Goal: Task Accomplishment & Management: Complete application form

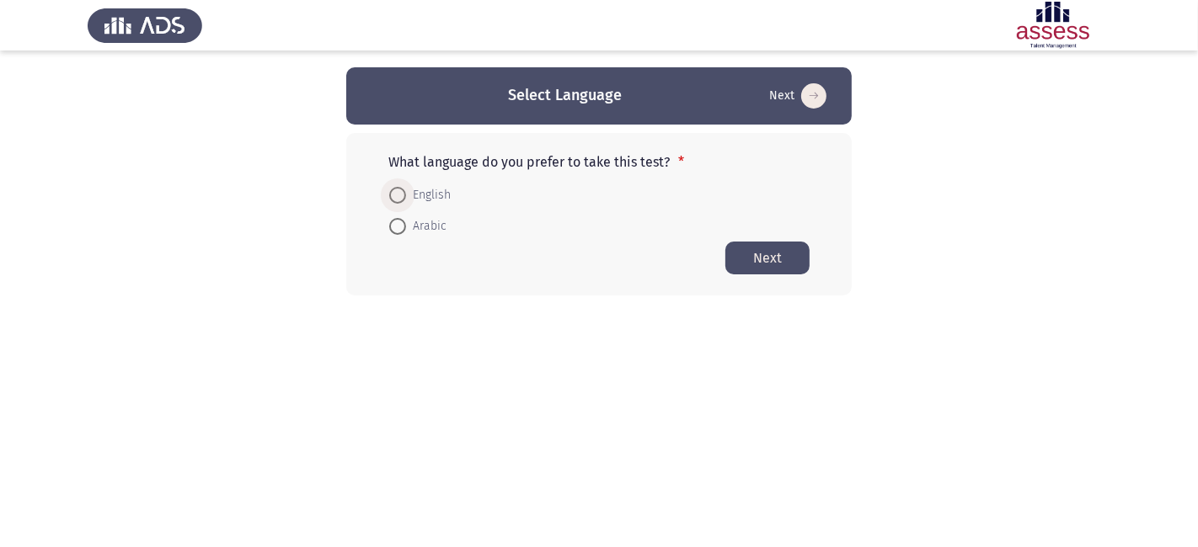
click at [406, 195] on span "English" at bounding box center [428, 195] width 45 height 20
click at [406, 195] on input "English" at bounding box center [397, 195] width 17 height 17
radio input "true"
click at [767, 246] on button "Next" at bounding box center [767, 257] width 84 height 33
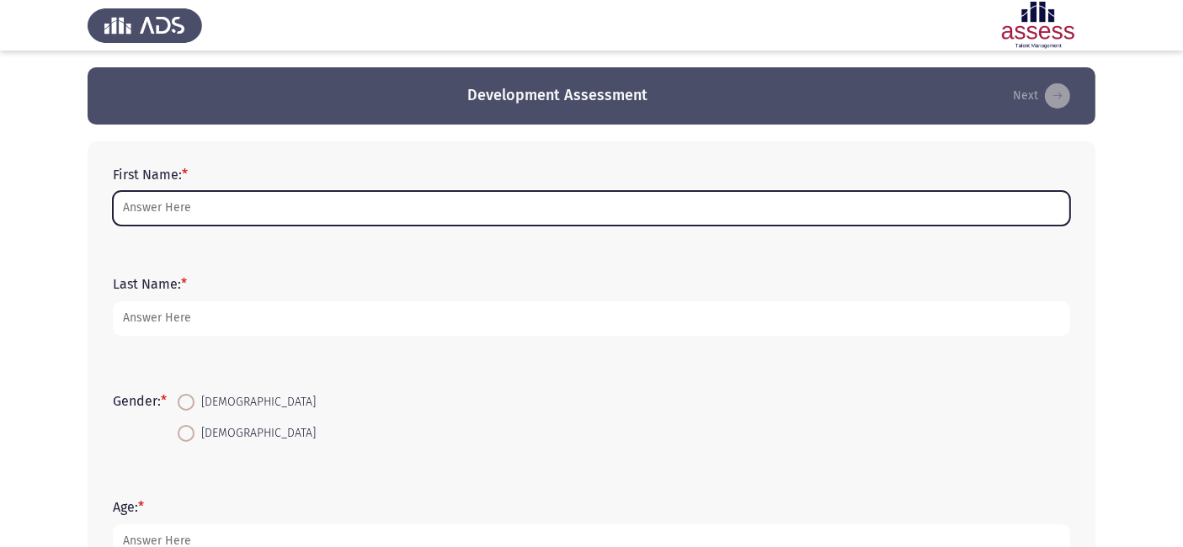
click at [541, 206] on input "First Name: *" at bounding box center [592, 208] width 958 height 35
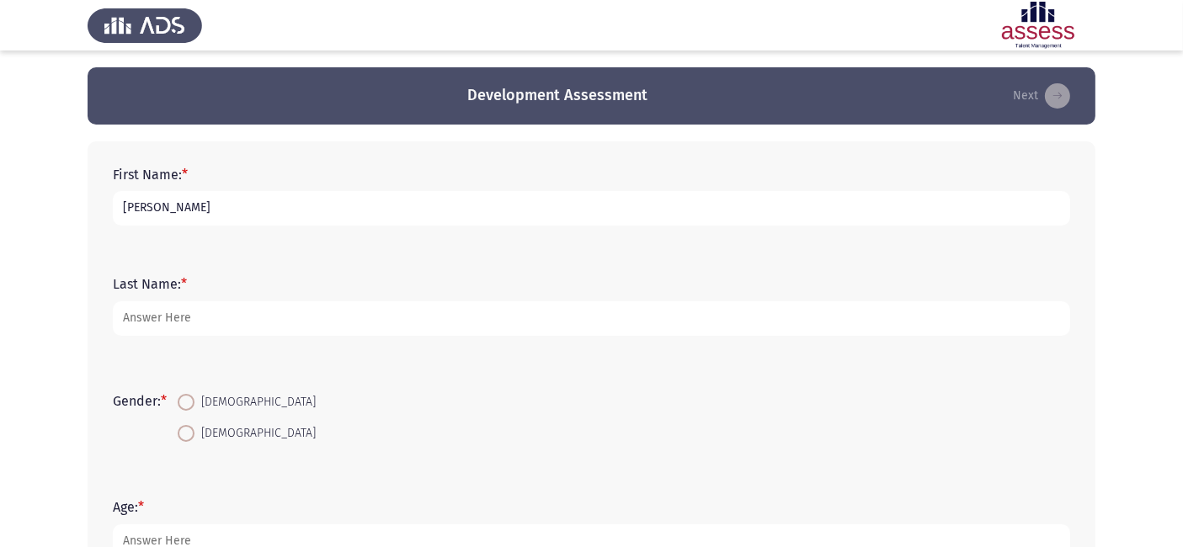
type input "[PERSON_NAME]"
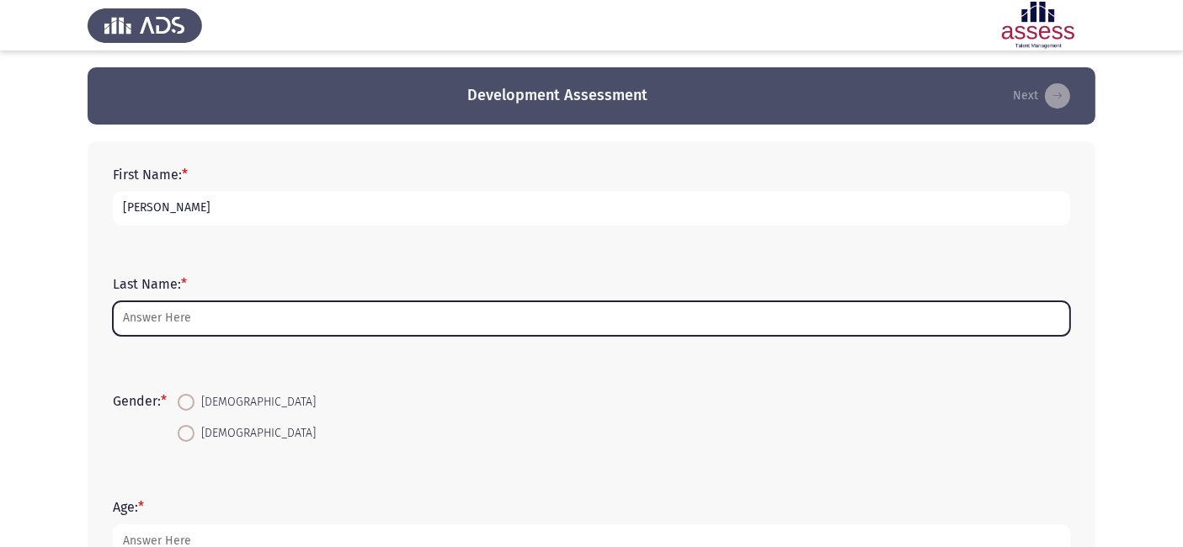
type input "e"
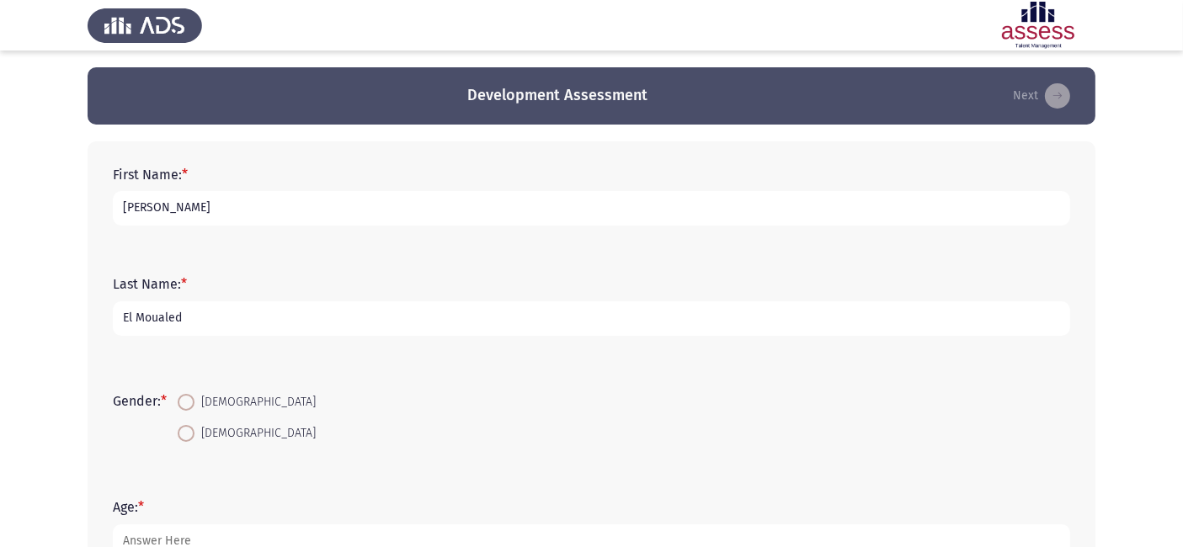
type input "El Moualed"
click at [214, 401] on span "[DEMOGRAPHIC_DATA]" at bounding box center [255, 403] width 121 height 20
click at [195, 401] on input "[DEMOGRAPHIC_DATA]" at bounding box center [186, 402] width 17 height 17
radio input "true"
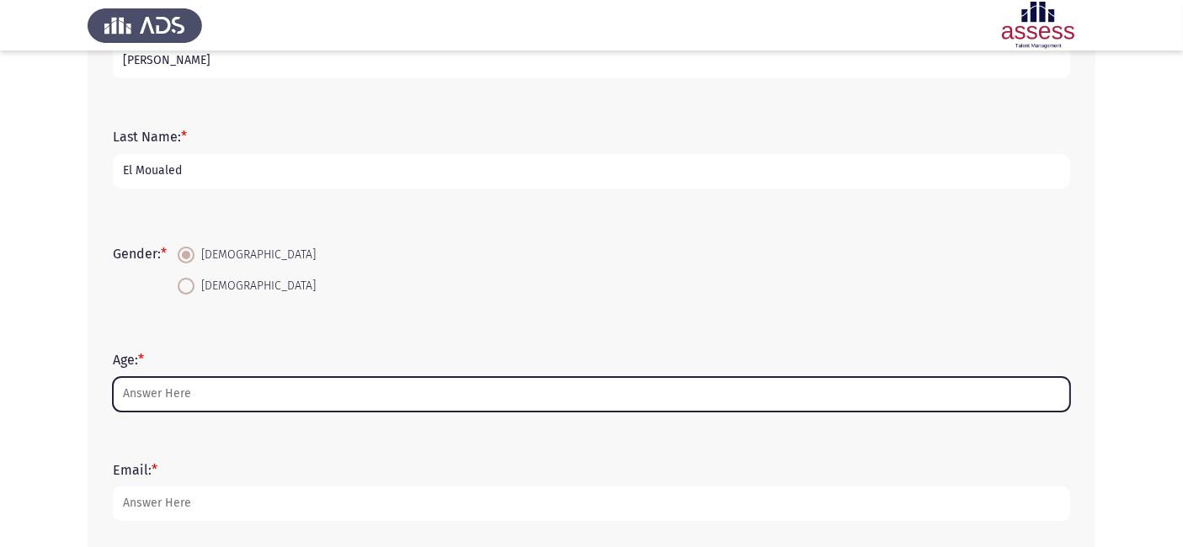
click at [183, 400] on input "Age: *" at bounding box center [592, 394] width 958 height 35
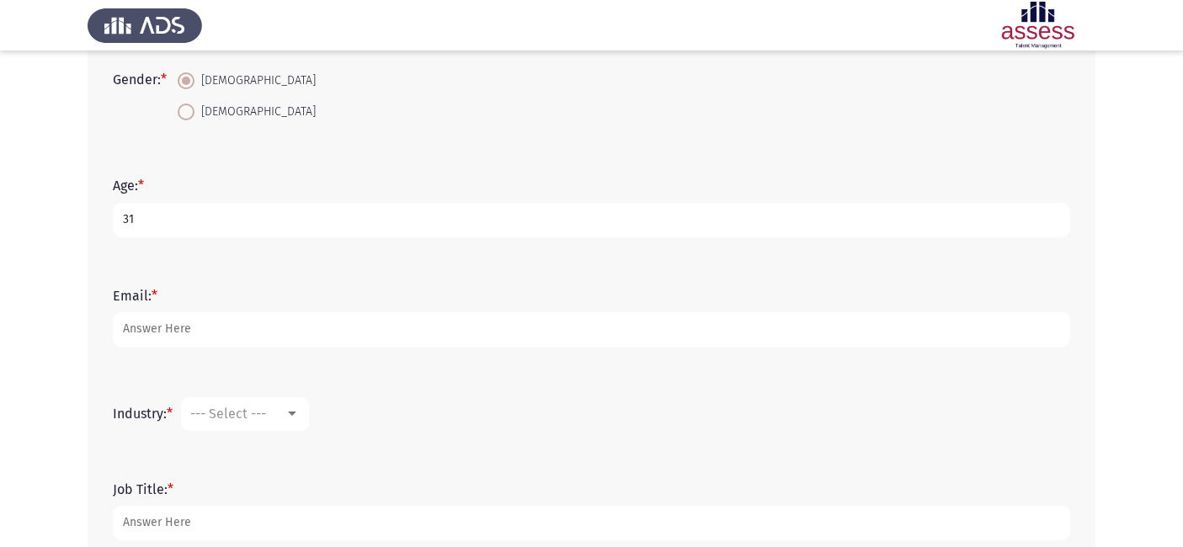
scroll to position [323, 0]
type input "31"
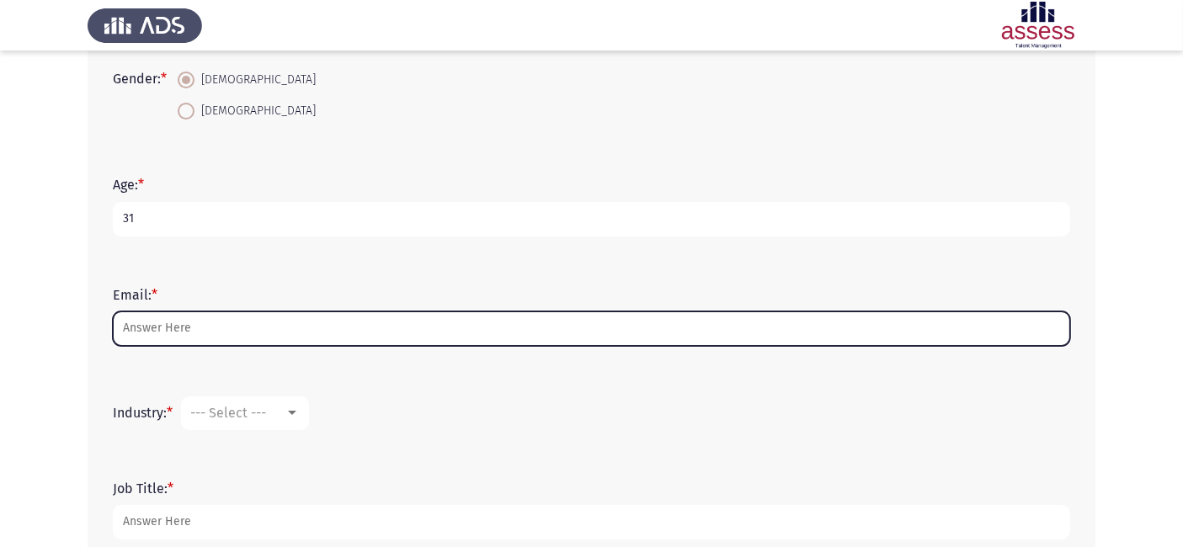
click at [158, 334] on input "Email: *" at bounding box center [592, 329] width 958 height 35
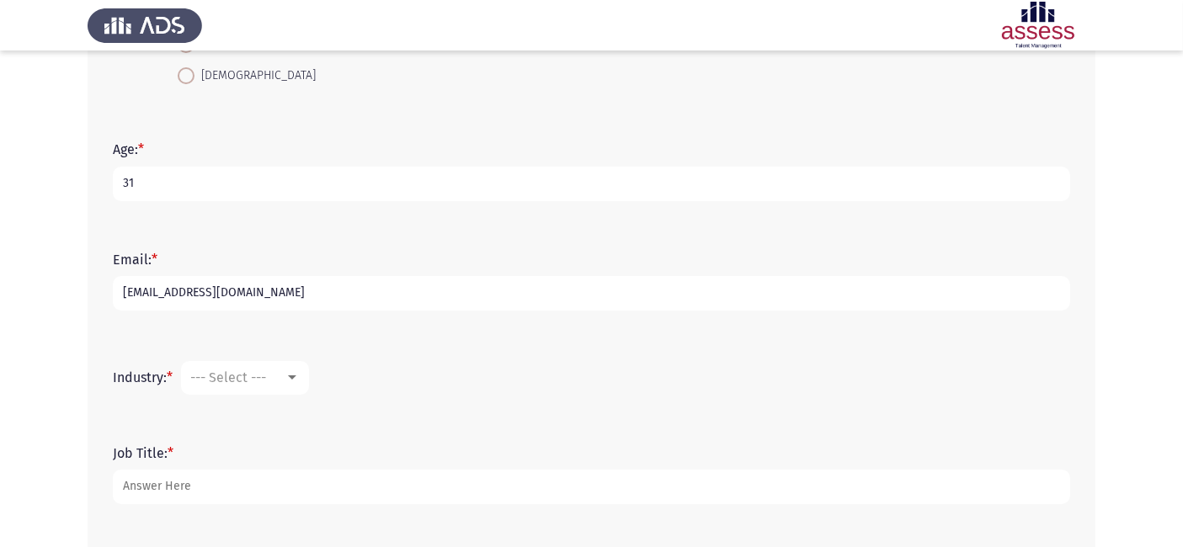
scroll to position [363, 0]
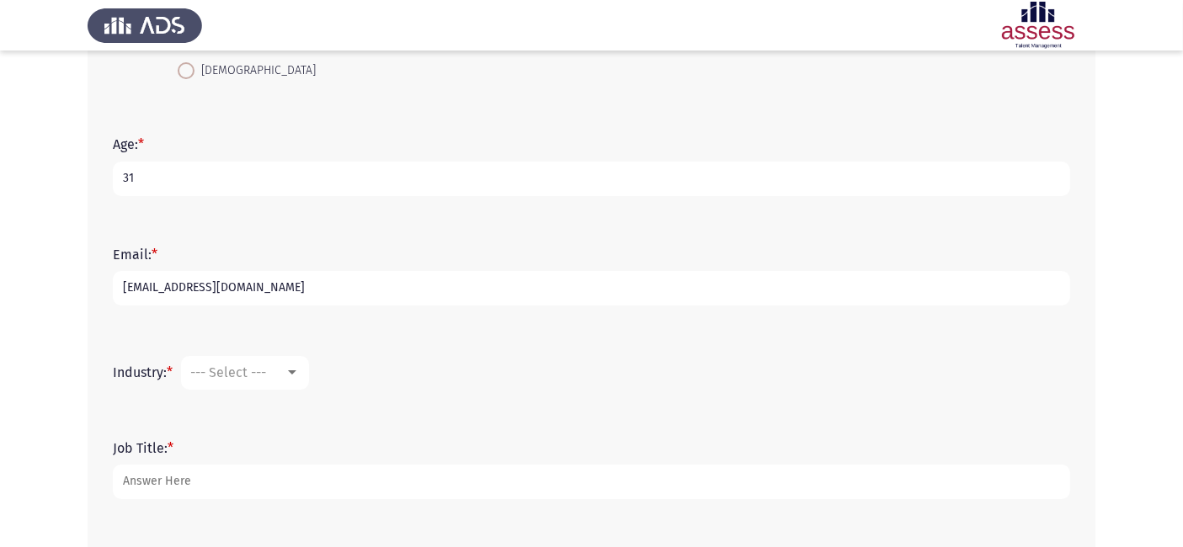
type input "[EMAIL_ADDRESS][DOMAIN_NAME]"
click at [248, 367] on span "--- Select ---" at bounding box center [228, 373] width 76 height 16
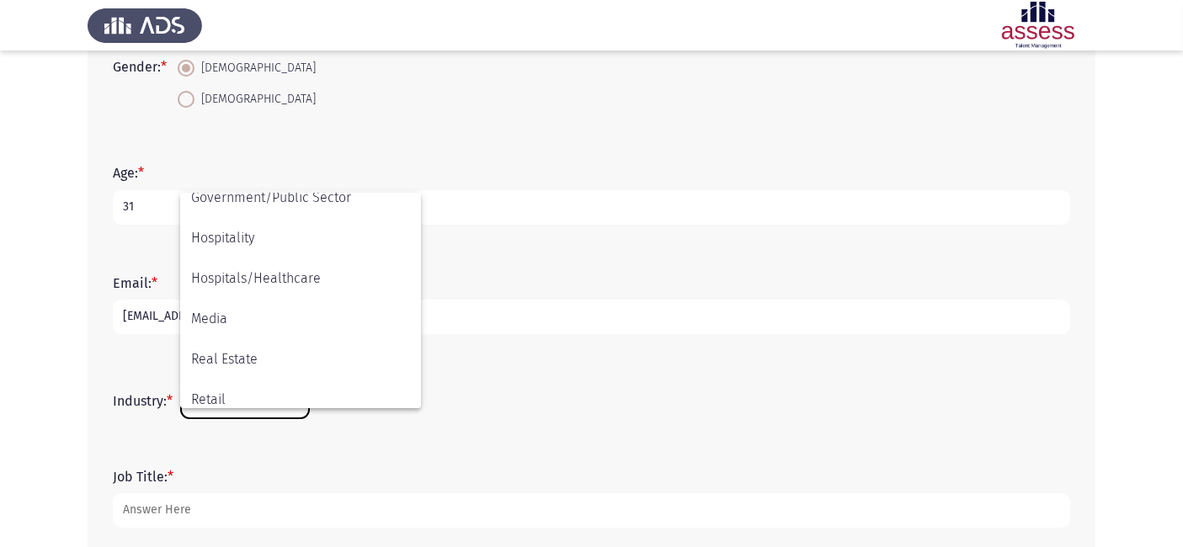
scroll to position [552, 0]
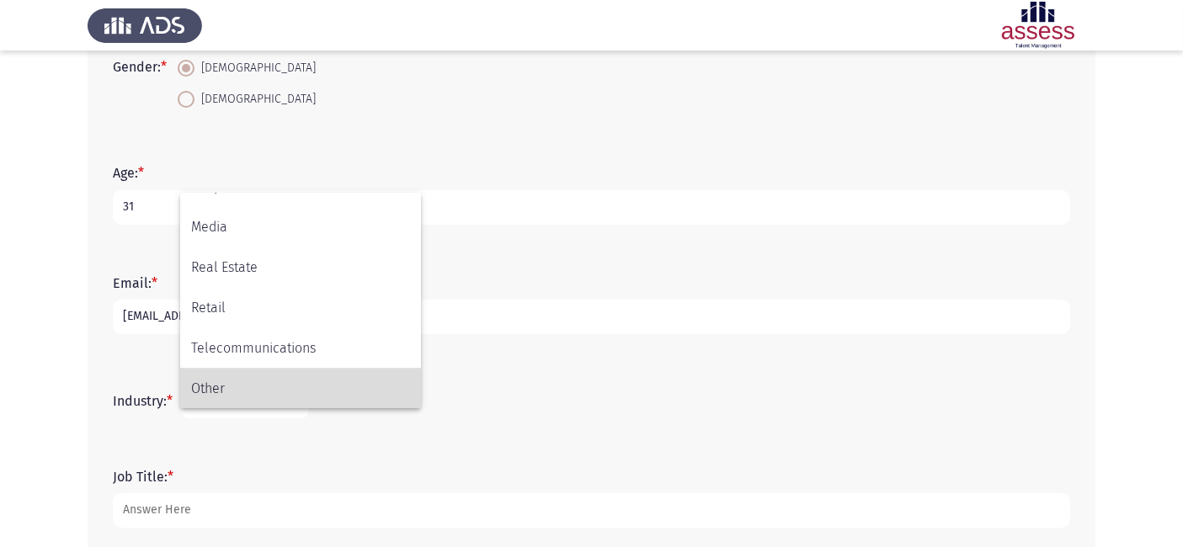
click at [239, 384] on span "Other" at bounding box center [300, 389] width 219 height 40
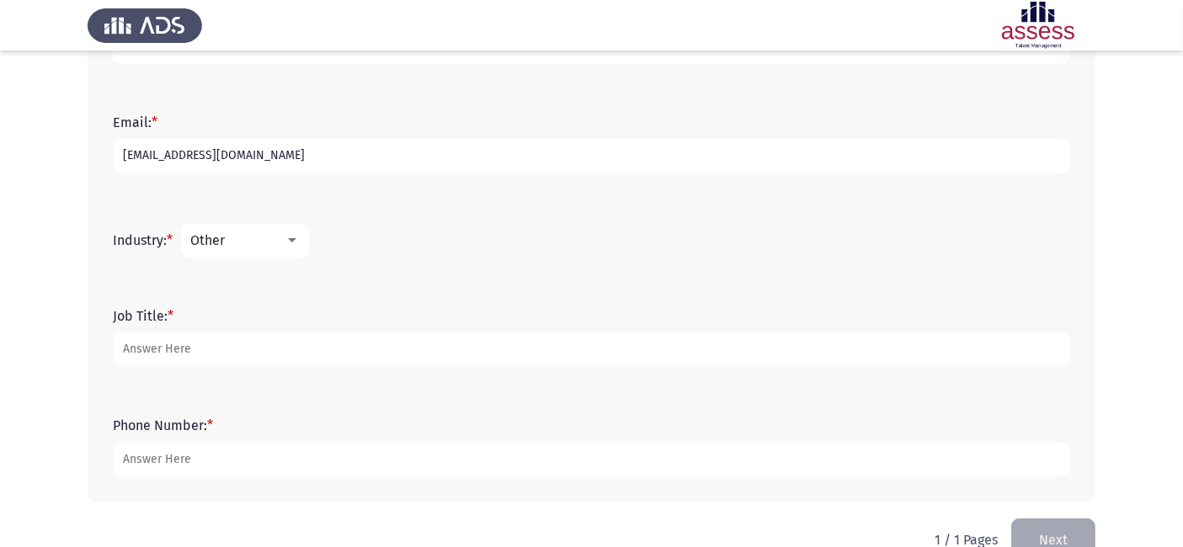
scroll to position [503, 0]
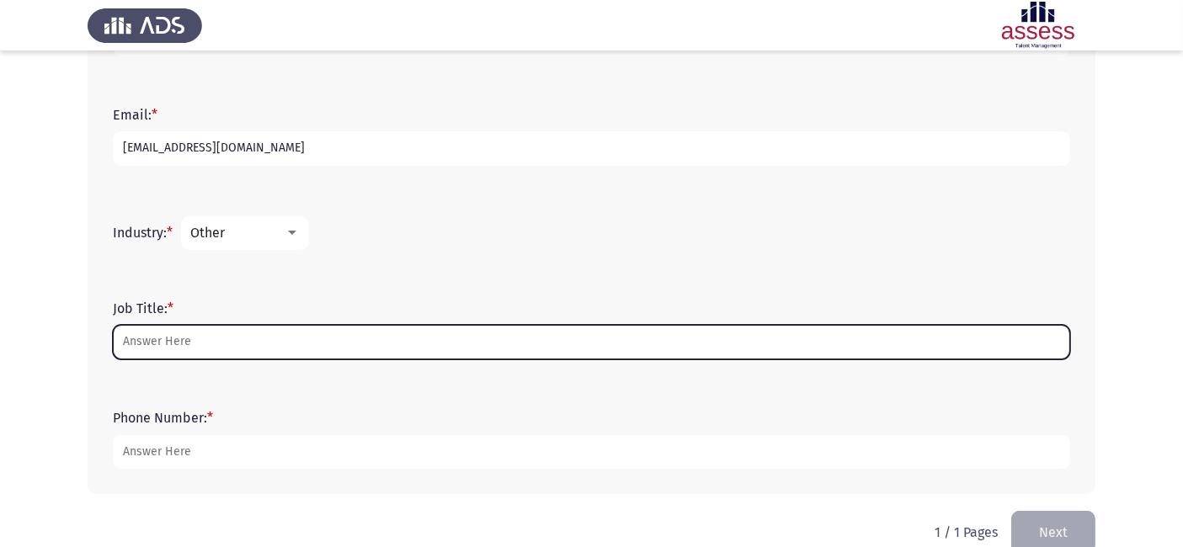
click at [204, 354] on input "Job Title: *" at bounding box center [592, 342] width 958 height 35
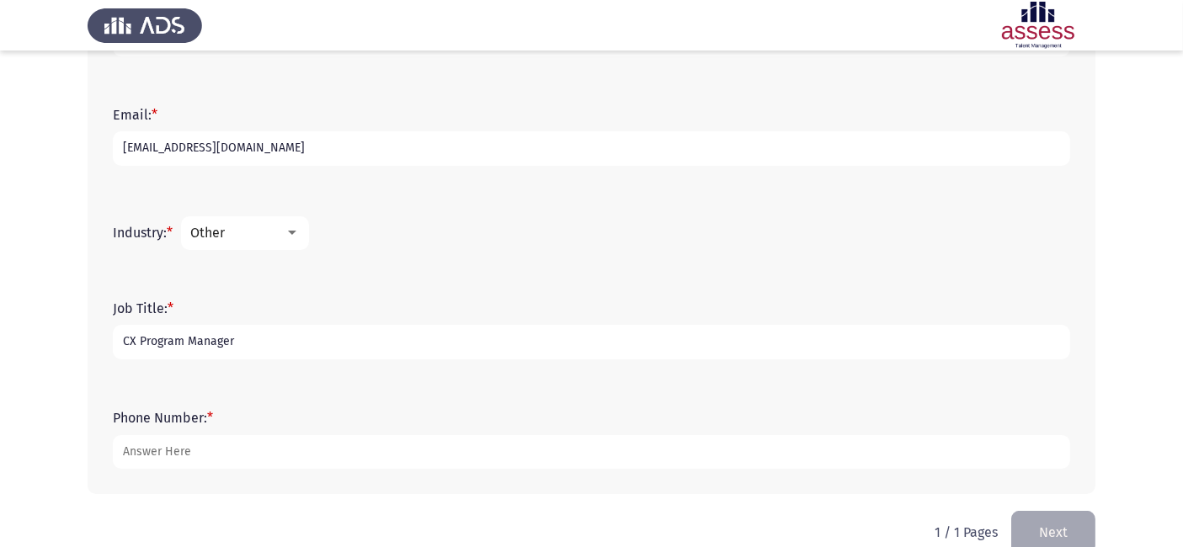
type input "CX Program Manager"
type input "9"
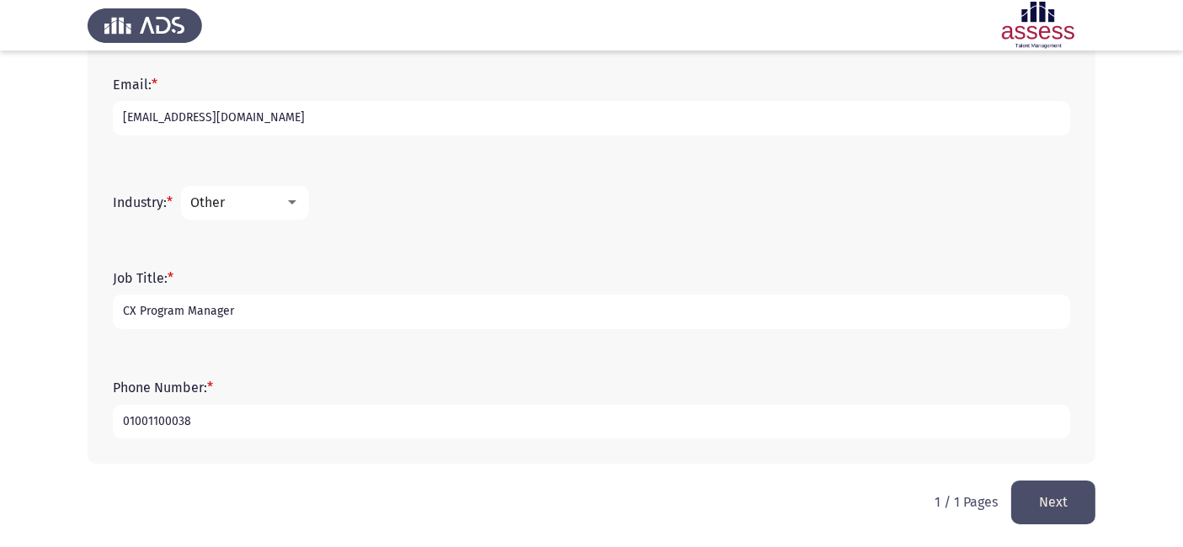
type input "01001100038"
click at [1049, 509] on button "Next" at bounding box center [1054, 502] width 84 height 43
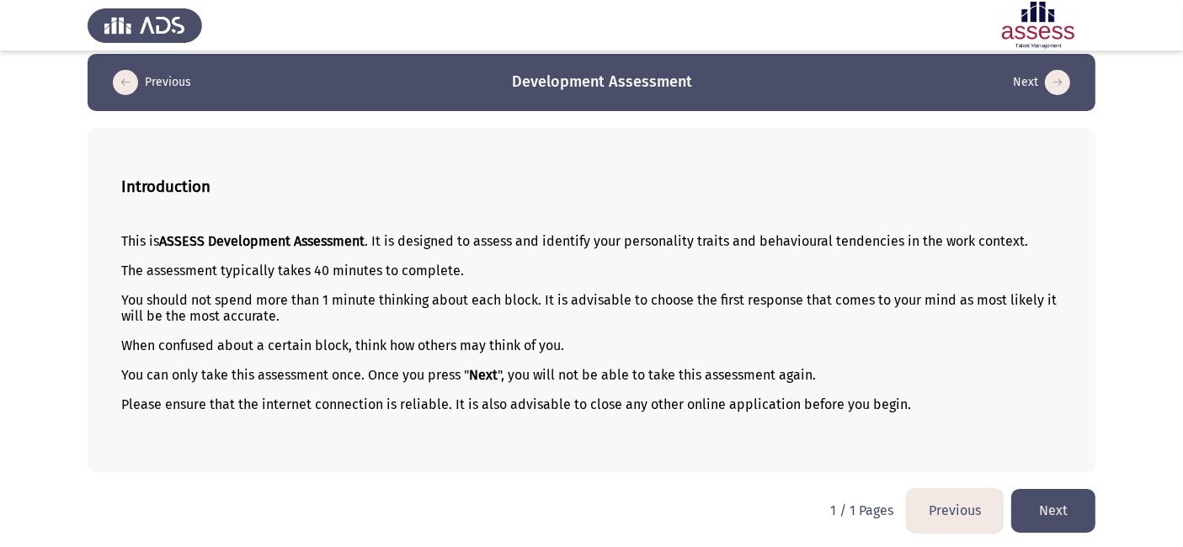
scroll to position [18, 0]
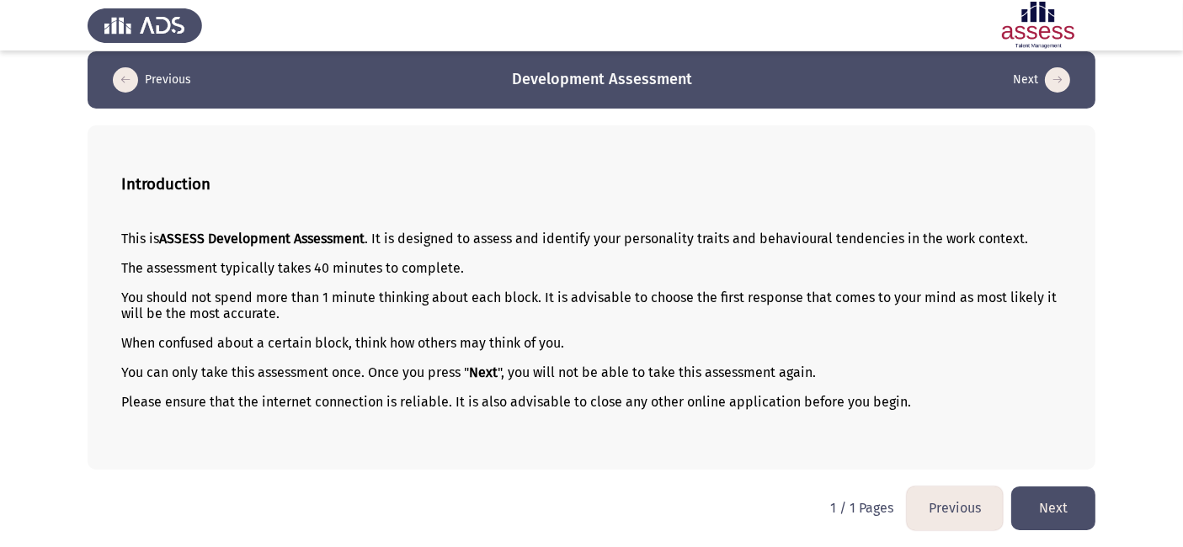
click at [1038, 523] on button "Next" at bounding box center [1054, 508] width 84 height 43
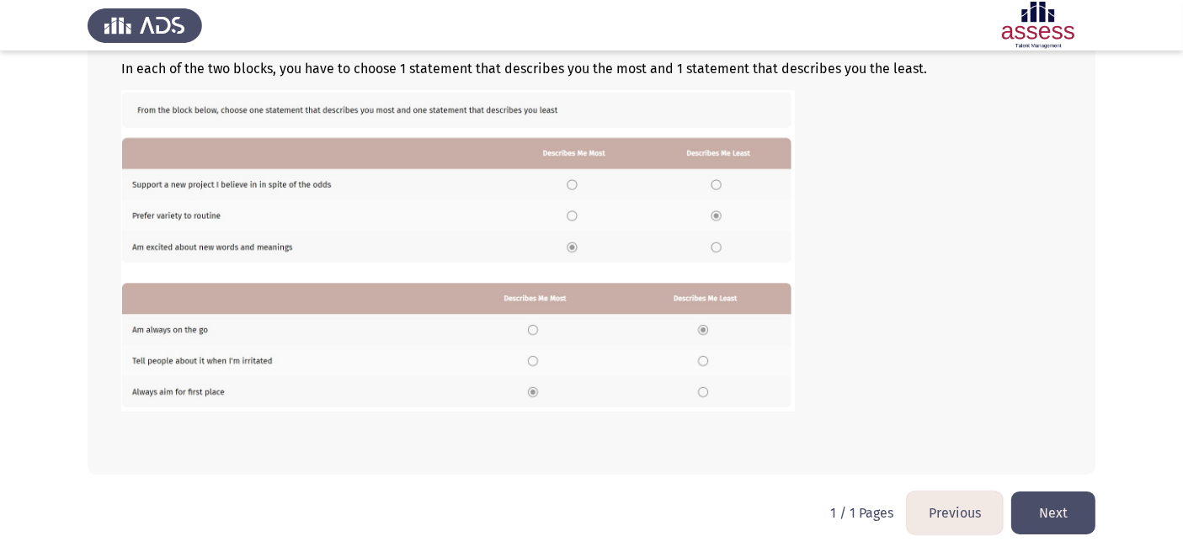
scroll to position [276, 0]
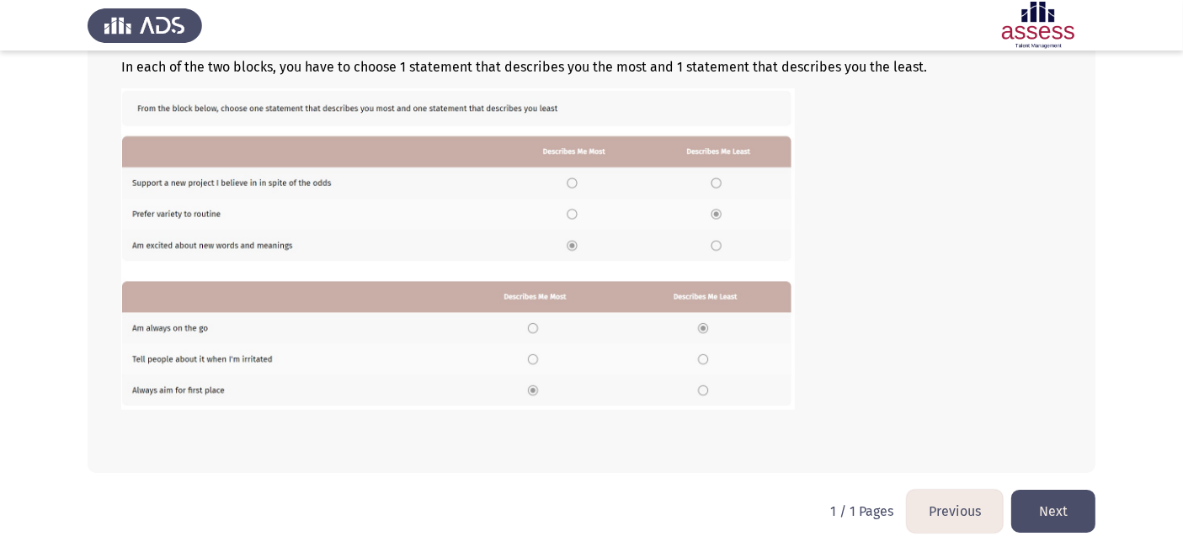
click at [1034, 515] on button "Next" at bounding box center [1054, 511] width 84 height 43
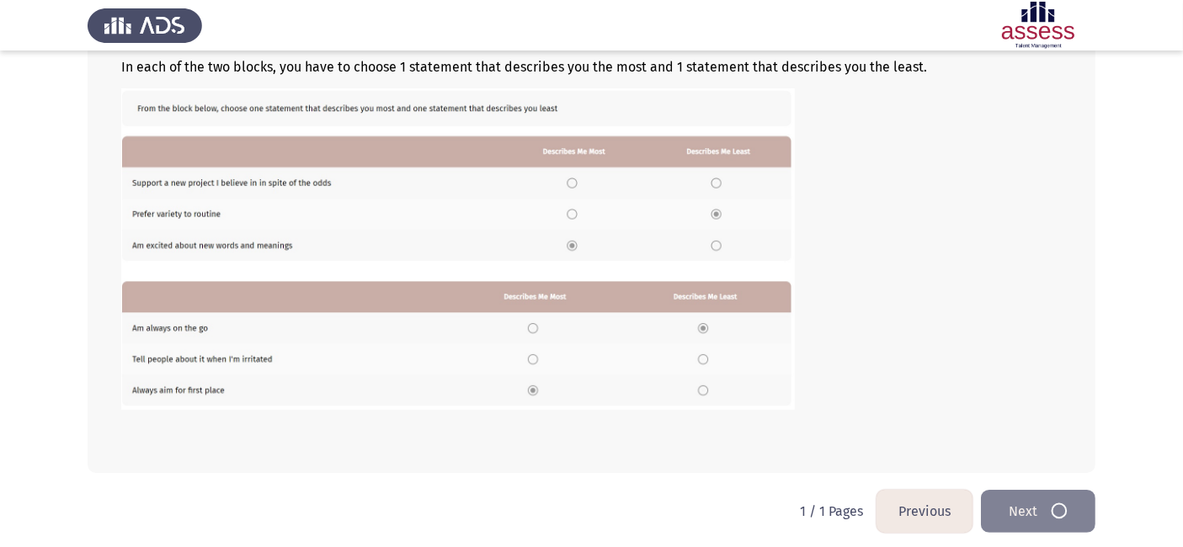
scroll to position [0, 0]
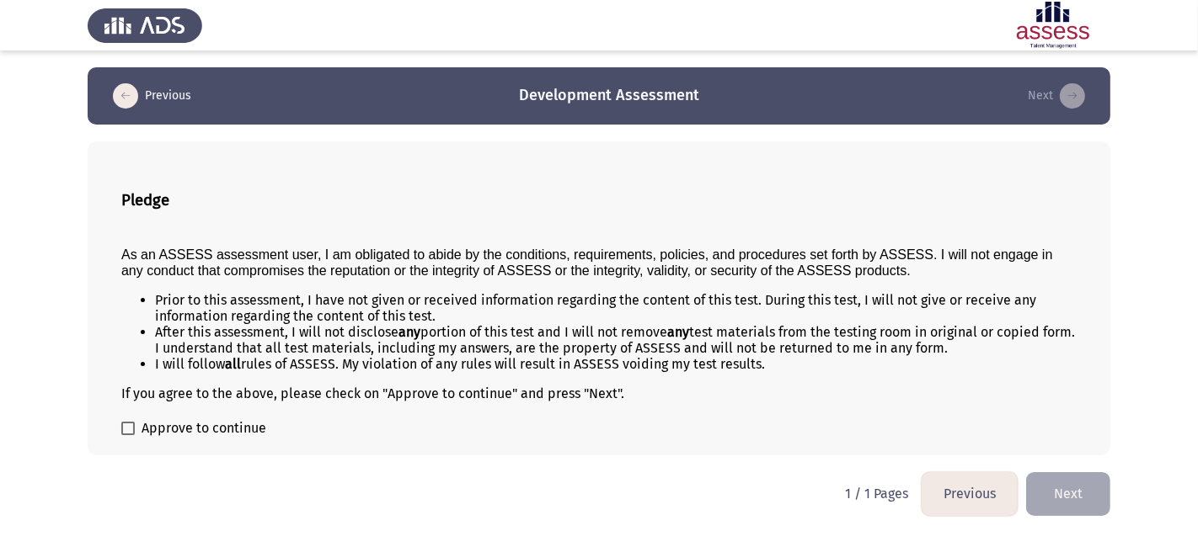
click at [153, 430] on span "Approve to continue" at bounding box center [204, 429] width 125 height 20
click at [128, 435] on input "Approve to continue" at bounding box center [127, 435] width 1 height 1
checkbox input "true"
click at [1055, 504] on button "Next" at bounding box center [1068, 494] width 84 height 43
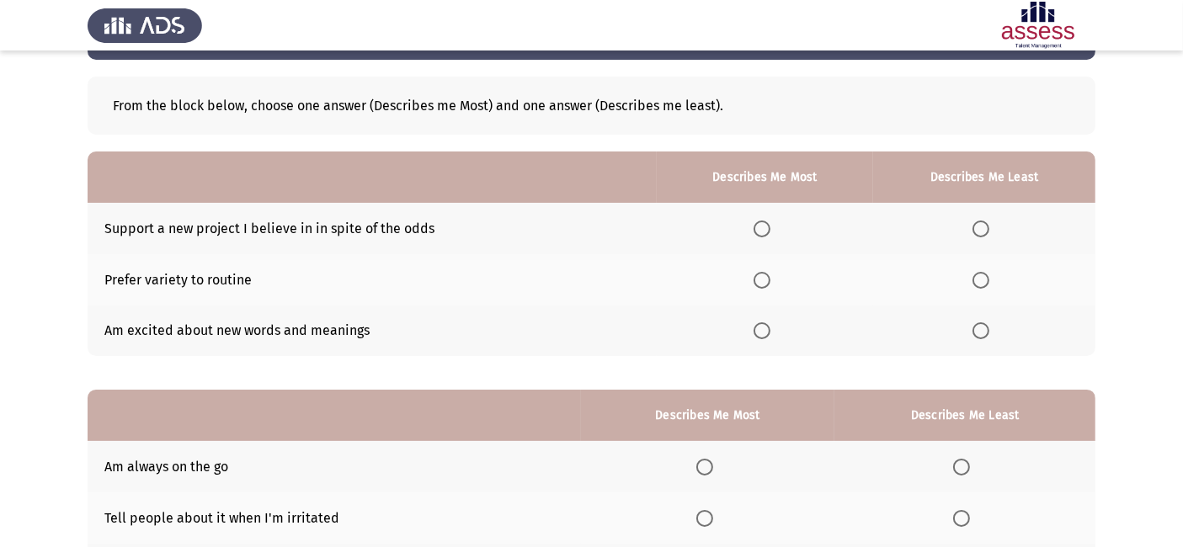
scroll to position [62, 0]
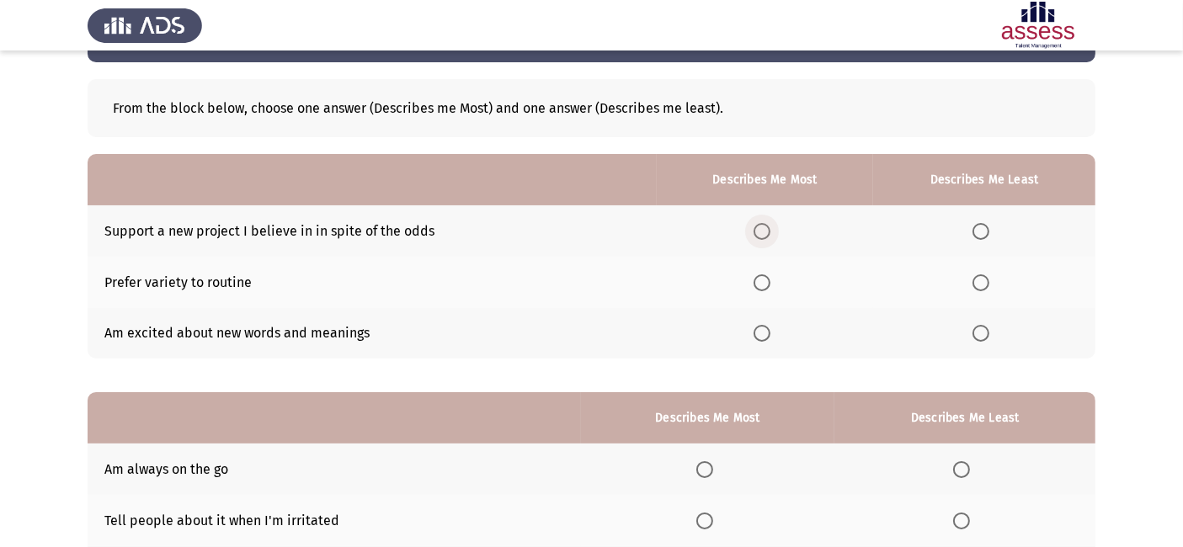
click at [761, 226] on span "Select an option" at bounding box center [762, 231] width 17 height 17
click at [761, 226] on input "Select an option" at bounding box center [762, 231] width 17 height 17
click at [758, 281] on span "Select an option" at bounding box center [762, 283] width 17 height 17
click at [758, 281] on input "Select an option" at bounding box center [762, 283] width 17 height 17
click at [982, 335] on span "Select an option" at bounding box center [981, 333] width 17 height 17
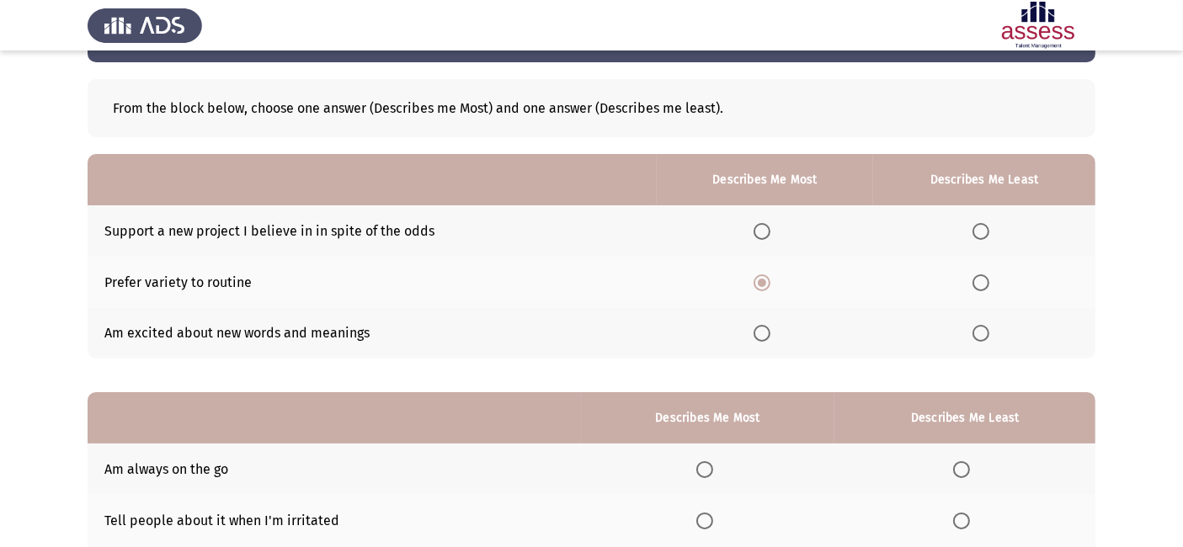
click at [982, 335] on input "Select an option" at bounding box center [981, 333] width 17 height 17
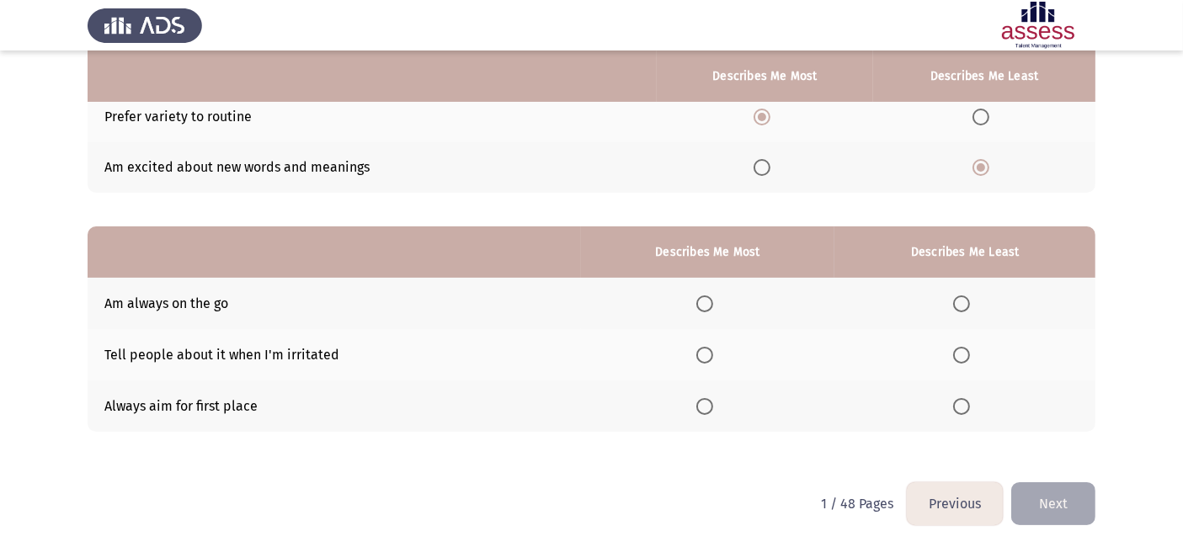
scroll to position [228, 0]
click at [709, 408] on span "Select an option" at bounding box center [705, 406] width 17 height 17
click at [709, 408] on input "Select an option" at bounding box center [705, 406] width 17 height 17
click at [964, 299] on span "Select an option" at bounding box center [961, 304] width 17 height 17
click at [964, 299] on input "Select an option" at bounding box center [961, 304] width 17 height 17
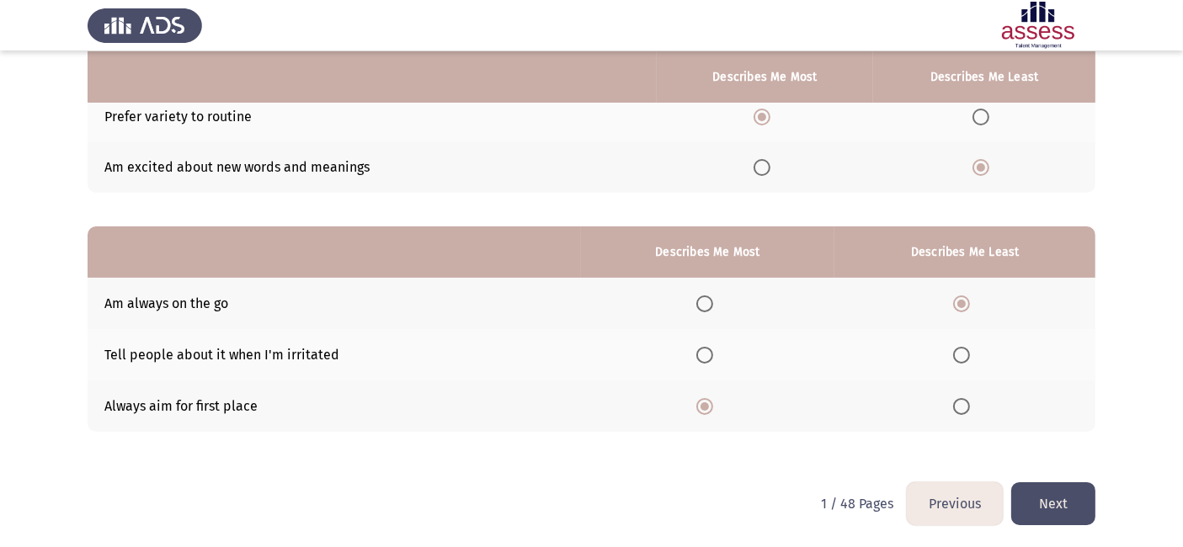
click at [1052, 494] on button "Next" at bounding box center [1054, 504] width 84 height 43
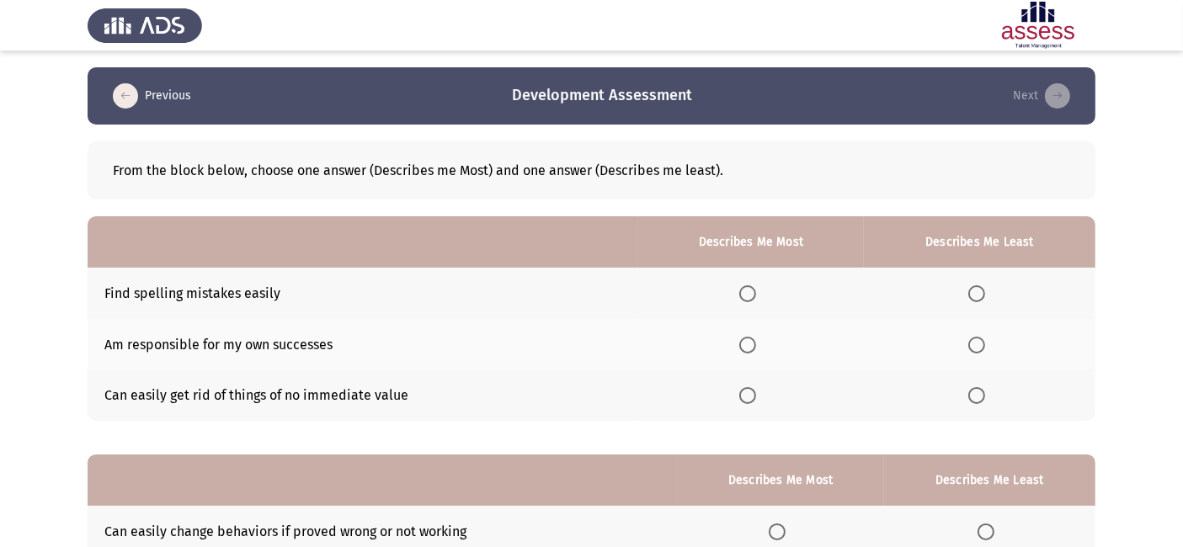
click at [753, 354] on th at bounding box center [751, 344] width 226 height 51
click at [748, 345] on span "Select an option" at bounding box center [748, 345] width 17 height 17
click at [748, 345] on input "Select an option" at bounding box center [748, 345] width 17 height 17
click at [987, 394] on label "Select an option" at bounding box center [981, 395] width 24 height 17
click at [985, 394] on input "Select an option" at bounding box center [977, 395] width 17 height 17
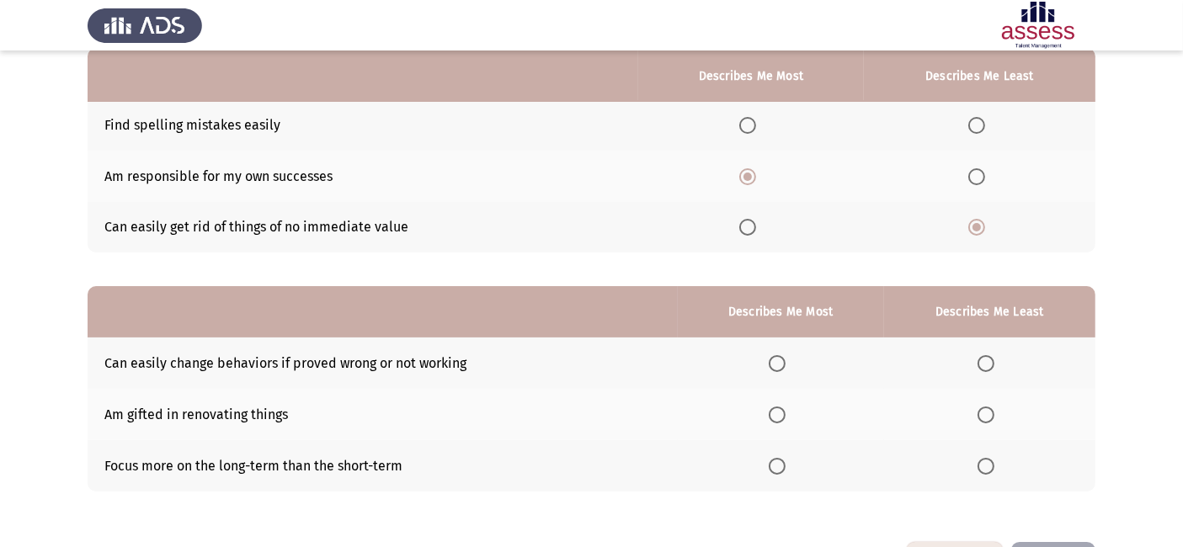
scroll to position [228, 0]
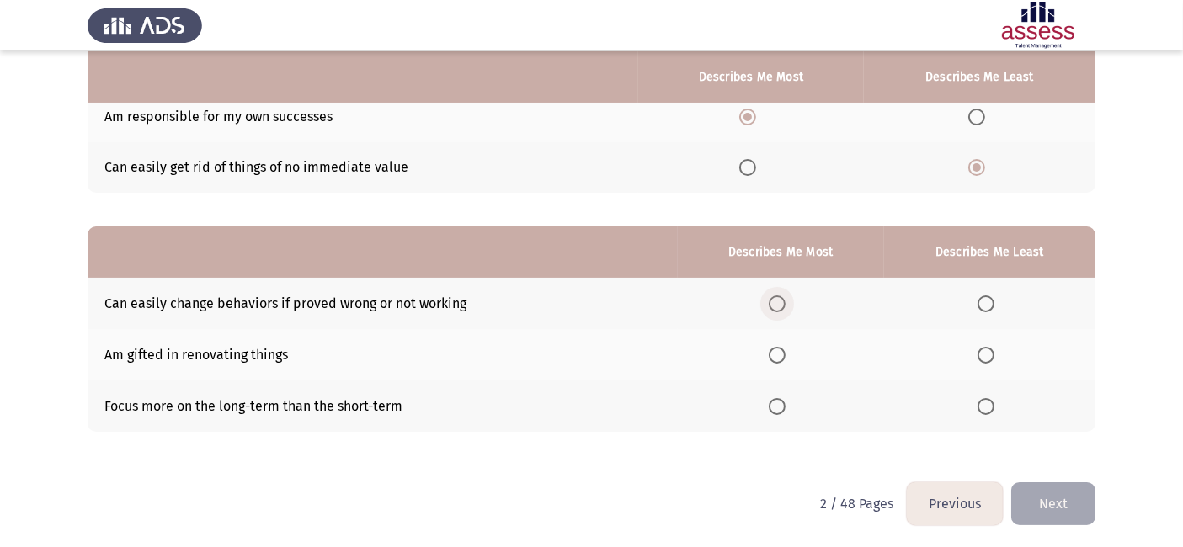
click at [782, 302] on span "Select an option" at bounding box center [777, 304] width 17 height 17
click at [782, 302] on input "Select an option" at bounding box center [777, 304] width 17 height 17
click at [997, 426] on th at bounding box center [989, 406] width 211 height 51
click at [985, 400] on span "Select an option" at bounding box center [986, 406] width 17 height 17
click at [985, 400] on input "Select an option" at bounding box center [986, 406] width 17 height 17
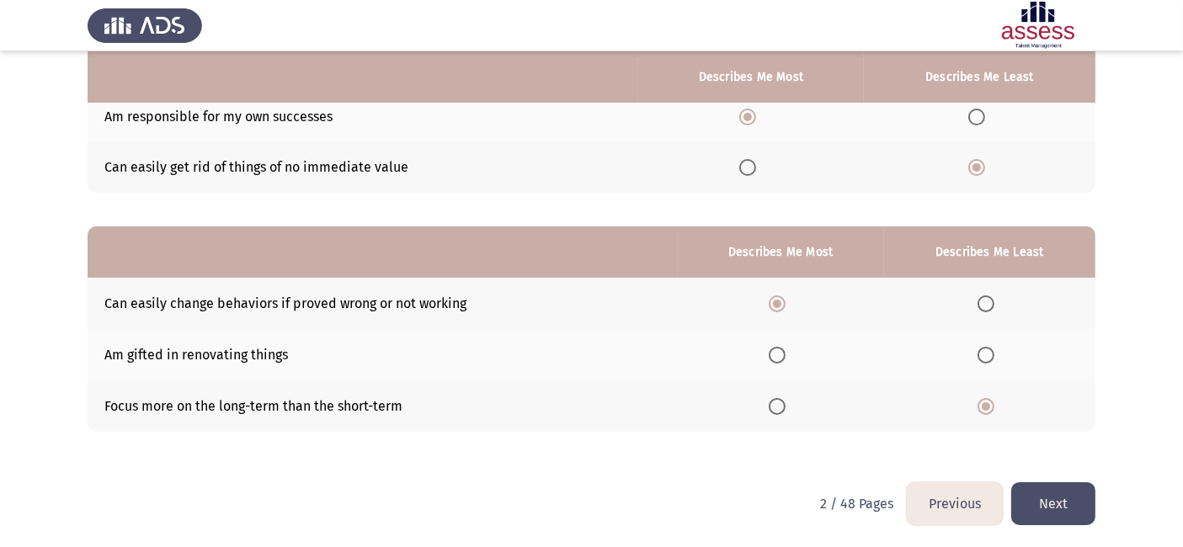
click at [1039, 498] on button "Next" at bounding box center [1054, 504] width 84 height 43
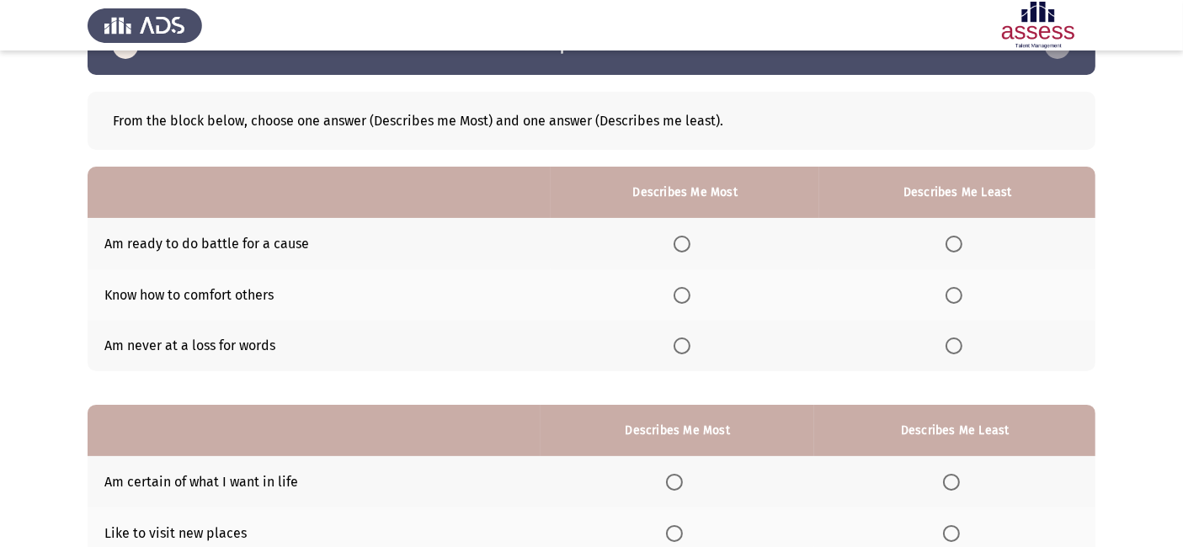
scroll to position [39, 0]
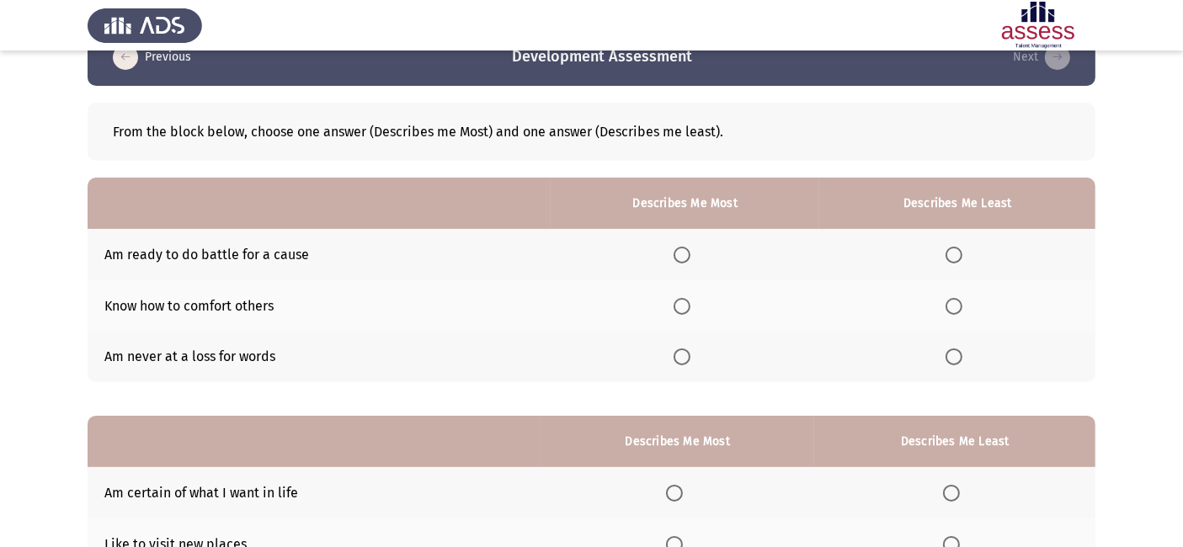
click at [691, 249] on span "Select an option" at bounding box center [682, 255] width 17 height 17
click at [691, 249] on input "Select an option" at bounding box center [682, 255] width 17 height 17
click at [958, 304] on span "Select an option" at bounding box center [954, 306] width 17 height 17
click at [958, 304] on input "Select an option" at bounding box center [954, 306] width 17 height 17
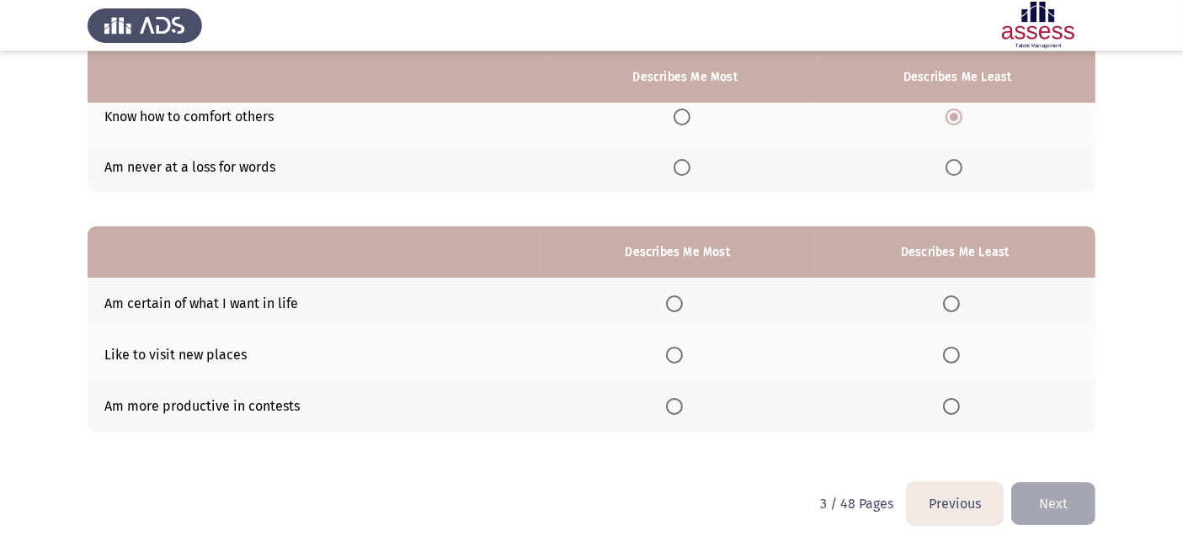
scroll to position [228, 0]
click at [674, 403] on span "Select an option" at bounding box center [674, 406] width 17 height 17
click at [674, 403] on input "Select an option" at bounding box center [674, 406] width 17 height 17
click at [953, 303] on span "Select an option" at bounding box center [951, 304] width 17 height 17
click at [953, 303] on input "Select an option" at bounding box center [951, 304] width 17 height 17
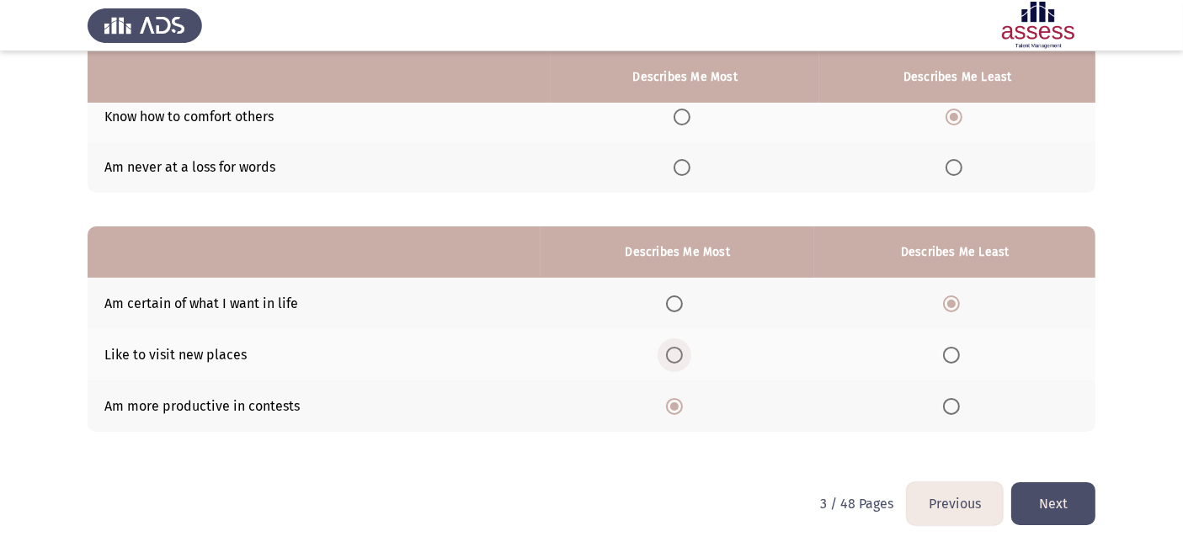
click at [680, 356] on span "Select an option" at bounding box center [674, 355] width 17 height 17
click at [680, 356] on input "Select an option" at bounding box center [674, 355] width 17 height 17
click at [670, 402] on span "Select an option" at bounding box center [674, 406] width 17 height 17
click at [670, 402] on input "Select an option" at bounding box center [674, 406] width 17 height 17
click at [1062, 513] on button "Next" at bounding box center [1054, 504] width 84 height 43
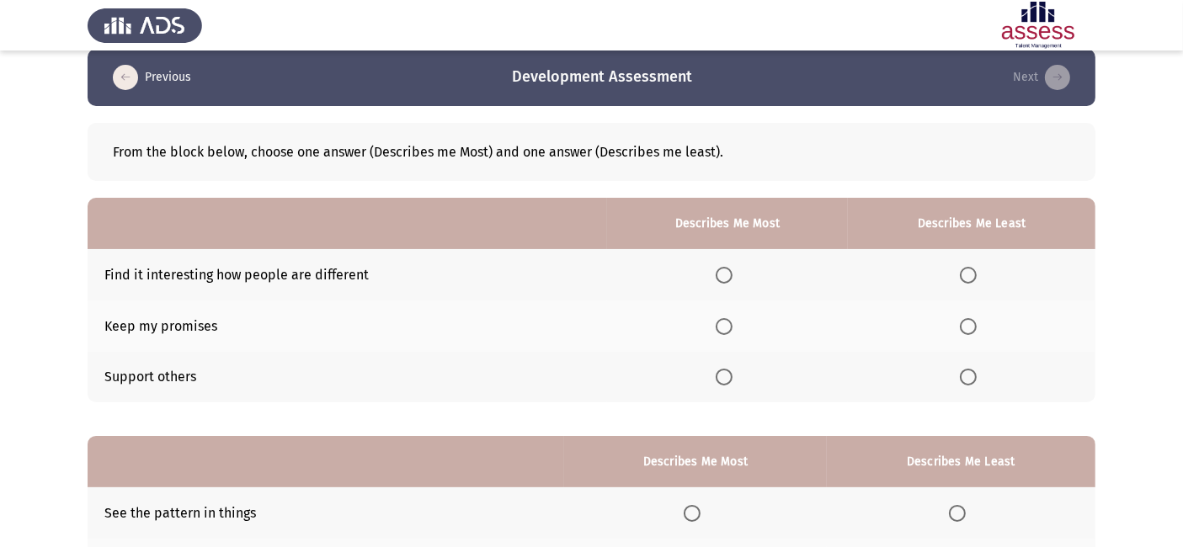
scroll to position [19, 0]
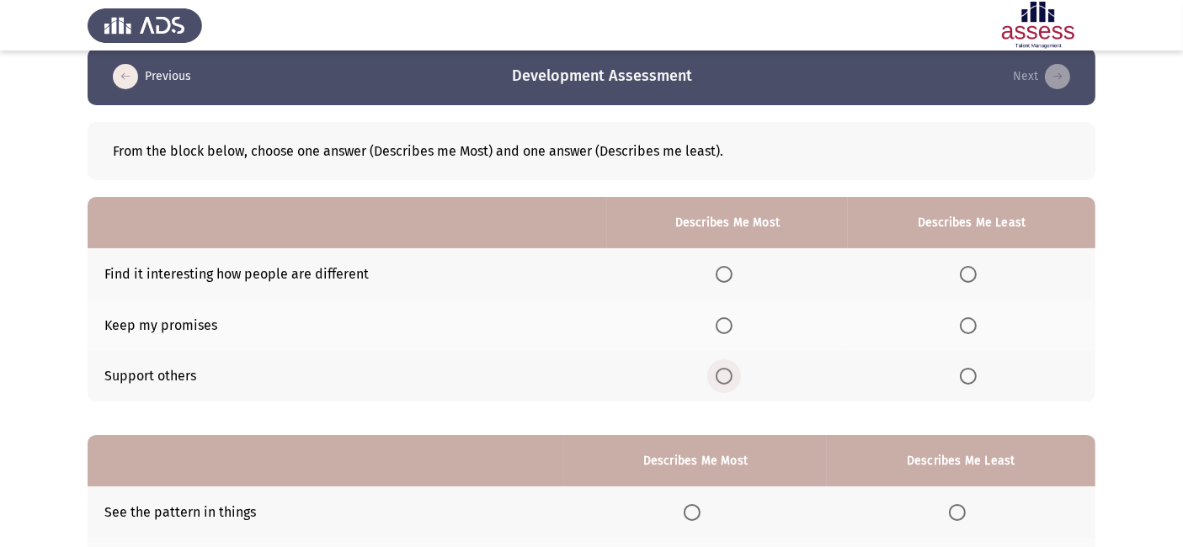
click at [726, 374] on span "Select an option" at bounding box center [724, 376] width 17 height 17
click at [726, 374] on input "Select an option" at bounding box center [724, 376] width 17 height 17
click at [972, 272] on span "Select an option" at bounding box center [968, 274] width 17 height 17
click at [972, 272] on input "Select an option" at bounding box center [968, 274] width 17 height 17
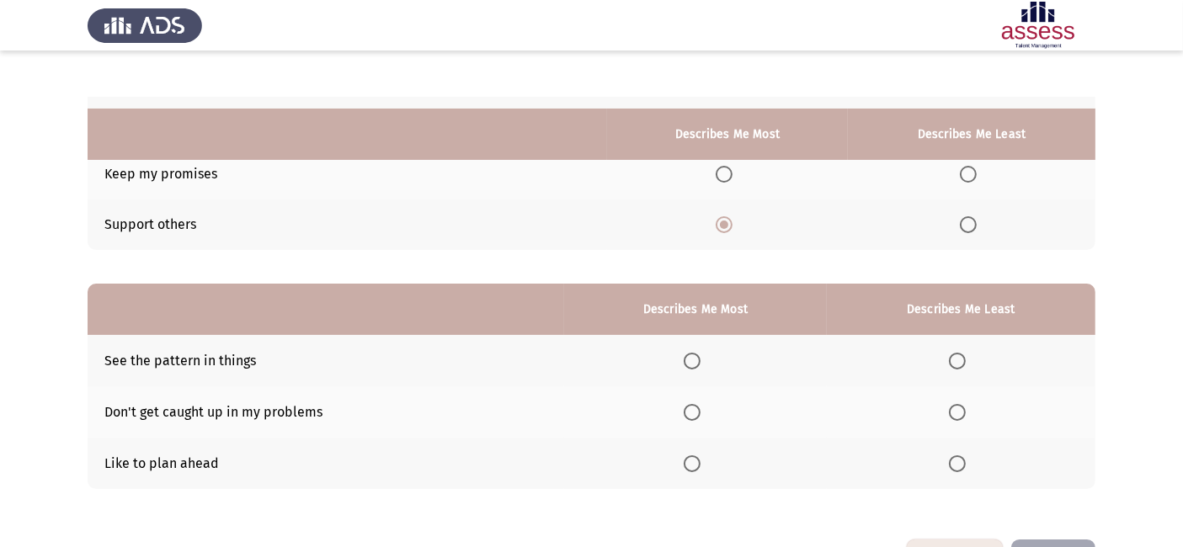
scroll to position [228, 0]
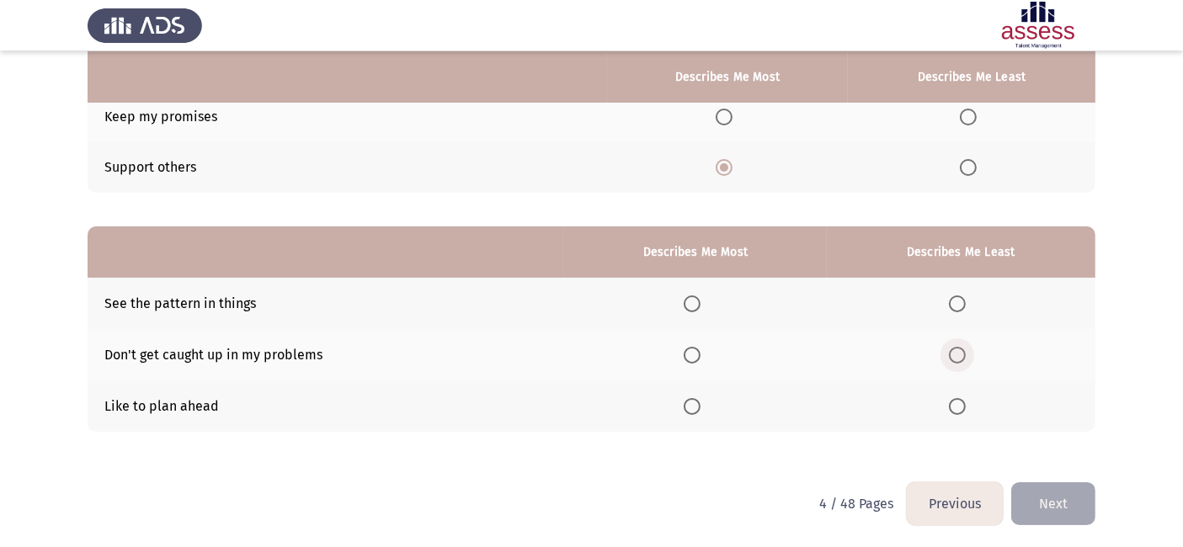
click at [959, 355] on span "Select an option" at bounding box center [957, 355] width 17 height 17
click at [959, 355] on input "Select an option" at bounding box center [957, 355] width 17 height 17
click at [693, 402] on span "Select an option" at bounding box center [692, 406] width 17 height 17
click at [693, 402] on input "Select an option" at bounding box center [692, 406] width 17 height 17
click at [956, 309] on span "Select an option" at bounding box center [957, 304] width 17 height 17
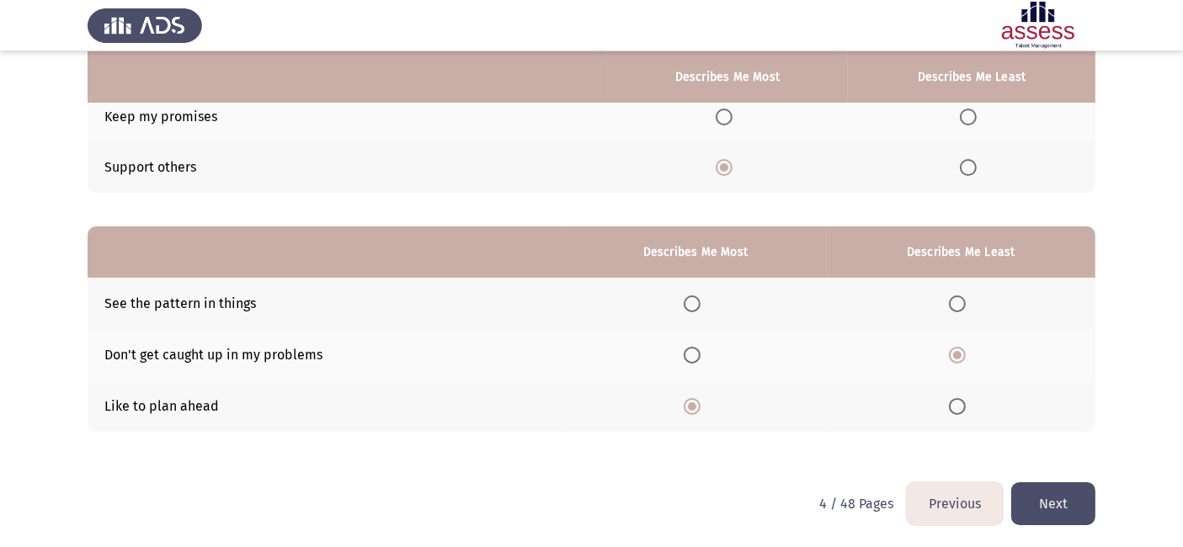
click at [956, 309] on input "Select an option" at bounding box center [957, 304] width 17 height 17
click at [686, 304] on th at bounding box center [695, 303] width 262 height 51
click at [699, 312] on th at bounding box center [695, 303] width 262 height 51
click at [695, 302] on span "Select an option" at bounding box center [692, 304] width 17 height 17
click at [695, 302] on input "Select an option" at bounding box center [692, 304] width 17 height 17
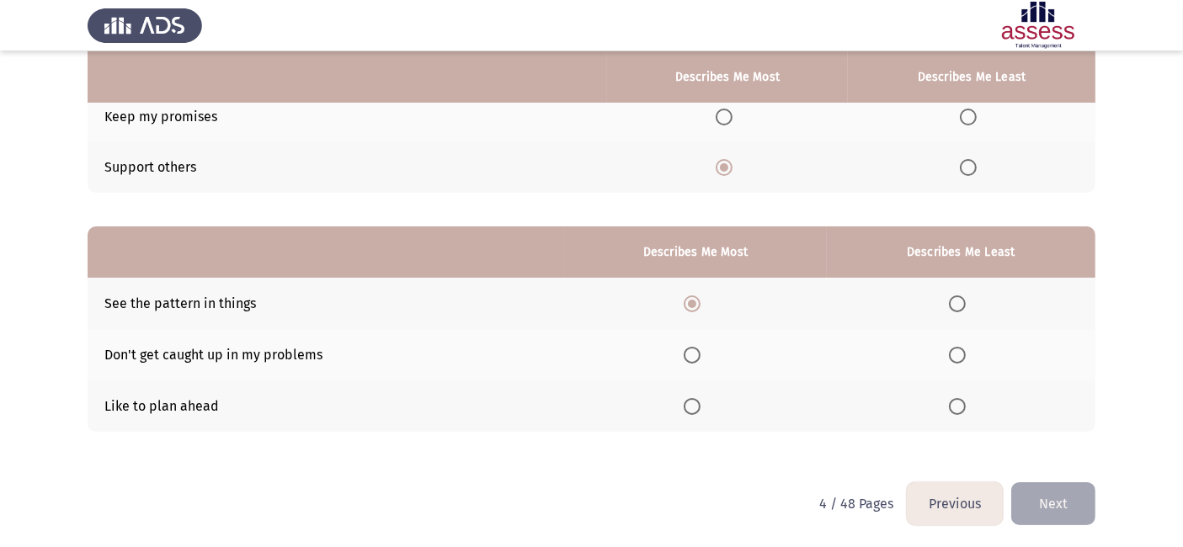
click at [695, 398] on span "Select an option" at bounding box center [692, 406] width 17 height 17
click at [695, 398] on input "Select an option" at bounding box center [692, 406] width 17 height 17
click at [969, 356] on label "Select an option" at bounding box center [961, 355] width 24 height 17
click at [966, 356] on input "Select an option" at bounding box center [957, 355] width 17 height 17
click at [1046, 508] on button "Next" at bounding box center [1054, 504] width 84 height 43
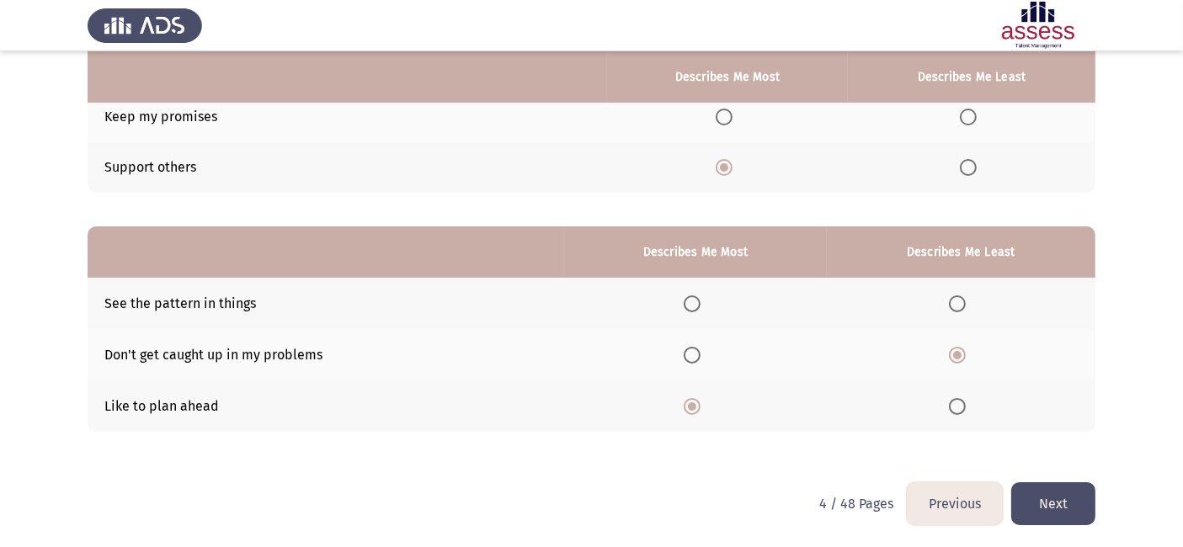
scroll to position [0, 0]
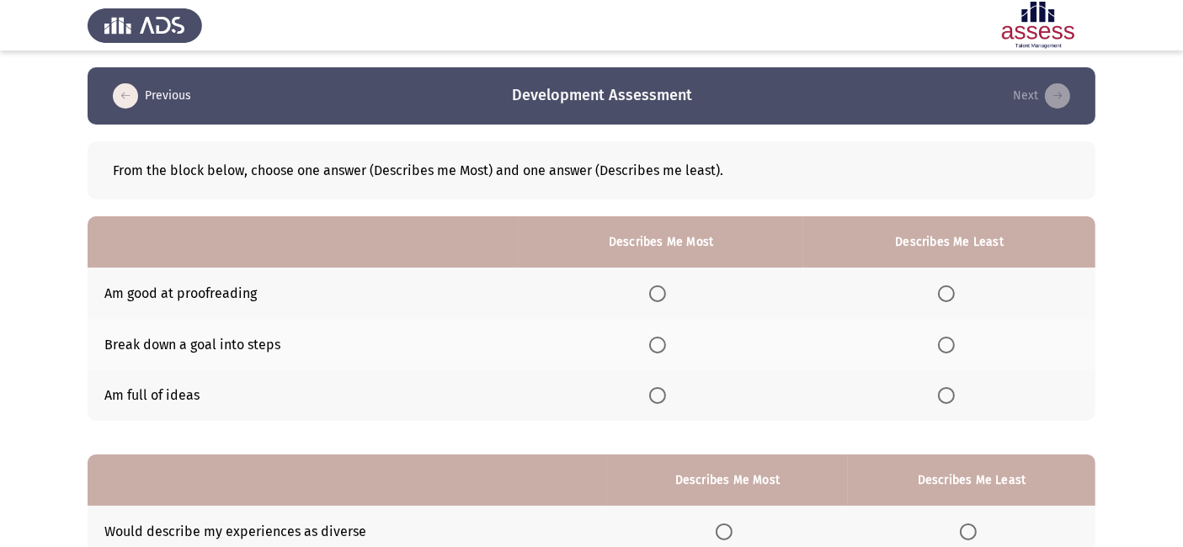
click at [653, 340] on span "Select an option" at bounding box center [657, 345] width 17 height 17
click at [653, 340] on input "Select an option" at bounding box center [657, 345] width 17 height 17
click at [929, 391] on th at bounding box center [950, 396] width 292 height 51
click at [950, 406] on th at bounding box center [950, 396] width 292 height 51
click at [948, 405] on th at bounding box center [950, 396] width 292 height 51
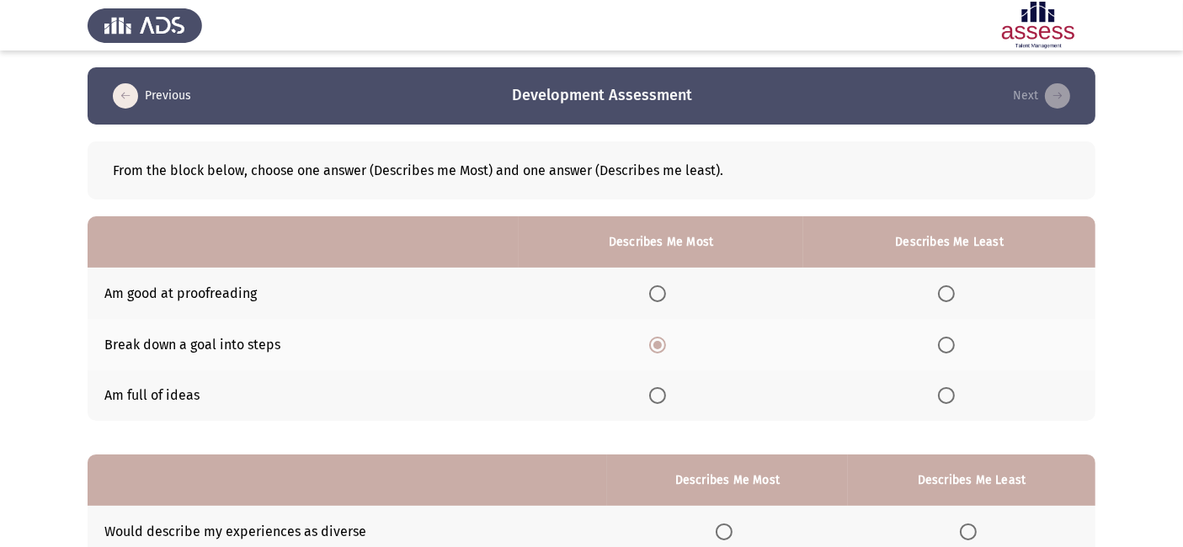
click at [948, 405] on th at bounding box center [950, 396] width 292 height 51
click at [948, 396] on span "Select an option" at bounding box center [946, 395] width 17 height 17
click at [948, 396] on input "Select an option" at bounding box center [946, 395] width 17 height 17
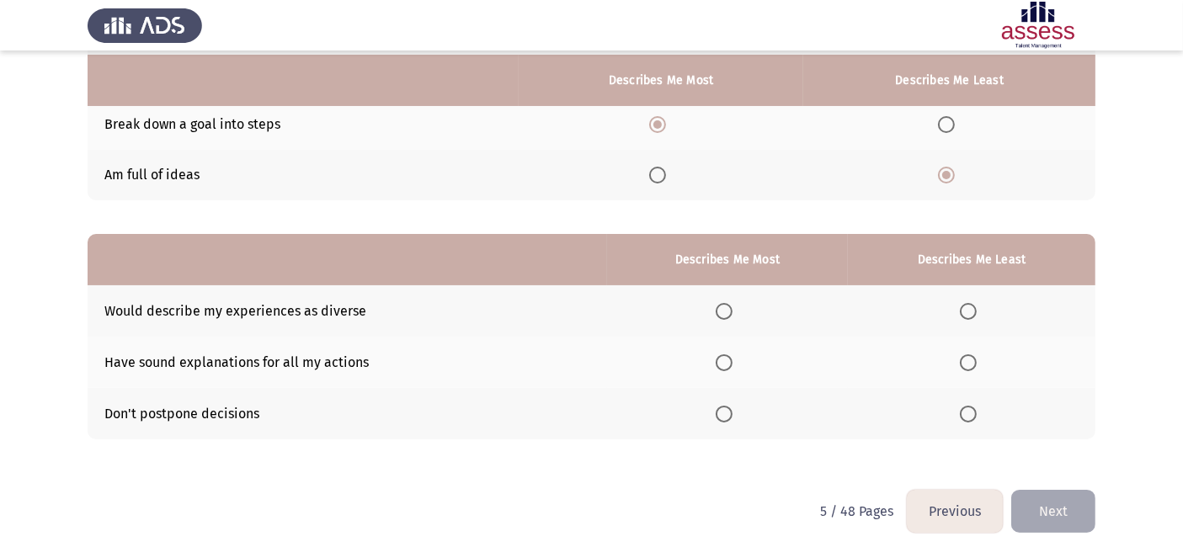
scroll to position [224, 0]
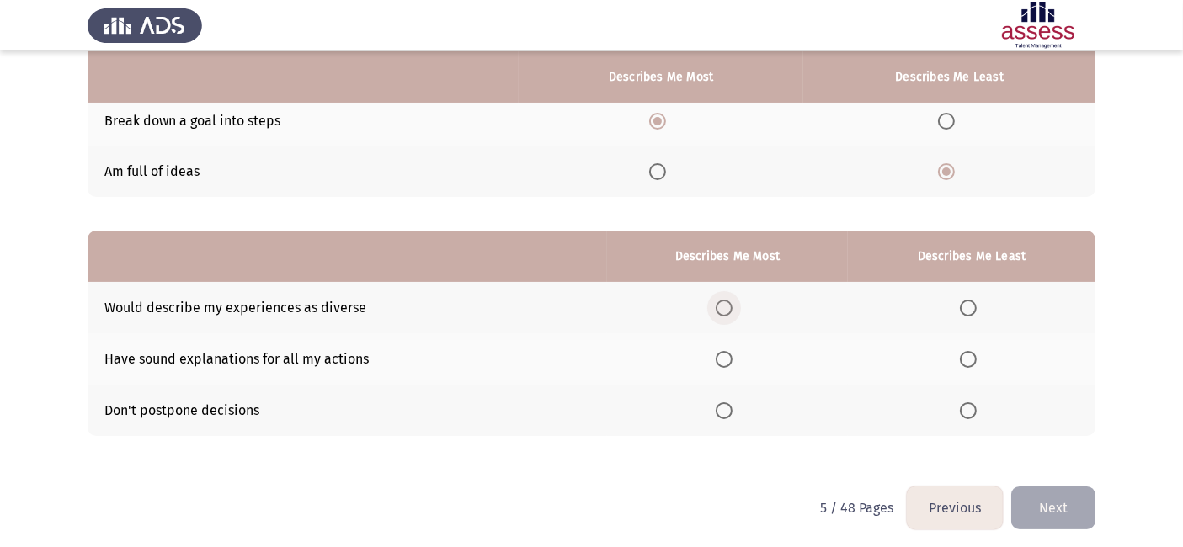
click at [725, 309] on span "Select an option" at bounding box center [724, 308] width 17 height 17
click at [725, 309] on input "Select an option" at bounding box center [724, 308] width 17 height 17
click at [976, 414] on span "Select an option" at bounding box center [968, 411] width 17 height 17
click at [976, 414] on input "Select an option" at bounding box center [968, 411] width 17 height 17
click at [1061, 505] on button "Next" at bounding box center [1054, 508] width 84 height 43
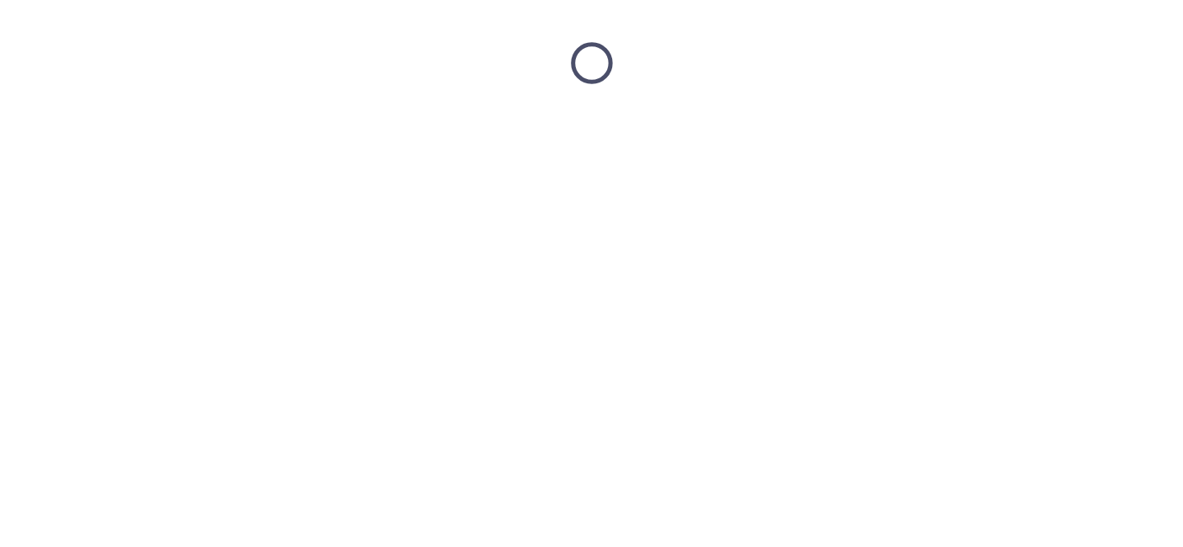
scroll to position [0, 0]
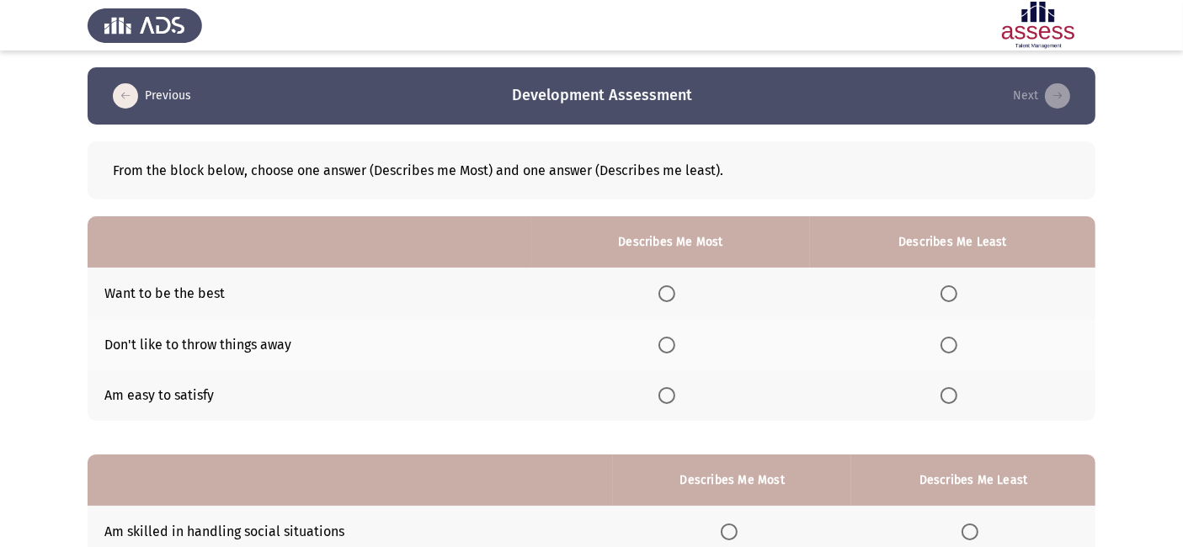
click at [958, 400] on span "Select an option" at bounding box center [949, 395] width 17 height 17
click at [958, 400] on input "Select an option" at bounding box center [949, 395] width 17 height 17
click at [664, 290] on span "Select an option" at bounding box center [667, 294] width 17 height 17
click at [664, 290] on input "Select an option" at bounding box center [667, 294] width 17 height 17
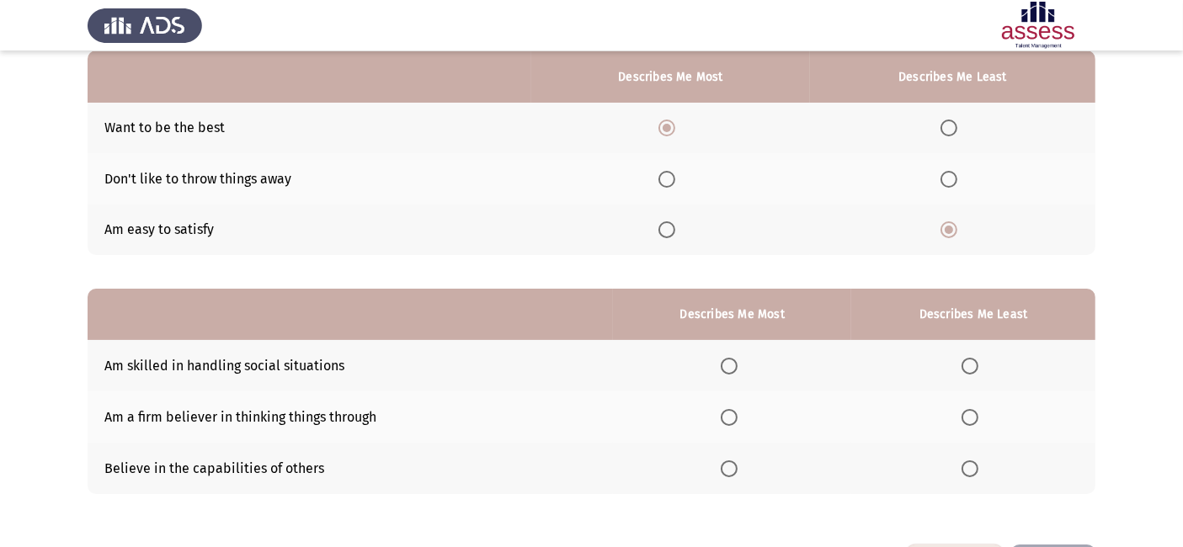
scroll to position [228, 0]
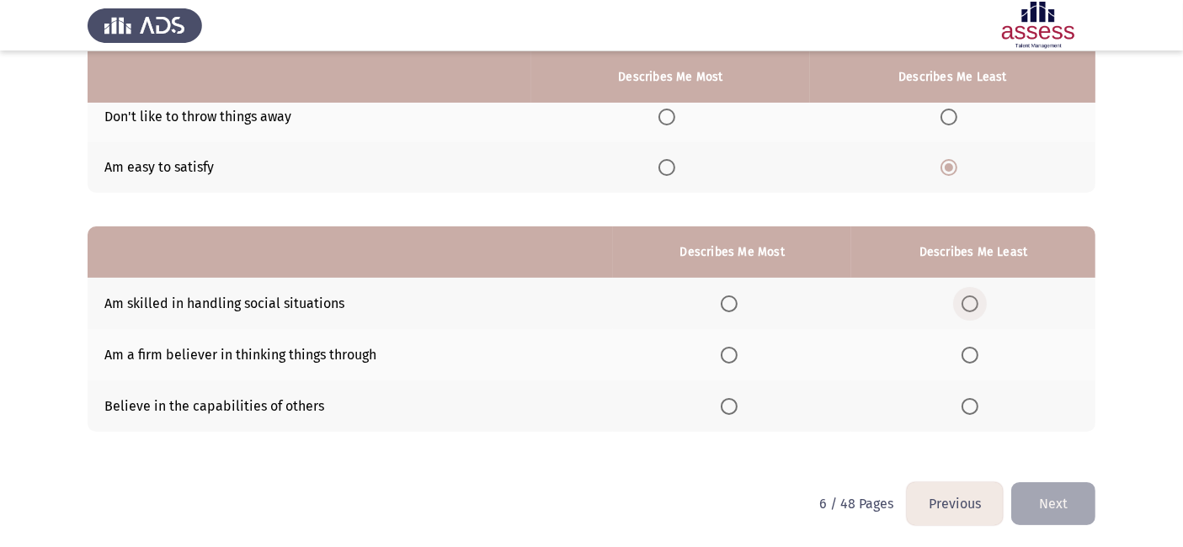
click at [964, 307] on span "Select an option" at bounding box center [970, 304] width 17 height 17
click at [964, 307] on input "Select an option" at bounding box center [970, 304] width 17 height 17
click at [731, 355] on span "Select an option" at bounding box center [729, 355] width 17 height 17
click at [731, 355] on input "Select an option" at bounding box center [729, 355] width 17 height 17
click at [1052, 499] on button "Next" at bounding box center [1054, 504] width 84 height 43
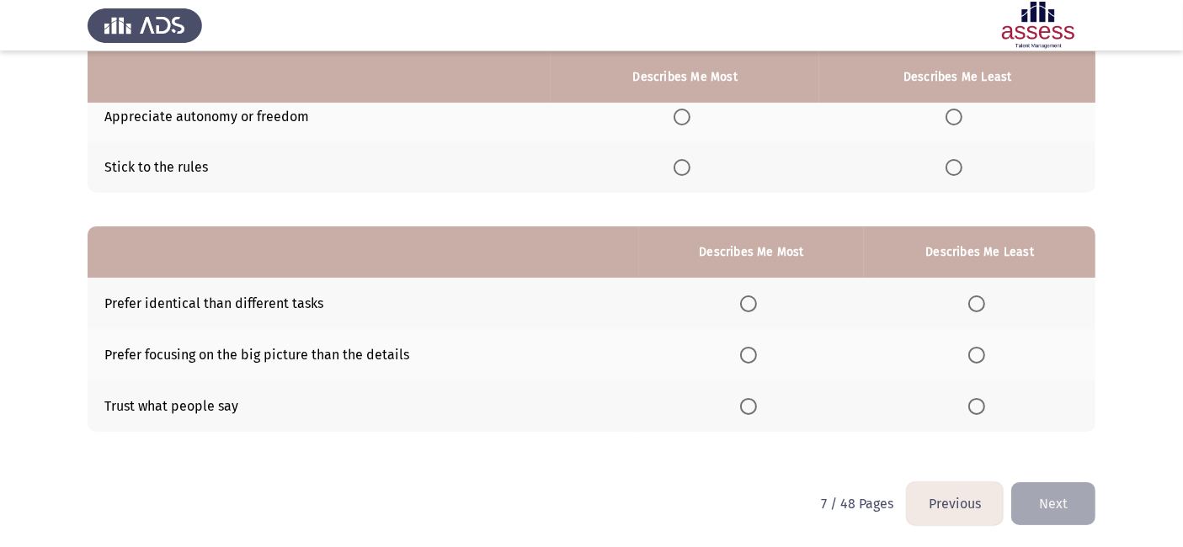
click at [970, 504] on button "Previous" at bounding box center [955, 504] width 96 height 43
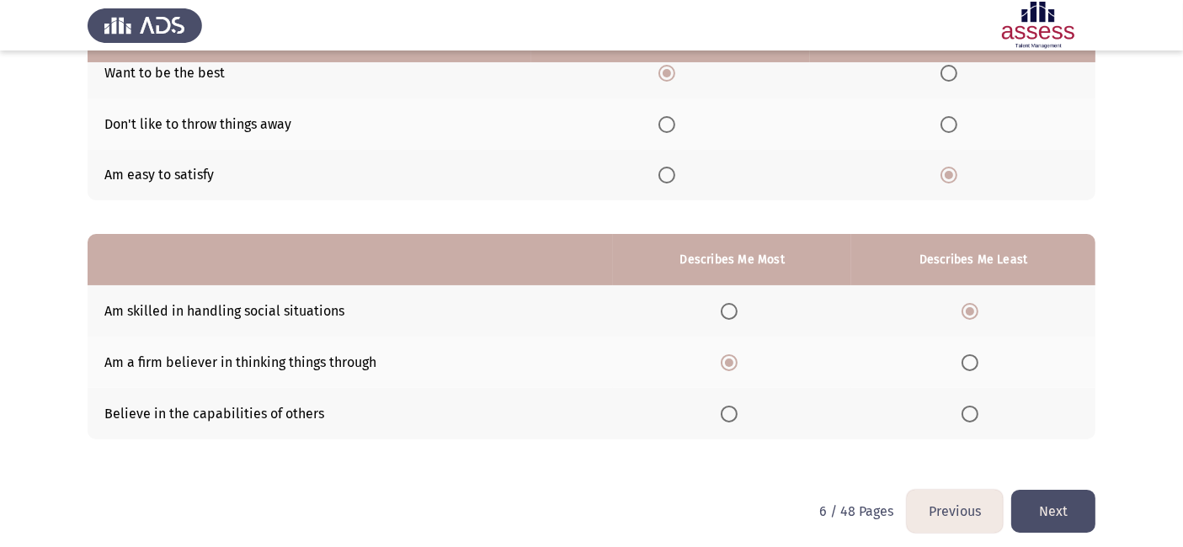
scroll to position [227, 0]
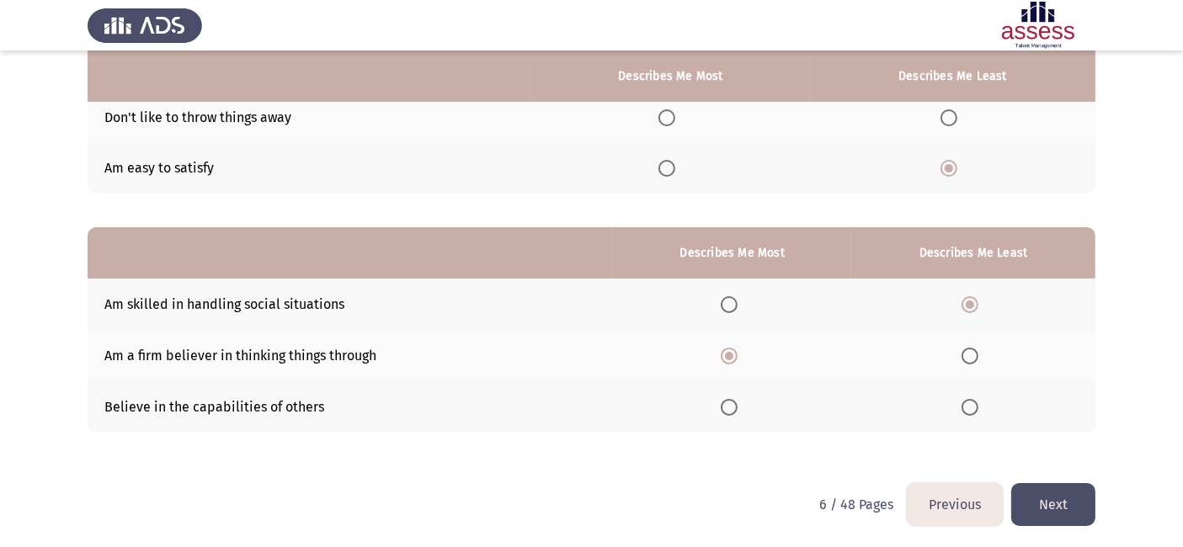
click at [1051, 490] on button "Next" at bounding box center [1054, 504] width 84 height 43
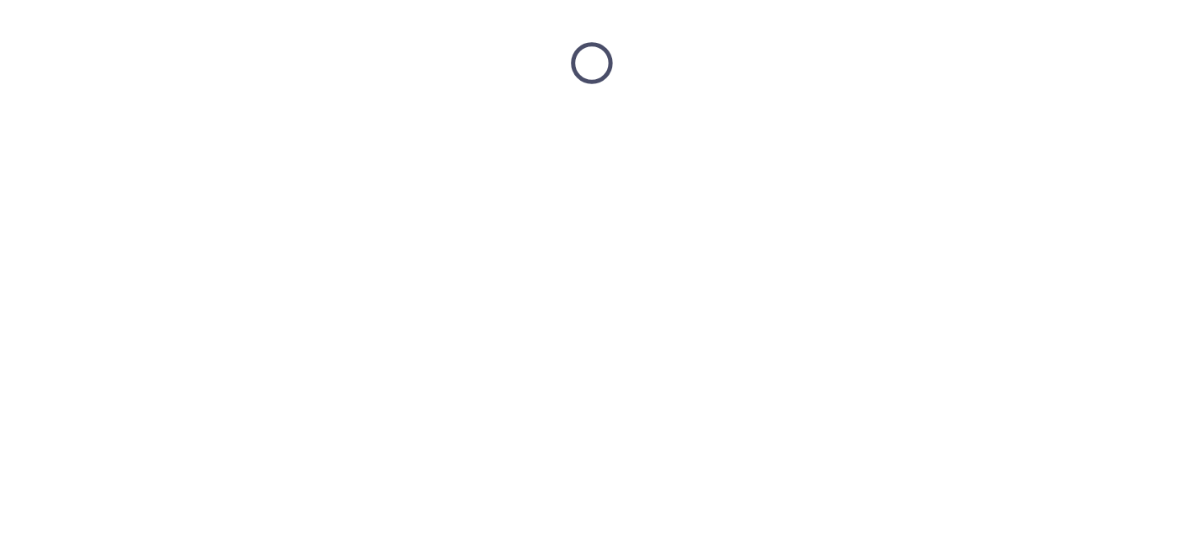
scroll to position [0, 0]
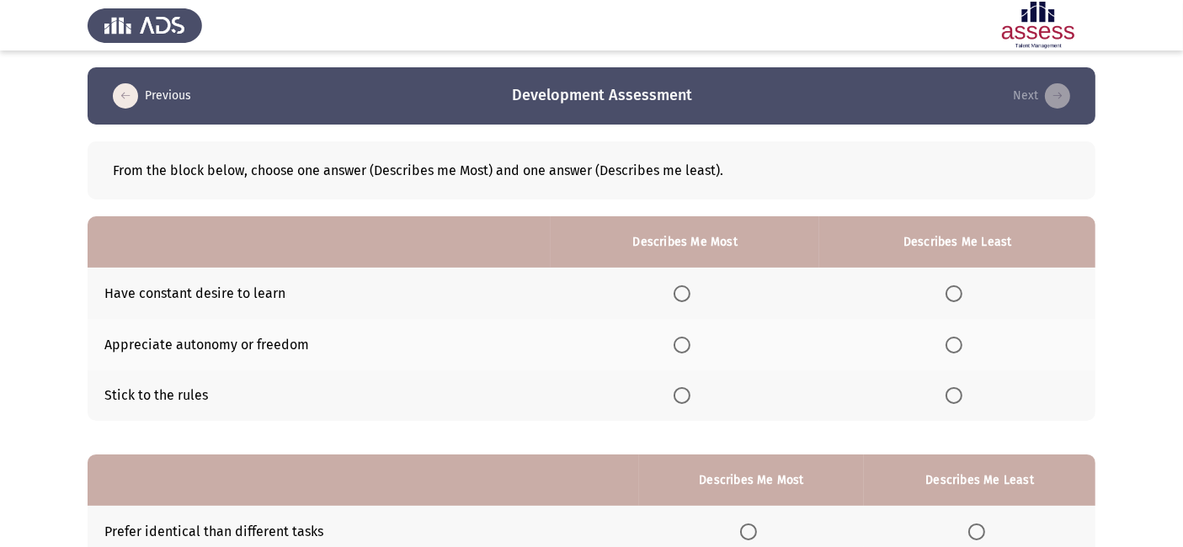
click at [681, 334] on th at bounding box center [685, 344] width 269 height 51
click at [681, 345] on span "Select an option" at bounding box center [682, 345] width 17 height 17
click at [681, 345] on input "Select an option" at bounding box center [682, 345] width 17 height 17
click at [965, 399] on label "Select an option" at bounding box center [958, 395] width 24 height 17
click at [963, 399] on input "Select an option" at bounding box center [954, 395] width 17 height 17
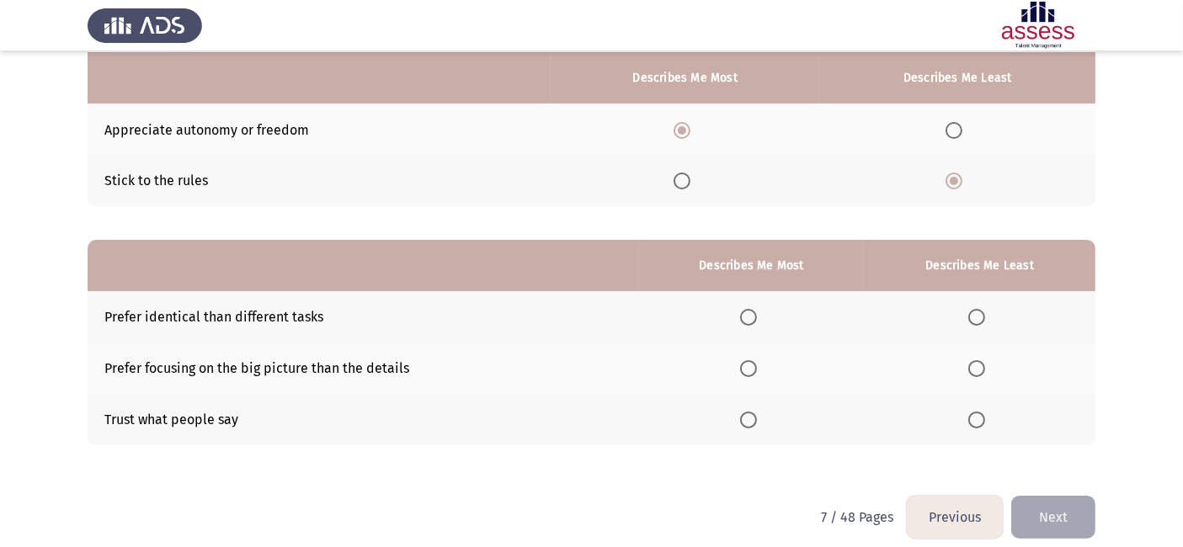
scroll to position [216, 0]
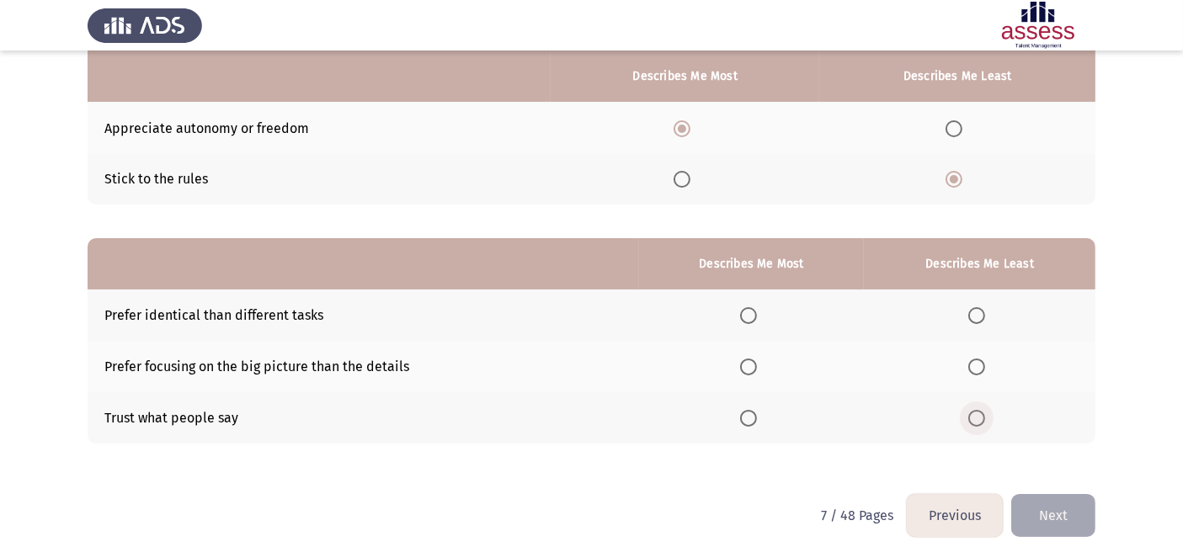
click at [991, 415] on label "Select an option" at bounding box center [981, 418] width 24 height 17
click at [985, 415] on input "Select an option" at bounding box center [977, 418] width 17 height 17
click at [750, 373] on span "Select an option" at bounding box center [748, 367] width 17 height 17
click at [750, 373] on input "Select an option" at bounding box center [748, 367] width 17 height 17
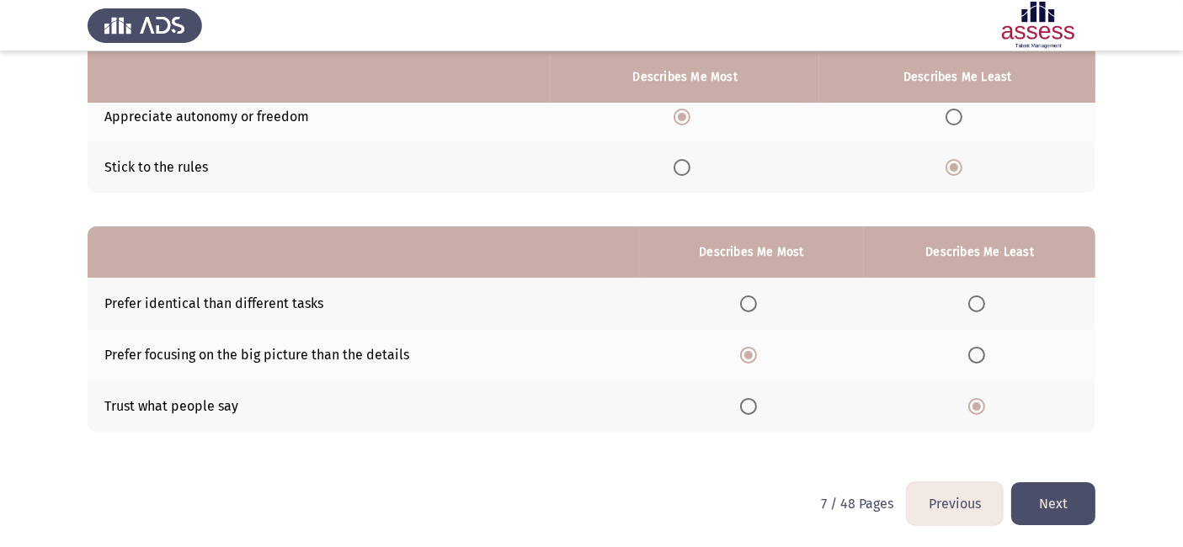
click at [1055, 496] on button "Next" at bounding box center [1054, 504] width 84 height 43
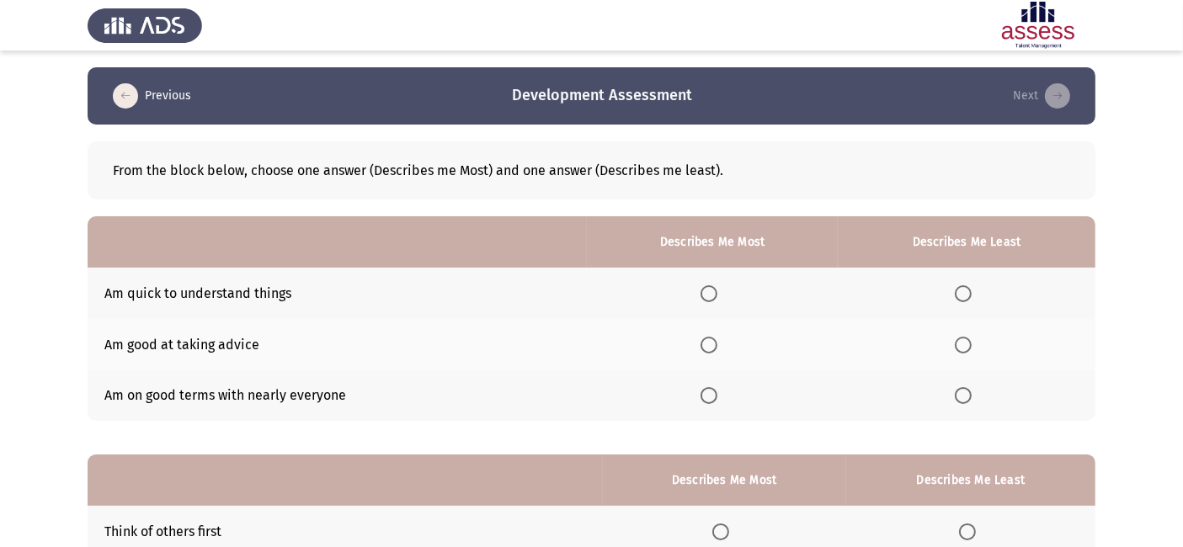
click at [704, 298] on th at bounding box center [712, 293] width 251 height 51
click at [718, 291] on span "Select an option" at bounding box center [709, 294] width 17 height 17
click at [718, 291] on input "Select an option" at bounding box center [709, 294] width 17 height 17
click at [964, 387] on span "Select an option" at bounding box center [963, 395] width 17 height 17
click at [964, 387] on input "Select an option" at bounding box center [963, 395] width 17 height 17
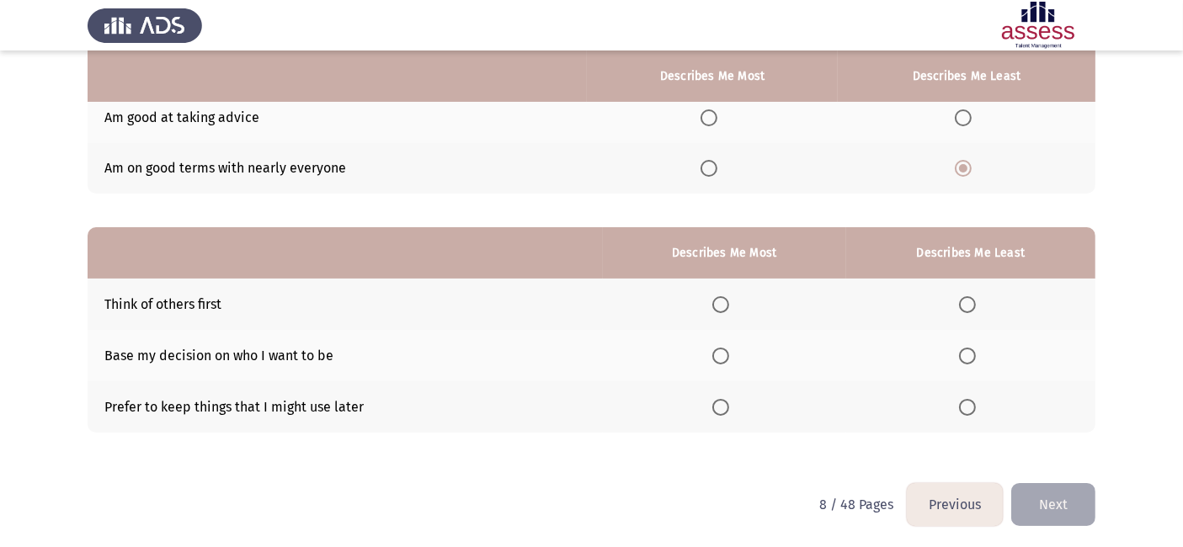
scroll to position [228, 0]
click at [724, 360] on span "Select an option" at bounding box center [721, 355] width 17 height 17
click at [724, 360] on input "Select an option" at bounding box center [721, 355] width 17 height 17
click at [975, 304] on span "Select an option" at bounding box center [967, 304] width 17 height 17
click at [975, 304] on input "Select an option" at bounding box center [967, 304] width 17 height 17
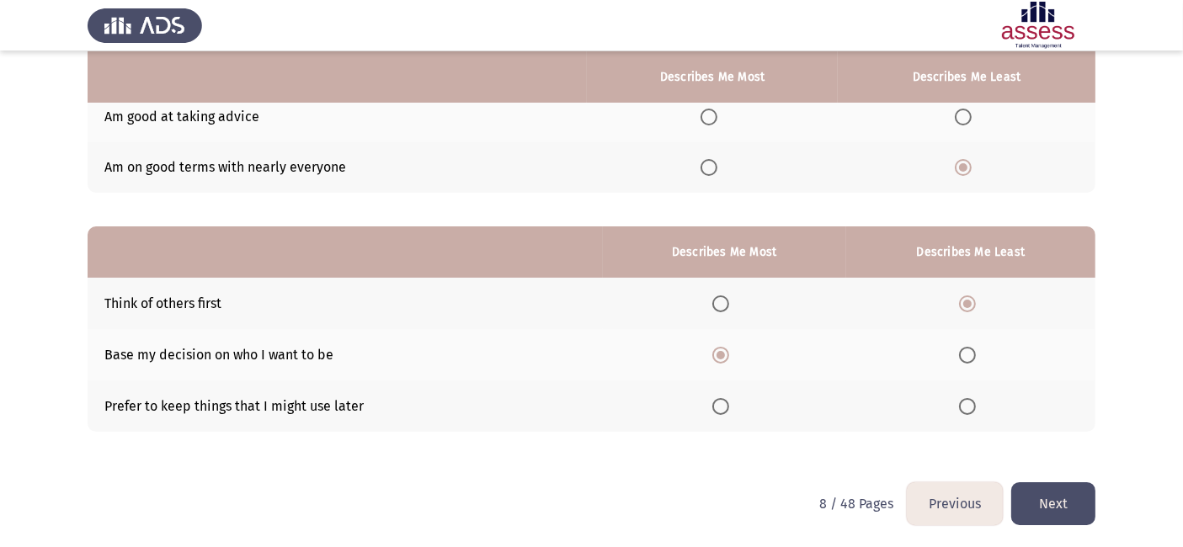
click at [1045, 492] on button "Next" at bounding box center [1054, 504] width 84 height 43
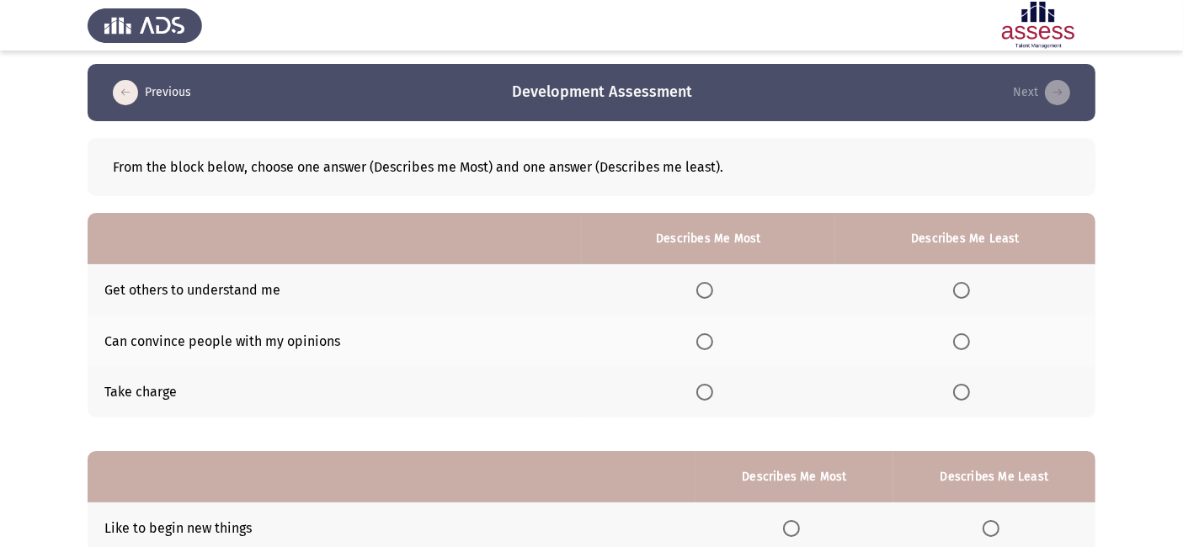
scroll to position [3, 0]
click at [712, 282] on span "Select an option" at bounding box center [705, 290] width 17 height 17
click at [712, 282] on input "Select an option" at bounding box center [705, 290] width 17 height 17
click at [963, 350] on th at bounding box center [966, 341] width 260 height 51
click at [964, 336] on span "Select an option" at bounding box center [961, 342] width 17 height 17
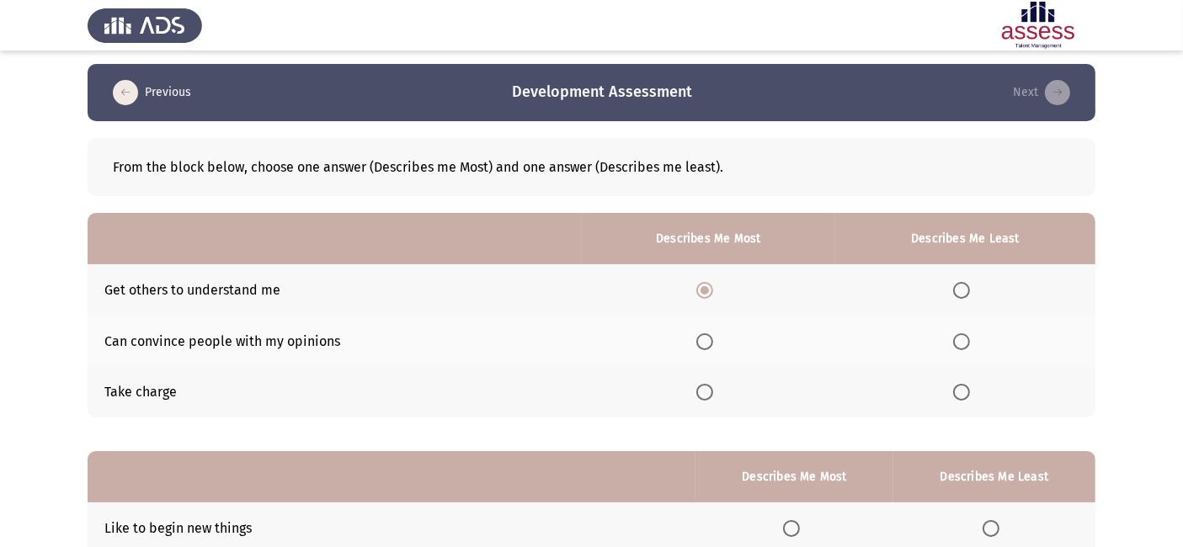
click at [964, 336] on input "Select an option" at bounding box center [961, 342] width 17 height 17
click at [709, 386] on span "Select an option" at bounding box center [705, 392] width 17 height 17
click at [709, 386] on input "Select an option" at bounding box center [705, 392] width 17 height 17
click at [968, 286] on span "Select an option" at bounding box center [961, 290] width 17 height 17
click at [968, 286] on input "Select an option" at bounding box center [961, 290] width 17 height 17
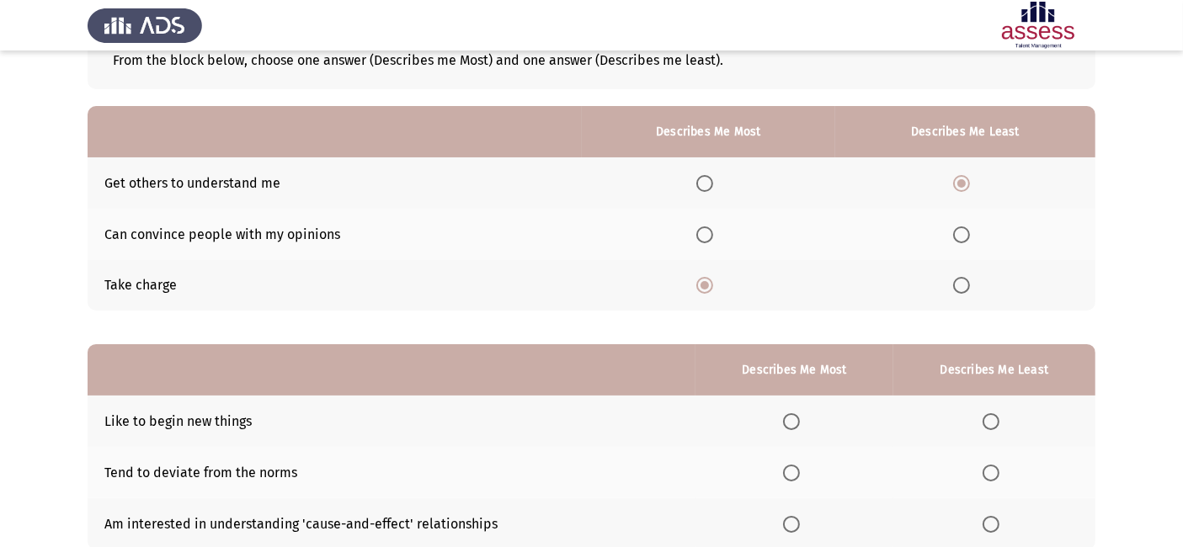
scroll to position [109, 0]
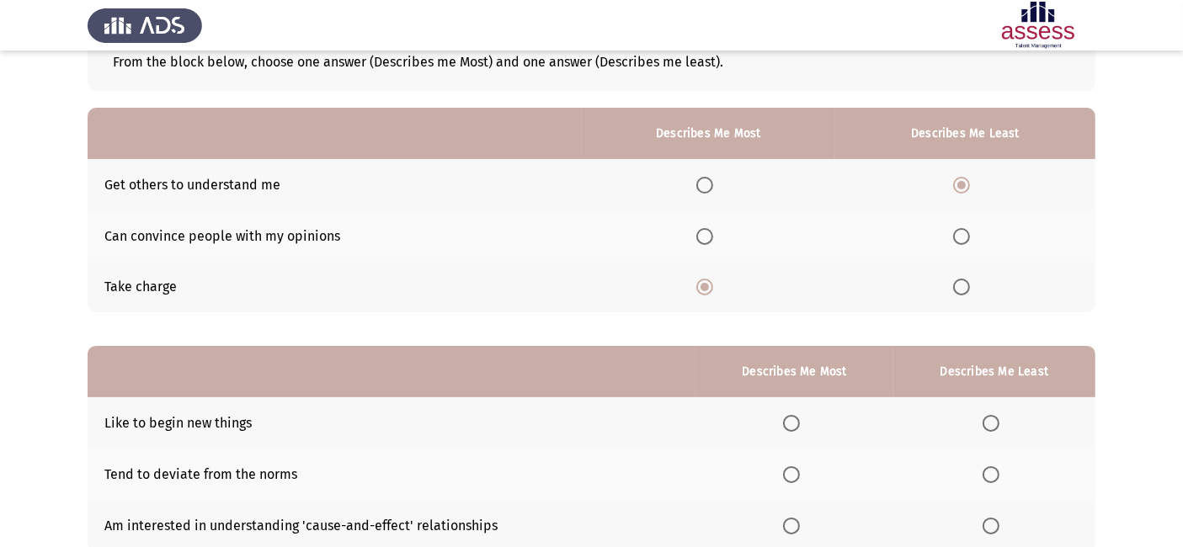
click at [958, 234] on span "Select an option" at bounding box center [961, 236] width 17 height 17
click at [958, 234] on input "Select an option" at bounding box center [961, 236] width 17 height 17
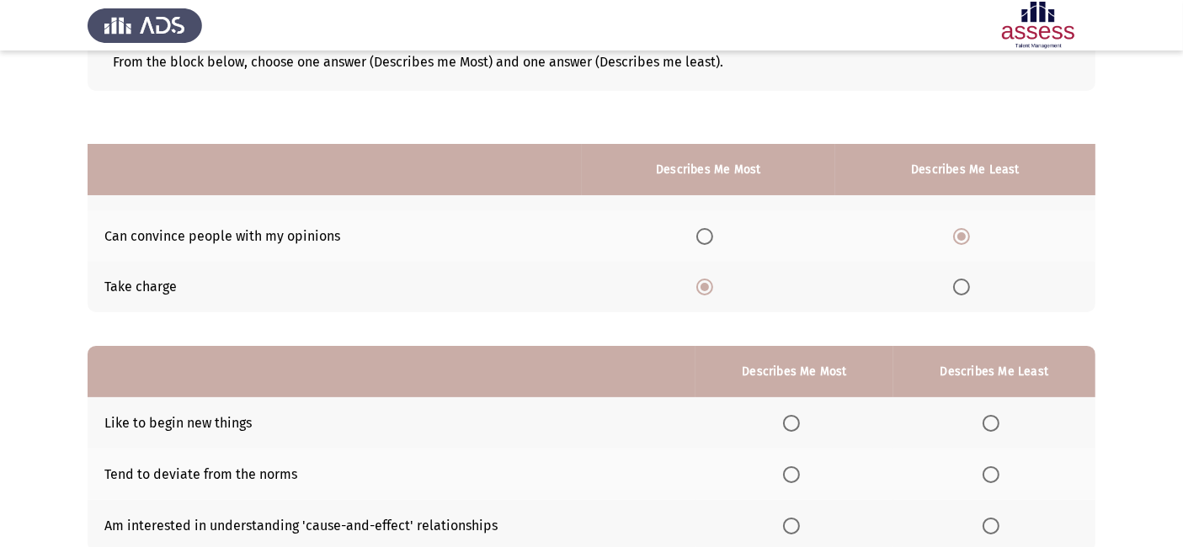
scroll to position [228, 0]
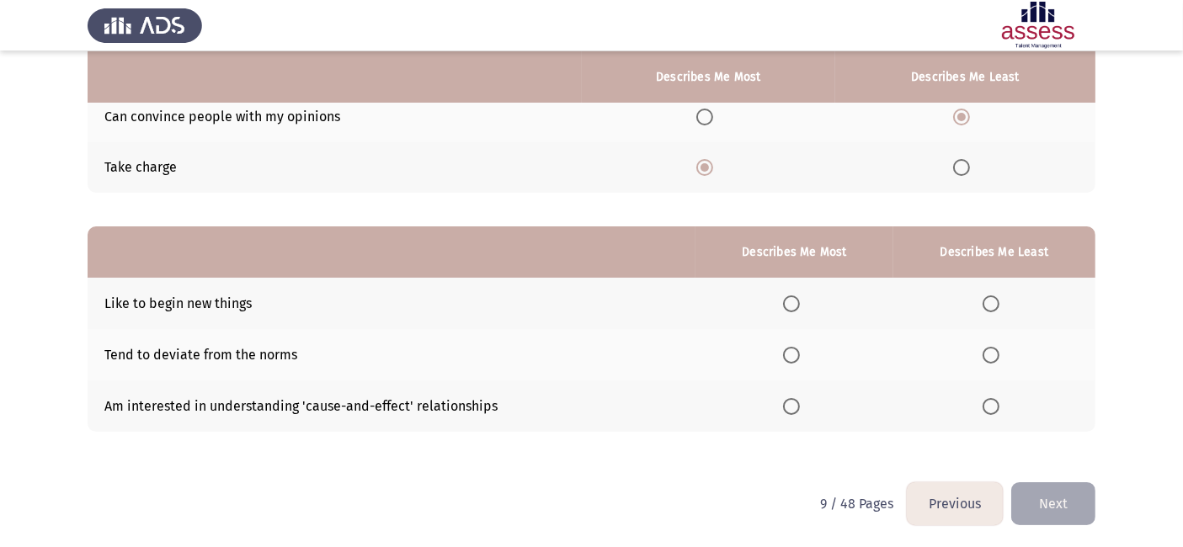
click at [800, 413] on th at bounding box center [794, 406] width 197 height 51
click at [795, 407] on span "Select an option" at bounding box center [791, 406] width 17 height 17
click at [795, 407] on input "Select an option" at bounding box center [791, 406] width 17 height 17
click at [985, 361] on span "Select an option" at bounding box center [991, 355] width 17 height 17
click at [985, 361] on input "Select an option" at bounding box center [991, 355] width 17 height 17
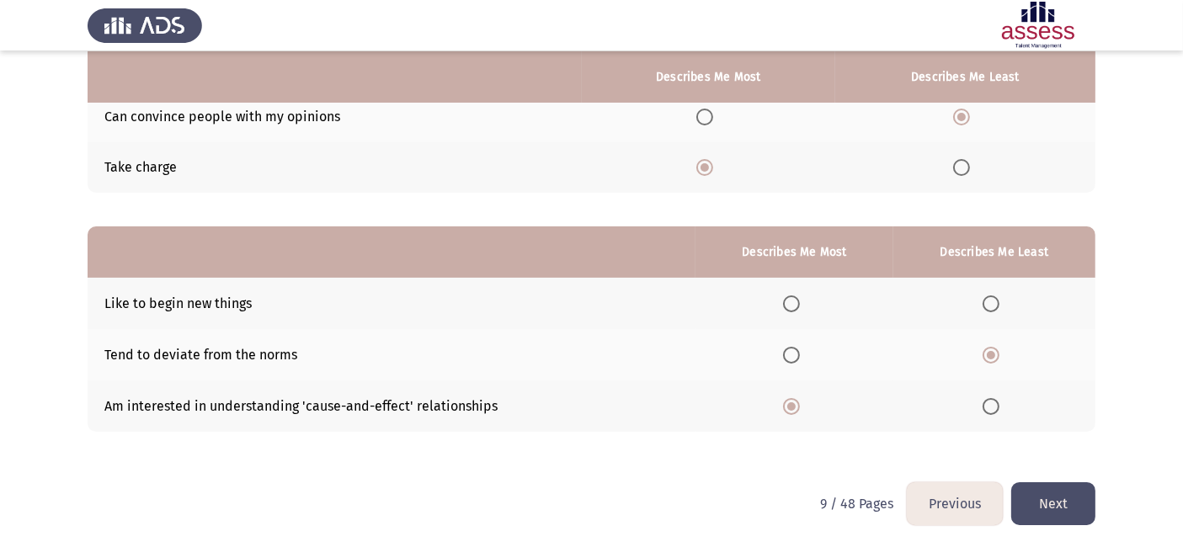
click at [1039, 487] on button "Next" at bounding box center [1054, 504] width 84 height 43
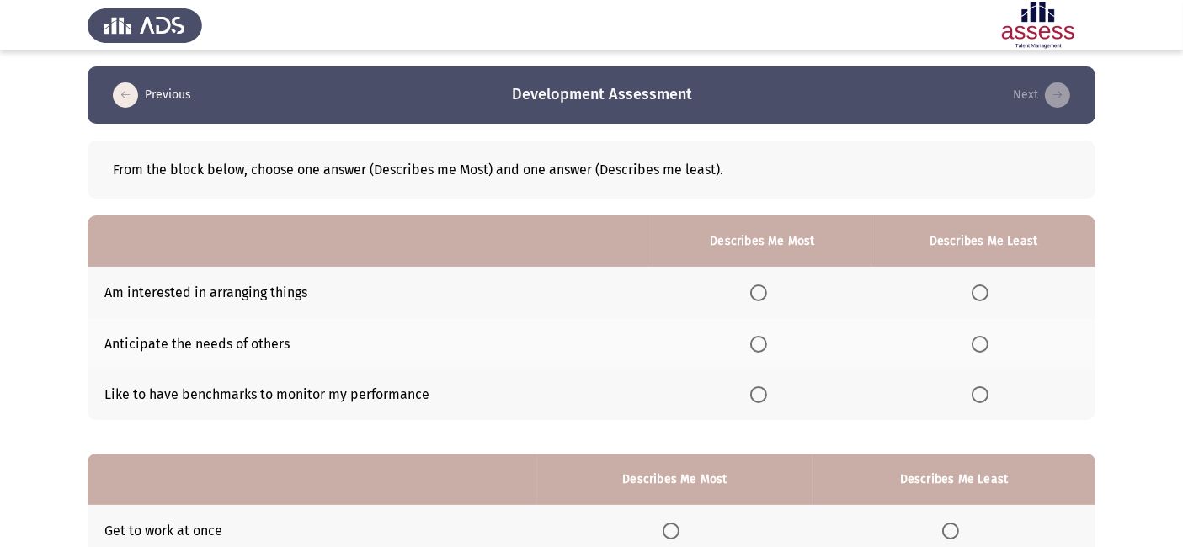
scroll to position [2, 0]
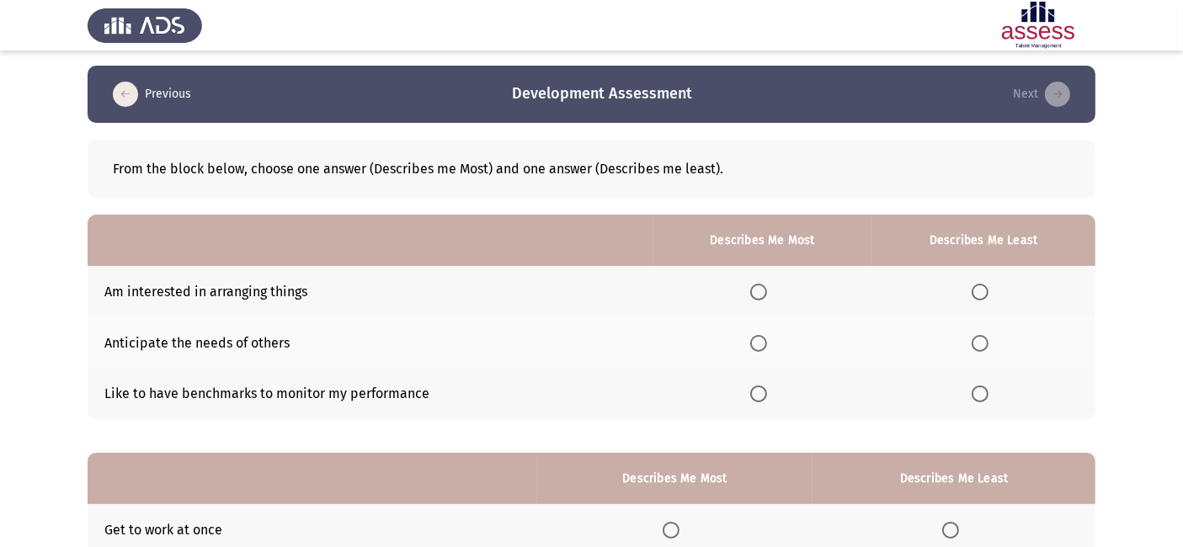
click at [761, 281] on th at bounding box center [763, 291] width 218 height 51
click at [764, 290] on span "Select an option" at bounding box center [758, 292] width 17 height 17
click at [764, 290] on input "Select an option" at bounding box center [758, 292] width 17 height 17
click at [766, 391] on span "Select an option" at bounding box center [758, 394] width 17 height 17
click at [766, 391] on input "Select an option" at bounding box center [758, 394] width 17 height 17
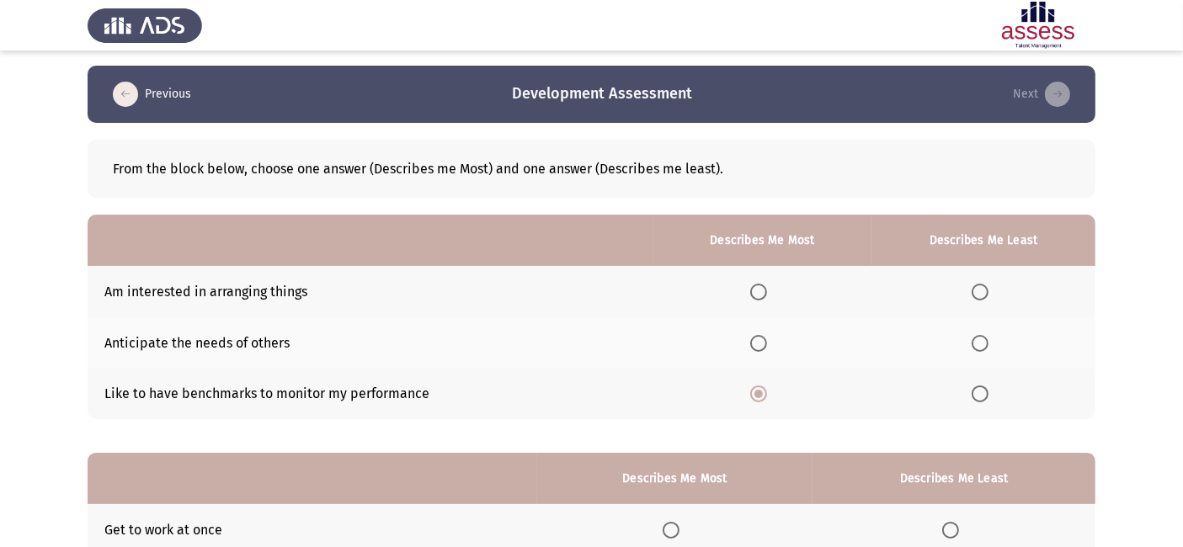
click at [979, 285] on span "Select an option" at bounding box center [980, 292] width 17 height 17
click at [979, 285] on input "Select an option" at bounding box center [980, 292] width 17 height 17
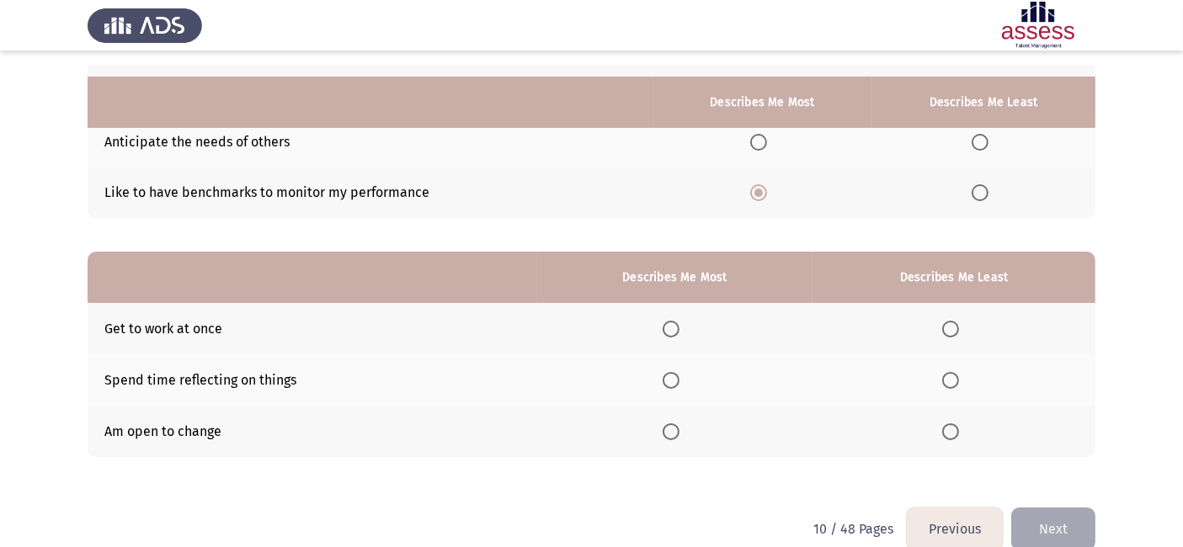
scroll to position [228, 0]
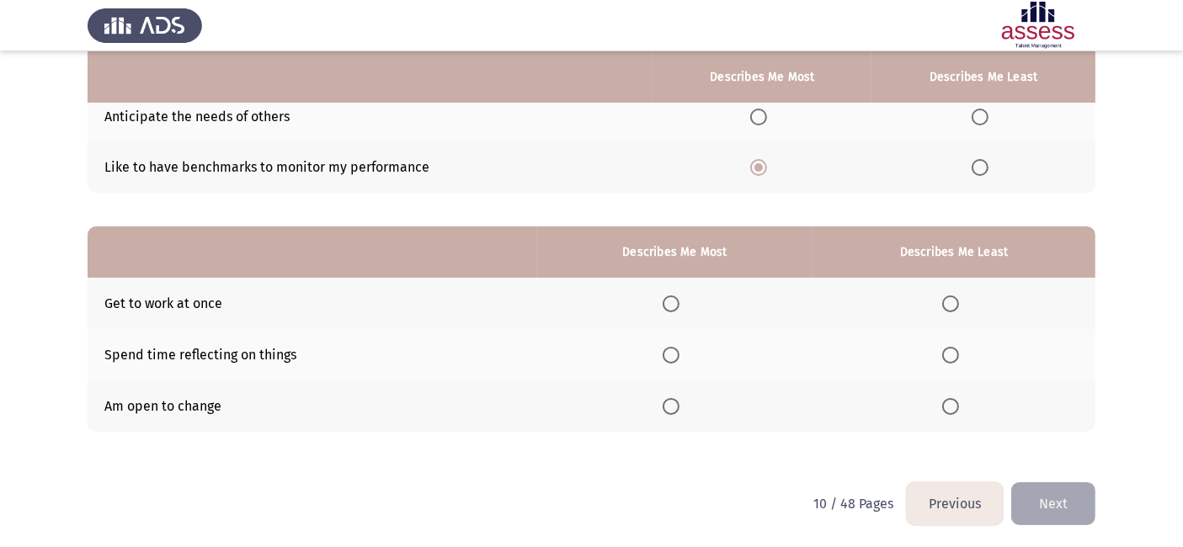
click at [674, 360] on span "Select an option" at bounding box center [671, 355] width 17 height 17
click at [674, 360] on input "Select an option" at bounding box center [671, 355] width 17 height 17
click at [927, 302] on th at bounding box center [954, 303] width 283 height 51
click at [942, 300] on th at bounding box center [954, 303] width 283 height 51
click at [953, 299] on span "Select an option" at bounding box center [951, 304] width 17 height 17
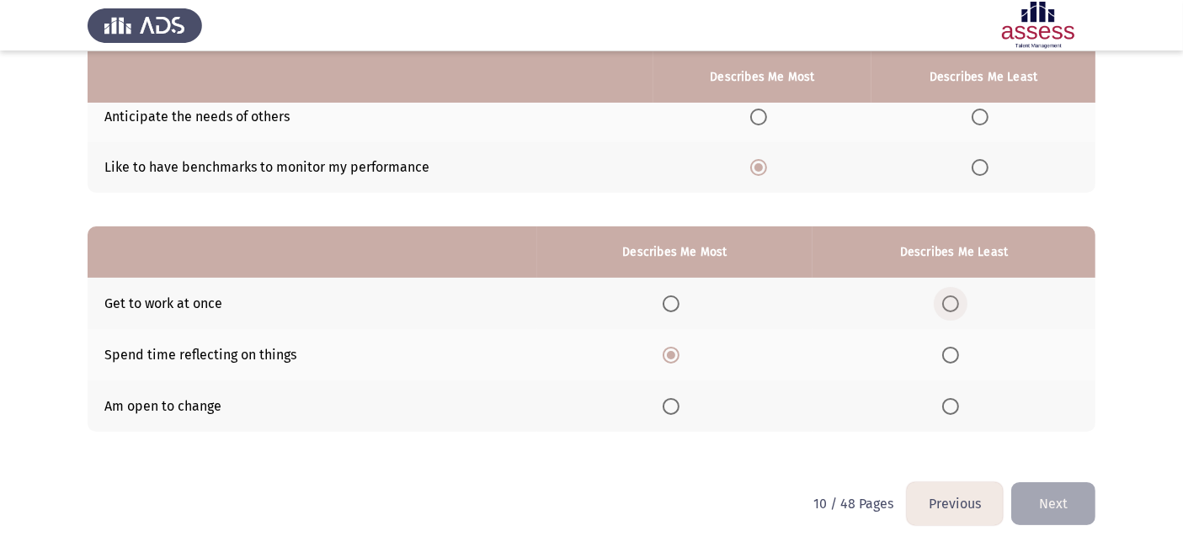
click at [953, 299] on input "Select an option" at bounding box center [951, 304] width 17 height 17
click at [1071, 507] on button "Next" at bounding box center [1054, 504] width 84 height 43
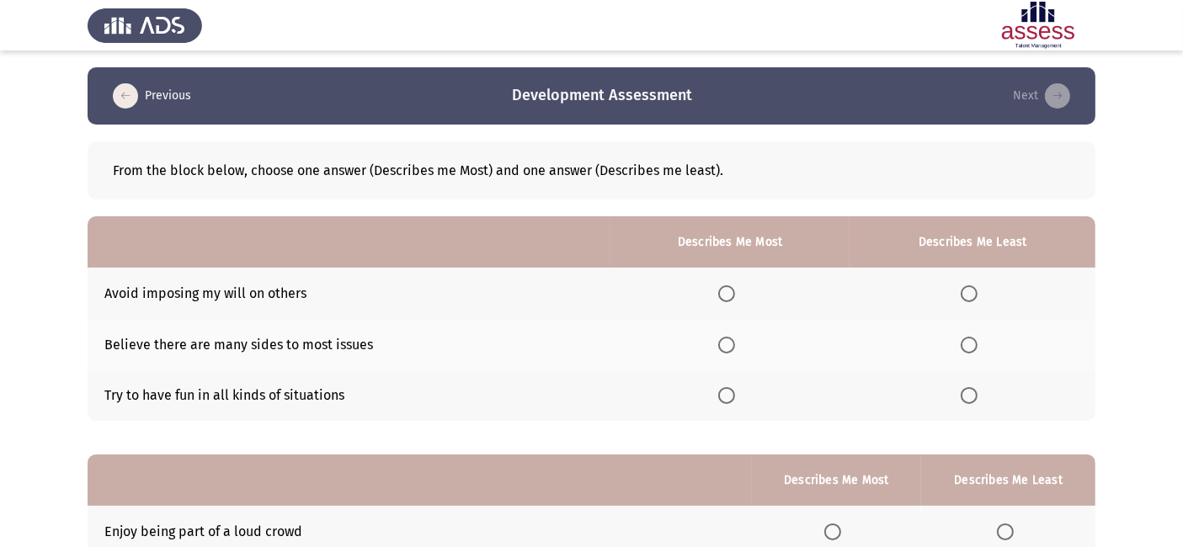
scroll to position [7, 0]
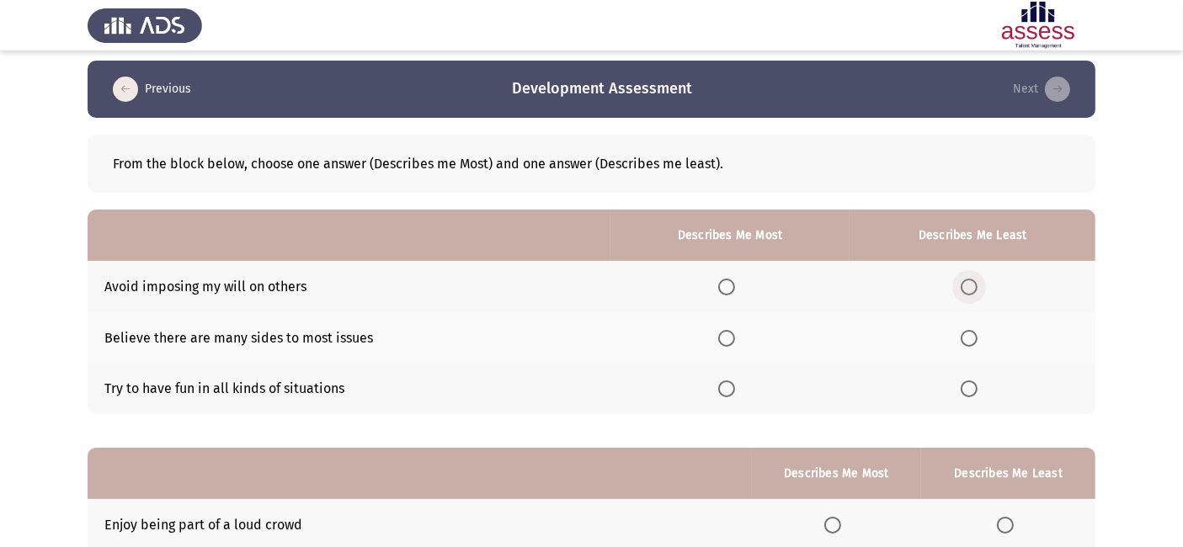
click at [975, 284] on span "Select an option" at bounding box center [969, 287] width 17 height 17
click at [975, 284] on input "Select an option" at bounding box center [969, 287] width 17 height 17
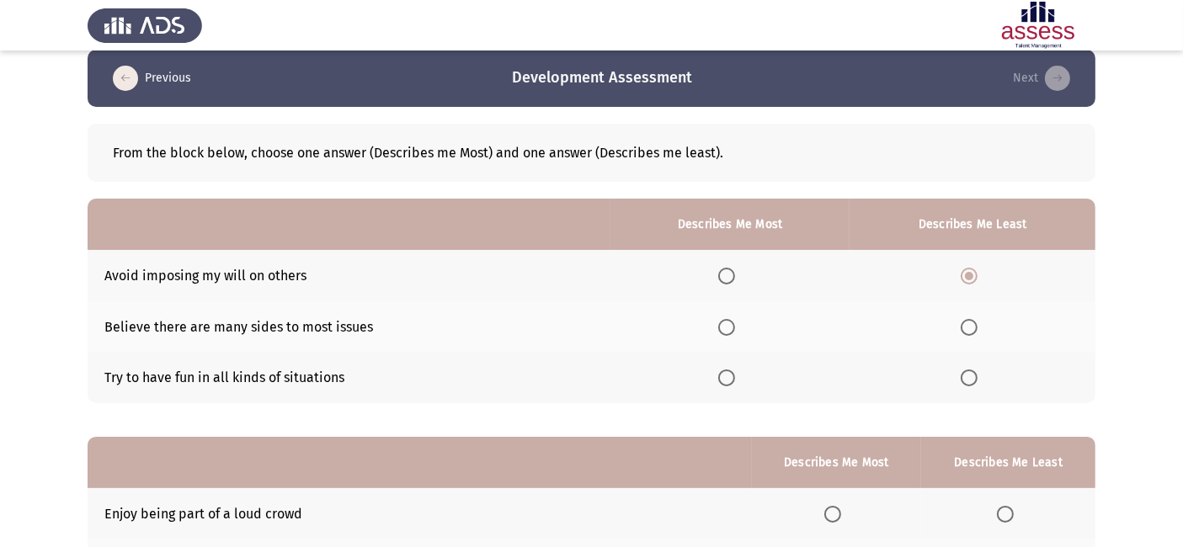
scroll to position [19, 0]
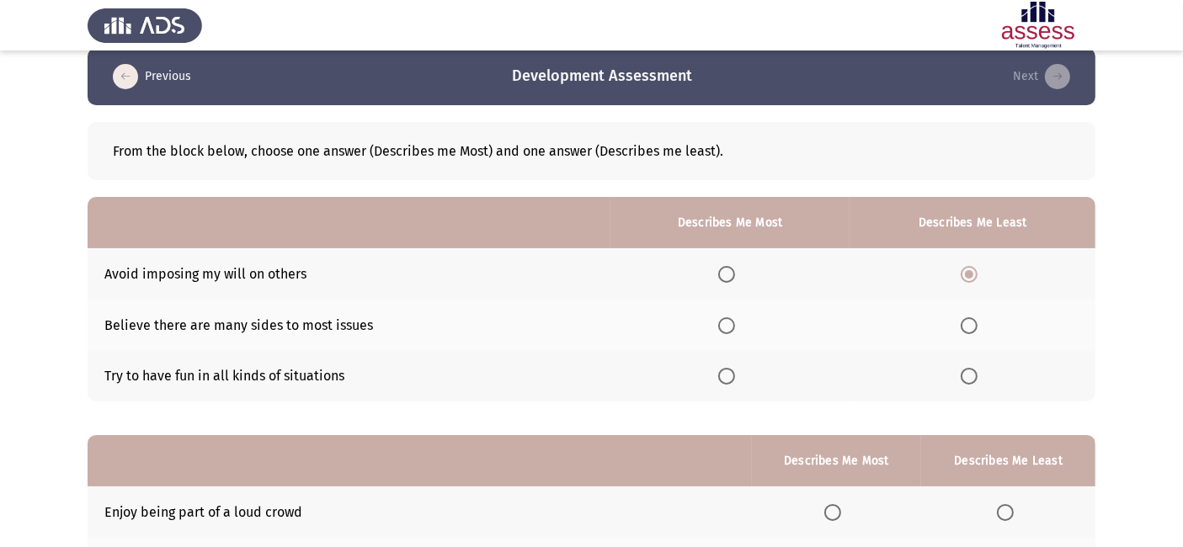
click at [732, 325] on span "Select an option" at bounding box center [726, 326] width 17 height 17
click at [732, 325] on input "Select an option" at bounding box center [726, 326] width 17 height 17
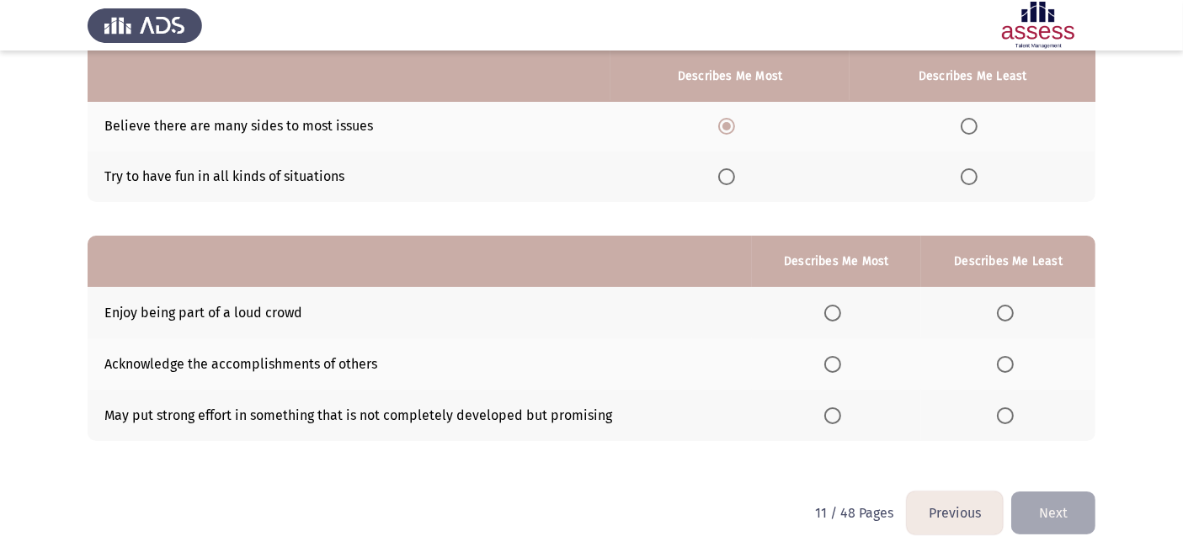
scroll to position [228, 0]
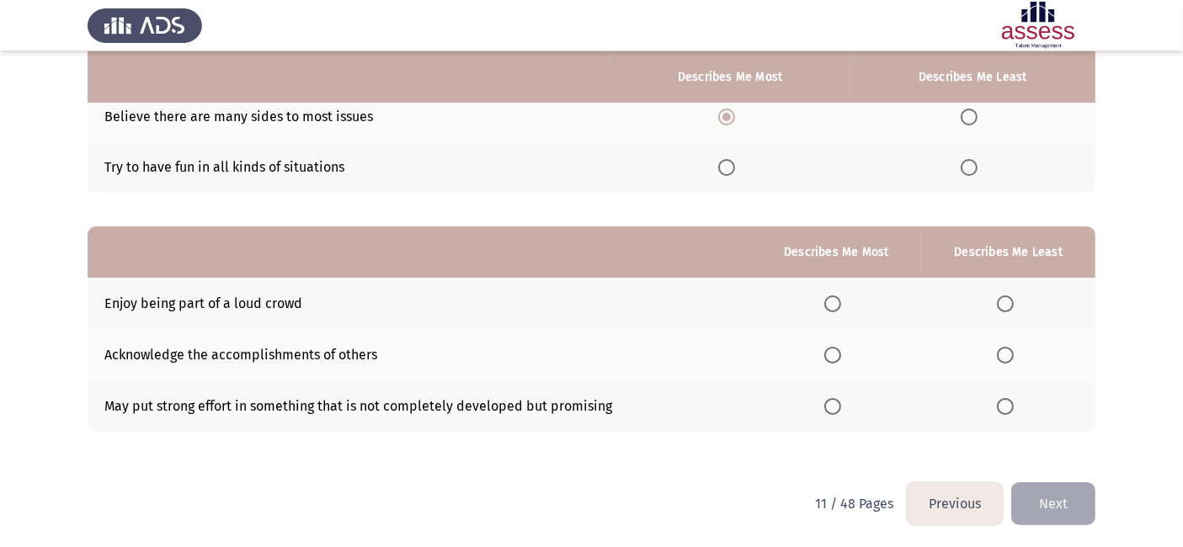
click at [1003, 292] on th at bounding box center [1008, 303] width 174 height 51
click at [1003, 299] on span "Select an option" at bounding box center [1005, 304] width 17 height 17
click at [1003, 299] on input "Select an option" at bounding box center [1005, 304] width 17 height 17
click at [831, 357] on span "Select an option" at bounding box center [833, 355] width 17 height 17
click at [831, 357] on input "Select an option" at bounding box center [833, 355] width 17 height 17
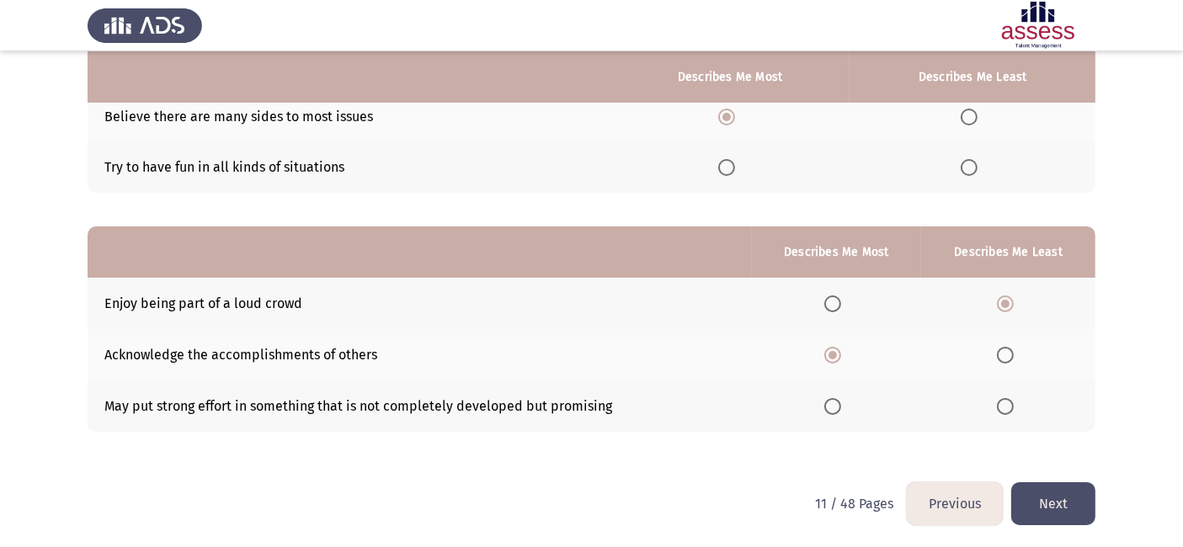
click at [1048, 496] on button "Next" at bounding box center [1054, 504] width 84 height 43
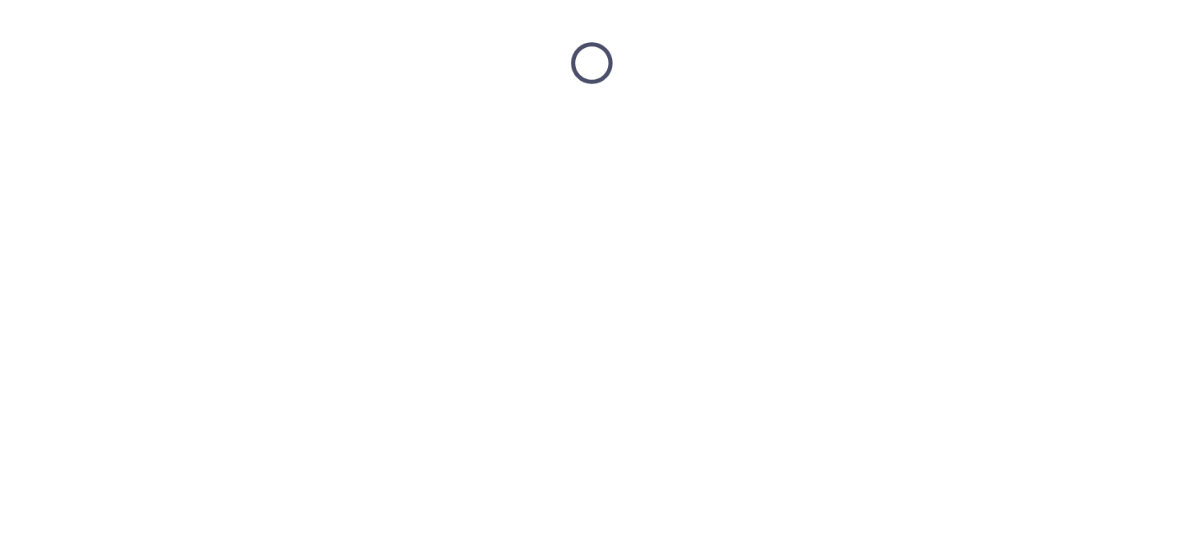
scroll to position [0, 0]
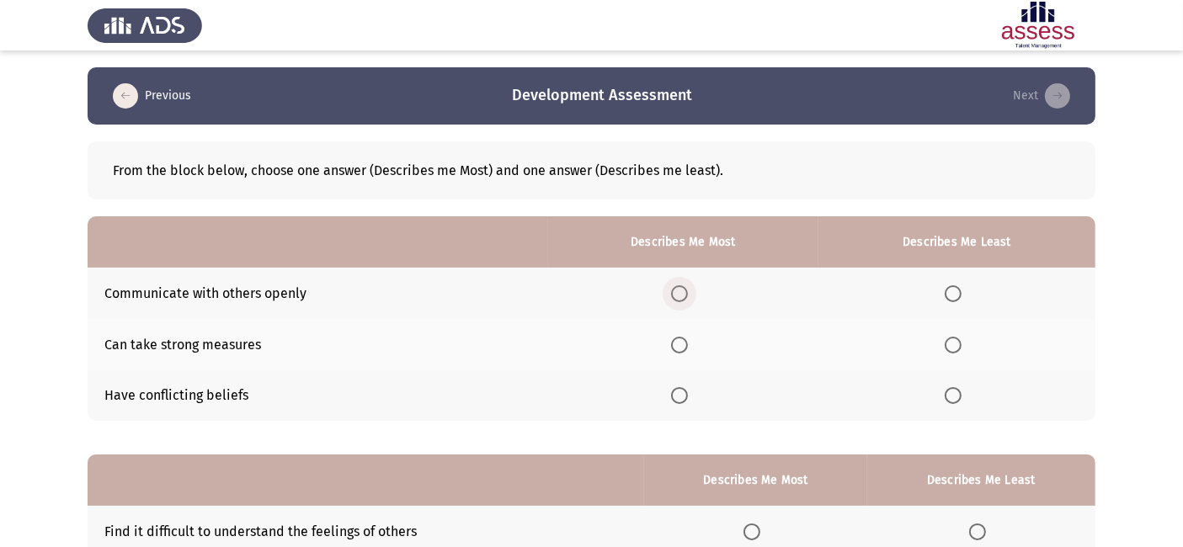
click at [679, 290] on span "Select an option" at bounding box center [679, 294] width 17 height 17
click at [679, 290] on input "Select an option" at bounding box center [679, 294] width 17 height 17
click at [961, 396] on span "Select an option" at bounding box center [953, 395] width 17 height 17
click at [961, 396] on input "Select an option" at bounding box center [953, 395] width 17 height 17
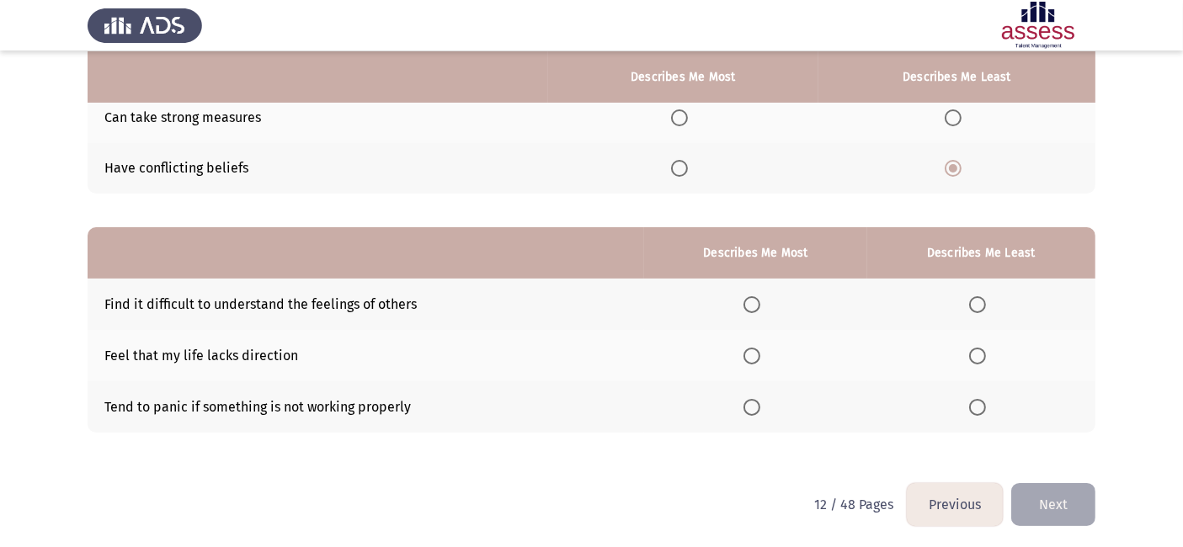
scroll to position [228, 0]
click at [741, 415] on th at bounding box center [755, 406] width 223 height 51
click at [761, 408] on span "Select an option" at bounding box center [752, 406] width 17 height 17
click at [761, 408] on input "Select an option" at bounding box center [752, 406] width 17 height 17
click at [980, 357] on span "Select an option" at bounding box center [977, 355] width 17 height 17
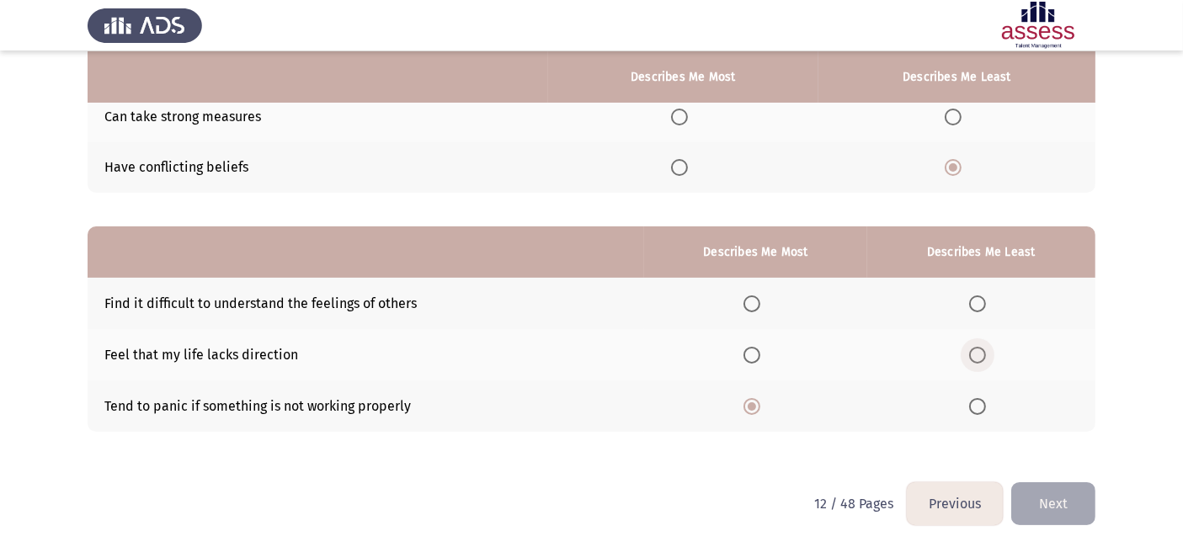
click at [980, 357] on input "Select an option" at bounding box center [977, 355] width 17 height 17
click at [1044, 503] on button "Next" at bounding box center [1054, 504] width 84 height 43
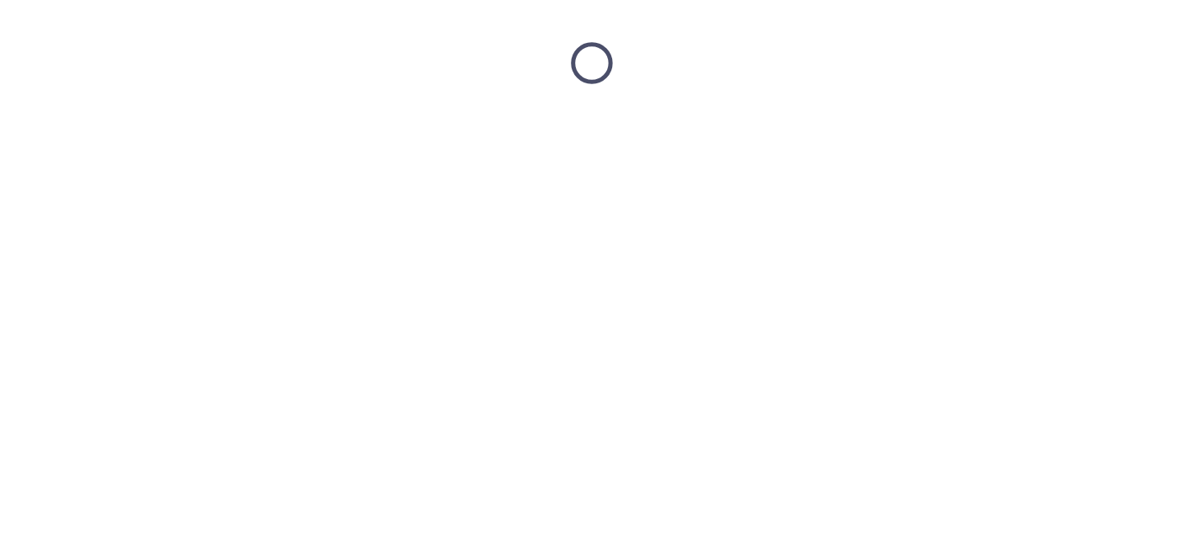
scroll to position [0, 0]
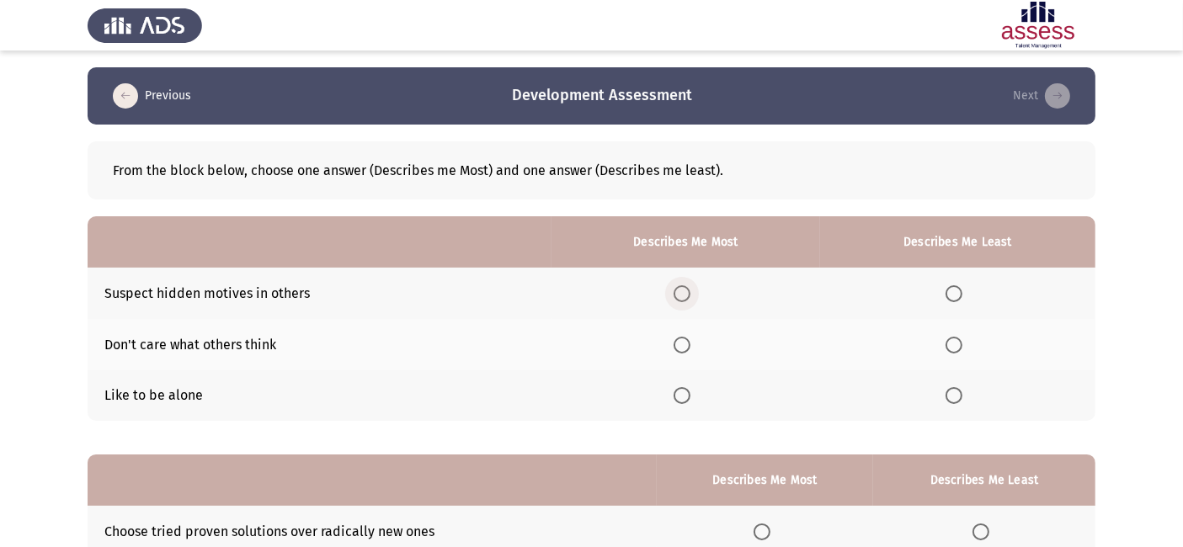
click at [688, 292] on span "Select an option" at bounding box center [682, 294] width 17 height 17
click at [688, 292] on input "Select an option" at bounding box center [682, 294] width 17 height 17
click at [955, 347] on span "Select an option" at bounding box center [954, 345] width 17 height 17
click at [955, 347] on input "Select an option" at bounding box center [954, 345] width 17 height 17
click at [683, 340] on span "Select an option" at bounding box center [682, 345] width 17 height 17
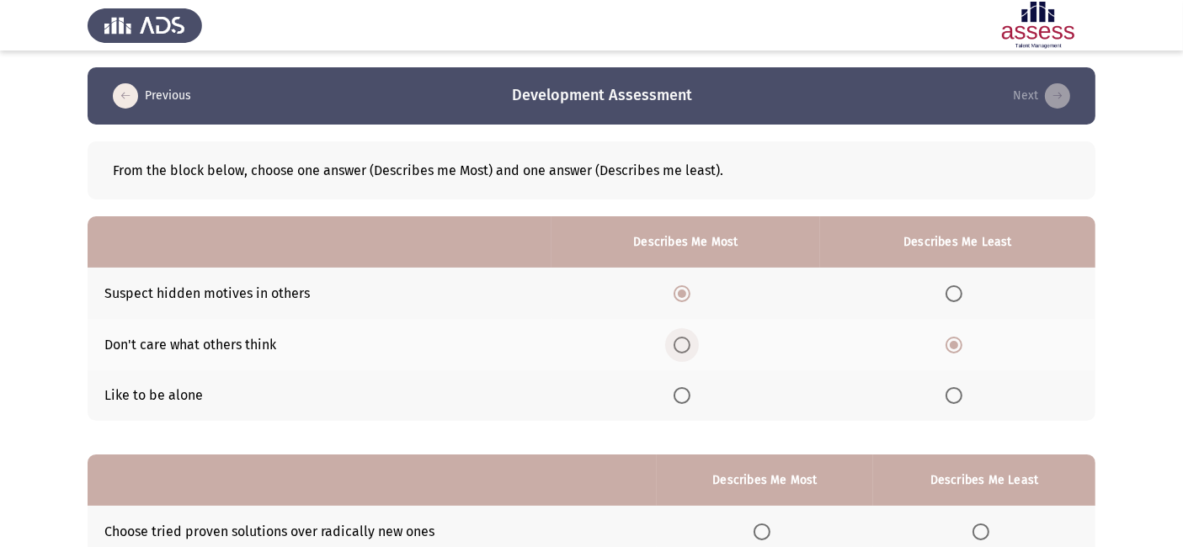
click at [683, 340] on input "Select an option" at bounding box center [682, 345] width 17 height 17
click at [938, 400] on th at bounding box center [957, 396] width 275 height 51
click at [950, 400] on span "Select an option" at bounding box center [954, 395] width 17 height 17
click at [950, 400] on input "Select an option" at bounding box center [954, 395] width 17 height 17
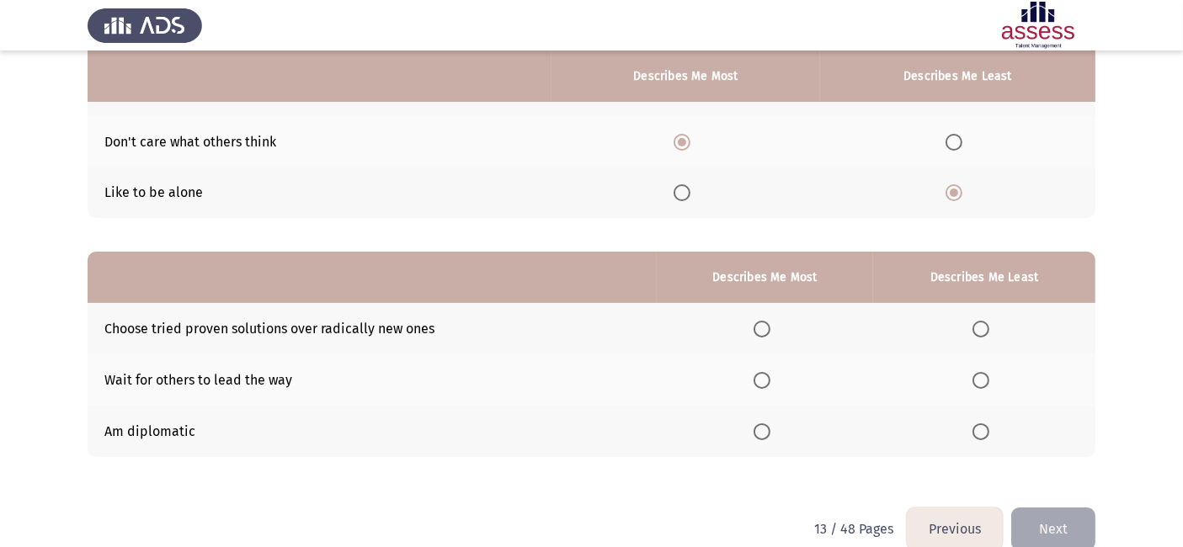
scroll to position [228, 0]
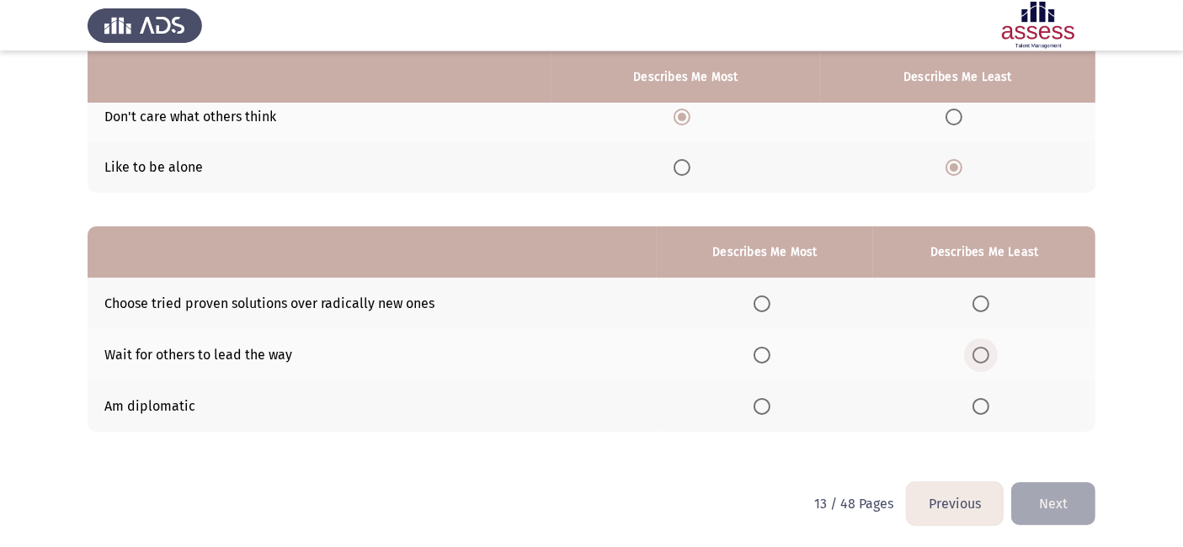
click at [978, 359] on span "Select an option" at bounding box center [981, 355] width 17 height 17
click at [978, 359] on input "Select an option" at bounding box center [981, 355] width 17 height 17
click at [771, 399] on span "Select an option" at bounding box center [762, 406] width 17 height 17
click at [771, 399] on input "Select an option" at bounding box center [762, 406] width 17 height 17
click at [1071, 497] on button "Next" at bounding box center [1054, 504] width 84 height 43
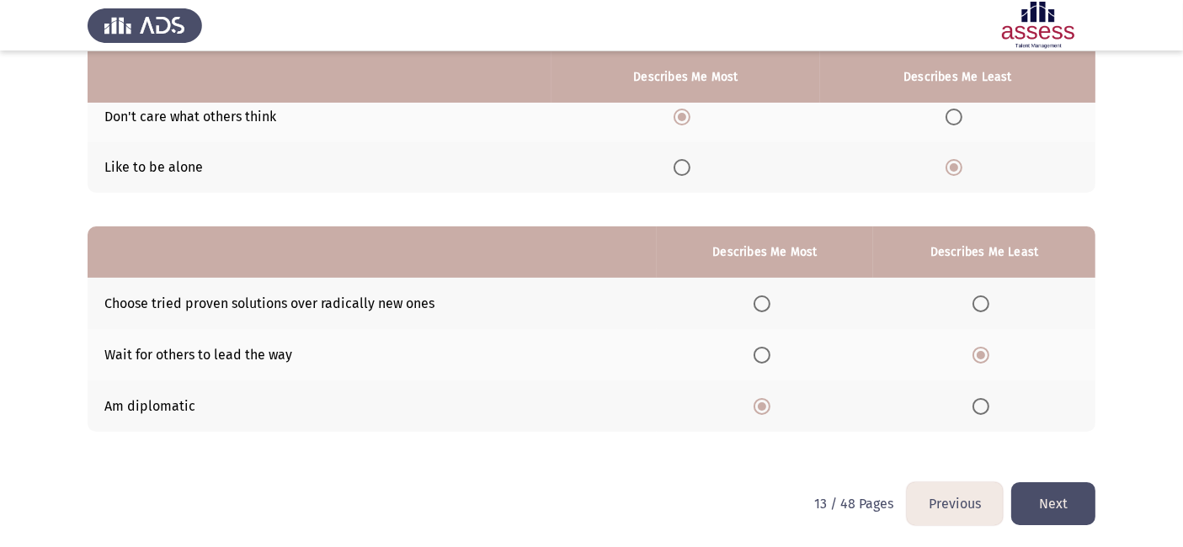
scroll to position [0, 0]
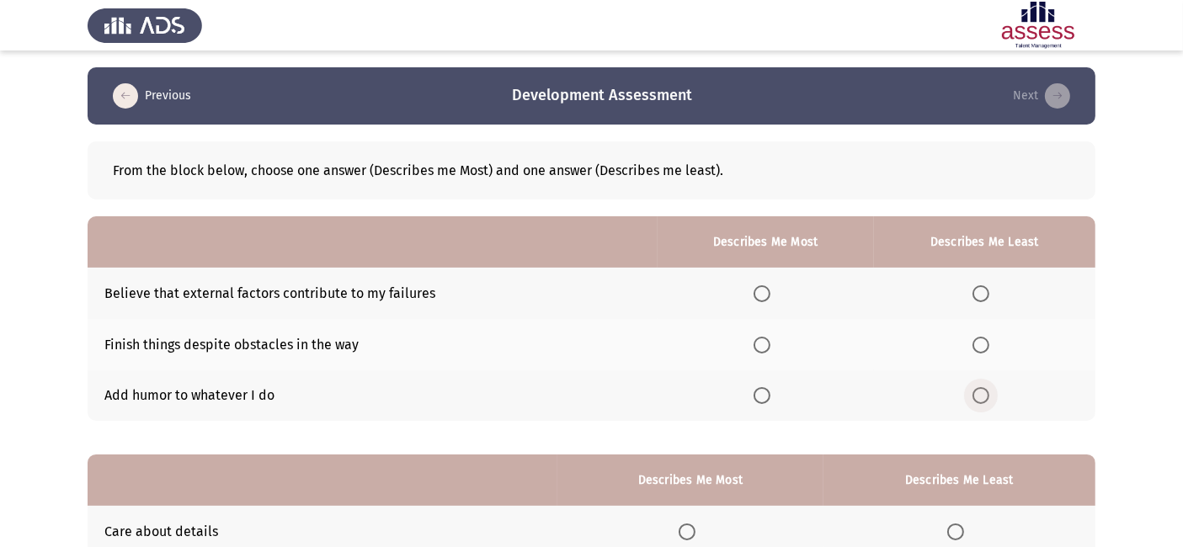
click at [991, 397] on label "Select an option" at bounding box center [985, 395] width 24 height 17
click at [990, 397] on input "Select an option" at bounding box center [981, 395] width 17 height 17
click at [762, 343] on span "Select an option" at bounding box center [762, 345] width 17 height 17
click at [762, 343] on input "Select an option" at bounding box center [762, 345] width 17 height 17
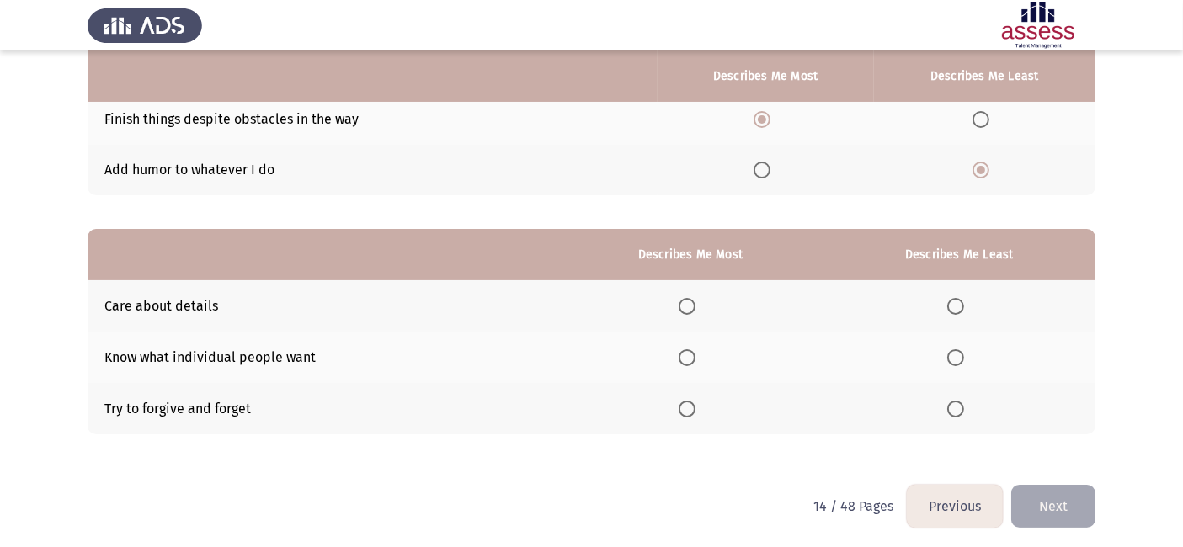
scroll to position [226, 0]
click at [690, 305] on span "Select an option" at bounding box center [687, 306] width 17 height 17
click at [690, 305] on input "Select an option" at bounding box center [687, 306] width 17 height 17
click at [956, 407] on span "Select an option" at bounding box center [956, 409] width 17 height 17
click at [956, 407] on input "Select an option" at bounding box center [956, 409] width 17 height 17
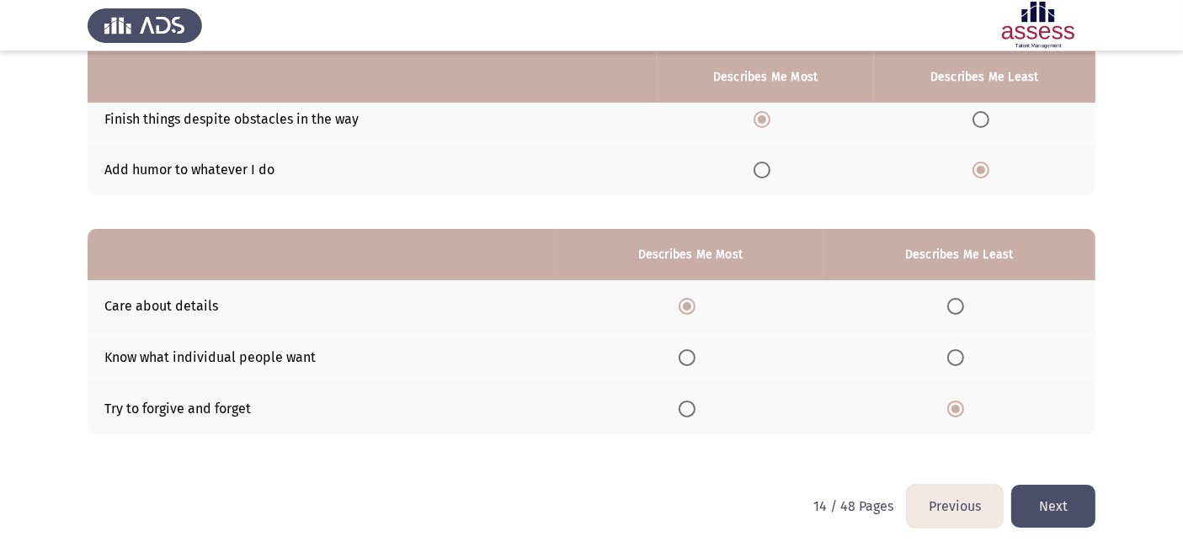
scroll to position [228, 0]
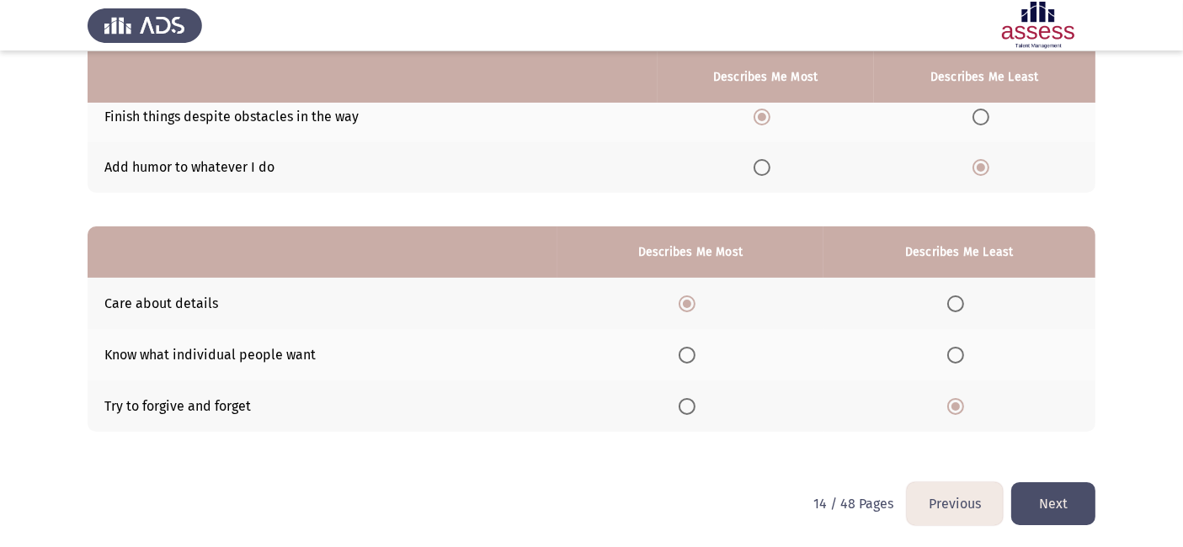
click at [1049, 494] on button "Next" at bounding box center [1054, 504] width 84 height 43
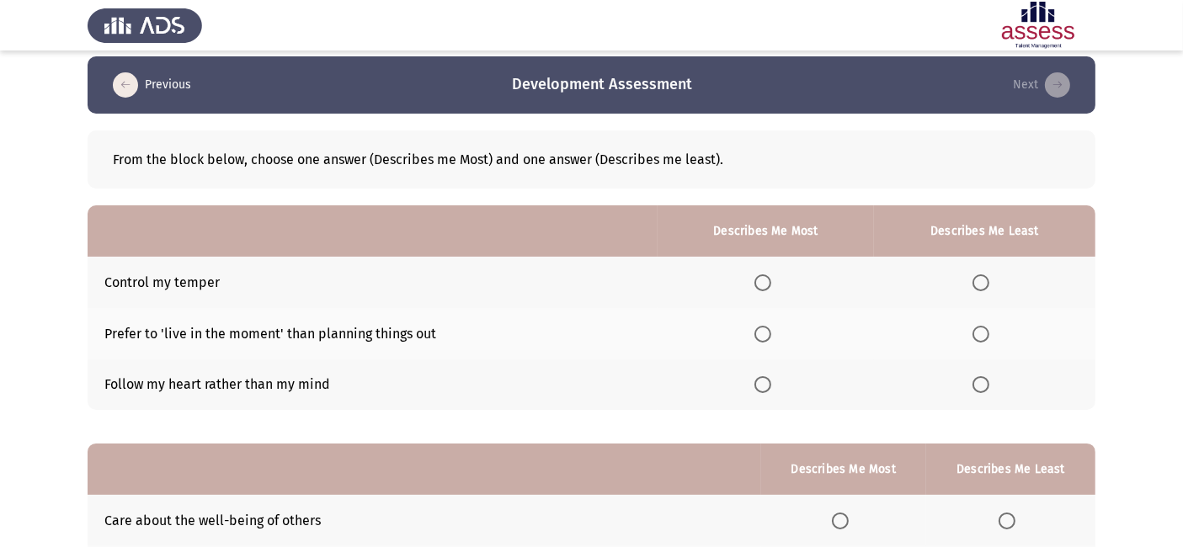
scroll to position [13, 0]
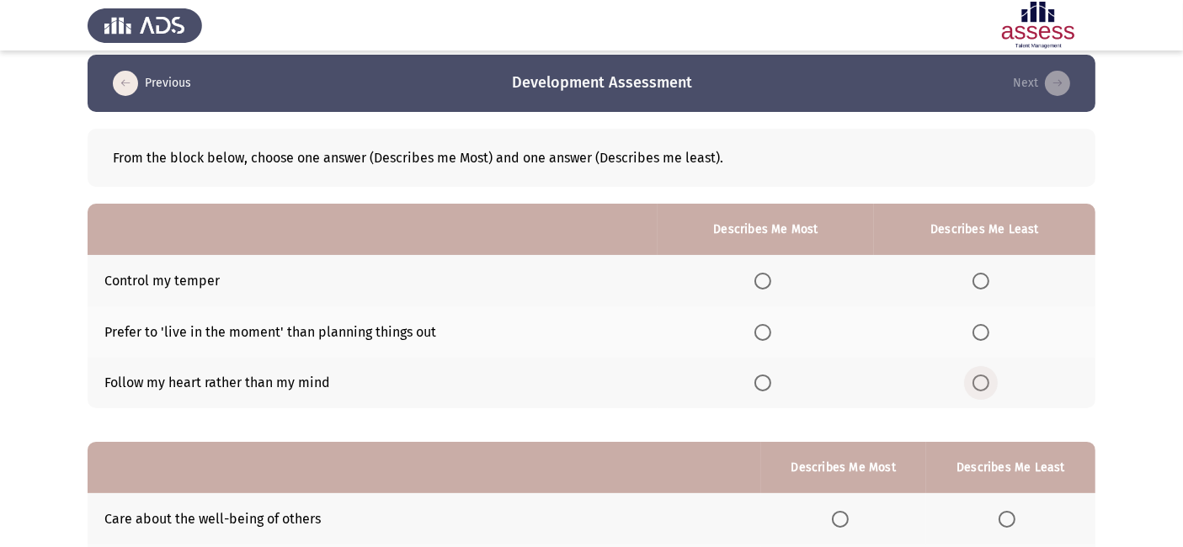
click at [981, 382] on span "Select an option" at bounding box center [981, 383] width 17 height 17
click at [981, 382] on input "Select an option" at bounding box center [981, 383] width 17 height 17
click at [762, 275] on span "Select an option" at bounding box center [763, 281] width 17 height 17
click at [762, 275] on input "Select an option" at bounding box center [763, 281] width 17 height 17
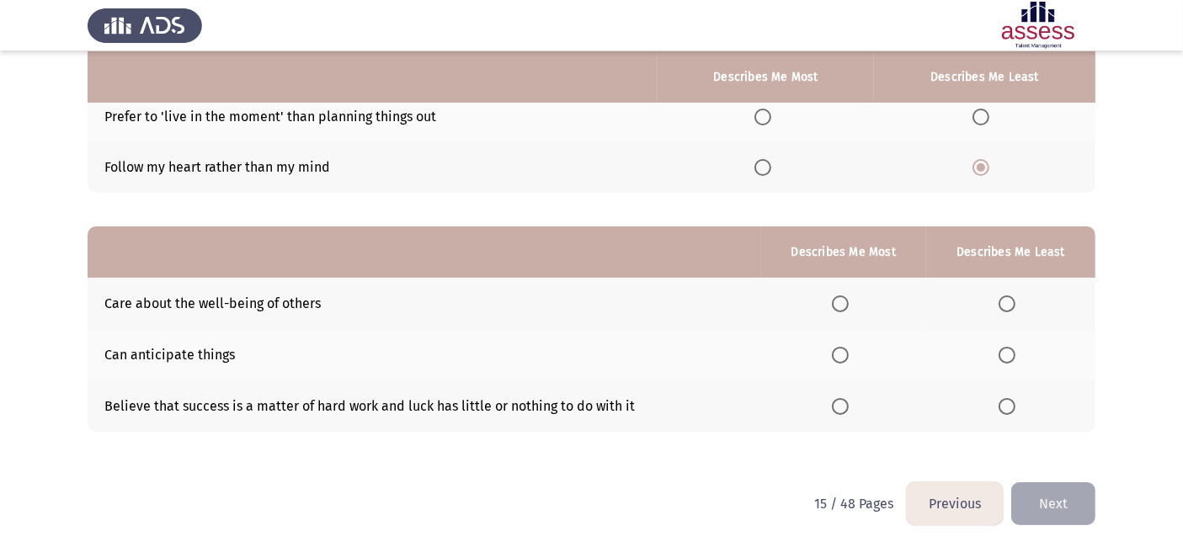
scroll to position [228, 0]
click at [1012, 360] on span "Select an option" at bounding box center [1007, 355] width 17 height 17
click at [1012, 360] on input "Select an option" at bounding box center [1007, 355] width 17 height 17
click at [835, 291] on th at bounding box center [843, 303] width 165 height 51
click at [1008, 413] on span "Select an option" at bounding box center [1007, 406] width 17 height 17
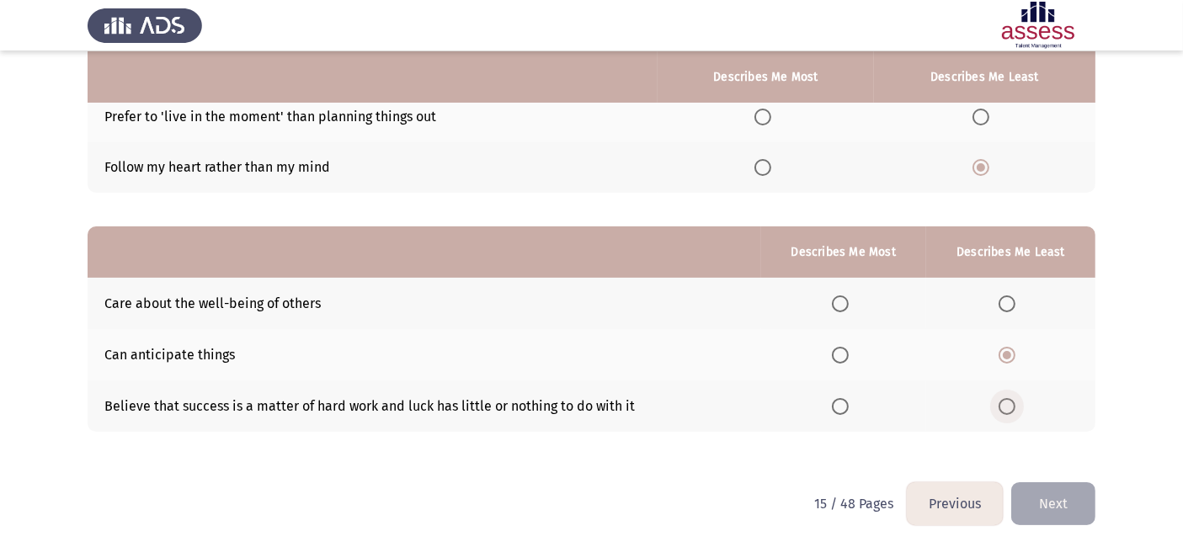
click at [1008, 413] on input "Select an option" at bounding box center [1007, 406] width 17 height 17
click at [843, 302] on span "Select an option" at bounding box center [840, 304] width 17 height 17
click at [843, 302] on input "Select an option" at bounding box center [840, 304] width 17 height 17
click at [1073, 508] on button "Next" at bounding box center [1054, 504] width 84 height 43
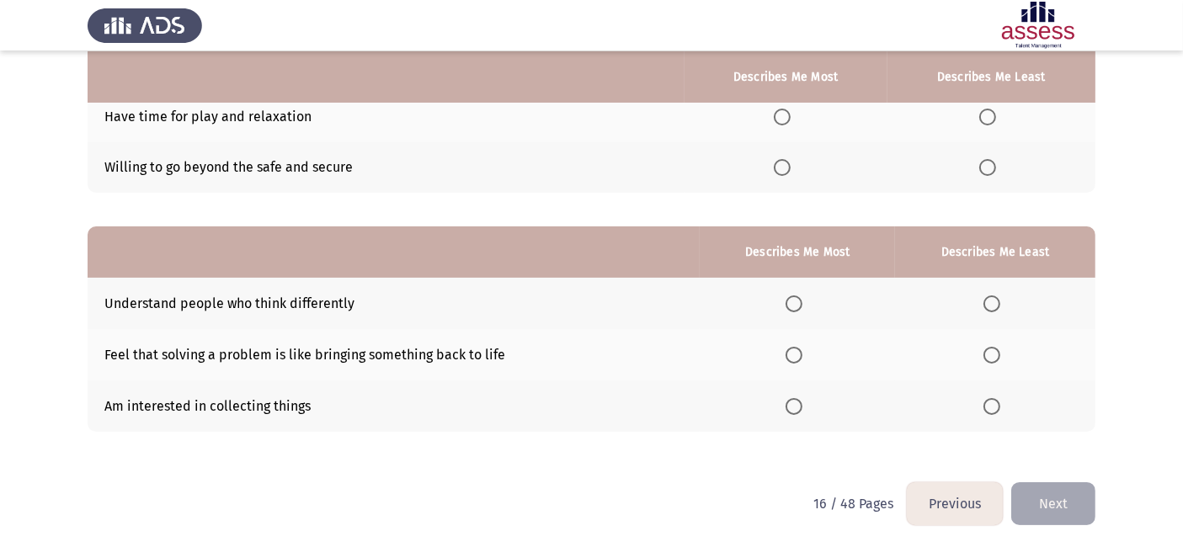
click at [993, 413] on th at bounding box center [995, 406] width 200 height 51
click at [996, 400] on span "Select an option" at bounding box center [992, 406] width 17 height 17
click at [996, 400] on input "Select an option" at bounding box center [992, 406] width 17 height 17
click at [795, 348] on span "Select an option" at bounding box center [794, 355] width 17 height 17
click at [795, 348] on input "Select an option" at bounding box center [794, 355] width 17 height 17
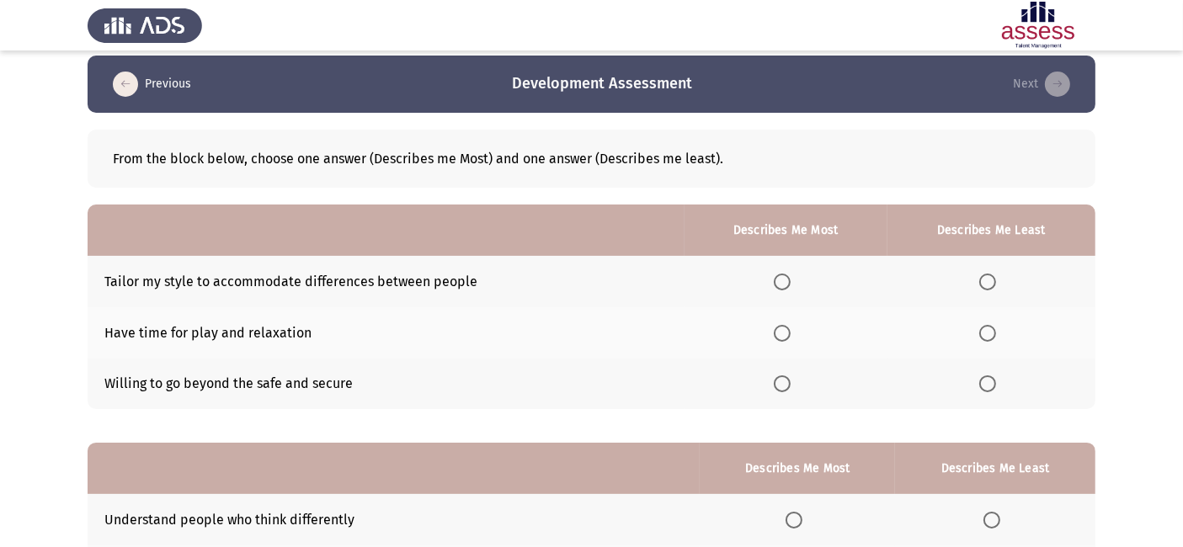
scroll to position [11, 0]
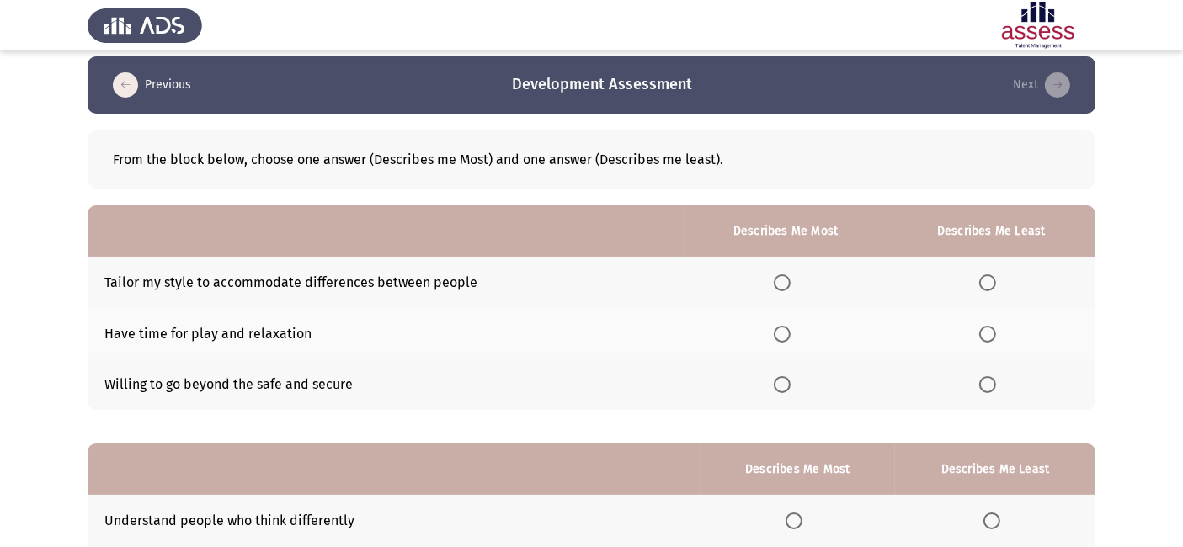
click at [793, 380] on label "Select an option" at bounding box center [786, 385] width 24 height 17
click at [791, 380] on input "Select an option" at bounding box center [782, 385] width 17 height 17
click at [991, 271] on th at bounding box center [992, 282] width 208 height 51
click at [986, 280] on span "Select an option" at bounding box center [988, 283] width 17 height 17
click at [986, 280] on input "Select an option" at bounding box center [988, 283] width 17 height 17
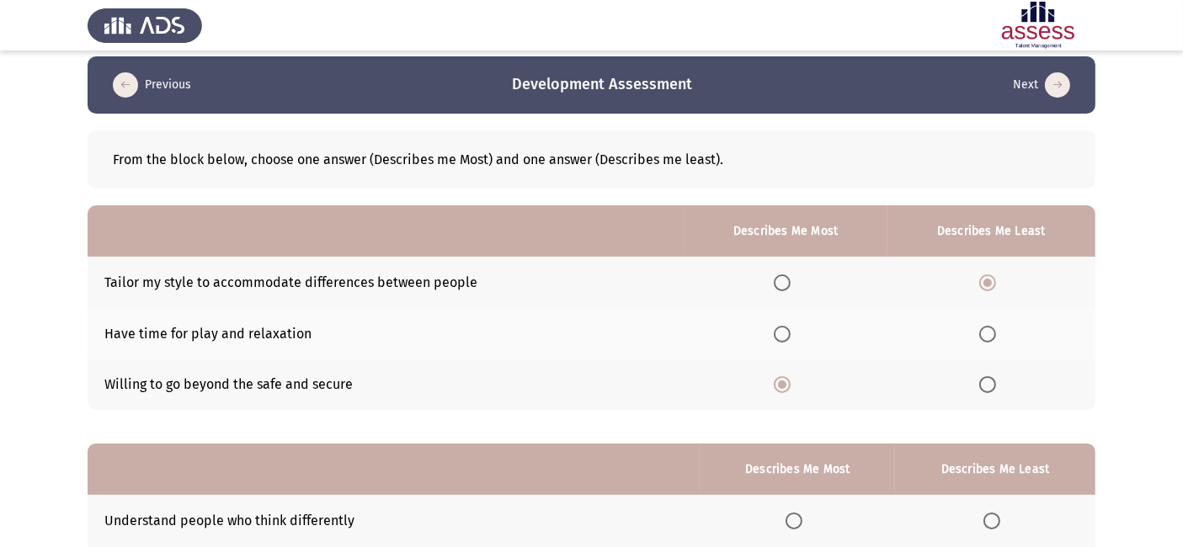
scroll to position [228, 0]
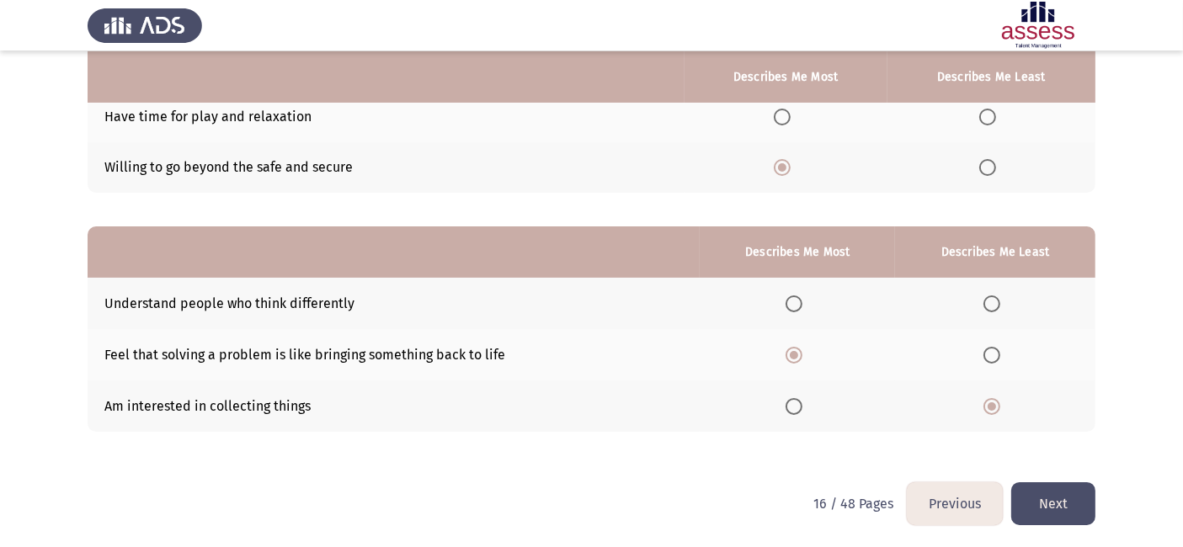
click at [1028, 494] on button "Next" at bounding box center [1054, 504] width 84 height 43
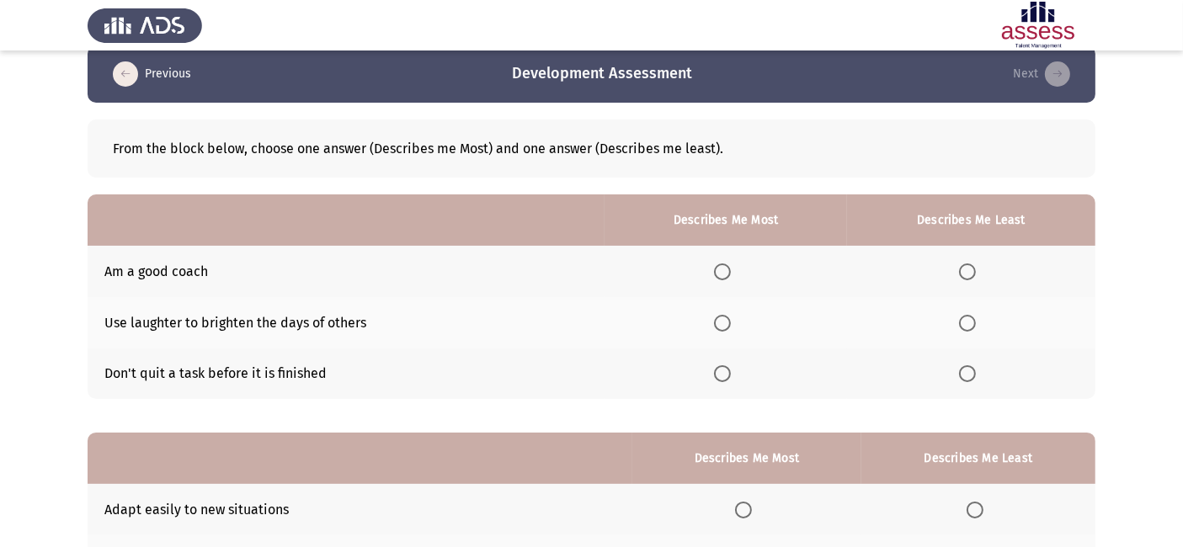
scroll to position [21, 0]
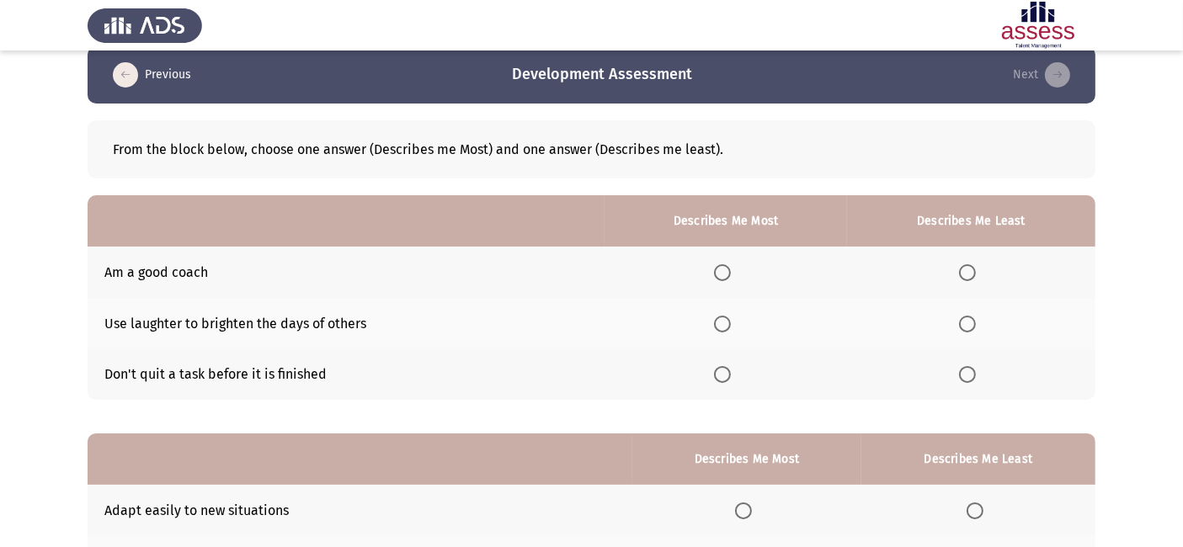
click at [718, 320] on th at bounding box center [726, 323] width 243 height 51
click at [722, 330] on span "Select an option" at bounding box center [722, 324] width 17 height 17
click at [722, 330] on input "Select an option" at bounding box center [722, 324] width 17 height 17
click at [722, 271] on span "Select an option" at bounding box center [722, 272] width 17 height 17
click at [722, 271] on input "Select an option" at bounding box center [722, 272] width 17 height 17
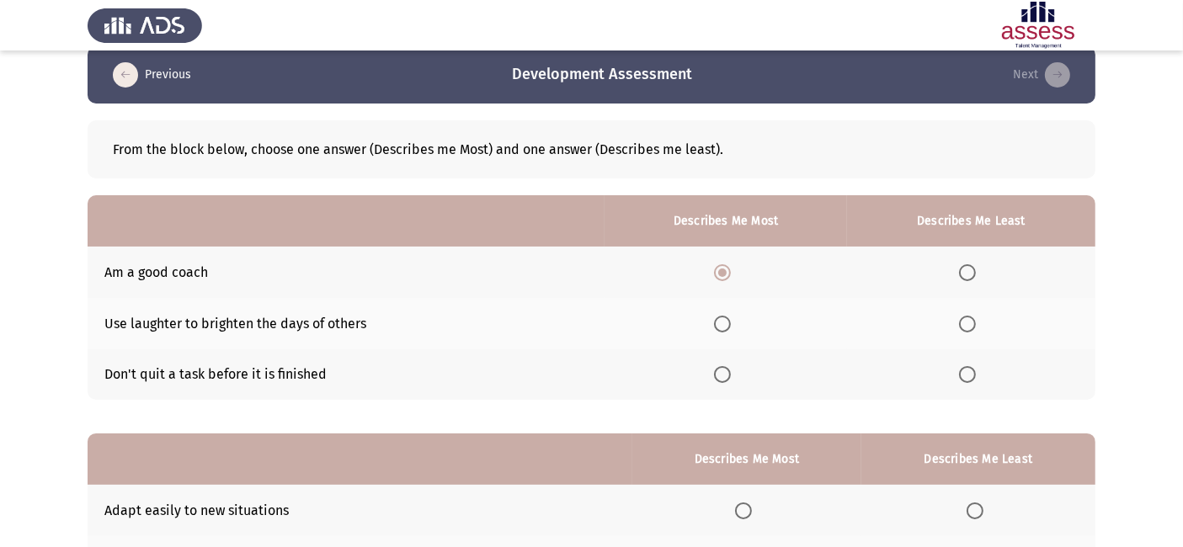
click at [969, 333] on th at bounding box center [971, 323] width 248 height 51
click at [968, 323] on span "Select an option" at bounding box center [967, 324] width 17 height 17
click at [968, 323] on input "Select an option" at bounding box center [967, 324] width 17 height 17
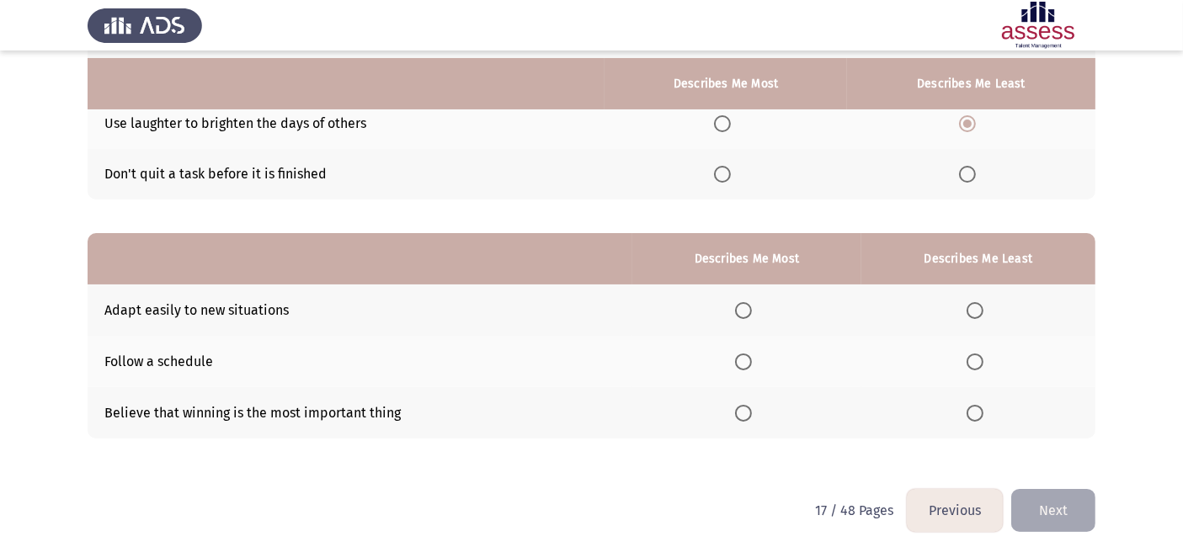
scroll to position [228, 0]
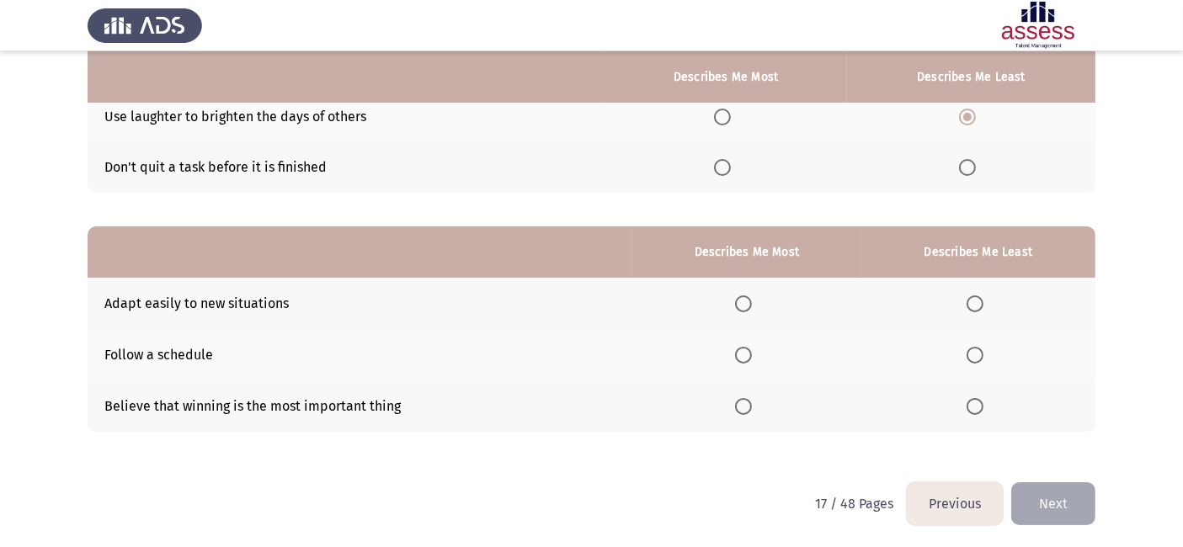
click at [976, 413] on span "Select an option" at bounding box center [975, 406] width 17 height 17
click at [976, 413] on input "Select an option" at bounding box center [975, 406] width 17 height 17
click at [748, 305] on span "Select an option" at bounding box center [743, 304] width 17 height 17
click at [748, 305] on input "Select an option" at bounding box center [743, 304] width 17 height 17
click at [1041, 491] on button "Next" at bounding box center [1054, 504] width 84 height 43
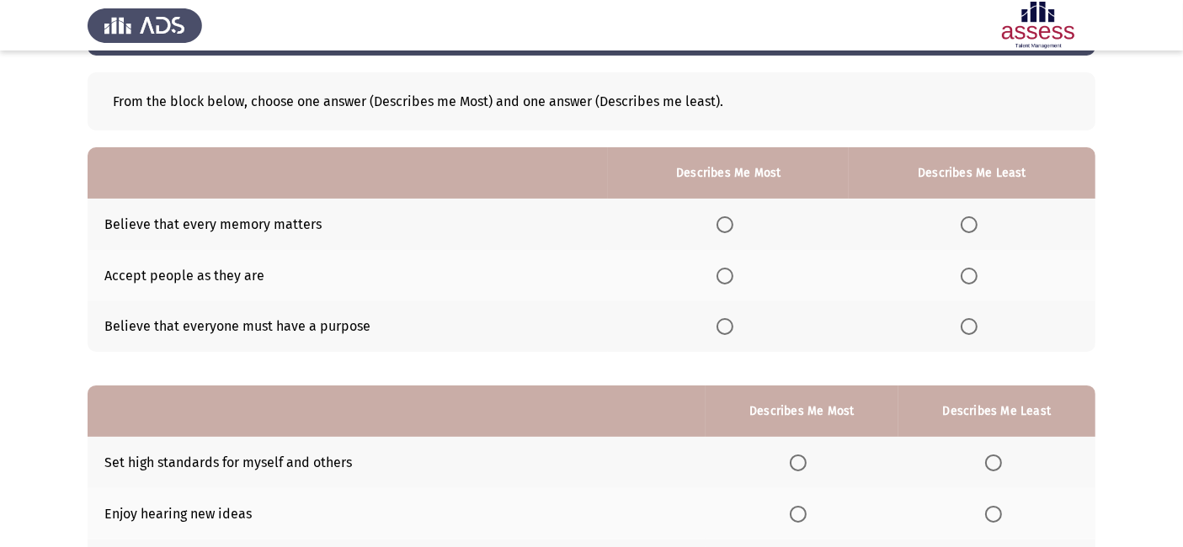
scroll to position [68, 0]
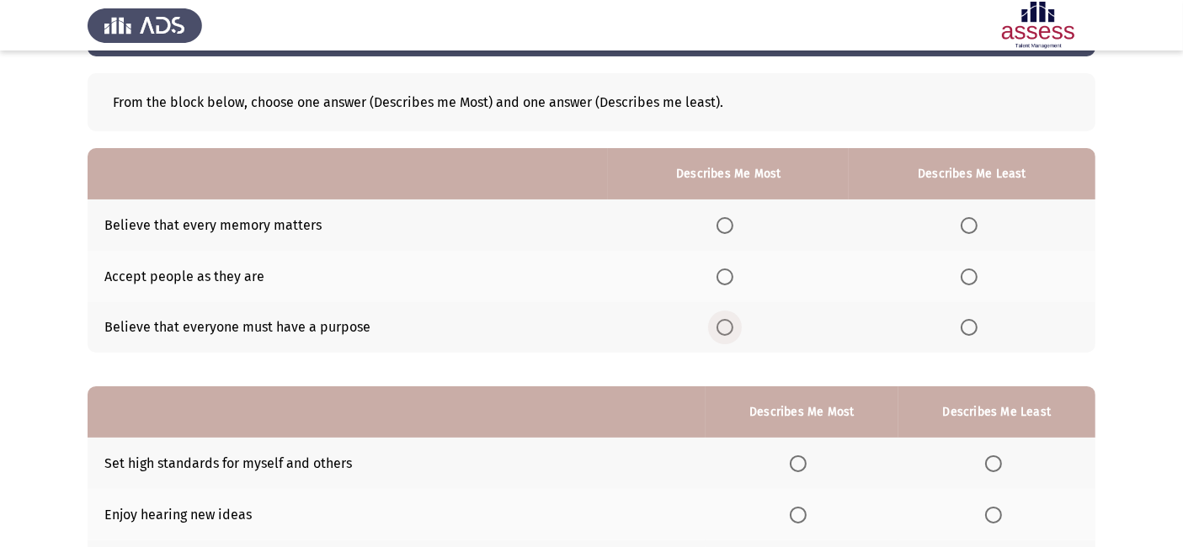
click at [725, 321] on span "Select an option" at bounding box center [725, 327] width 17 height 17
click at [725, 321] on input "Select an option" at bounding box center [725, 327] width 17 height 17
click at [969, 217] on span "Select an option" at bounding box center [969, 225] width 17 height 17
click at [969, 217] on input "Select an option" at bounding box center [969, 225] width 17 height 17
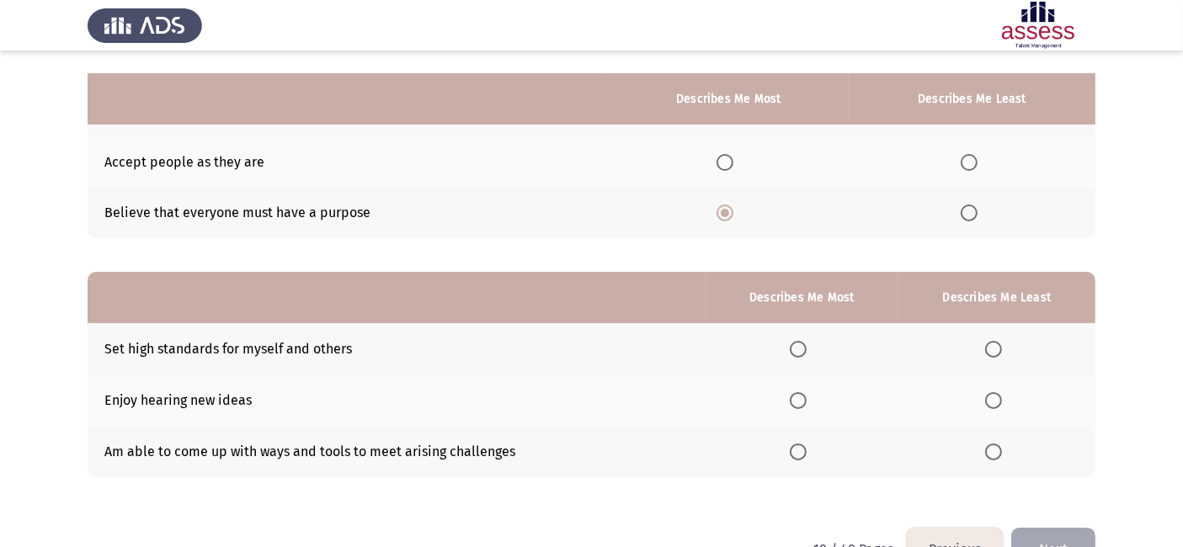
scroll to position [228, 0]
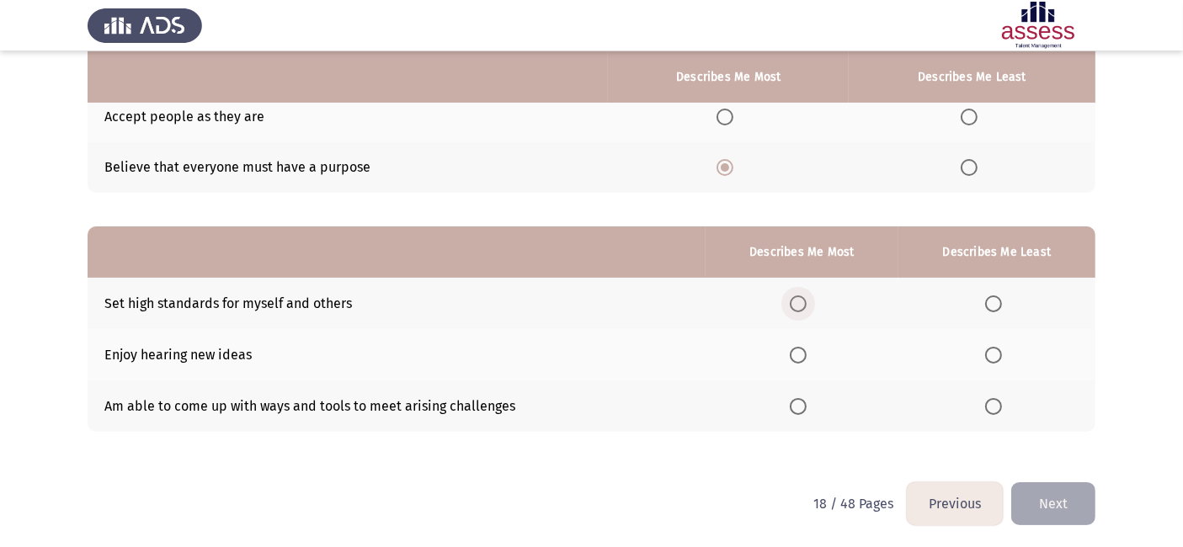
click at [807, 307] on span "Select an option" at bounding box center [798, 304] width 17 height 17
click at [807, 307] on input "Select an option" at bounding box center [798, 304] width 17 height 17
click at [998, 403] on span "Select an option" at bounding box center [993, 406] width 17 height 17
click at [998, 403] on input "Select an option" at bounding box center [993, 406] width 17 height 17
click at [1057, 494] on button "Next" at bounding box center [1054, 504] width 84 height 43
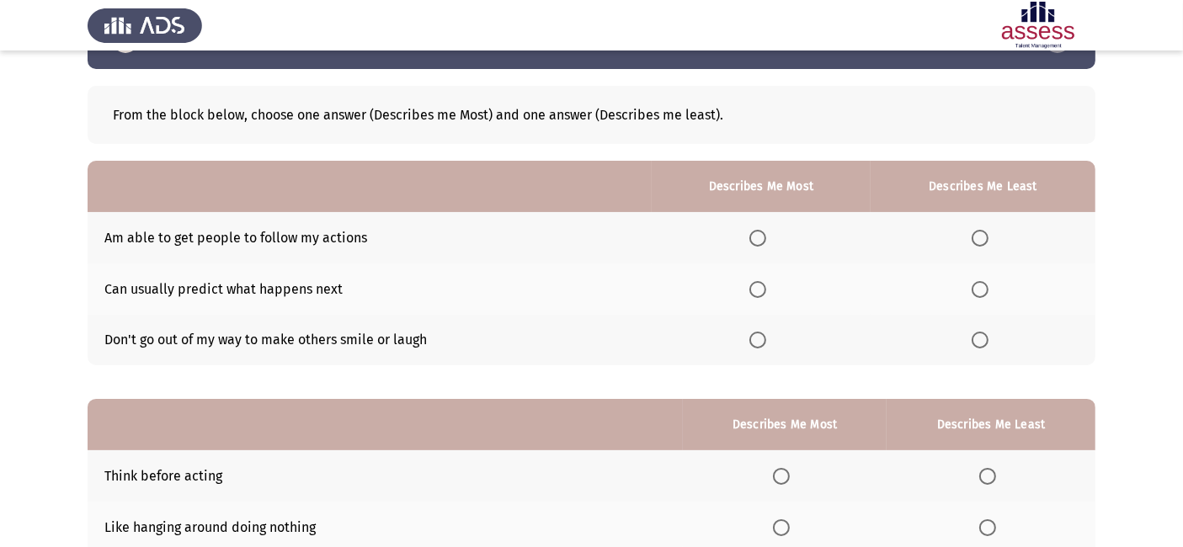
scroll to position [59, 0]
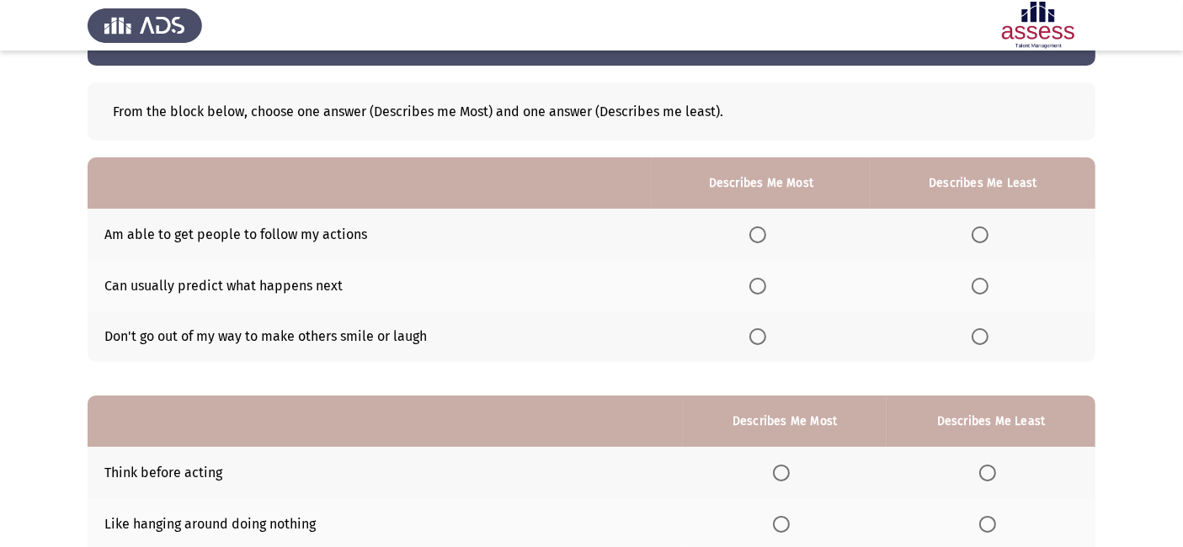
click at [971, 328] on th at bounding box center [983, 337] width 225 height 51
click at [980, 335] on span "Select an option" at bounding box center [980, 336] width 17 height 17
click at [980, 335] on input "Select an option" at bounding box center [980, 336] width 17 height 17
click at [755, 234] on span "Select an option" at bounding box center [758, 235] width 17 height 17
click at [755, 234] on input "Select an option" at bounding box center [758, 235] width 17 height 17
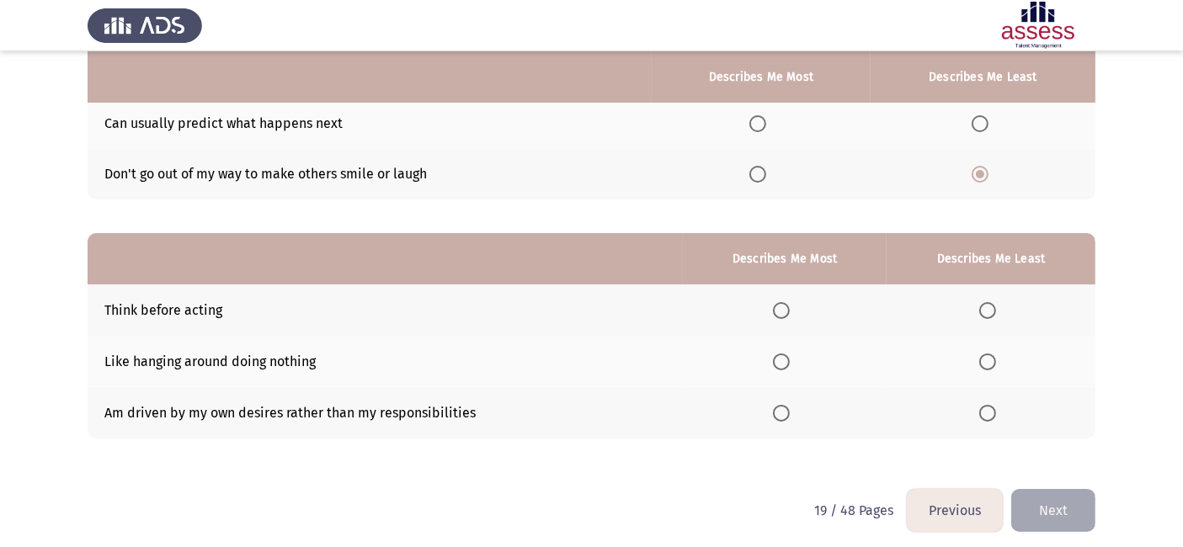
scroll to position [228, 0]
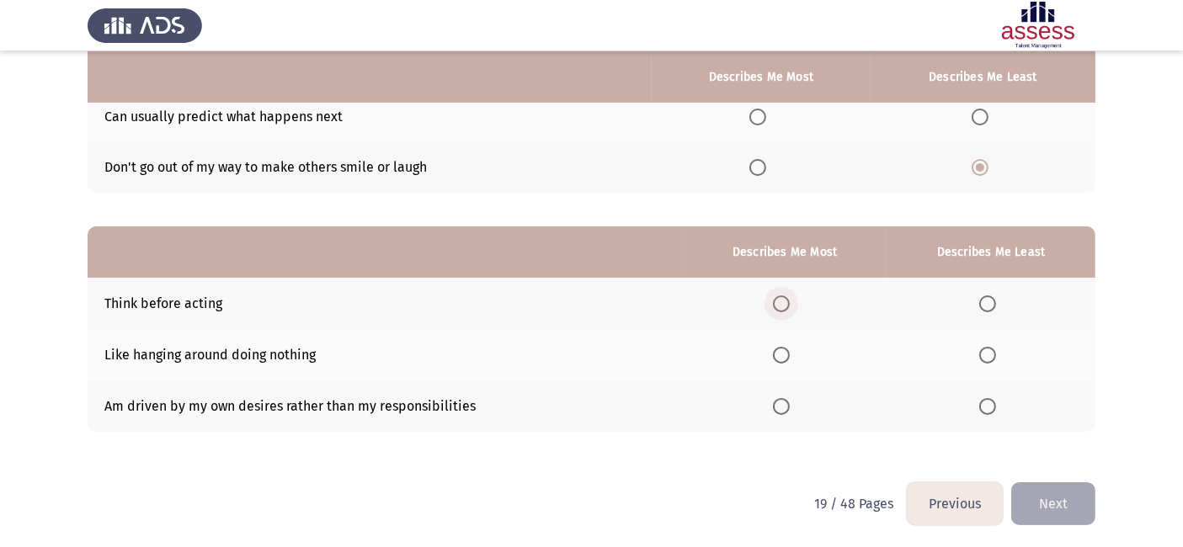
click at [787, 302] on span "Select an option" at bounding box center [781, 304] width 17 height 17
click at [787, 302] on input "Select an option" at bounding box center [781, 304] width 17 height 17
click at [981, 359] on span "Select an option" at bounding box center [988, 355] width 17 height 17
click at [981, 359] on input "Select an option" at bounding box center [988, 355] width 17 height 17
click at [1076, 506] on button "Next" at bounding box center [1054, 504] width 84 height 43
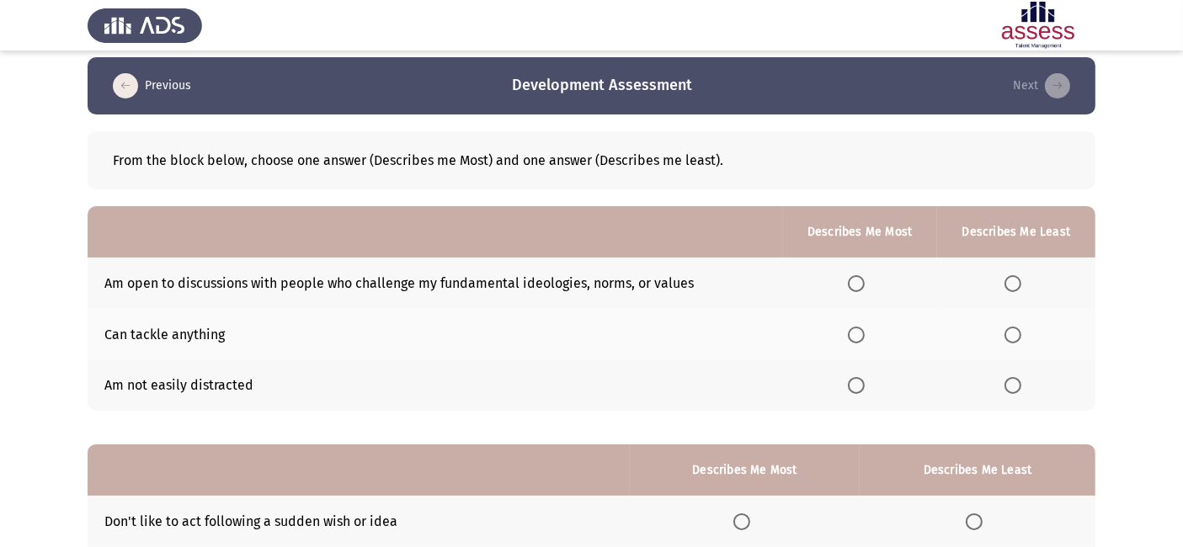
scroll to position [9, 0]
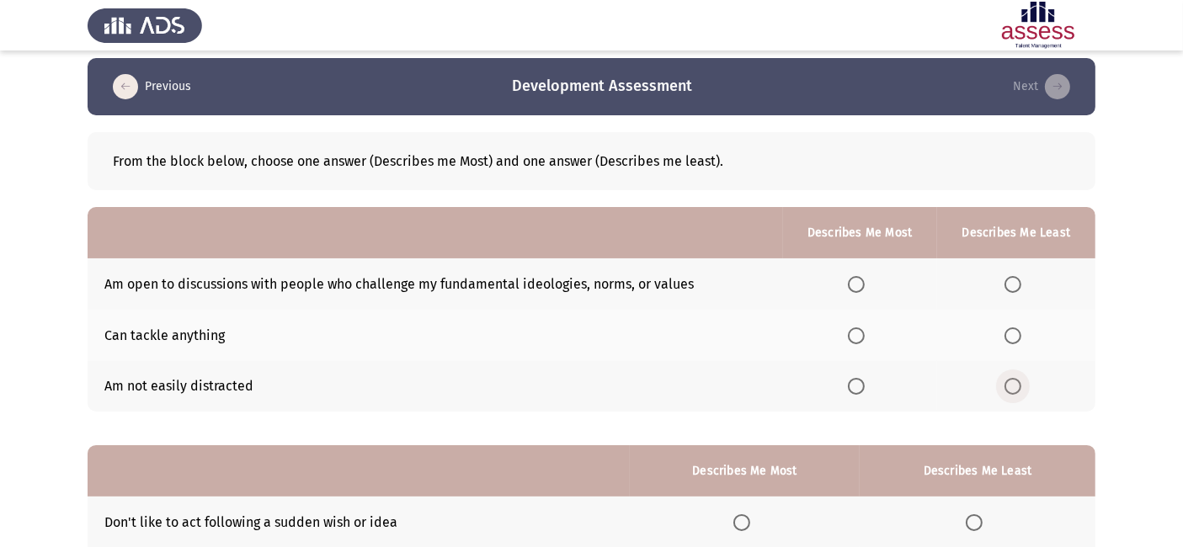
click at [1017, 385] on span "Select an option" at bounding box center [1013, 386] width 17 height 17
click at [1017, 385] on input "Select an option" at bounding box center [1013, 386] width 17 height 17
click at [859, 290] on span "Select an option" at bounding box center [856, 284] width 17 height 17
click at [859, 290] on input "Select an option" at bounding box center [856, 284] width 17 height 17
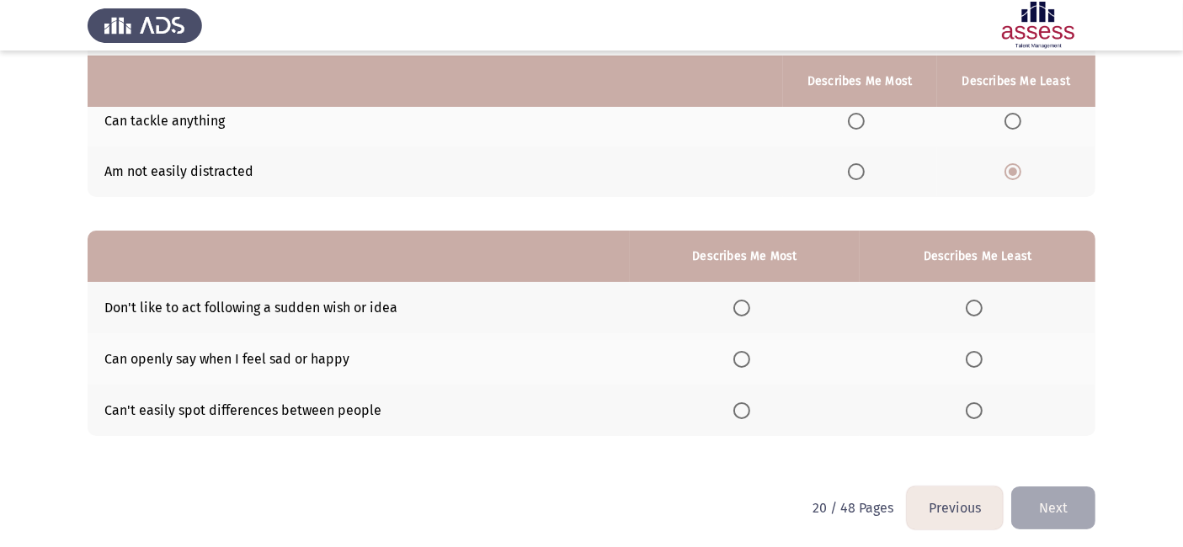
scroll to position [228, 0]
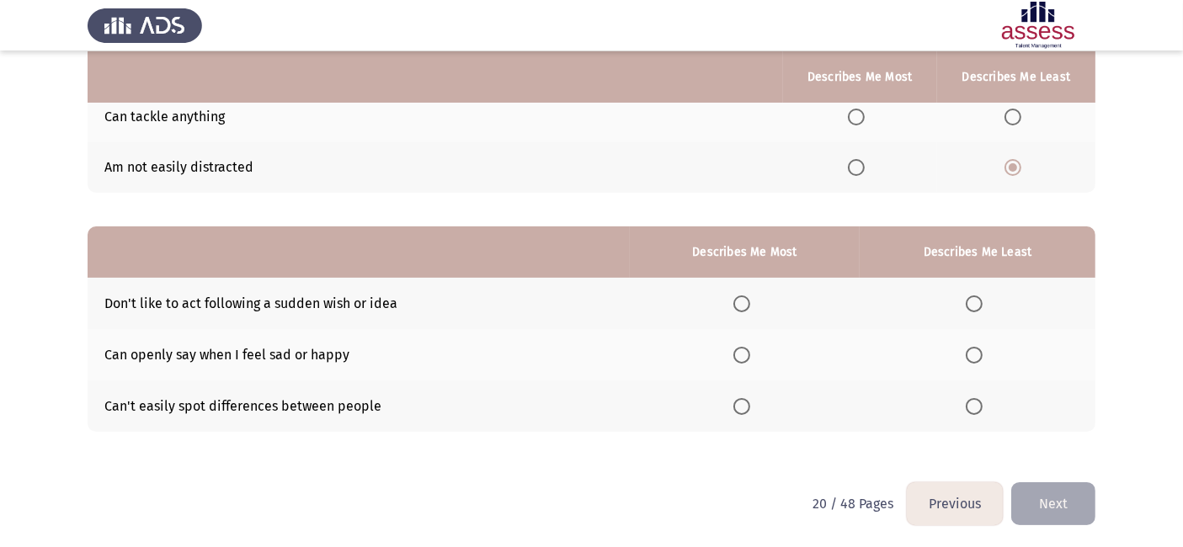
click at [749, 300] on span "Select an option" at bounding box center [742, 304] width 17 height 17
click at [749, 300] on input "Select an option" at bounding box center [742, 304] width 17 height 17
click at [977, 414] on th at bounding box center [978, 406] width 236 height 51
click at [974, 408] on span "Select an option" at bounding box center [974, 406] width 17 height 17
click at [974, 408] on input "Select an option" at bounding box center [974, 406] width 17 height 17
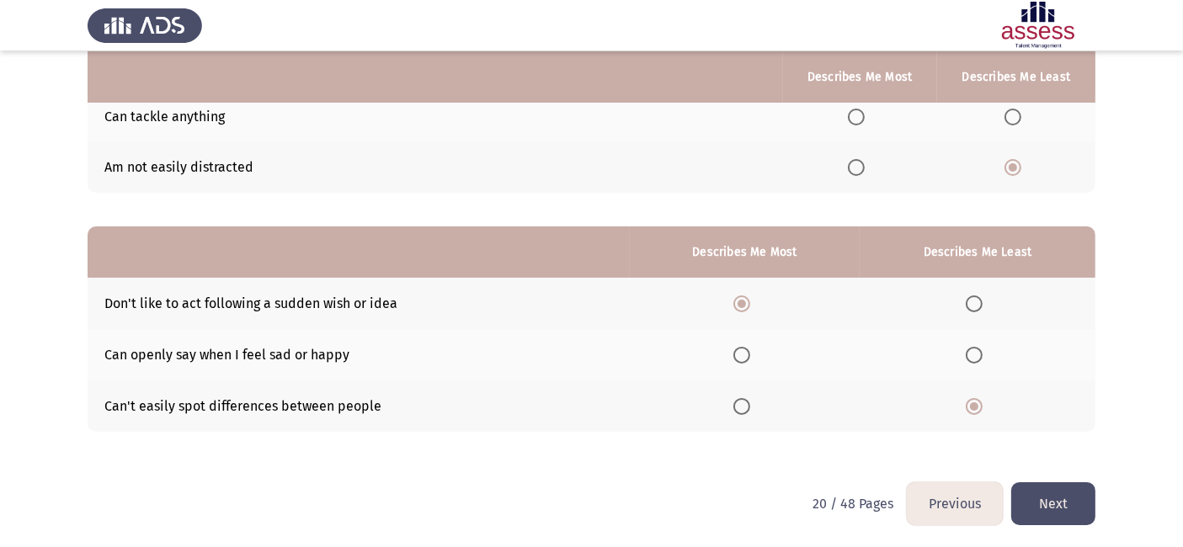
click at [1050, 502] on button "Next" at bounding box center [1054, 504] width 84 height 43
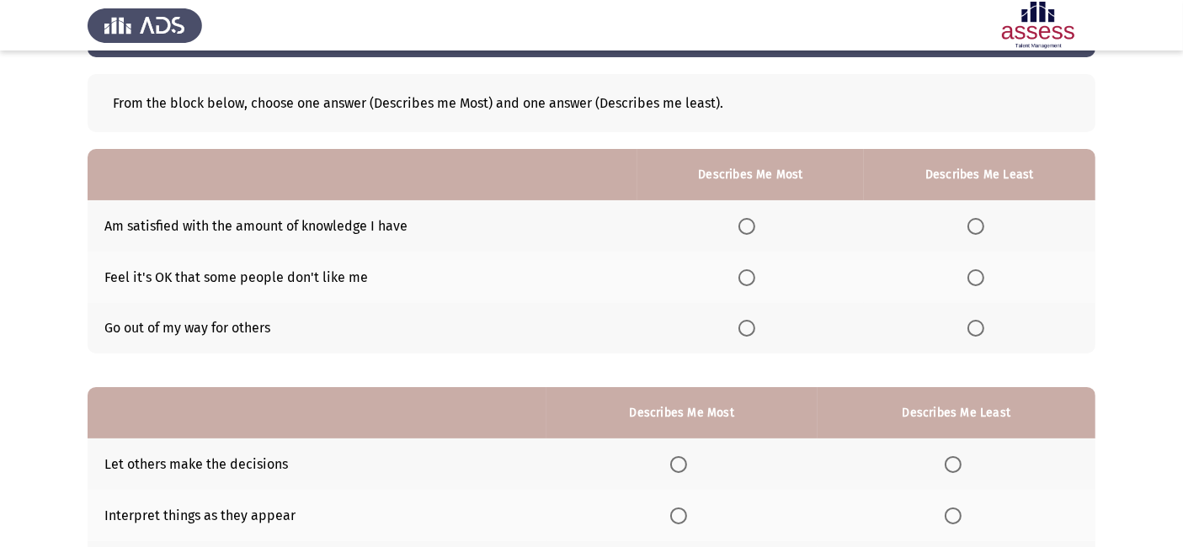
scroll to position [67, 0]
click at [984, 232] on span "Select an option" at bounding box center [976, 226] width 17 height 17
click at [984, 232] on input "Select an option" at bounding box center [976, 226] width 17 height 17
click at [755, 273] on span "Select an option" at bounding box center [747, 278] width 17 height 17
click at [755, 273] on input "Select an option" at bounding box center [747, 278] width 17 height 17
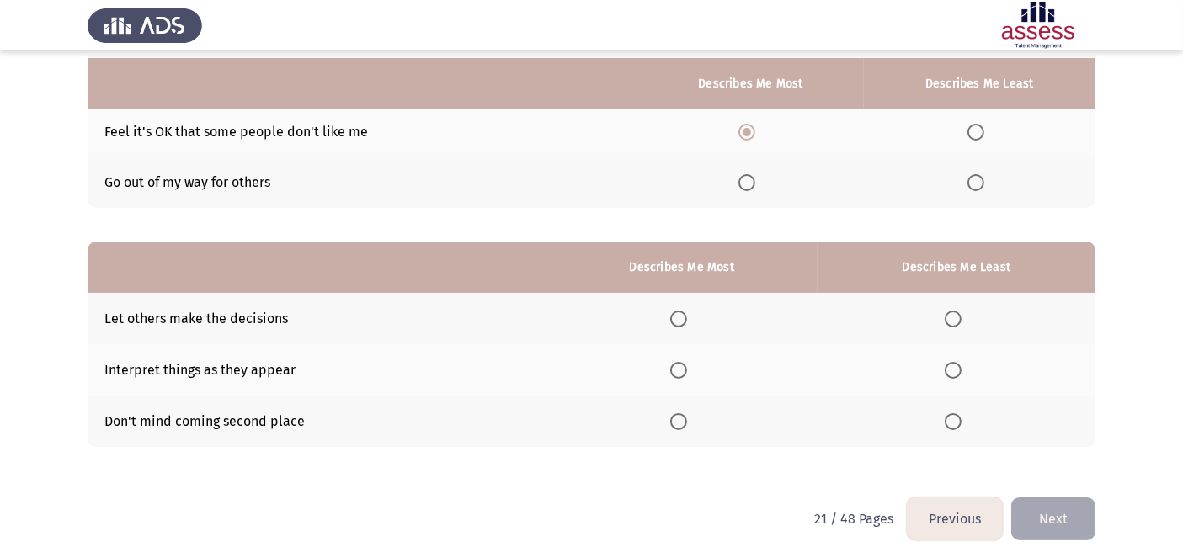
scroll to position [228, 0]
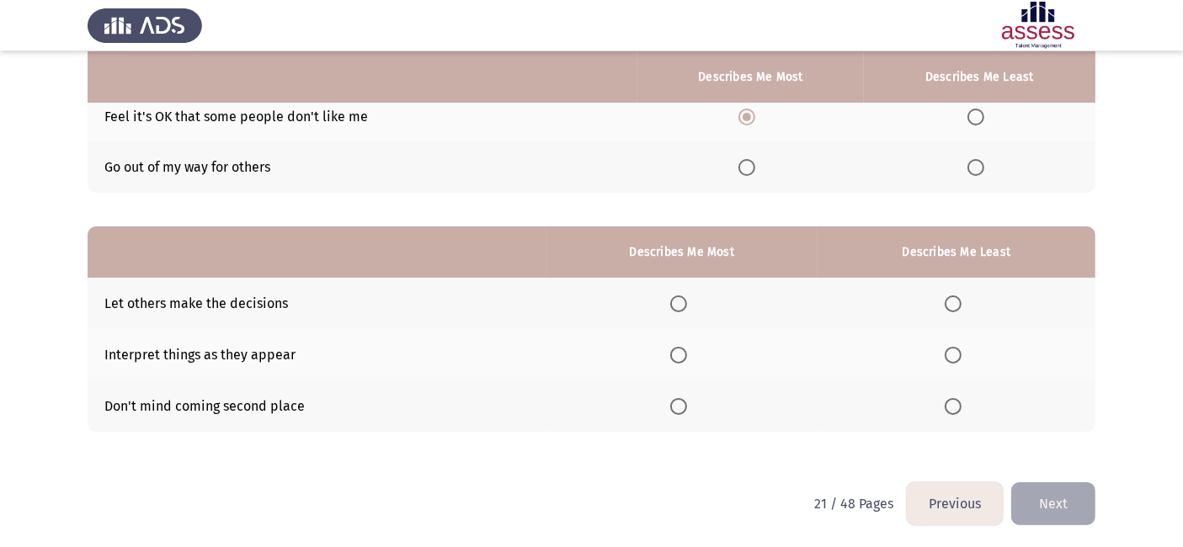
click at [676, 353] on span "Select an option" at bounding box center [678, 355] width 17 height 17
click at [676, 353] on input "Select an option" at bounding box center [678, 355] width 17 height 17
click at [959, 296] on span "Select an option" at bounding box center [953, 304] width 17 height 17
click at [959, 296] on input "Select an option" at bounding box center [953, 304] width 17 height 17
click at [1042, 488] on button "Next" at bounding box center [1054, 504] width 84 height 43
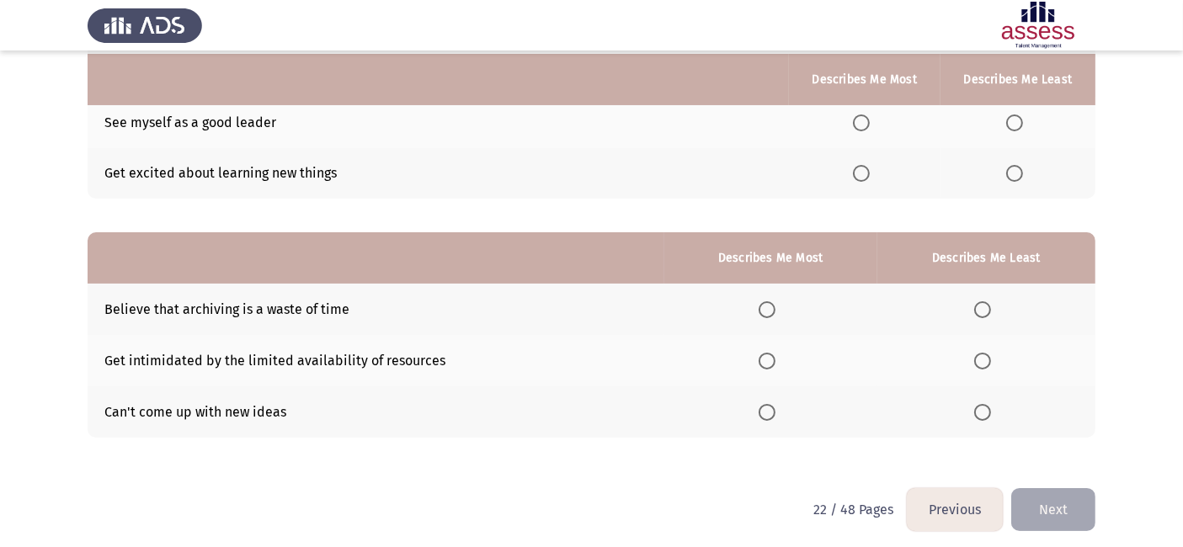
scroll to position [226, 0]
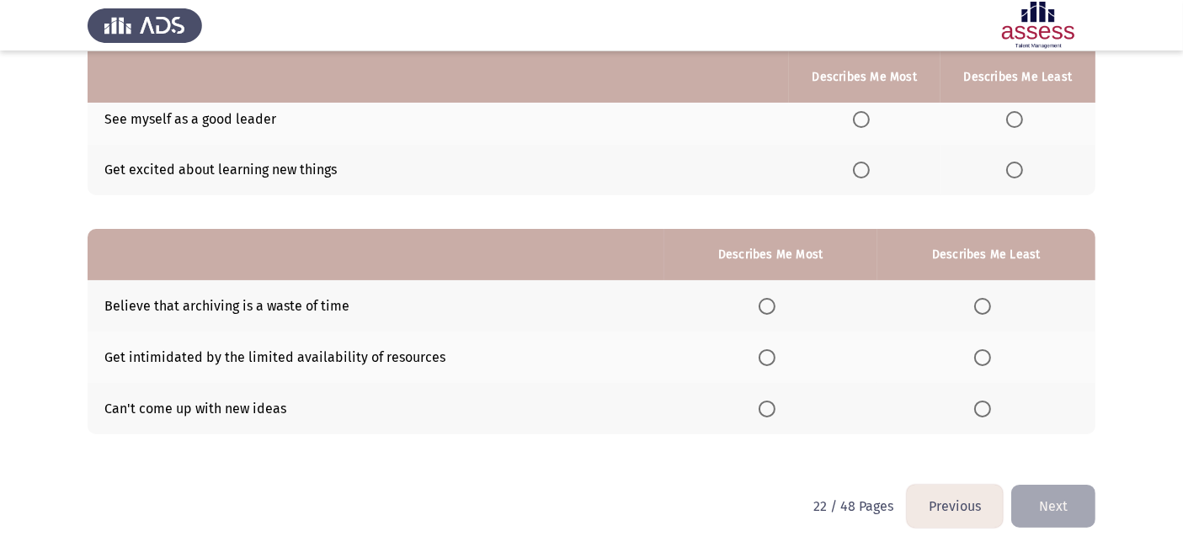
click at [769, 350] on span "Select an option" at bounding box center [767, 358] width 17 height 17
click at [769, 350] on input "Select an option" at bounding box center [767, 358] width 17 height 17
click at [972, 409] on th at bounding box center [987, 408] width 218 height 51
click at [977, 411] on span "Select an option" at bounding box center [983, 409] width 17 height 17
click at [977, 411] on input "Select an option" at bounding box center [983, 409] width 17 height 17
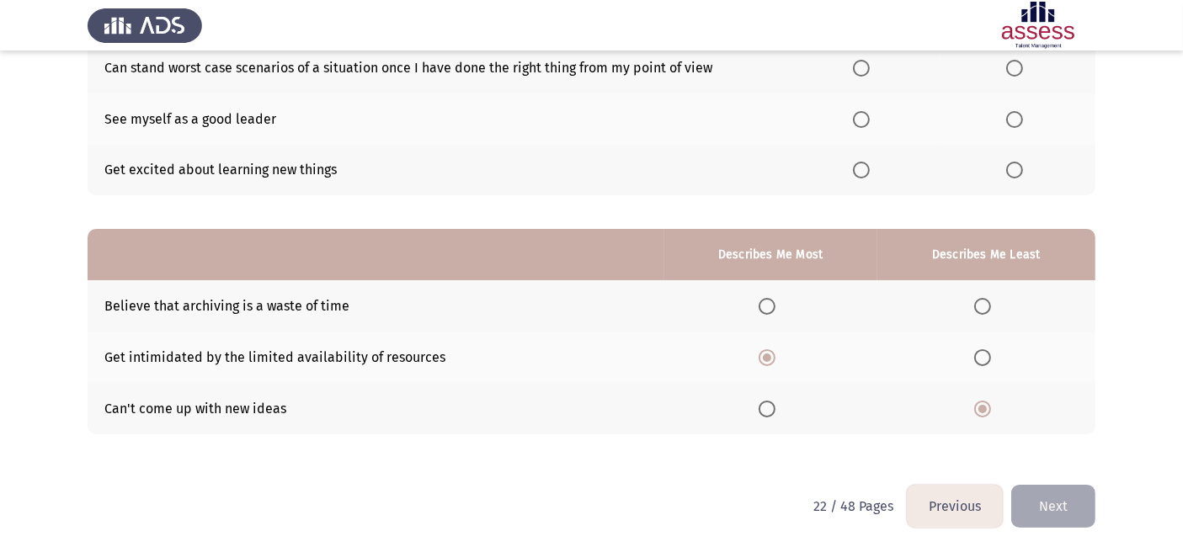
scroll to position [0, 0]
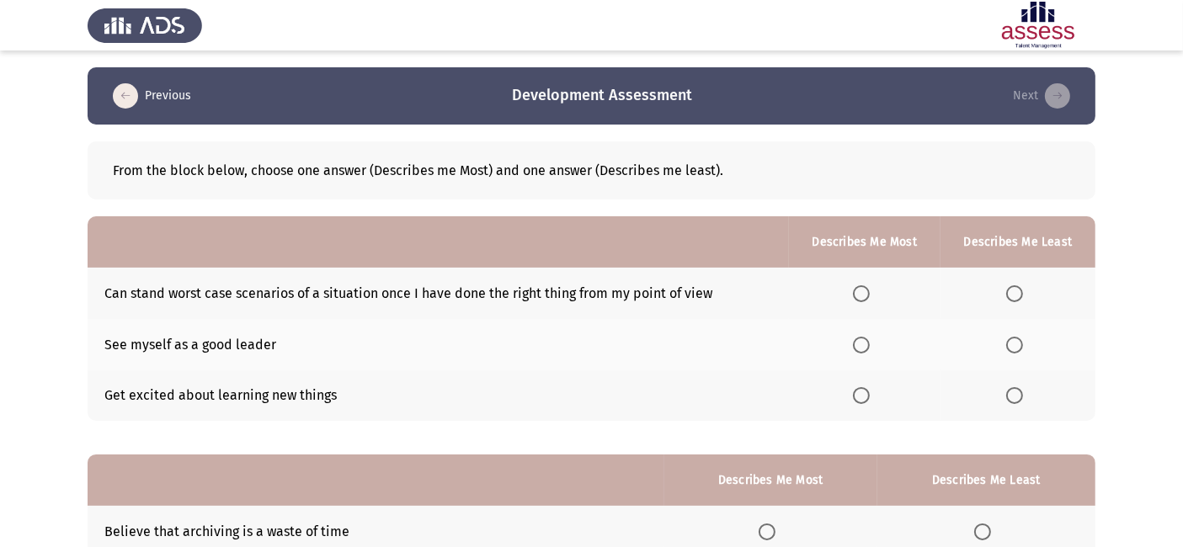
click at [866, 297] on span "Select an option" at bounding box center [861, 294] width 17 height 17
click at [866, 297] on input "Select an option" at bounding box center [861, 294] width 17 height 17
click at [1015, 345] on span "Select an option" at bounding box center [1015, 345] width 17 height 17
click at [1015, 345] on input "Select an option" at bounding box center [1015, 345] width 17 height 17
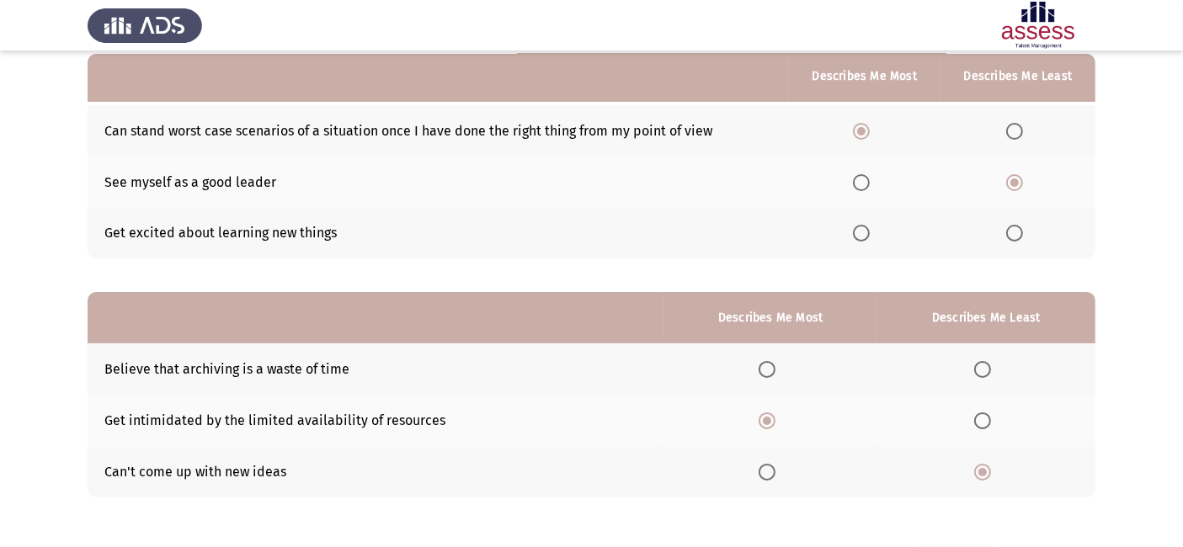
scroll to position [228, 0]
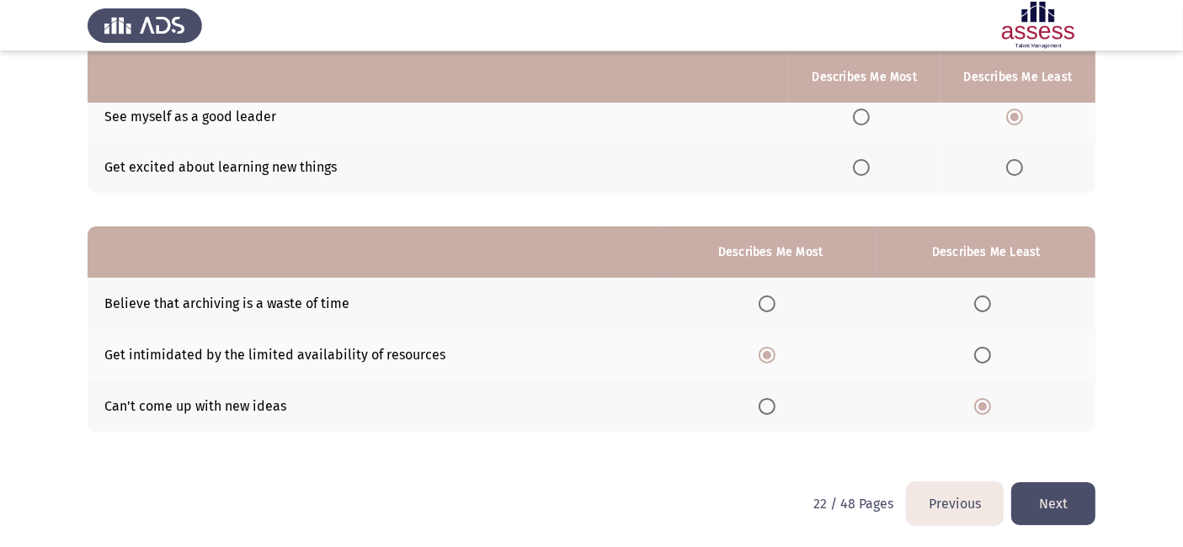
click at [1061, 493] on button "Next" at bounding box center [1054, 504] width 84 height 43
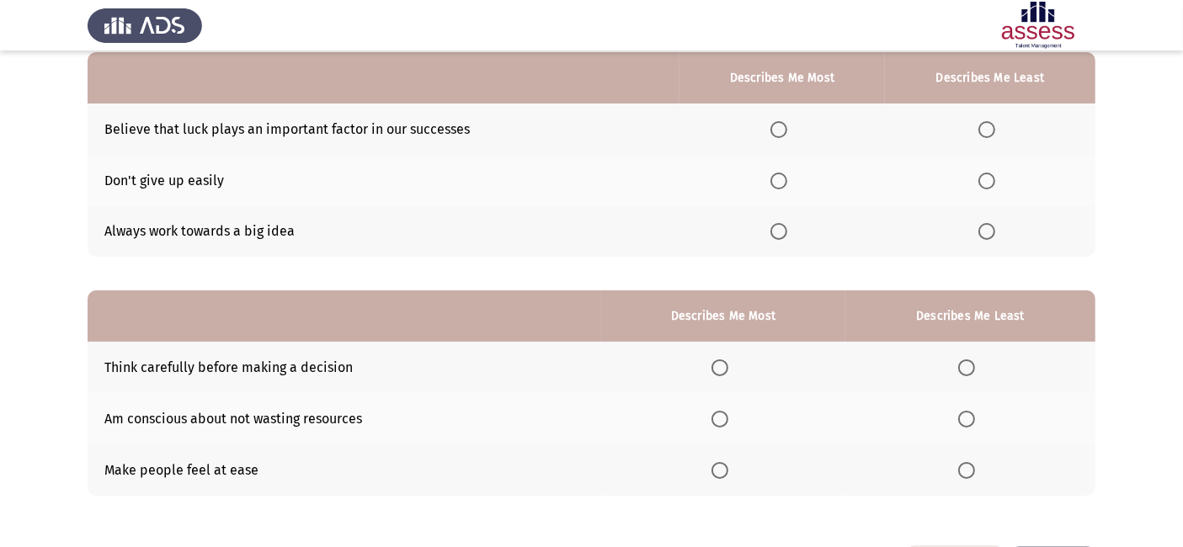
scroll to position [166, 0]
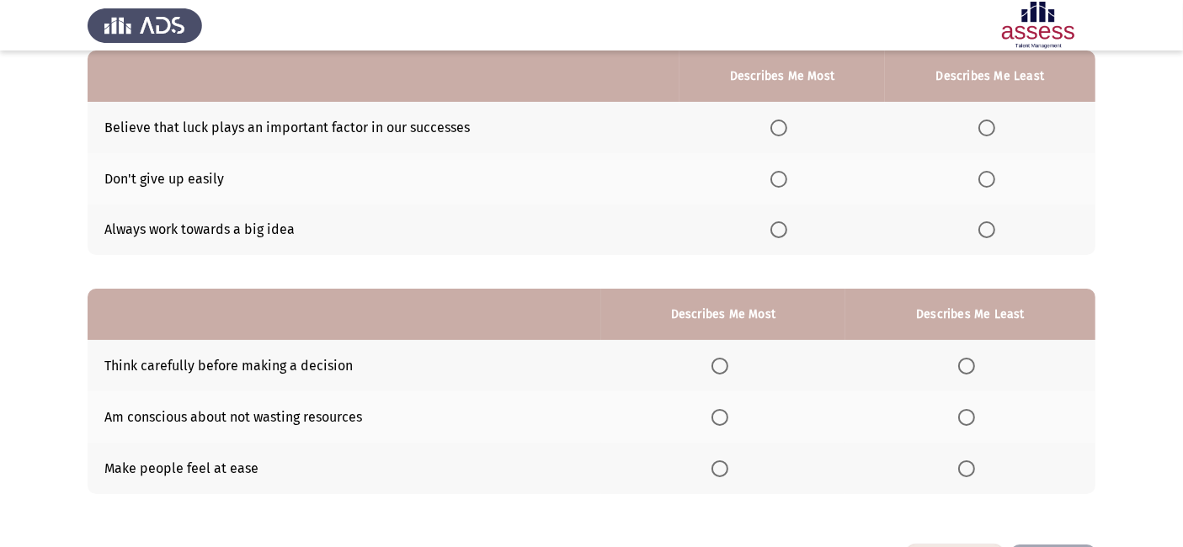
click at [722, 405] on th at bounding box center [723, 417] width 244 height 51
click at [726, 419] on span "Select an option" at bounding box center [720, 417] width 17 height 17
click at [726, 419] on input "Select an option" at bounding box center [720, 417] width 17 height 17
click at [975, 464] on span "Select an option" at bounding box center [967, 469] width 17 height 17
click at [975, 464] on input "Select an option" at bounding box center [967, 469] width 17 height 17
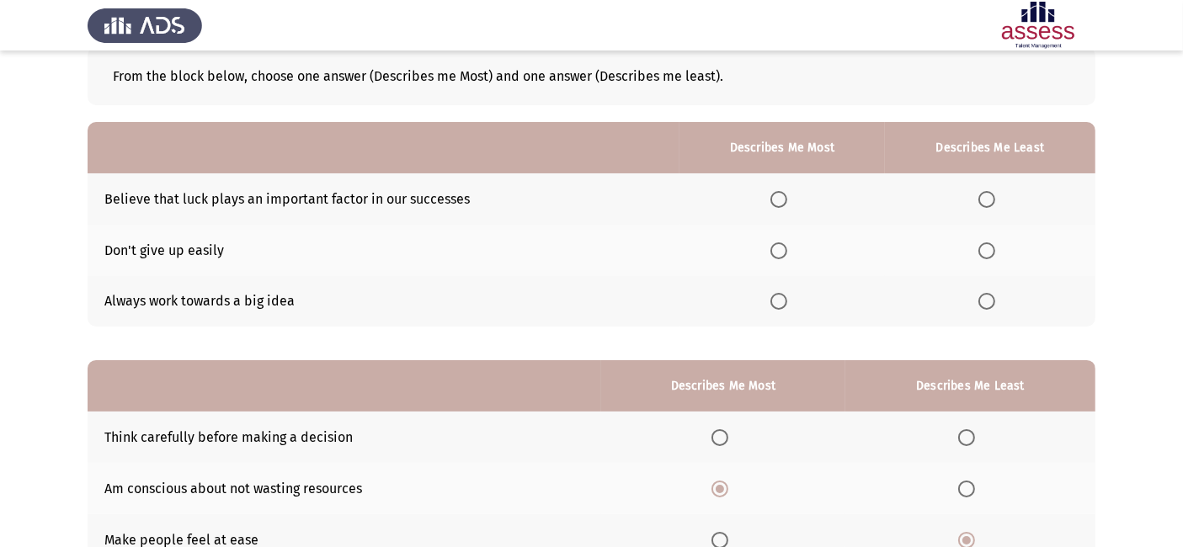
scroll to position [93, 0]
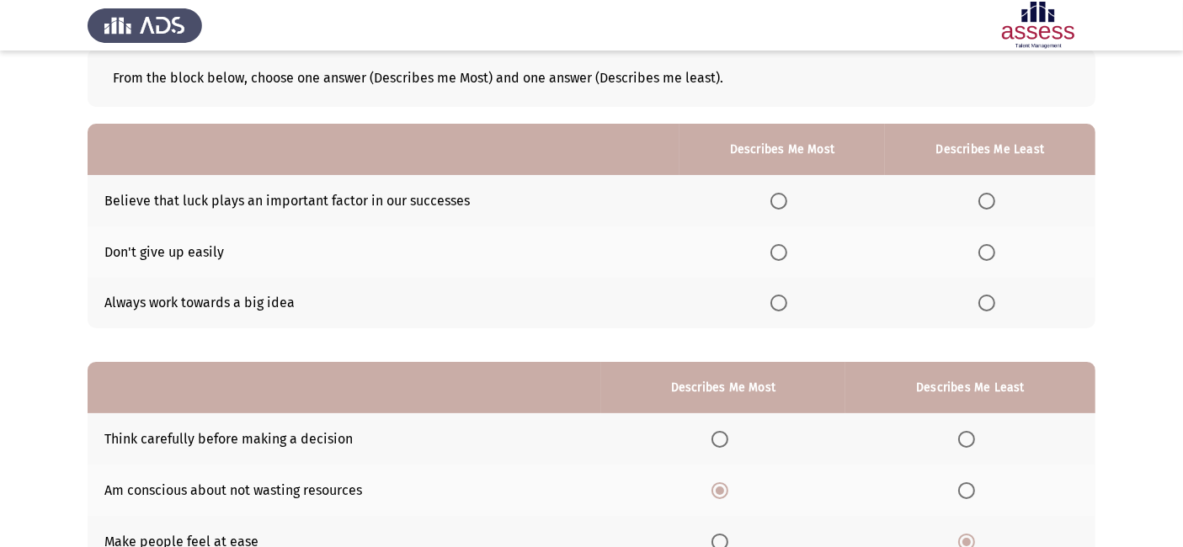
click at [786, 201] on span "Select an option" at bounding box center [779, 201] width 17 height 17
click at [786, 201] on input "Select an option" at bounding box center [779, 201] width 17 height 17
click at [985, 307] on span "Select an option" at bounding box center [987, 303] width 17 height 17
click at [985, 307] on input "Select an option" at bounding box center [987, 303] width 17 height 17
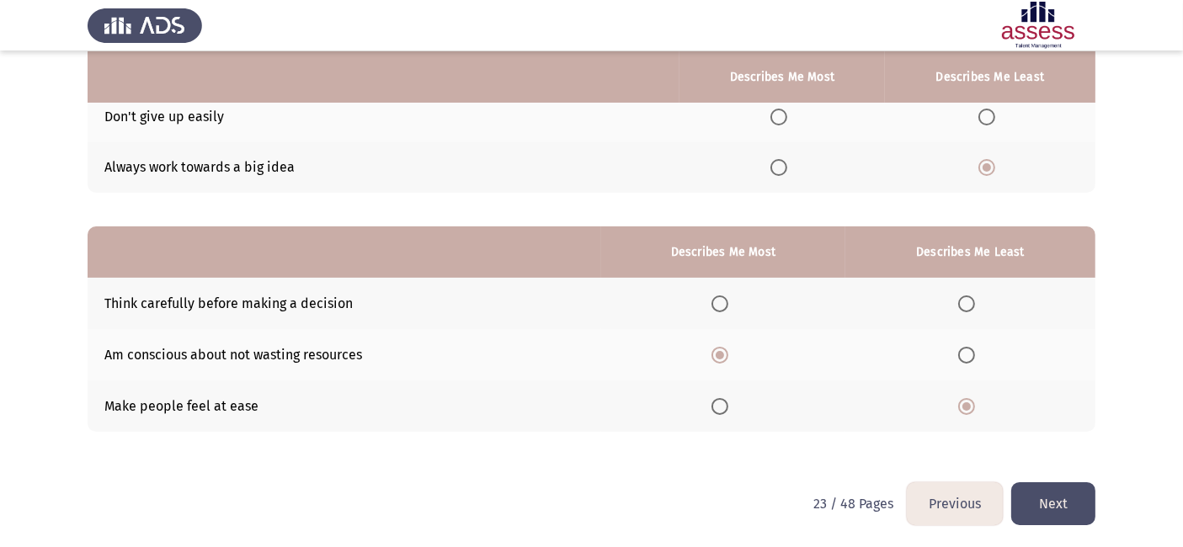
click at [1058, 496] on button "Next" at bounding box center [1054, 504] width 84 height 43
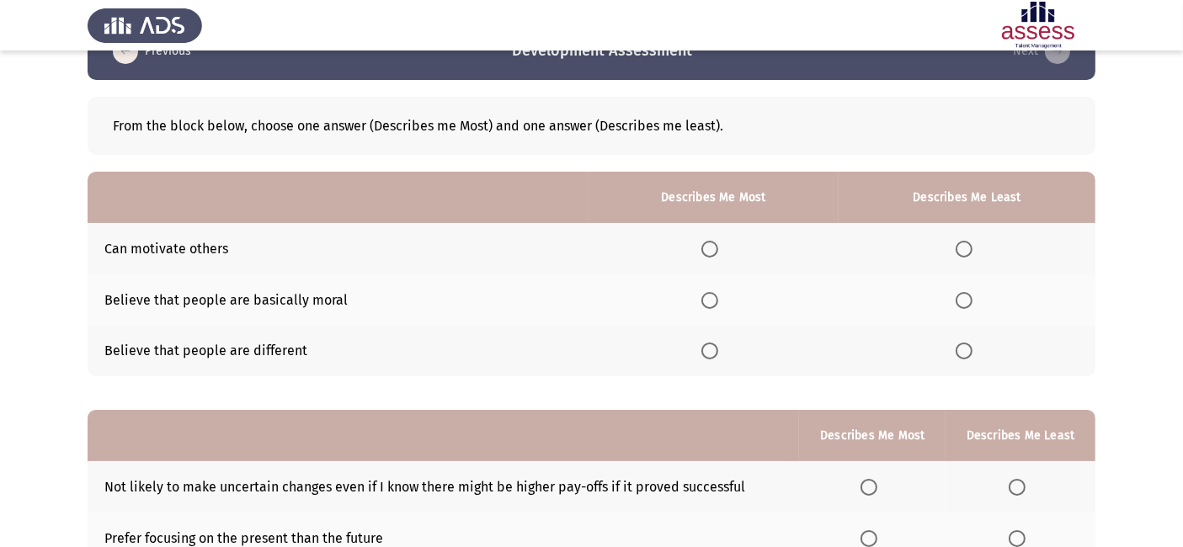
scroll to position [48, 0]
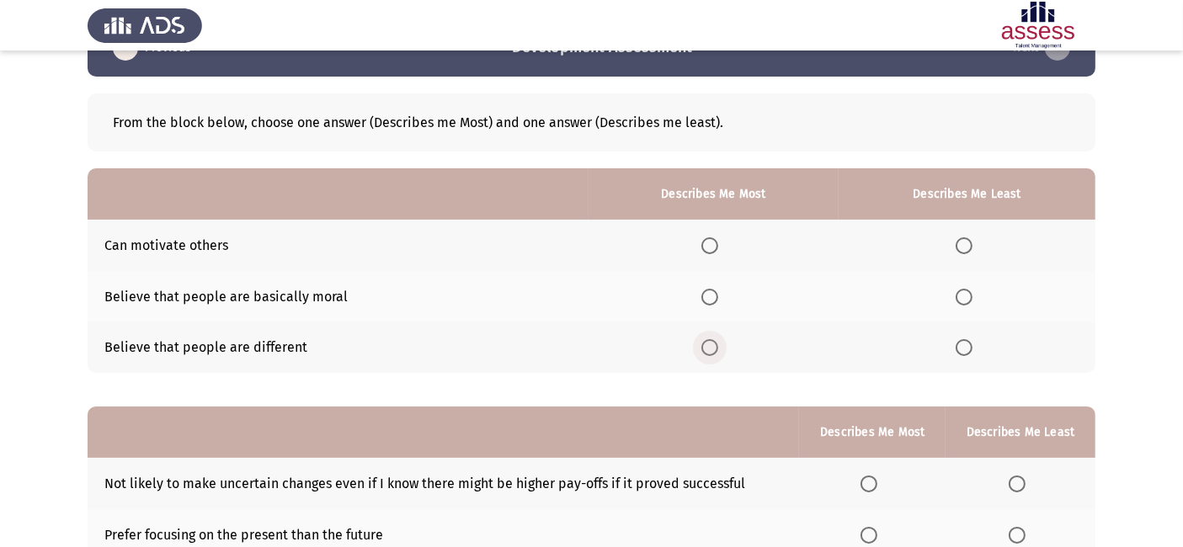
click at [710, 345] on span "Select an option" at bounding box center [710, 347] width 17 height 17
click at [710, 345] on input "Select an option" at bounding box center [710, 347] width 17 height 17
click at [960, 296] on span "Select an option" at bounding box center [964, 297] width 17 height 17
click at [960, 296] on input "Select an option" at bounding box center [964, 297] width 17 height 17
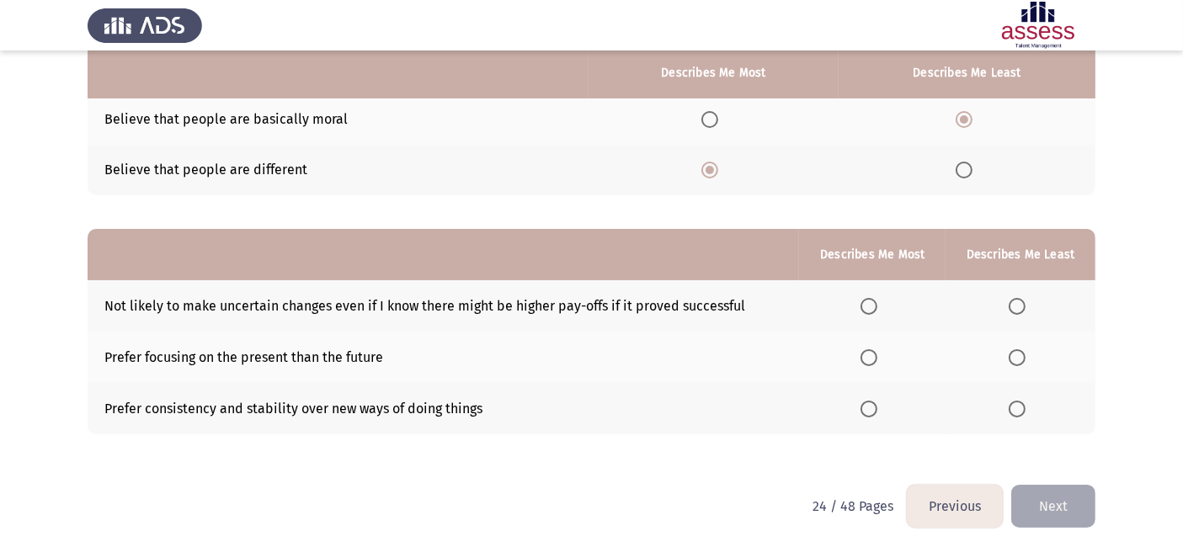
scroll to position [228, 0]
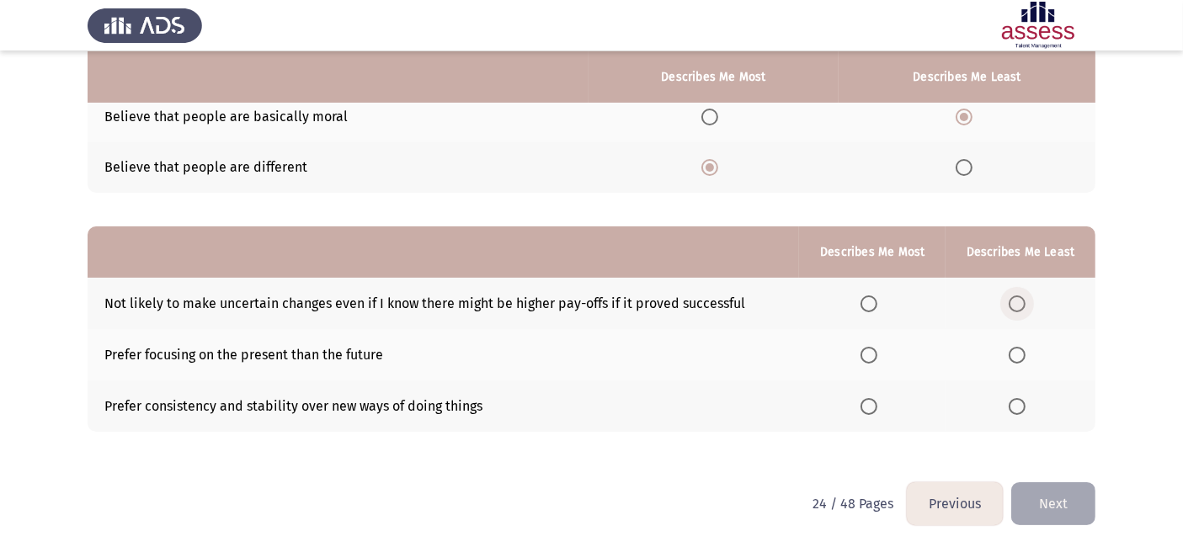
click at [1029, 306] on label "Select an option" at bounding box center [1021, 304] width 24 height 17
click at [1026, 306] on input "Select an option" at bounding box center [1017, 304] width 17 height 17
click at [869, 355] on span "Select an option" at bounding box center [869, 355] width 17 height 17
click at [869, 355] on input "Select an option" at bounding box center [869, 355] width 17 height 17
click at [1042, 504] on button "Next" at bounding box center [1054, 504] width 84 height 43
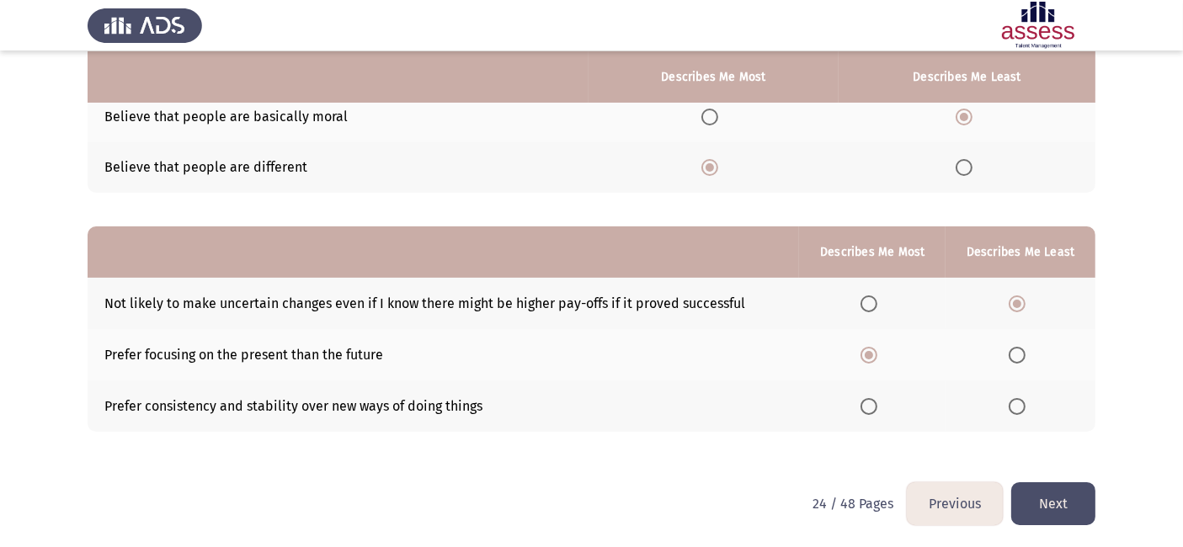
scroll to position [0, 0]
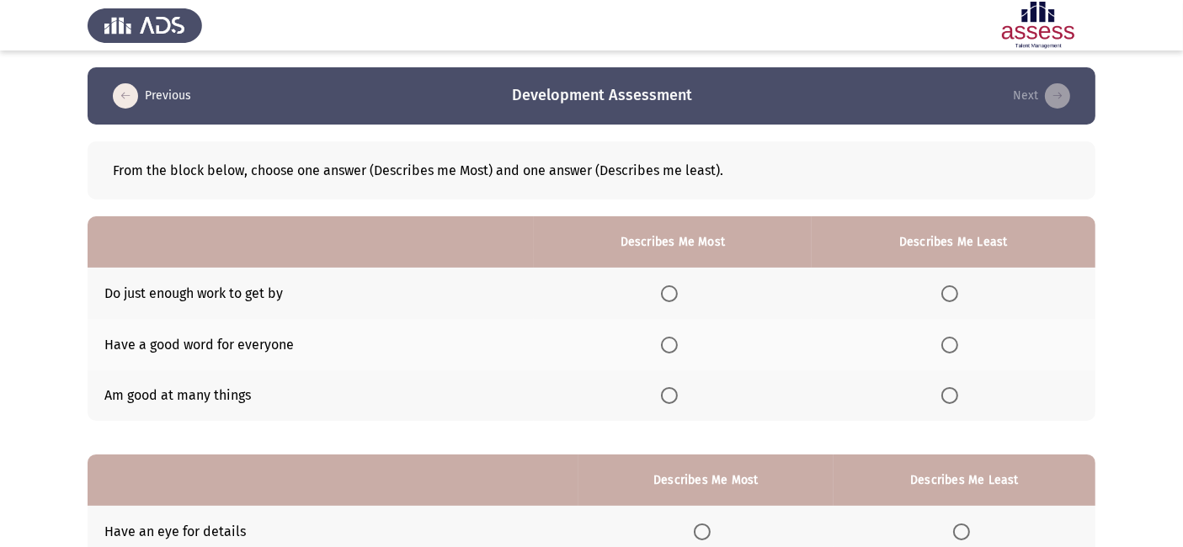
click at [866, 286] on th at bounding box center [954, 293] width 285 height 51
click at [953, 290] on span "Select an option" at bounding box center [950, 294] width 17 height 17
click at [953, 290] on input "Select an option" at bounding box center [950, 294] width 17 height 17
click at [676, 391] on span "Select an option" at bounding box center [669, 395] width 17 height 17
click at [676, 391] on input "Select an option" at bounding box center [669, 395] width 17 height 17
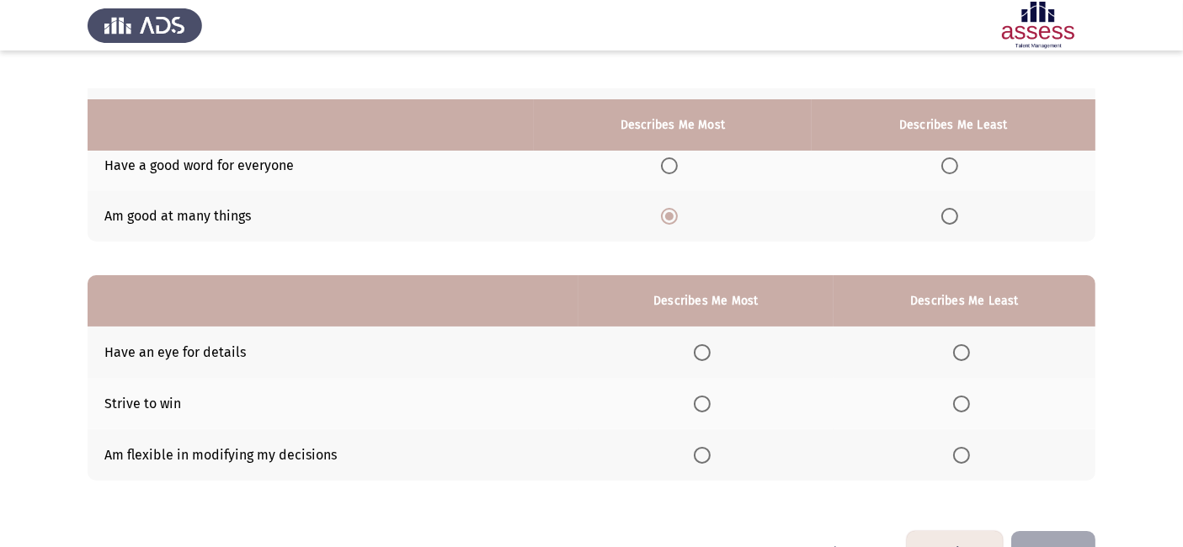
scroll to position [228, 0]
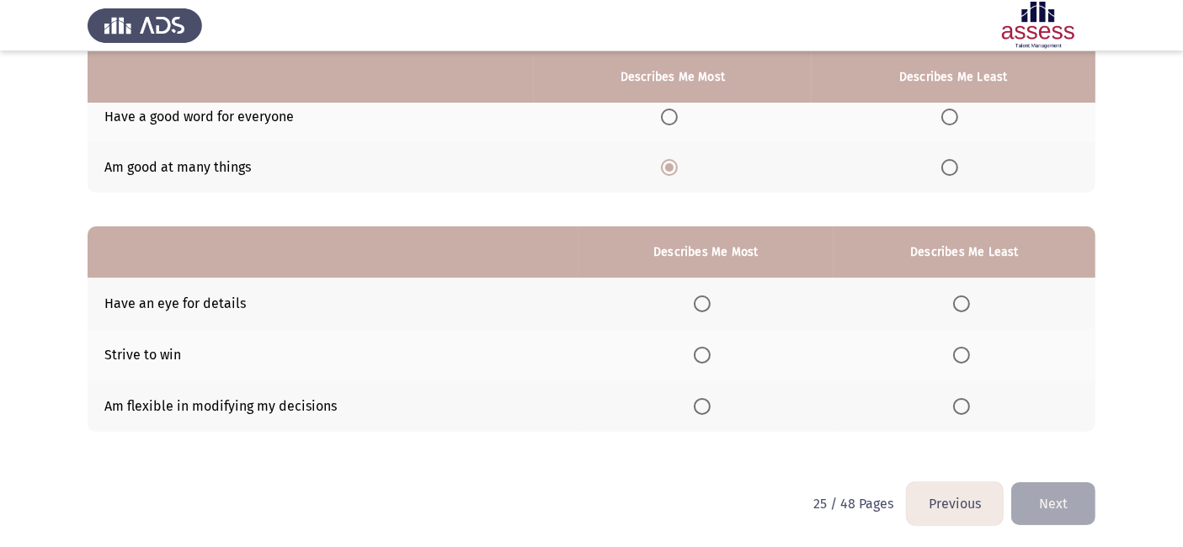
click at [711, 306] on span "Select an option" at bounding box center [702, 304] width 17 height 17
click at [711, 306] on input "Select an option" at bounding box center [702, 304] width 17 height 17
click at [965, 350] on span "Select an option" at bounding box center [961, 355] width 17 height 17
click at [965, 350] on input "Select an option" at bounding box center [961, 355] width 17 height 17
click at [1037, 489] on button "Next" at bounding box center [1054, 504] width 84 height 43
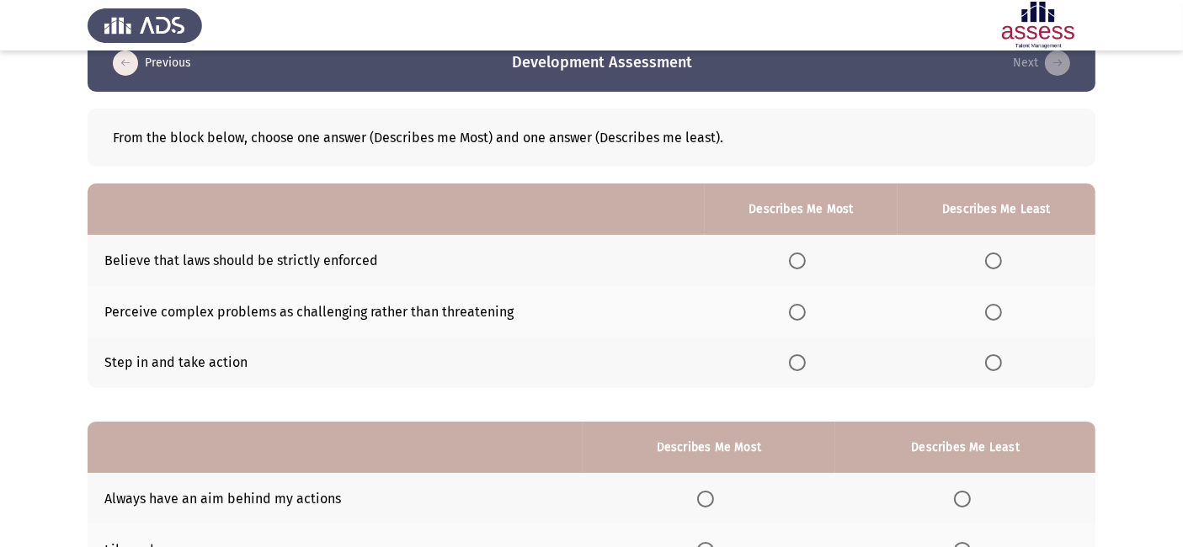
scroll to position [34, 0]
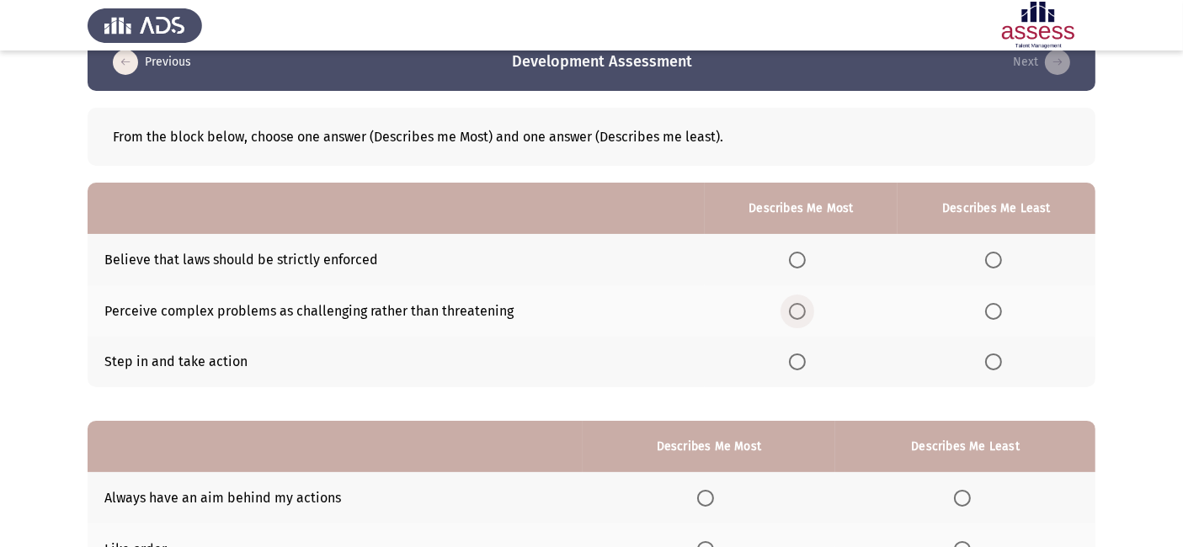
click at [804, 312] on span "Select an option" at bounding box center [797, 311] width 17 height 17
click at [804, 312] on input "Select an option" at bounding box center [797, 311] width 17 height 17
click at [1007, 248] on th at bounding box center [997, 259] width 198 height 51
click at [992, 263] on span "Select an option" at bounding box center [993, 260] width 17 height 17
click at [992, 263] on input "Select an option" at bounding box center [993, 260] width 17 height 17
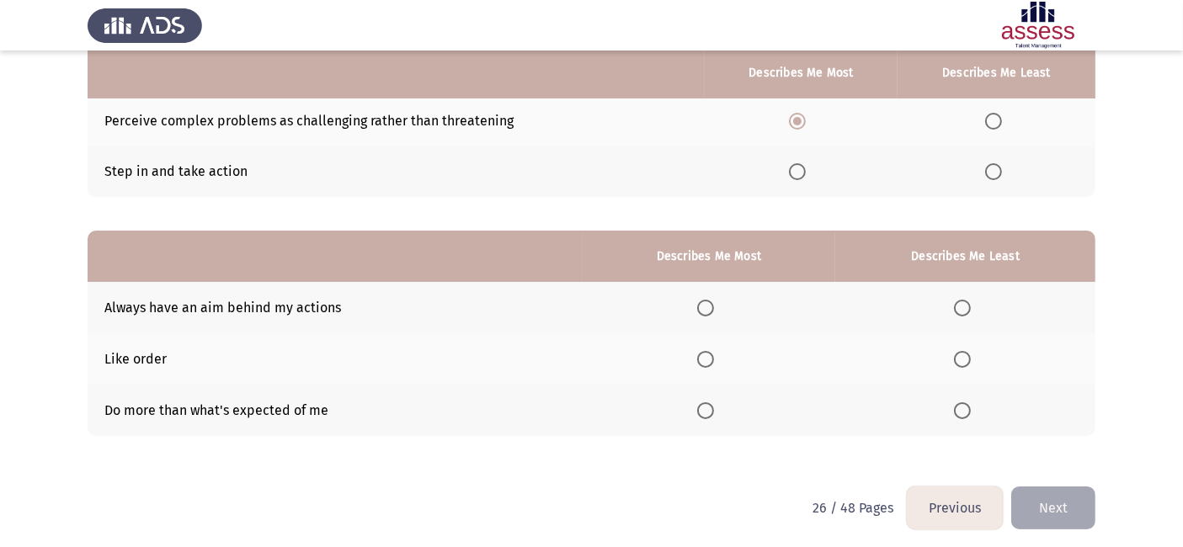
scroll to position [228, 0]
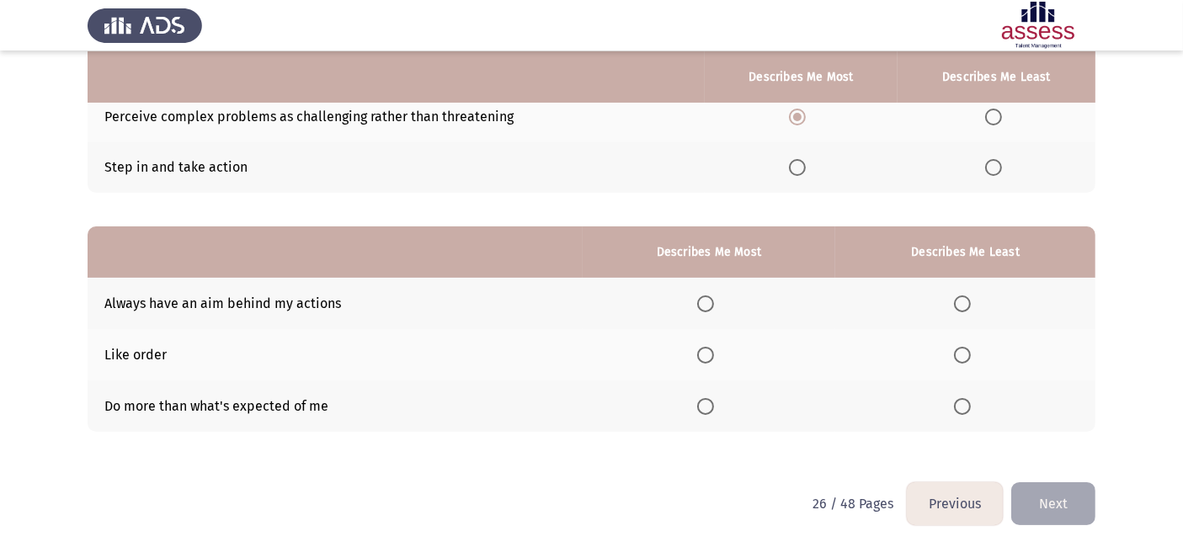
click at [963, 350] on span "Select an option" at bounding box center [962, 355] width 17 height 17
click at [963, 350] on input "Select an option" at bounding box center [962, 355] width 17 height 17
click at [709, 302] on span "Select an option" at bounding box center [705, 304] width 17 height 17
click at [709, 302] on input "Select an option" at bounding box center [705, 304] width 17 height 17
click at [1080, 492] on button "Next" at bounding box center [1054, 504] width 84 height 43
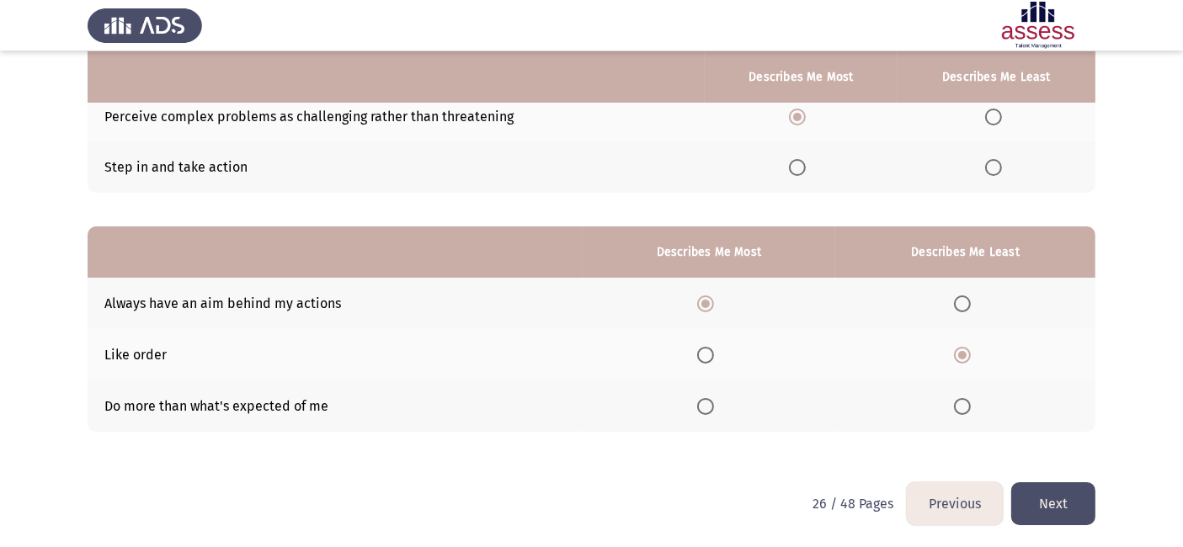
scroll to position [0, 0]
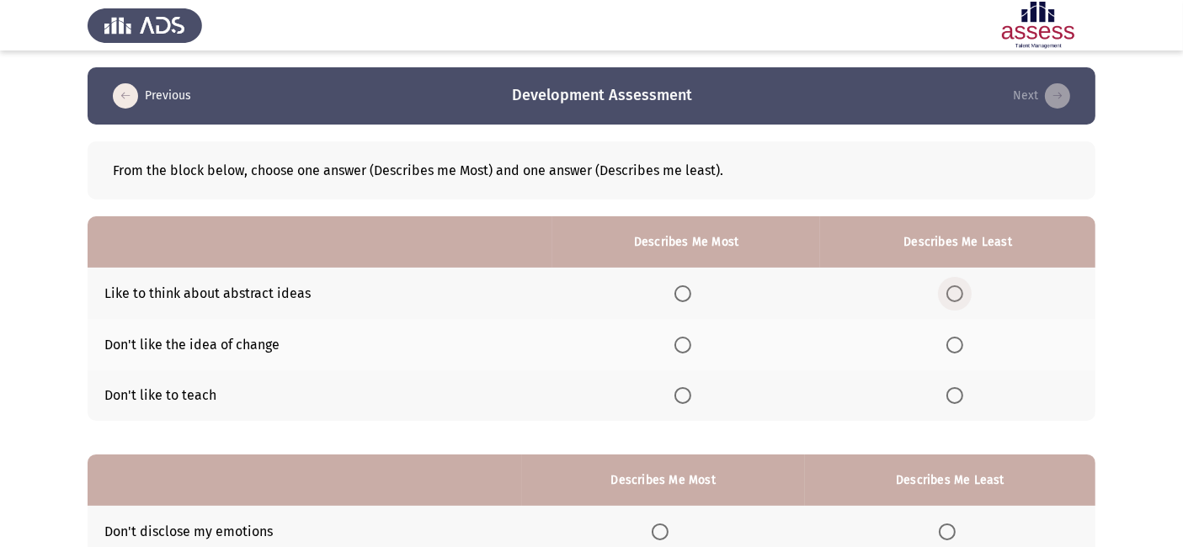
click at [951, 286] on span "Select an option" at bounding box center [955, 294] width 17 height 17
click at [951, 286] on input "Select an option" at bounding box center [955, 294] width 17 height 17
click at [956, 347] on span "Select an option" at bounding box center [955, 345] width 17 height 17
click at [956, 347] on input "Select an option" at bounding box center [955, 345] width 17 height 17
click at [683, 287] on span "Select an option" at bounding box center [683, 294] width 17 height 17
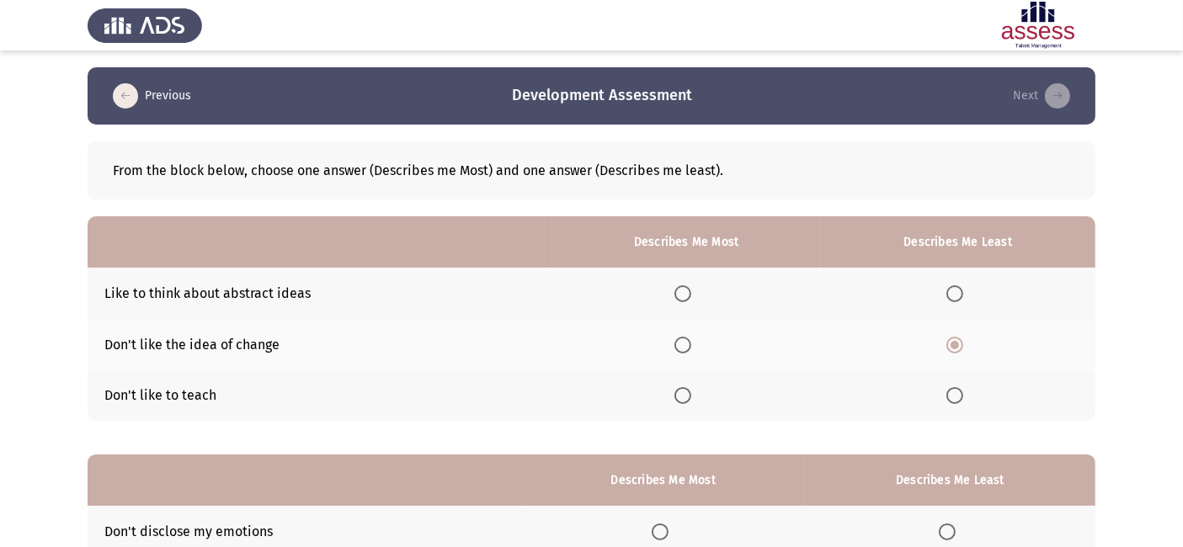
click at [683, 287] on input "Select an option" at bounding box center [683, 294] width 17 height 17
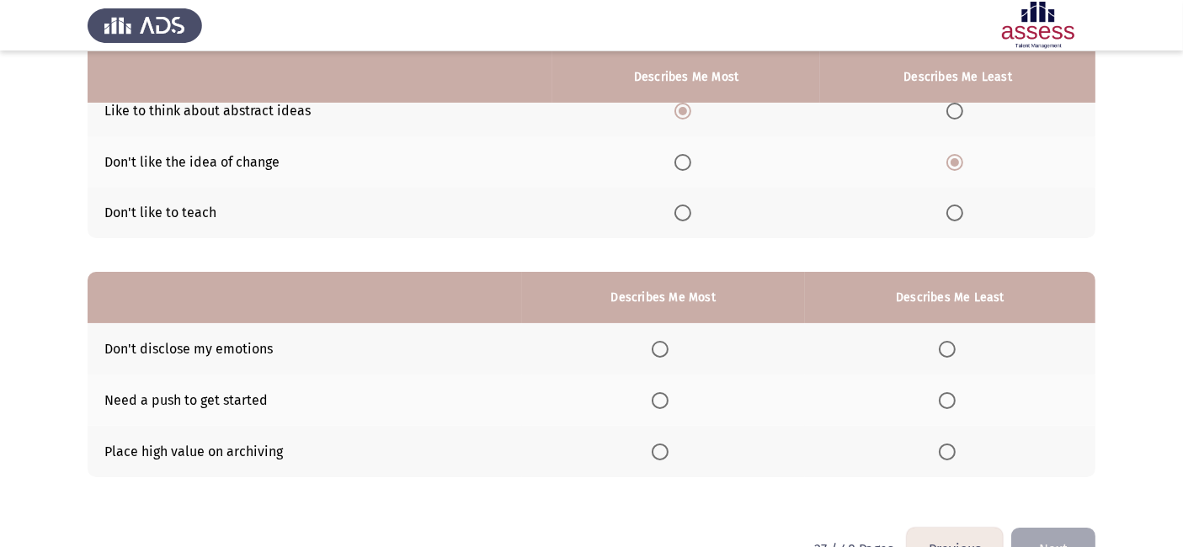
scroll to position [228, 0]
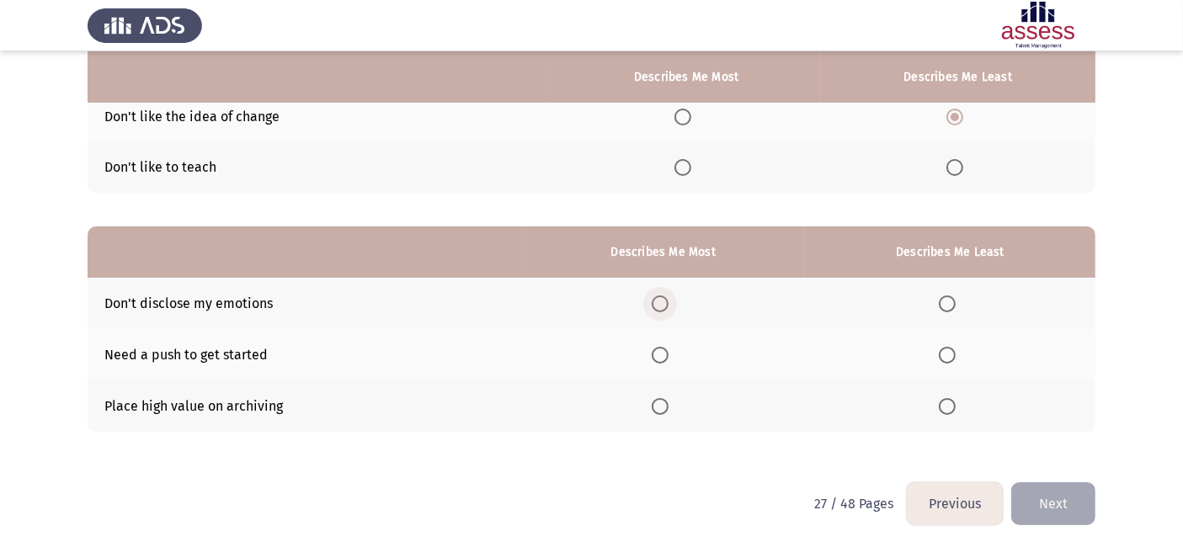
click at [661, 302] on span "Select an option" at bounding box center [660, 304] width 17 height 17
click at [661, 302] on input "Select an option" at bounding box center [660, 304] width 17 height 17
click at [941, 355] on span "Select an option" at bounding box center [947, 355] width 17 height 17
click at [941, 355] on input "Select an option" at bounding box center [947, 355] width 17 height 17
click at [1044, 485] on button "Next" at bounding box center [1054, 504] width 84 height 43
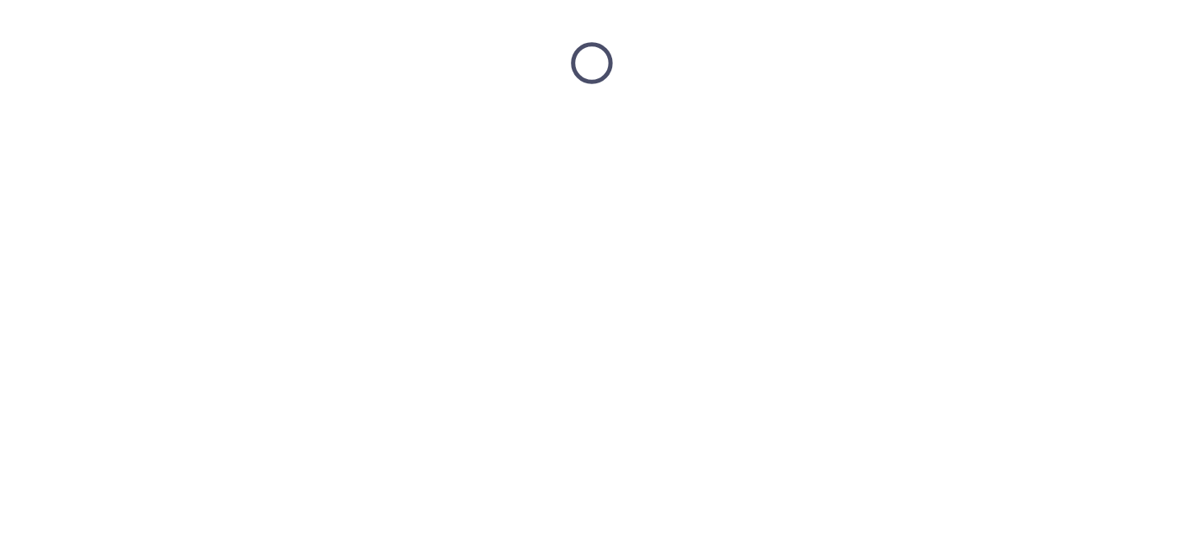
scroll to position [0, 0]
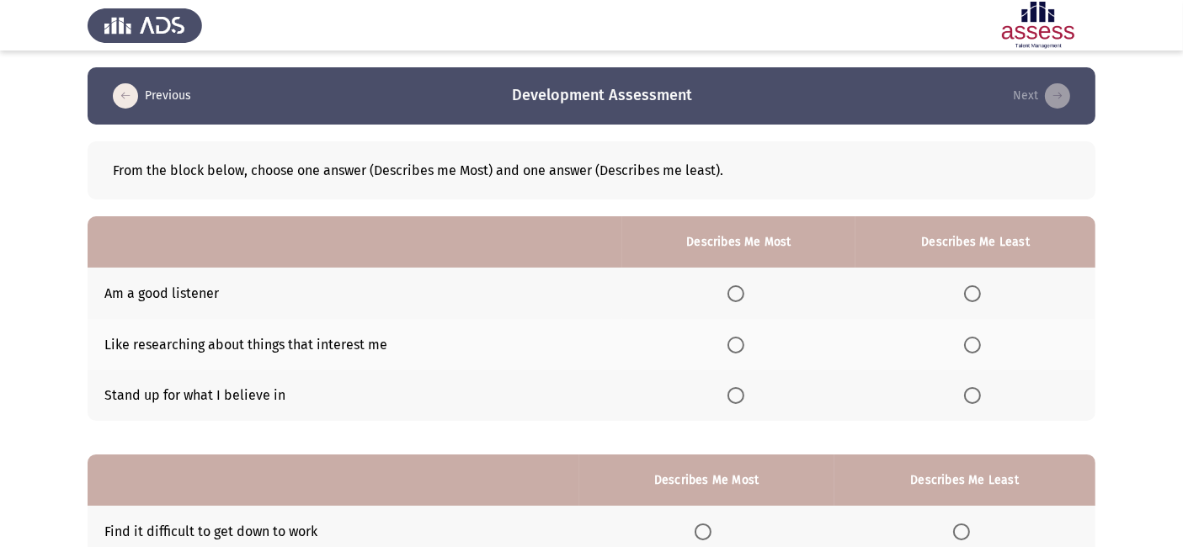
click at [738, 391] on span "Select an option" at bounding box center [736, 395] width 17 height 17
click at [738, 391] on input "Select an option" at bounding box center [736, 395] width 17 height 17
click at [981, 345] on span "Select an option" at bounding box center [972, 345] width 17 height 17
click at [981, 345] on input "Select an option" at bounding box center [972, 345] width 17 height 17
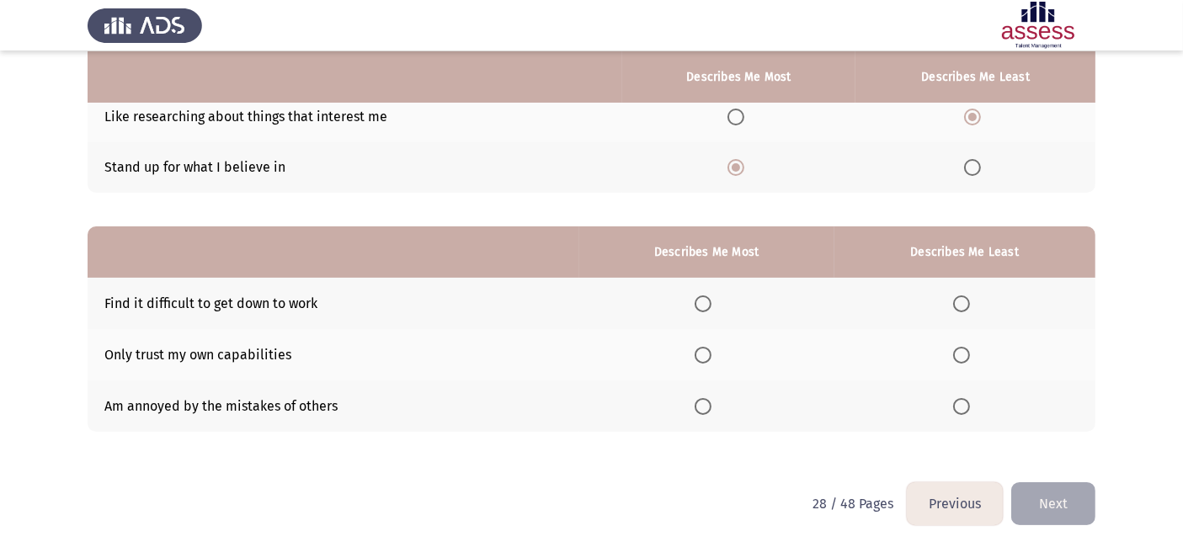
click at [692, 403] on th at bounding box center [707, 406] width 255 height 51
click at [711, 405] on span "Select an option" at bounding box center [703, 406] width 17 height 17
click at [711, 405] on input "Select an option" at bounding box center [703, 406] width 17 height 17
click at [964, 296] on span "Select an option" at bounding box center [961, 304] width 17 height 17
click at [964, 296] on input "Select an option" at bounding box center [961, 304] width 17 height 17
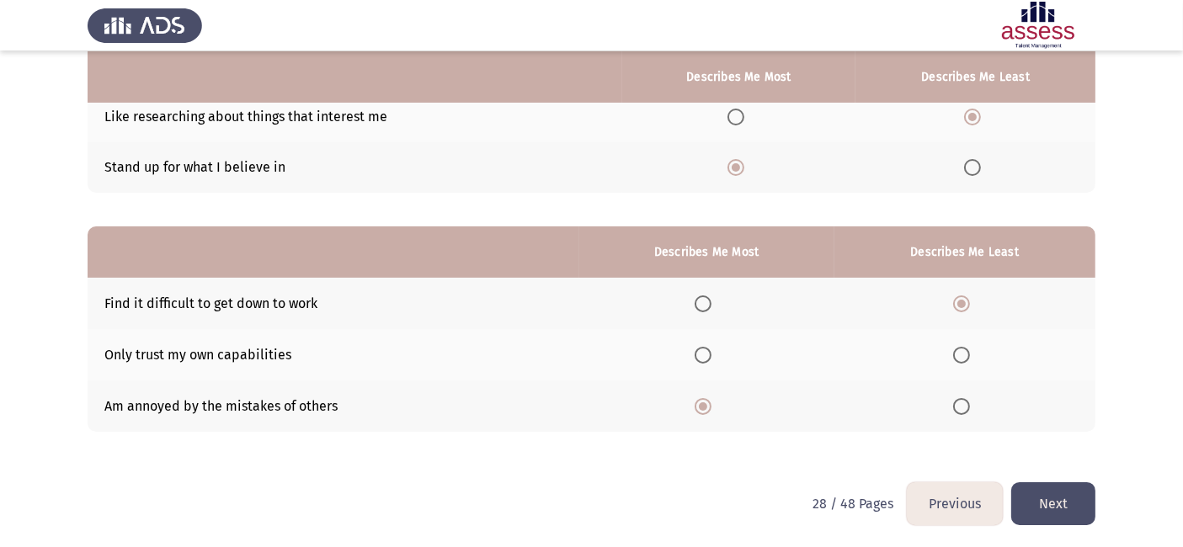
click at [1063, 511] on button "Next" at bounding box center [1054, 504] width 84 height 43
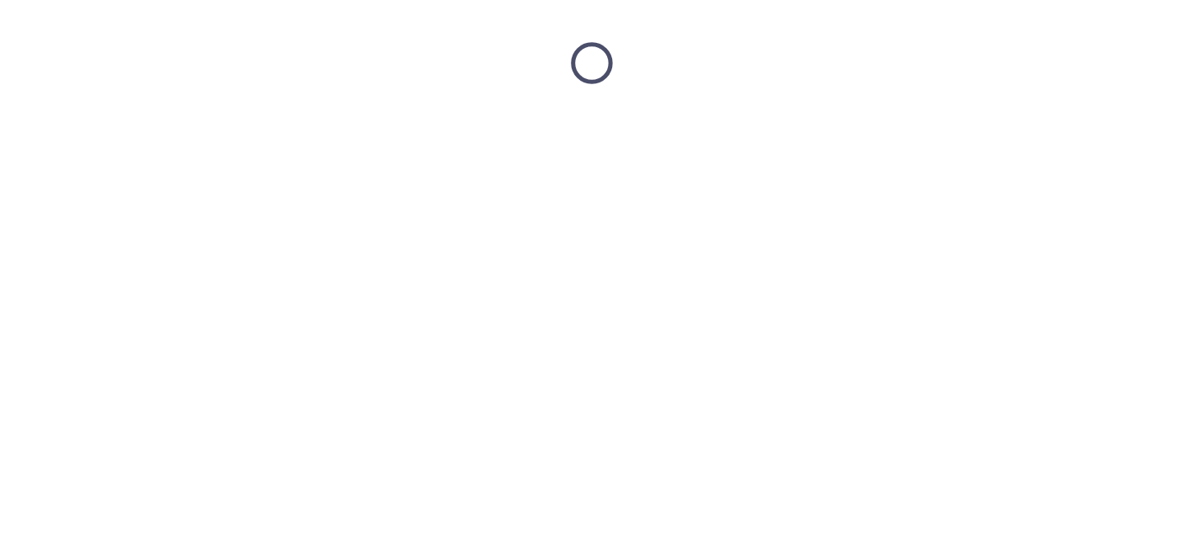
scroll to position [0, 0]
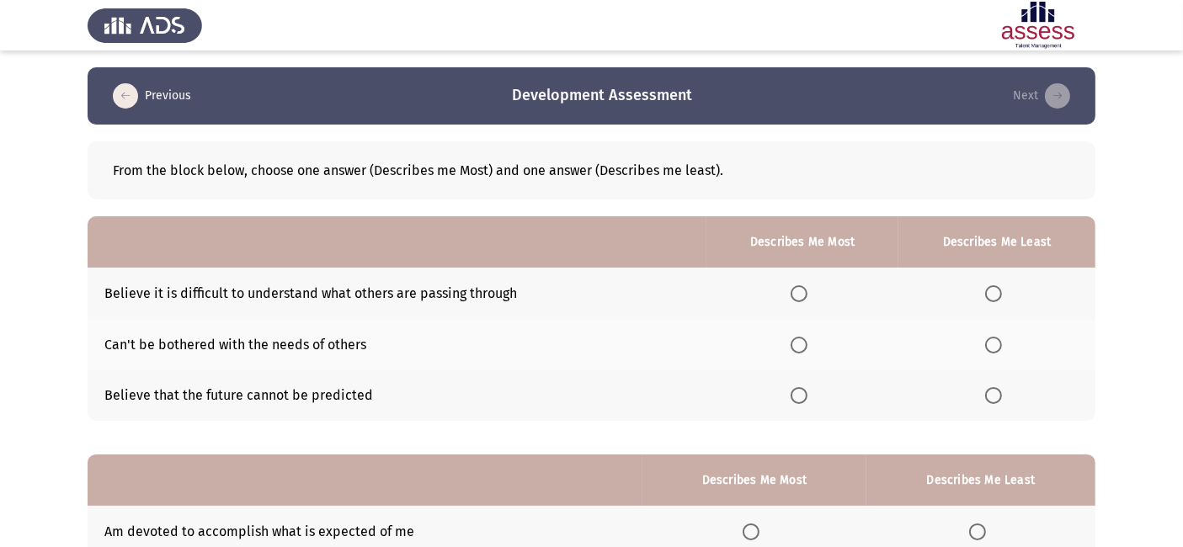
click at [996, 348] on span "Select an option" at bounding box center [993, 345] width 17 height 17
click at [996, 348] on input "Select an option" at bounding box center [993, 345] width 17 height 17
click at [806, 295] on span "Select an option" at bounding box center [799, 294] width 17 height 17
click at [806, 295] on input "Select an option" at bounding box center [799, 294] width 17 height 17
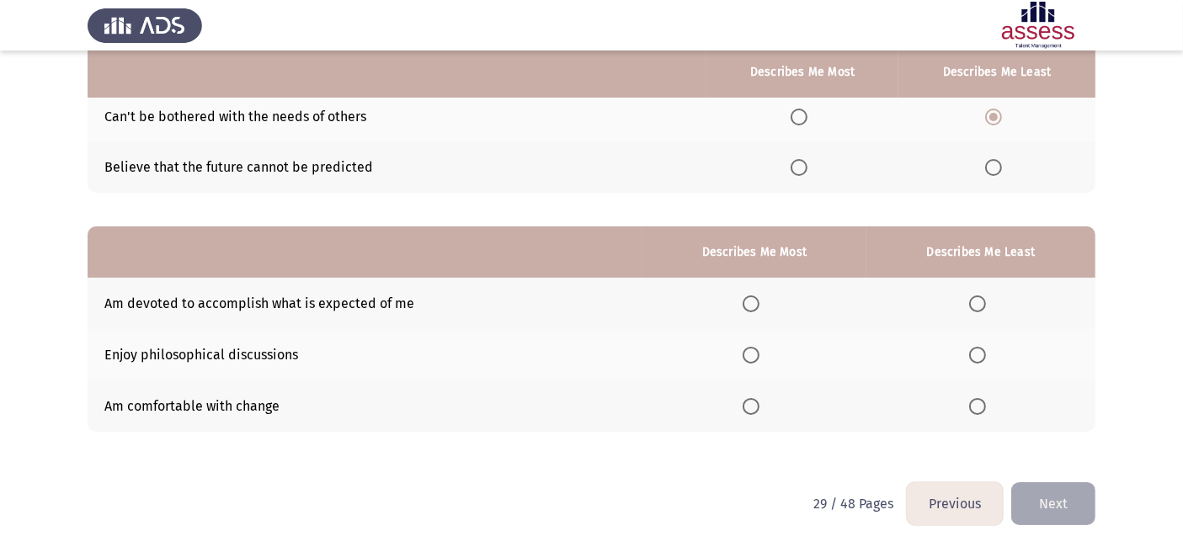
scroll to position [228, 0]
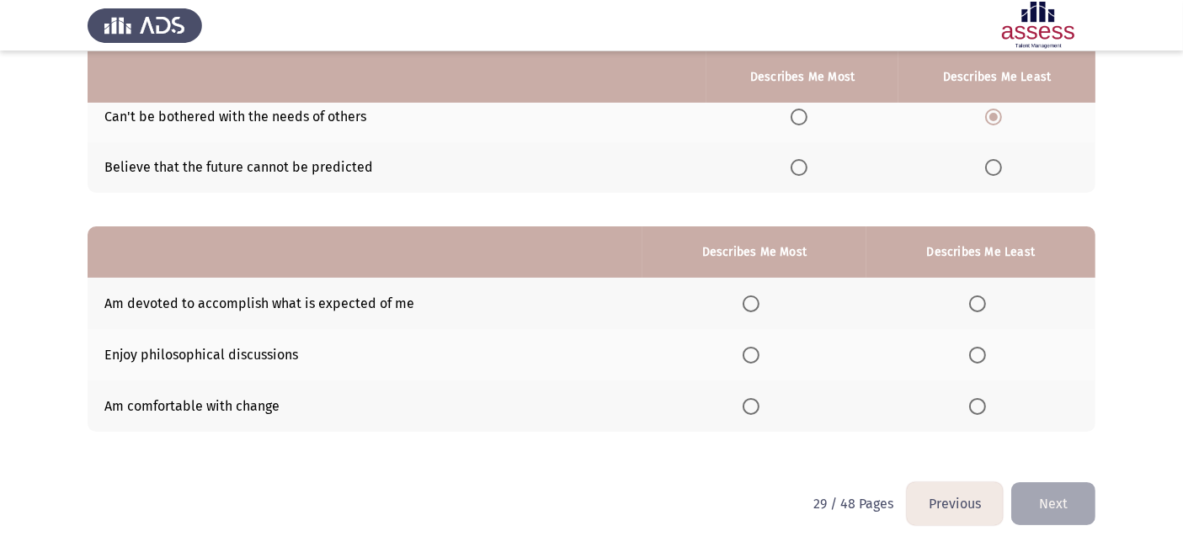
click at [744, 304] on th at bounding box center [755, 303] width 224 height 51
click at [756, 306] on span "Select an option" at bounding box center [751, 304] width 17 height 17
click at [756, 306] on input "Select an option" at bounding box center [751, 304] width 17 height 17
click at [971, 357] on span "Select an option" at bounding box center [977, 355] width 17 height 17
click at [971, 357] on input "Select an option" at bounding box center [977, 355] width 17 height 17
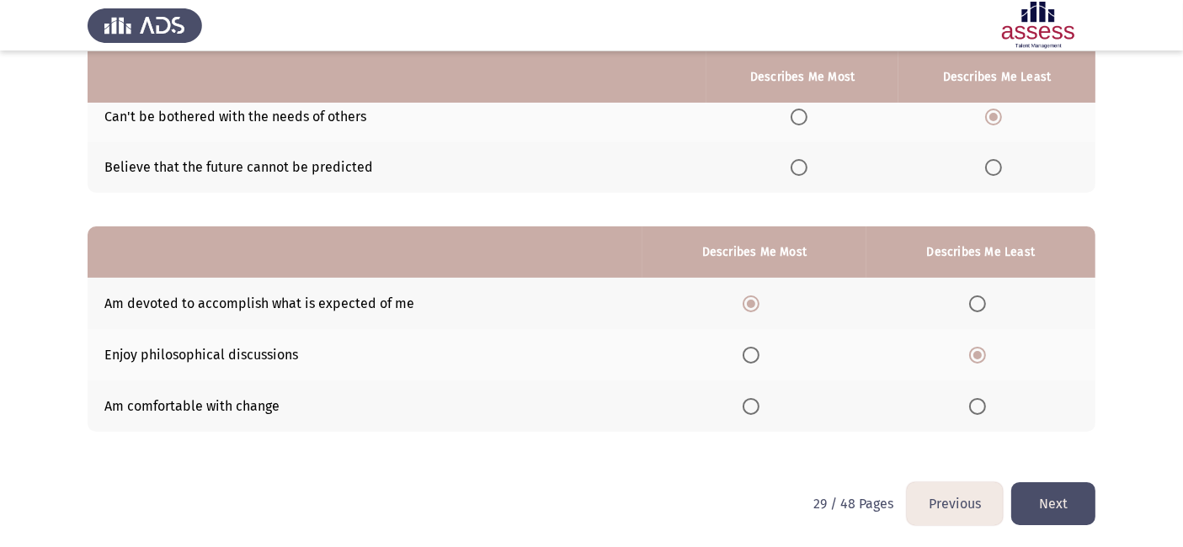
click at [1056, 511] on button "Next" at bounding box center [1054, 504] width 84 height 43
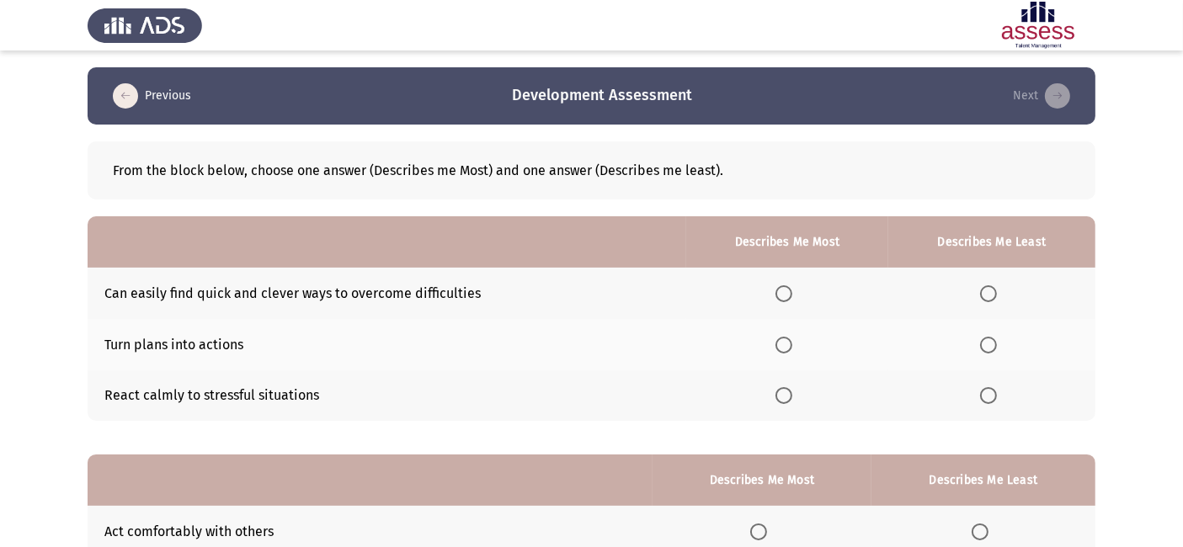
click at [788, 340] on span "Select an option" at bounding box center [784, 345] width 17 height 17
click at [788, 340] on input "Select an option" at bounding box center [784, 345] width 17 height 17
click at [991, 296] on span "Select an option" at bounding box center [988, 294] width 17 height 17
click at [991, 296] on input "Select an option" at bounding box center [988, 294] width 17 height 17
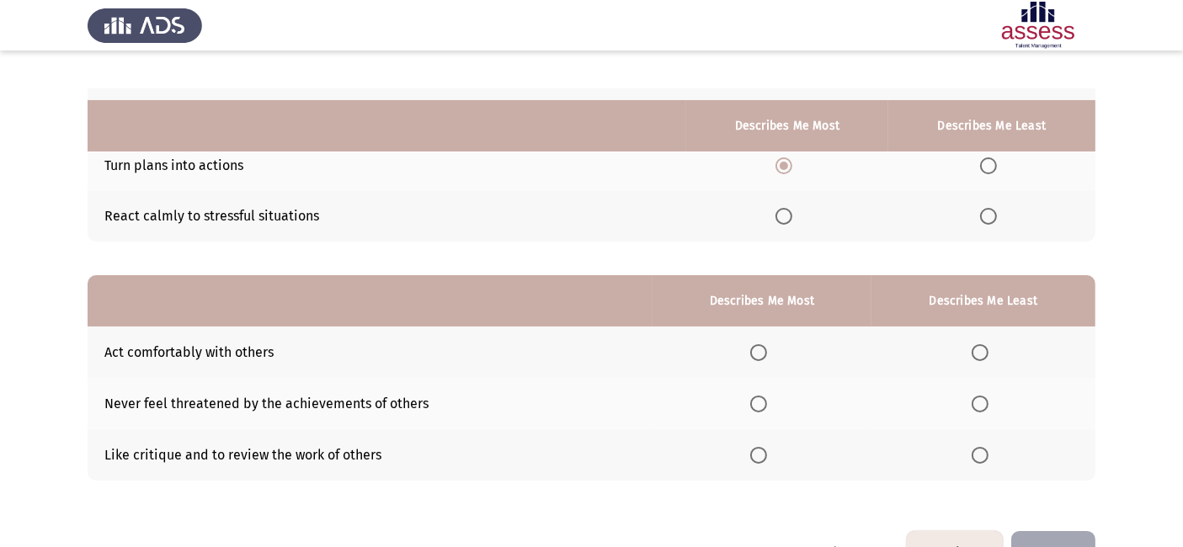
scroll to position [228, 0]
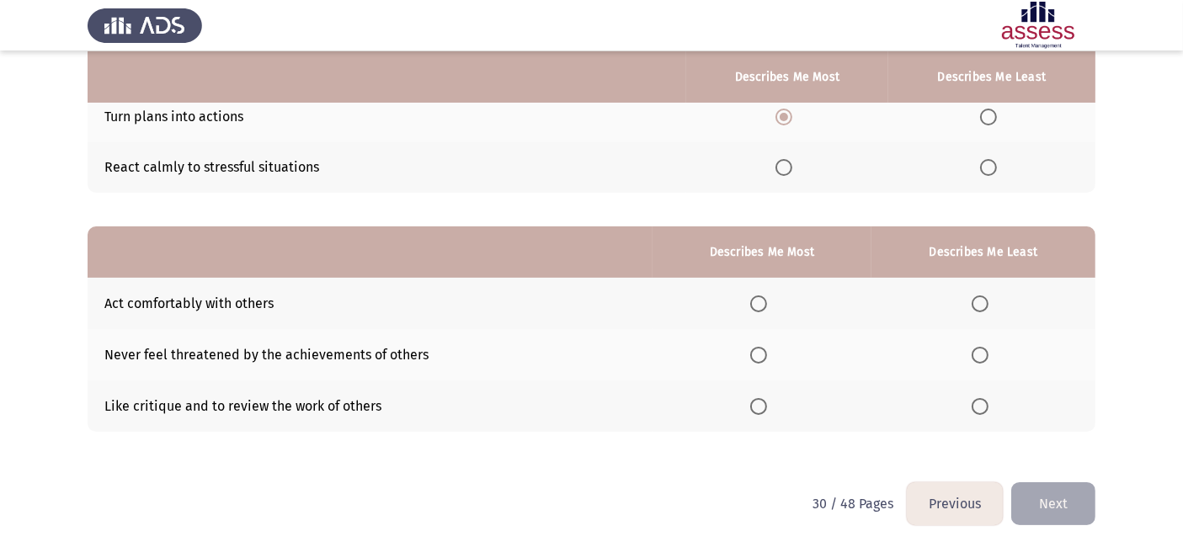
click at [982, 407] on span "Select an option" at bounding box center [980, 406] width 17 height 17
click at [982, 407] on input "Select an option" at bounding box center [980, 406] width 17 height 17
click at [758, 302] on span "Select an option" at bounding box center [758, 304] width 17 height 17
click at [758, 302] on input "Select an option" at bounding box center [758, 304] width 17 height 17
click at [1071, 501] on button "Next" at bounding box center [1054, 504] width 84 height 43
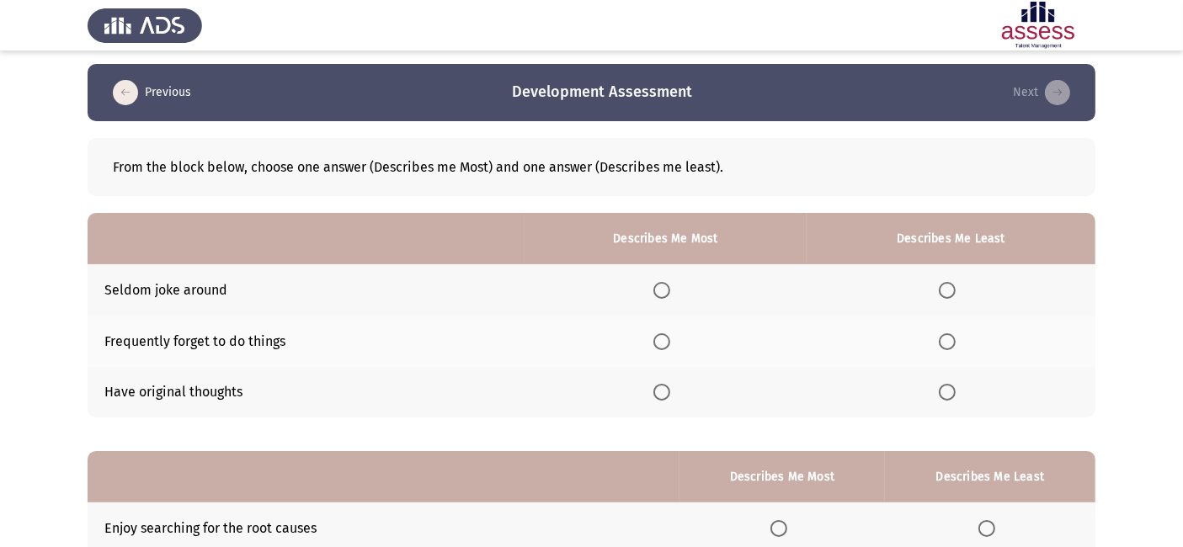
scroll to position [2, 0]
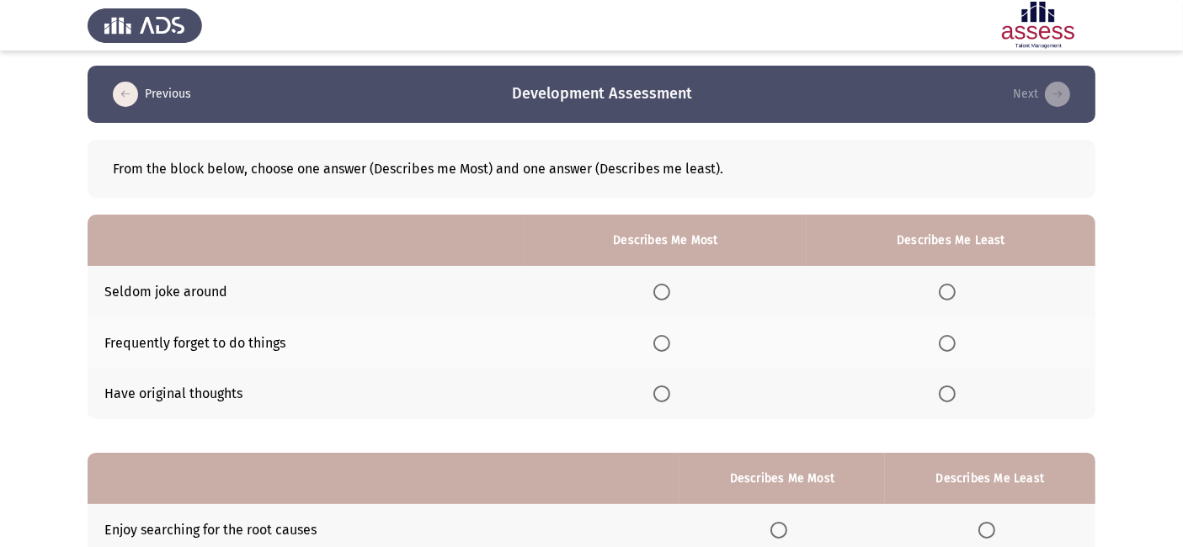
click at [956, 346] on span "Select an option" at bounding box center [947, 343] width 17 height 17
click at [956, 346] on input "Select an option" at bounding box center [947, 343] width 17 height 17
click at [670, 393] on span "Select an option" at bounding box center [662, 394] width 17 height 17
click at [670, 393] on input "Select an option" at bounding box center [662, 394] width 17 height 17
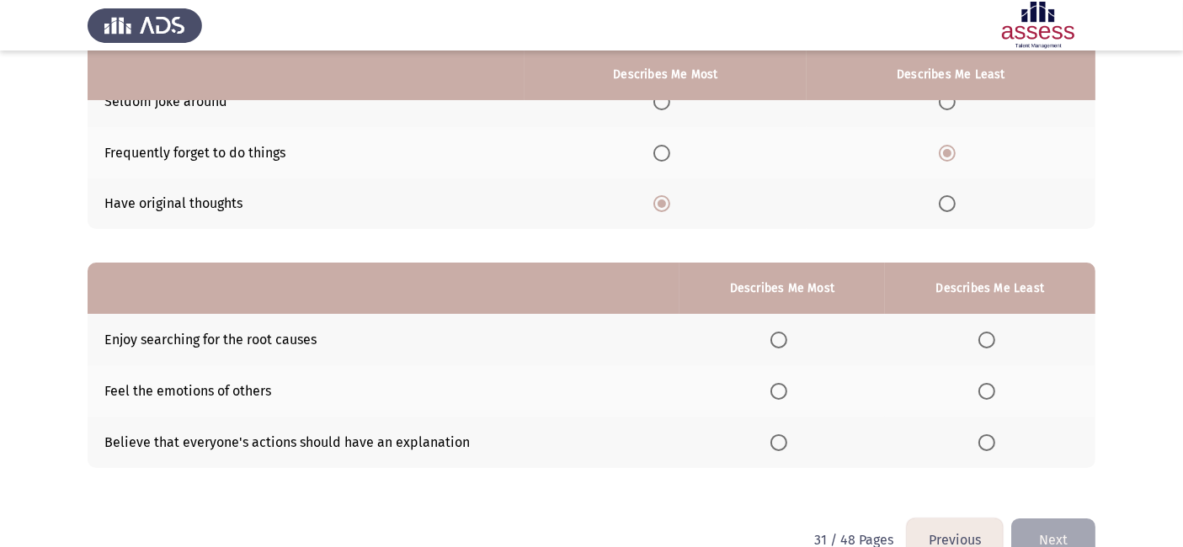
scroll to position [195, 0]
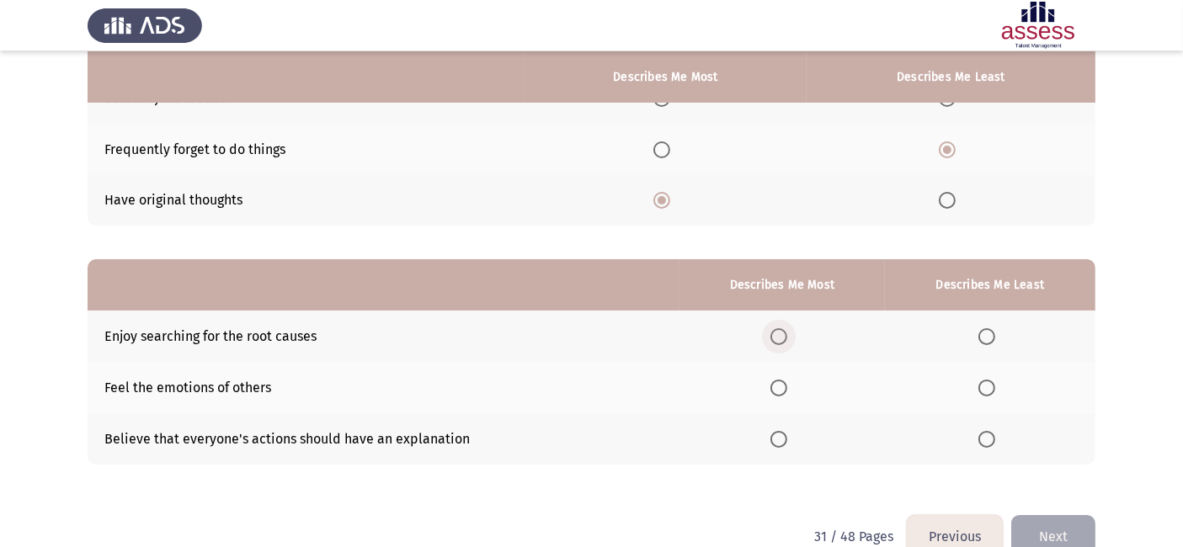
click at [787, 334] on span "Select an option" at bounding box center [779, 336] width 17 height 17
click at [787, 334] on input "Select an option" at bounding box center [779, 336] width 17 height 17
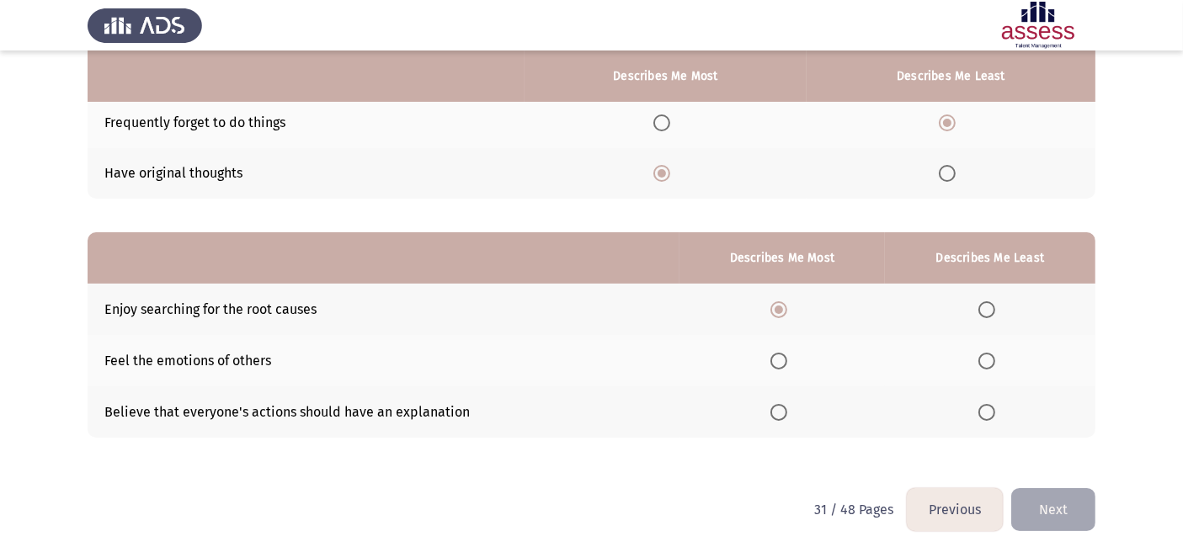
scroll to position [228, 0]
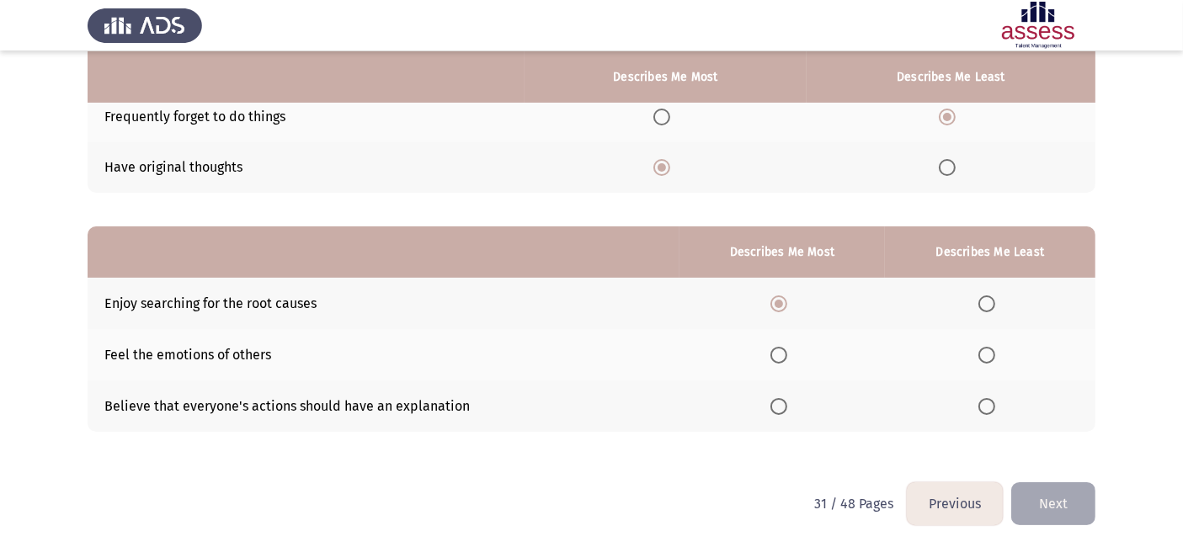
click at [990, 408] on span "Select an option" at bounding box center [987, 406] width 17 height 17
click at [990, 408] on input "Select an option" at bounding box center [987, 406] width 17 height 17
click at [1046, 509] on button "Next" at bounding box center [1054, 504] width 84 height 43
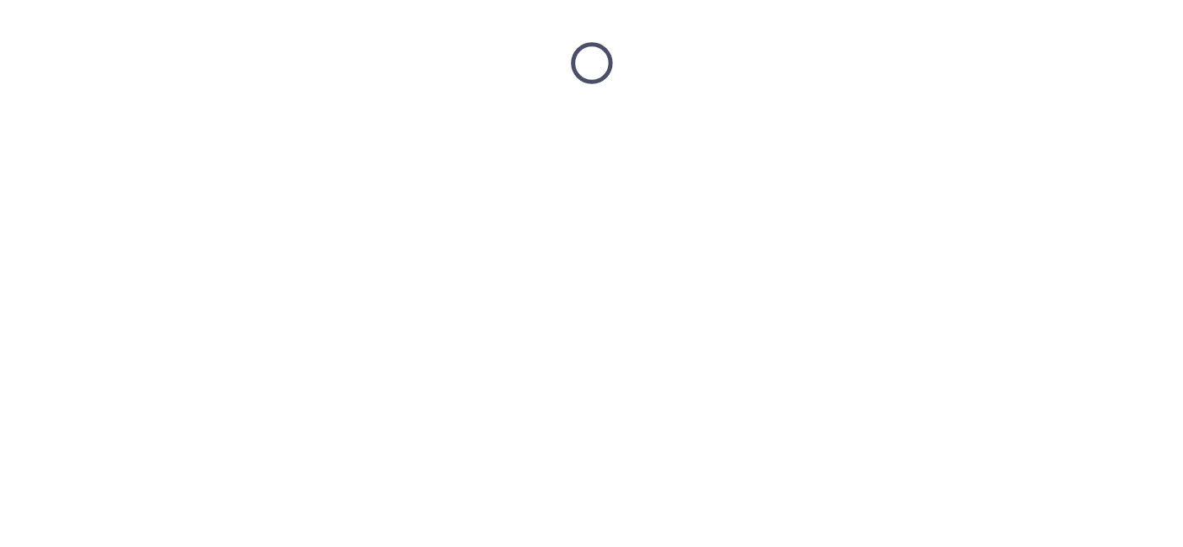
scroll to position [0, 0]
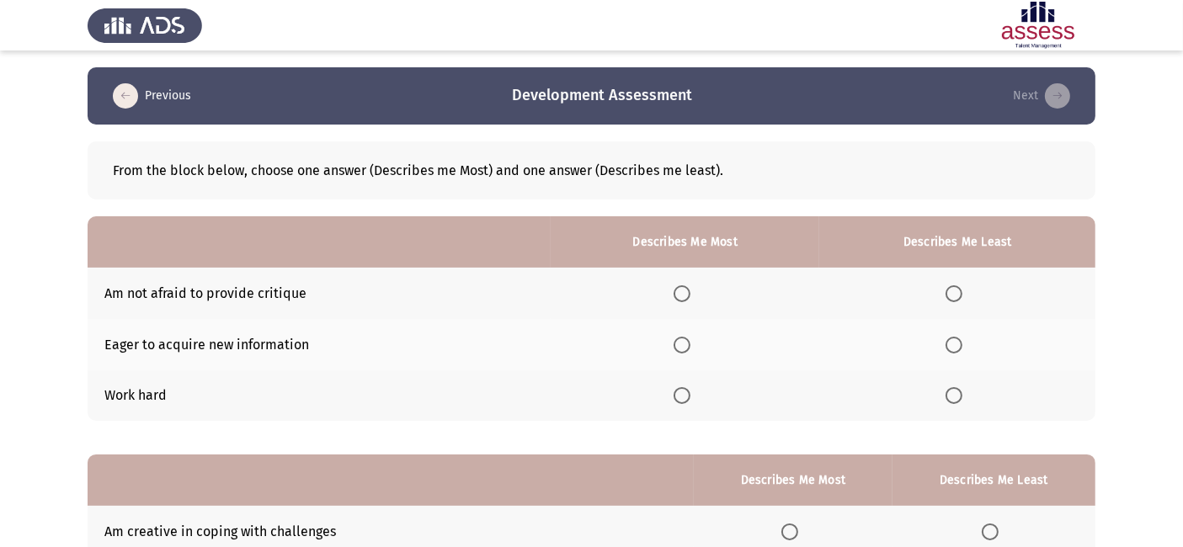
click at [963, 286] on span "Select an option" at bounding box center [954, 294] width 17 height 17
click at [963, 286] on input "Select an option" at bounding box center [954, 294] width 17 height 17
click at [670, 336] on th at bounding box center [685, 344] width 269 height 51
click at [682, 343] on span "Select an option" at bounding box center [682, 345] width 17 height 17
click at [682, 343] on input "Select an option" at bounding box center [682, 345] width 17 height 17
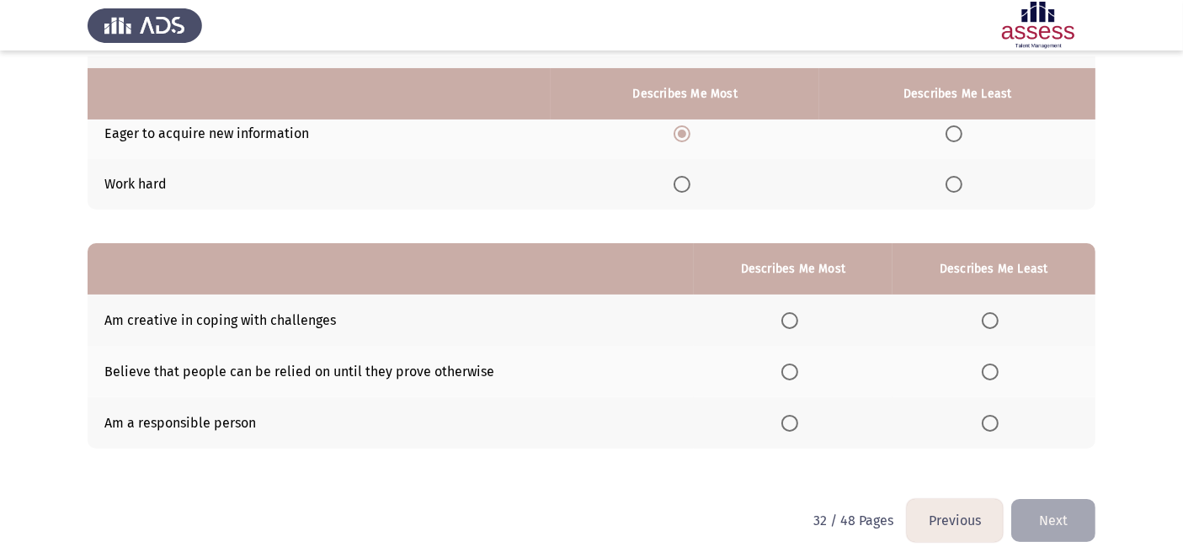
scroll to position [228, 0]
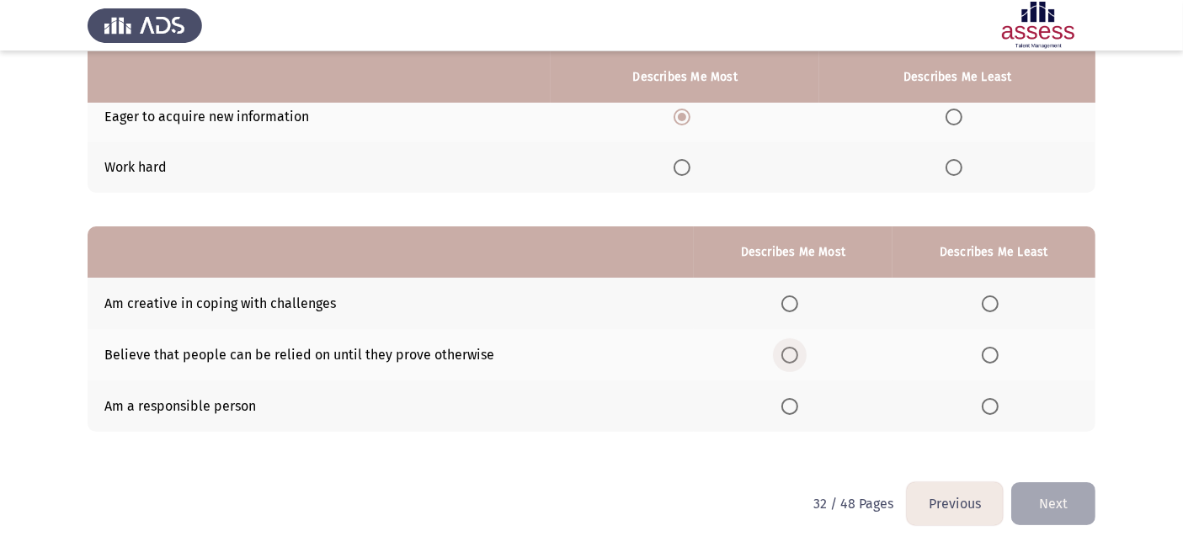
click at [794, 357] on span "Select an option" at bounding box center [790, 355] width 17 height 17
click at [794, 357] on input "Select an option" at bounding box center [790, 355] width 17 height 17
click at [790, 403] on span "Select an option" at bounding box center [790, 406] width 17 height 17
click at [790, 403] on input "Select an option" at bounding box center [790, 406] width 17 height 17
click at [999, 309] on span "Select an option" at bounding box center [990, 304] width 17 height 17
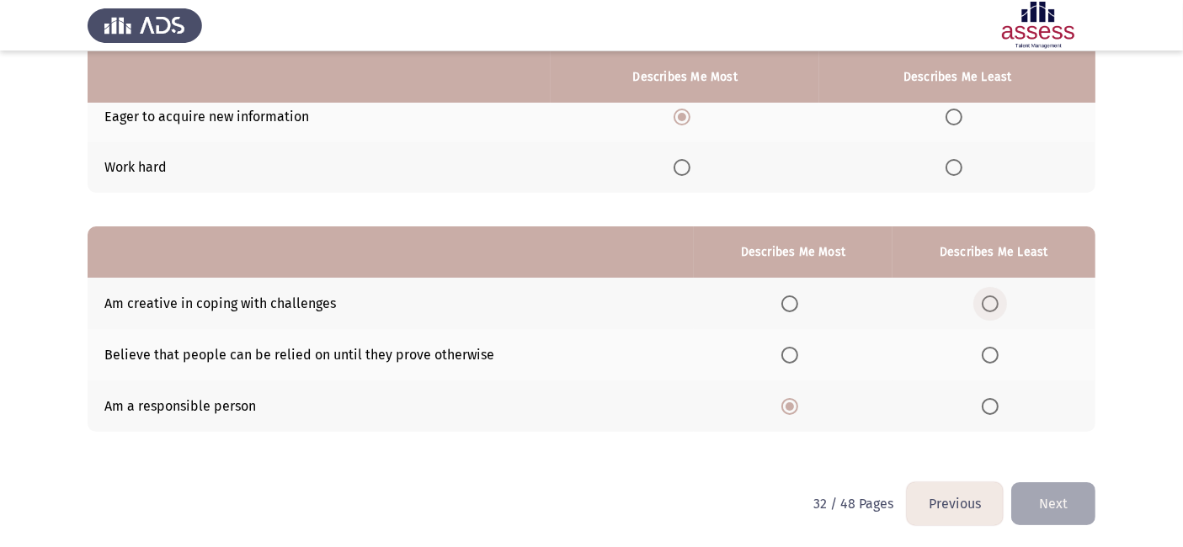
click at [999, 309] on input "Select an option" at bounding box center [990, 304] width 17 height 17
click at [1065, 492] on button "Next" at bounding box center [1054, 504] width 84 height 43
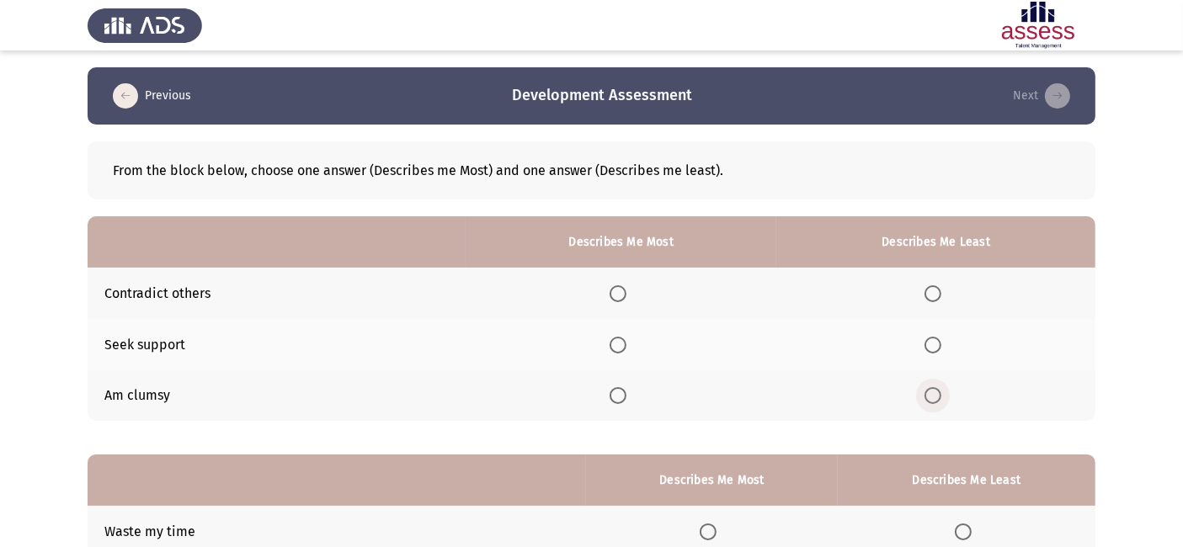
click at [936, 393] on span "Select an option" at bounding box center [933, 395] width 17 height 17
click at [936, 393] on input "Select an option" at bounding box center [933, 395] width 17 height 17
click at [622, 345] on span "Select an option" at bounding box center [618, 345] width 17 height 17
click at [622, 345] on input "Select an option" at bounding box center [618, 345] width 17 height 17
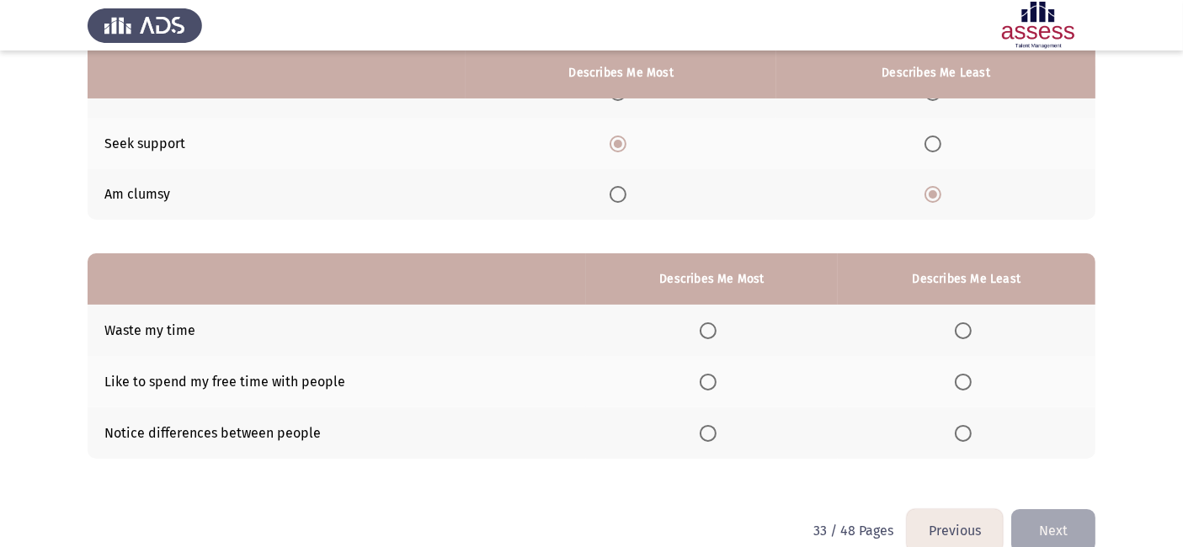
scroll to position [216, 0]
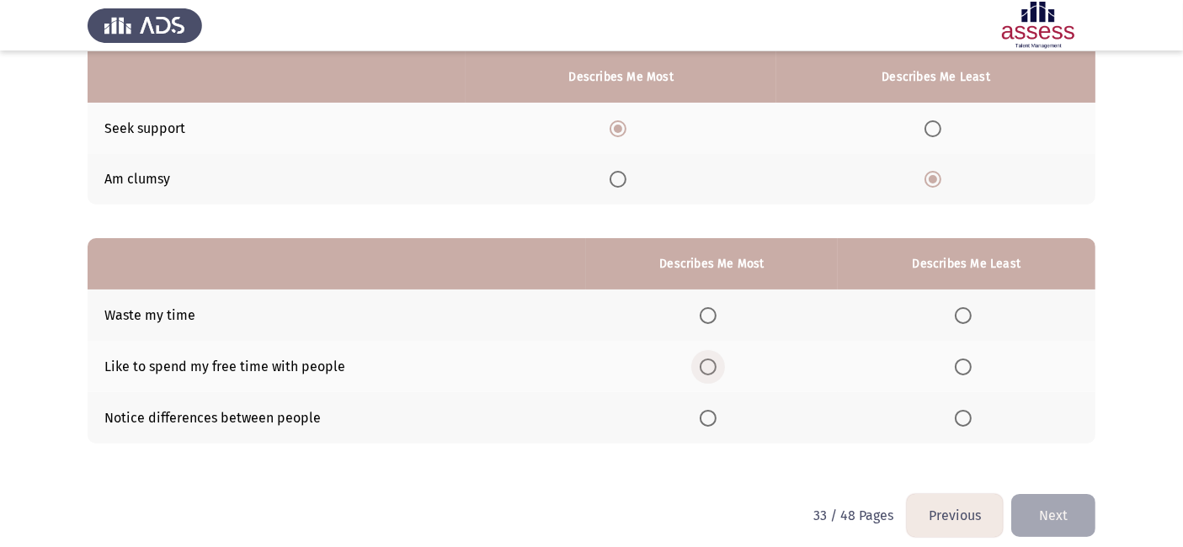
click at [706, 371] on span "Select an option" at bounding box center [708, 367] width 17 height 17
click at [706, 371] on input "Select an option" at bounding box center [708, 367] width 17 height 17
click at [709, 419] on span "Select an option" at bounding box center [708, 418] width 17 height 17
click at [709, 419] on input "Select an option" at bounding box center [708, 418] width 17 height 17
click at [969, 313] on span "Select an option" at bounding box center [963, 315] width 17 height 17
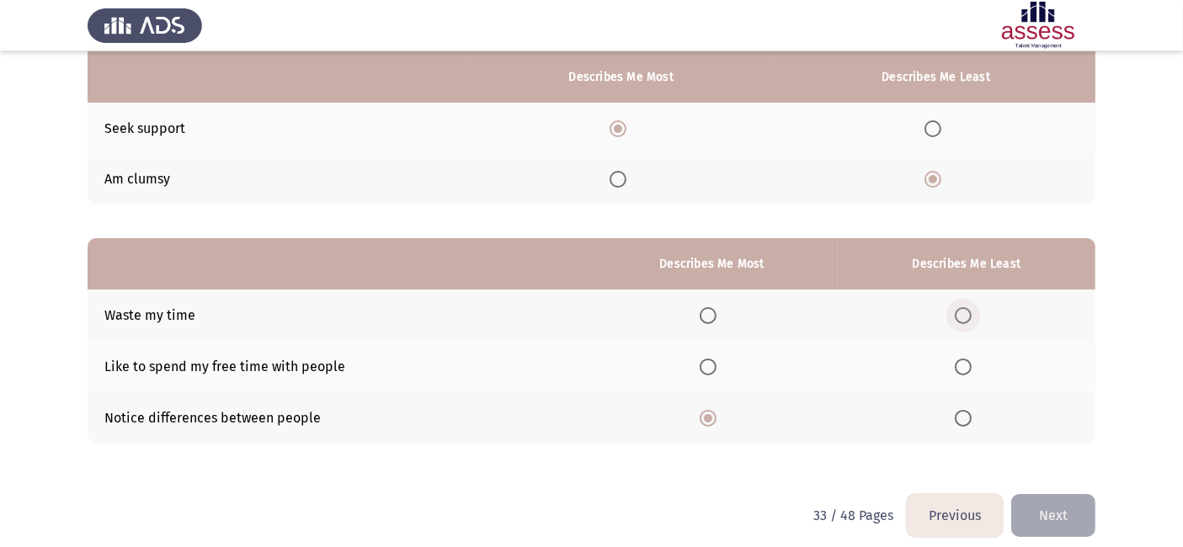
click at [969, 313] on input "Select an option" at bounding box center [963, 315] width 17 height 17
click at [1042, 509] on button "Next" at bounding box center [1054, 515] width 84 height 43
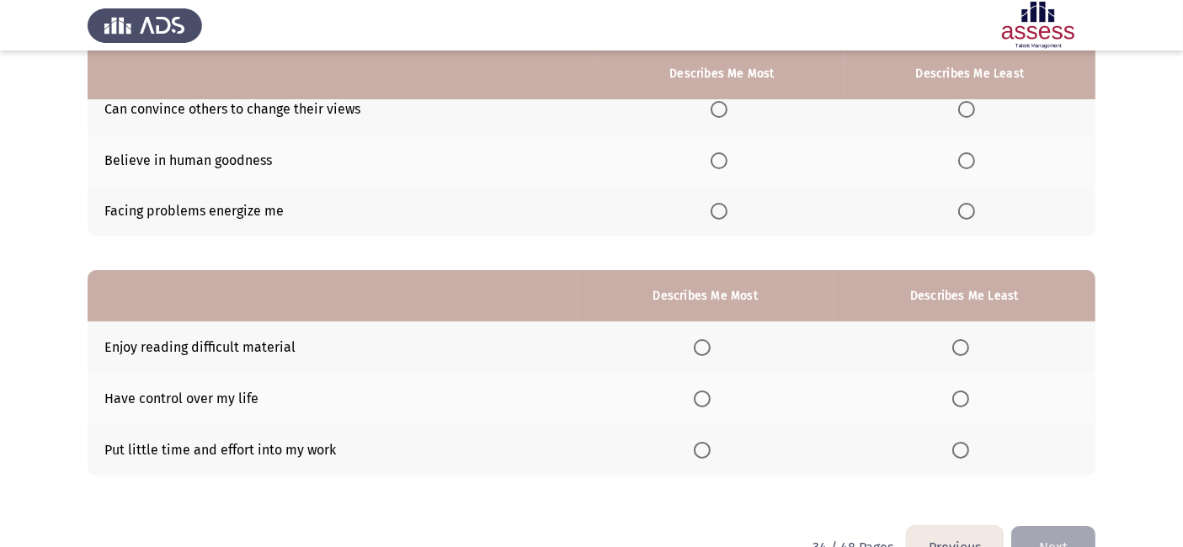
scroll to position [185, 0]
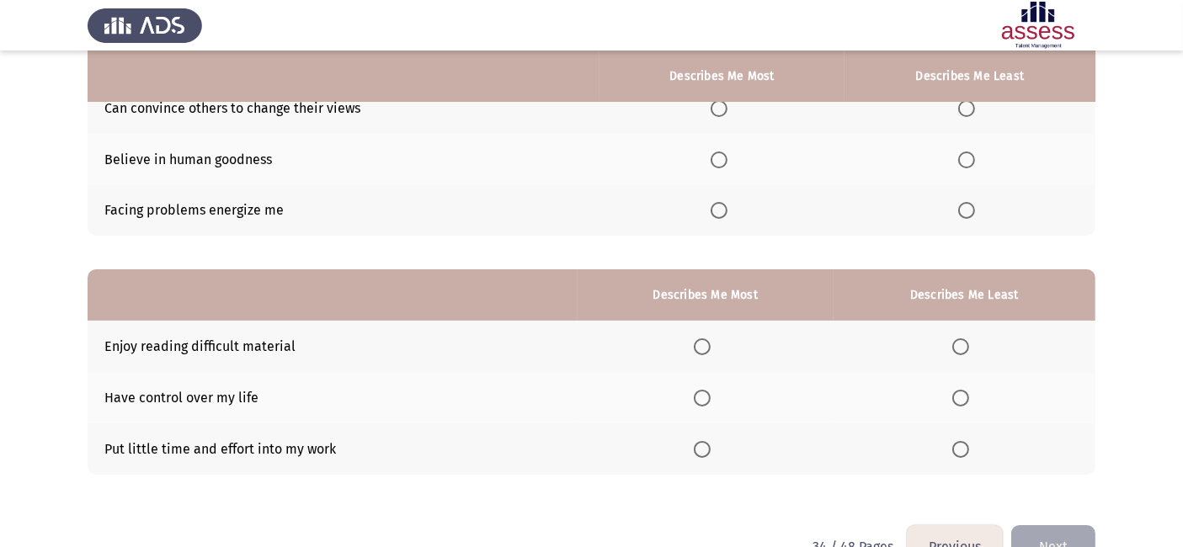
click at [967, 444] on span "Select an option" at bounding box center [961, 449] width 17 height 17
click at [967, 444] on input "Select an option" at bounding box center [961, 449] width 17 height 17
click at [702, 341] on span "Select an option" at bounding box center [702, 347] width 17 height 17
click at [702, 341] on input "Select an option" at bounding box center [702, 347] width 17 height 17
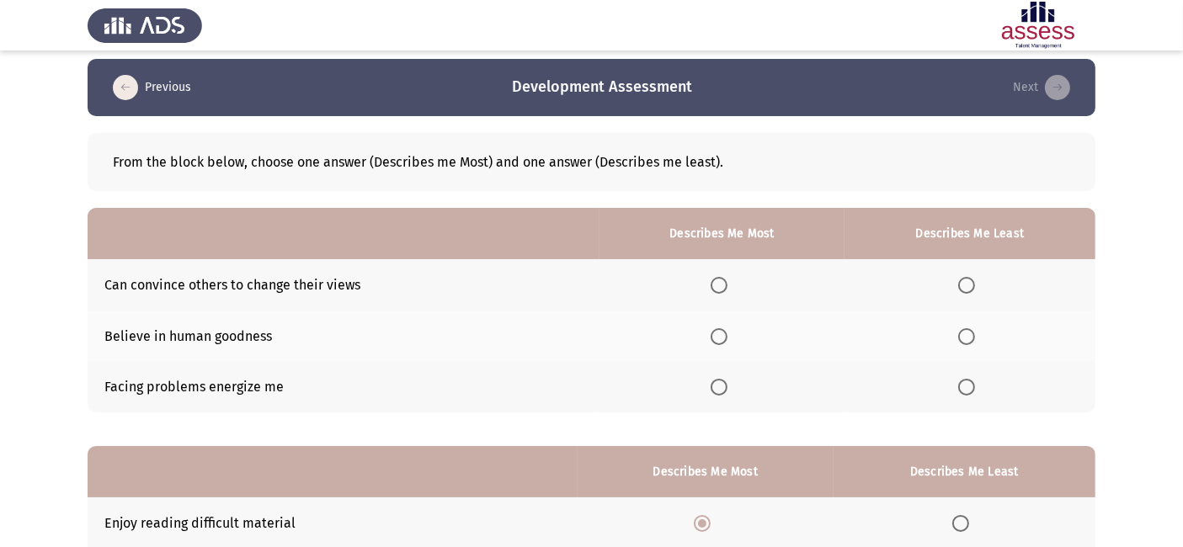
scroll to position [0, 0]
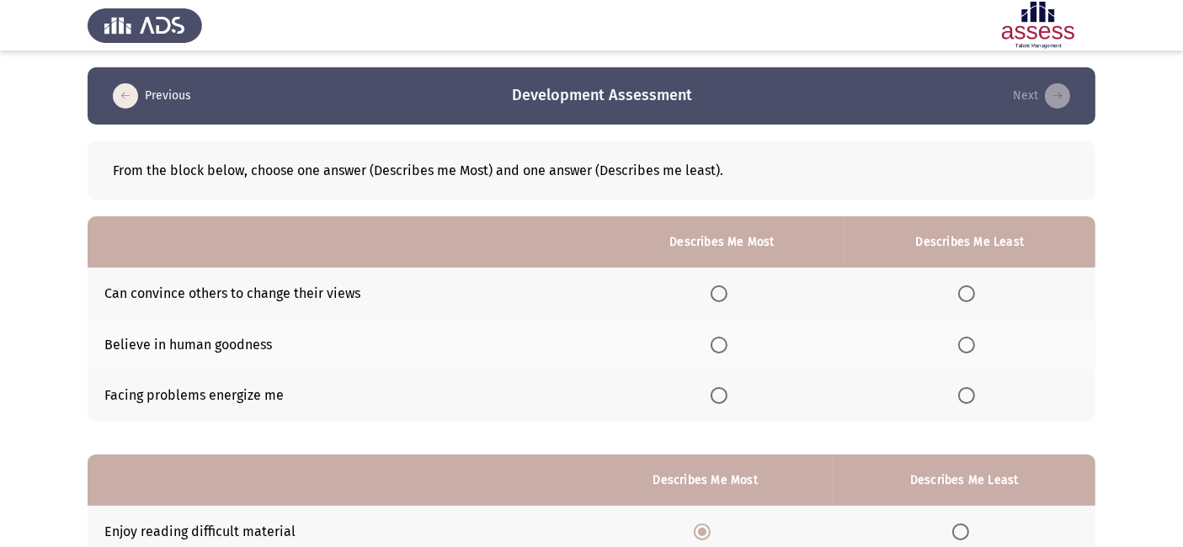
click at [969, 385] on th at bounding box center [970, 396] width 251 height 51
click at [964, 389] on span "Select an option" at bounding box center [967, 395] width 17 height 17
click at [964, 389] on input "Select an option" at bounding box center [967, 395] width 17 height 17
click at [726, 286] on span "Select an option" at bounding box center [719, 294] width 17 height 17
click at [726, 286] on input "Select an option" at bounding box center [719, 294] width 17 height 17
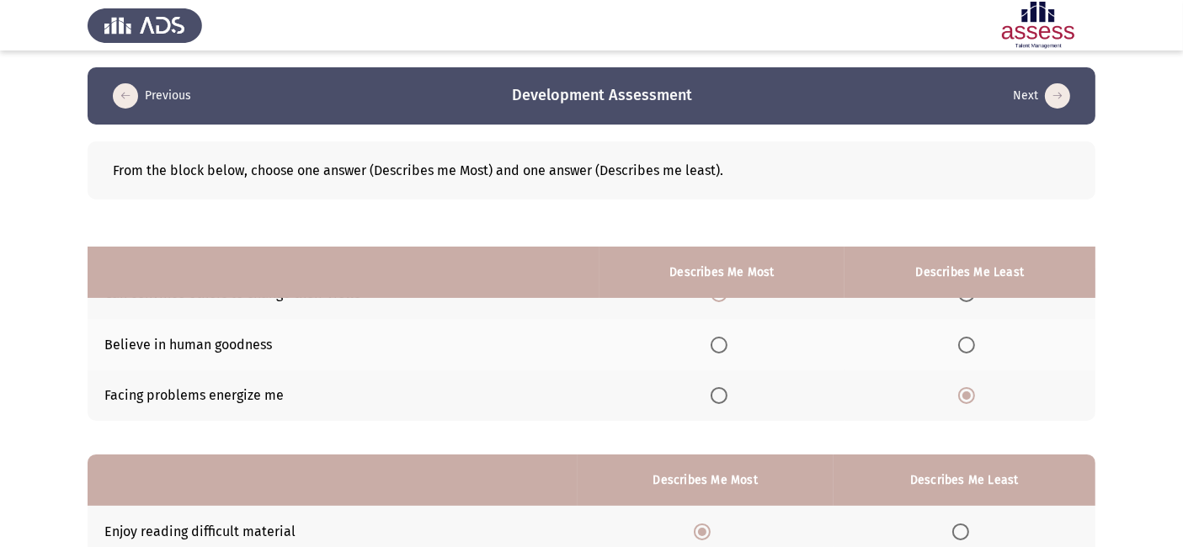
scroll to position [228, 0]
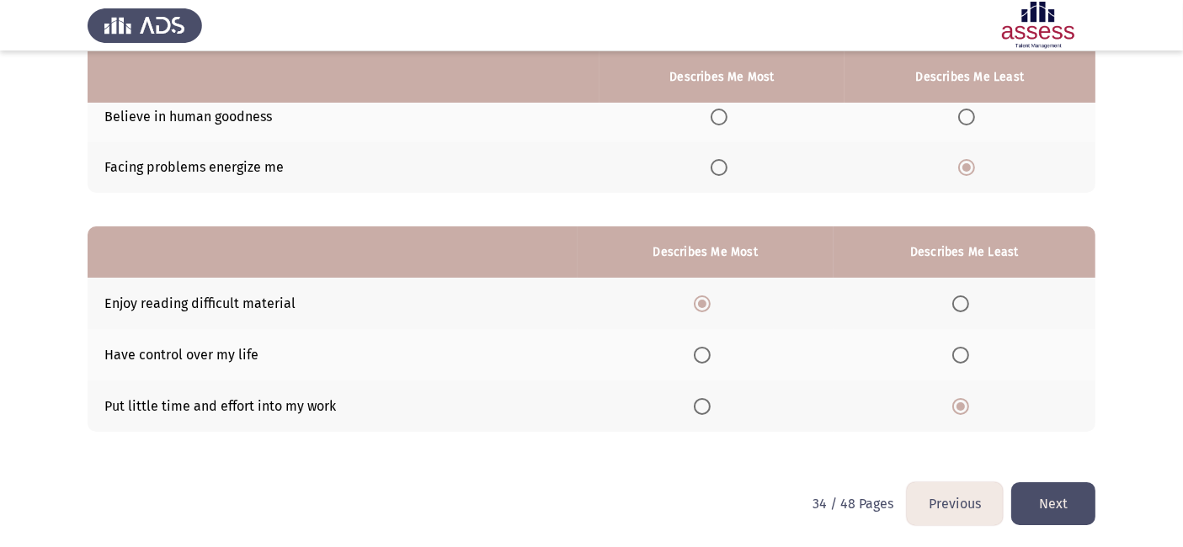
click at [1056, 492] on button "Next" at bounding box center [1054, 504] width 84 height 43
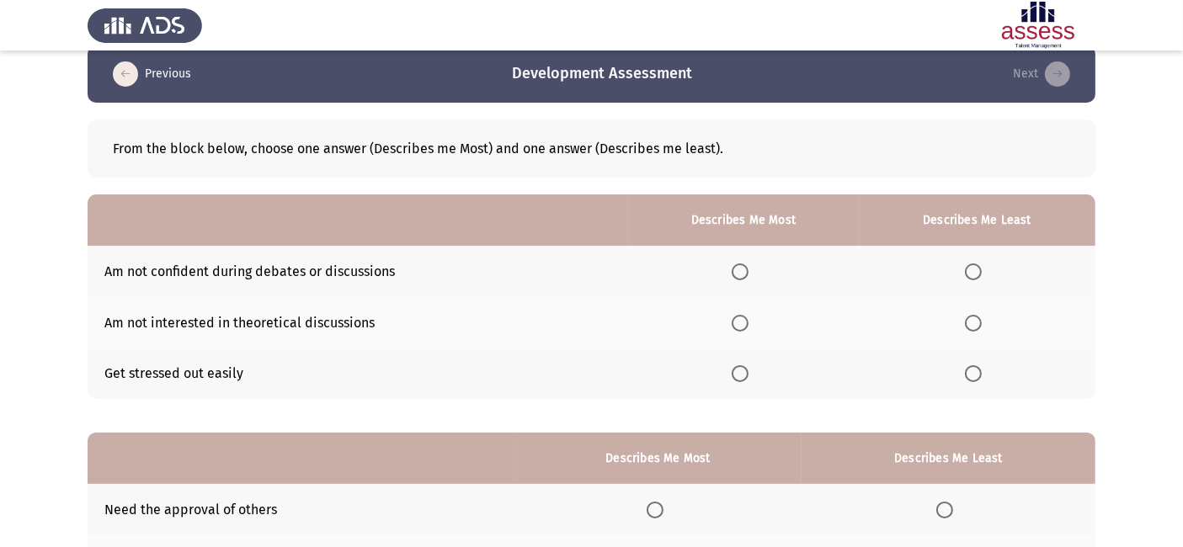
scroll to position [24, 0]
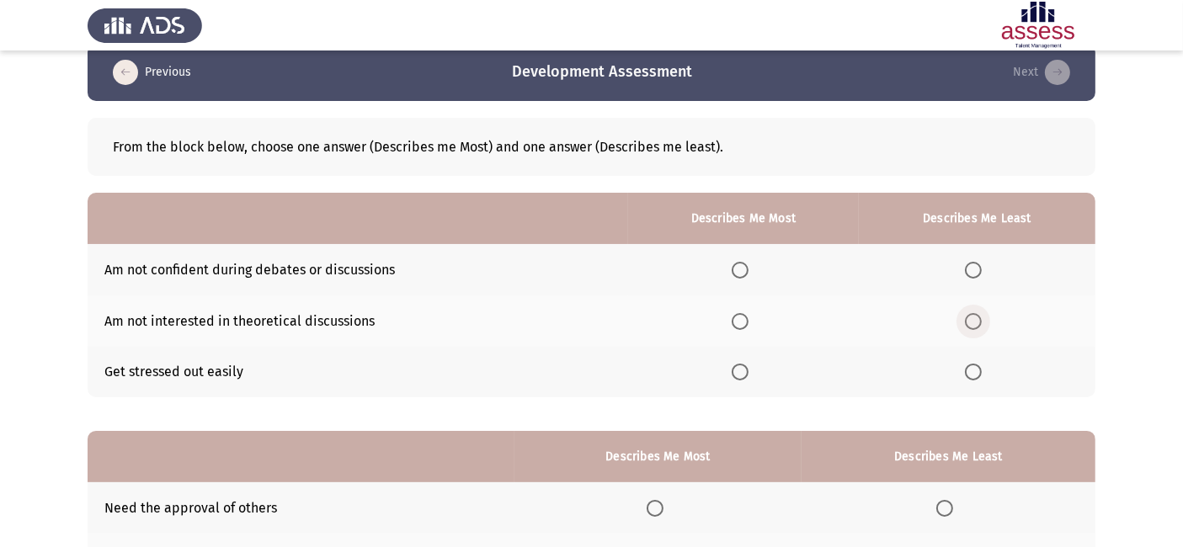
click at [969, 321] on span "Select an option" at bounding box center [973, 321] width 17 height 17
click at [969, 321] on input "Select an option" at bounding box center [973, 321] width 17 height 17
click at [972, 373] on span "Select an option" at bounding box center [973, 372] width 17 height 17
click at [972, 373] on input "Select an option" at bounding box center [973, 372] width 17 height 17
click at [745, 318] on span "Select an option" at bounding box center [740, 321] width 17 height 17
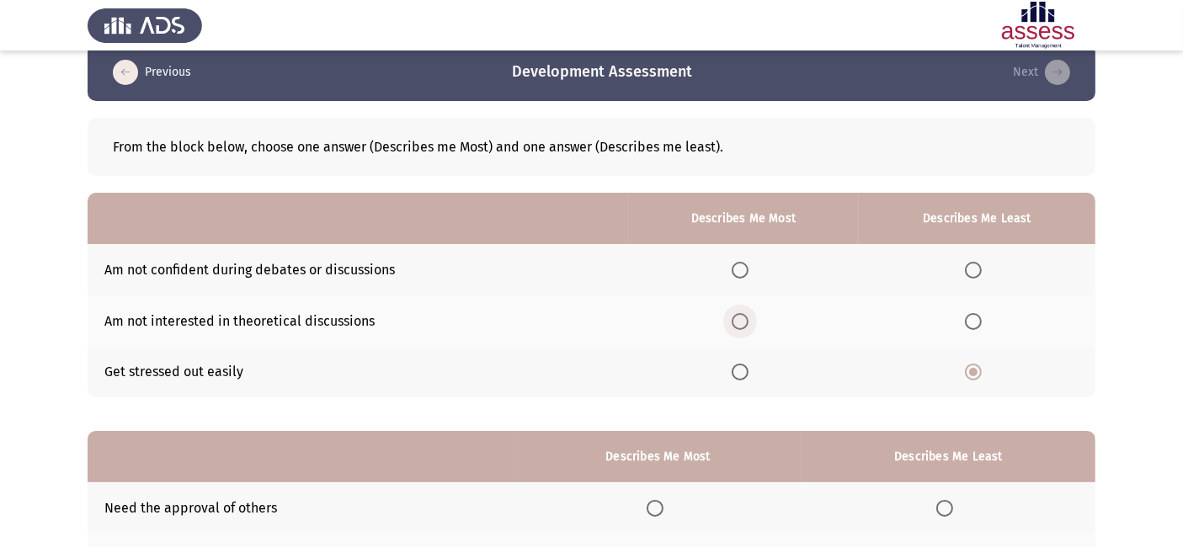
click at [745, 318] on input "Select an option" at bounding box center [740, 321] width 17 height 17
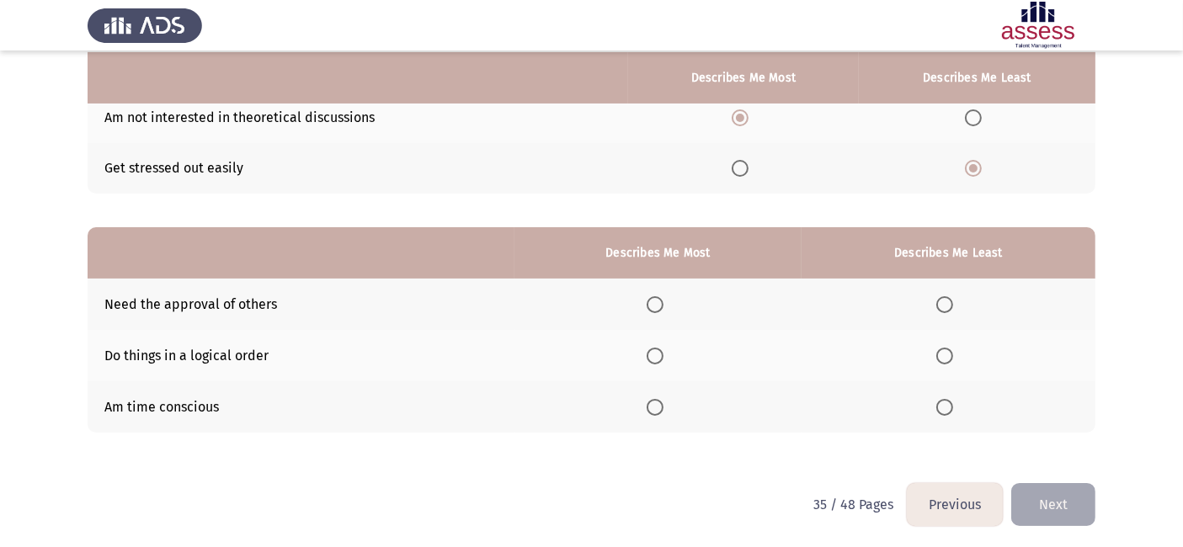
scroll to position [228, 0]
click at [657, 354] on span "Select an option" at bounding box center [655, 355] width 17 height 17
click at [657, 354] on input "Select an option" at bounding box center [655, 355] width 17 height 17
click at [948, 408] on span "Select an option" at bounding box center [945, 406] width 17 height 17
click at [948, 408] on input "Select an option" at bounding box center [945, 406] width 17 height 17
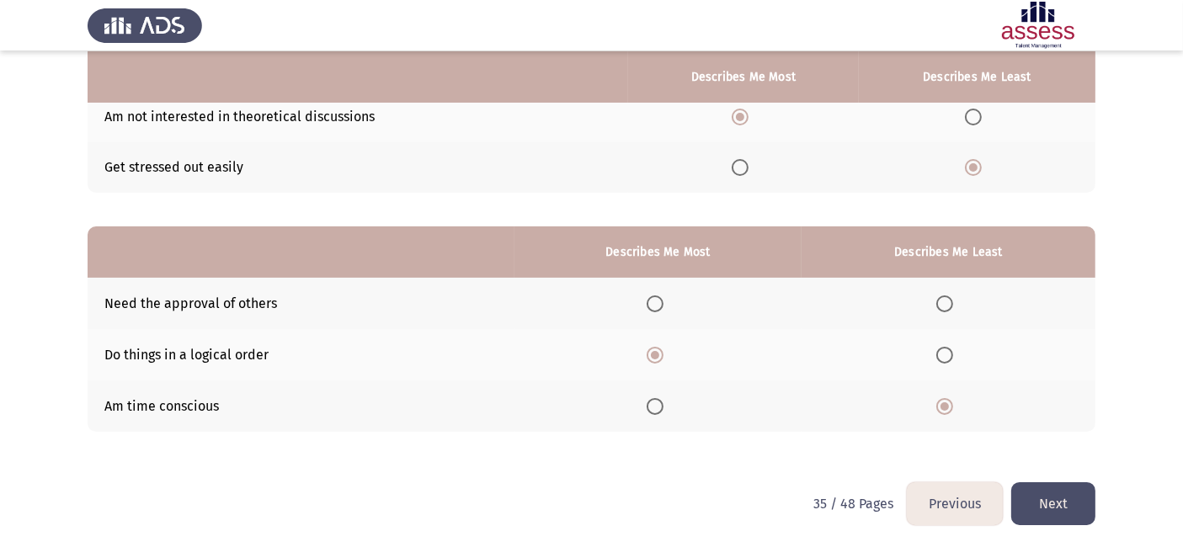
click at [1054, 507] on button "Next" at bounding box center [1054, 504] width 84 height 43
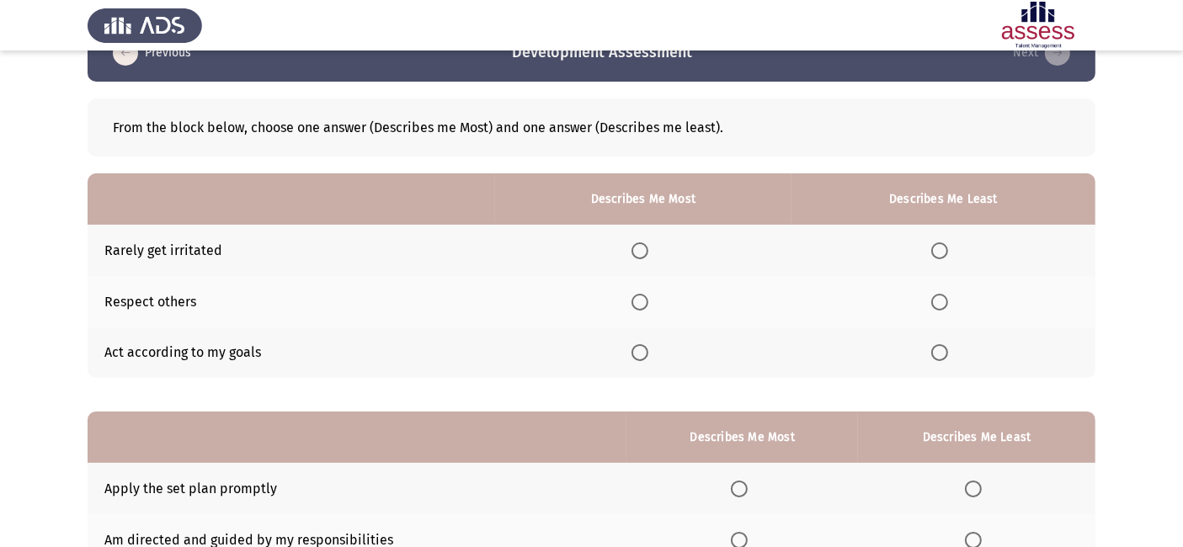
scroll to position [56, 0]
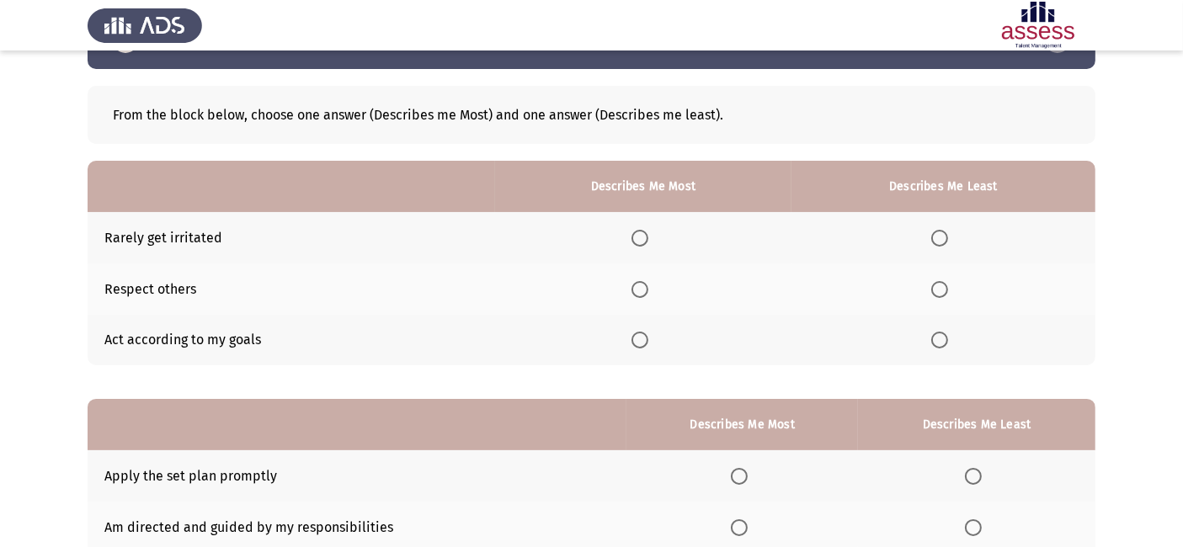
click at [944, 235] on span "Select an option" at bounding box center [940, 238] width 17 height 17
click at [944, 235] on input "Select an option" at bounding box center [940, 238] width 17 height 17
click at [644, 291] on span "Select an option" at bounding box center [640, 289] width 17 height 17
click at [644, 291] on input "Select an option" at bounding box center [640, 289] width 17 height 17
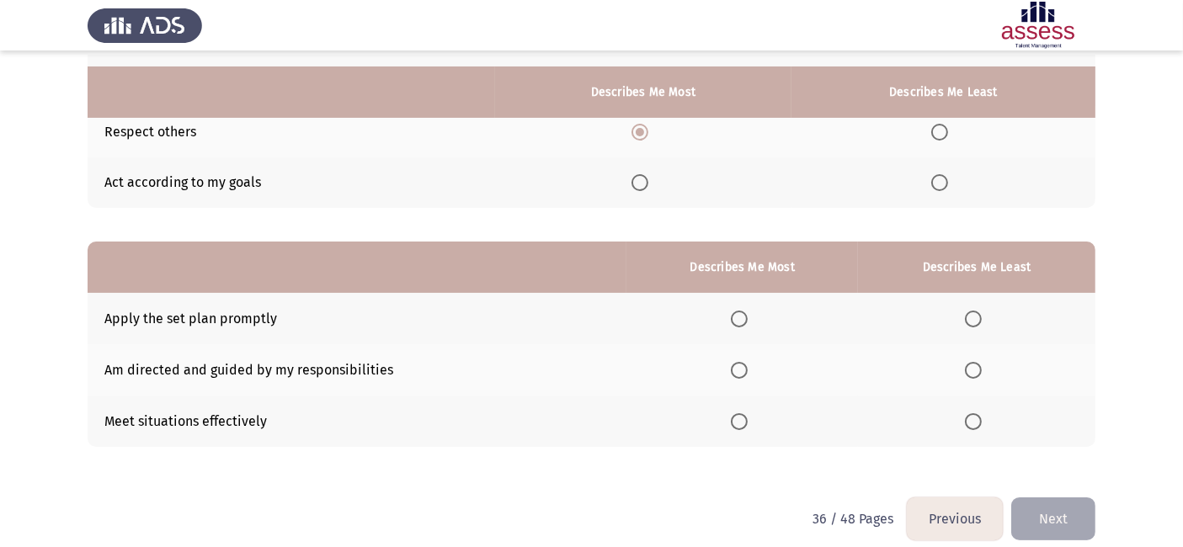
scroll to position [228, 0]
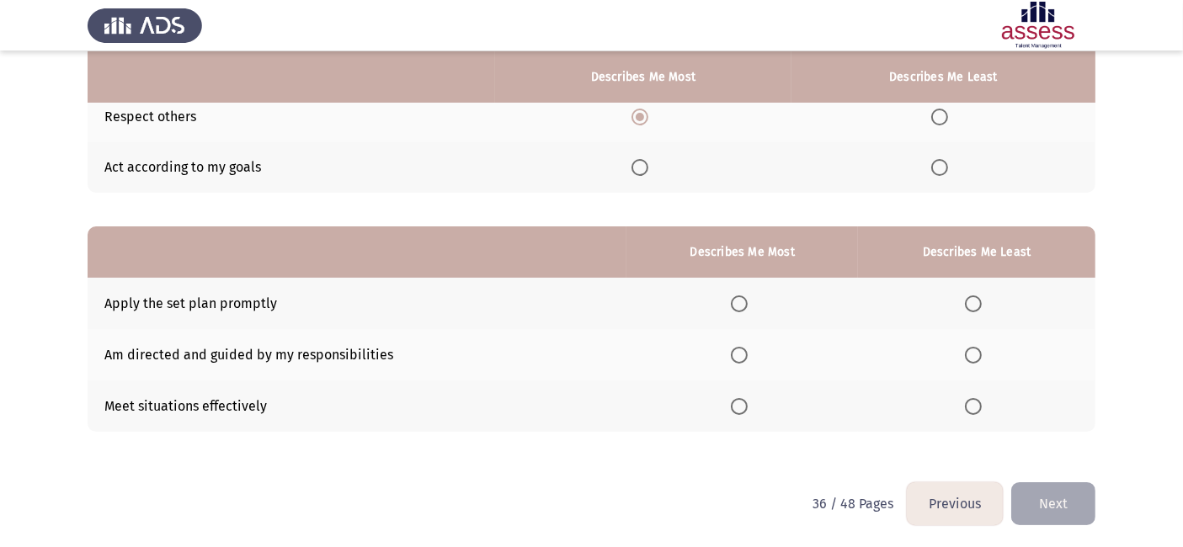
click at [977, 309] on span "Select an option" at bounding box center [973, 304] width 17 height 17
click at [977, 309] on input "Select an option" at bounding box center [973, 304] width 17 height 17
click at [741, 355] on span "Select an option" at bounding box center [739, 355] width 17 height 17
click at [741, 355] on input "Select an option" at bounding box center [739, 355] width 17 height 17
click at [1028, 495] on button "Next" at bounding box center [1054, 504] width 84 height 43
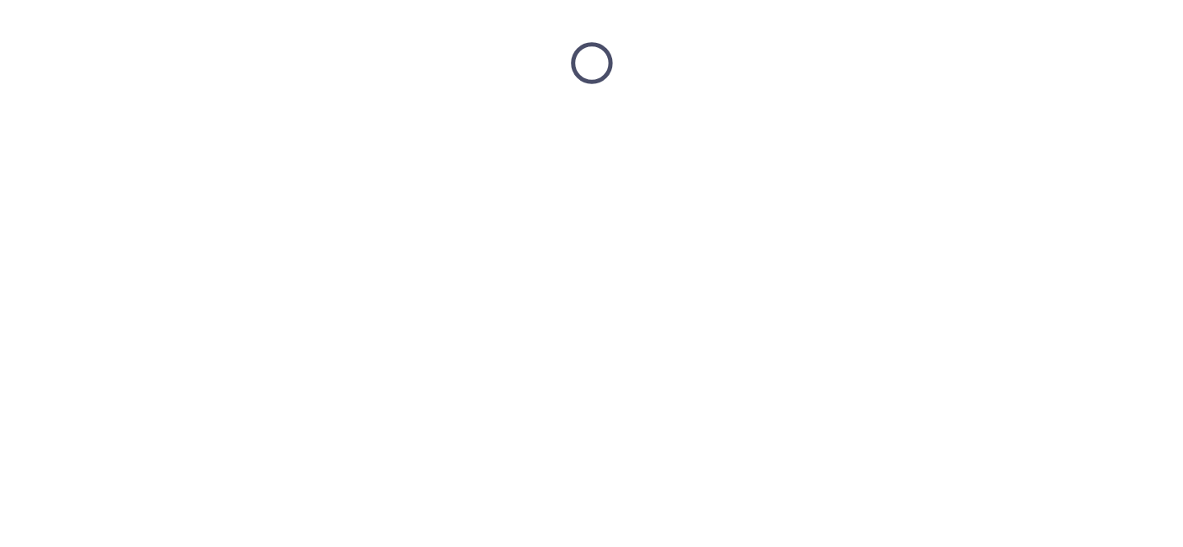
scroll to position [0, 0]
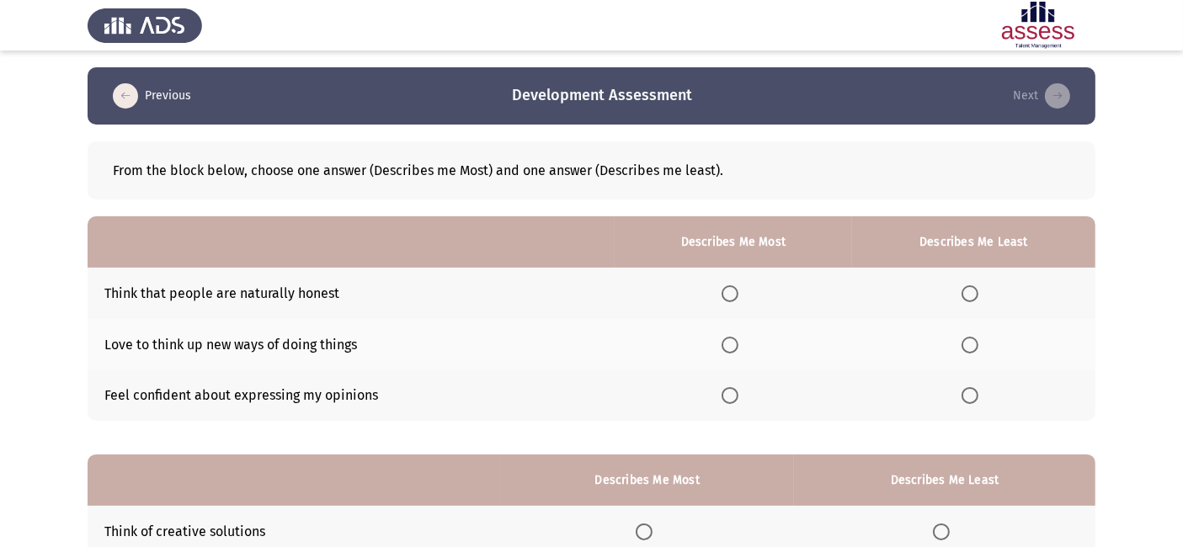
click at [723, 379] on th at bounding box center [734, 396] width 238 height 51
click at [729, 395] on span "Select an option" at bounding box center [730, 395] width 17 height 17
click at [729, 395] on input "Select an option" at bounding box center [730, 395] width 17 height 17
click at [973, 299] on span "Select an option" at bounding box center [970, 294] width 17 height 17
click at [973, 299] on input "Select an option" at bounding box center [970, 294] width 17 height 17
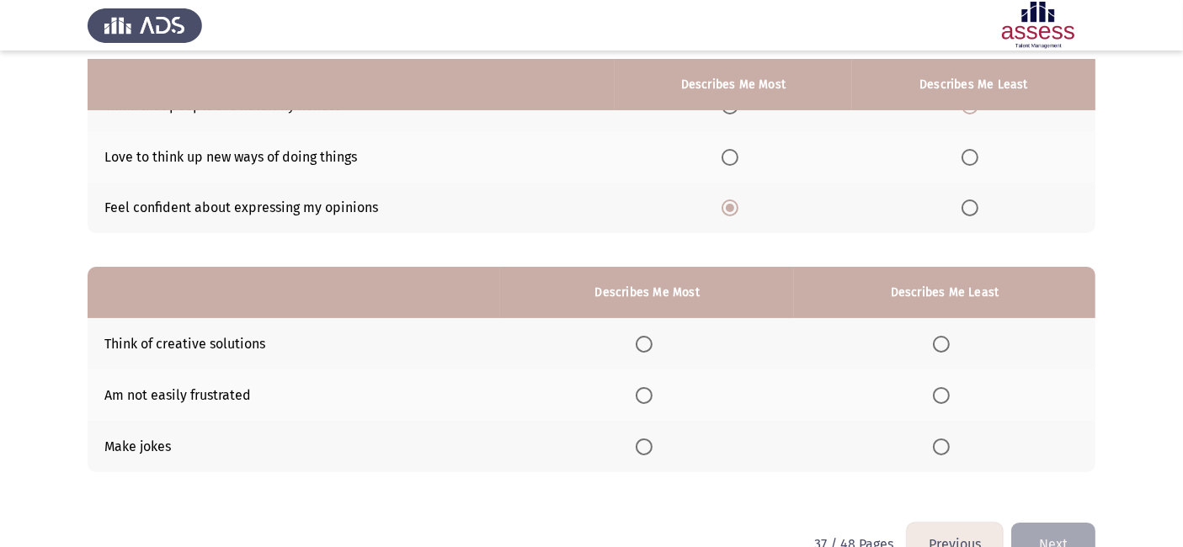
scroll to position [228, 0]
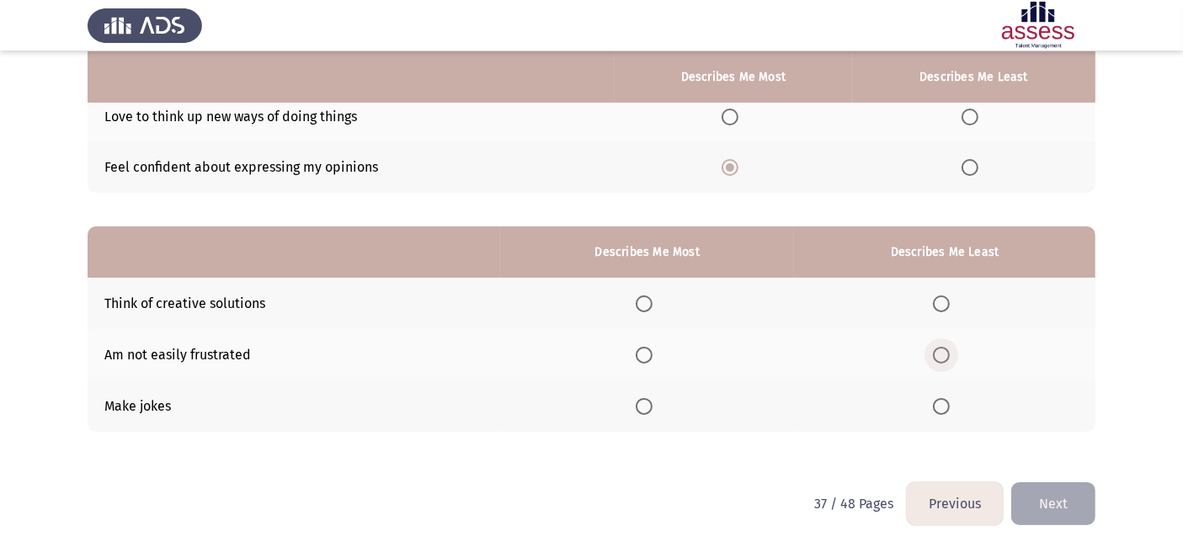
click at [945, 352] on span "Select an option" at bounding box center [941, 355] width 17 height 17
click at [945, 352] on input "Select an option" at bounding box center [941, 355] width 17 height 17
click at [649, 314] on th at bounding box center [647, 303] width 294 height 51
click at [640, 300] on span "Select an option" at bounding box center [644, 304] width 17 height 17
click at [640, 300] on input "Select an option" at bounding box center [644, 304] width 17 height 17
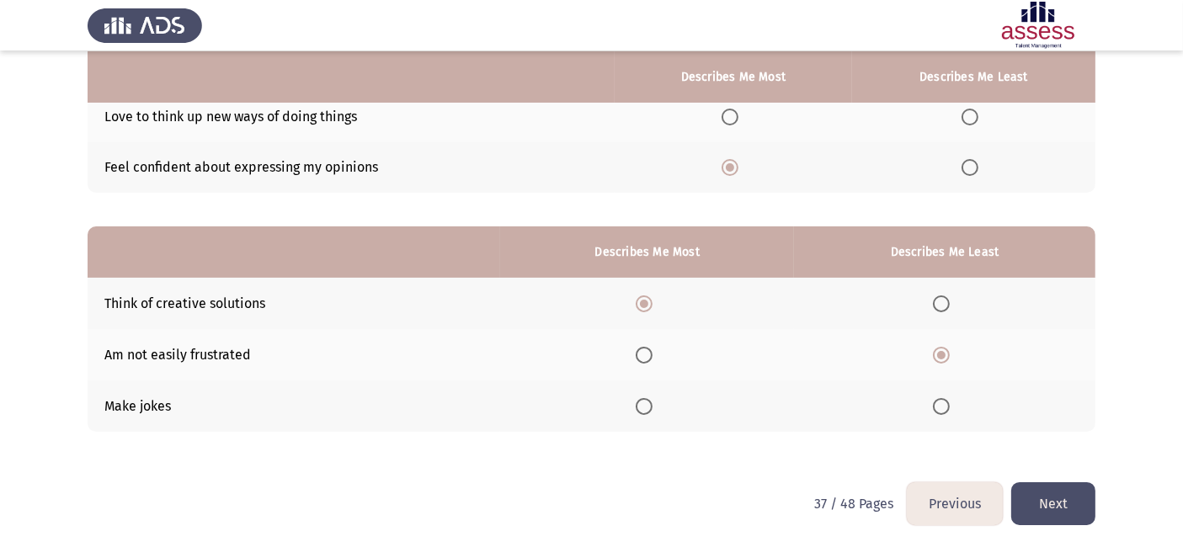
click at [1046, 499] on button "Next" at bounding box center [1054, 504] width 84 height 43
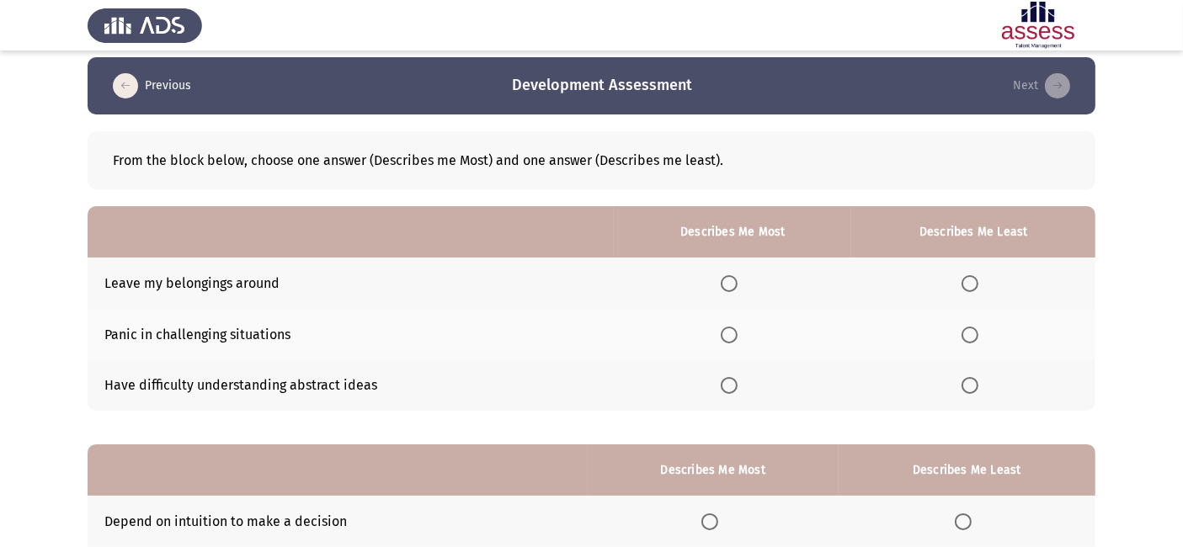
scroll to position [0, 0]
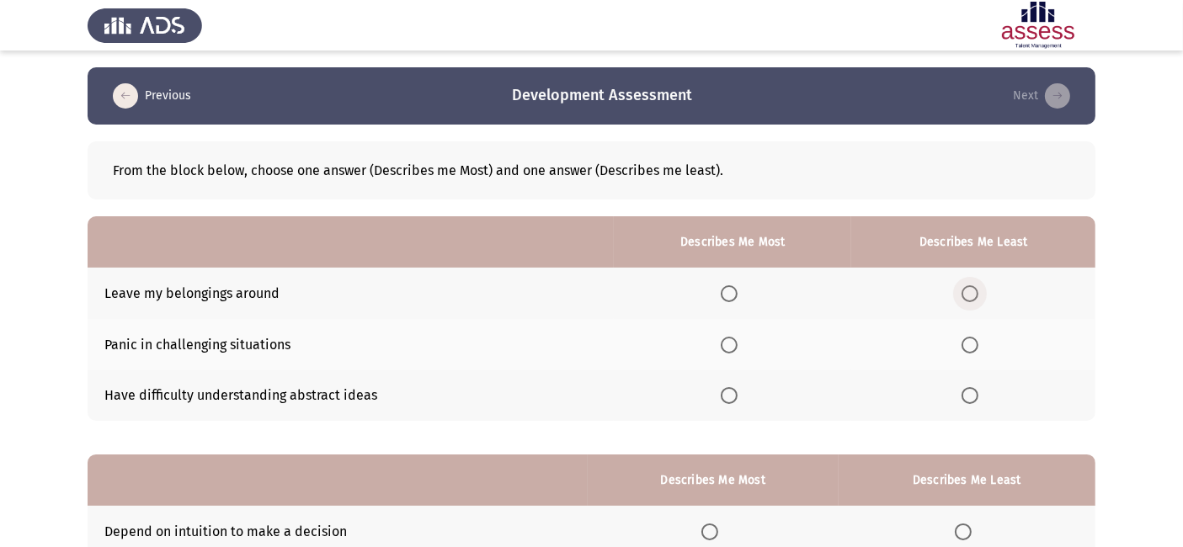
click at [974, 296] on span "Select an option" at bounding box center [970, 294] width 17 height 17
click at [974, 296] on input "Select an option" at bounding box center [970, 294] width 17 height 17
click at [722, 381] on th at bounding box center [733, 396] width 238 height 51
click at [730, 409] on th at bounding box center [733, 396] width 238 height 51
click at [730, 400] on span "Select an option" at bounding box center [729, 395] width 17 height 17
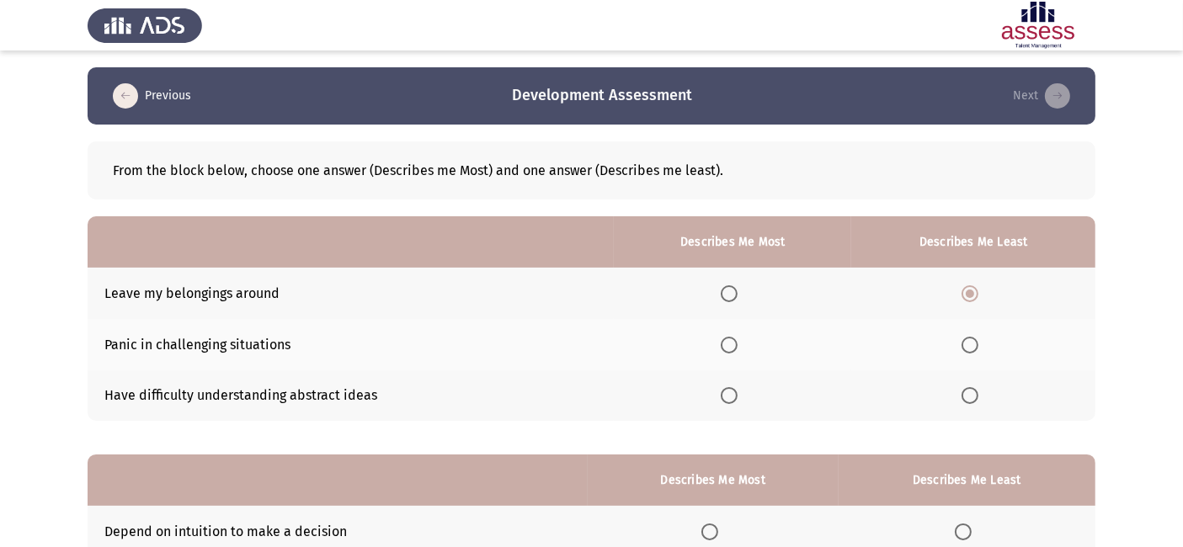
click at [730, 400] on input "Select an option" at bounding box center [729, 395] width 17 height 17
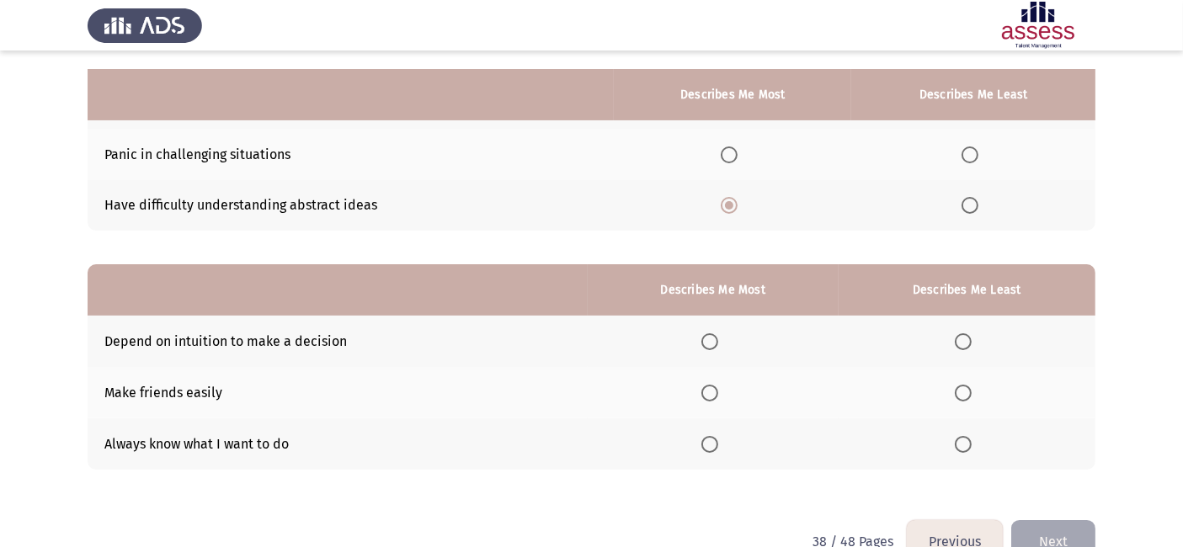
scroll to position [228, 0]
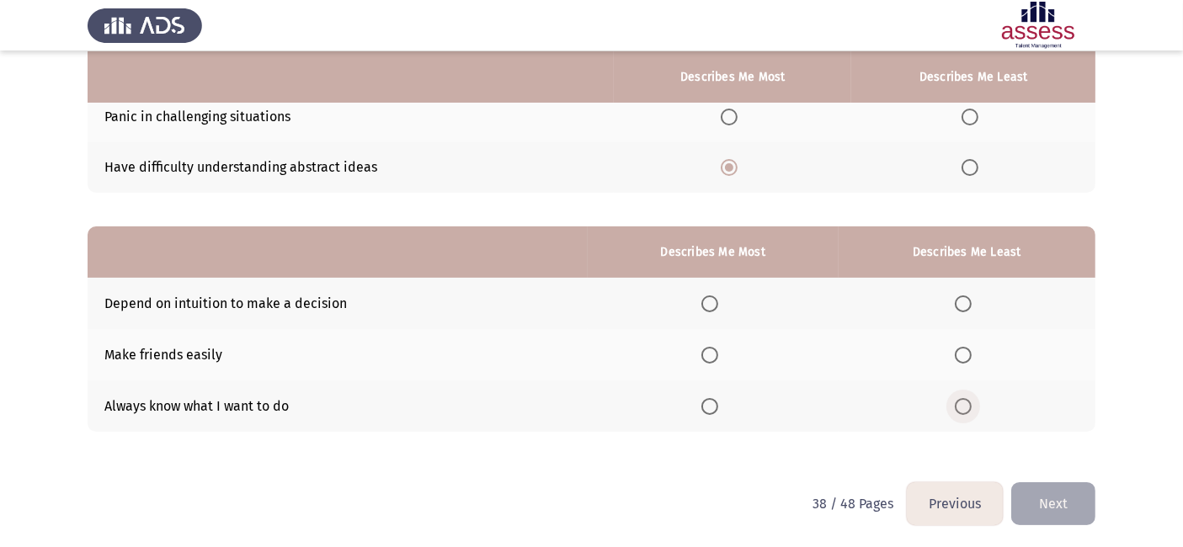
click at [963, 403] on span "Select an option" at bounding box center [963, 406] width 17 height 17
click at [963, 403] on input "Select an option" at bounding box center [963, 406] width 17 height 17
click at [708, 305] on span "Select an option" at bounding box center [710, 304] width 17 height 17
click at [708, 305] on input "Select an option" at bounding box center [710, 304] width 17 height 17
click at [1064, 504] on button "Next" at bounding box center [1054, 504] width 84 height 43
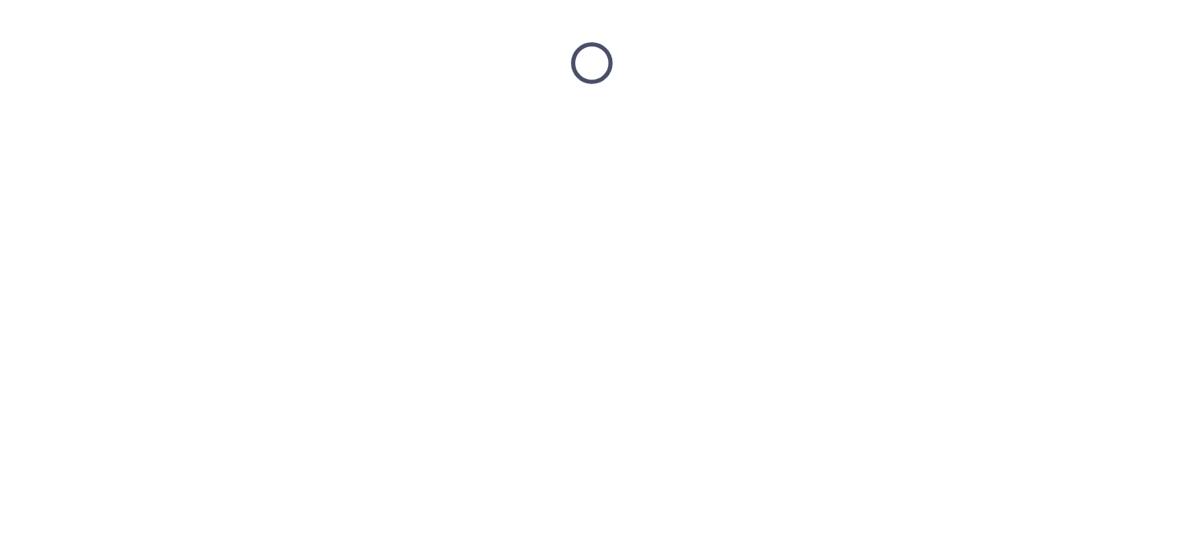
scroll to position [0, 0]
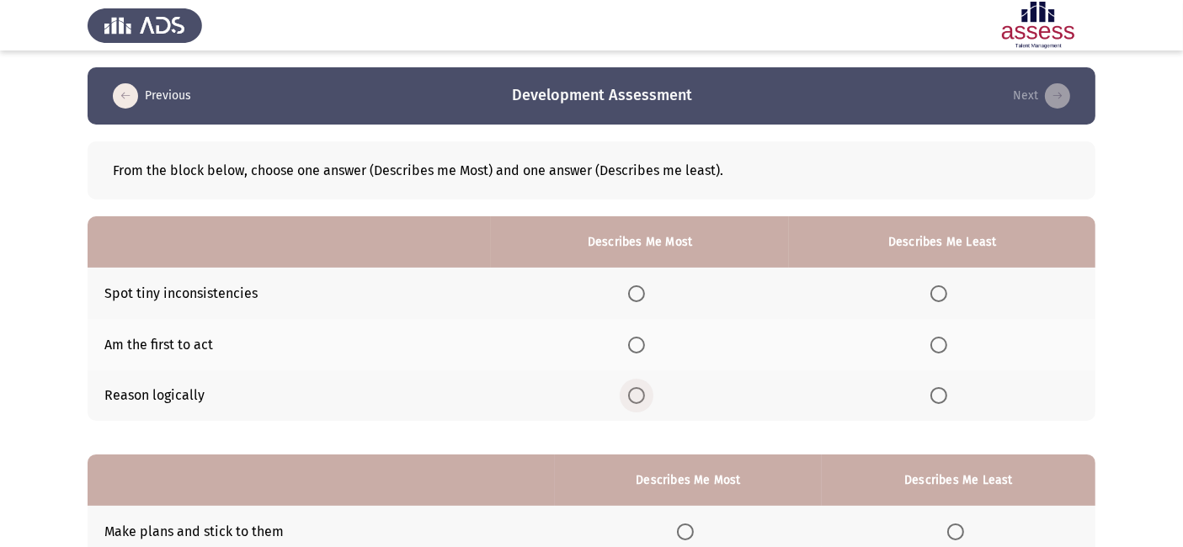
click at [642, 395] on span "Select an option" at bounding box center [636, 395] width 17 height 17
click at [642, 395] on input "Select an option" at bounding box center [636, 395] width 17 height 17
click at [935, 340] on span "Select an option" at bounding box center [939, 345] width 17 height 17
click at [935, 340] on input "Select an option" at bounding box center [939, 345] width 17 height 17
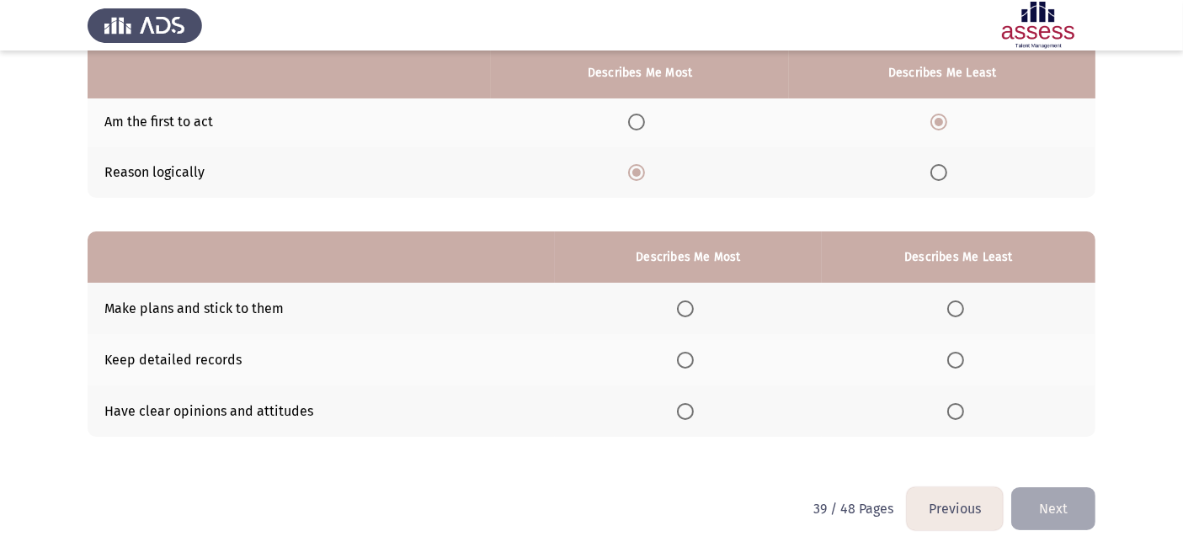
scroll to position [228, 0]
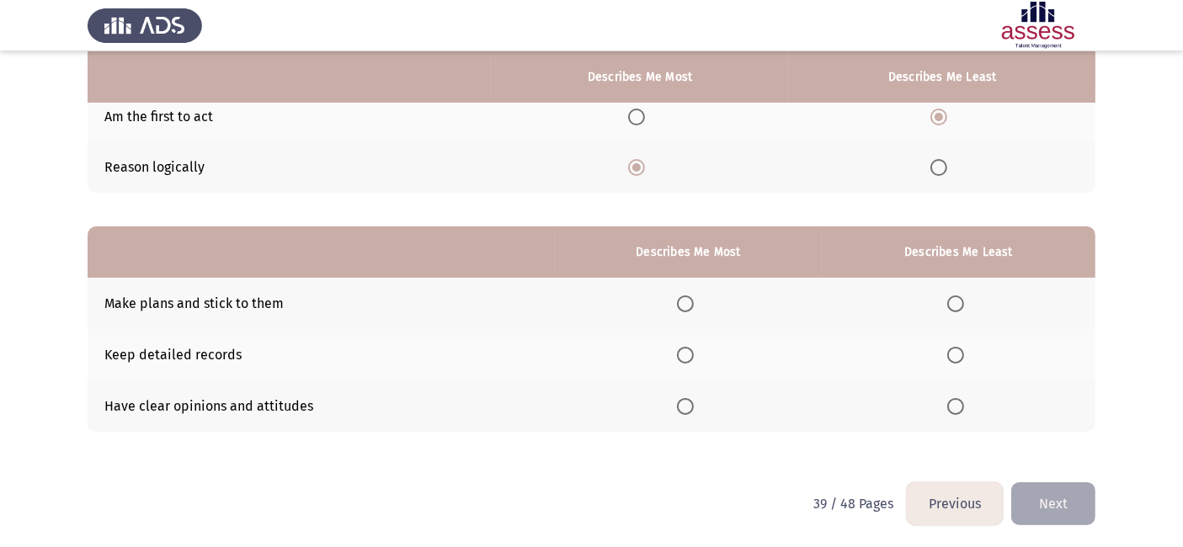
click at [691, 401] on span "Select an option" at bounding box center [685, 406] width 17 height 17
click at [691, 401] on input "Select an option" at bounding box center [685, 406] width 17 height 17
click at [962, 299] on span "Select an option" at bounding box center [956, 304] width 17 height 17
click at [962, 299] on input "Select an option" at bounding box center [956, 304] width 17 height 17
click at [1039, 490] on button "Next" at bounding box center [1054, 504] width 84 height 43
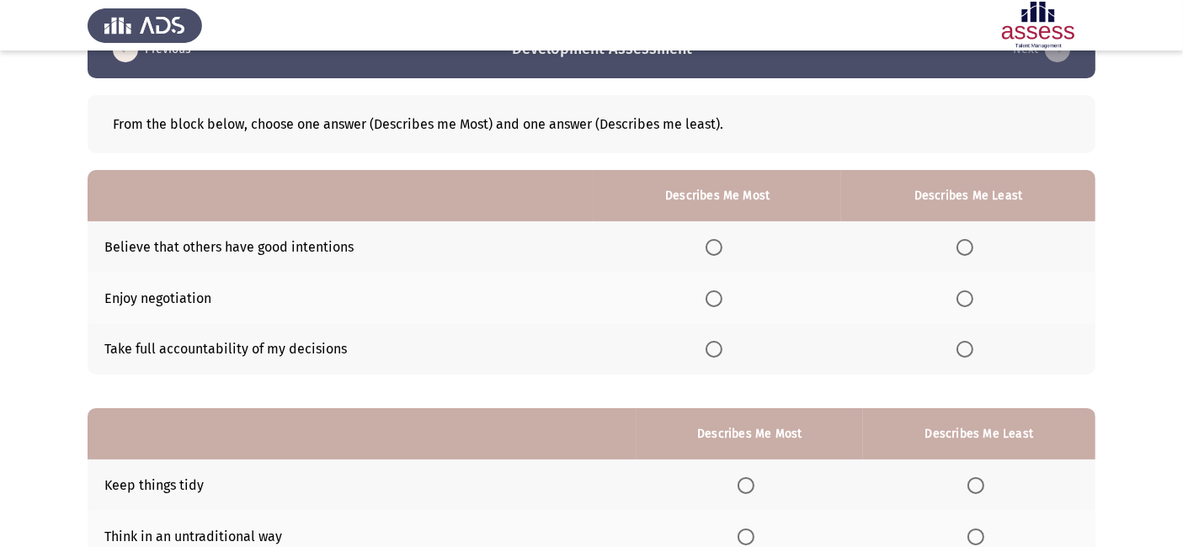
scroll to position [14, 0]
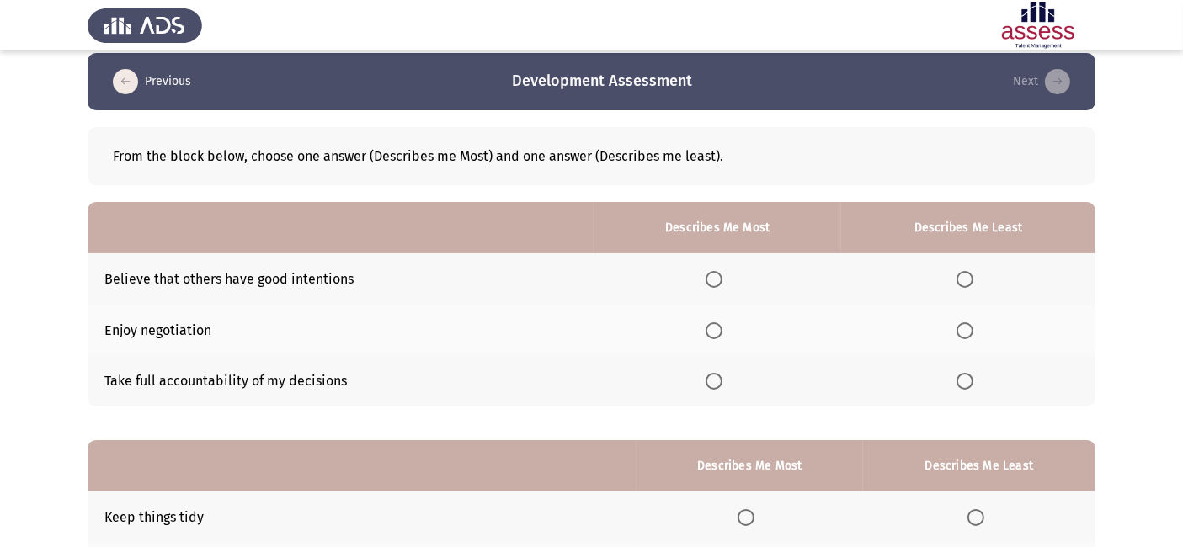
click at [720, 383] on span "Select an option" at bounding box center [714, 381] width 17 height 17
click at [720, 383] on input "Select an option" at bounding box center [714, 381] width 17 height 17
click at [975, 324] on label "Select an option" at bounding box center [969, 331] width 24 height 17
click at [974, 324] on input "Select an option" at bounding box center [965, 331] width 17 height 17
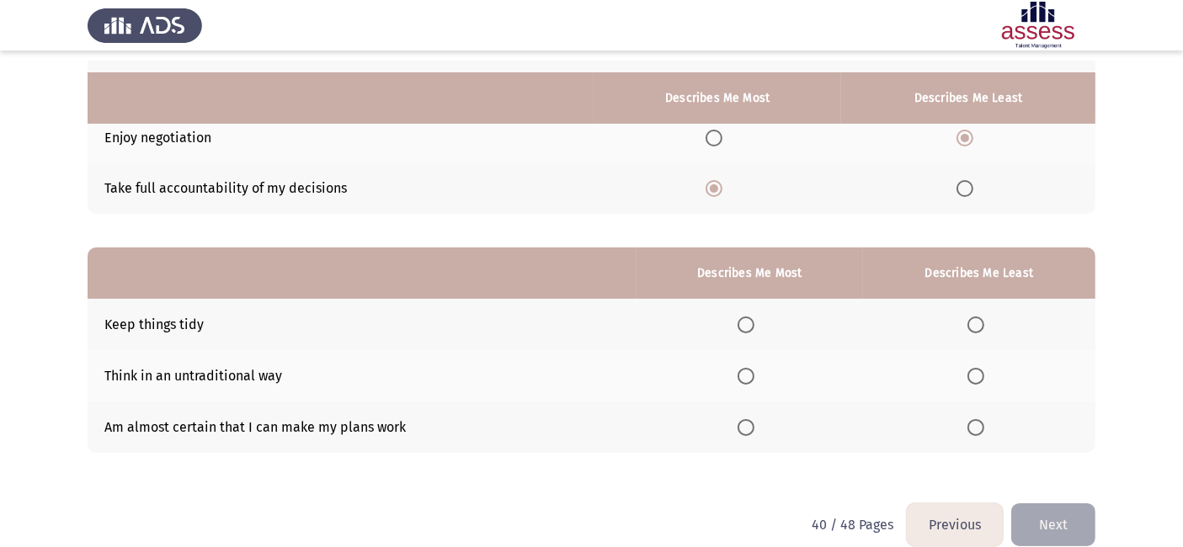
scroll to position [228, 0]
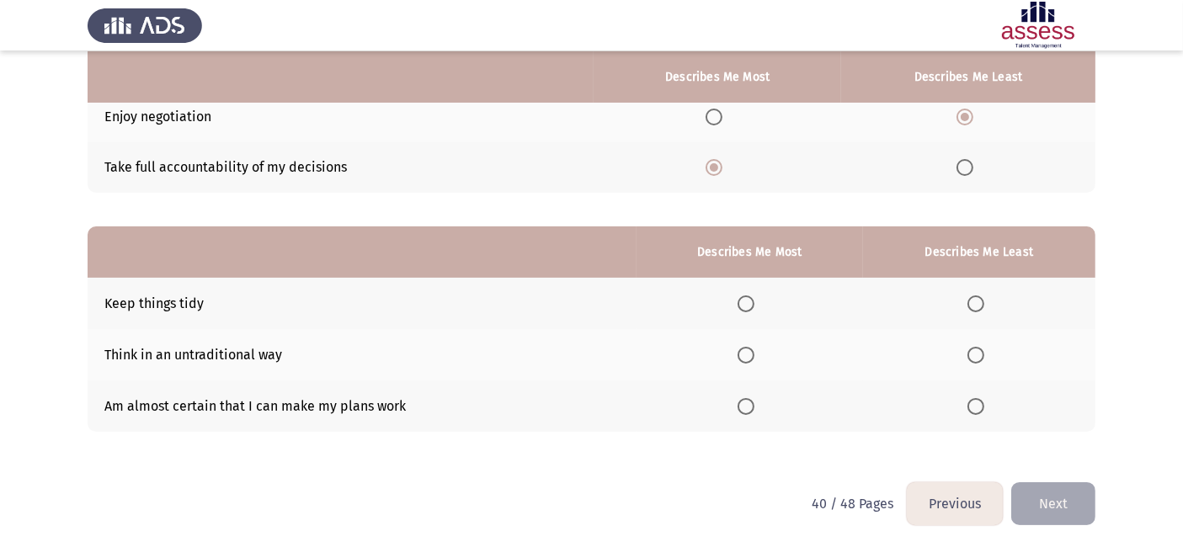
click at [755, 307] on span "Select an option" at bounding box center [746, 304] width 17 height 17
click at [755, 307] on input "Select an option" at bounding box center [746, 304] width 17 height 17
click at [983, 356] on span "Select an option" at bounding box center [976, 355] width 17 height 17
click at [983, 356] on input "Select an option" at bounding box center [976, 355] width 17 height 17
click at [1054, 508] on button "Next" at bounding box center [1054, 504] width 84 height 43
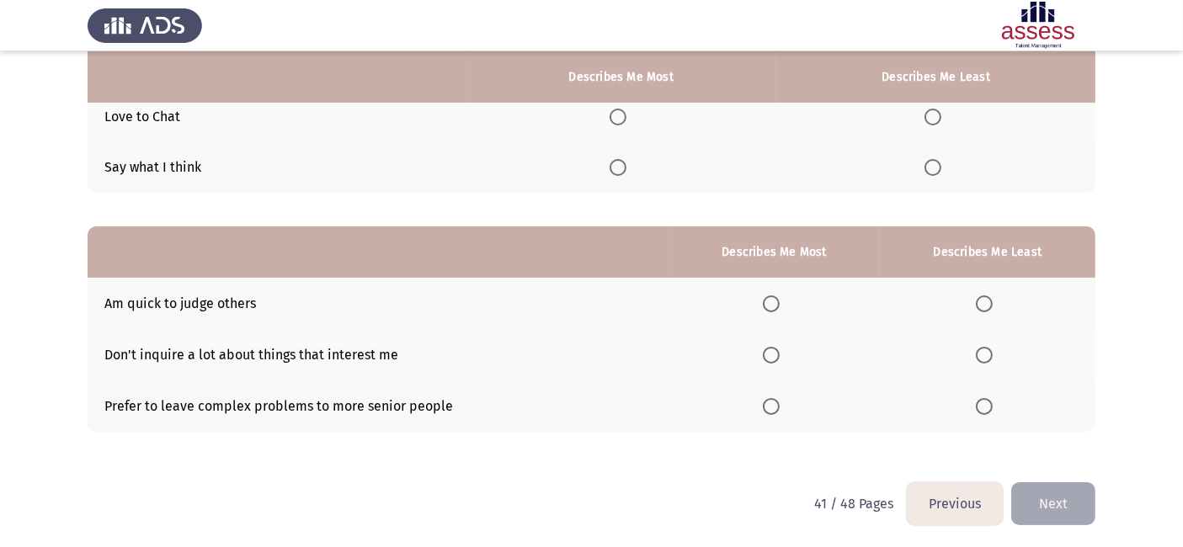
click at [941, 496] on button "Previous" at bounding box center [955, 504] width 96 height 43
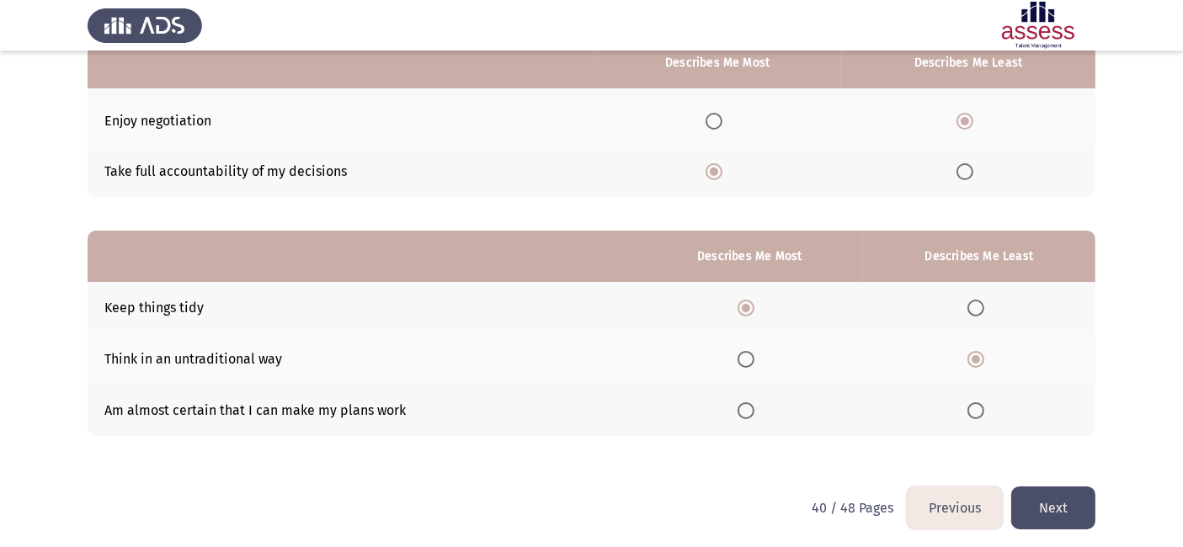
scroll to position [227, 0]
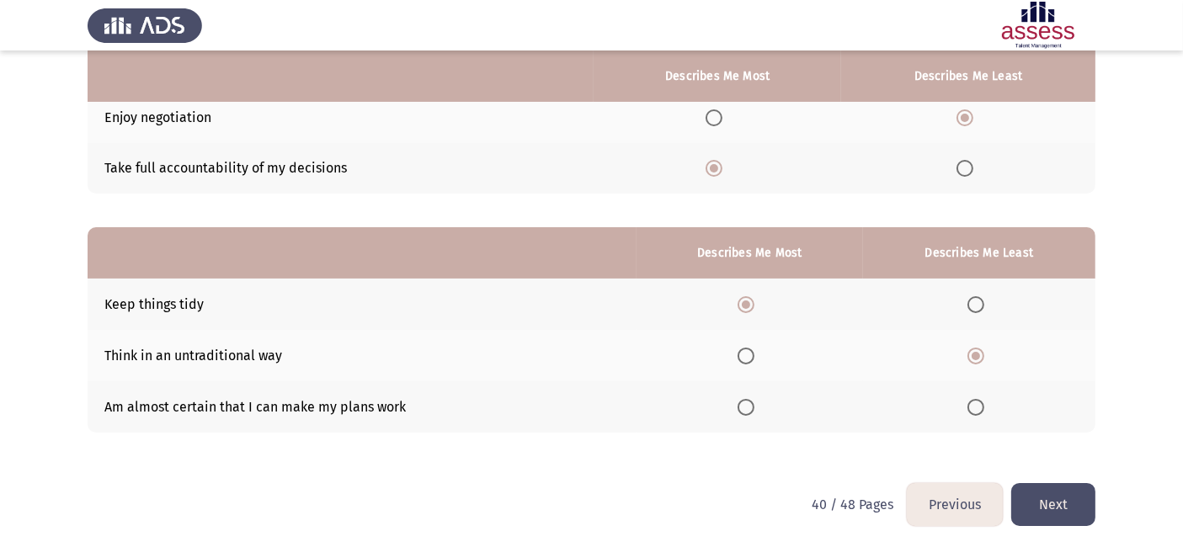
click at [1078, 497] on button "Next" at bounding box center [1054, 504] width 84 height 43
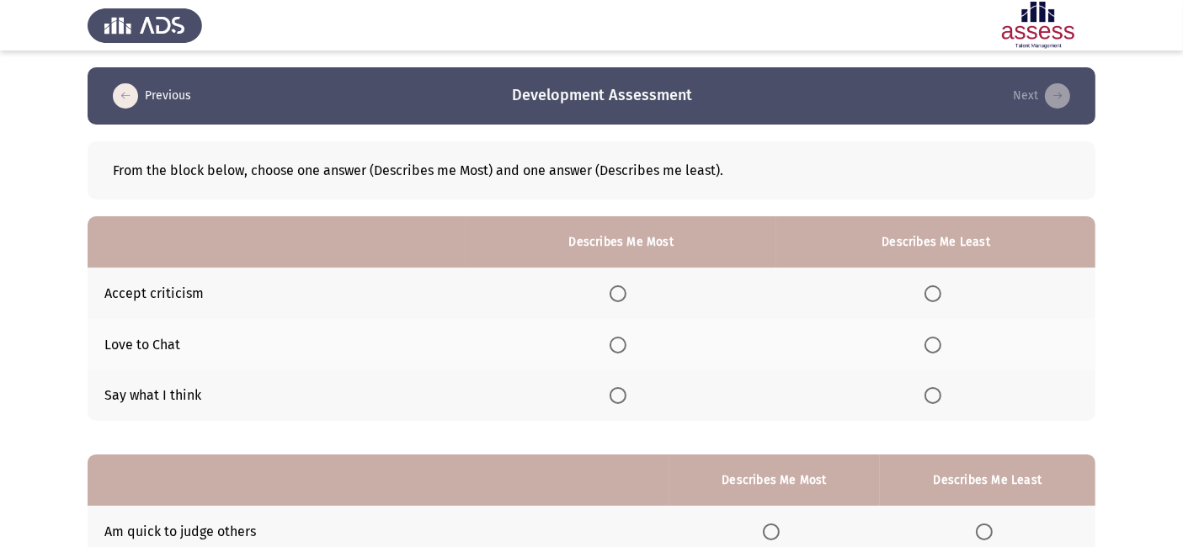
click at [622, 389] on span "Select an option" at bounding box center [618, 395] width 17 height 17
click at [622, 389] on input "Select an option" at bounding box center [618, 395] width 17 height 17
click at [938, 350] on span "Select an option" at bounding box center [933, 345] width 17 height 17
click at [938, 350] on input "Select an option" at bounding box center [933, 345] width 17 height 17
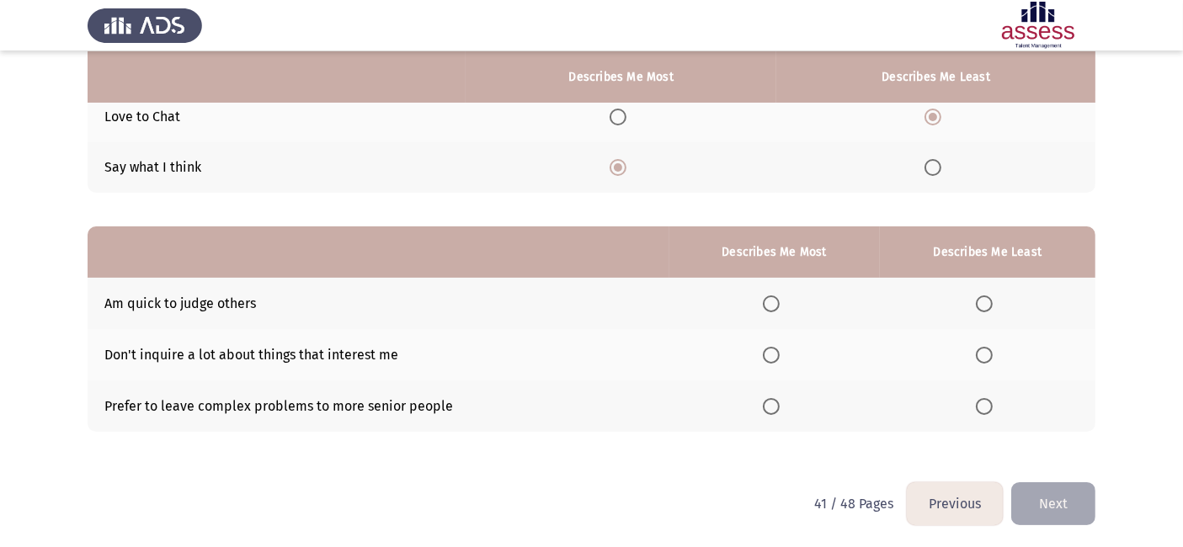
click at [988, 296] on span "Select an option" at bounding box center [984, 304] width 17 height 17
click at [988, 296] on input "Select an option" at bounding box center [984, 304] width 17 height 17
click at [766, 354] on span "Select an option" at bounding box center [771, 355] width 17 height 17
click at [766, 354] on input "Select an option" at bounding box center [771, 355] width 17 height 17
click at [1056, 494] on button "Next" at bounding box center [1054, 504] width 84 height 43
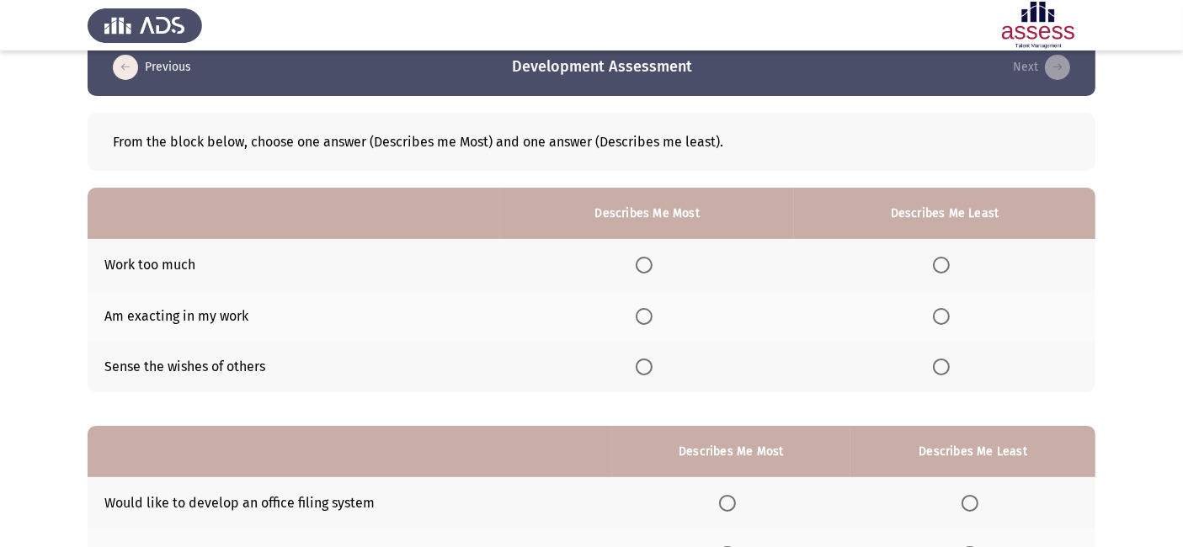
scroll to position [31, 0]
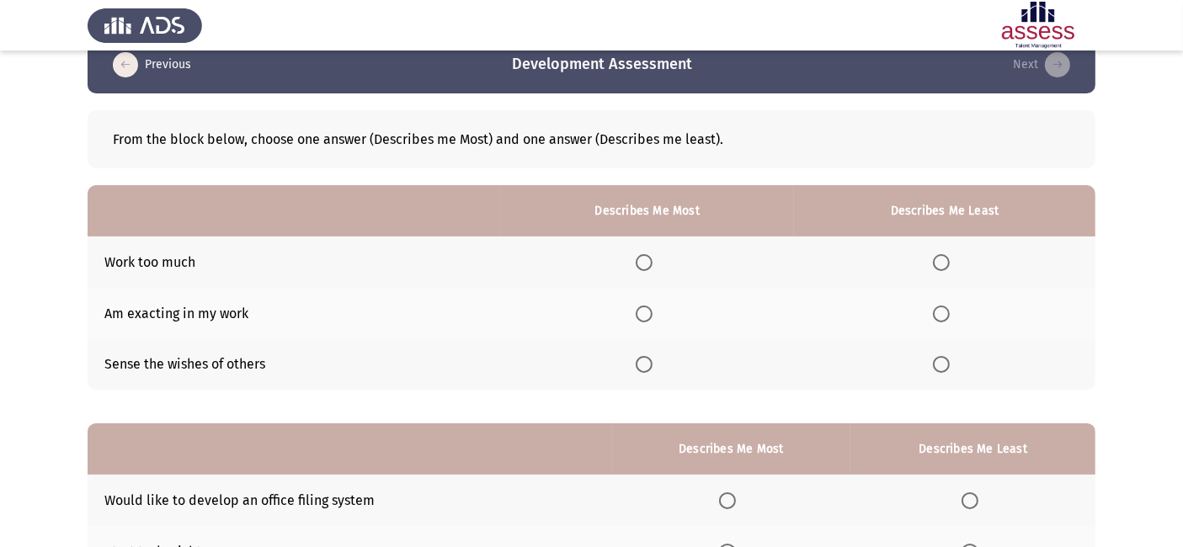
click at [653, 313] on span "Select an option" at bounding box center [644, 314] width 17 height 17
click at [653, 313] on input "Select an option" at bounding box center [644, 314] width 17 height 17
click at [941, 366] on span "Select an option" at bounding box center [941, 364] width 17 height 17
click at [941, 366] on input "Select an option" at bounding box center [941, 364] width 17 height 17
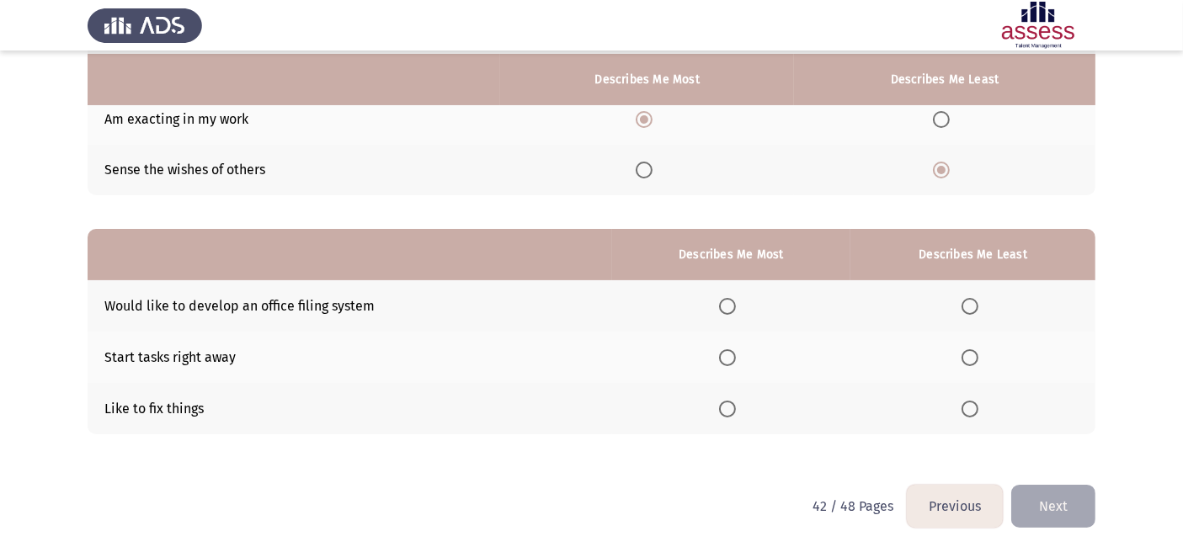
scroll to position [228, 0]
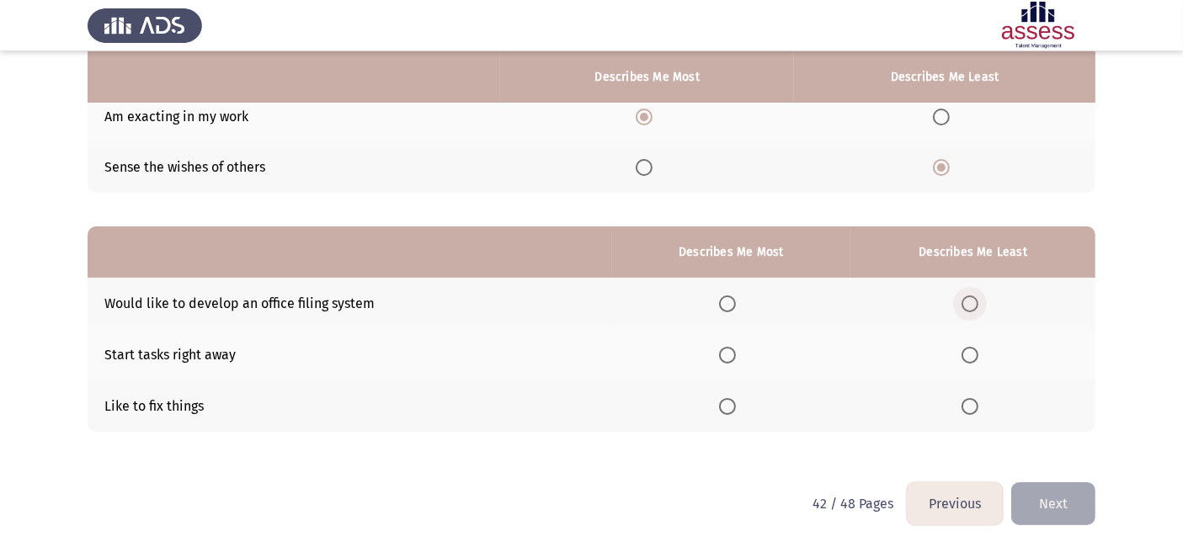
click at [964, 302] on span "Select an option" at bounding box center [970, 304] width 17 height 17
click at [964, 302] on input "Select an option" at bounding box center [970, 304] width 17 height 17
click at [741, 408] on label "Select an option" at bounding box center [731, 406] width 24 height 17
click at [736, 408] on input "Select an option" at bounding box center [727, 406] width 17 height 17
click at [1017, 499] on button "Next" at bounding box center [1054, 504] width 84 height 43
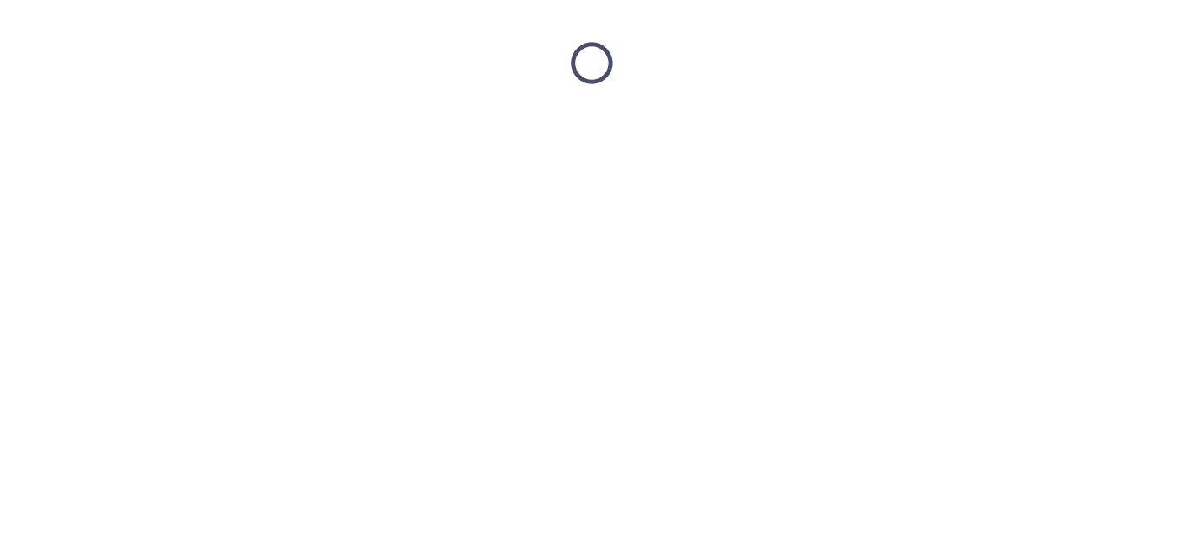
scroll to position [0, 0]
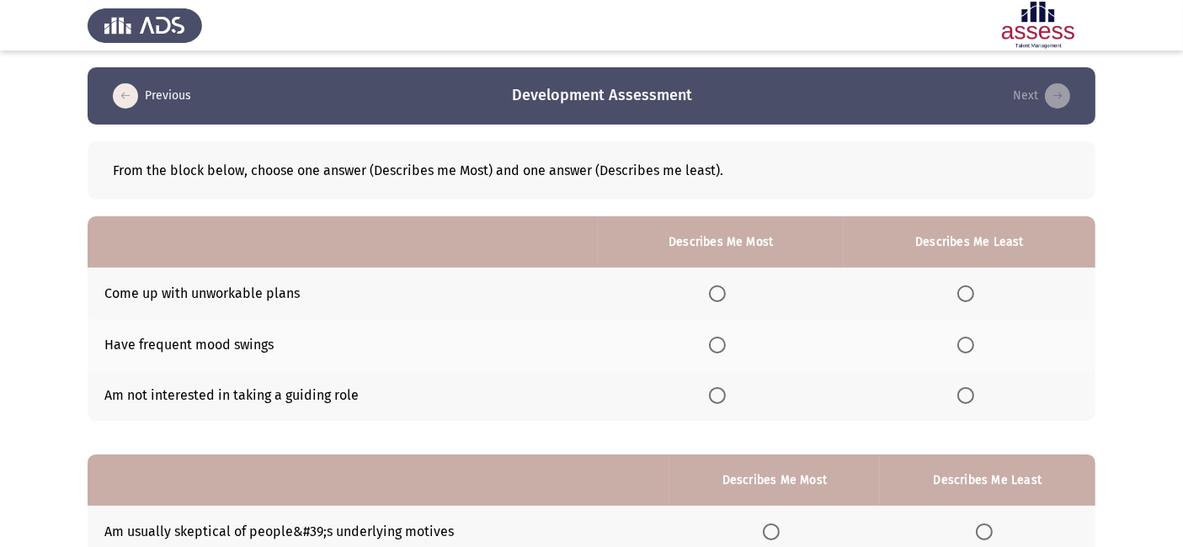
click at [967, 349] on span "Select an option" at bounding box center [966, 345] width 17 height 17
click at [967, 349] on input "Select an option" at bounding box center [966, 345] width 17 height 17
click at [723, 400] on span "Select an option" at bounding box center [717, 395] width 17 height 17
click at [723, 400] on input "Select an option" at bounding box center [717, 395] width 17 height 17
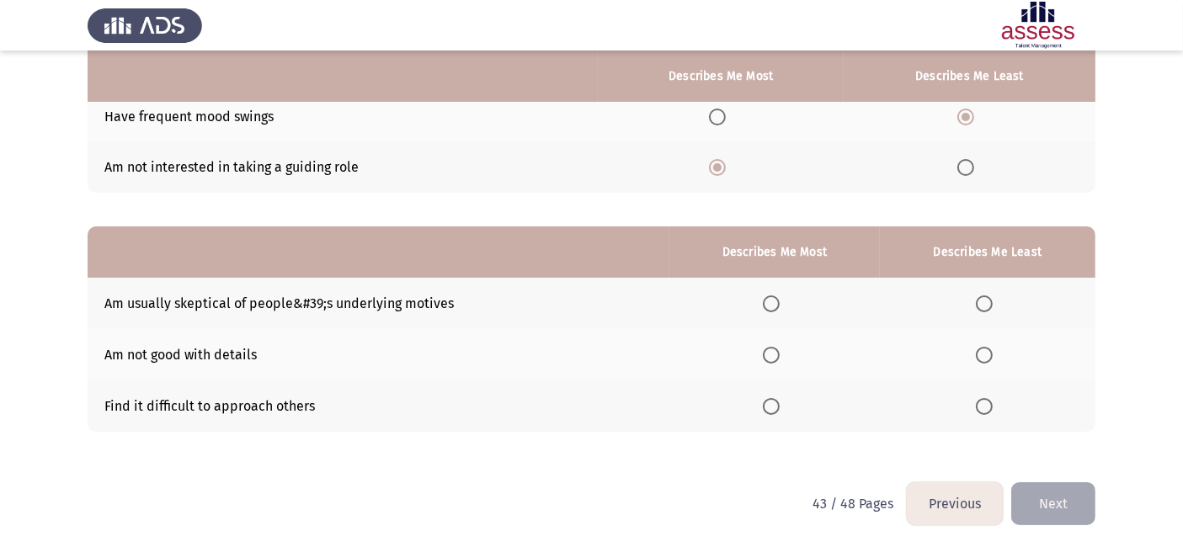
scroll to position [228, 0]
click at [773, 310] on span "Select an option" at bounding box center [771, 304] width 17 height 17
click at [773, 310] on input "Select an option" at bounding box center [771, 304] width 17 height 17
click at [1003, 369] on th at bounding box center [988, 354] width 216 height 51
click at [981, 363] on th at bounding box center [988, 354] width 216 height 51
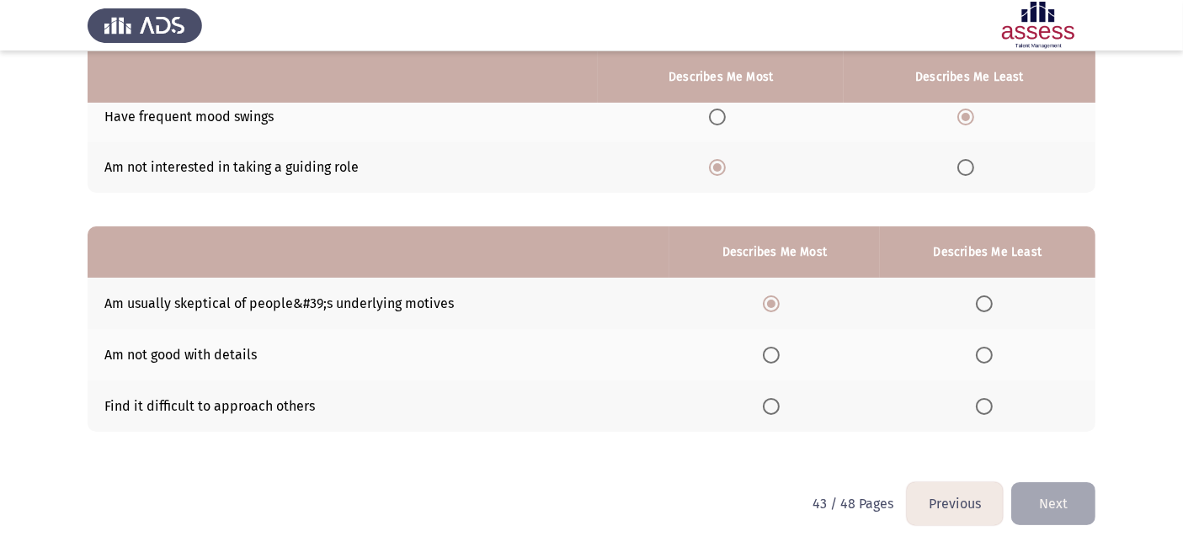
click at [981, 363] on th at bounding box center [988, 354] width 216 height 51
click at [986, 360] on span "Select an option" at bounding box center [984, 355] width 17 height 17
click at [986, 360] on input "Select an option" at bounding box center [984, 355] width 17 height 17
click at [780, 406] on span "Select an option" at bounding box center [771, 406] width 17 height 17
click at [780, 406] on input "Select an option" at bounding box center [771, 406] width 17 height 17
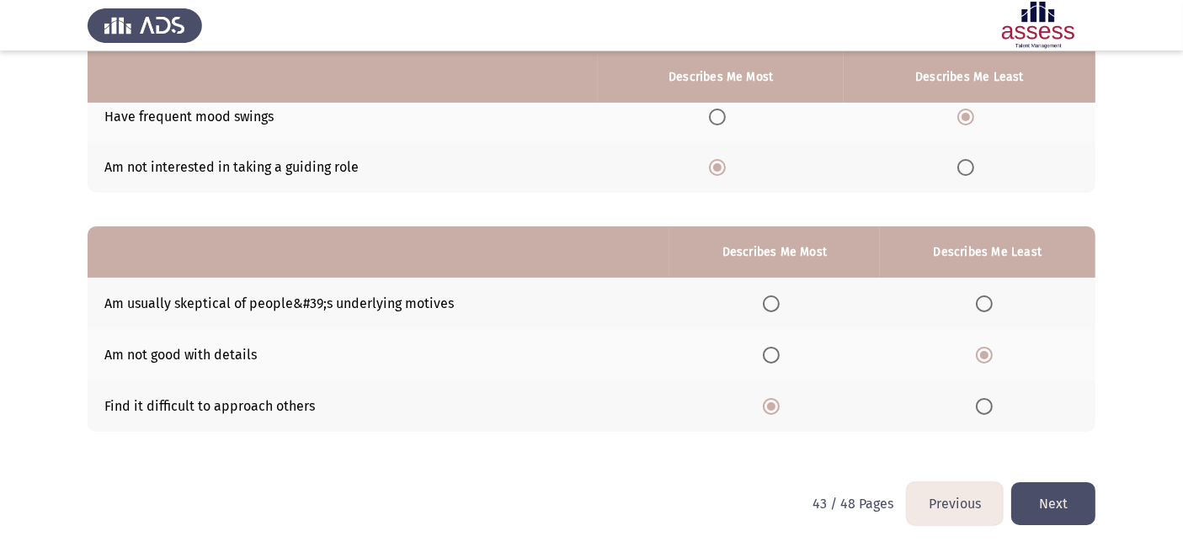
click at [1038, 510] on button "Next" at bounding box center [1054, 504] width 84 height 43
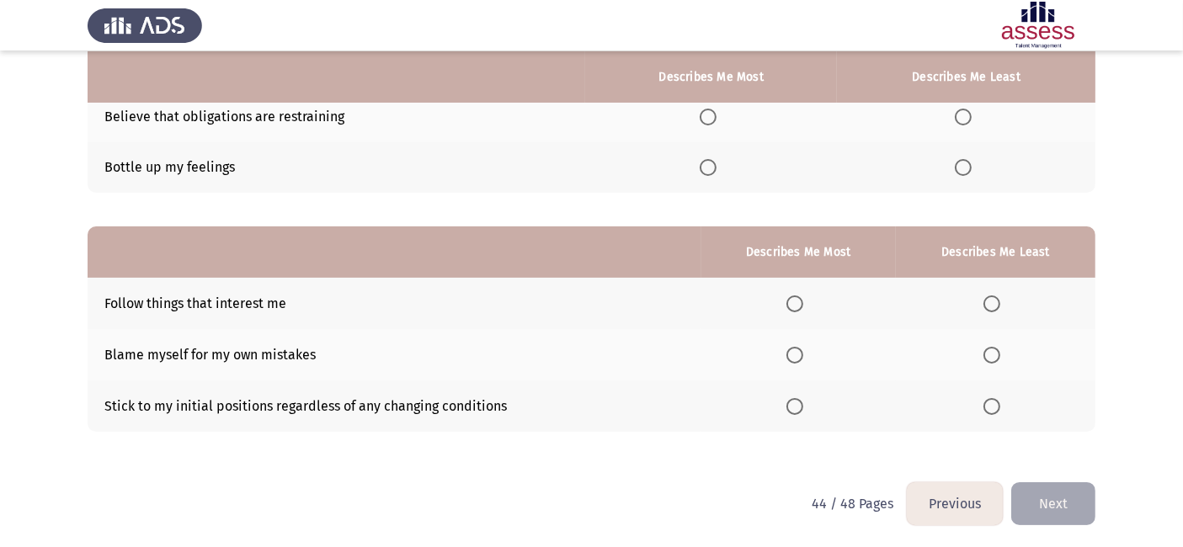
click at [951, 509] on button "Previous" at bounding box center [955, 504] width 96 height 43
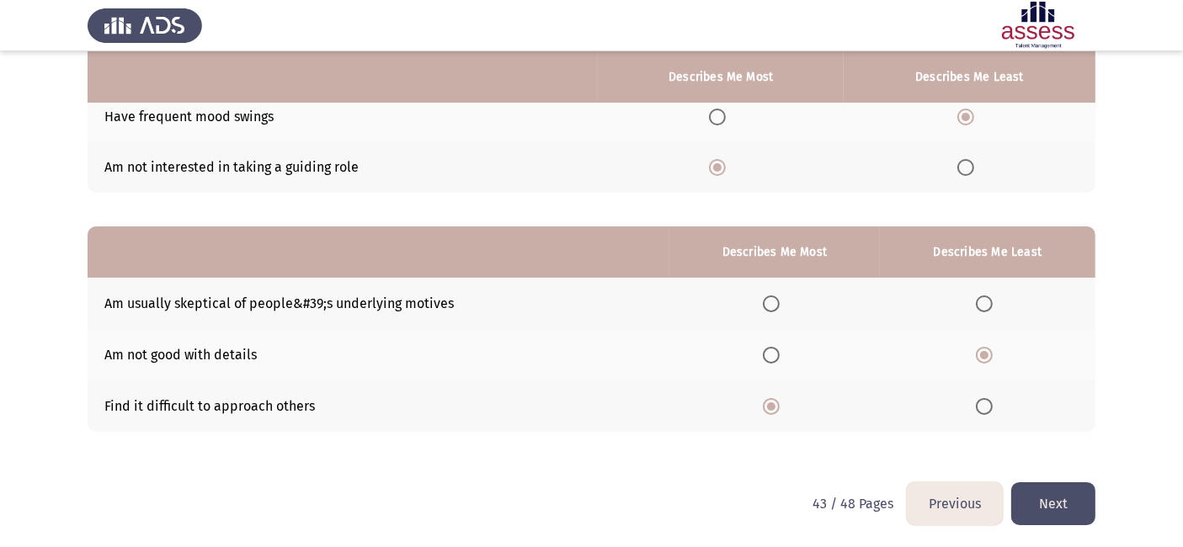
click at [1041, 506] on button "Next" at bounding box center [1054, 504] width 84 height 43
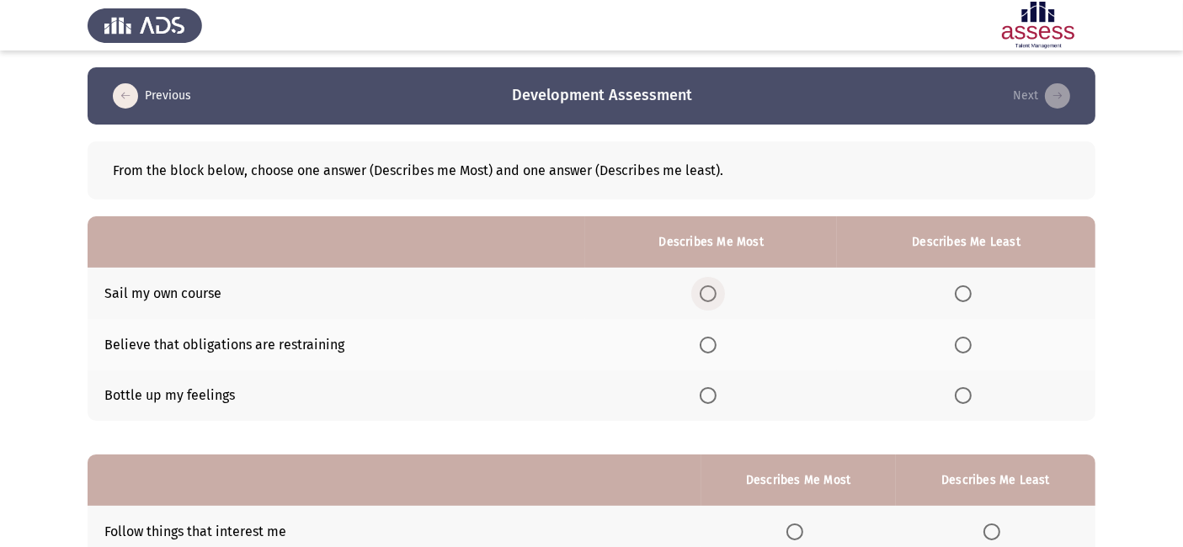
click at [724, 296] on label "Select an option" at bounding box center [712, 294] width 24 height 17
click at [717, 296] on input "Select an option" at bounding box center [708, 294] width 17 height 17
click at [958, 395] on span "Select an option" at bounding box center [963, 395] width 17 height 17
click at [958, 395] on input "Select an option" at bounding box center [963, 395] width 17 height 17
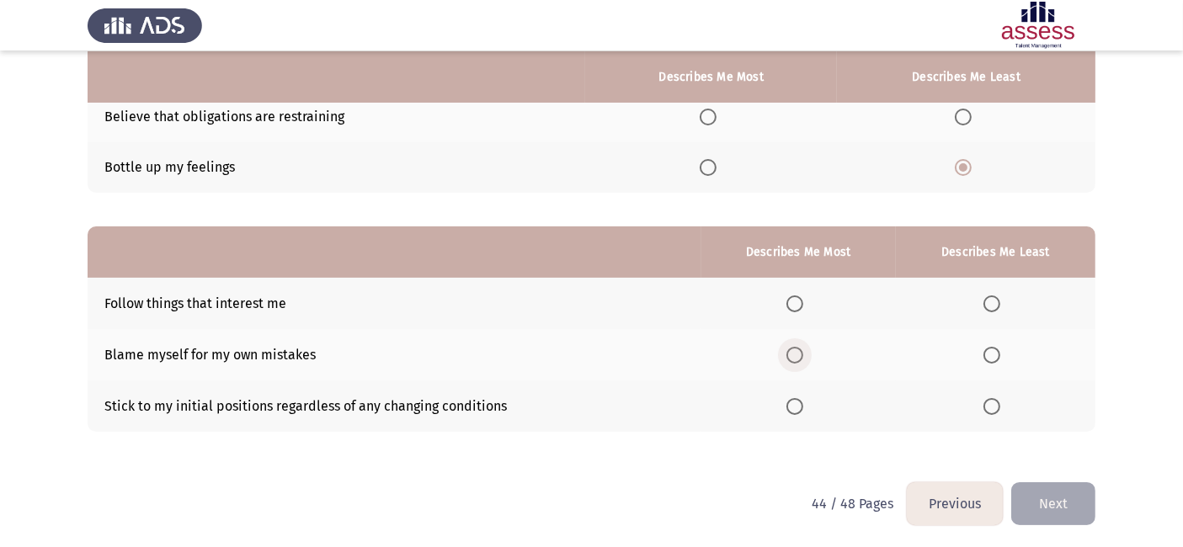
click at [799, 352] on span "Select an option" at bounding box center [795, 355] width 17 height 17
click at [799, 352] on input "Select an option" at bounding box center [795, 355] width 17 height 17
click at [1003, 404] on label "Select an option" at bounding box center [996, 406] width 24 height 17
click at [1001, 404] on input "Select an option" at bounding box center [992, 406] width 17 height 17
click at [1068, 496] on button "Next" at bounding box center [1054, 504] width 84 height 43
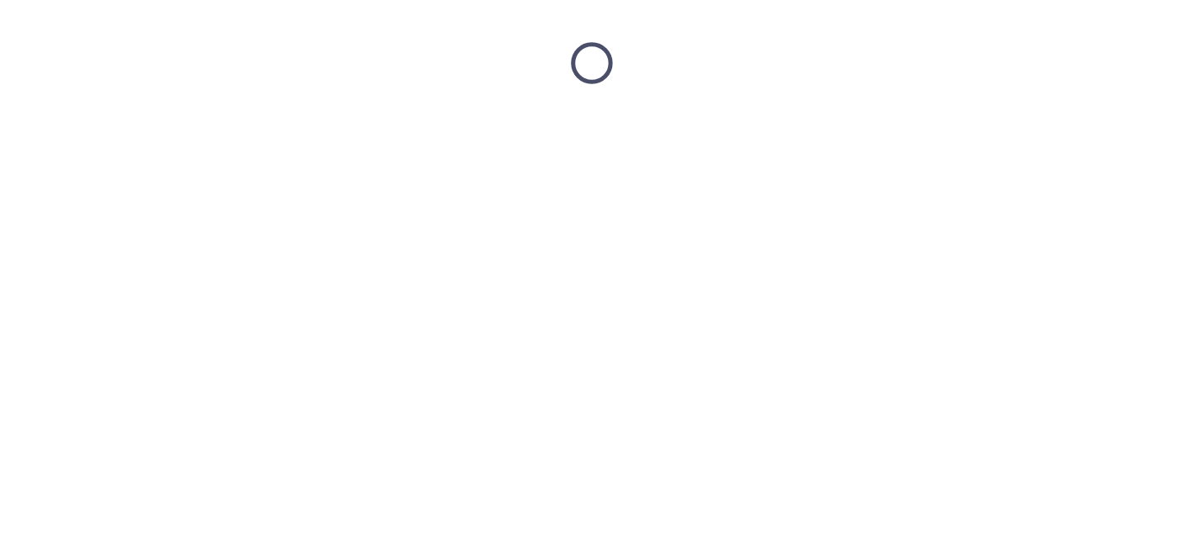
scroll to position [0, 0]
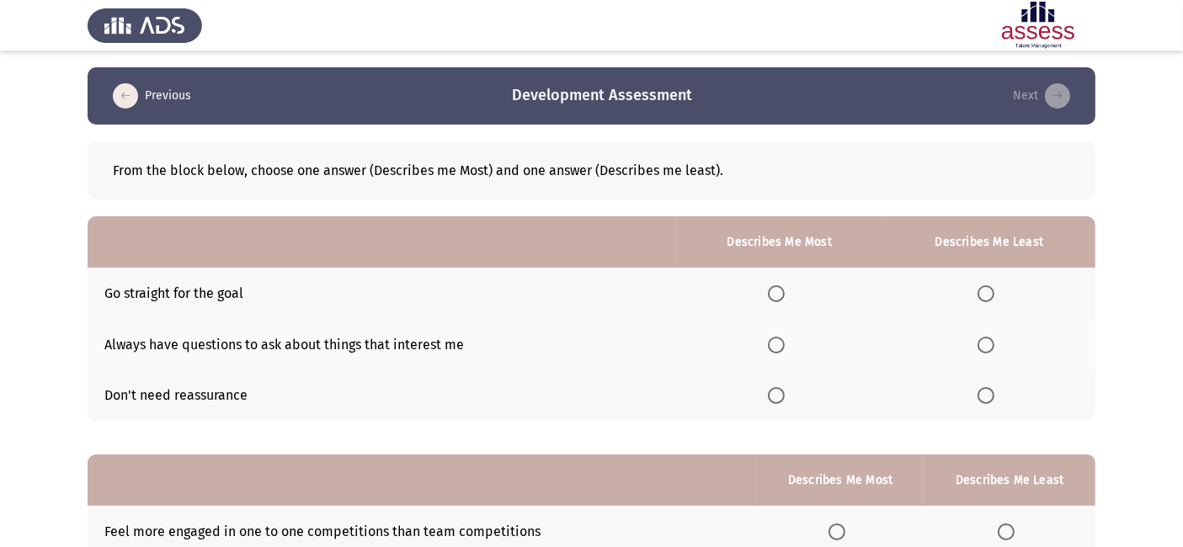
click at [986, 398] on span "Select an option" at bounding box center [986, 395] width 17 height 17
click at [986, 398] on input "Select an option" at bounding box center [986, 395] width 17 height 17
click at [781, 346] on span "Select an option" at bounding box center [776, 345] width 17 height 17
click at [781, 346] on input "Select an option" at bounding box center [776, 345] width 17 height 17
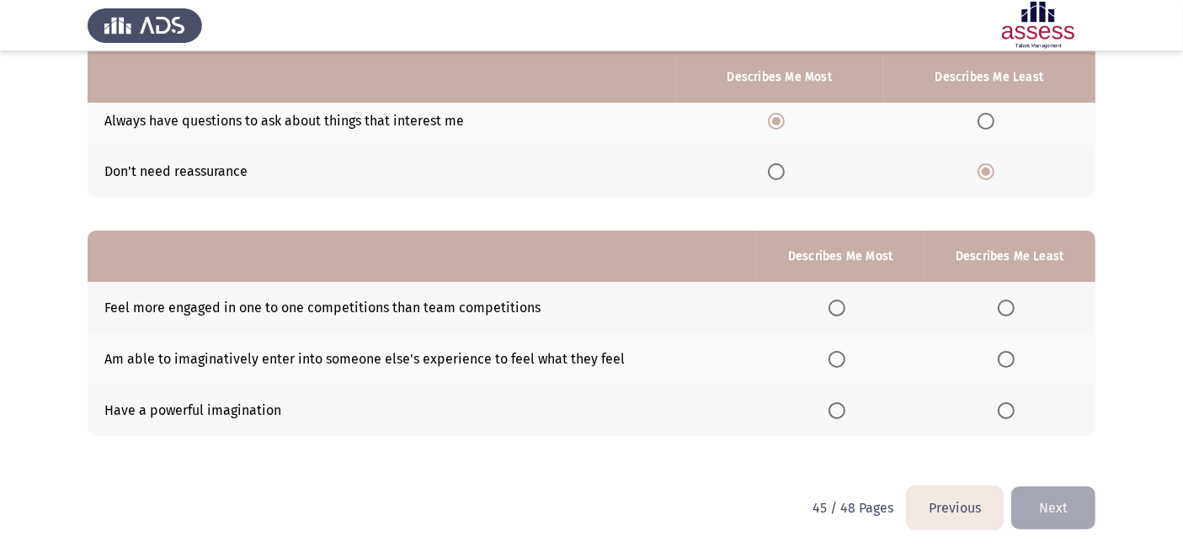
scroll to position [228, 0]
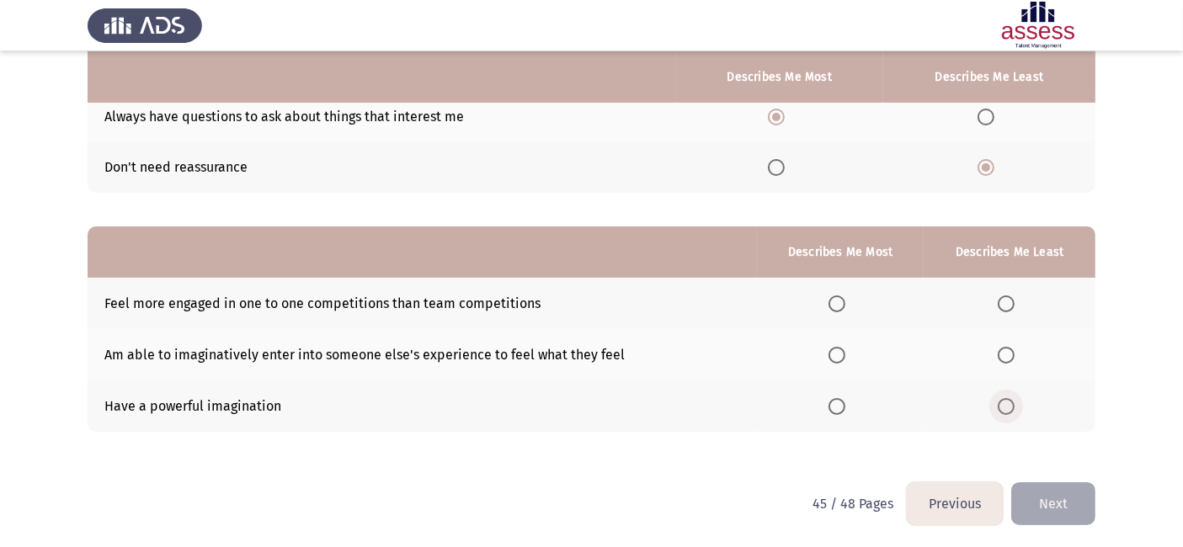
click at [1006, 402] on span "Select an option" at bounding box center [1006, 406] width 17 height 17
click at [1006, 402] on input "Select an option" at bounding box center [1006, 406] width 17 height 17
click at [840, 304] on span "Select an option" at bounding box center [837, 304] width 17 height 17
click at [840, 304] on input "Select an option" at bounding box center [837, 304] width 17 height 17
click at [1034, 491] on button "Next" at bounding box center [1054, 504] width 84 height 43
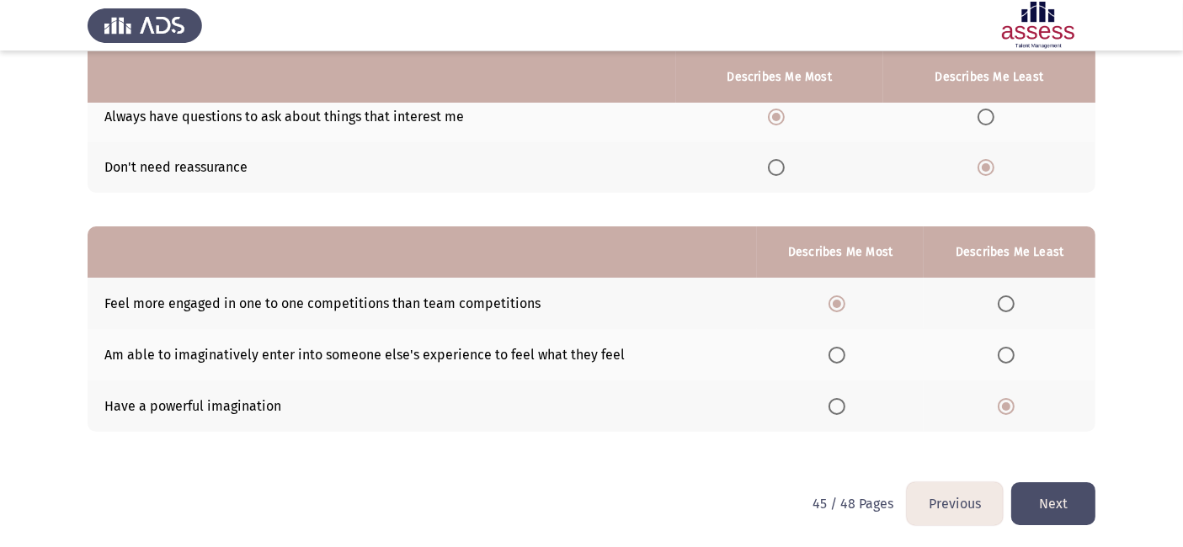
scroll to position [0, 0]
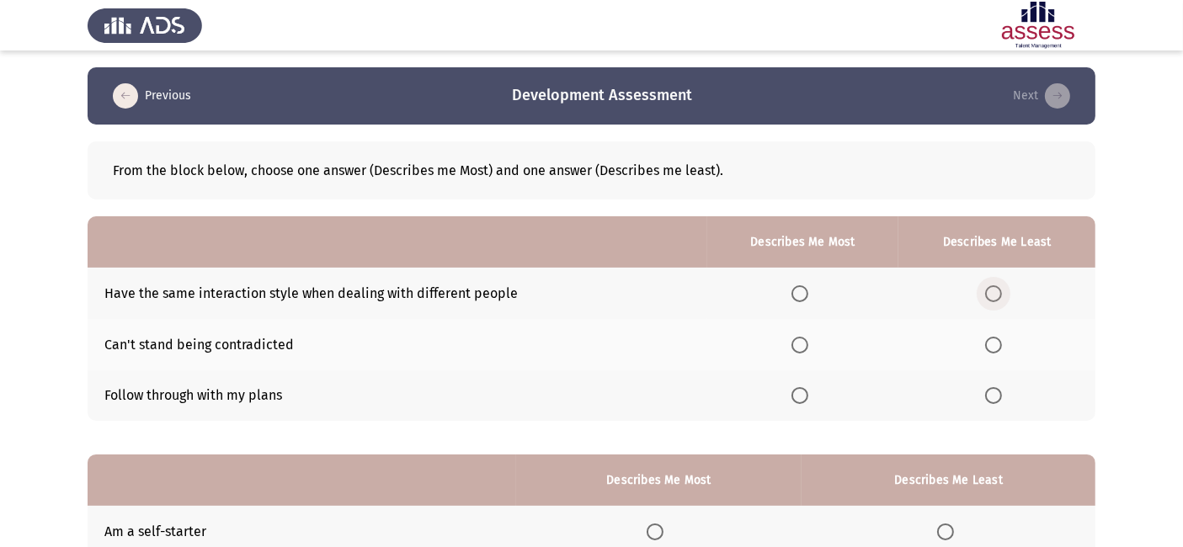
click at [990, 295] on span "Select an option" at bounding box center [993, 294] width 17 height 17
click at [990, 295] on input "Select an option" at bounding box center [993, 294] width 17 height 17
click at [804, 399] on span "Select an option" at bounding box center [800, 395] width 17 height 17
click at [804, 399] on input "Select an option" at bounding box center [800, 395] width 17 height 17
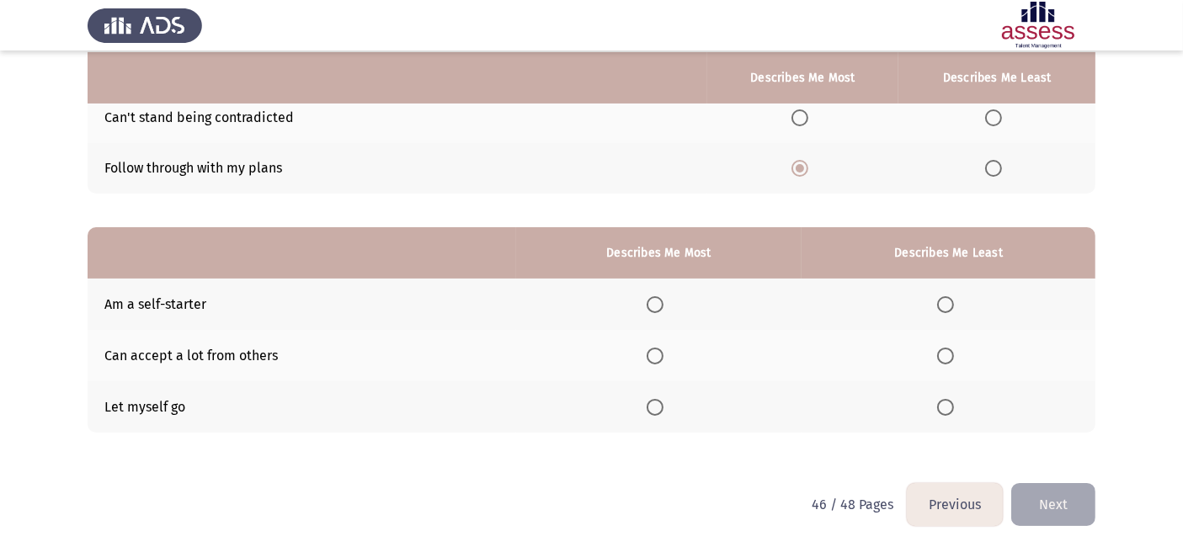
scroll to position [228, 0]
click at [804, 399] on th at bounding box center [949, 406] width 294 height 51
click at [943, 403] on span "Select an option" at bounding box center [945, 406] width 17 height 17
click at [943, 403] on input "Select an option" at bounding box center [945, 406] width 17 height 17
click at [662, 356] on span "Select an option" at bounding box center [655, 355] width 17 height 17
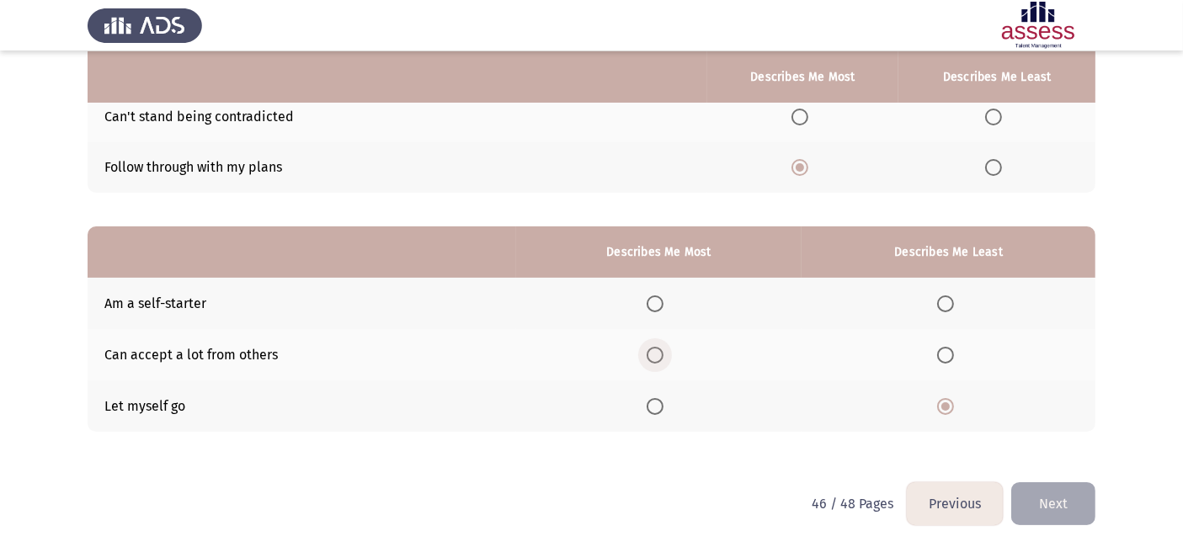
click at [662, 356] on input "Select an option" at bounding box center [655, 355] width 17 height 17
click at [1058, 496] on button "Next" at bounding box center [1054, 504] width 84 height 43
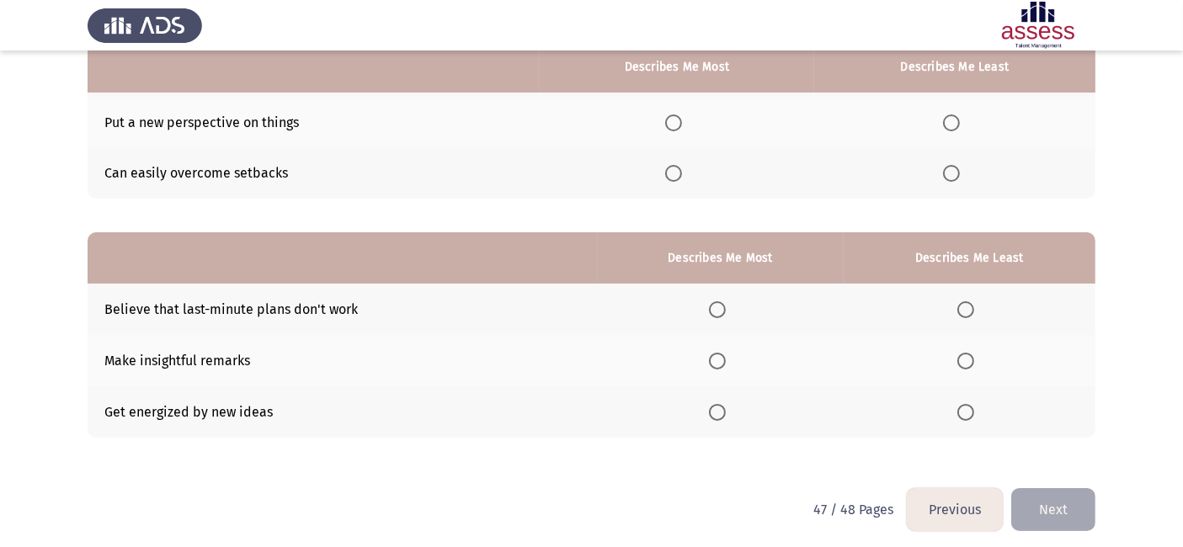
scroll to position [223, 0]
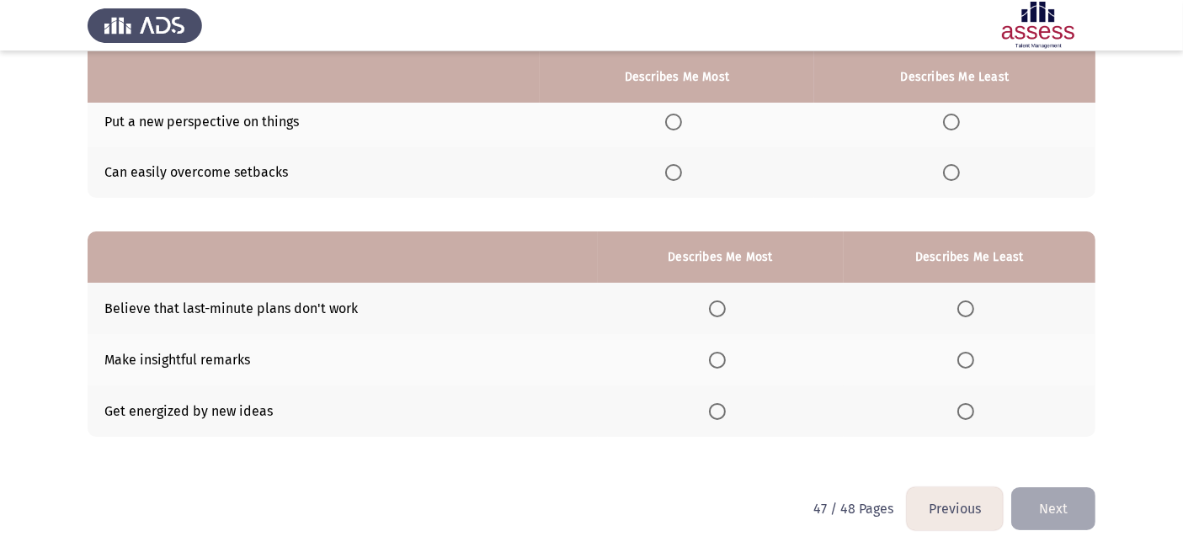
click at [964, 313] on span "Select an option" at bounding box center [966, 309] width 17 height 17
click at [964, 313] on input "Select an option" at bounding box center [966, 309] width 17 height 17
click at [722, 363] on span "Select an option" at bounding box center [717, 360] width 17 height 17
click at [722, 363] on input "Select an option" at bounding box center [717, 360] width 17 height 17
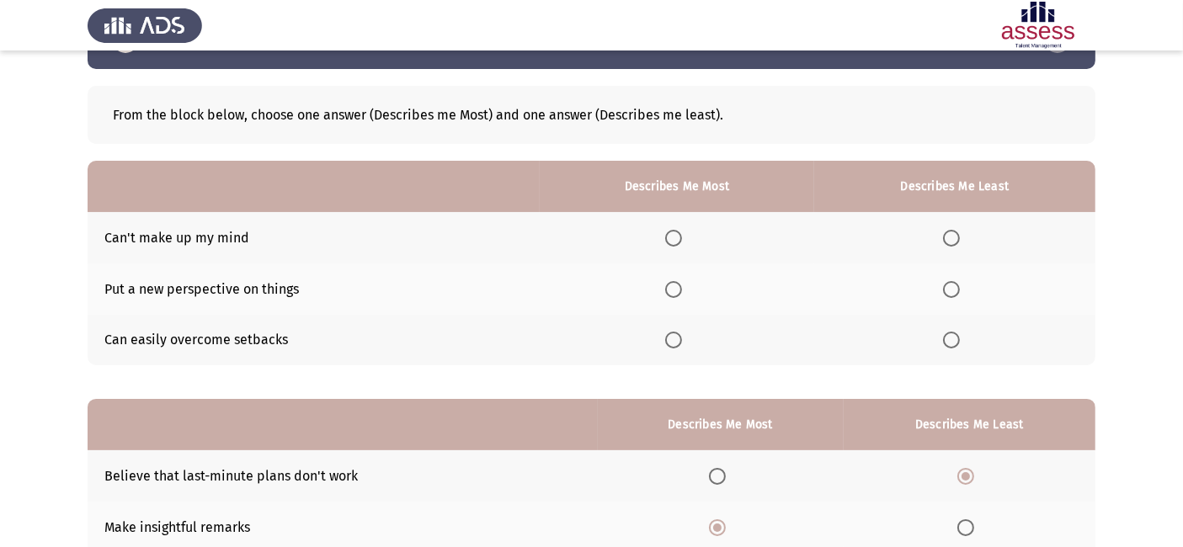
scroll to position [19, 0]
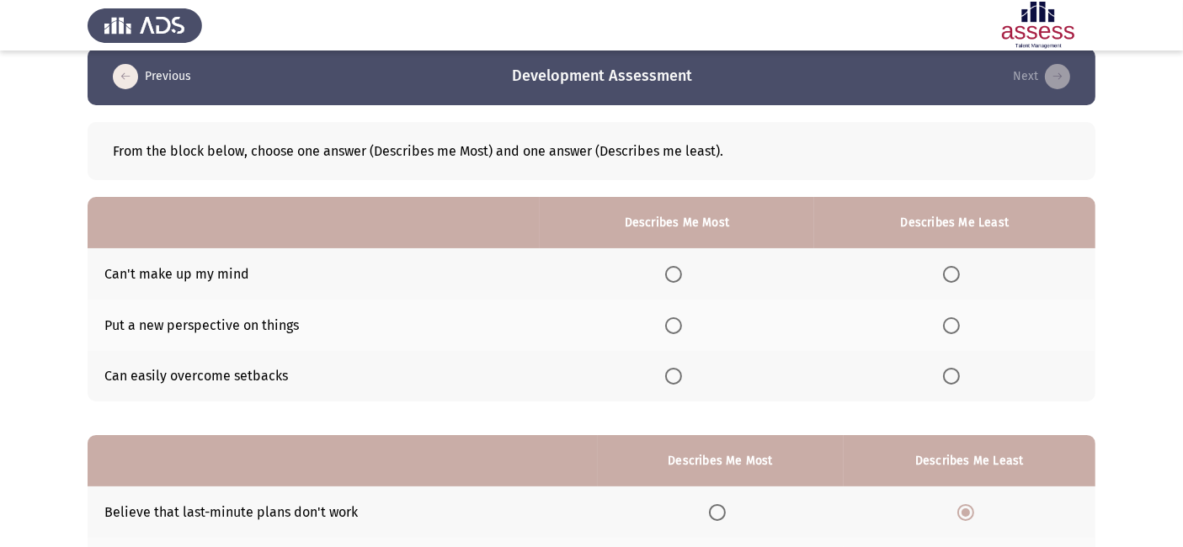
click at [676, 324] on span "Select an option" at bounding box center [673, 326] width 17 height 17
click at [676, 324] on input "Select an option" at bounding box center [673, 326] width 17 height 17
click at [951, 278] on span "Select an option" at bounding box center [951, 274] width 17 height 17
click at [951, 278] on input "Select an option" at bounding box center [951, 274] width 17 height 17
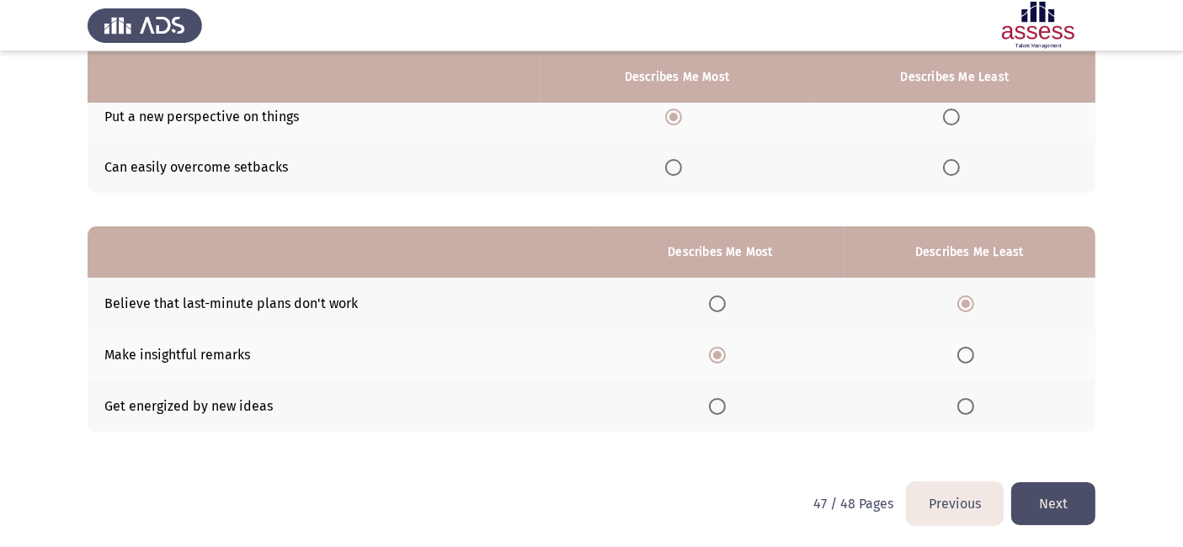
click at [1043, 487] on button "Next" at bounding box center [1054, 504] width 84 height 43
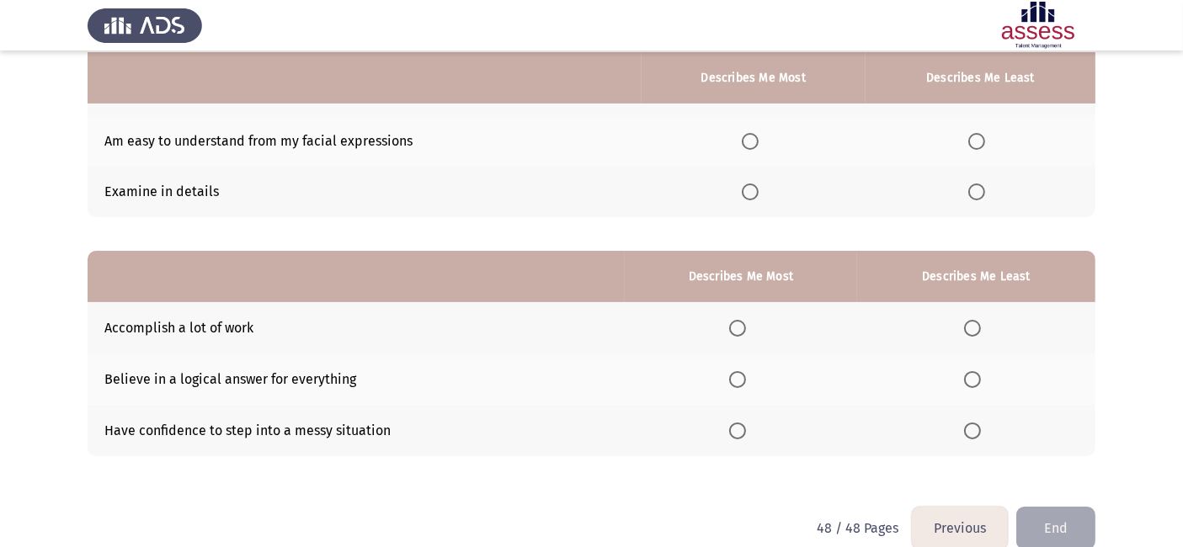
scroll to position [205, 0]
click at [736, 383] on span "Select an option" at bounding box center [737, 379] width 17 height 17
click at [736, 383] on input "Select an option" at bounding box center [737, 379] width 17 height 17
click at [968, 428] on span "Select an option" at bounding box center [972, 430] width 17 height 17
click at [968, 428] on input "Select an option" at bounding box center [972, 430] width 17 height 17
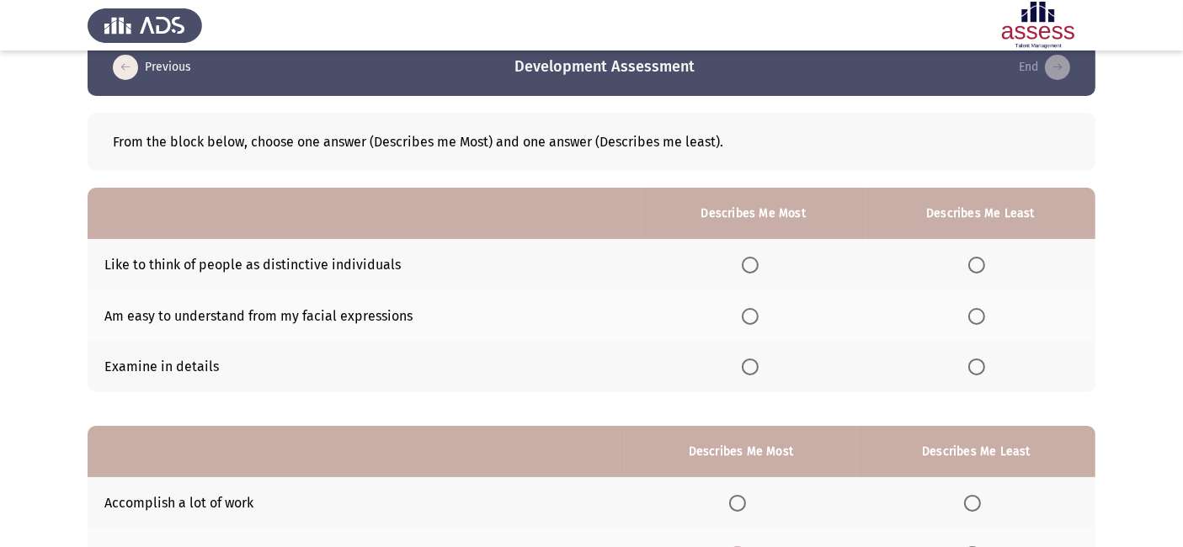
scroll to position [24, 0]
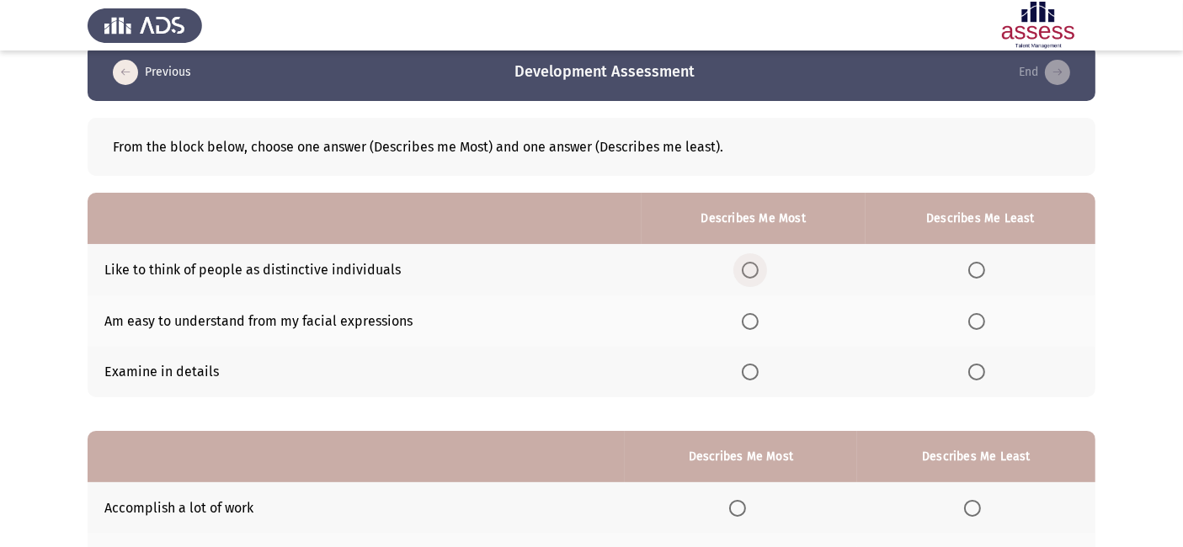
click at [750, 277] on span "Select an option" at bounding box center [750, 270] width 17 height 17
click at [750, 277] on input "Select an option" at bounding box center [750, 270] width 17 height 17
click at [974, 323] on span "Select an option" at bounding box center [977, 321] width 17 height 17
click at [974, 323] on input "Select an option" at bounding box center [977, 321] width 17 height 17
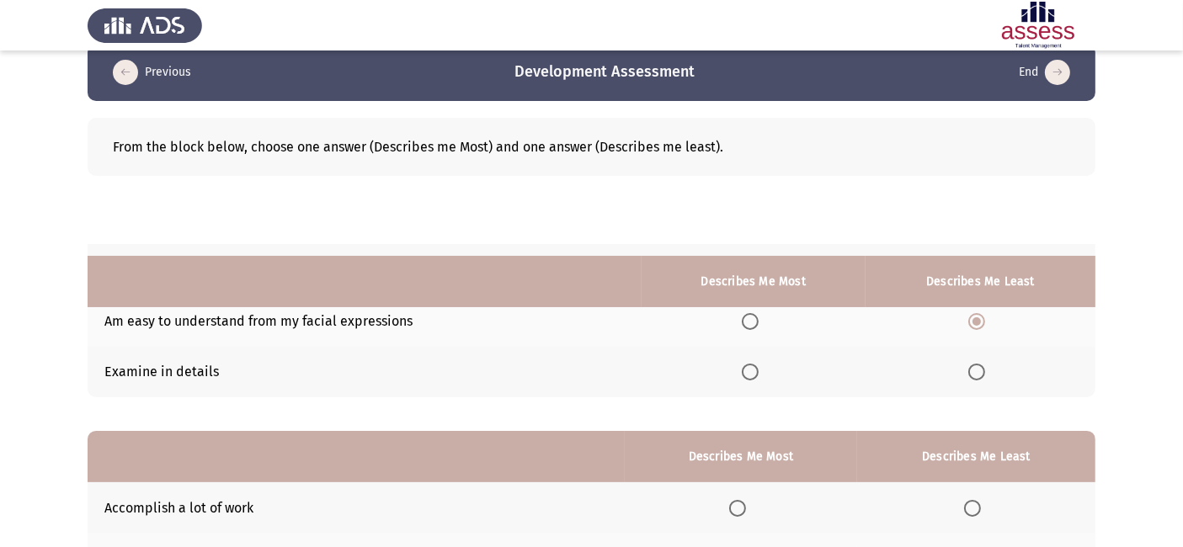
scroll to position [228, 0]
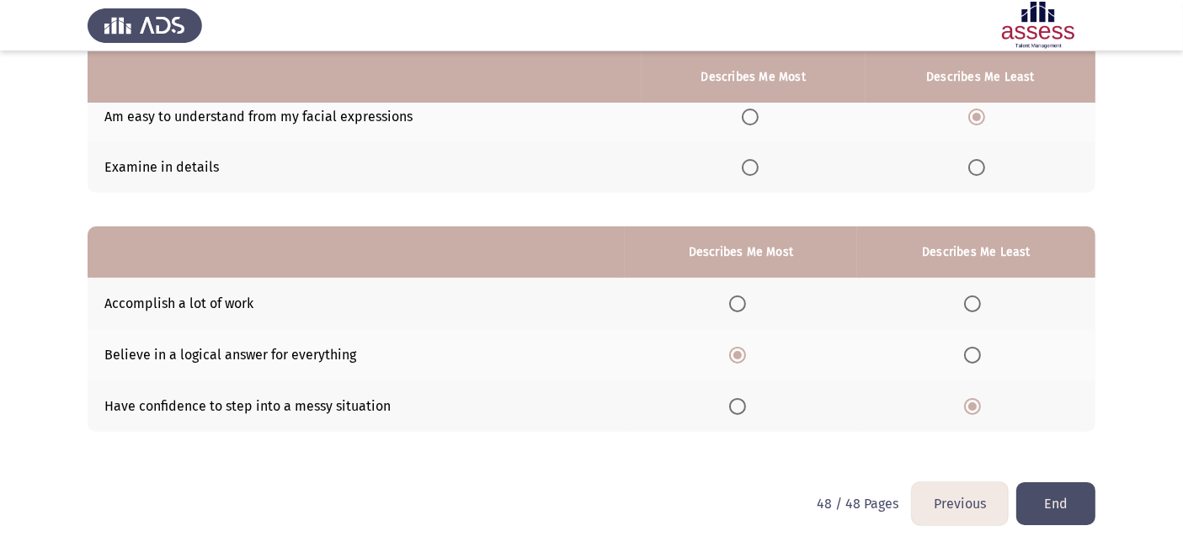
click at [1073, 497] on button "End" at bounding box center [1056, 504] width 79 height 43
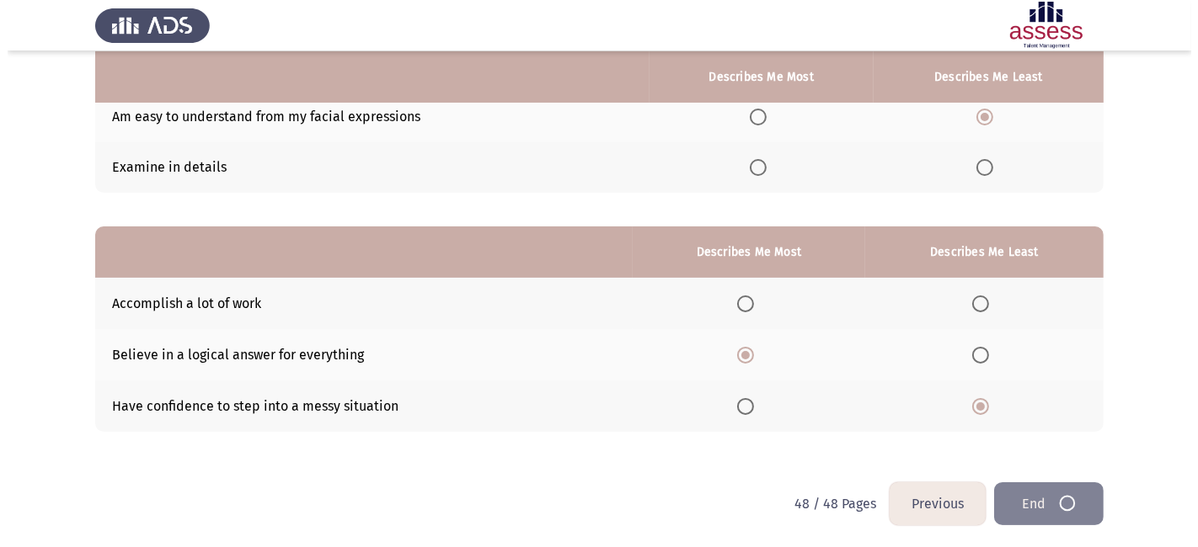
scroll to position [0, 0]
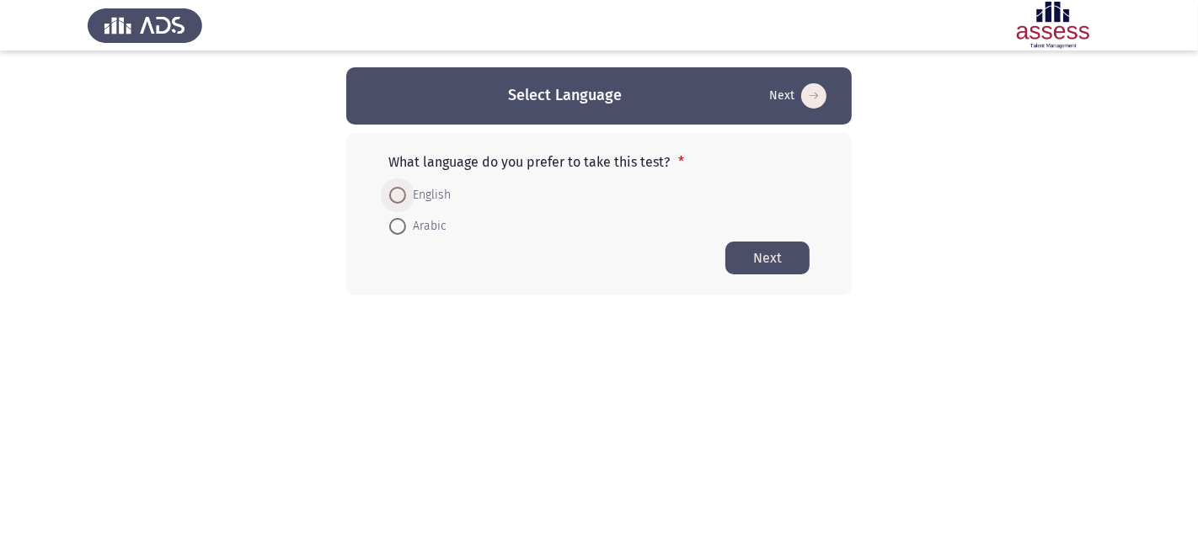
click at [425, 198] on span "English" at bounding box center [428, 195] width 45 height 20
click at [406, 198] on input "English" at bounding box center [397, 195] width 17 height 17
radio input "true"
click at [769, 261] on button "Next" at bounding box center [767, 257] width 84 height 33
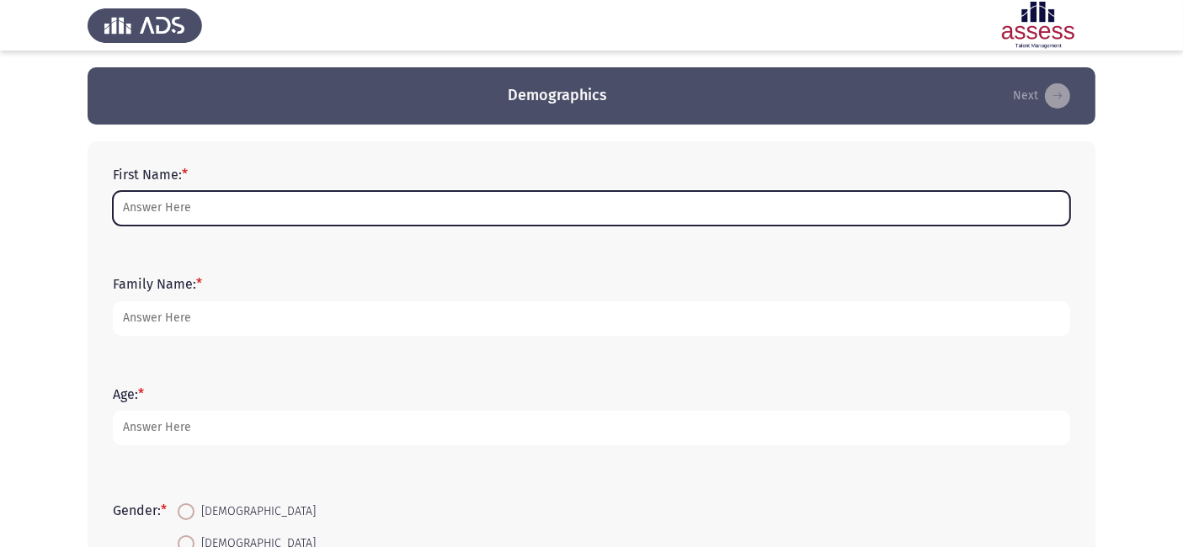
click at [349, 195] on input "First Name: *" at bounding box center [592, 208] width 958 height 35
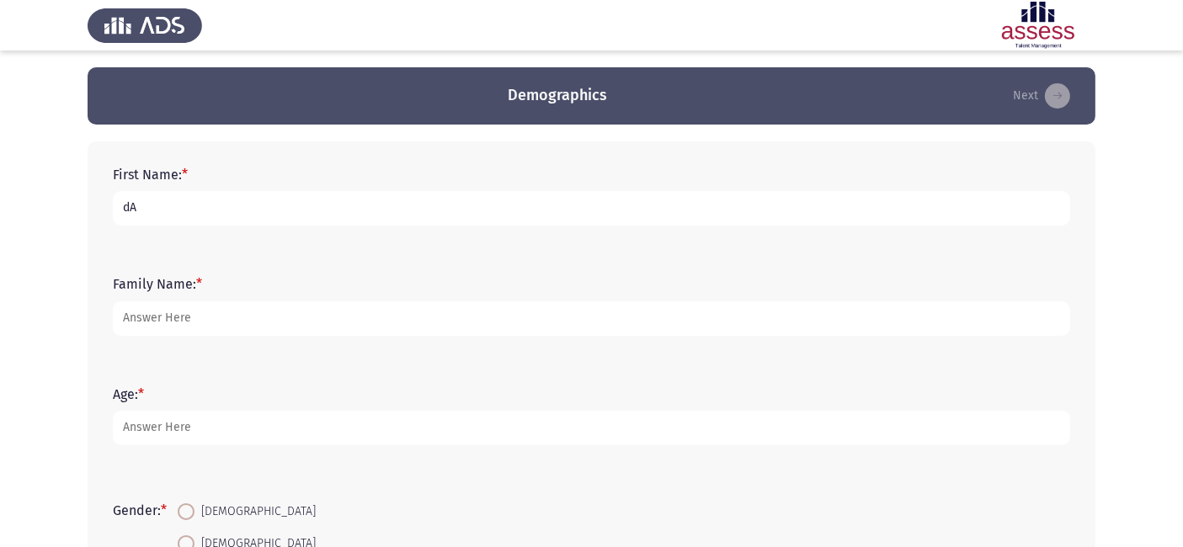
type input "d"
type input "[PERSON_NAME]"
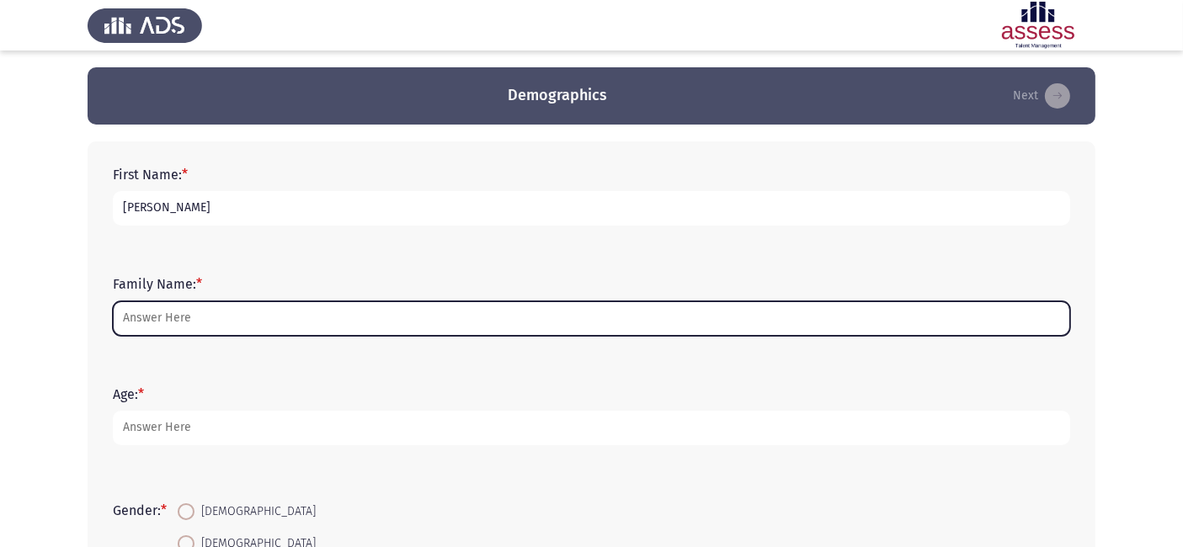
type input "e"
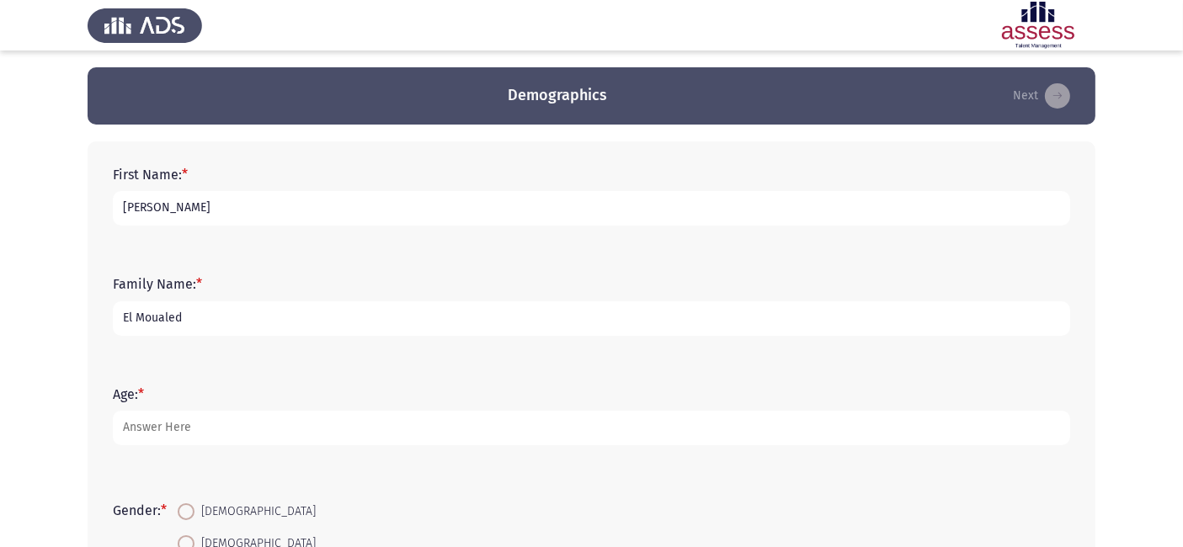
type input "El Moualed"
type input "31"
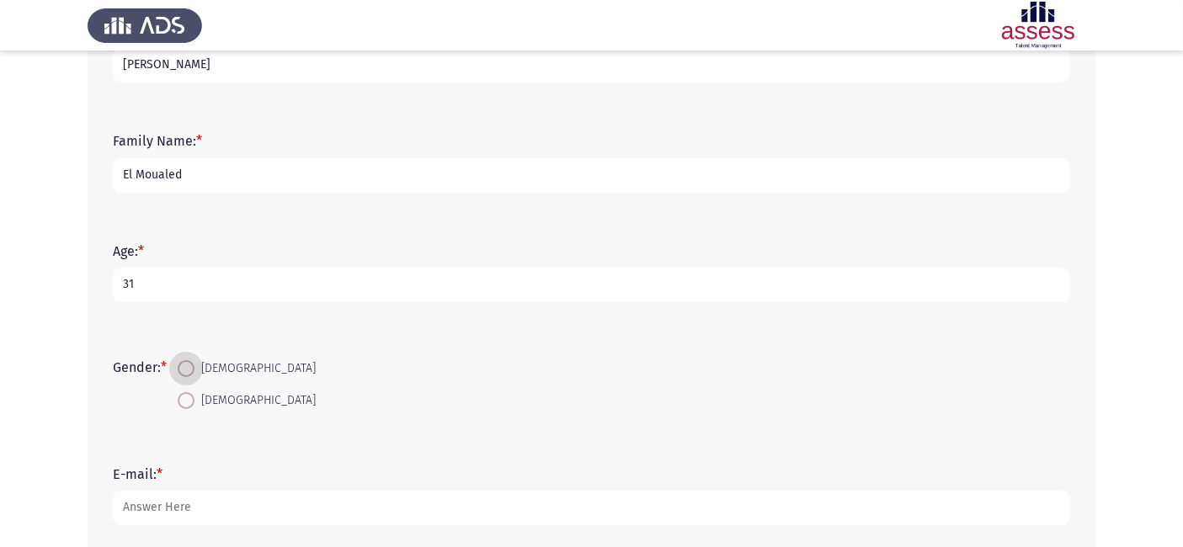
click at [200, 403] on span "[DEMOGRAPHIC_DATA]" at bounding box center [255, 401] width 121 height 20
click at [195, 403] on input "[DEMOGRAPHIC_DATA]" at bounding box center [186, 401] width 17 height 17
radio input "true"
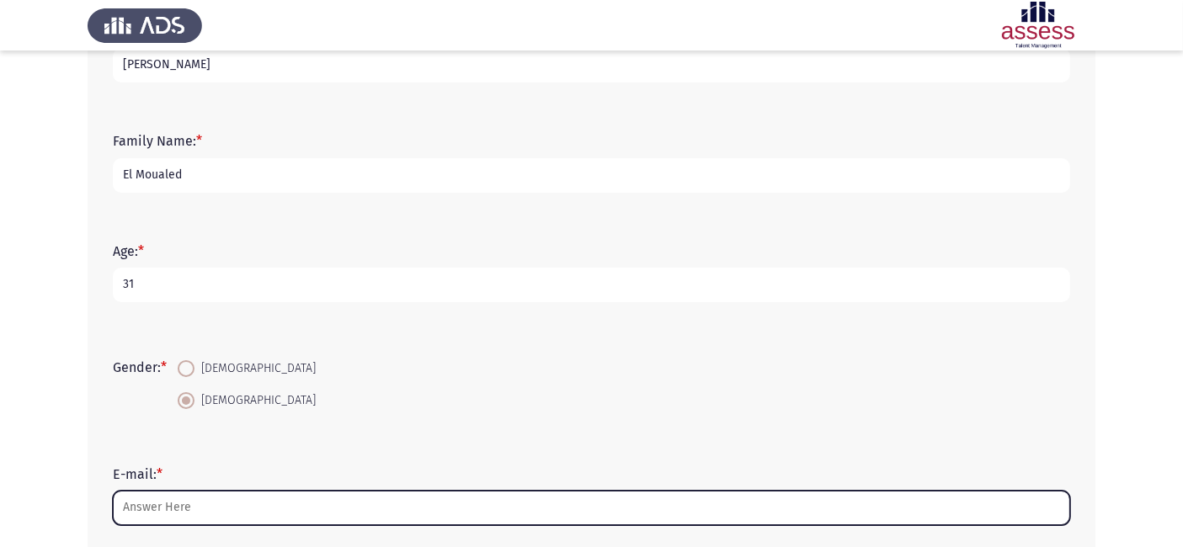
click at [164, 505] on input "E-mail: *" at bounding box center [592, 508] width 958 height 35
type input "d"
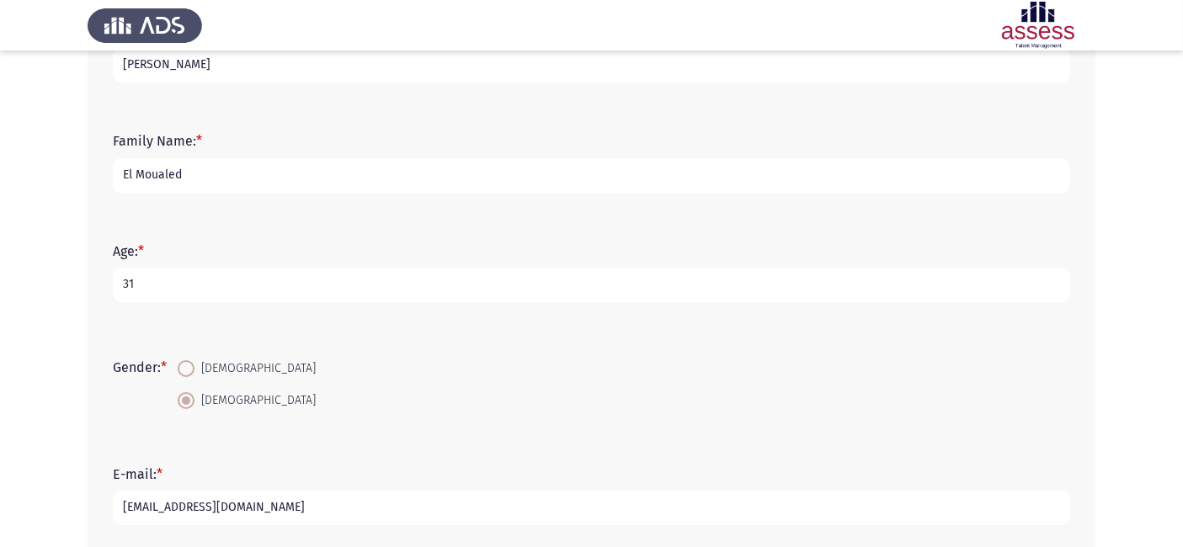
type input "Daliaelmoualed@aucegypt.edu"
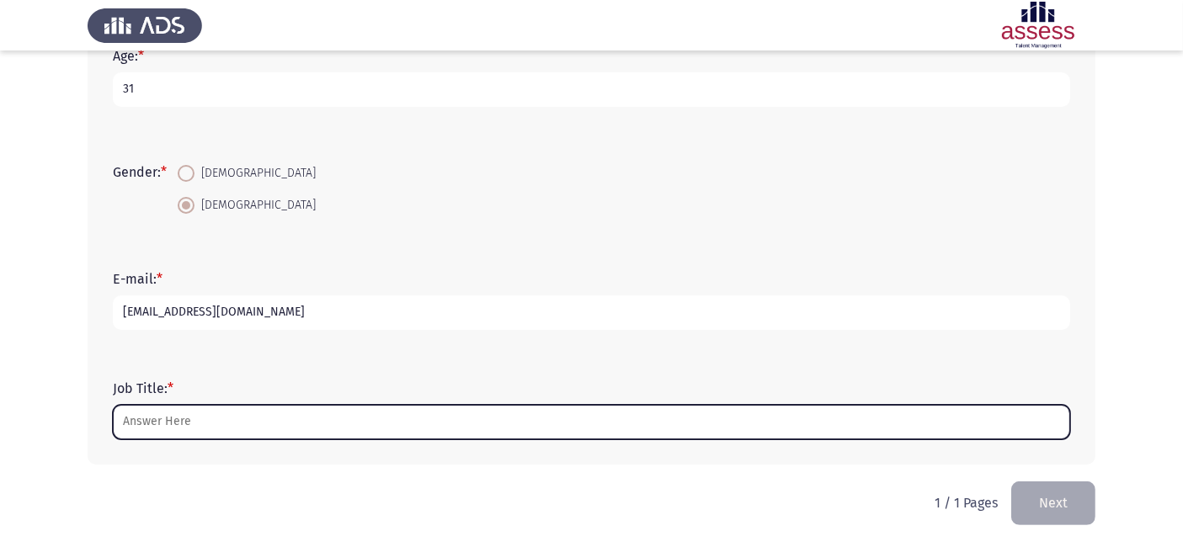
type input "X"
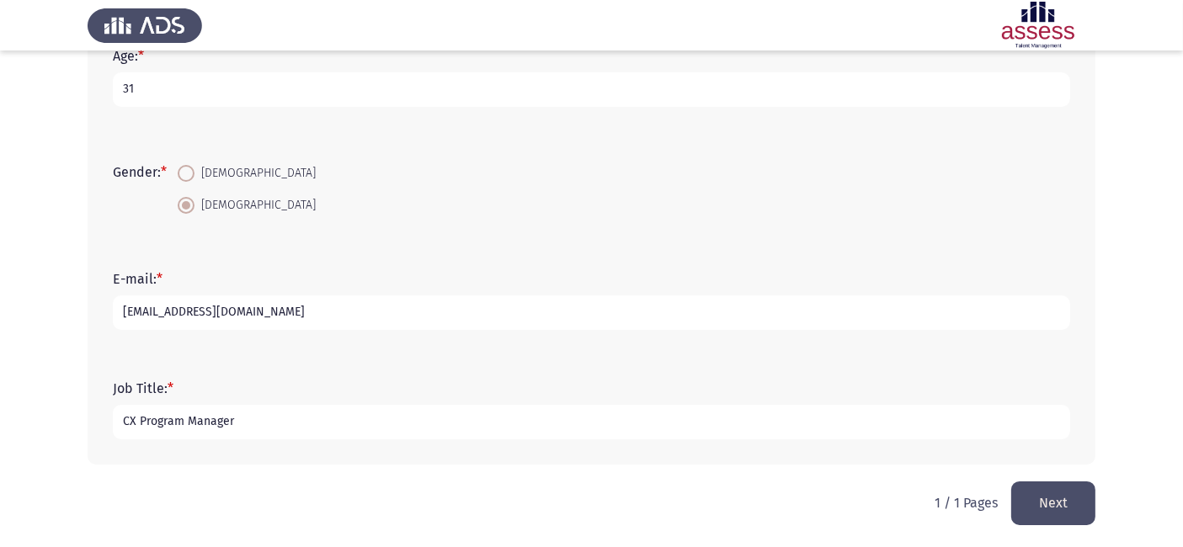
type input "CX Program Manager"
click at [1054, 505] on button "Next" at bounding box center [1054, 503] width 84 height 43
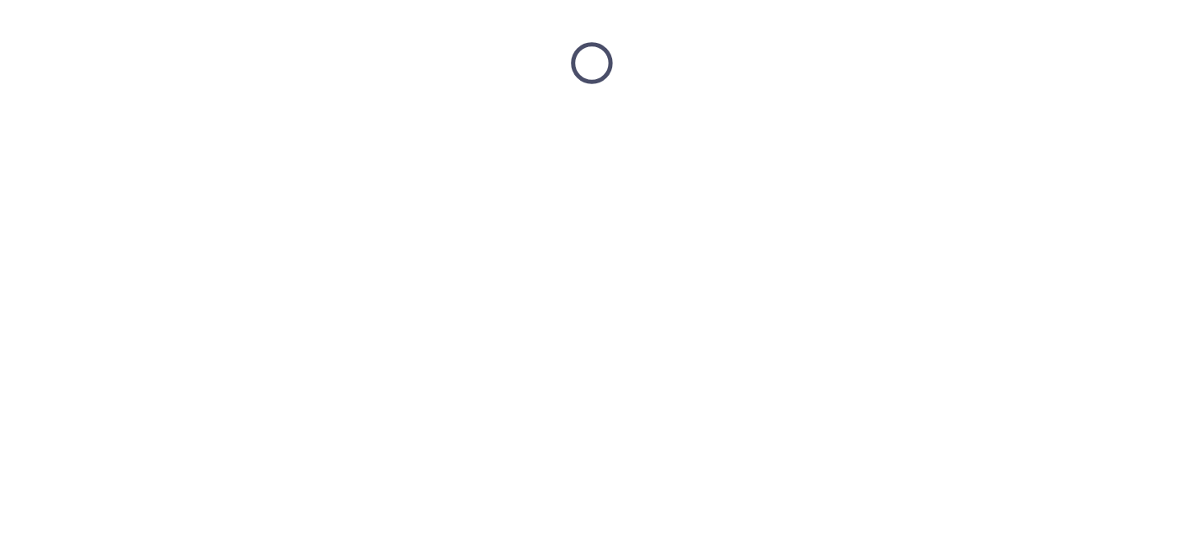
scroll to position [0, 0]
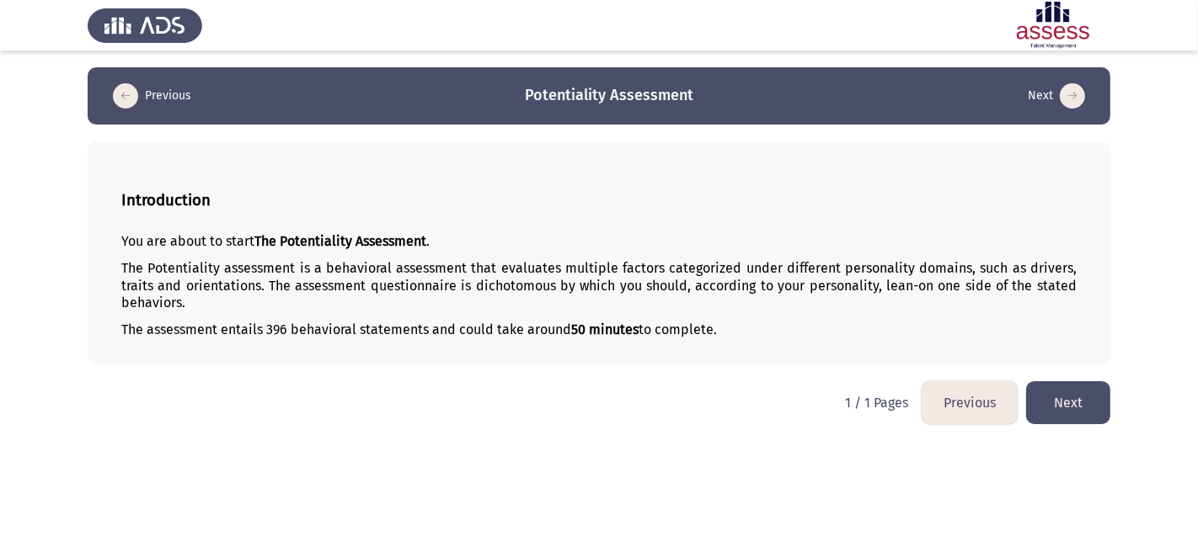
click at [1049, 381] on html "Previous Potentiality Assessment Next Introduction You are about to start The P…" at bounding box center [599, 220] width 1198 height 441
click at [1061, 403] on button "Next" at bounding box center [1068, 403] width 84 height 43
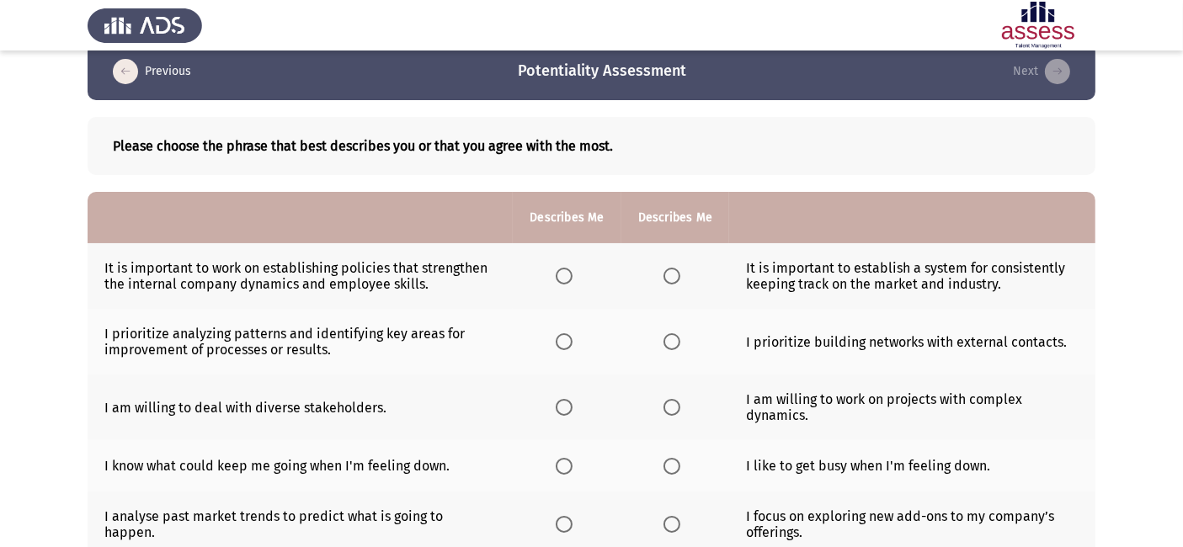
scroll to position [6, 0]
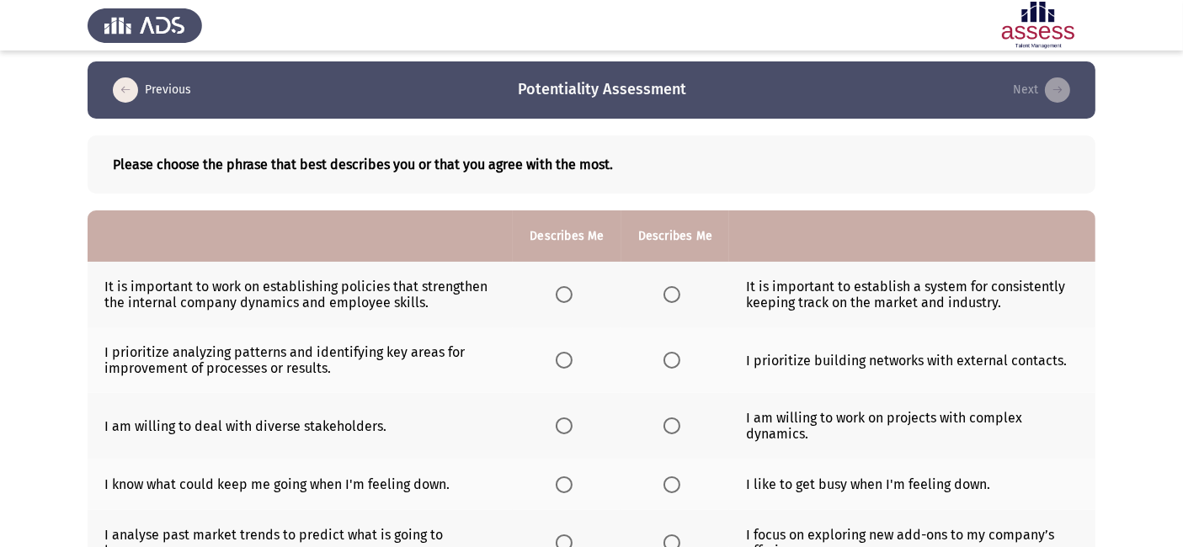
click at [563, 287] on span "Select an option" at bounding box center [564, 294] width 17 height 17
click at [563, 287] on input "Select an option" at bounding box center [564, 294] width 17 height 17
click at [676, 297] on span "Select an option" at bounding box center [672, 294] width 17 height 17
click at [676, 297] on input "Select an option" at bounding box center [672, 294] width 17 height 17
click at [561, 364] on span "Select an option" at bounding box center [564, 360] width 17 height 17
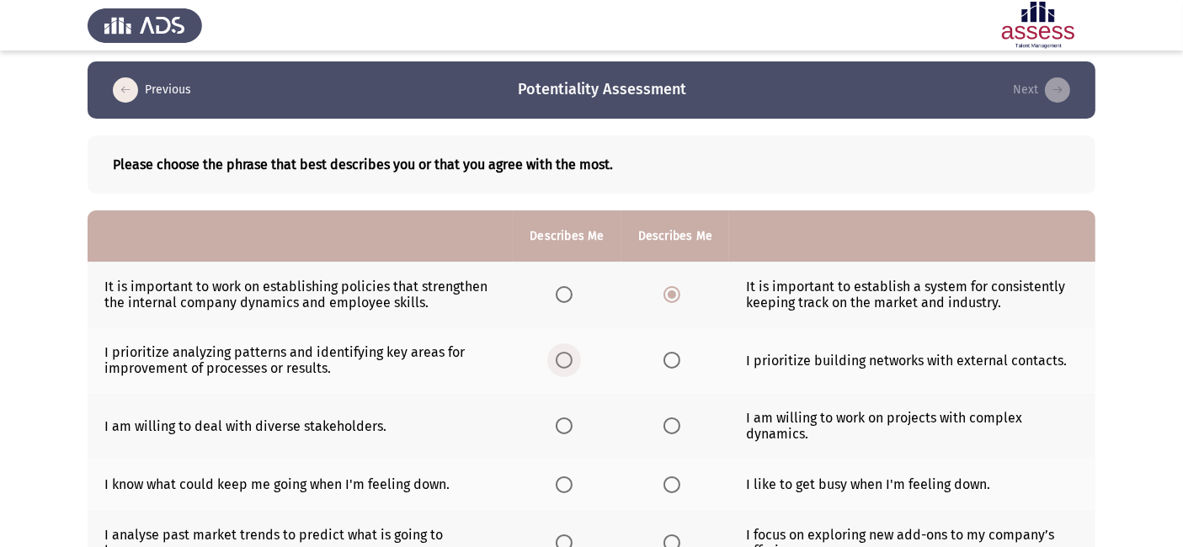
click at [561, 364] on input "Select an option" at bounding box center [564, 360] width 17 height 17
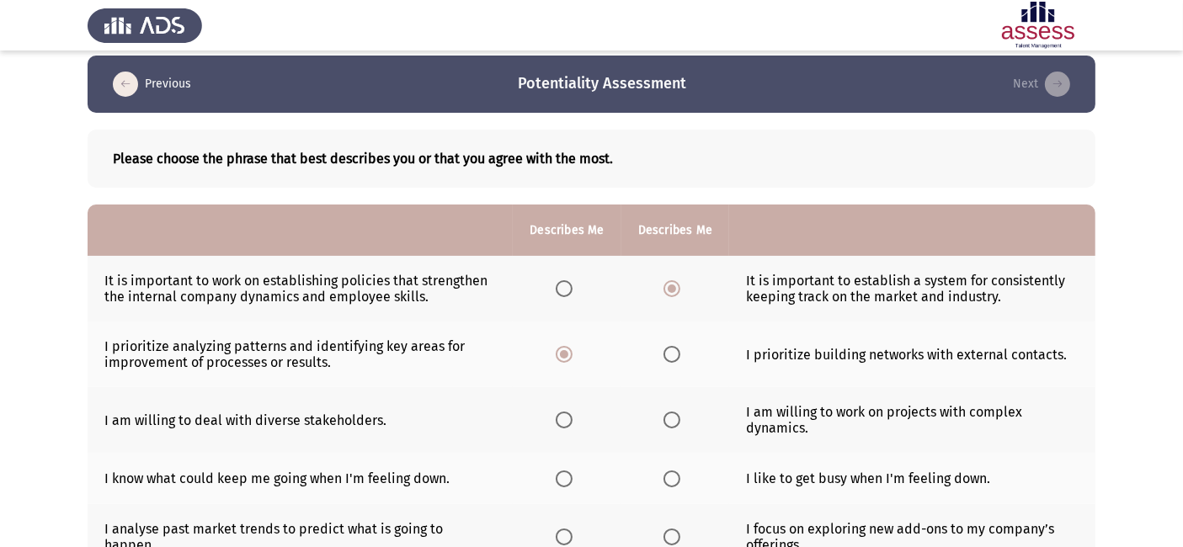
scroll to position [0, 0]
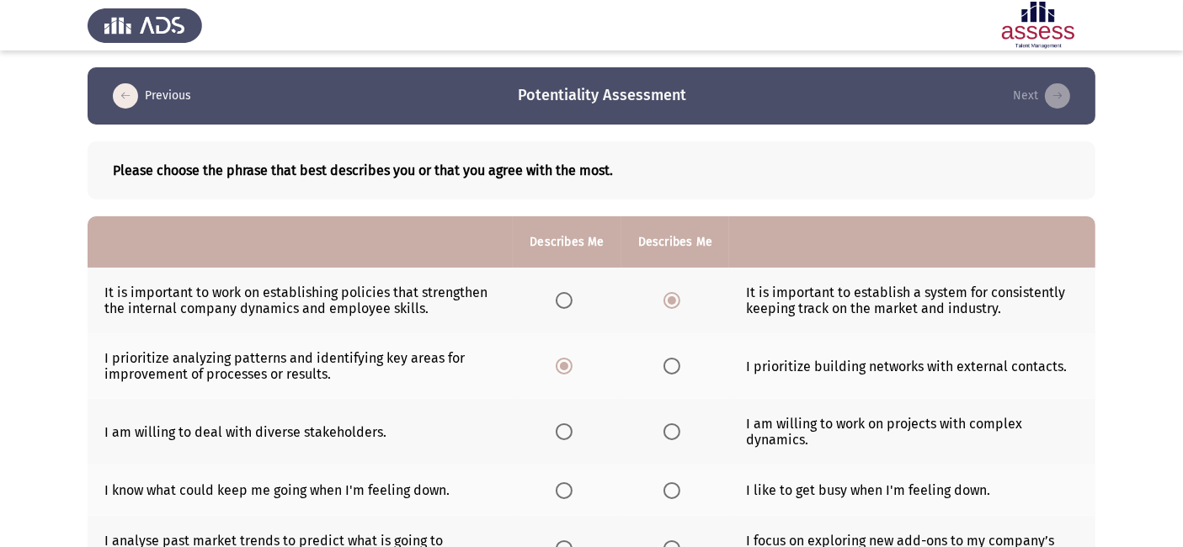
click at [563, 302] on span "Select an option" at bounding box center [564, 300] width 17 height 17
click at [563, 302] on input "Select an option" at bounding box center [564, 300] width 17 height 17
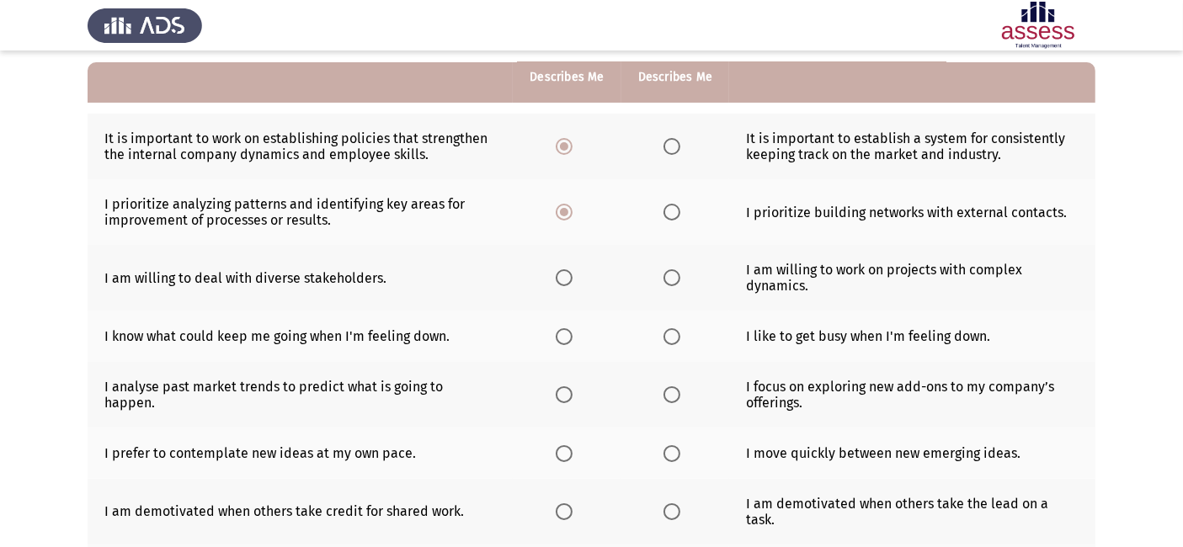
scroll to position [155, 0]
click at [558, 275] on span "Select an option" at bounding box center [564, 277] width 17 height 17
click at [558, 275] on input "Select an option" at bounding box center [564, 277] width 17 height 17
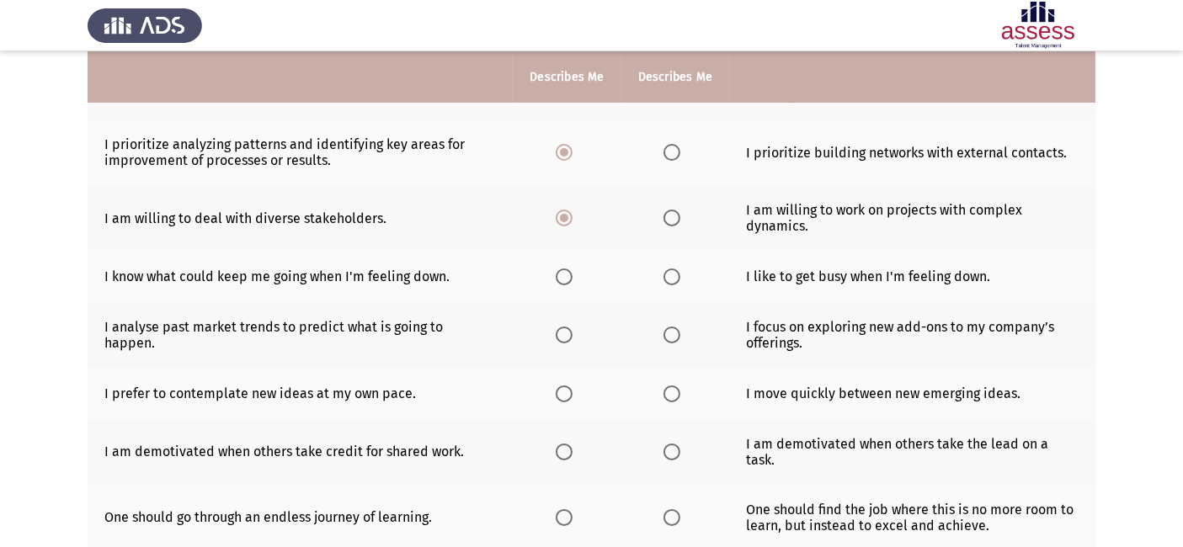
scroll to position [215, 0]
click at [558, 275] on span "Select an option" at bounding box center [564, 276] width 17 height 17
click at [558, 275] on input "Select an option" at bounding box center [564, 276] width 17 height 17
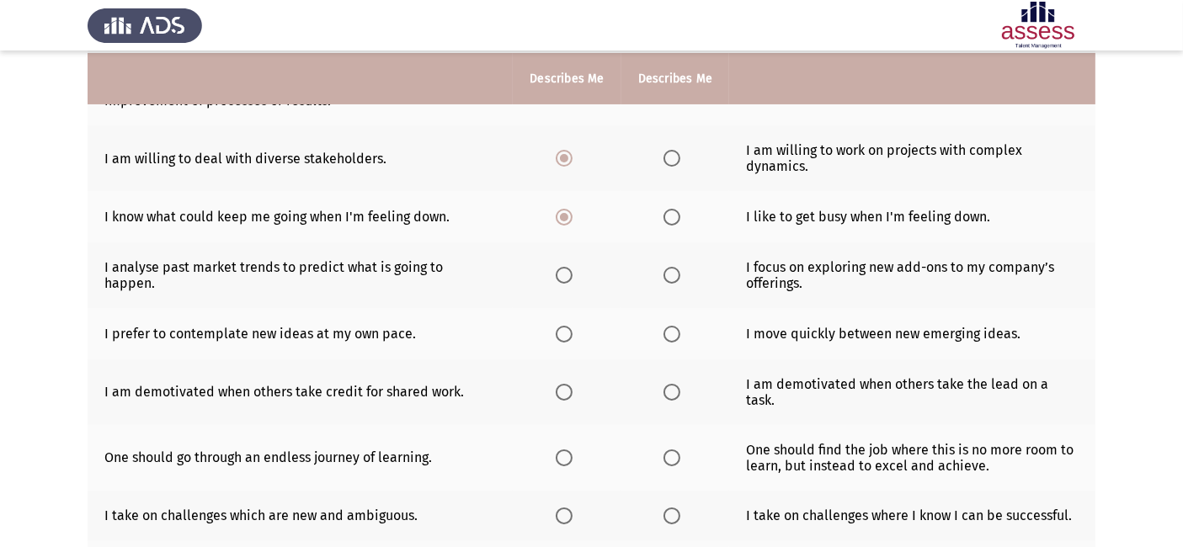
scroll to position [276, 0]
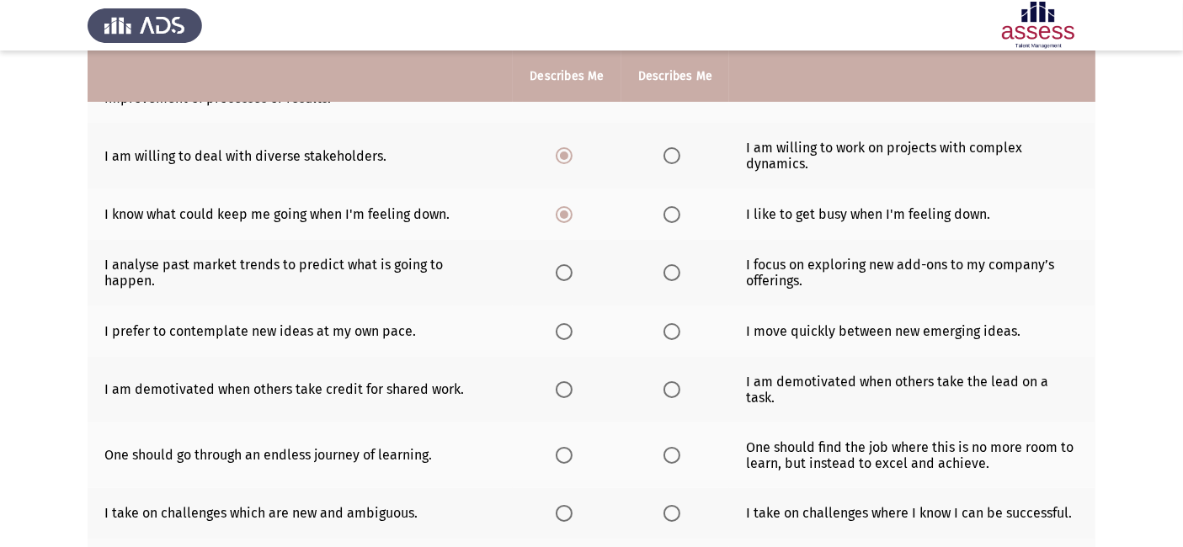
click at [671, 290] on th at bounding box center [676, 273] width 108 height 66
click at [676, 280] on span "Select an option" at bounding box center [672, 272] width 17 height 17
click at [676, 280] on input "Select an option" at bounding box center [672, 272] width 17 height 17
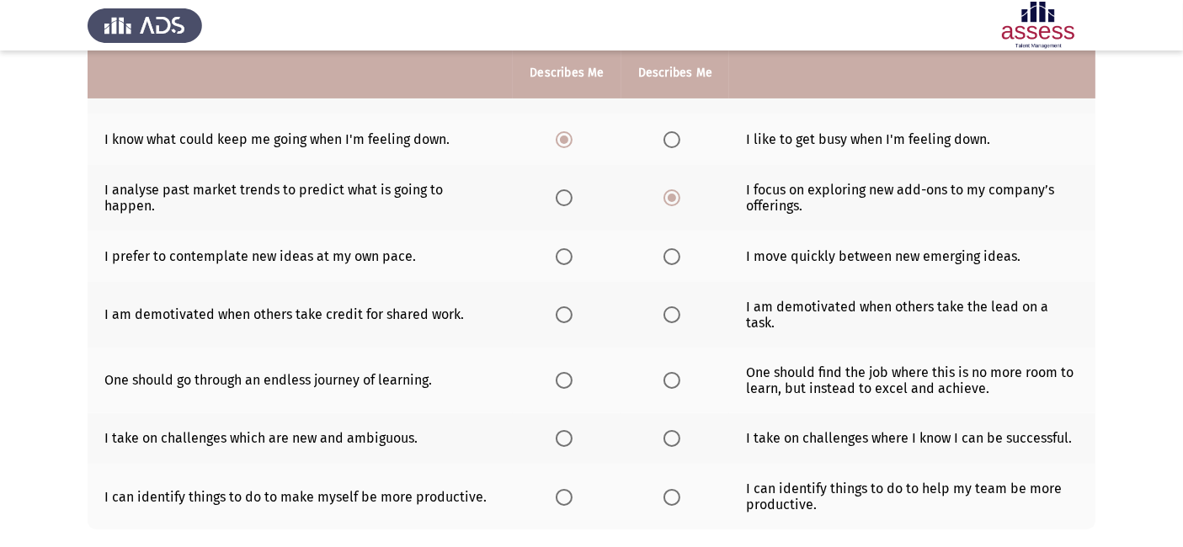
scroll to position [353, 0]
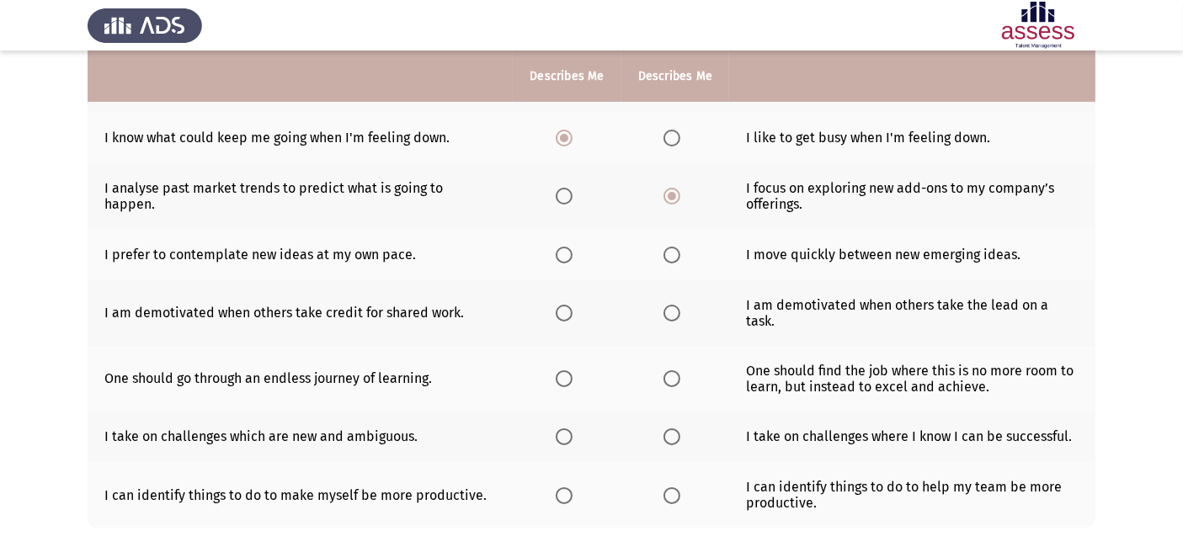
click at [560, 255] on span "Select an option" at bounding box center [564, 255] width 17 height 17
click at [560, 255] on input "Select an option" at bounding box center [564, 255] width 17 height 17
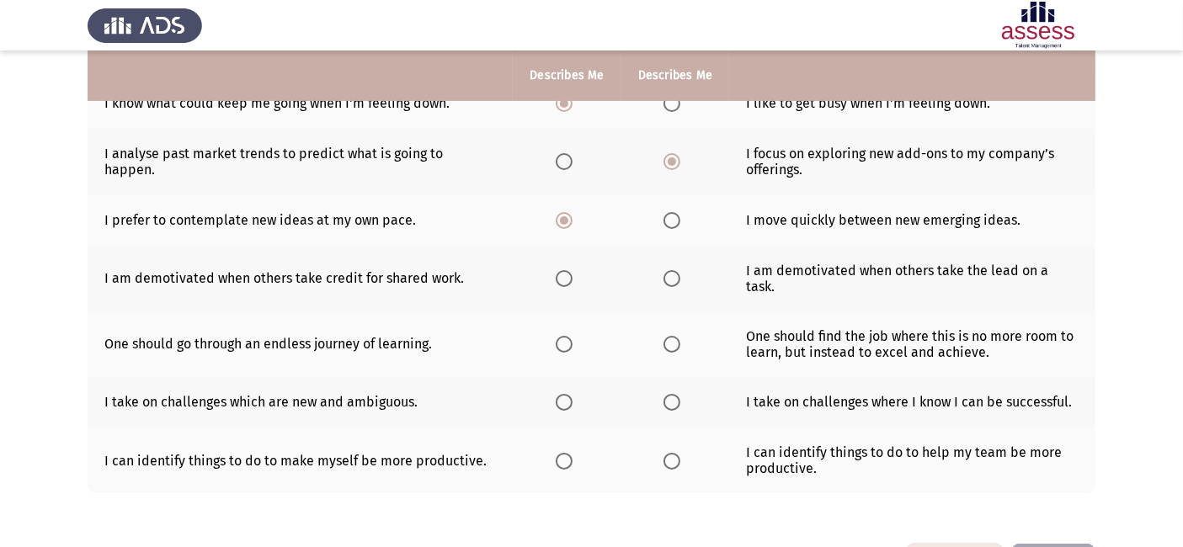
scroll to position [388, 0]
click at [554, 268] on th at bounding box center [567, 278] width 108 height 66
click at [563, 275] on span "Select an option" at bounding box center [564, 278] width 17 height 17
click at [563, 275] on input "Select an option" at bounding box center [564, 278] width 17 height 17
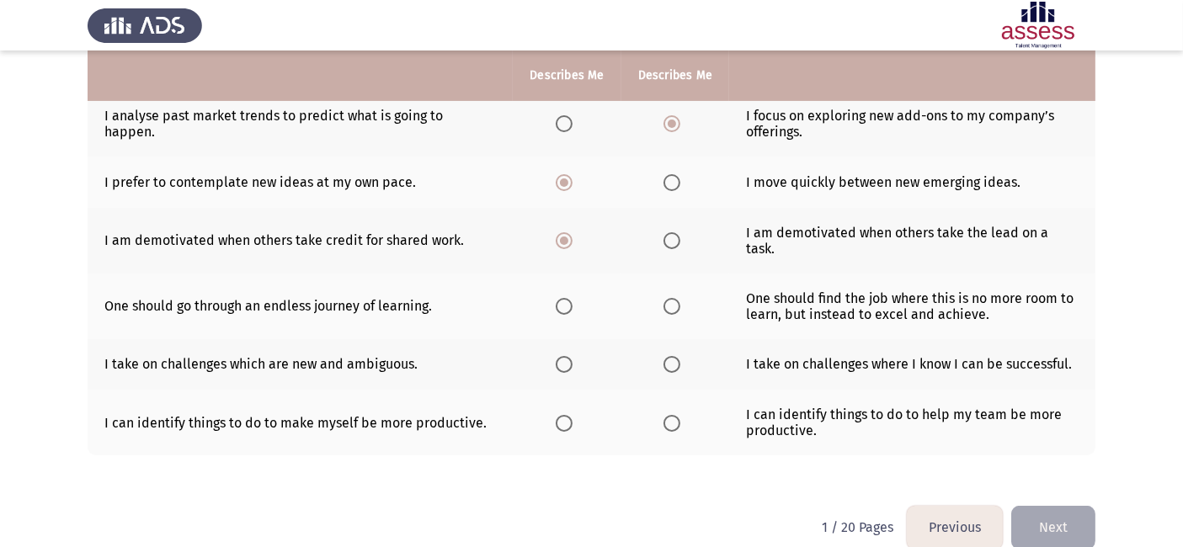
scroll to position [425, 0]
click at [558, 299] on span "Select an option" at bounding box center [564, 307] width 17 height 17
click at [558, 299] on input "Select an option" at bounding box center [564, 307] width 17 height 17
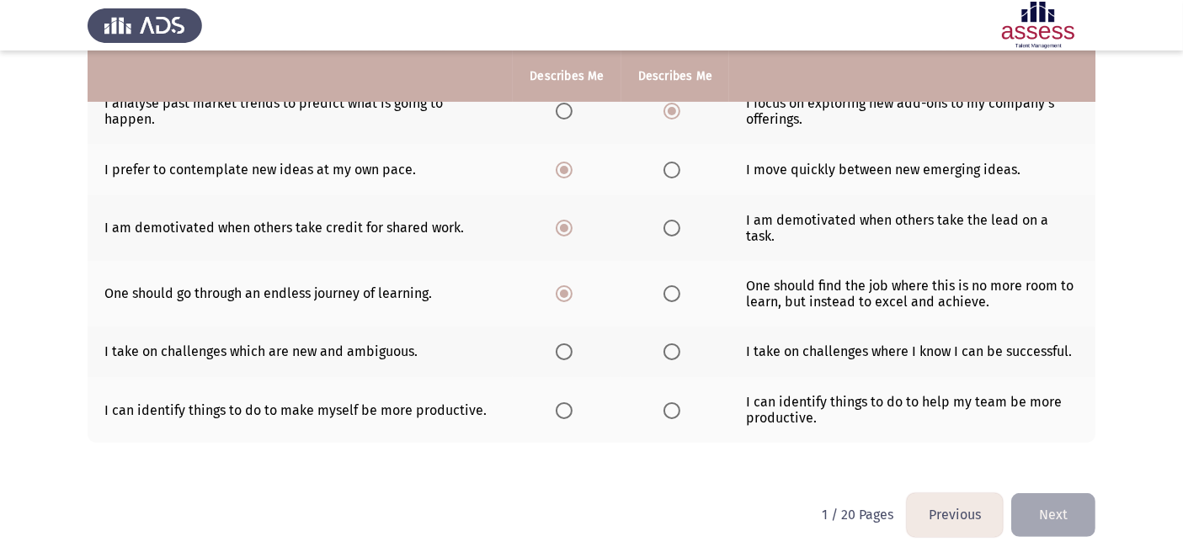
scroll to position [438, 0]
click at [563, 344] on span "Select an option" at bounding box center [564, 352] width 17 height 17
click at [563, 344] on input "Select an option" at bounding box center [564, 352] width 17 height 17
click at [671, 403] on span "Select an option" at bounding box center [672, 411] width 17 height 17
click at [671, 403] on input "Select an option" at bounding box center [672, 411] width 17 height 17
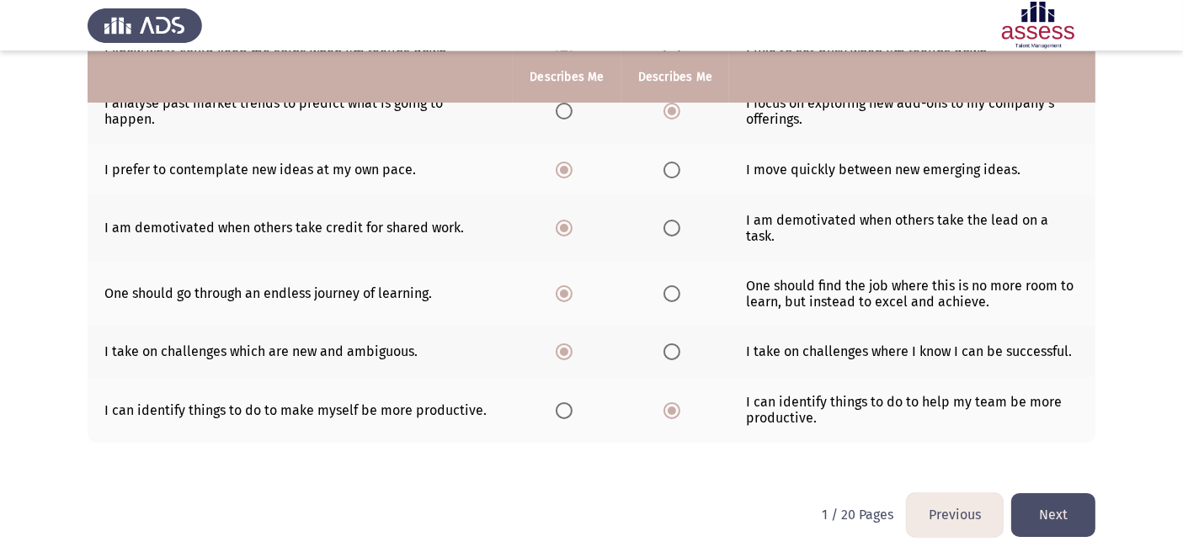
click at [1063, 497] on button "Next" at bounding box center [1054, 515] width 84 height 43
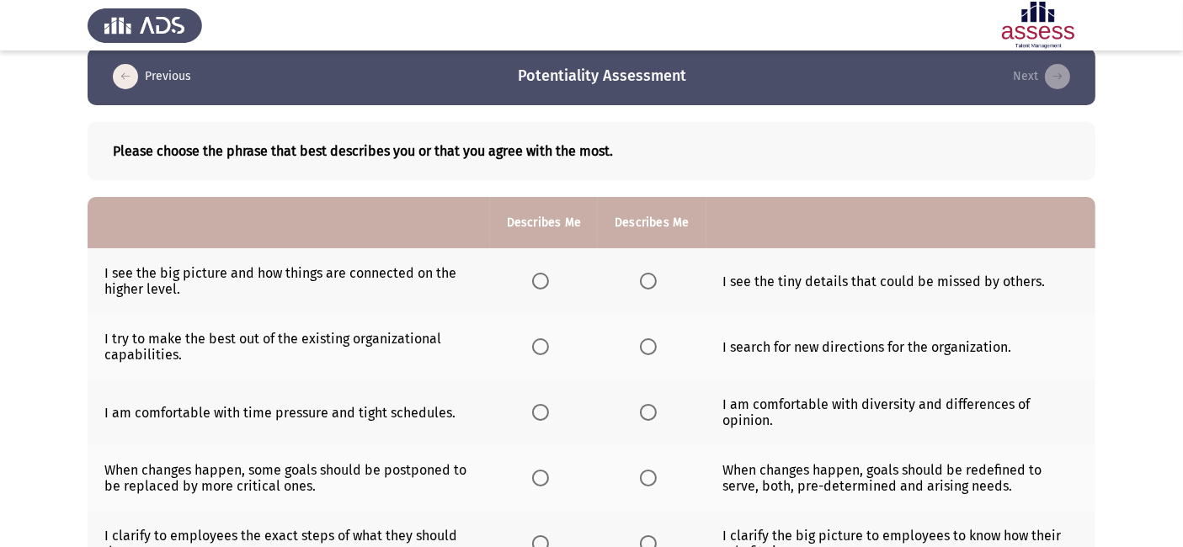
scroll to position [24, 0]
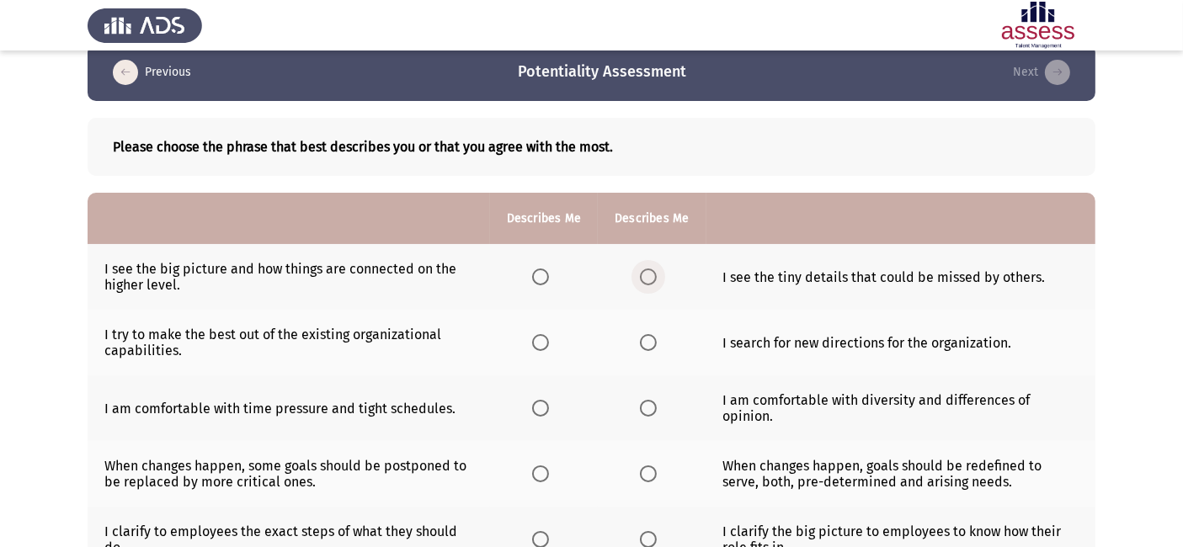
click at [649, 280] on span "Select an option" at bounding box center [648, 277] width 17 height 17
click at [649, 280] on input "Select an option" at bounding box center [648, 277] width 17 height 17
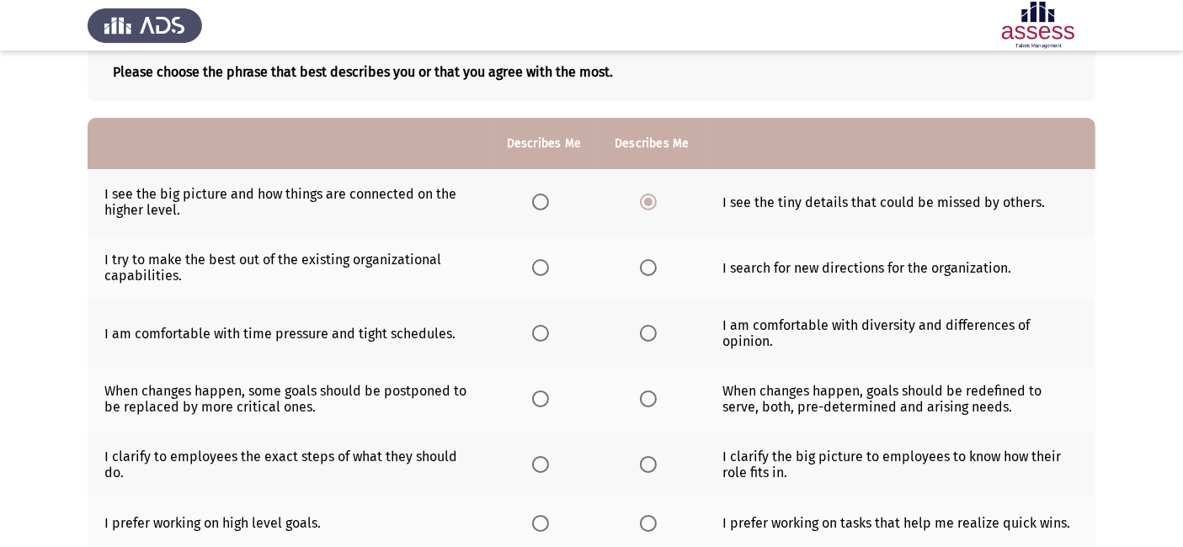
scroll to position [97, 0]
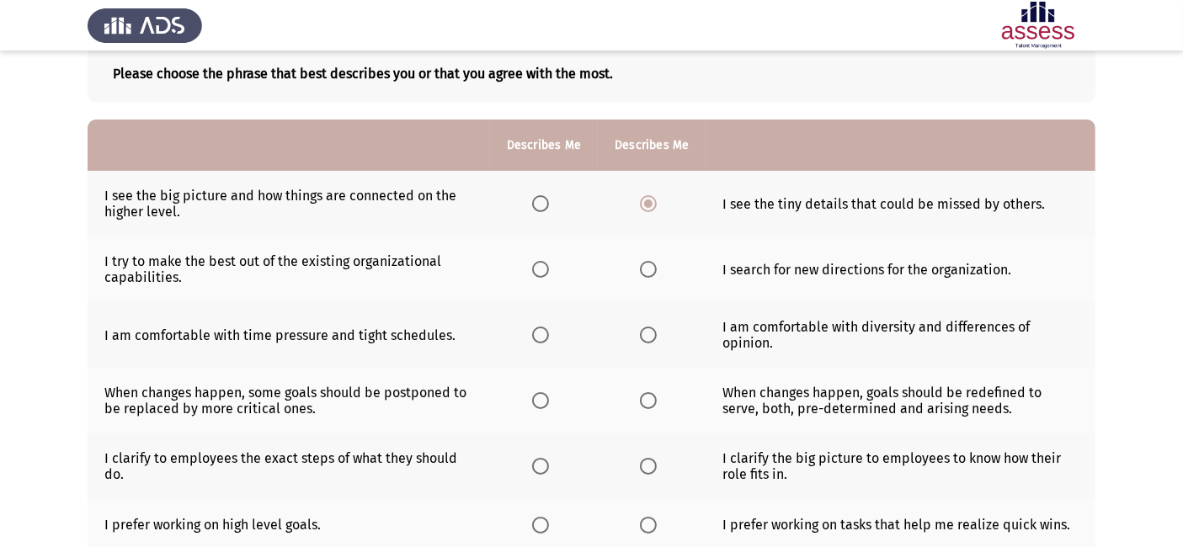
click at [542, 275] on span "Select an option" at bounding box center [540, 269] width 17 height 17
click at [542, 275] on input "Select an option" at bounding box center [540, 269] width 17 height 17
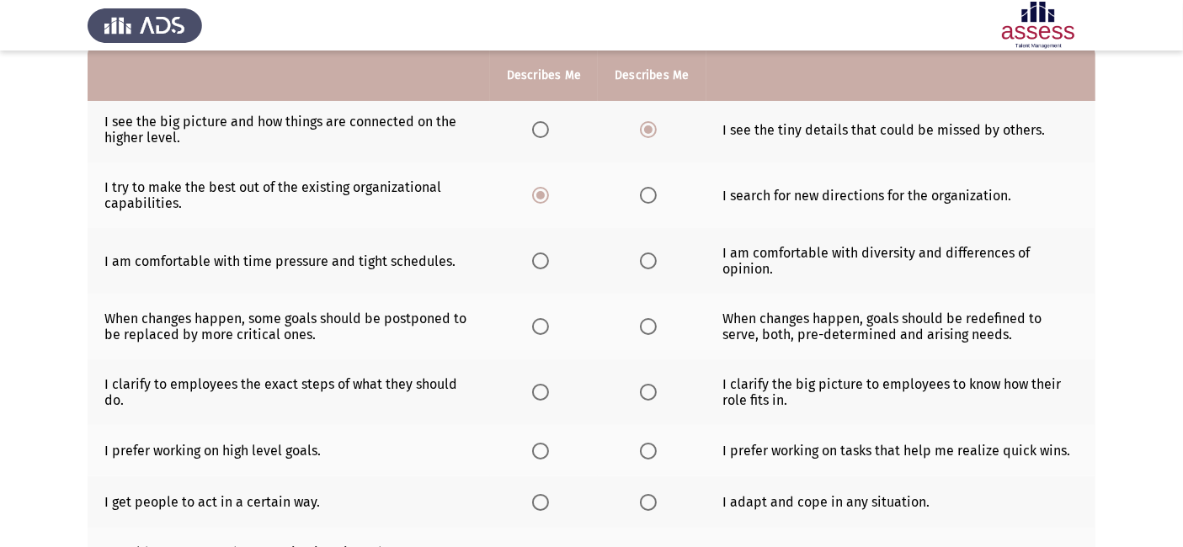
scroll to position [172, 0]
click at [649, 255] on span "Select an option" at bounding box center [648, 260] width 17 height 17
click at [649, 255] on input "Select an option" at bounding box center [648, 260] width 17 height 17
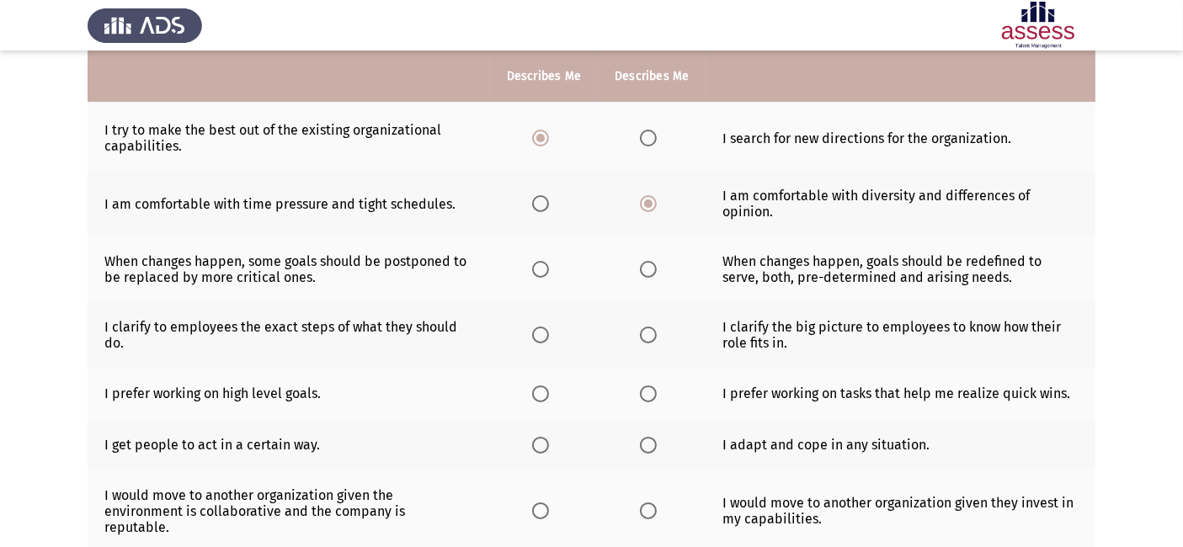
scroll to position [230, 0]
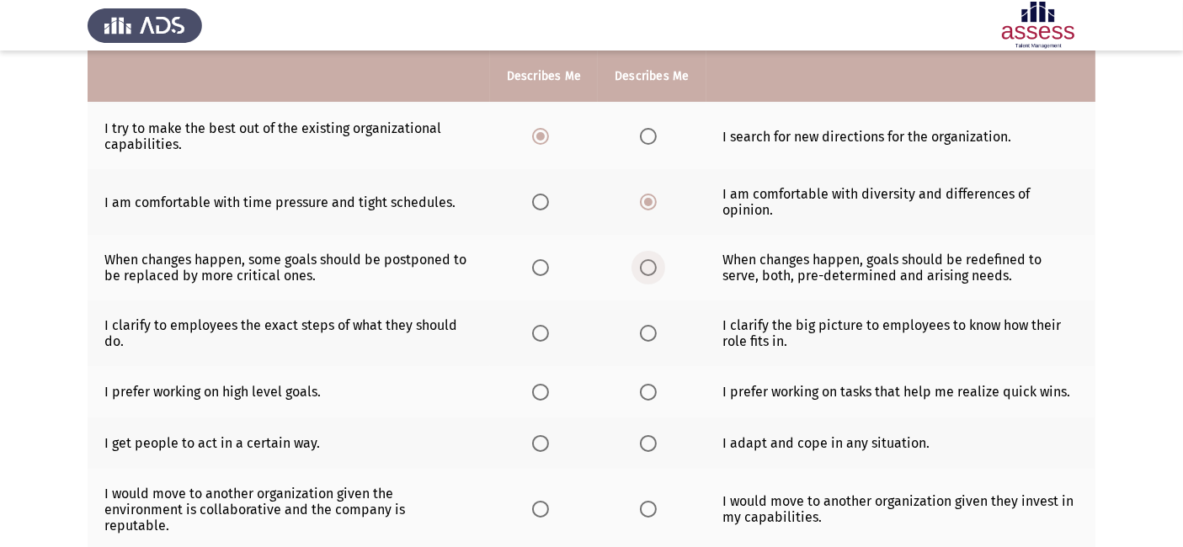
click at [649, 259] on span "Select an option" at bounding box center [648, 267] width 17 height 17
click at [649, 259] on input "Select an option" at bounding box center [648, 267] width 17 height 17
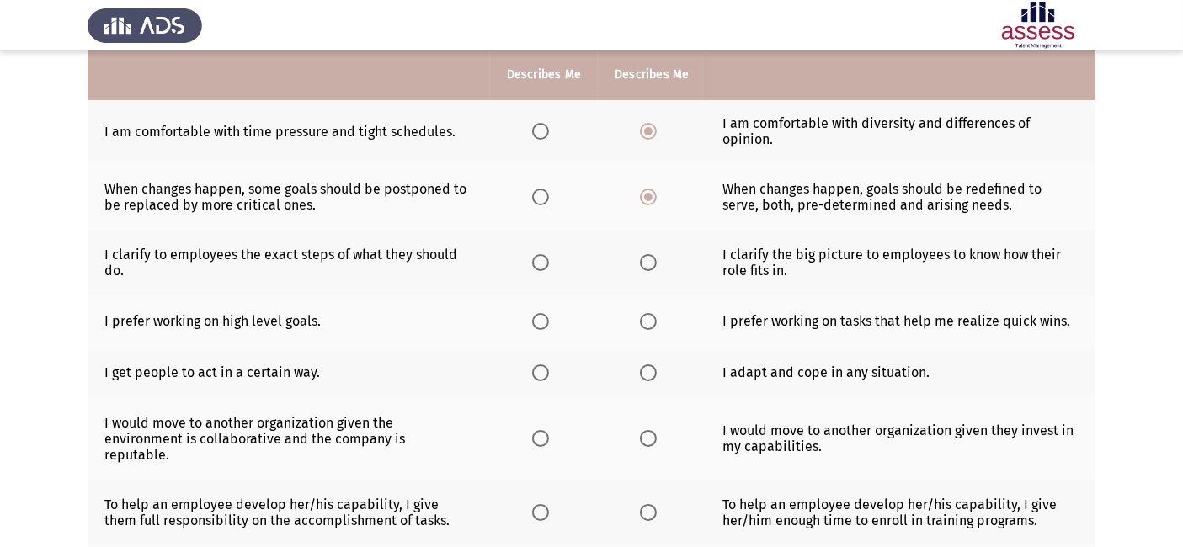
scroll to position [302, 0]
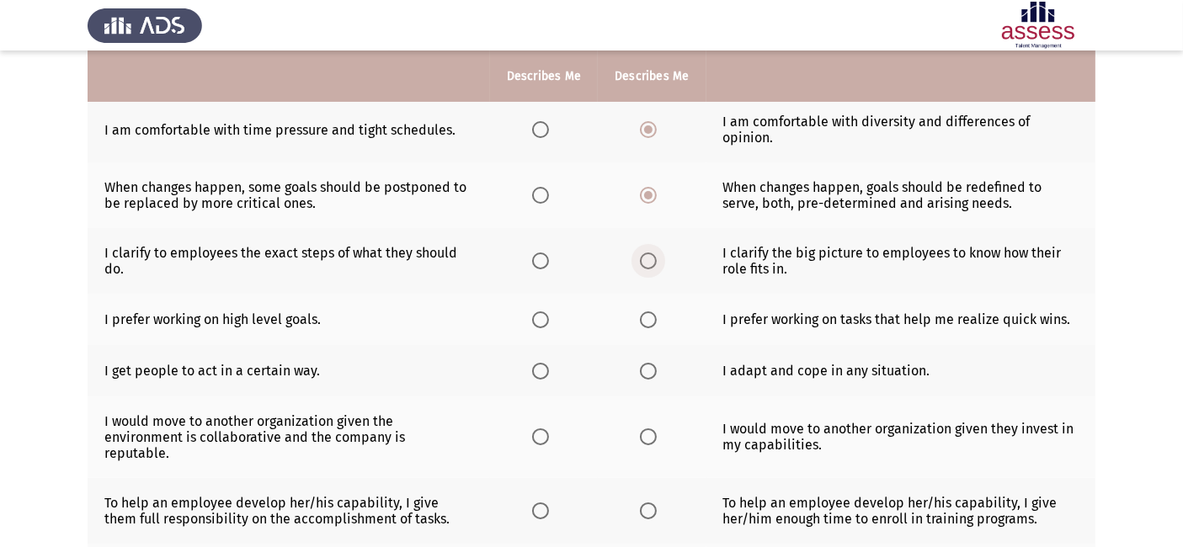
click at [647, 253] on span "Select an option" at bounding box center [648, 261] width 17 height 17
click at [647, 253] on input "Select an option" at bounding box center [648, 261] width 17 height 17
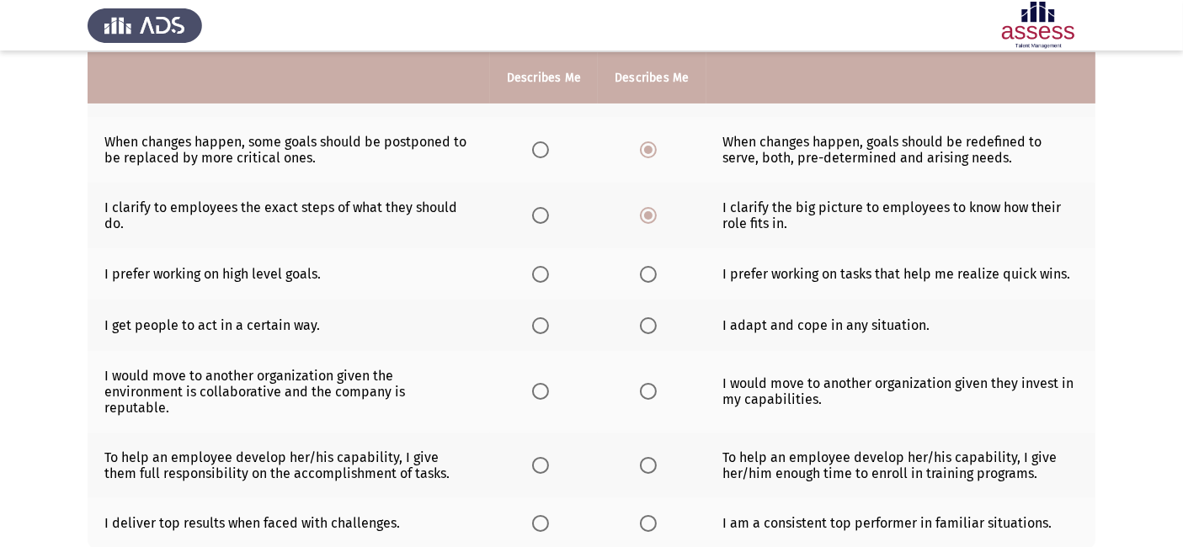
scroll to position [349, 0]
click at [531, 256] on th at bounding box center [544, 273] width 108 height 51
click at [537, 265] on span "Select an option" at bounding box center [540, 273] width 17 height 17
click at [537, 265] on input "Select an option" at bounding box center [540, 273] width 17 height 17
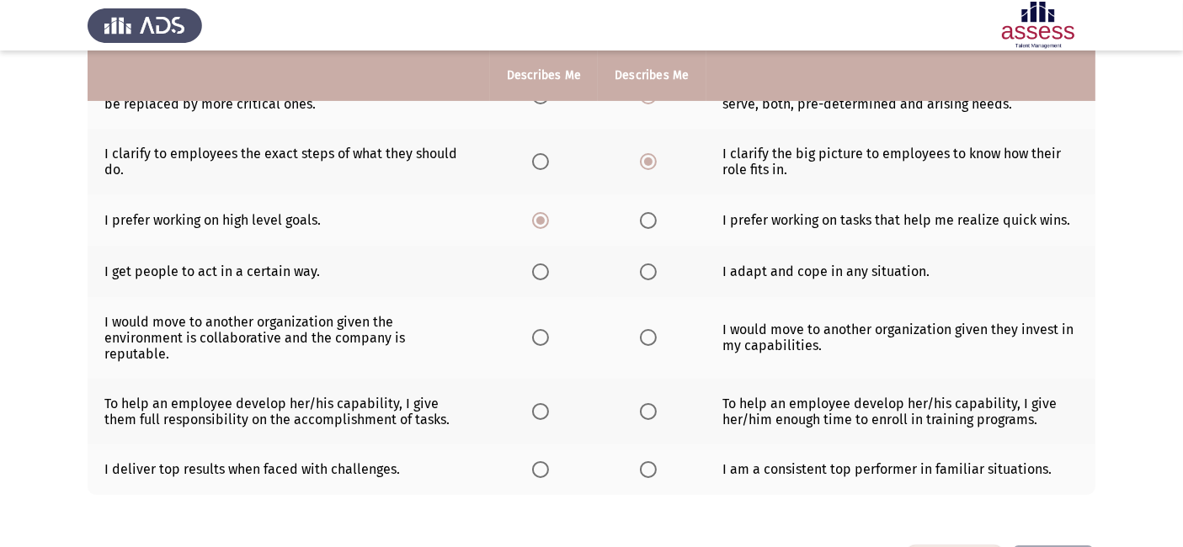
scroll to position [400, 0]
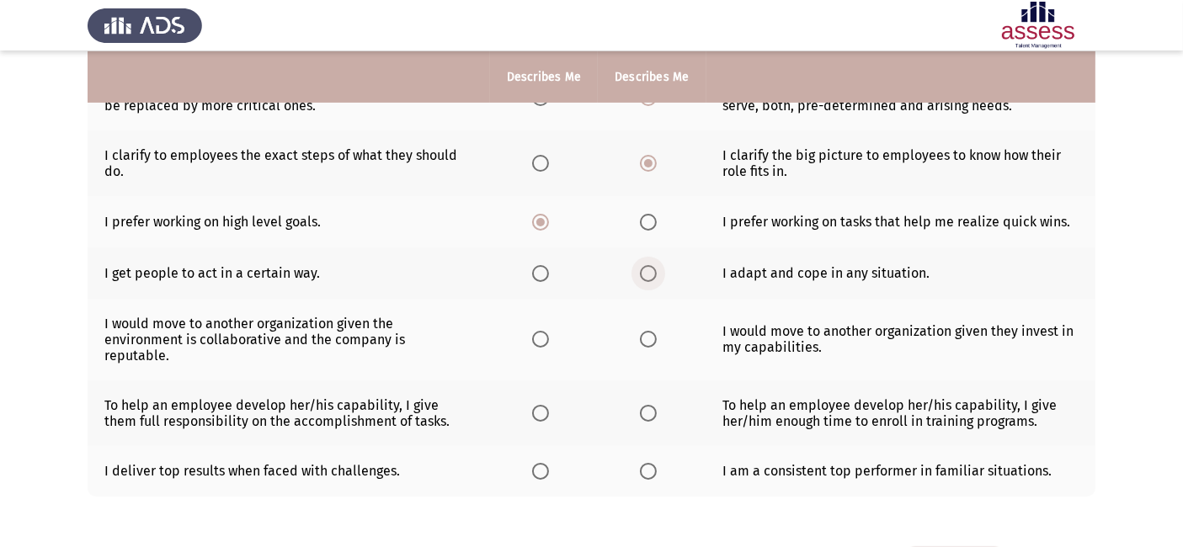
click at [650, 265] on span "Select an option" at bounding box center [648, 273] width 17 height 17
click at [650, 265] on input "Select an option" at bounding box center [648, 273] width 17 height 17
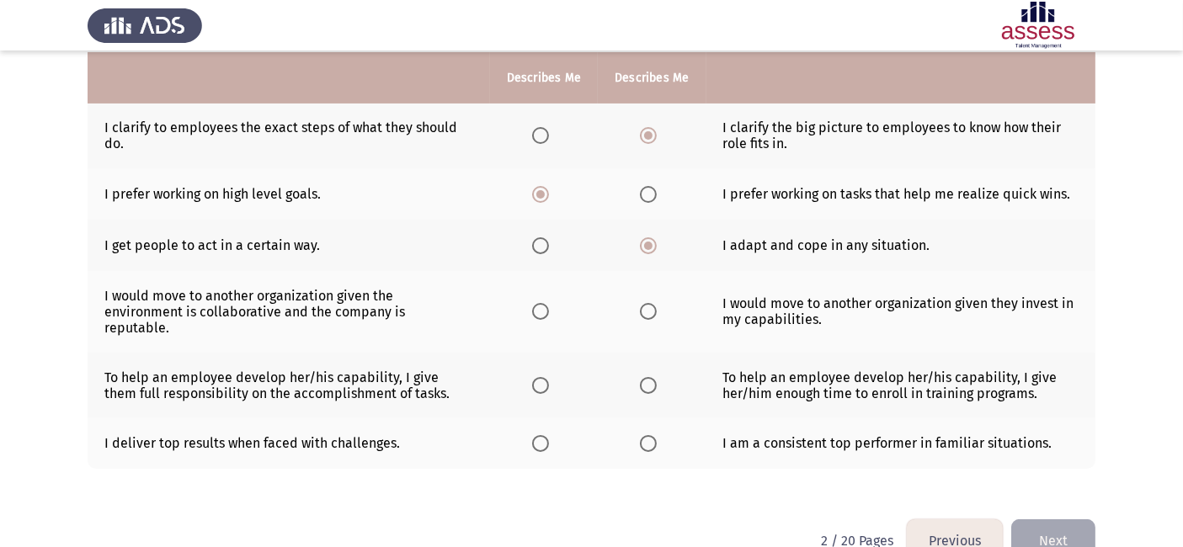
scroll to position [430, 0]
click at [533, 302] on span "Select an option" at bounding box center [540, 310] width 17 height 17
click at [533, 302] on input "Select an option" at bounding box center [540, 310] width 17 height 17
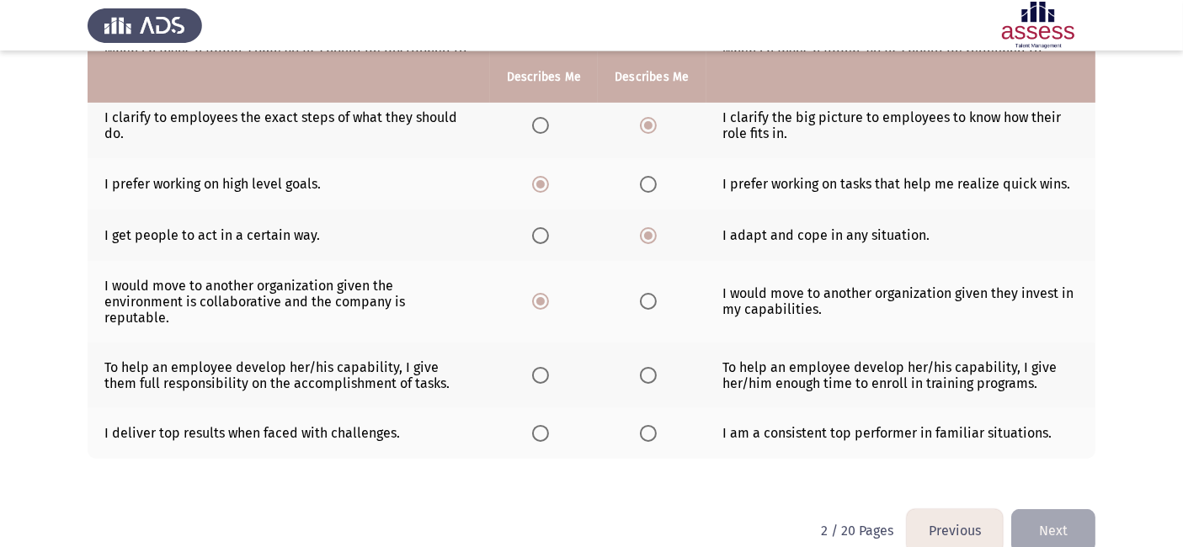
scroll to position [438, 0]
click at [538, 367] on span "Select an option" at bounding box center [540, 375] width 17 height 17
click at [538, 367] on input "Select an option" at bounding box center [540, 375] width 17 height 17
click at [633, 409] on th at bounding box center [652, 434] width 108 height 51
click at [659, 425] on label "Select an option" at bounding box center [652, 433] width 24 height 17
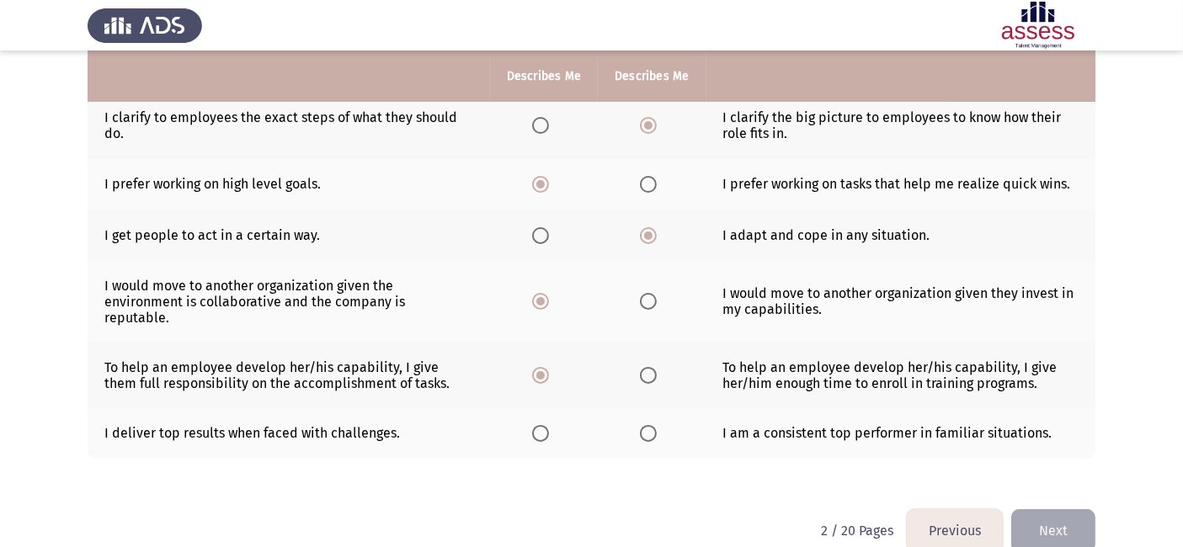
click at [657, 425] on input "Select an option" at bounding box center [648, 433] width 17 height 17
click at [1054, 510] on button "Next" at bounding box center [1054, 531] width 84 height 43
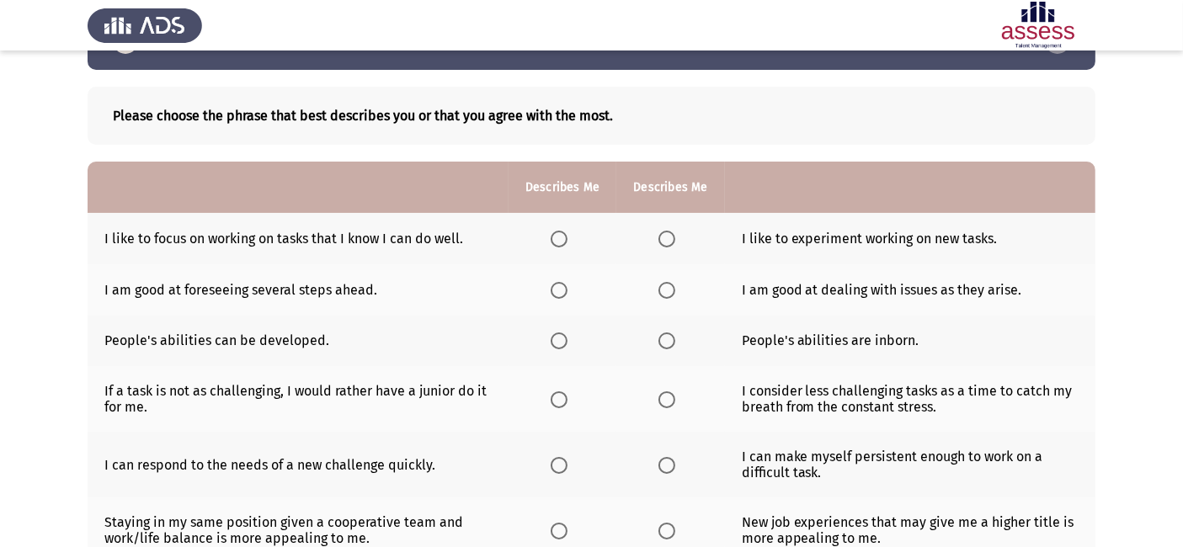
scroll to position [54, 0]
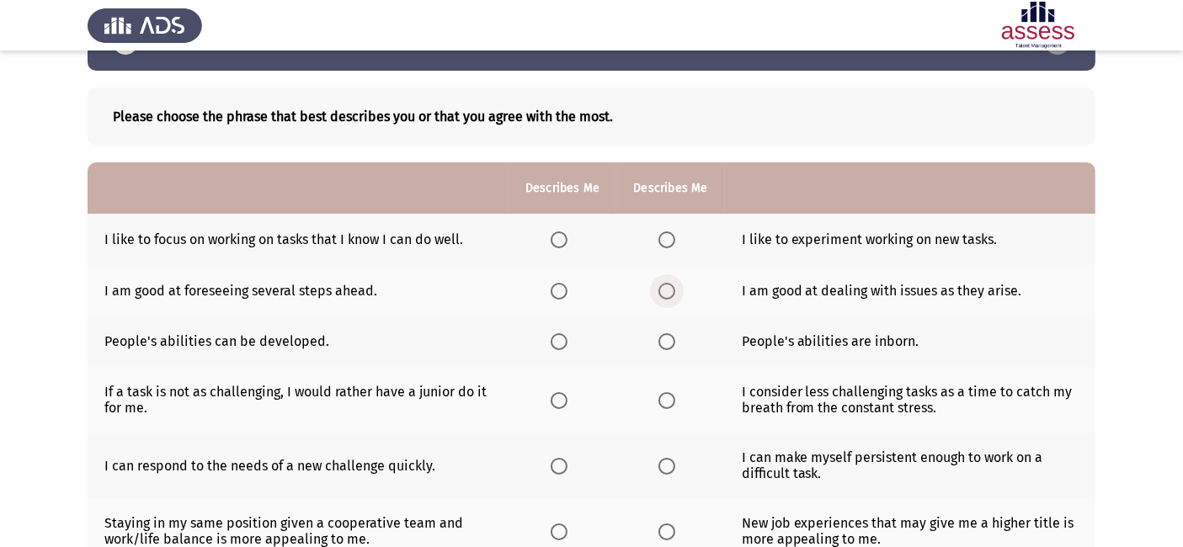
click at [666, 296] on span "Select an option" at bounding box center [667, 291] width 17 height 17
click at [666, 296] on input "Select an option" at bounding box center [667, 291] width 17 height 17
click at [546, 346] on th at bounding box center [563, 342] width 108 height 51
click at [558, 335] on span "Select an option" at bounding box center [559, 342] width 17 height 17
click at [558, 335] on input "Select an option" at bounding box center [559, 342] width 17 height 17
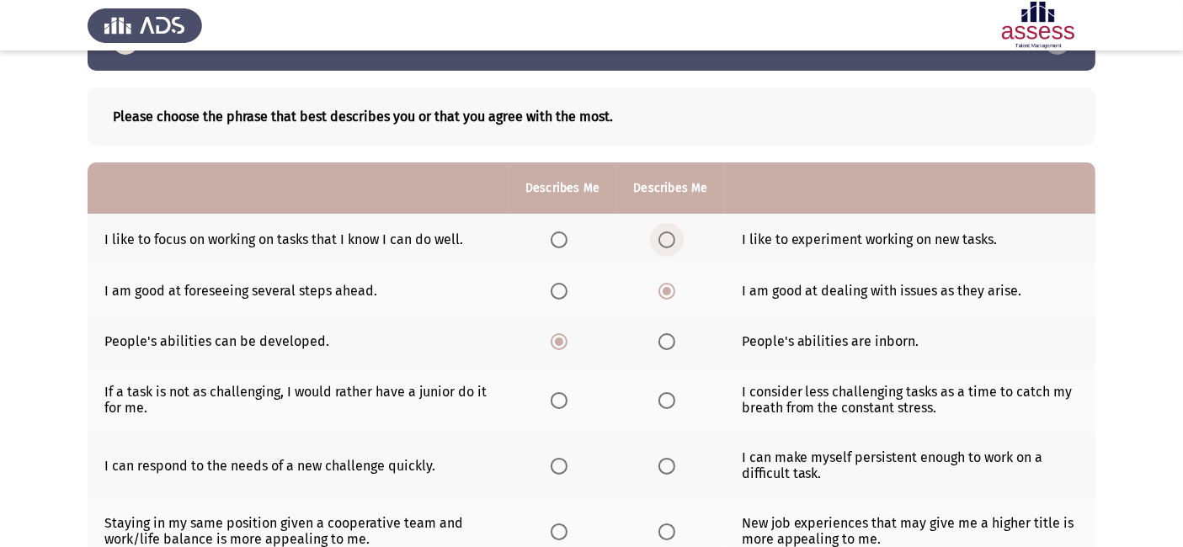
click at [671, 241] on span "Select an option" at bounding box center [667, 240] width 17 height 17
click at [671, 241] on input "Select an option" at bounding box center [667, 240] width 17 height 17
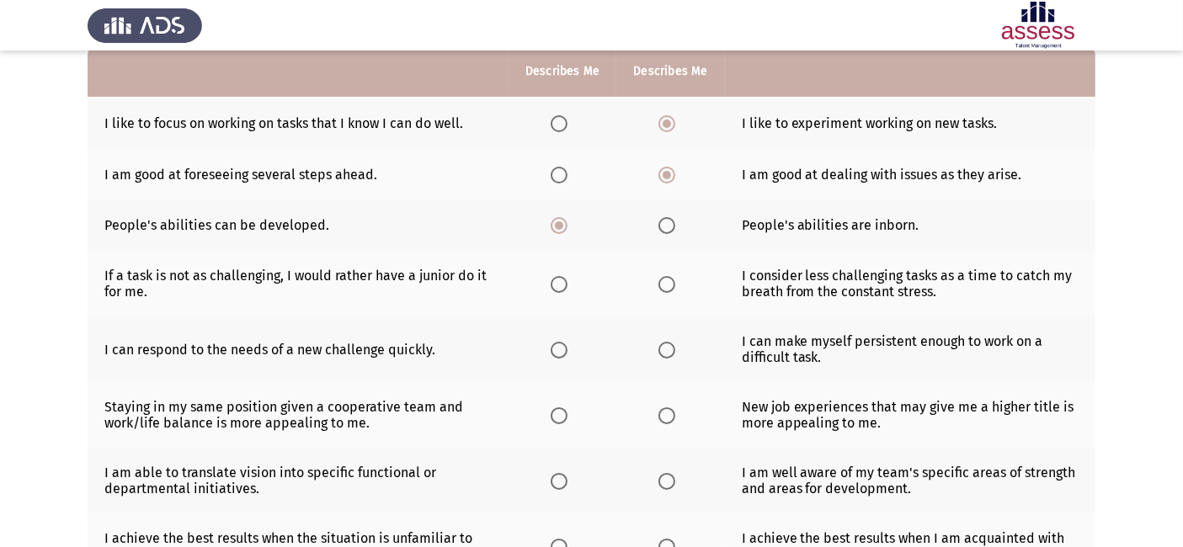
scroll to position [172, 0]
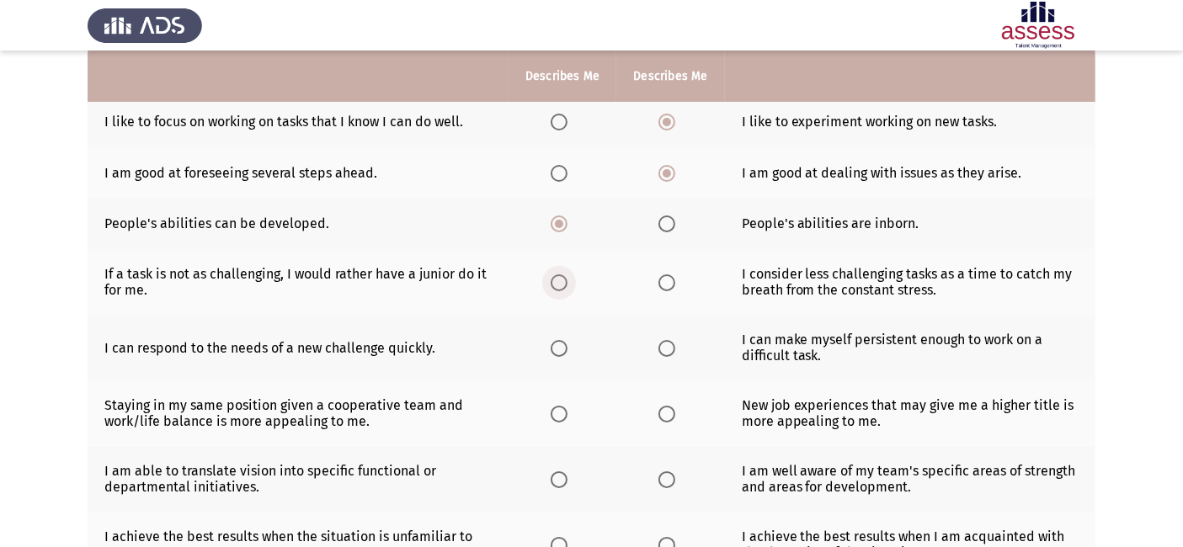
click at [558, 282] on span "Select an option" at bounding box center [559, 283] width 17 height 17
click at [558, 282] on input "Select an option" at bounding box center [559, 283] width 17 height 17
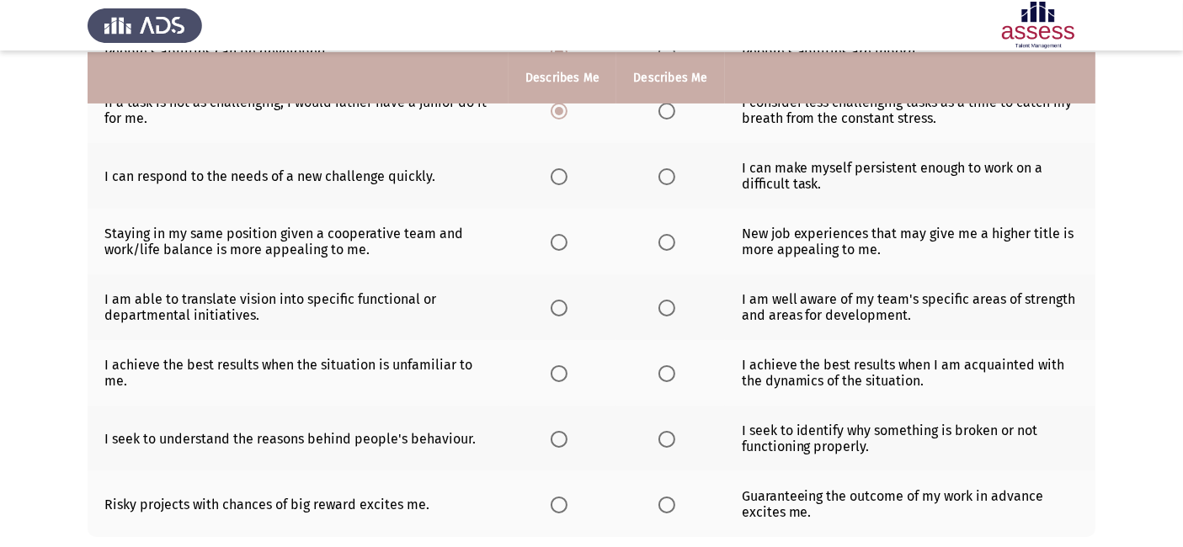
scroll to position [345, 0]
click at [669, 250] on th at bounding box center [671, 240] width 108 height 66
click at [654, 248] on th at bounding box center [671, 240] width 108 height 66
click at [664, 250] on th at bounding box center [671, 240] width 108 height 66
click at [665, 243] on span "Select an option" at bounding box center [667, 240] width 17 height 17
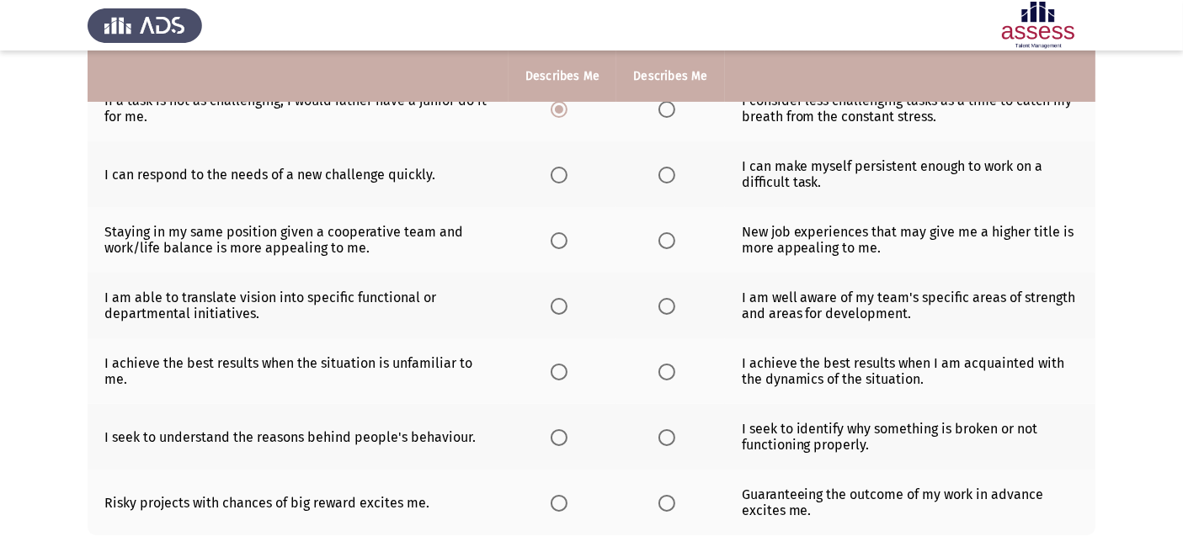
click at [665, 243] on input "Select an option" at bounding box center [667, 240] width 17 height 17
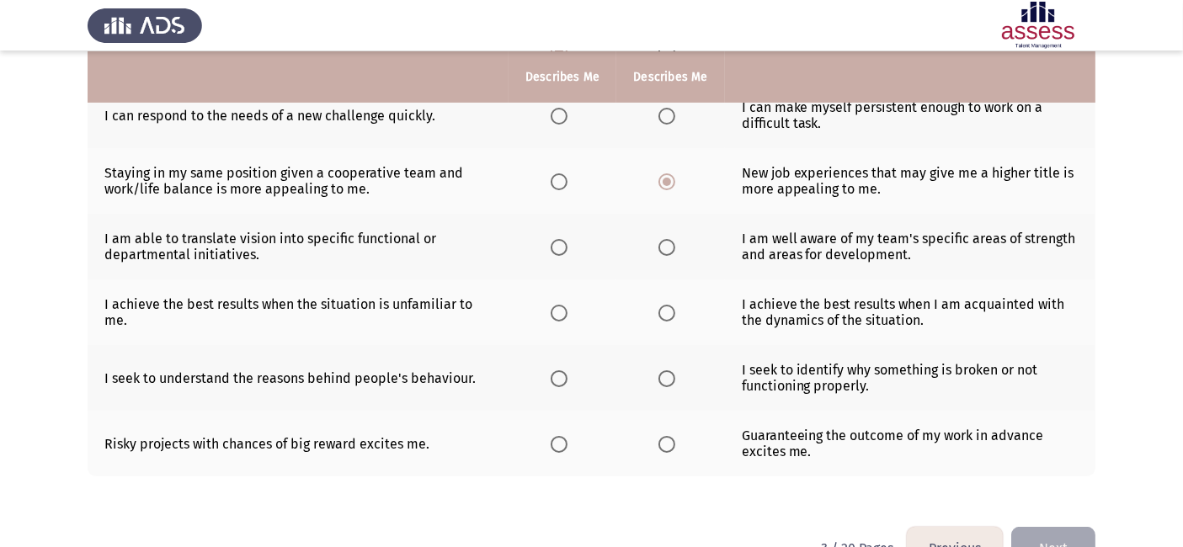
scroll to position [405, 0]
click at [561, 249] on span "Select an option" at bounding box center [559, 246] width 17 height 17
click at [561, 249] on input "Select an option" at bounding box center [559, 246] width 17 height 17
click at [665, 316] on span "Select an option" at bounding box center [667, 312] width 17 height 17
click at [665, 316] on input "Select an option" at bounding box center [667, 312] width 17 height 17
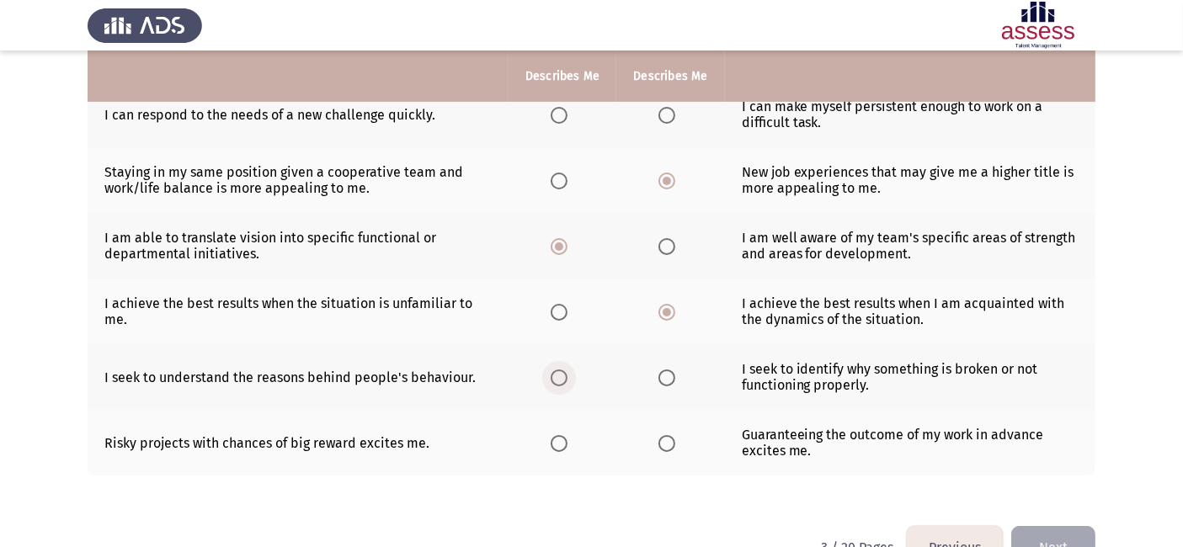
click at [566, 382] on span "Select an option" at bounding box center [559, 378] width 17 height 17
click at [566, 382] on input "Select an option" at bounding box center [559, 378] width 17 height 17
click at [558, 448] on span "Select an option" at bounding box center [559, 443] width 17 height 17
click at [558, 448] on input "Select an option" at bounding box center [559, 443] width 17 height 17
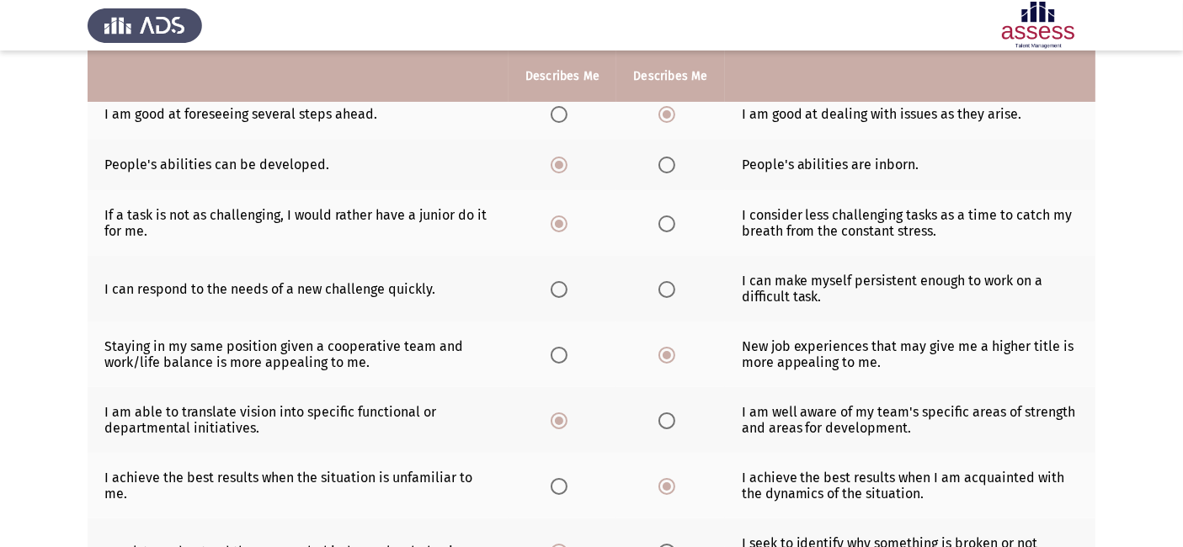
scroll to position [231, 0]
click at [673, 289] on span "Select an option" at bounding box center [667, 289] width 17 height 17
click at [673, 289] on input "Select an option" at bounding box center [667, 289] width 17 height 17
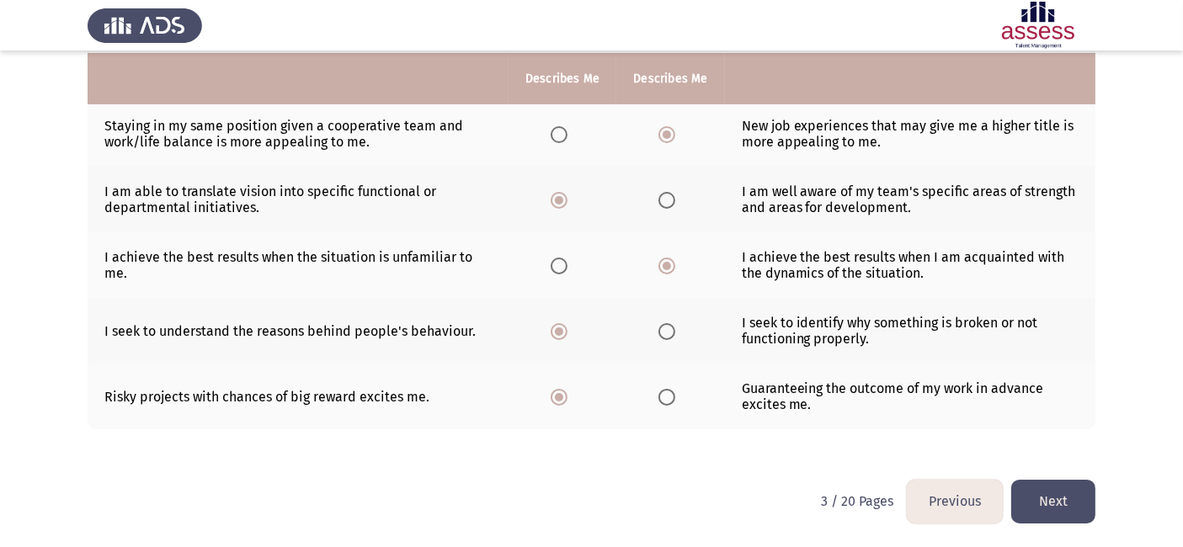
click at [1046, 492] on button "Next" at bounding box center [1054, 501] width 84 height 43
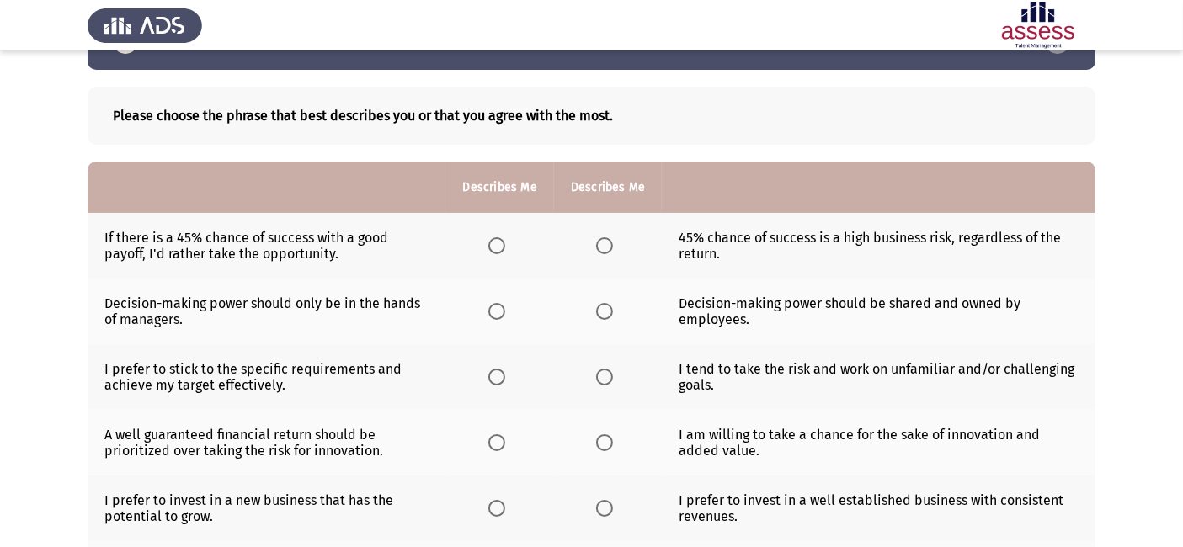
scroll to position [54, 0]
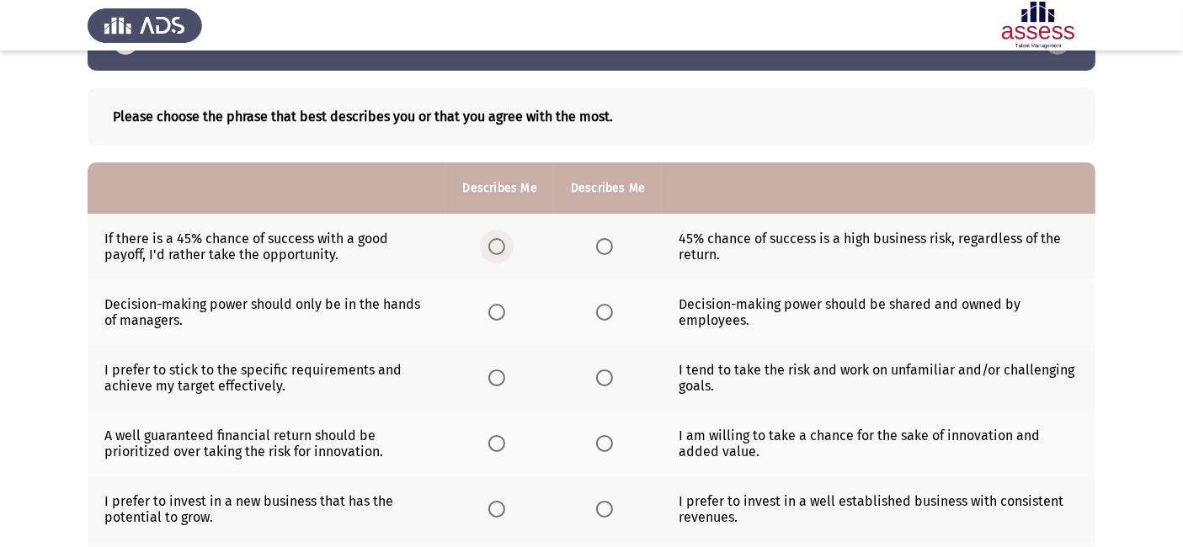
click at [494, 248] on span "Select an option" at bounding box center [497, 246] width 17 height 17
click at [494, 248] on input "Select an option" at bounding box center [497, 246] width 17 height 17
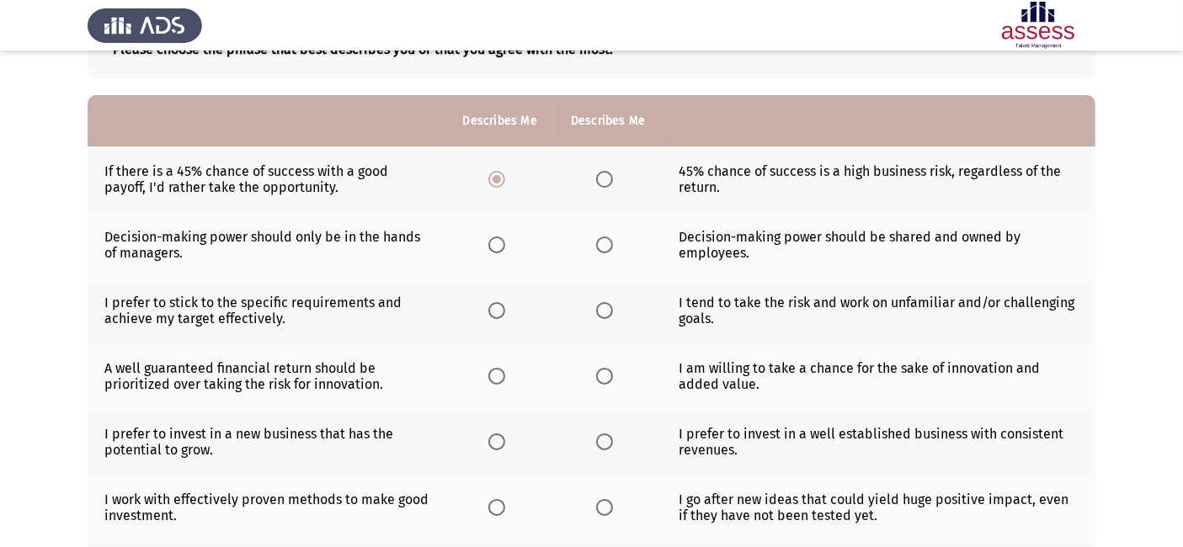
scroll to position [130, 0]
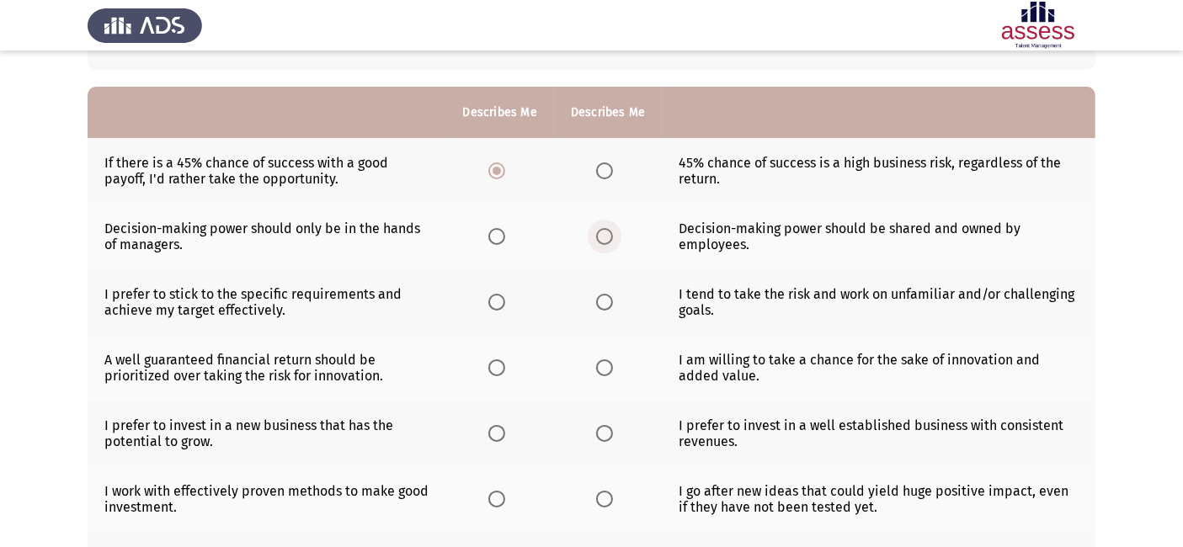
click at [609, 236] on span "Select an option" at bounding box center [604, 236] width 17 height 17
click at [609, 236] on input "Select an option" at bounding box center [604, 236] width 17 height 17
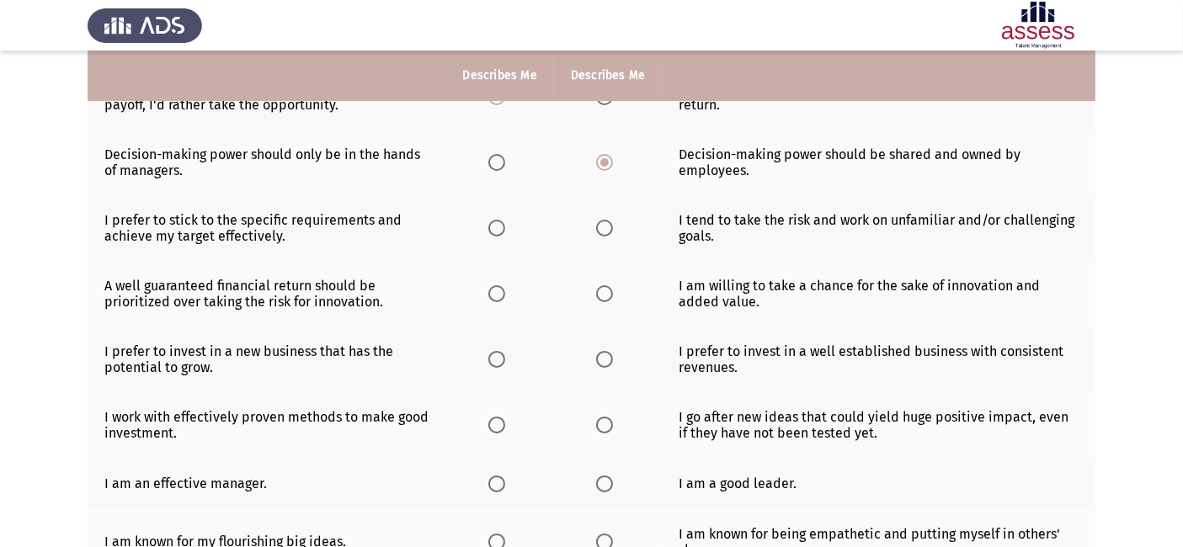
scroll to position [205, 0]
click at [501, 233] on span "Select an option" at bounding box center [497, 227] width 17 height 17
click at [501, 233] on input "Select an option" at bounding box center [497, 227] width 17 height 17
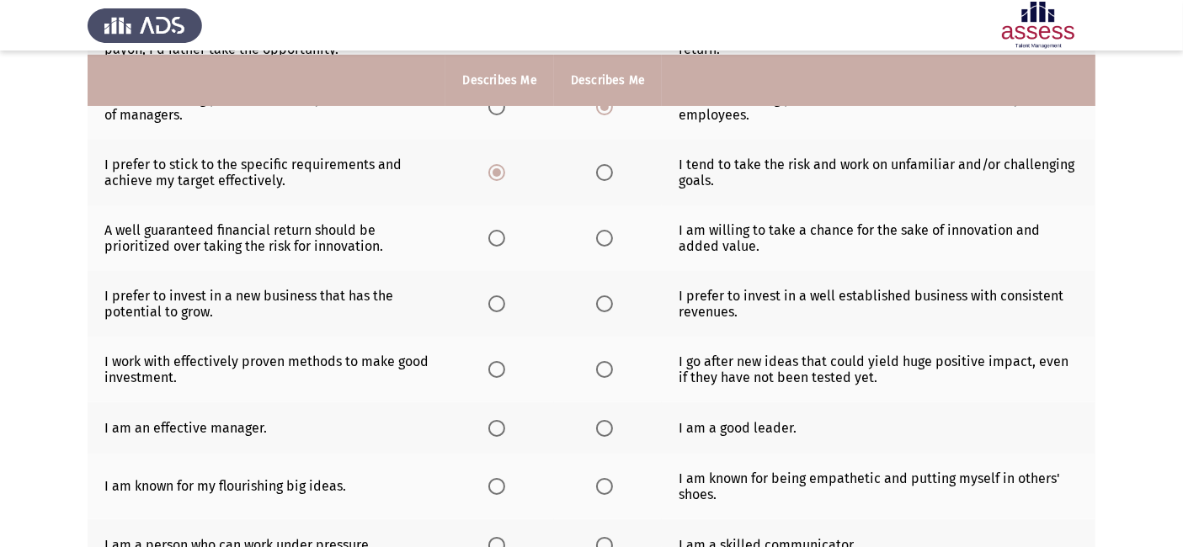
scroll to position [264, 0]
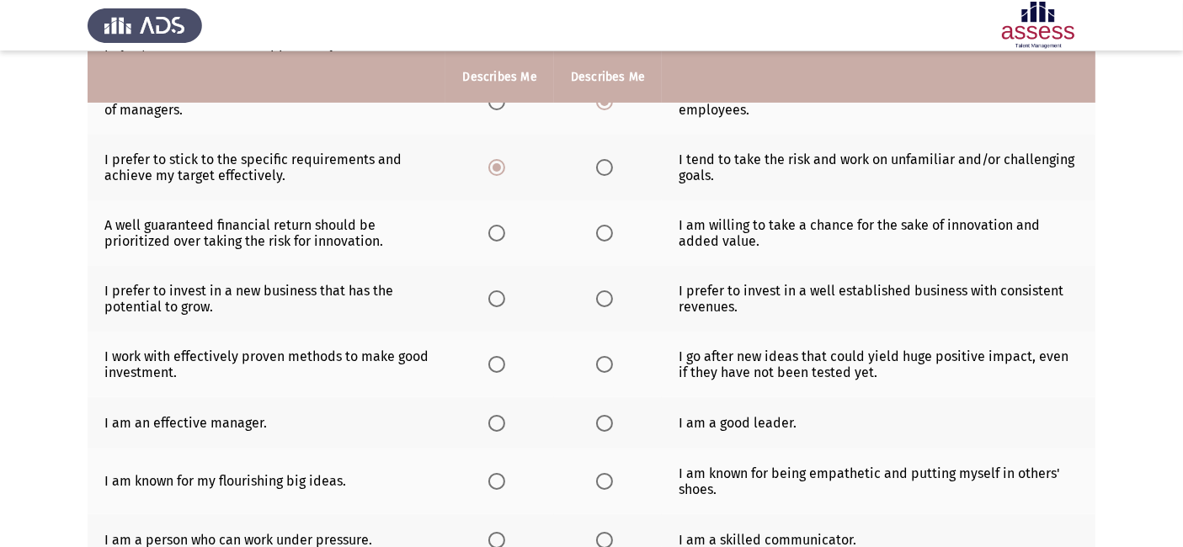
click at [605, 235] on span "Select an option" at bounding box center [604, 233] width 17 height 17
click at [605, 235] on input "Select an option" at bounding box center [604, 233] width 17 height 17
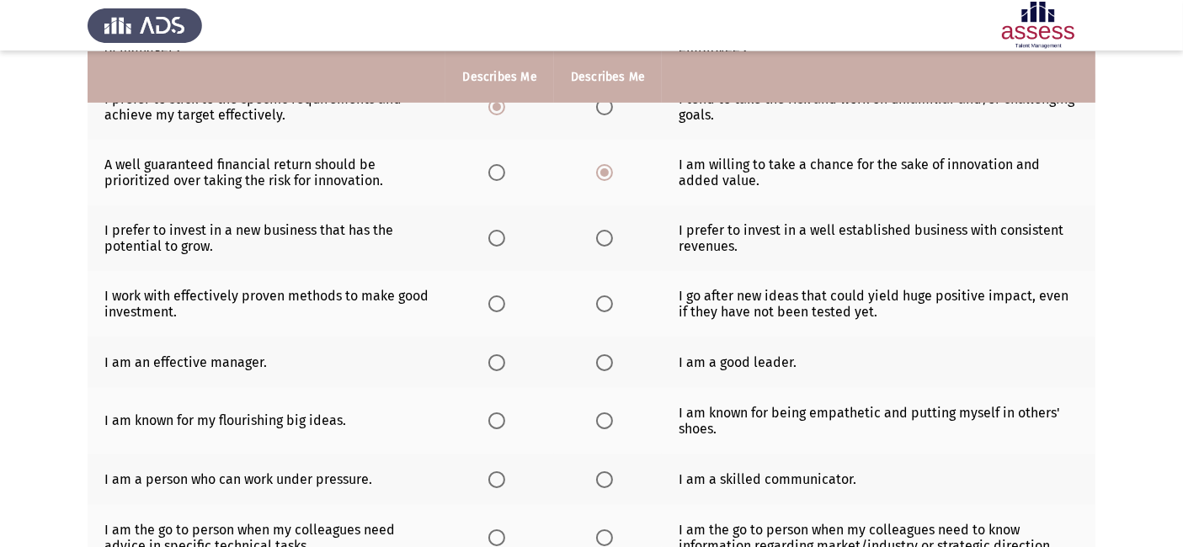
scroll to position [327, 0]
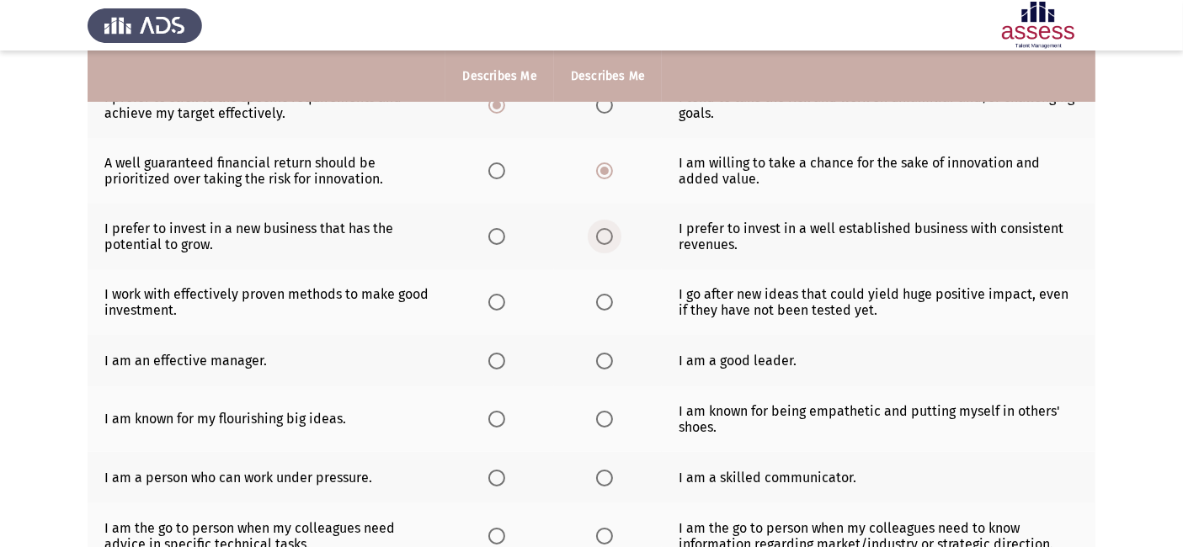
click at [605, 235] on span "Select an option" at bounding box center [604, 236] width 17 height 17
click at [605, 235] on input "Select an option" at bounding box center [604, 236] width 17 height 17
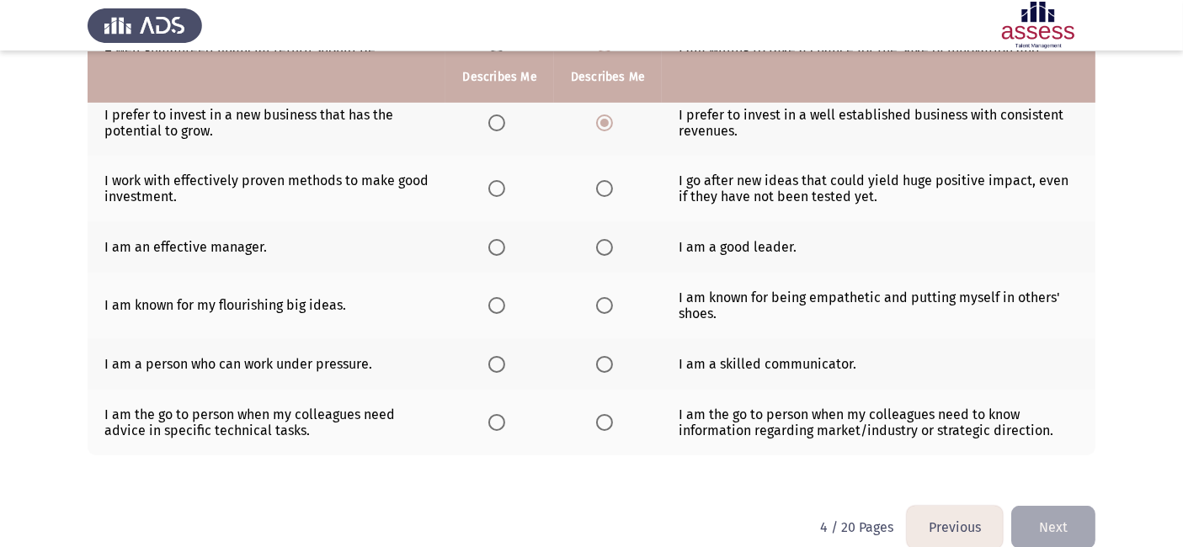
scroll to position [441, 0]
click at [591, 310] on th at bounding box center [608, 305] width 108 height 66
click at [606, 305] on span "Select an option" at bounding box center [604, 304] width 17 height 17
click at [606, 305] on input "Select an option" at bounding box center [604, 304] width 17 height 17
click at [500, 360] on span "Select an option" at bounding box center [497, 363] width 17 height 17
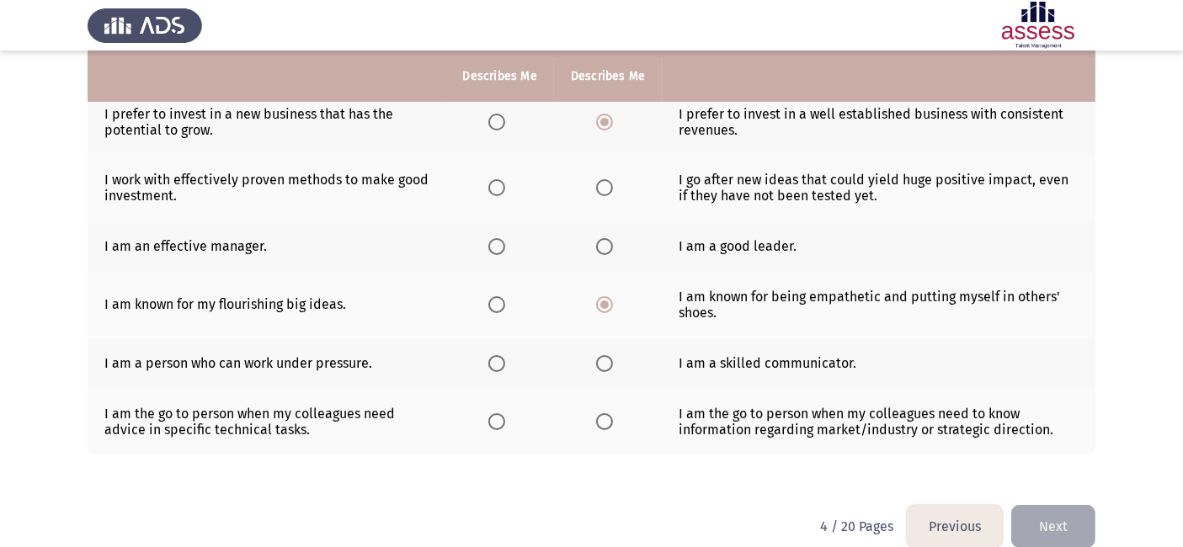
click at [500, 360] on input "Select an option" at bounding box center [497, 363] width 17 height 17
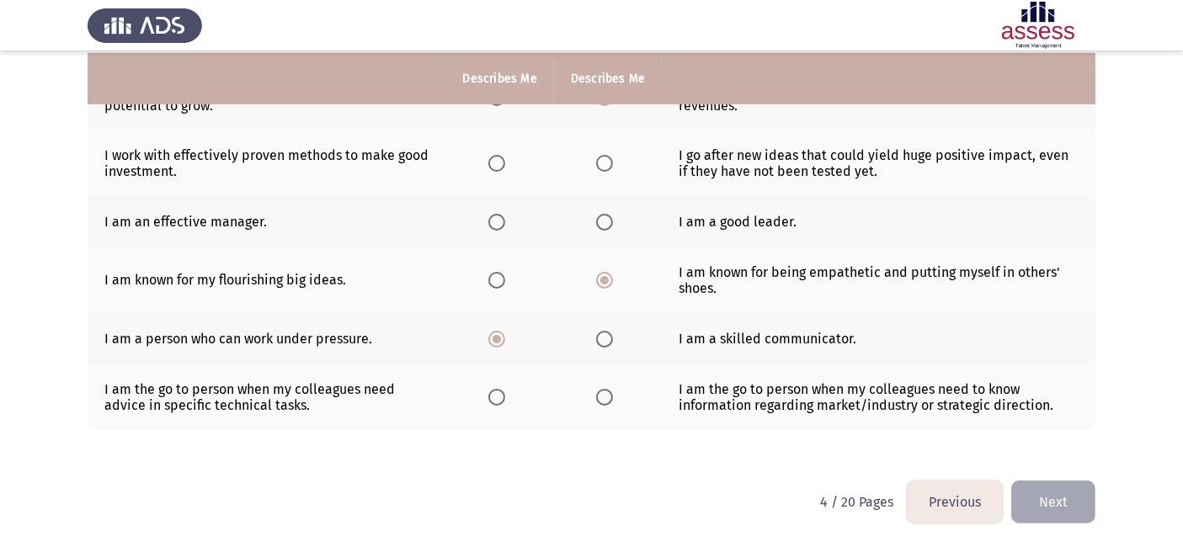
scroll to position [469, 0]
click at [498, 401] on span "Select an option" at bounding box center [497, 396] width 17 height 17
click at [498, 401] on input "Select an option" at bounding box center [497, 396] width 17 height 17
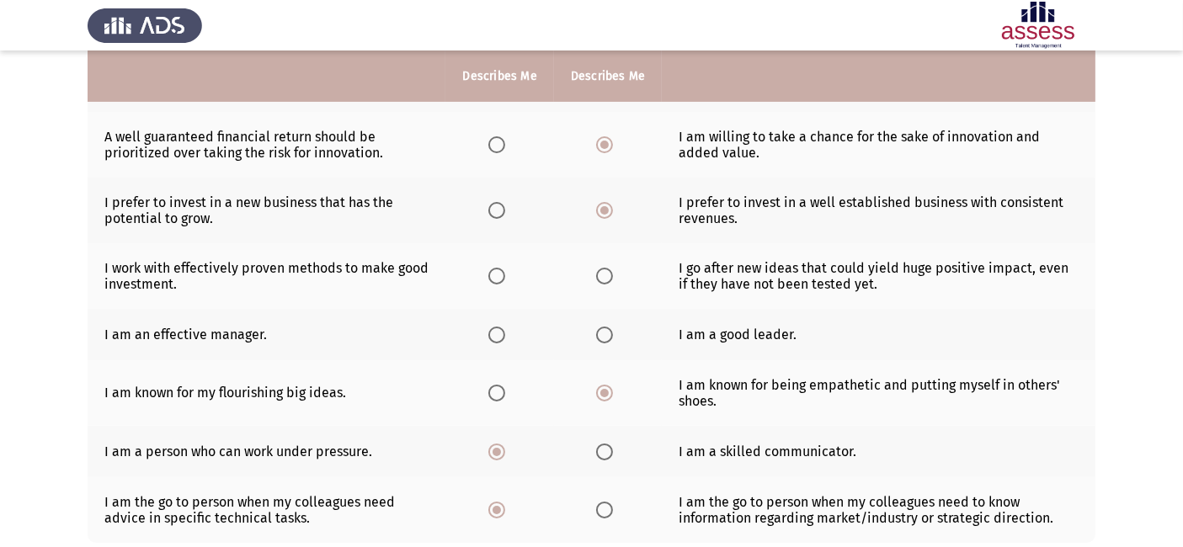
scroll to position [352, 0]
click at [604, 343] on span "Select an option" at bounding box center [604, 336] width 17 height 17
click at [604, 343] on input "Select an option" at bounding box center [604, 336] width 17 height 17
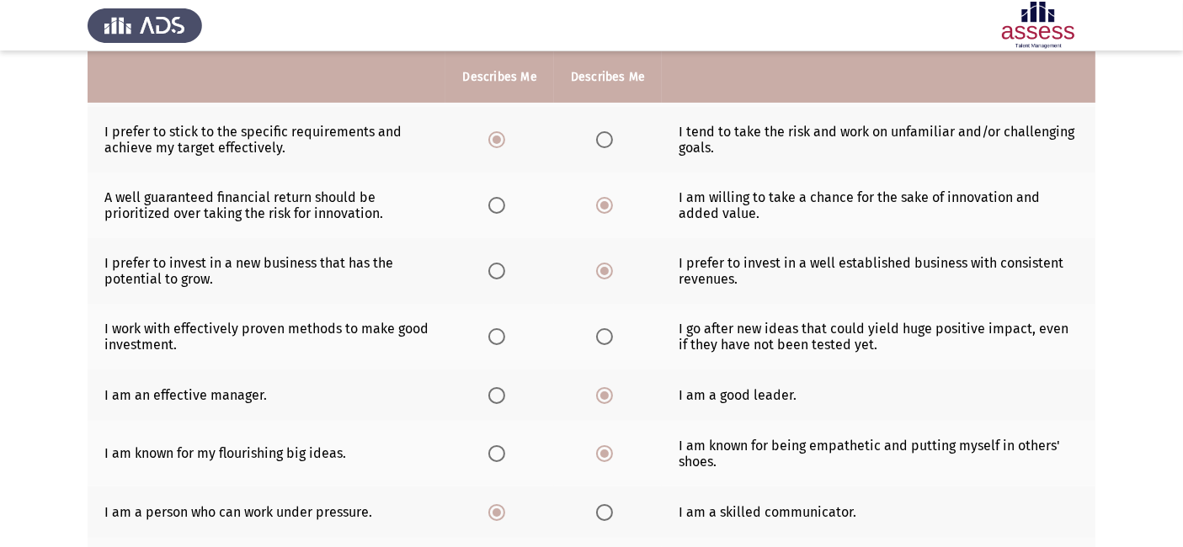
scroll to position [291, 0]
click at [500, 345] on span "Select an option" at bounding box center [497, 338] width 17 height 17
click at [500, 345] on input "Select an option" at bounding box center [497, 338] width 17 height 17
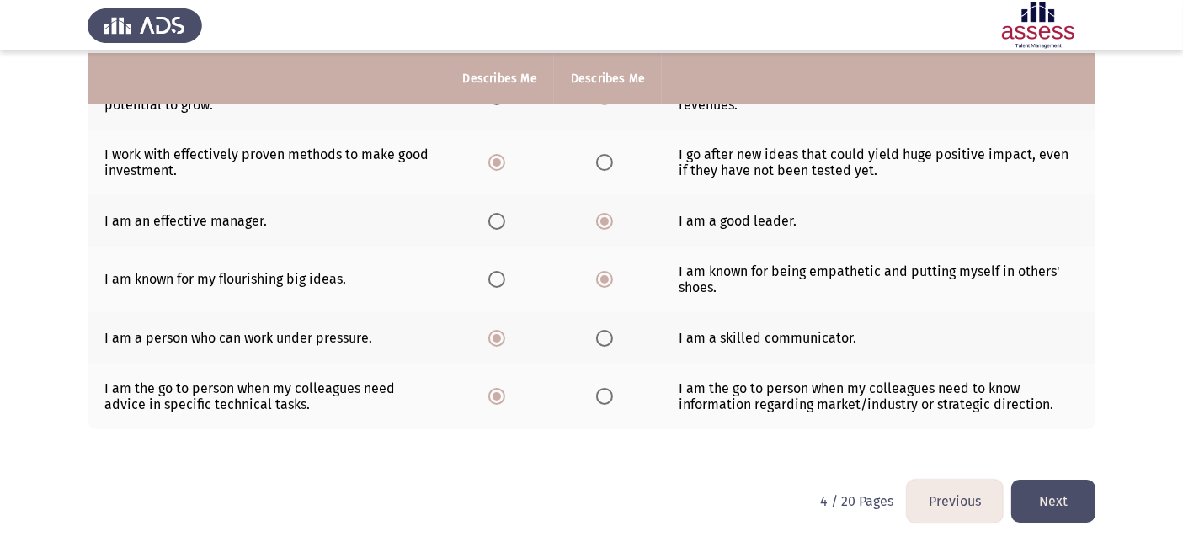
click at [1049, 505] on button "Next" at bounding box center [1054, 501] width 84 height 43
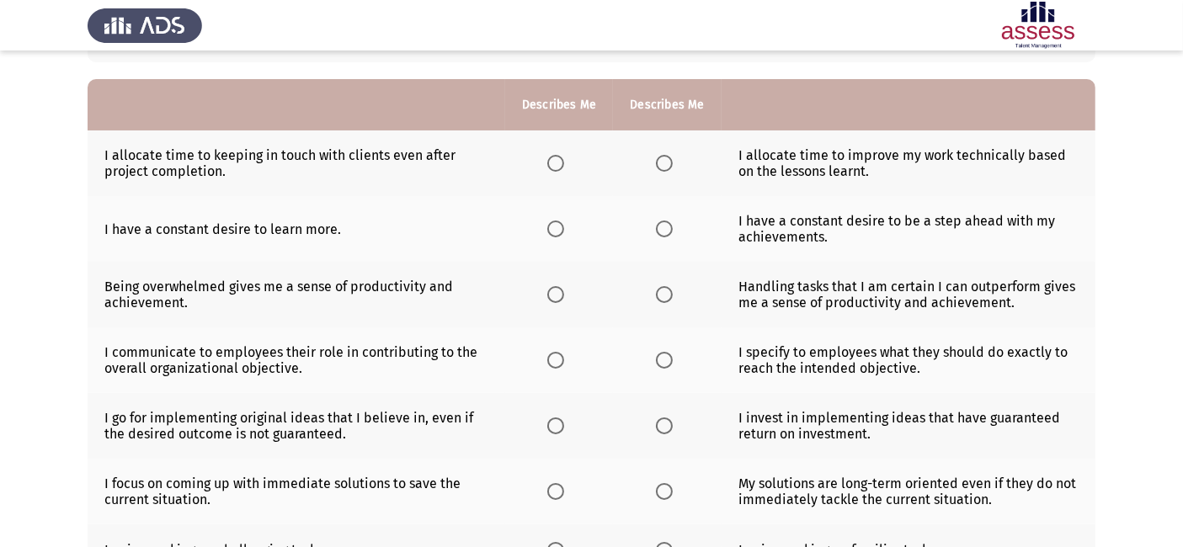
scroll to position [138, 0]
click at [667, 161] on span "Select an option" at bounding box center [664, 162] width 17 height 17
click at [667, 161] on input "Select an option" at bounding box center [664, 162] width 17 height 17
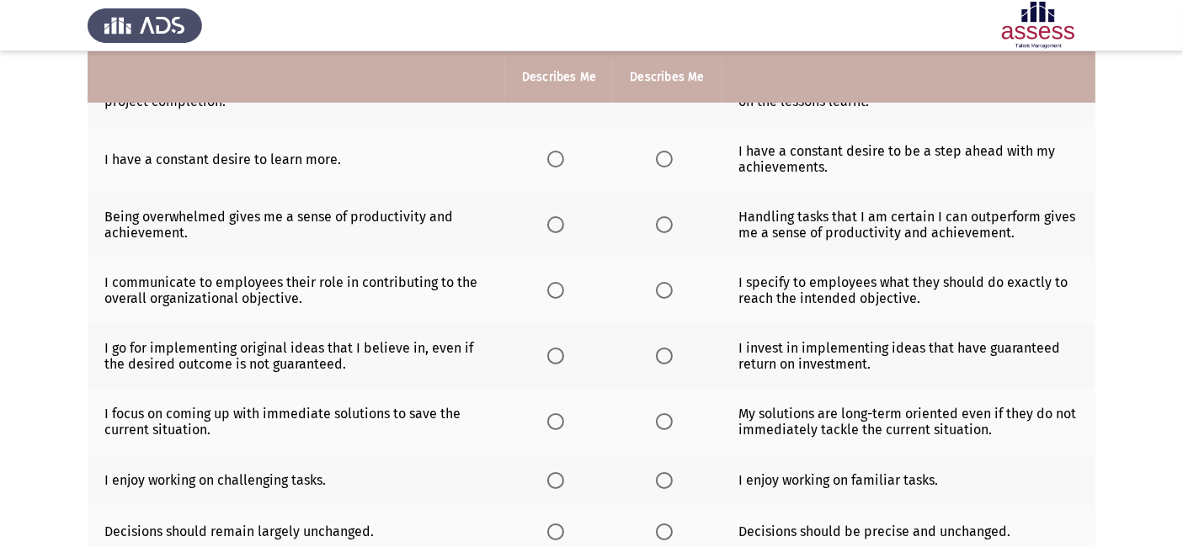
scroll to position [212, 0]
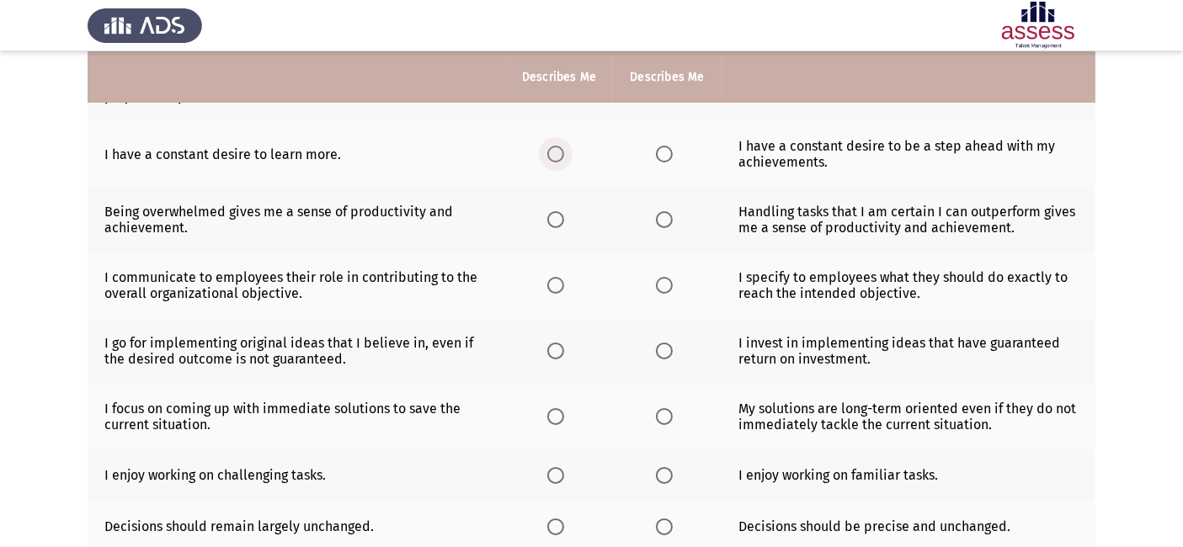
click at [553, 151] on span "Select an option" at bounding box center [555, 154] width 17 height 17
click at [553, 151] on input "Select an option" at bounding box center [555, 154] width 17 height 17
click at [666, 216] on span "Select an option" at bounding box center [664, 219] width 17 height 17
click at [666, 216] on input "Select an option" at bounding box center [664, 219] width 17 height 17
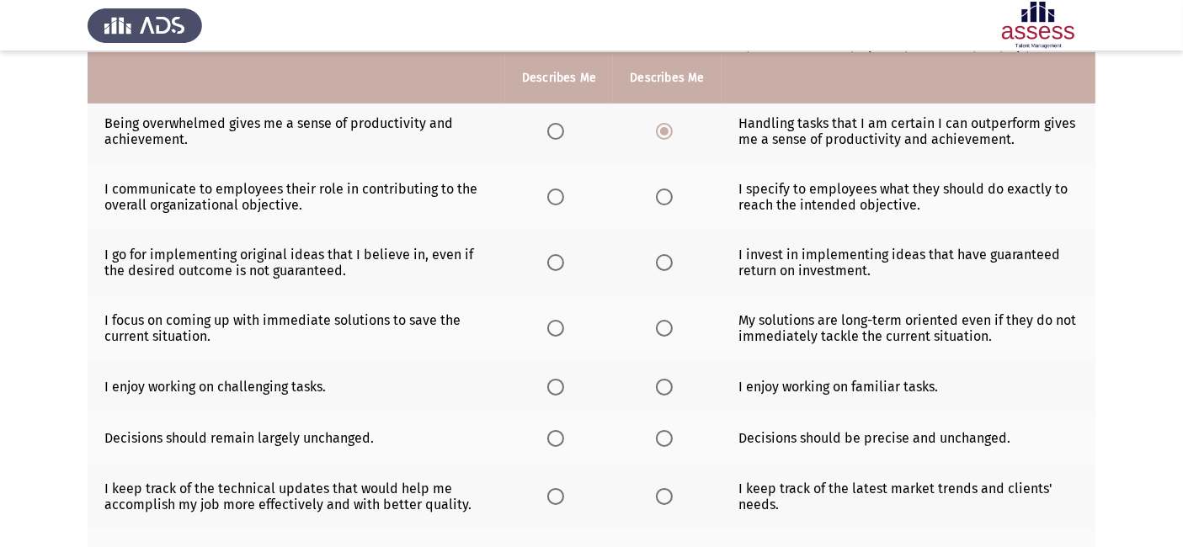
scroll to position [307, 0]
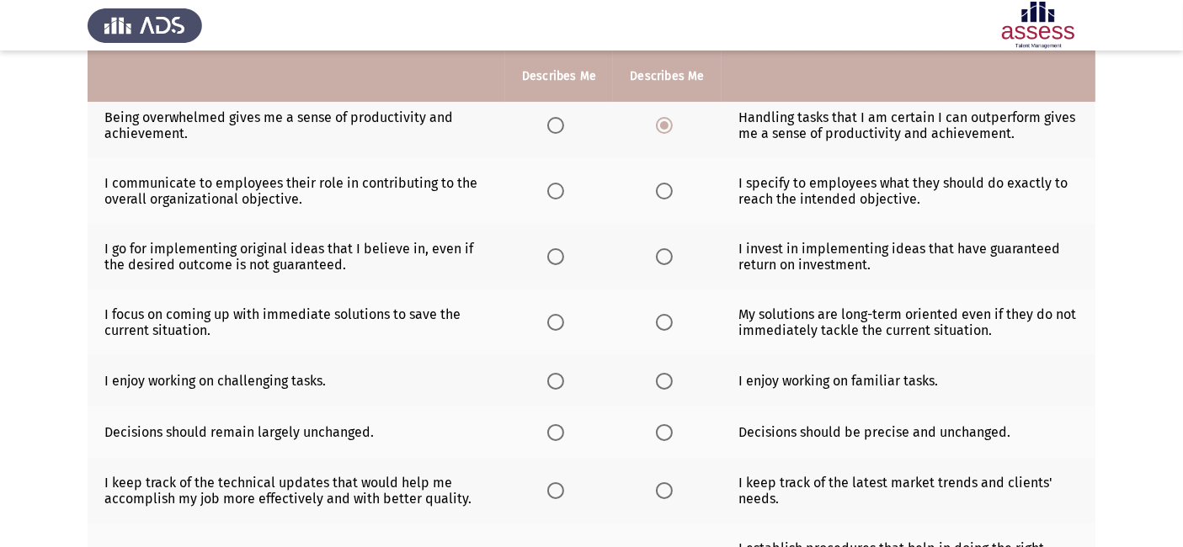
click at [556, 191] on span "Select an option" at bounding box center [555, 191] width 17 height 17
click at [556, 191] on input "Select an option" at bounding box center [555, 191] width 17 height 17
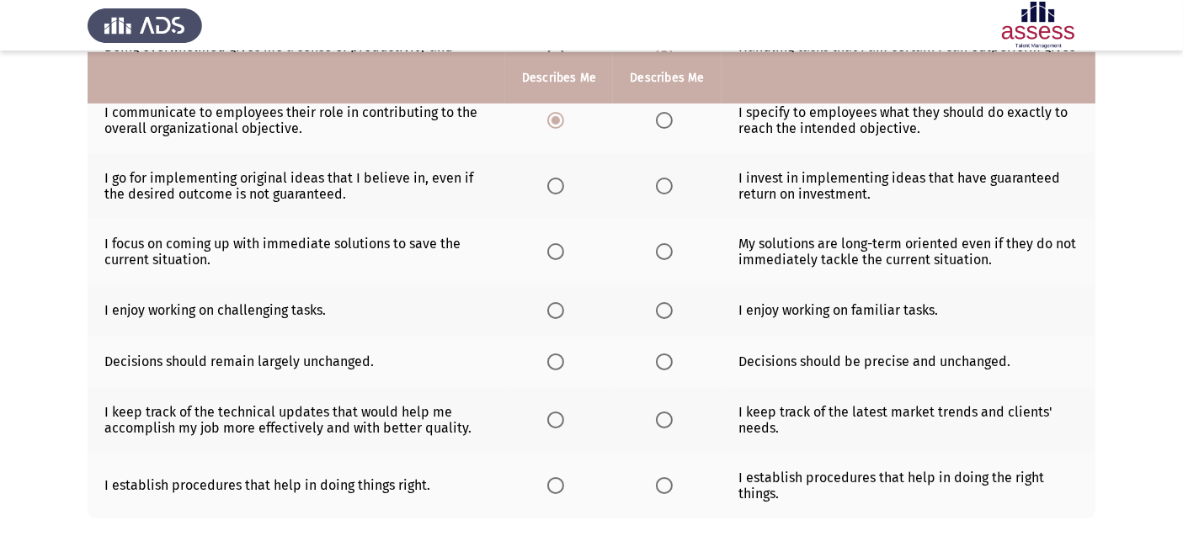
scroll to position [379, 0]
click at [549, 186] on span "Select an option" at bounding box center [555, 184] width 17 height 17
click at [549, 186] on input "Select an option" at bounding box center [555, 184] width 17 height 17
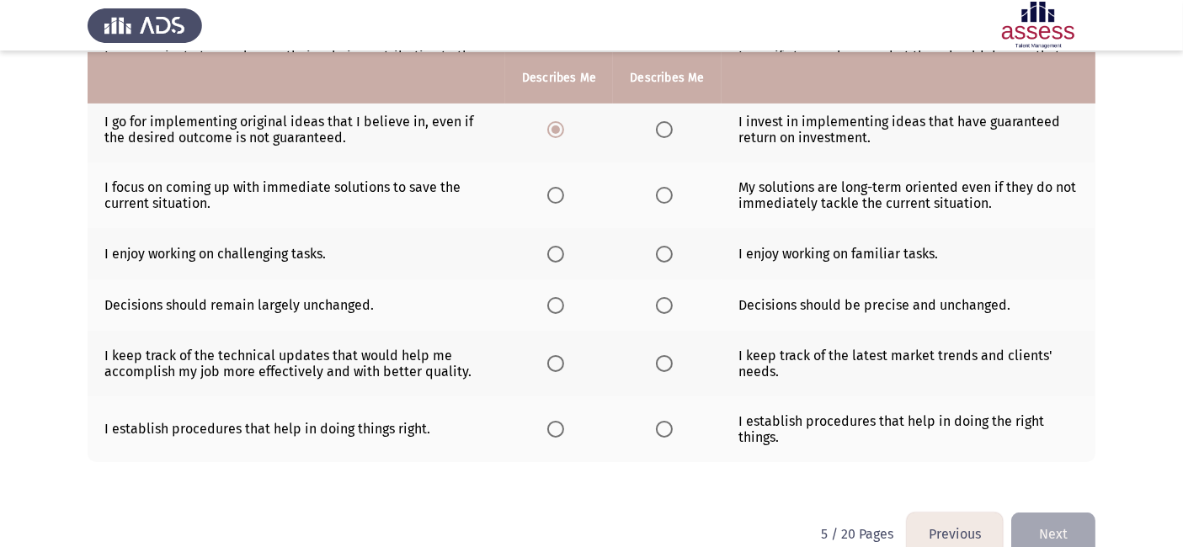
scroll to position [435, 0]
click at [553, 195] on span "Select an option" at bounding box center [555, 193] width 17 height 17
click at [553, 195] on input "Select an option" at bounding box center [555, 193] width 17 height 17
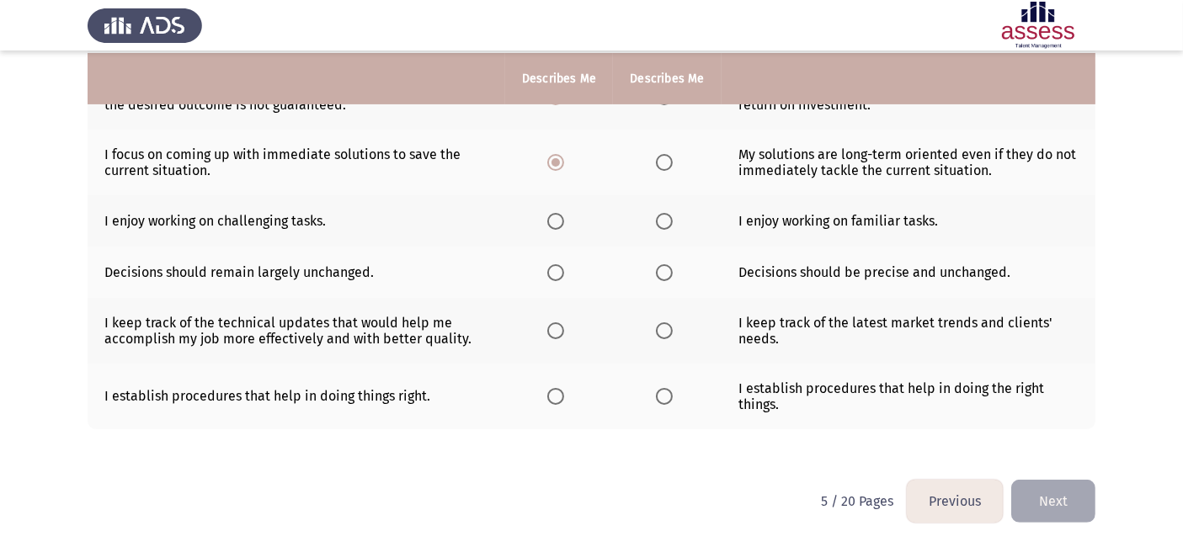
scroll to position [469, 0]
click at [553, 222] on span "Select an option" at bounding box center [555, 221] width 17 height 17
click at [553, 222] on input "Select an option" at bounding box center [555, 221] width 17 height 17
click at [672, 274] on label "Select an option" at bounding box center [668, 272] width 24 height 17
click at [672, 274] on input "Select an option" at bounding box center [664, 272] width 17 height 17
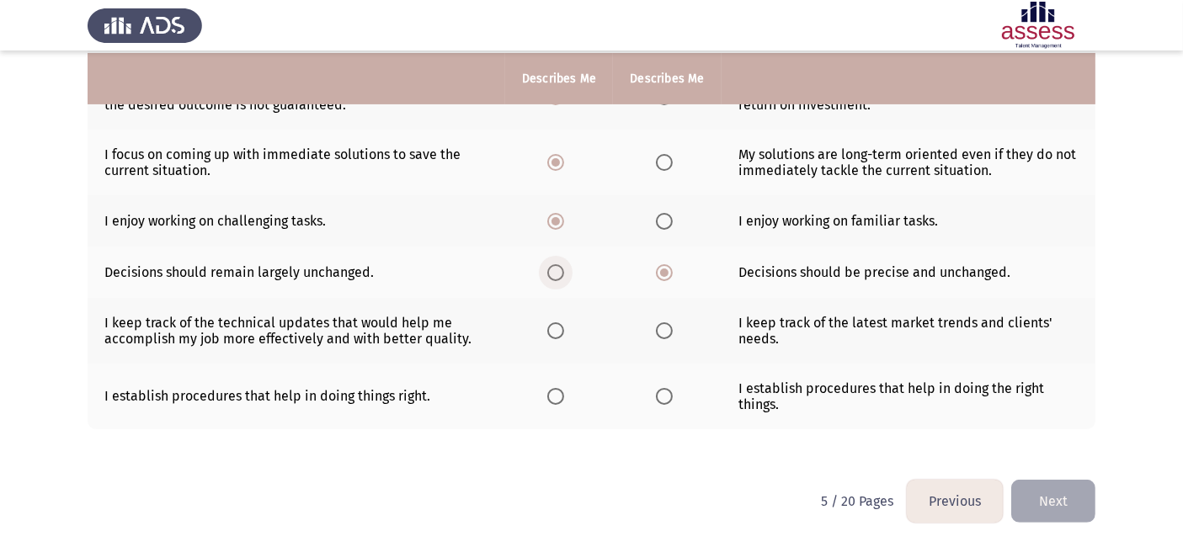
click at [558, 275] on span "Select an option" at bounding box center [555, 272] width 17 height 17
click at [558, 275] on input "Select an option" at bounding box center [555, 272] width 17 height 17
click at [656, 328] on span "Select an option" at bounding box center [664, 331] width 17 height 17
click at [656, 328] on input "Select an option" at bounding box center [664, 331] width 17 height 17
click at [553, 393] on span "Select an option" at bounding box center [555, 396] width 17 height 17
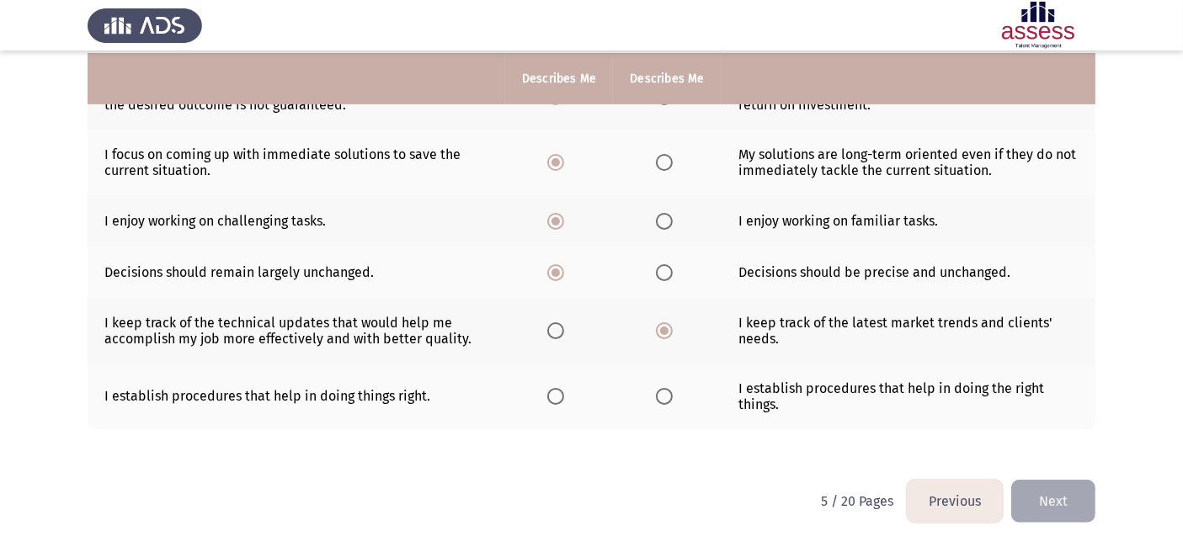
click at [553, 393] on input "Select an option" at bounding box center [555, 396] width 17 height 17
click at [681, 403] on th at bounding box center [667, 397] width 108 height 66
click at [660, 397] on span "Select an option" at bounding box center [664, 396] width 17 height 17
click at [660, 397] on input "Select an option" at bounding box center [664, 396] width 17 height 17
click at [1060, 500] on button "Next" at bounding box center [1054, 501] width 84 height 43
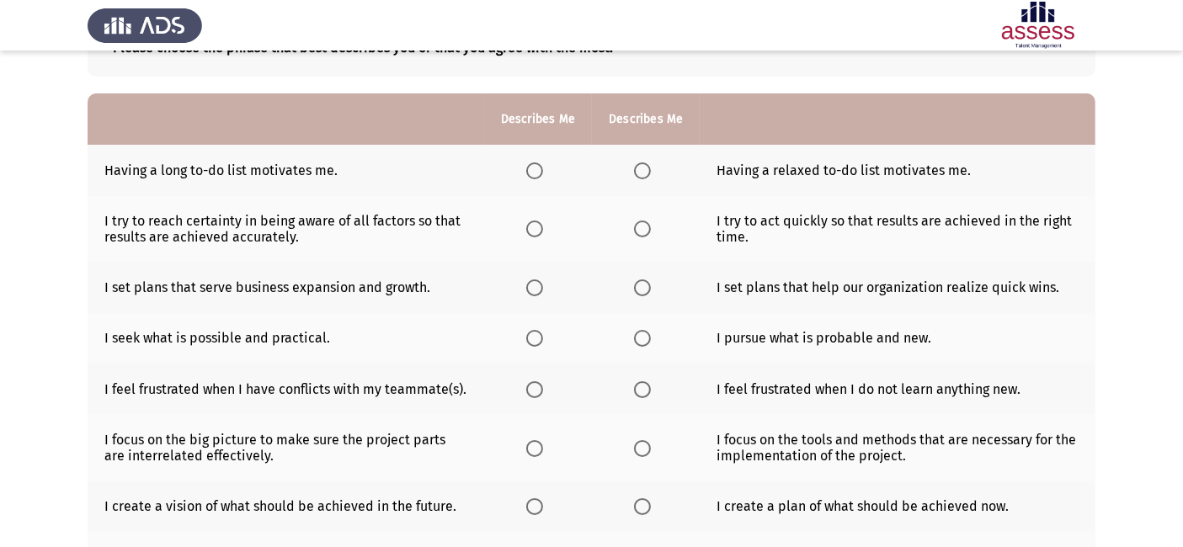
scroll to position [125, 0]
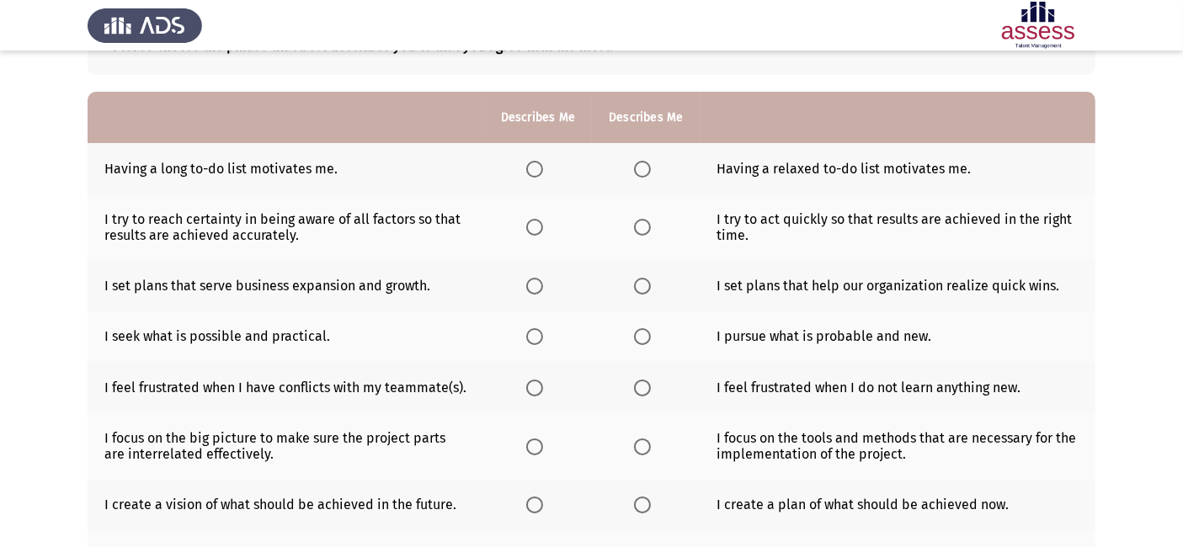
click at [531, 169] on span "Select an option" at bounding box center [534, 169] width 17 height 17
click at [531, 169] on input "Select an option" at bounding box center [534, 169] width 17 height 17
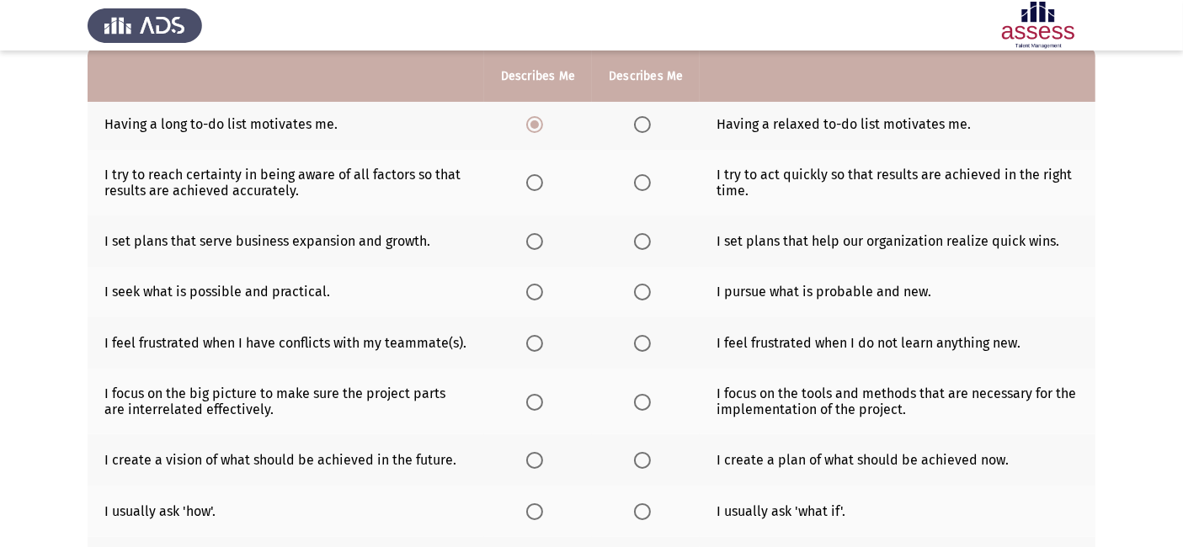
scroll to position [168, 0]
click at [535, 186] on span "Select an option" at bounding box center [534, 183] width 17 height 17
click at [535, 186] on input "Select an option" at bounding box center [534, 183] width 17 height 17
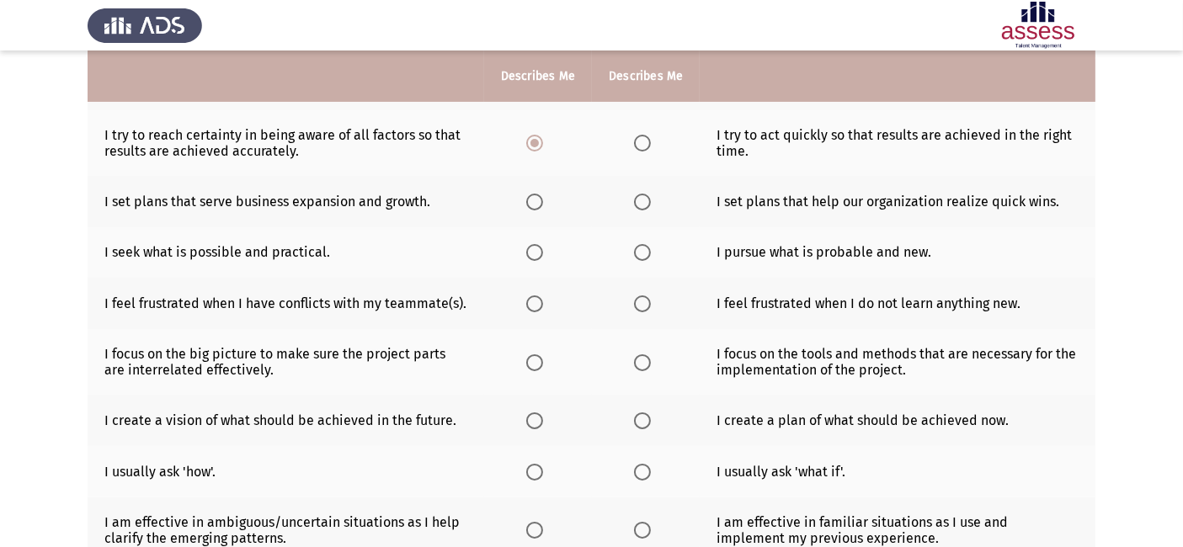
scroll to position [214, 0]
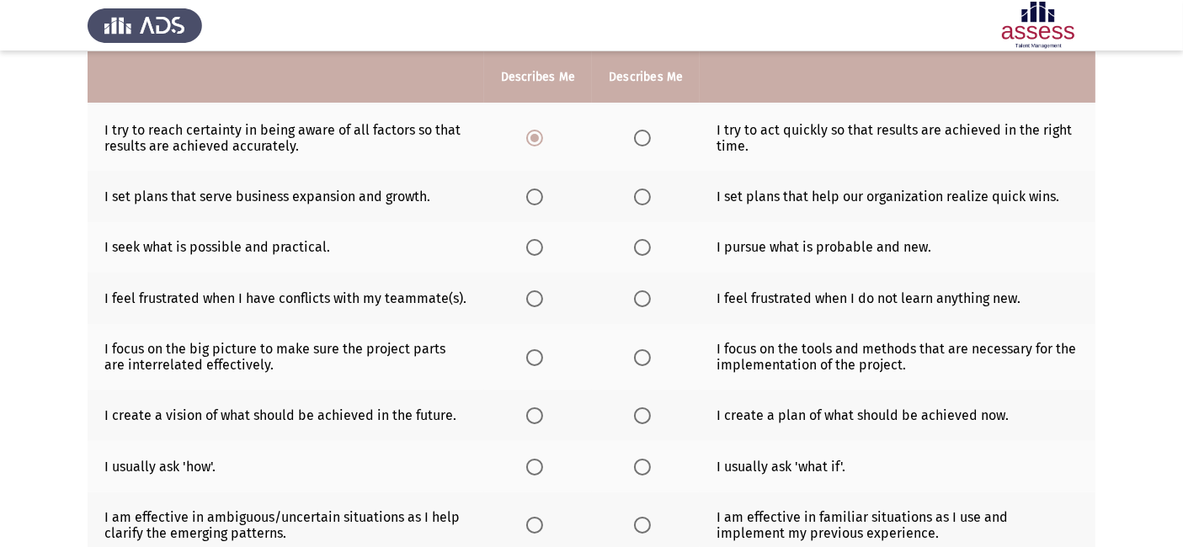
click at [635, 203] on span "Select an option" at bounding box center [642, 197] width 17 height 17
click at [635, 203] on input "Select an option" at bounding box center [642, 197] width 17 height 17
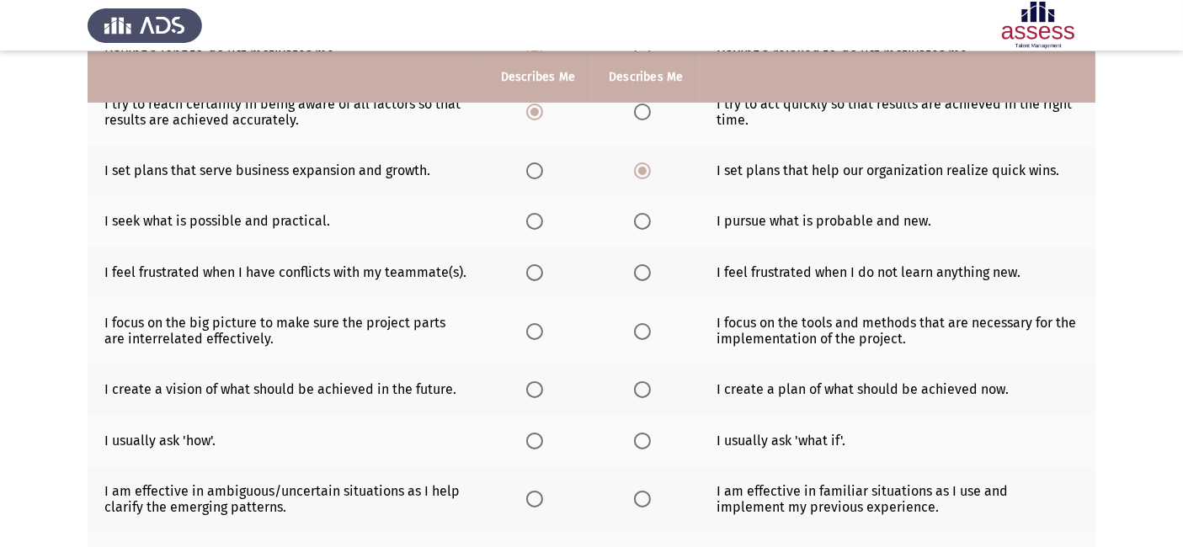
scroll to position [243, 0]
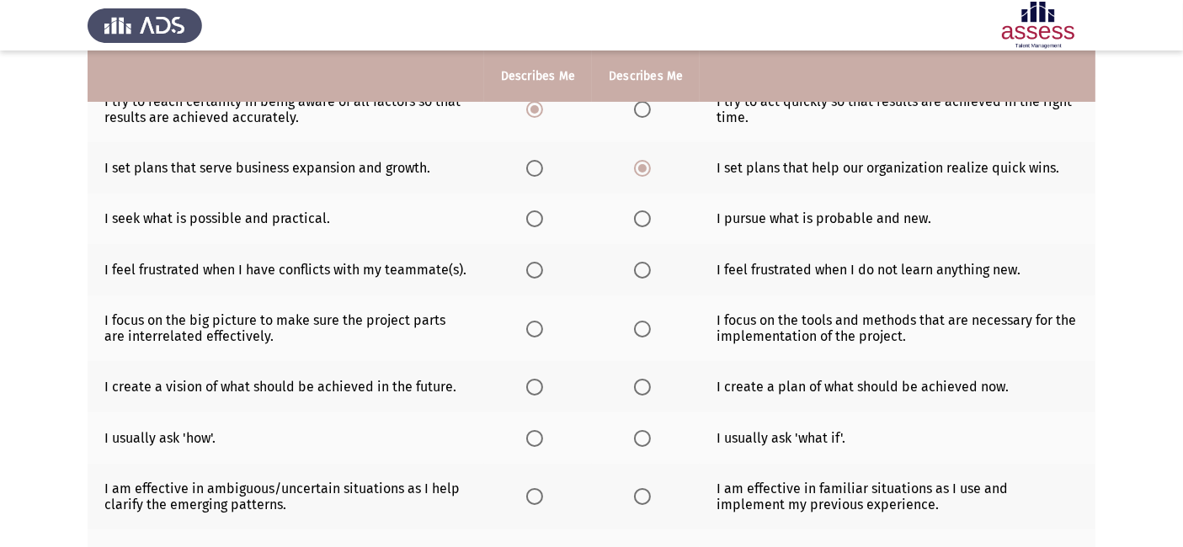
click at [532, 221] on span "Select an option" at bounding box center [534, 219] width 17 height 17
click at [532, 221] on input "Select an option" at bounding box center [534, 219] width 17 height 17
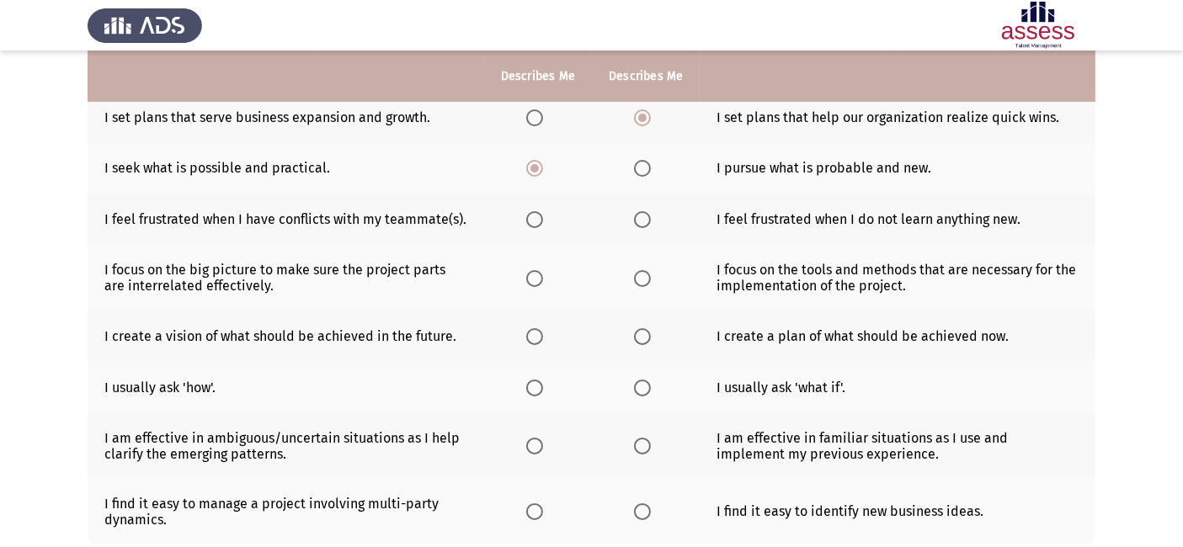
scroll to position [293, 0]
click at [532, 221] on span "Select an option" at bounding box center [534, 219] width 17 height 17
click at [532, 221] on input "Select an option" at bounding box center [534, 219] width 17 height 17
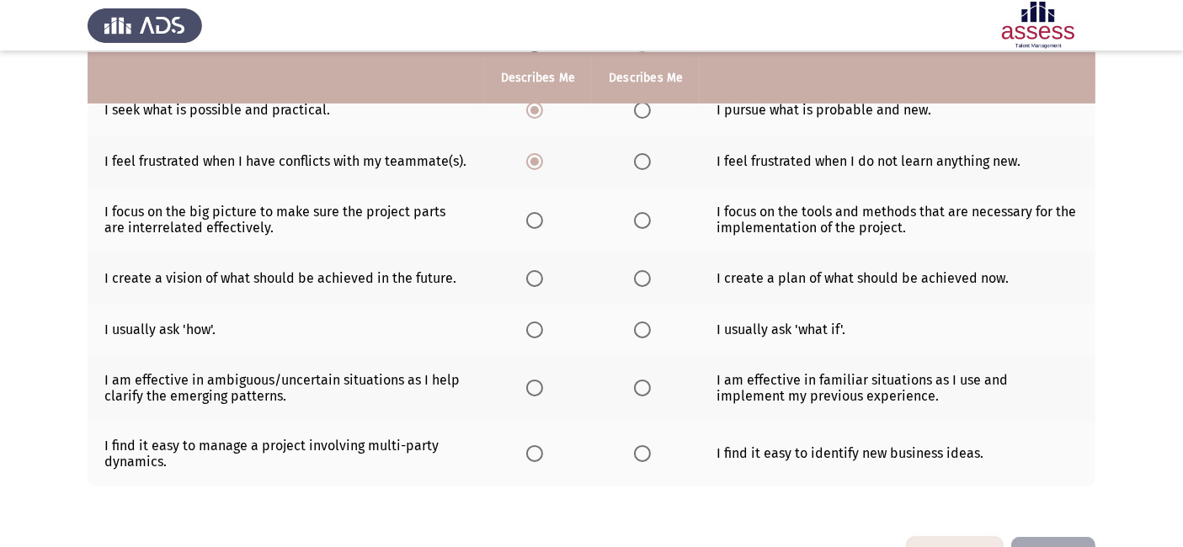
scroll to position [353, 0]
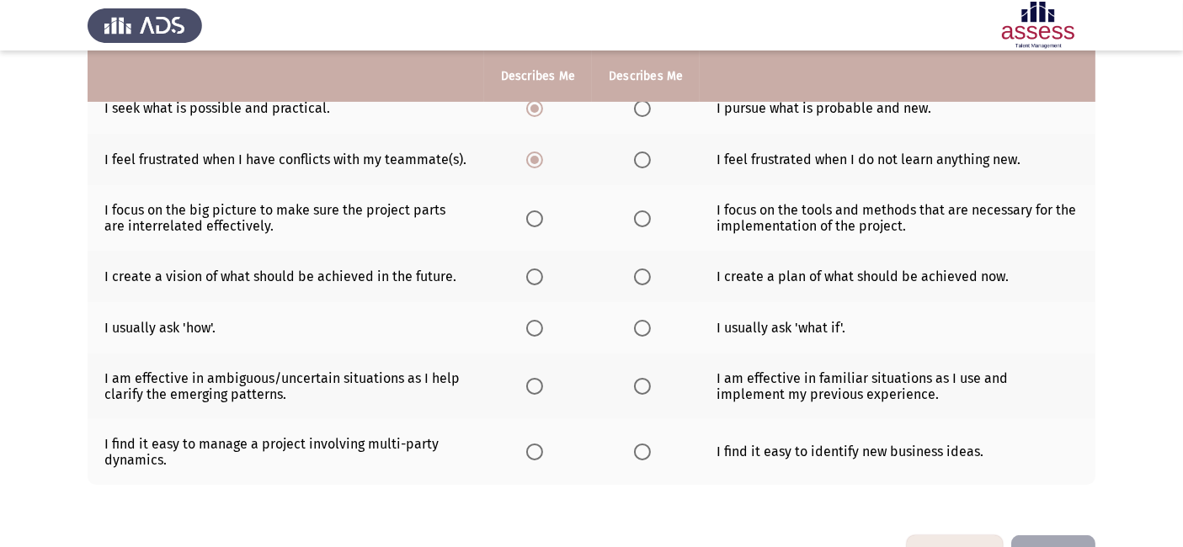
click at [532, 221] on span "Select an option" at bounding box center [534, 219] width 17 height 17
click at [532, 221] on input "Select an option" at bounding box center [534, 219] width 17 height 17
click at [640, 222] on span "Select an option" at bounding box center [642, 219] width 17 height 17
click at [640, 222] on input "Select an option" at bounding box center [642, 219] width 17 height 17
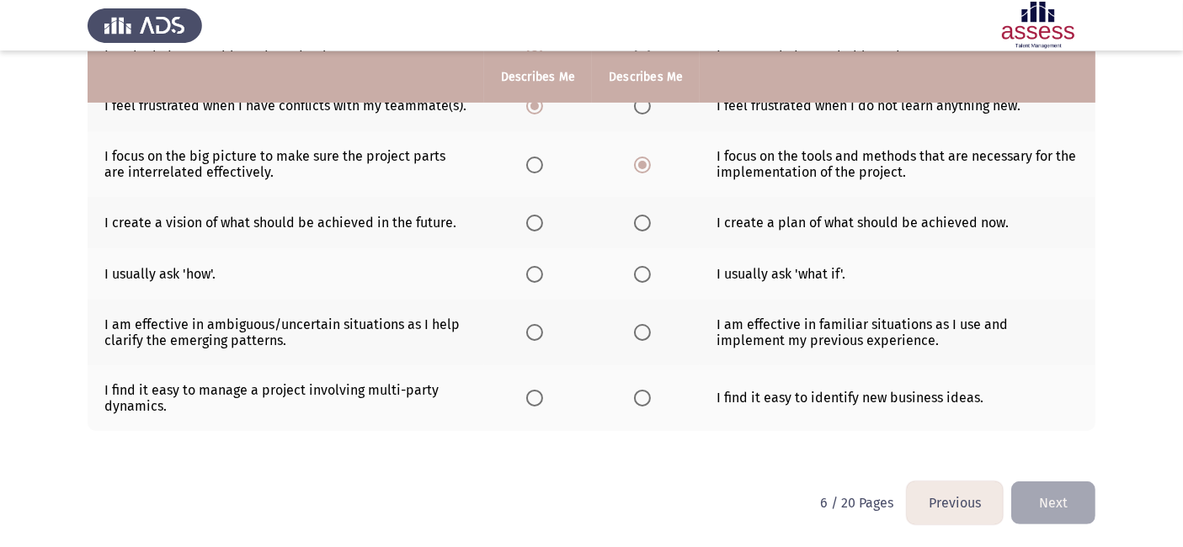
scroll to position [408, 0]
click at [643, 222] on span "Select an option" at bounding box center [643, 222] width 0 height 0
click at [640, 221] on input "Select an option" at bounding box center [642, 222] width 17 height 17
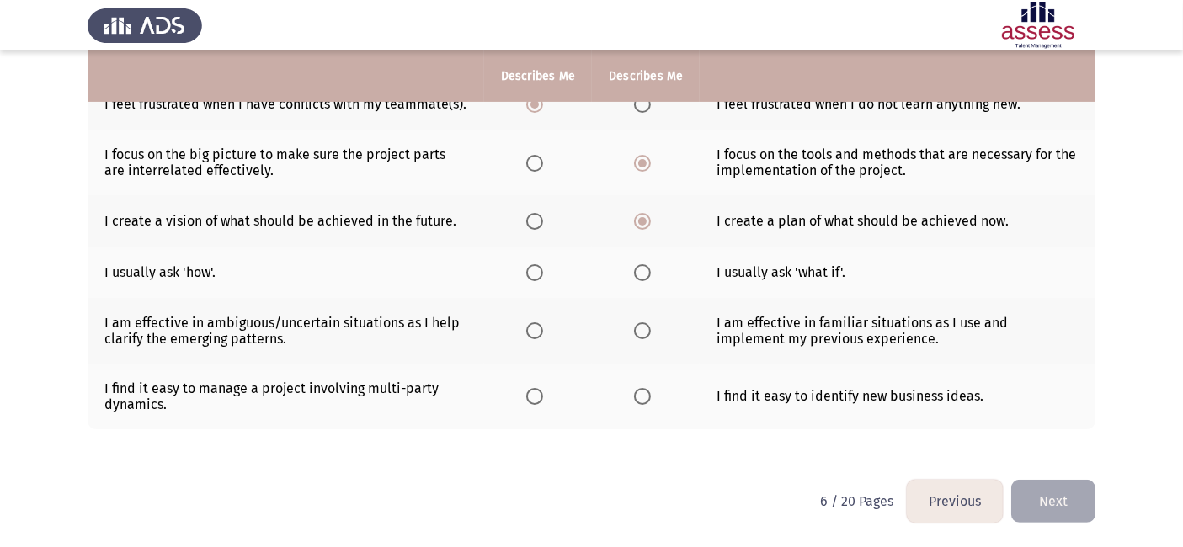
click at [534, 271] on span "Select an option" at bounding box center [534, 272] width 17 height 17
click at [534, 271] on input "Select an option" at bounding box center [534, 272] width 17 height 17
click at [531, 399] on span "Select an option" at bounding box center [534, 396] width 17 height 17
click at [531, 399] on input "Select an option" at bounding box center [534, 396] width 17 height 17
click at [535, 339] on span "Select an option" at bounding box center [534, 331] width 17 height 17
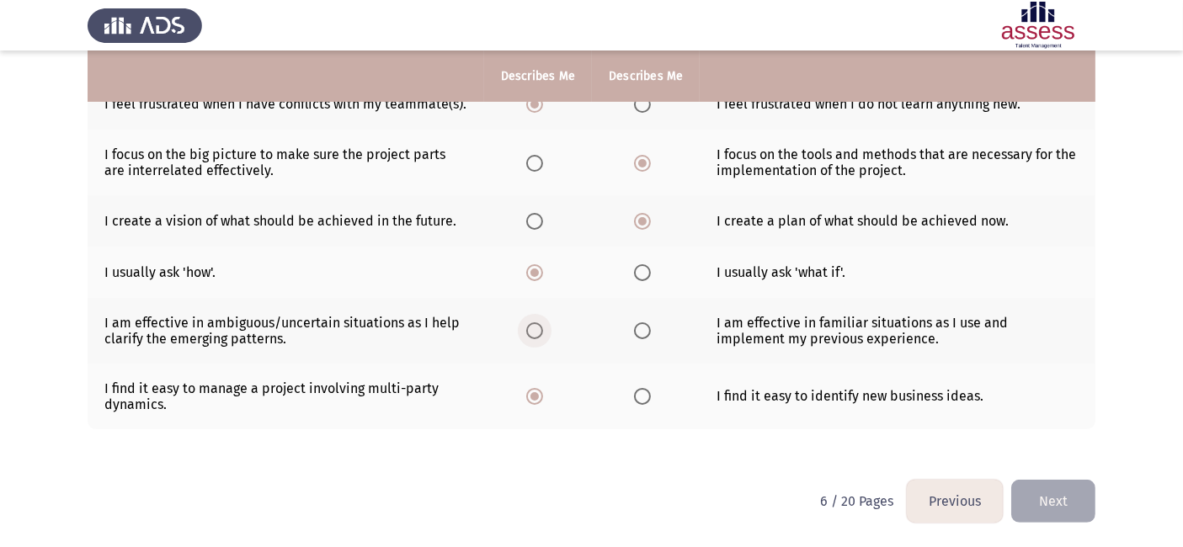
click at [535, 339] on input "Select an option" at bounding box center [534, 331] width 17 height 17
click at [1089, 503] on button "Next" at bounding box center [1054, 501] width 84 height 43
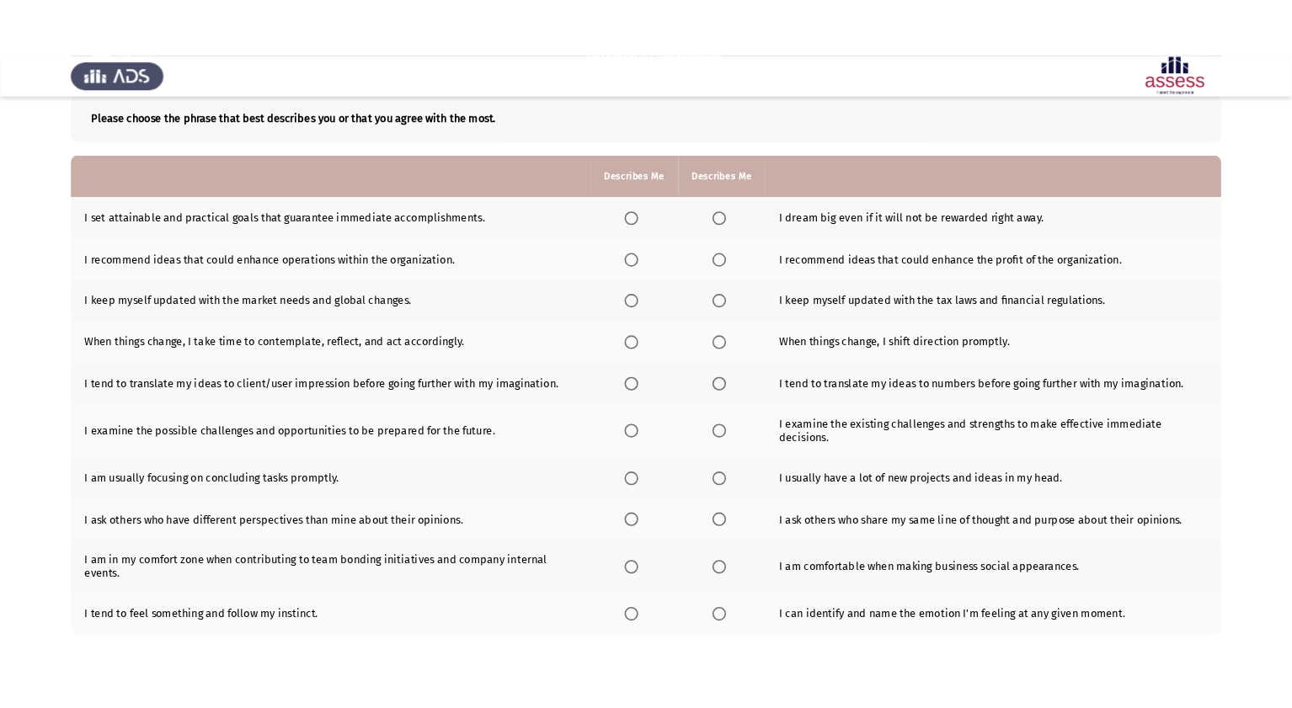
scroll to position [93, 0]
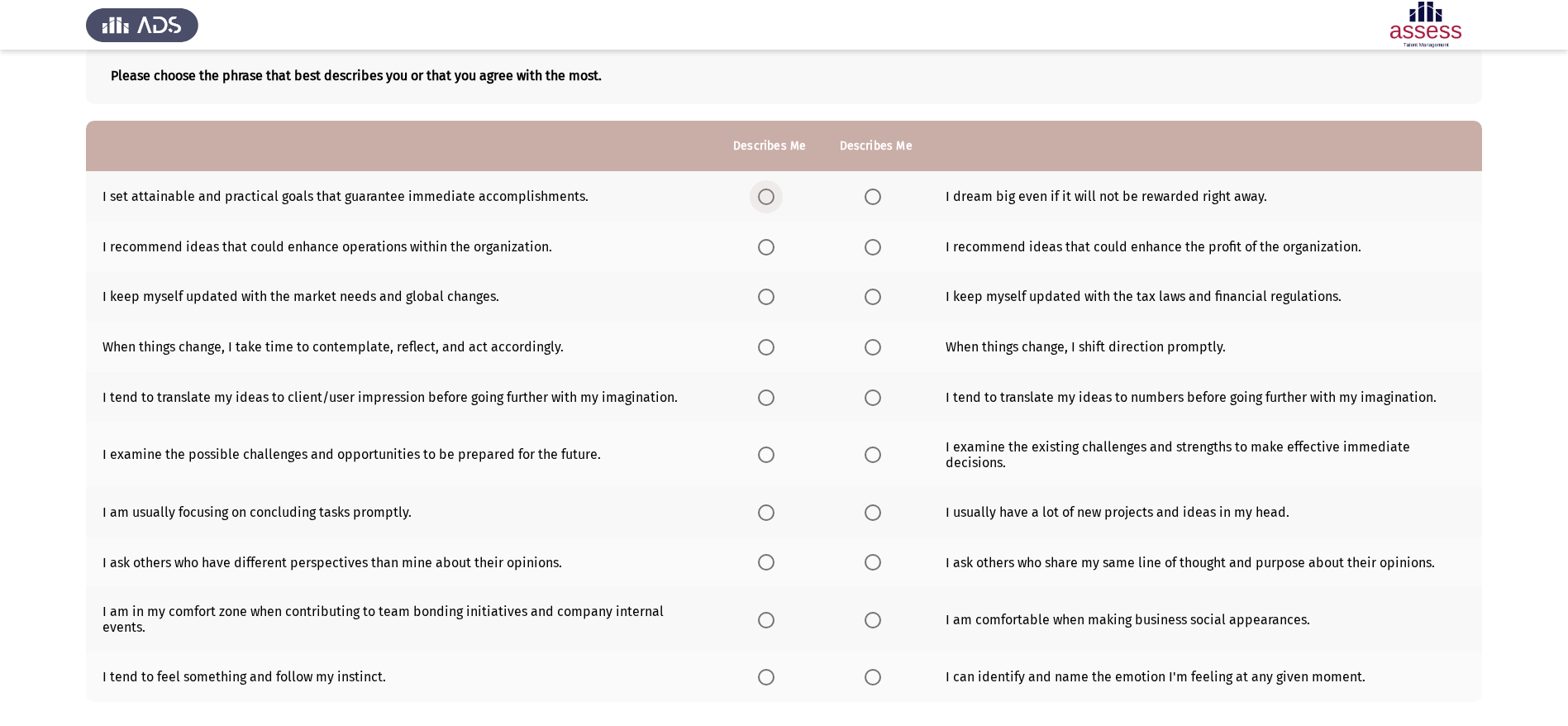
click at [778, 194] on label "Select an option" at bounding box center [769, 196] width 24 height 17
click at [774, 194] on input "Select an option" at bounding box center [765, 196] width 17 height 17
click at [767, 250] on span "Select an option" at bounding box center [765, 246] width 17 height 17
click at [767, 250] on input "Select an option" at bounding box center [765, 246] width 17 height 17
click at [767, 296] on span "Select an option" at bounding box center [765, 296] width 17 height 17
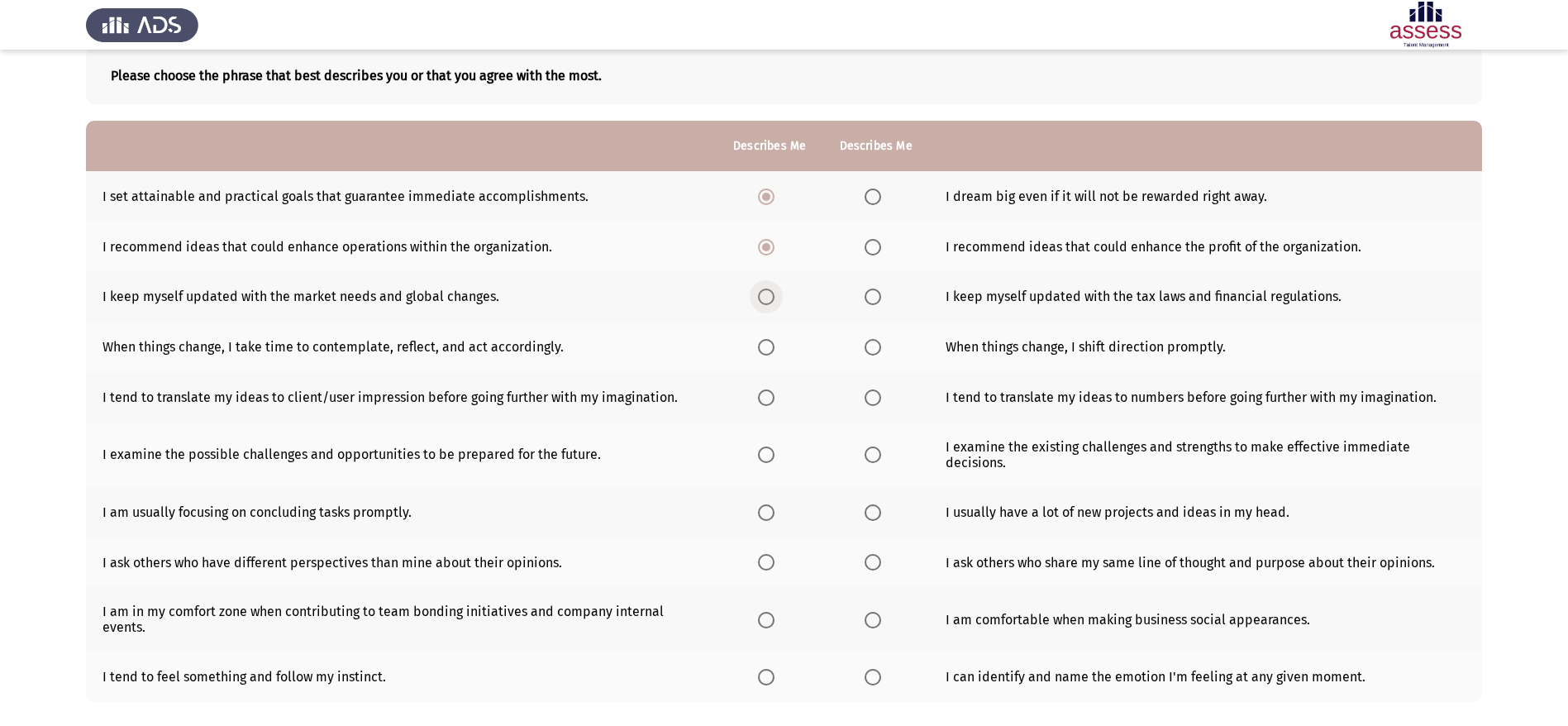
click at [767, 296] on input "Select an option" at bounding box center [765, 296] width 17 height 17
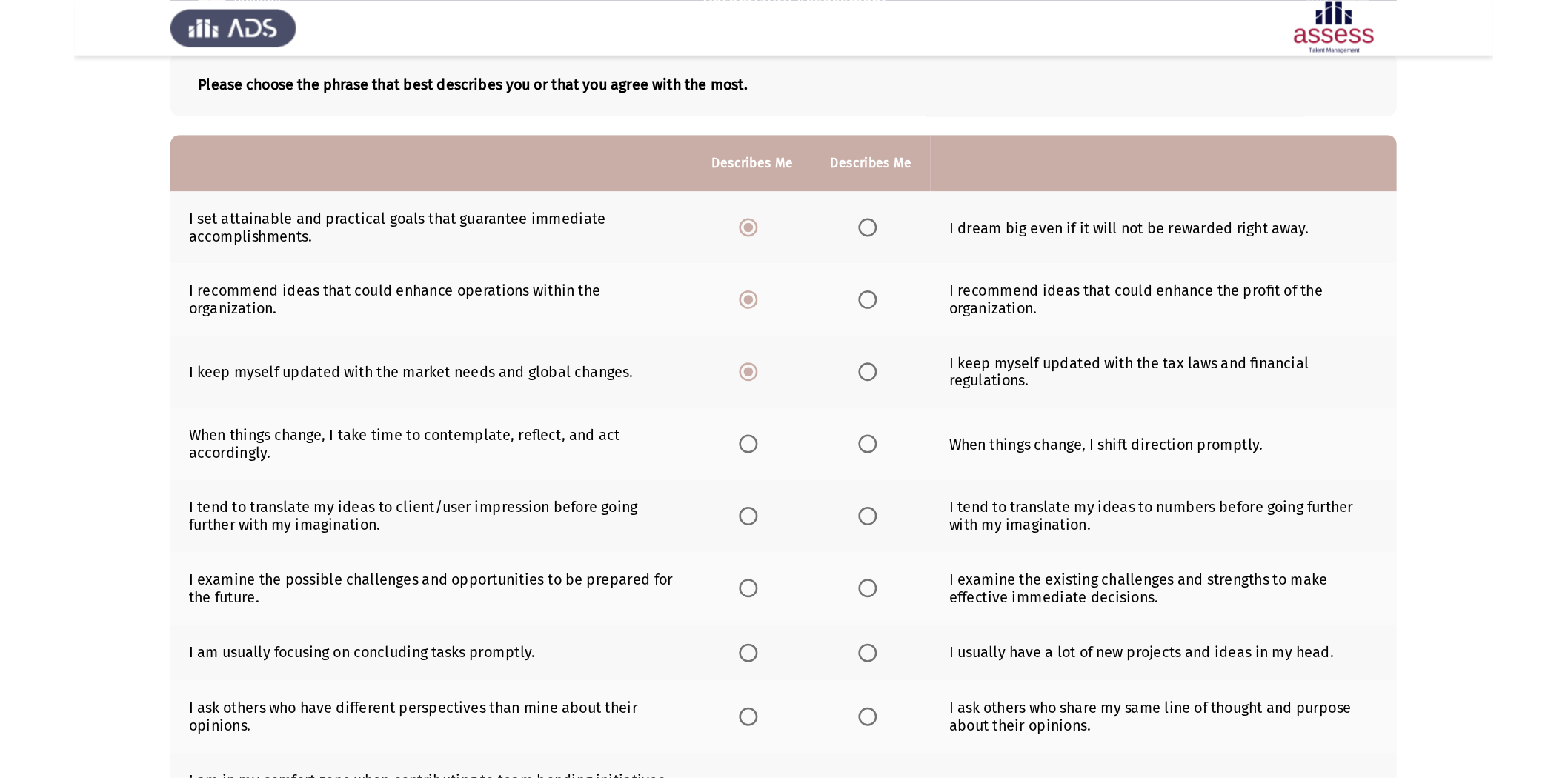
scroll to position [0, 0]
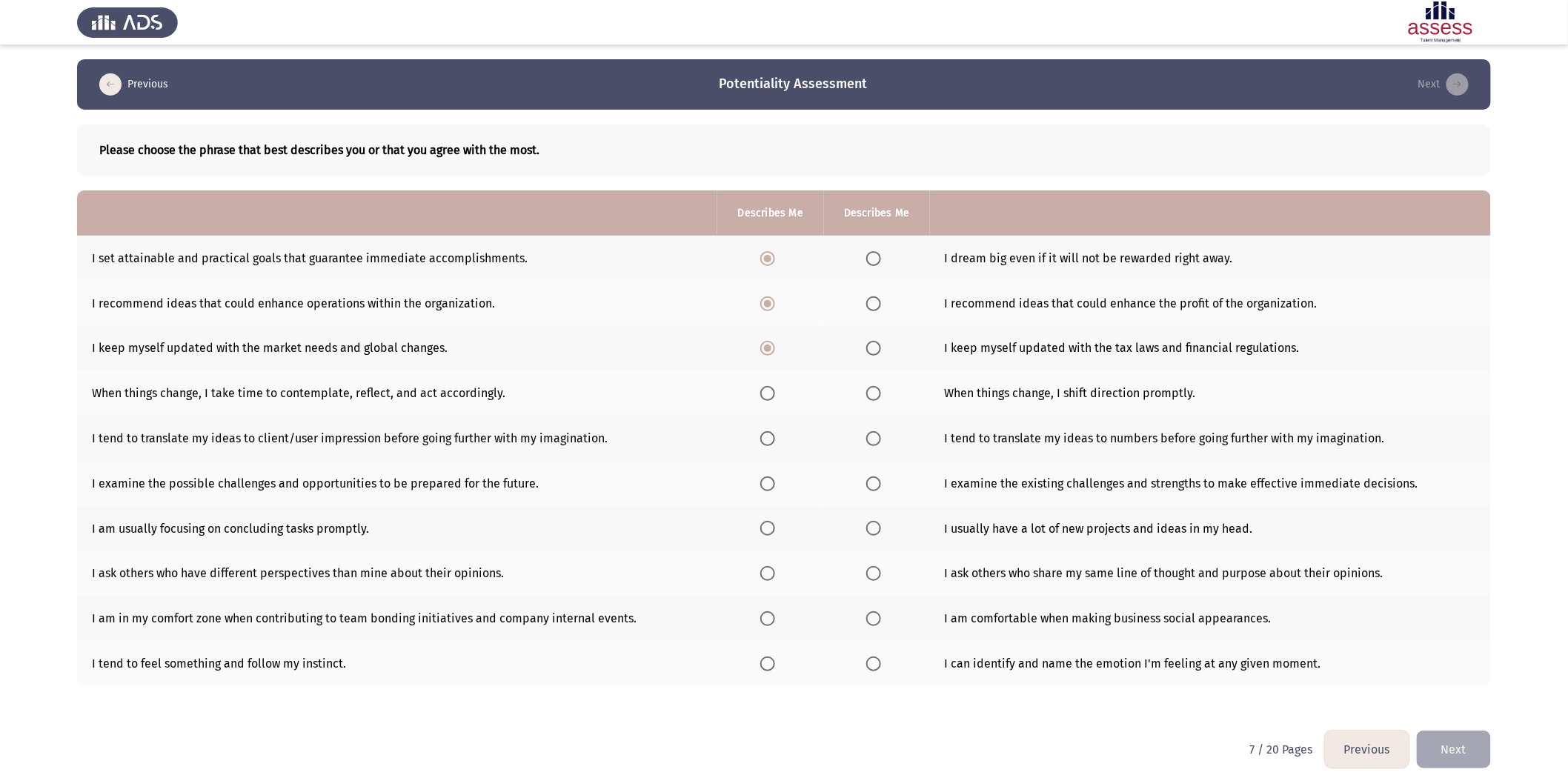
click at [774, 401] on th at bounding box center [770, 393] width 106 height 45
click at [762, 393] on span "Select an option" at bounding box center [767, 393] width 15 height 15
click at [762, 393] on input "Select an option" at bounding box center [767, 393] width 15 height 15
click at [767, 481] on span "Select an option" at bounding box center [767, 664] width 15 height 15
click at [767, 481] on input "Select an option" at bounding box center [767, 664] width 15 height 15
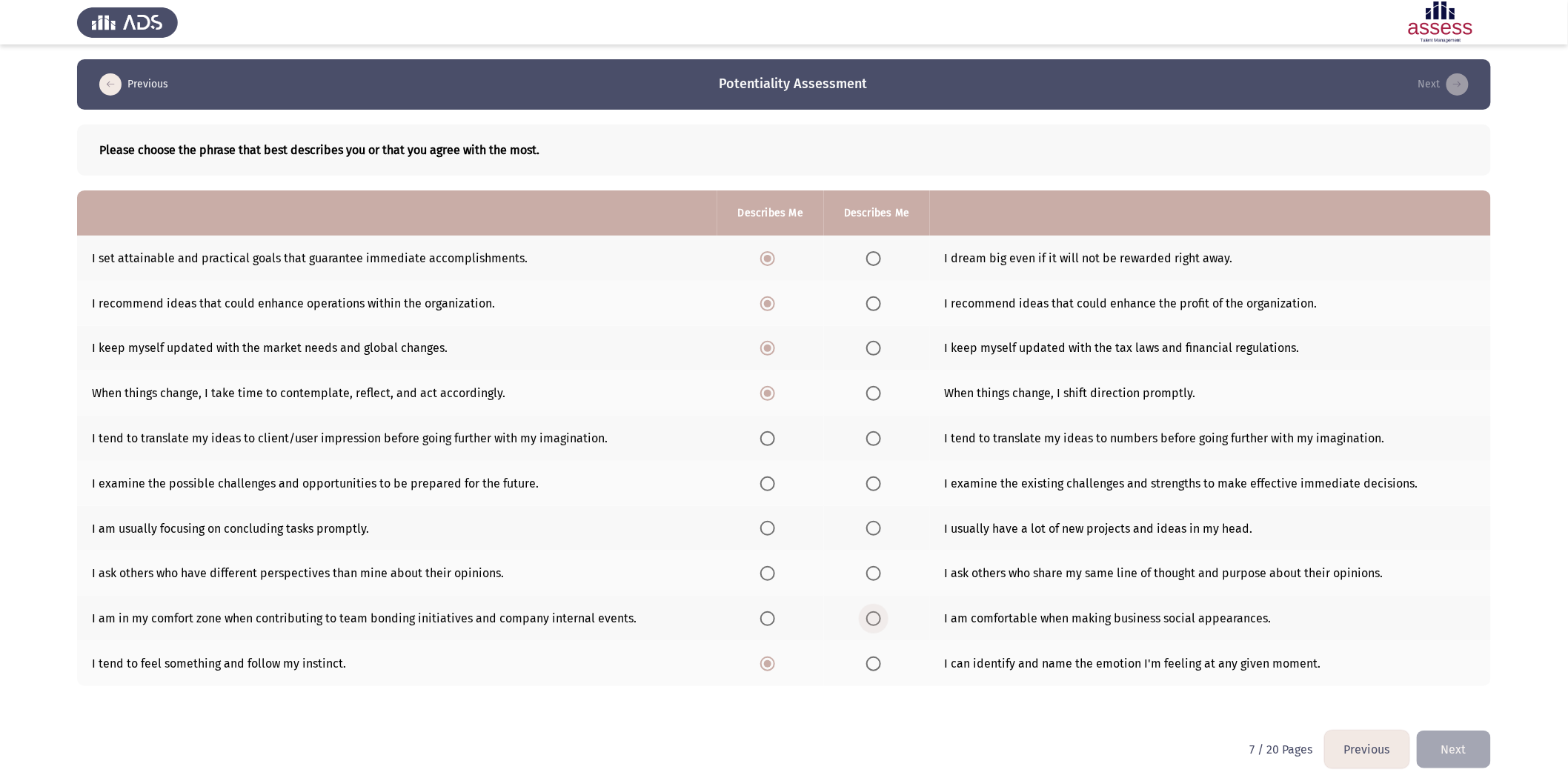
click at [876, 481] on span "Select an option" at bounding box center [874, 619] width 15 height 15
click at [876, 481] on input "Select an option" at bounding box center [874, 619] width 15 height 15
click at [764, 481] on span "Select an option" at bounding box center [767, 574] width 15 height 15
click at [764, 481] on input "Select an option" at bounding box center [767, 574] width 15 height 15
click at [766, 481] on span "Select an option" at bounding box center [767, 528] width 15 height 15
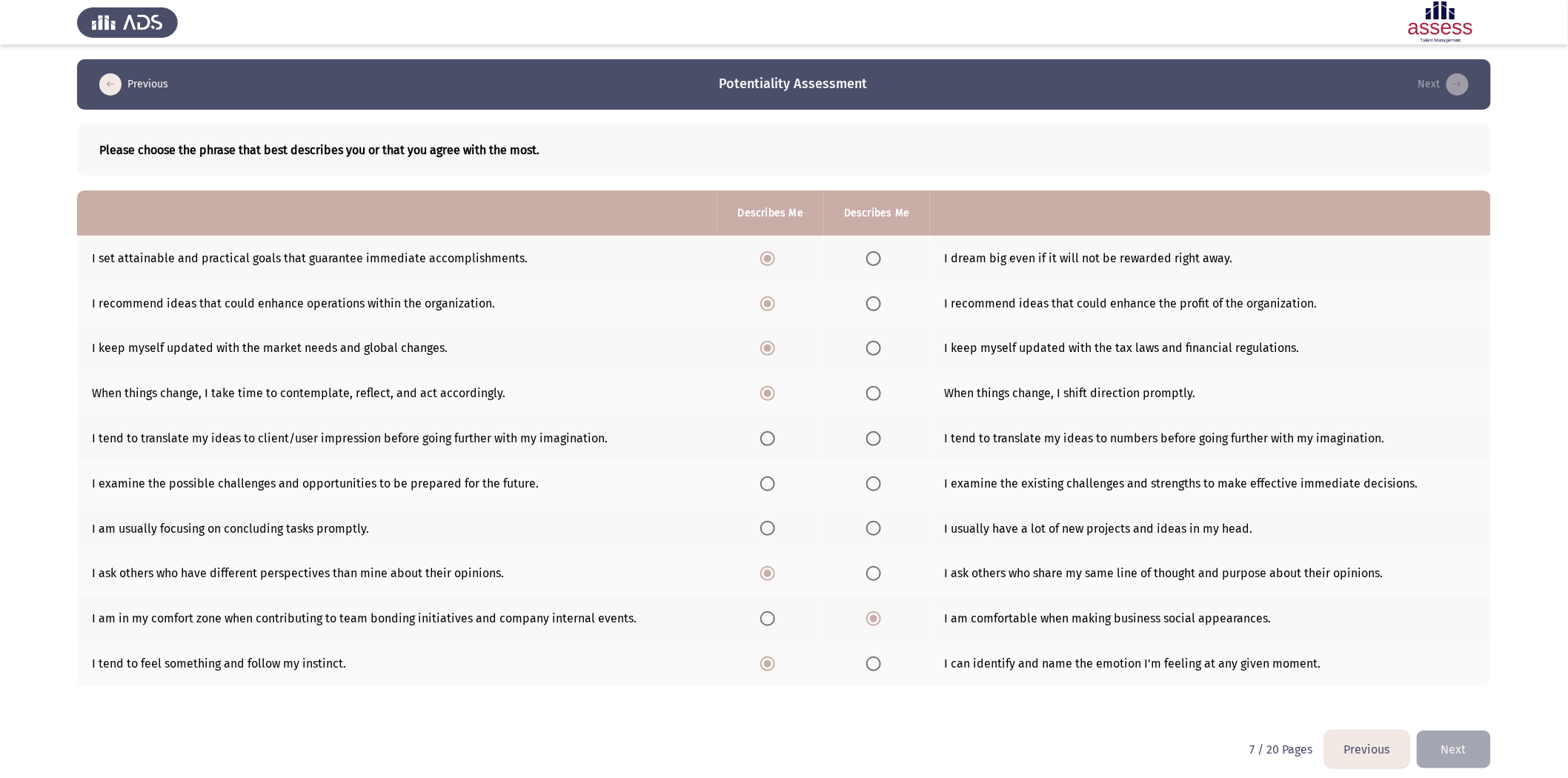
click at [766, 481] on input "Select an option" at bounding box center [767, 528] width 15 height 15
click at [869, 480] on span "Select an option" at bounding box center [874, 484] width 15 height 15
click at [869, 480] on input "Select an option" at bounding box center [874, 484] width 15 height 15
click at [883, 435] on label "Select an option" at bounding box center [877, 438] width 21 height 15
click at [881, 435] on input "Select an option" at bounding box center [874, 438] width 15 height 15
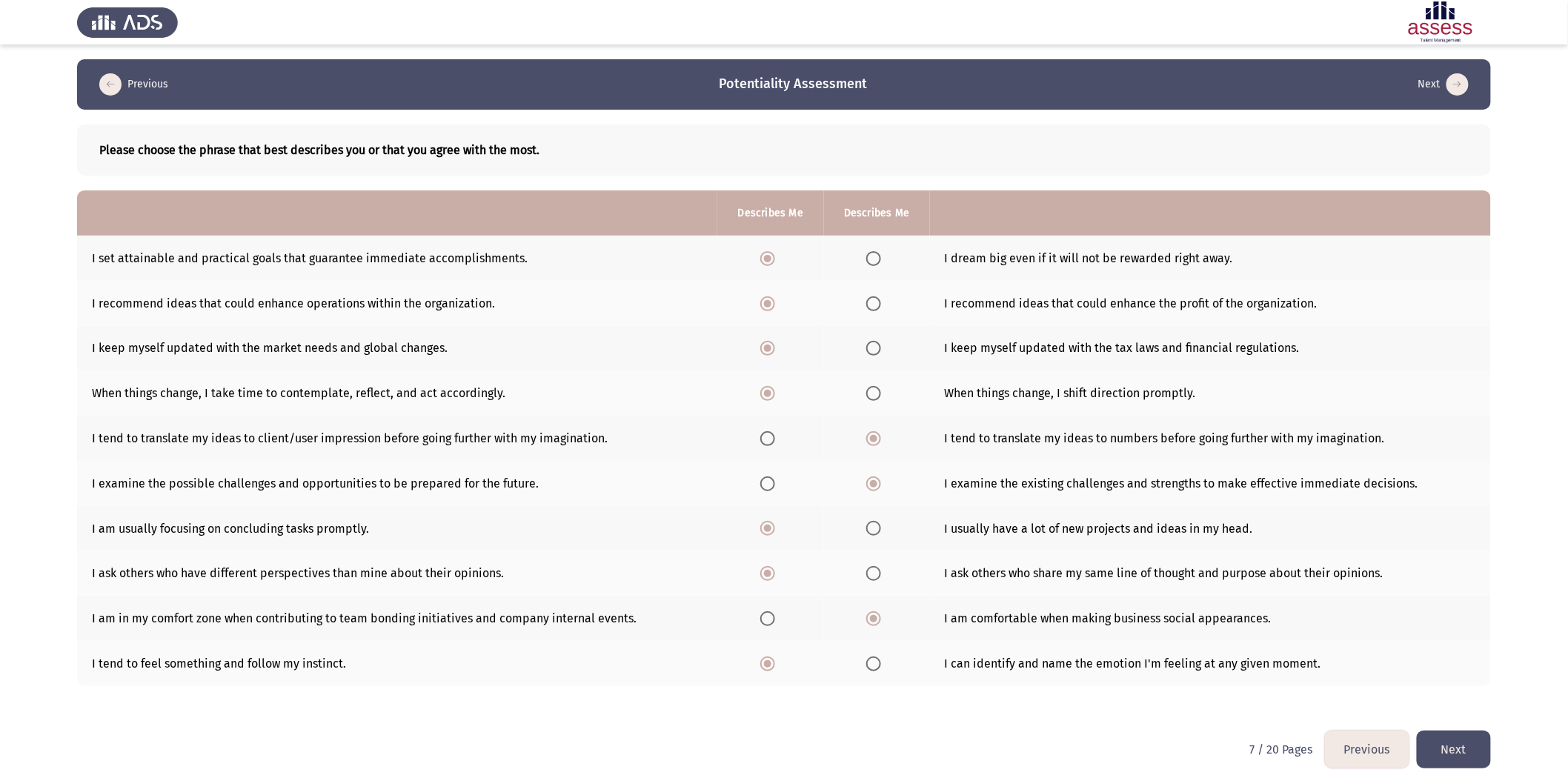
click at [1053, 481] on button "Next" at bounding box center [1454, 750] width 74 height 38
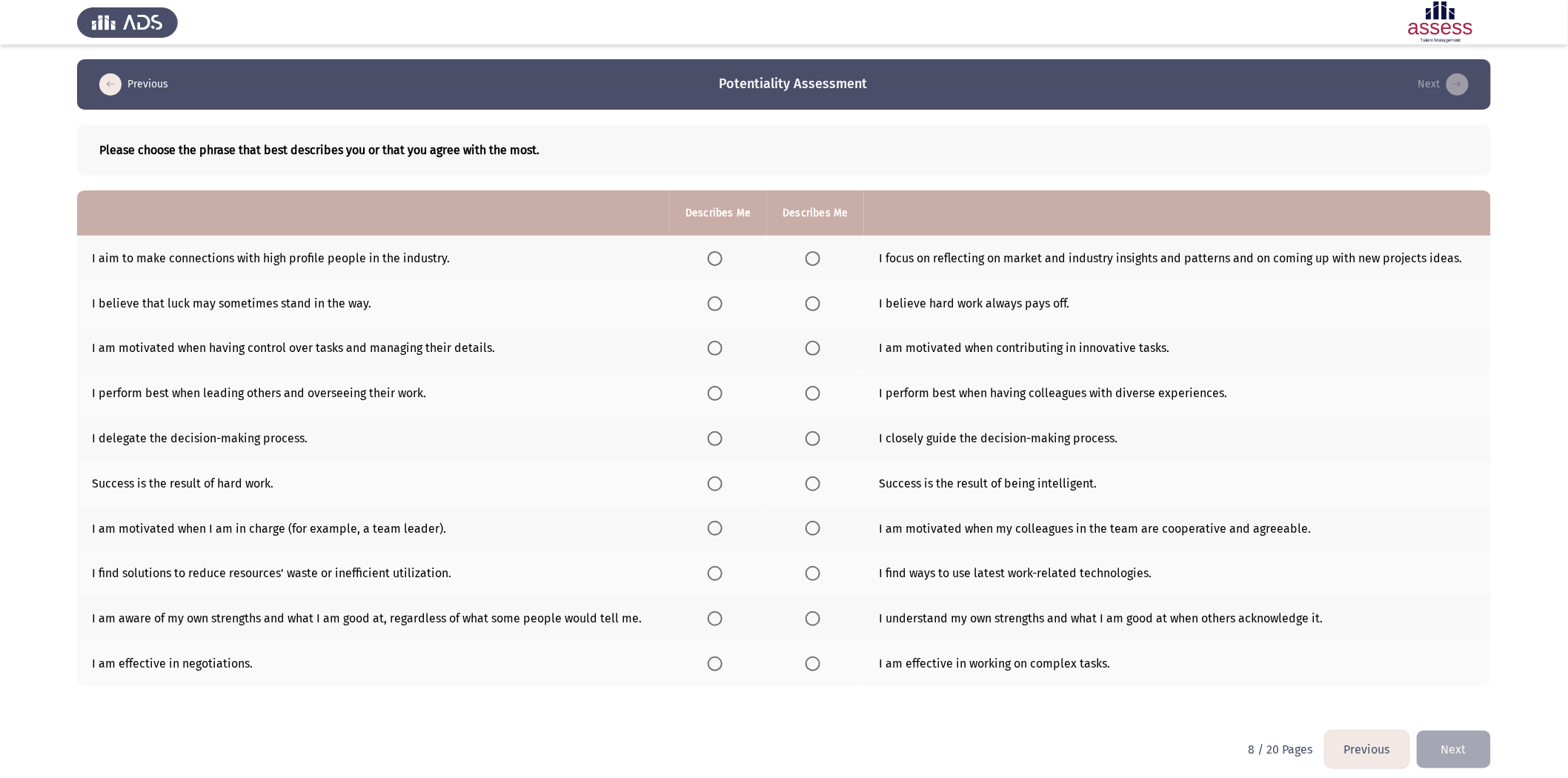
click at [810, 254] on span "Select an option" at bounding box center [813, 259] width 15 height 15
click at [810, 254] on input "Select an option" at bounding box center [813, 259] width 15 height 15
click at [713, 299] on span "Select an option" at bounding box center [714, 304] width 15 height 15
click at [713, 299] on input "Select an option" at bounding box center [714, 304] width 15 height 15
click at [813, 346] on span "Select an option" at bounding box center [813, 348] width 15 height 15
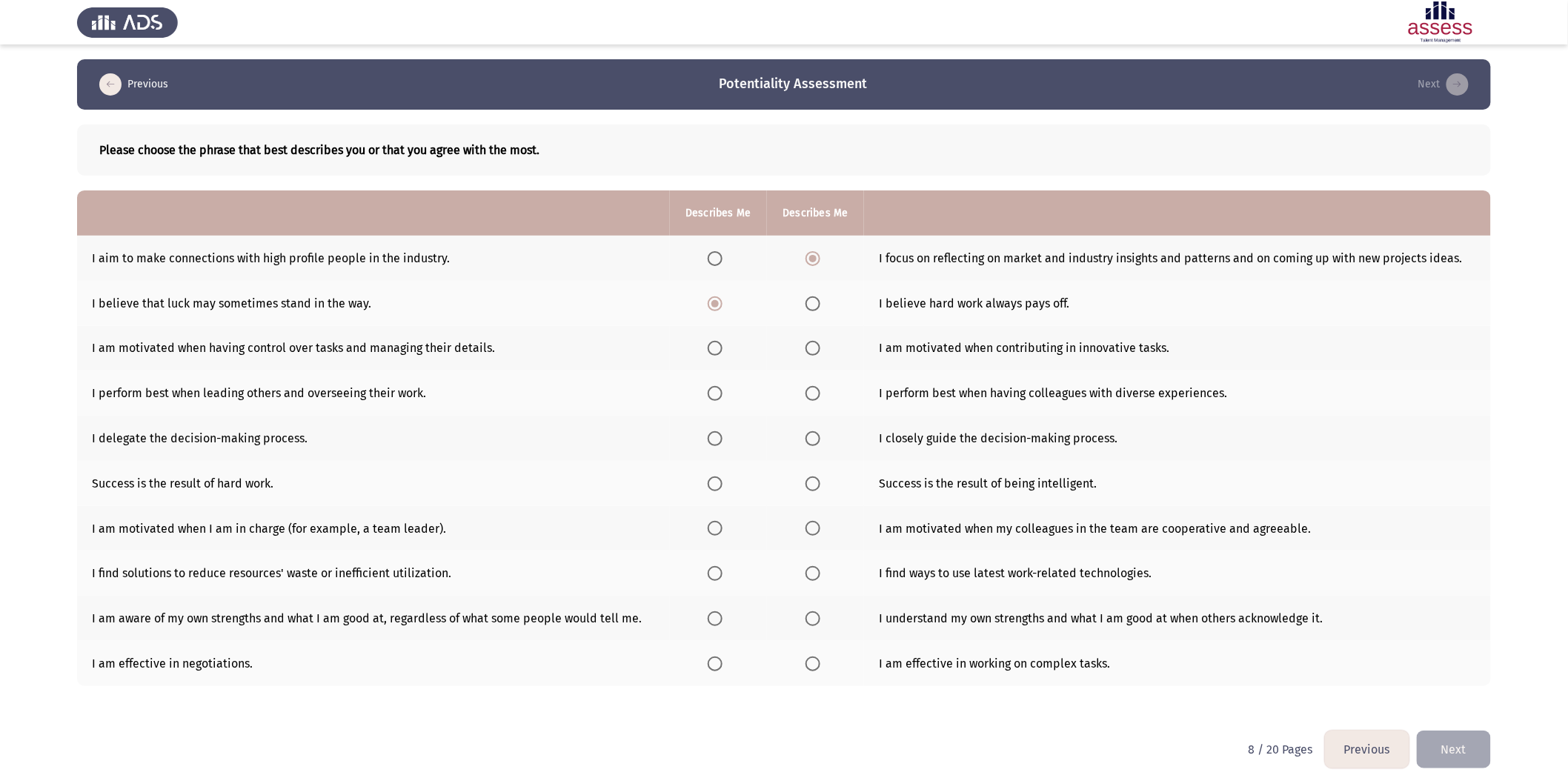
click at [813, 346] on input "Select an option" at bounding box center [813, 348] width 15 height 15
click at [820, 392] on label "Select an option" at bounding box center [817, 393] width 21 height 15
click at [820, 392] on input "Select an option" at bounding box center [813, 393] width 15 height 15
click at [812, 434] on span "Select an option" at bounding box center [813, 438] width 15 height 15
click at [812, 434] on input "Select an option" at bounding box center [813, 438] width 15 height 15
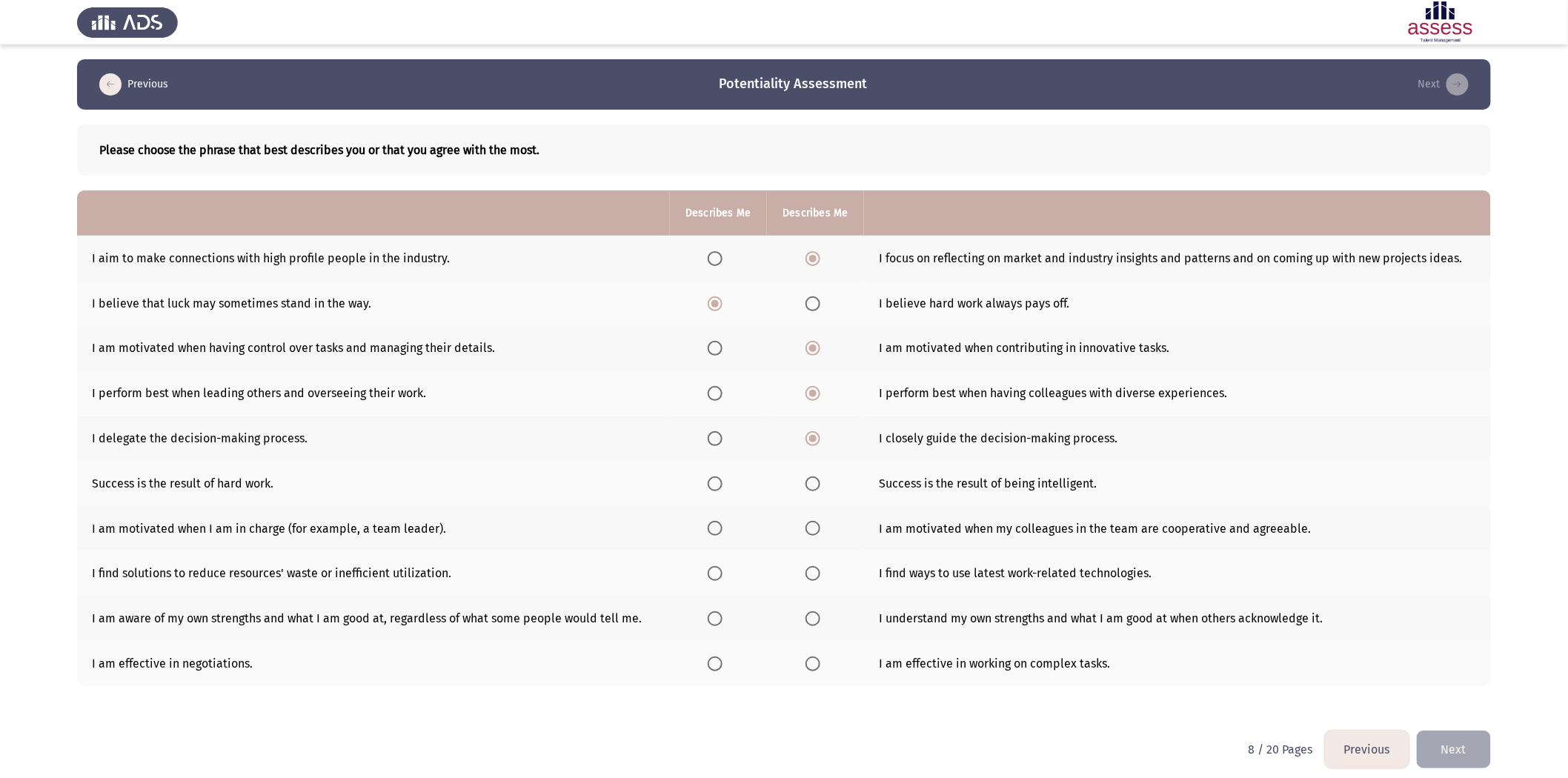
scroll to position [7, 0]
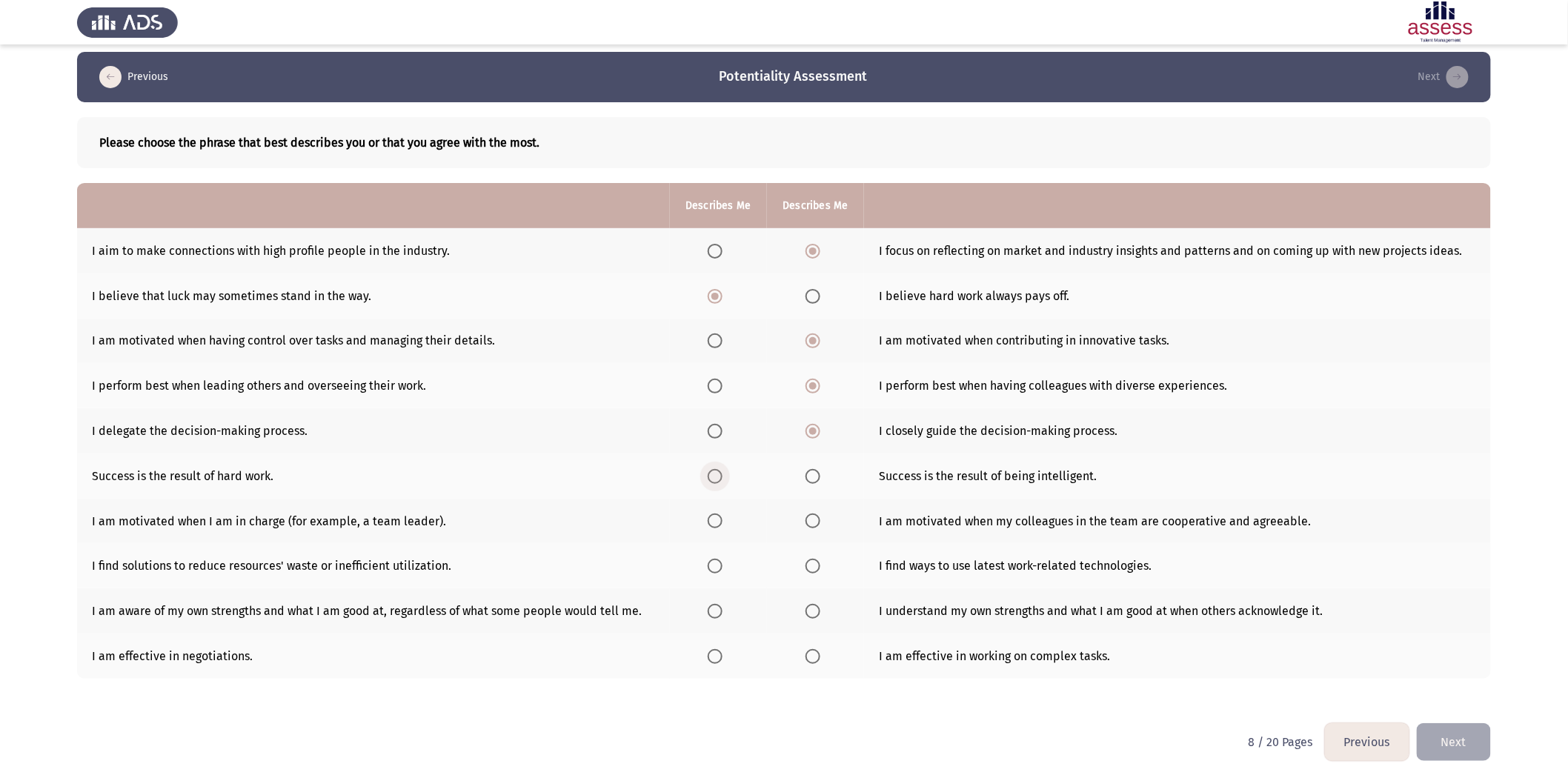
click at [712, 475] on span "Select an option" at bounding box center [714, 476] width 15 height 15
click at [712, 475] on input "Select an option" at bounding box center [714, 476] width 15 height 15
click at [813, 481] on span "Select an option" at bounding box center [813, 521] width 0 height 0
click at [810, 481] on input "Select an option" at bounding box center [813, 521] width 15 height 15
click at [722, 481] on span "Select an option" at bounding box center [714, 566] width 15 height 15
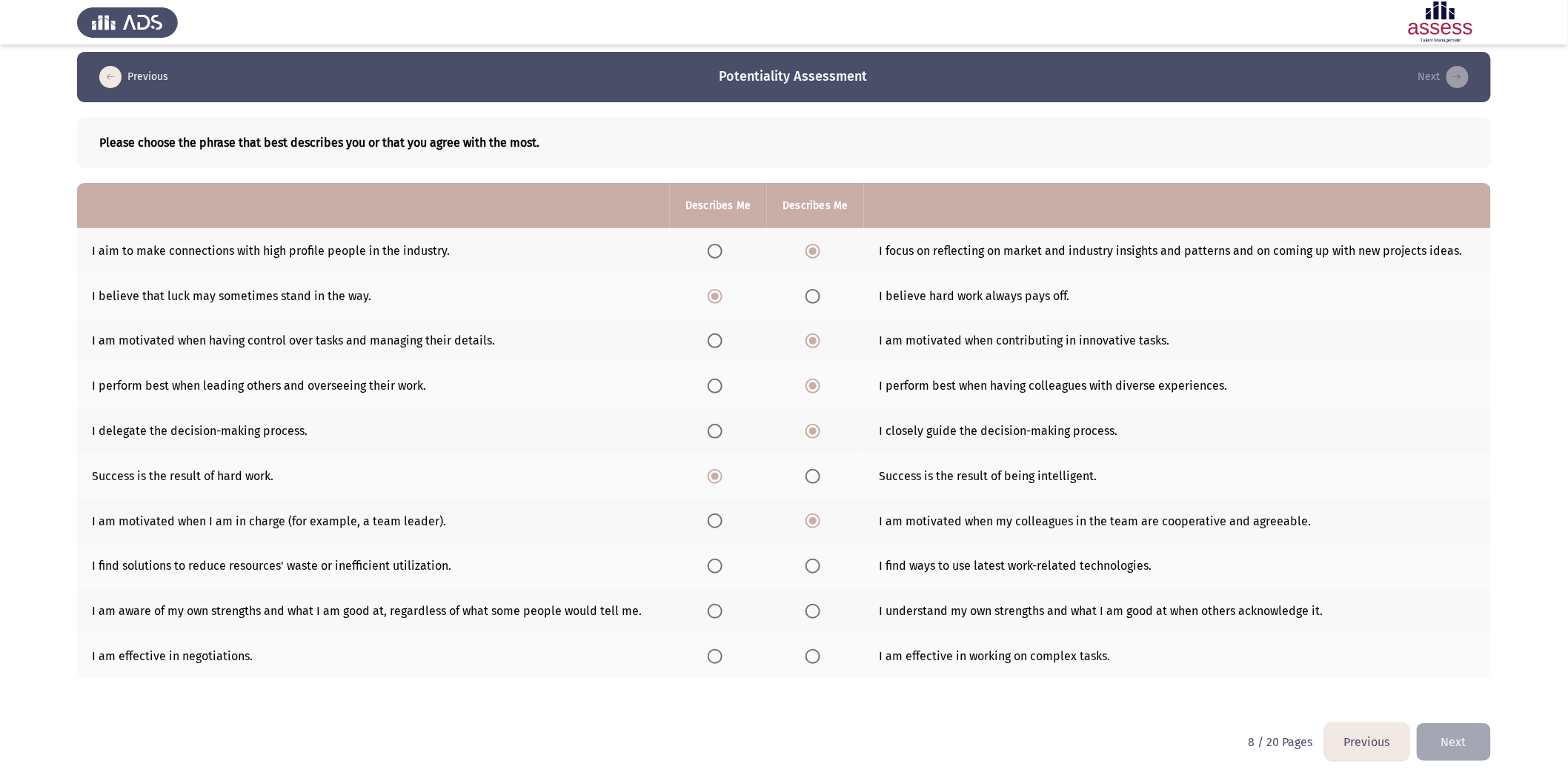
click at [722, 481] on input "Select an option" at bounding box center [714, 566] width 15 height 15
click at [713, 481] on span "Select an option" at bounding box center [714, 611] width 15 height 15
click at [713, 481] on input "Select an option" at bounding box center [714, 611] width 15 height 15
click at [809, 481] on span "Select an option" at bounding box center [813, 657] width 15 height 15
click at [809, 481] on input "Select an option" at bounding box center [813, 657] width 15 height 15
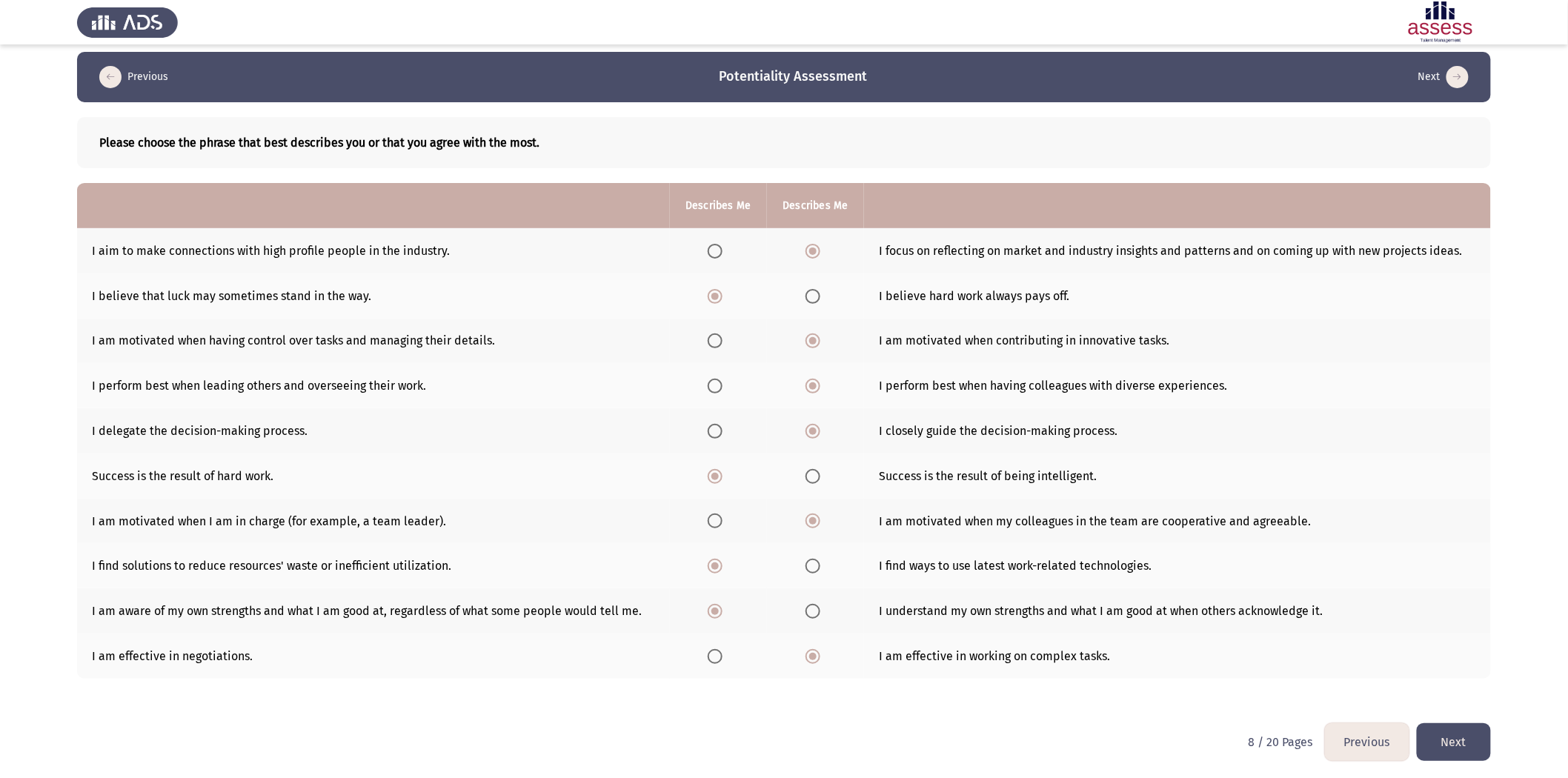
click at [1053, 481] on button "Next" at bounding box center [1454, 742] width 74 height 38
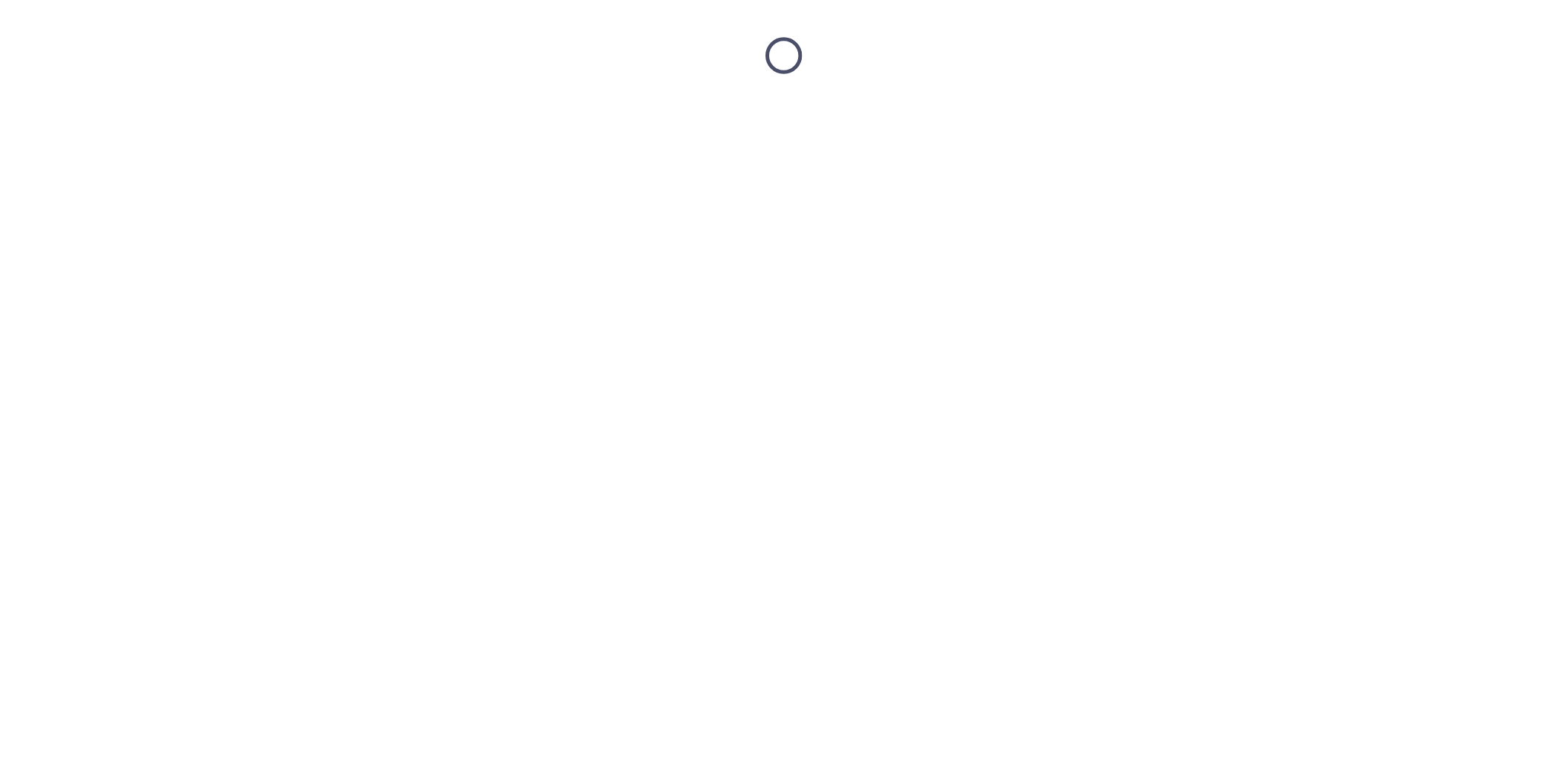
scroll to position [0, 0]
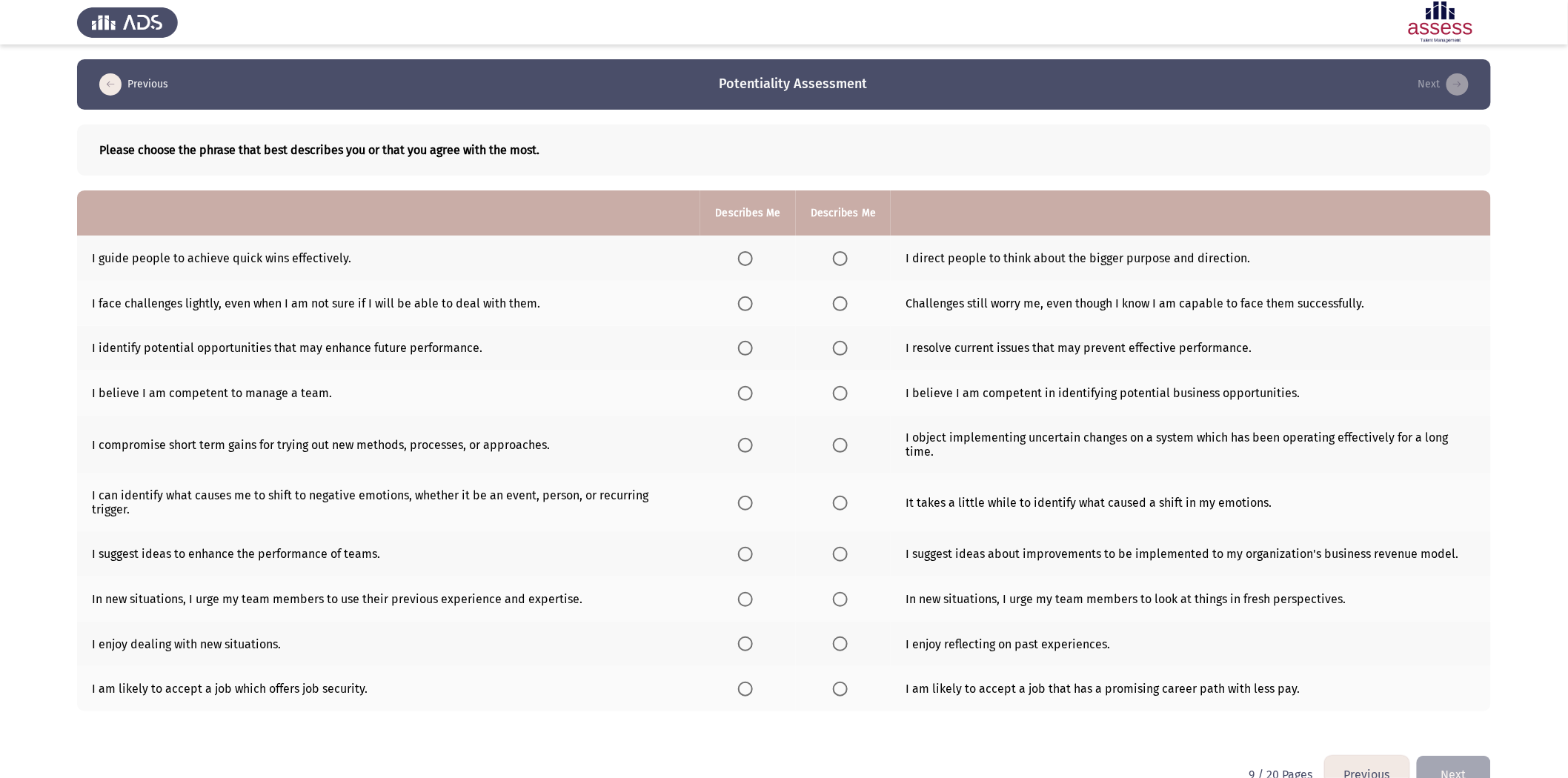
click at [751, 258] on span "Select an option" at bounding box center [745, 259] width 15 height 15
click at [751, 258] on input "Select an option" at bounding box center [745, 259] width 15 height 15
click at [844, 305] on span "Select an option" at bounding box center [840, 304] width 15 height 15
click at [844, 305] on input "Select an option" at bounding box center [840, 304] width 15 height 15
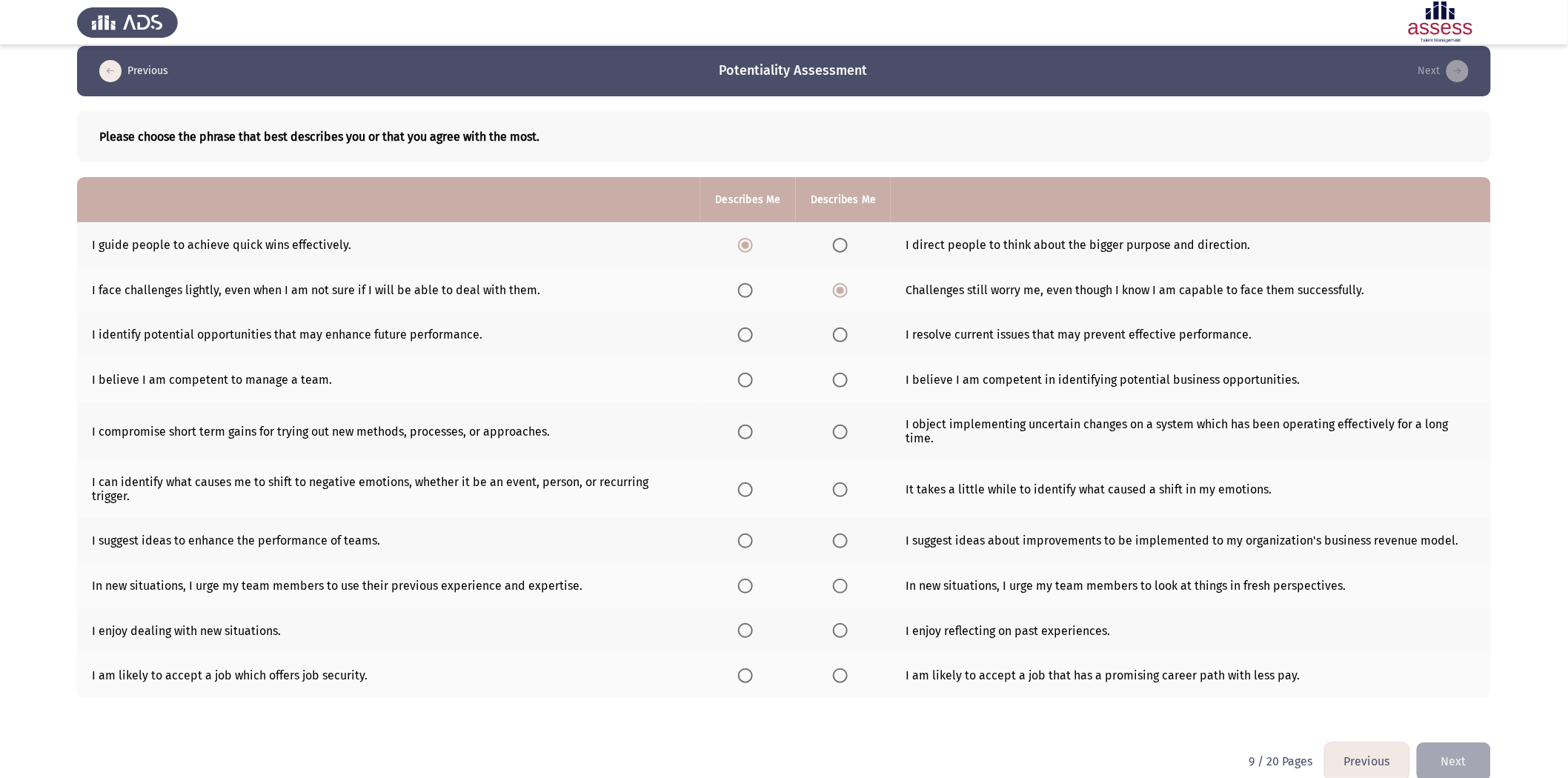
scroll to position [12, 0]
click at [745, 382] on span "Select an option" at bounding box center [745, 381] width 15 height 15
click at [745, 382] on input "Select an option" at bounding box center [745, 381] width 15 height 15
click at [751, 332] on span "Select an option" at bounding box center [745, 335] width 15 height 15
click at [751, 332] on input "Select an option" at bounding box center [745, 335] width 15 height 15
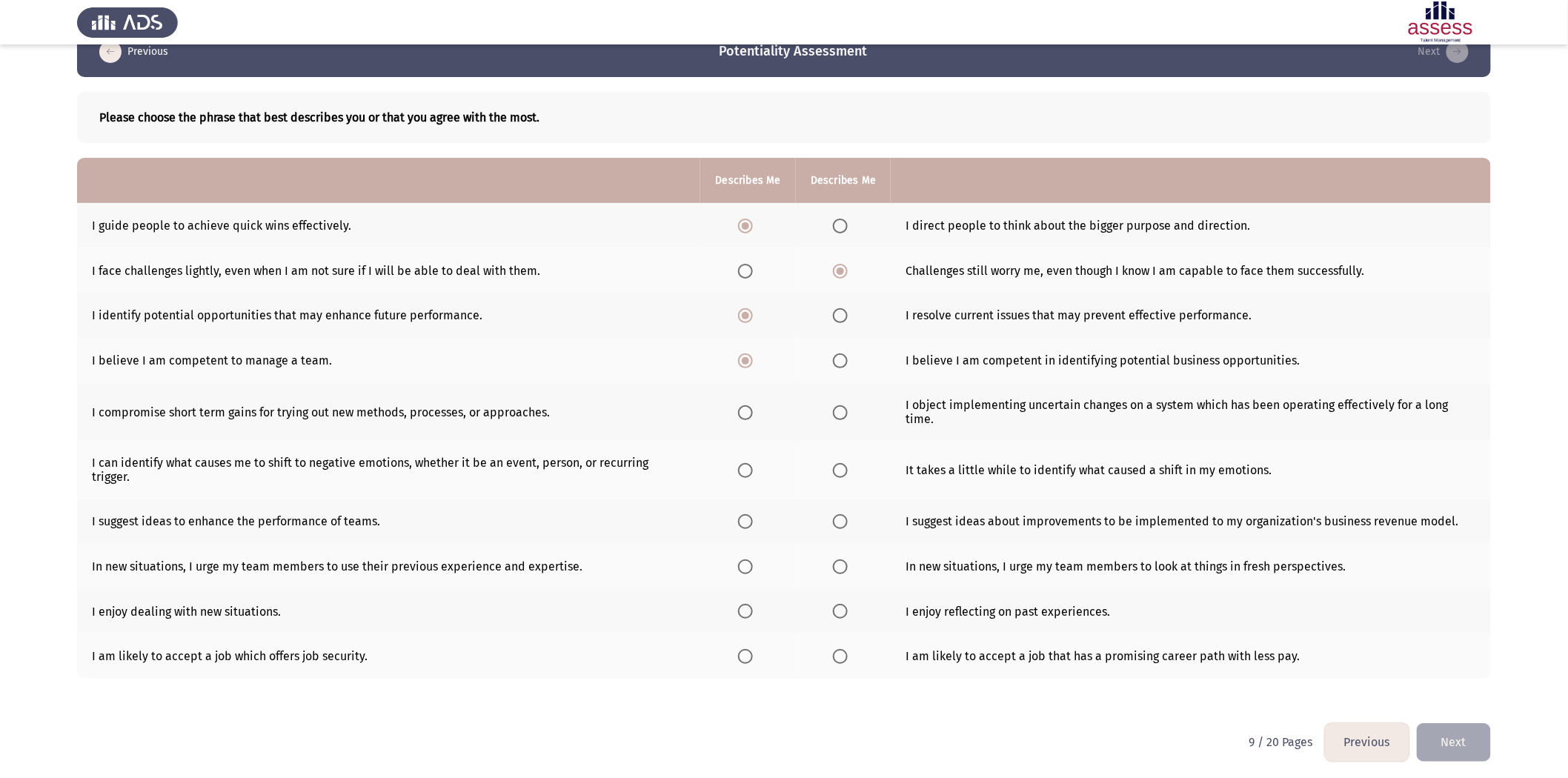
scroll to position [33, 0]
click at [754, 408] on label "Select an option" at bounding box center [749, 412] width 21 height 15
click at [753, 408] on input "Select an option" at bounding box center [745, 412] width 15 height 15
click at [745, 472] on span "Select an option" at bounding box center [745, 470] width 15 height 15
click at [745, 472] on input "Select an option" at bounding box center [745, 470] width 15 height 15
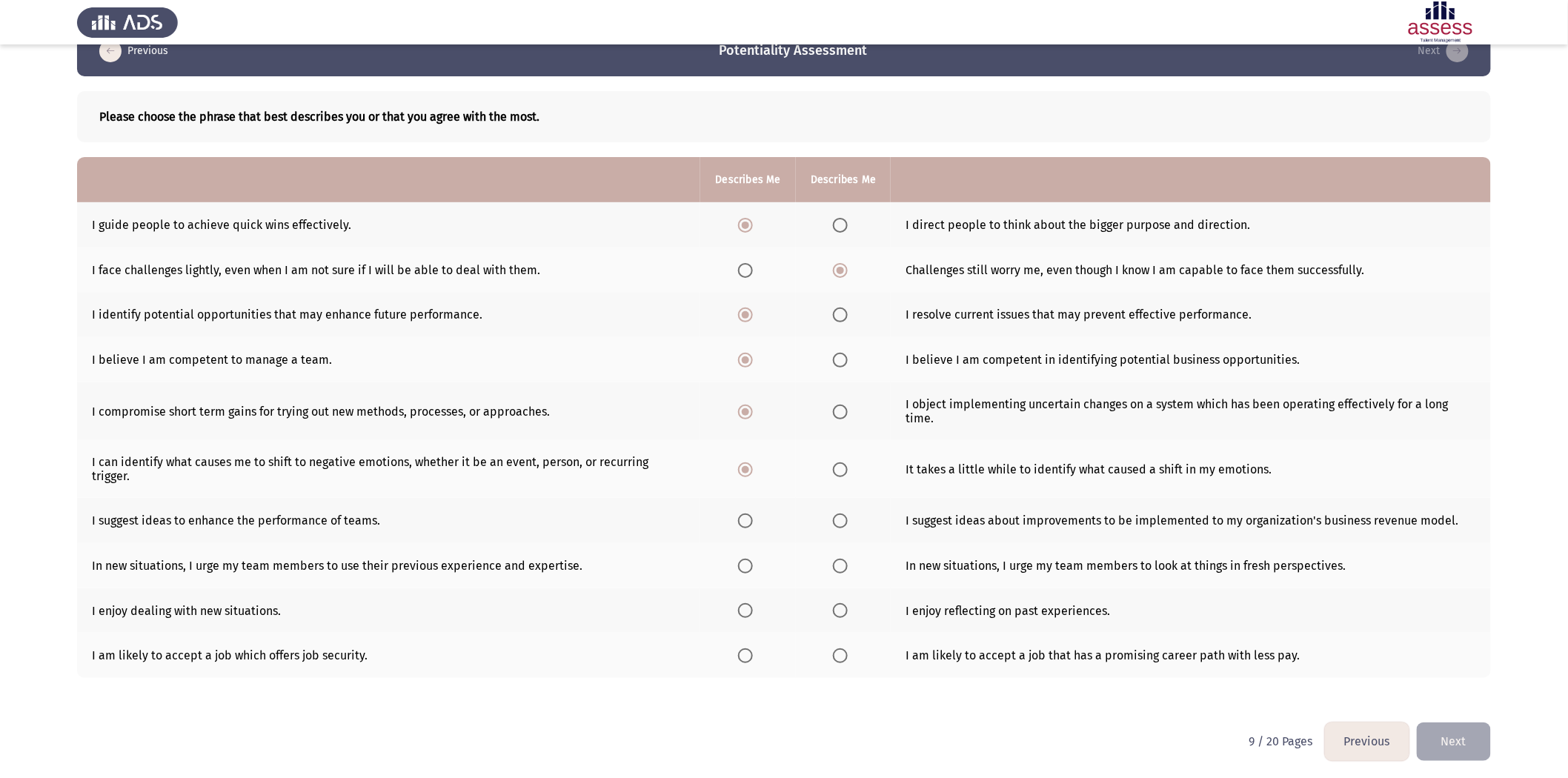
click at [751, 481] on th at bounding box center [748, 520] width 95 height 45
click at [846, 481] on span "Select an option" at bounding box center [840, 566] width 15 height 15
click at [846, 481] on input "Select an option" at bounding box center [840, 566] width 15 height 15
click at [766, 481] on th at bounding box center [748, 520] width 95 height 45
click at [752, 481] on span "Select an option" at bounding box center [745, 521] width 15 height 15
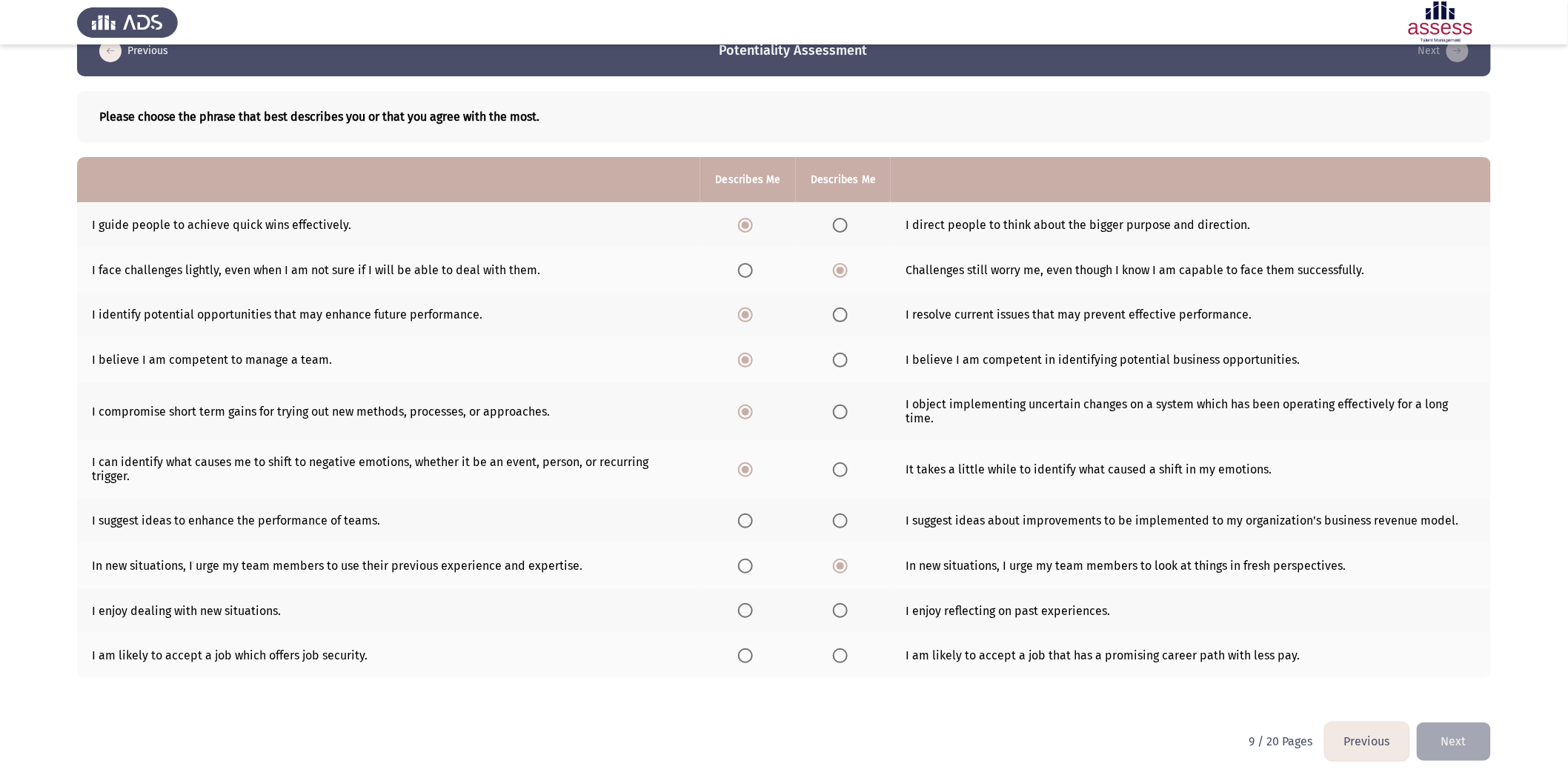
click at [752, 481] on input "Select an option" at bounding box center [745, 521] width 15 height 15
click at [753, 481] on span "Select an option" at bounding box center [745, 611] width 15 height 15
click at [753, 481] on input "Select an option" at bounding box center [745, 611] width 15 height 15
click at [753, 481] on span "Select an option" at bounding box center [745, 656] width 15 height 15
click at [753, 481] on input "Select an option" at bounding box center [745, 656] width 15 height 15
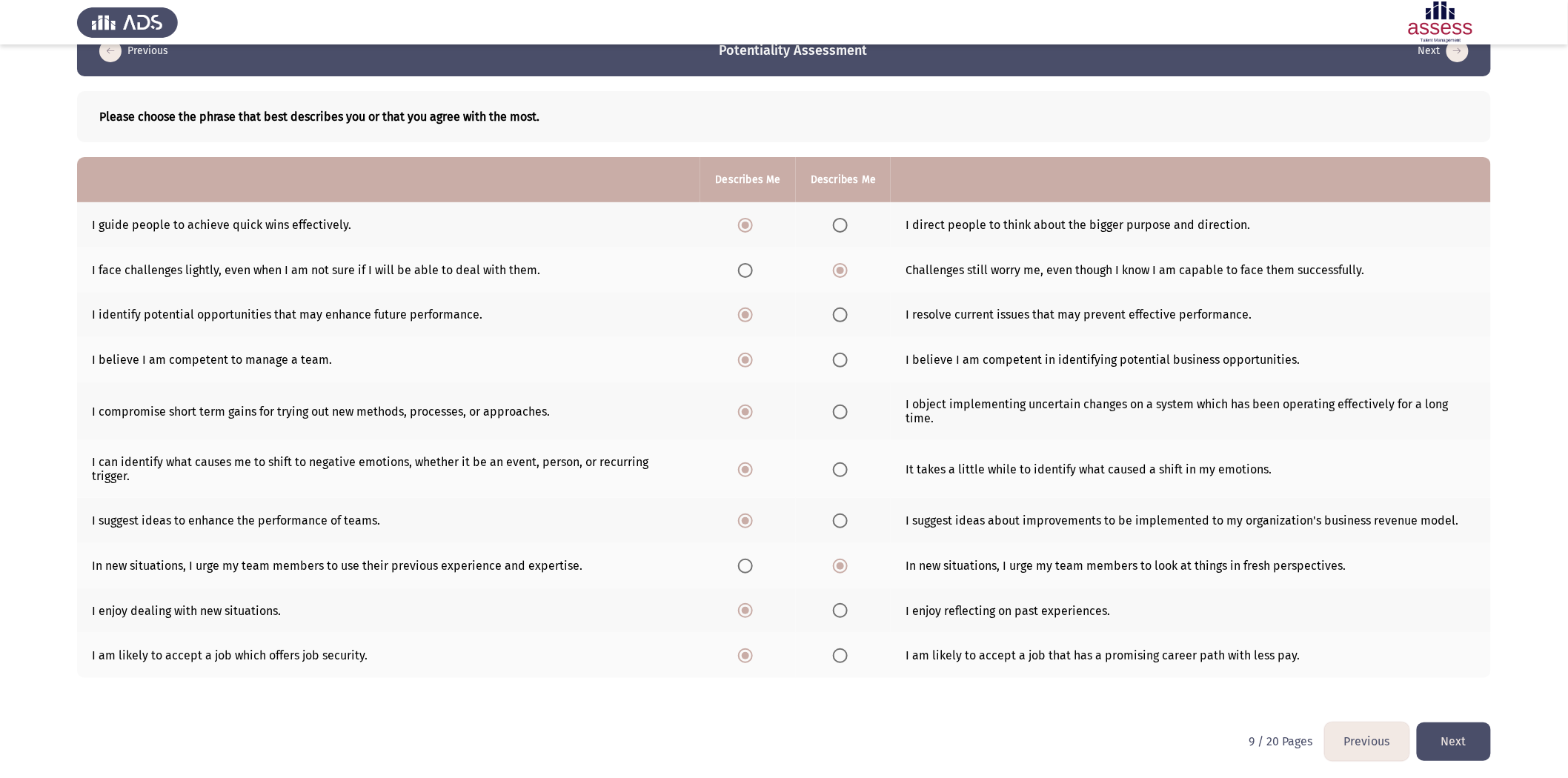
click at [1053, 481] on button "Next" at bounding box center [1454, 741] width 74 height 38
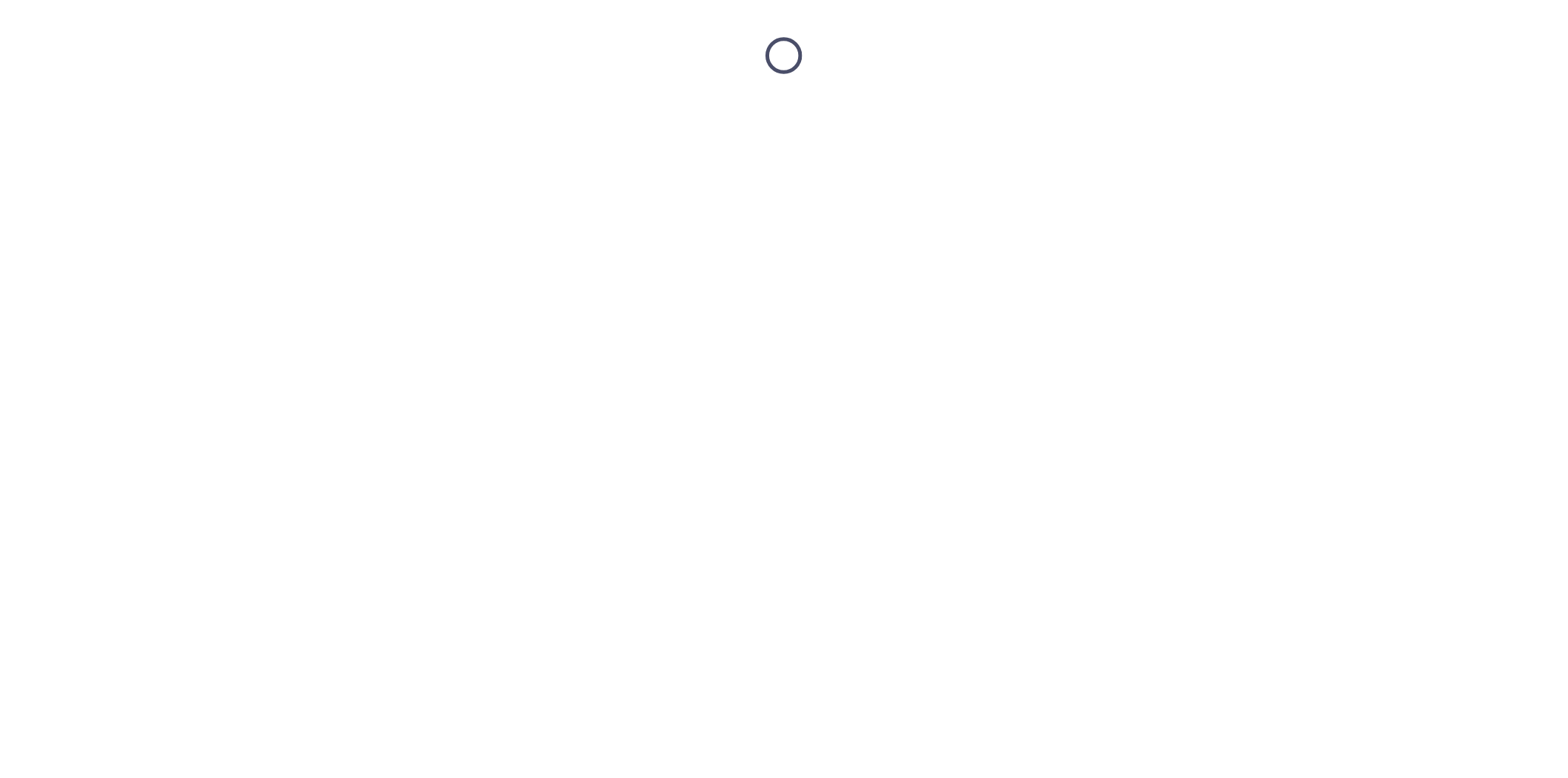
scroll to position [0, 0]
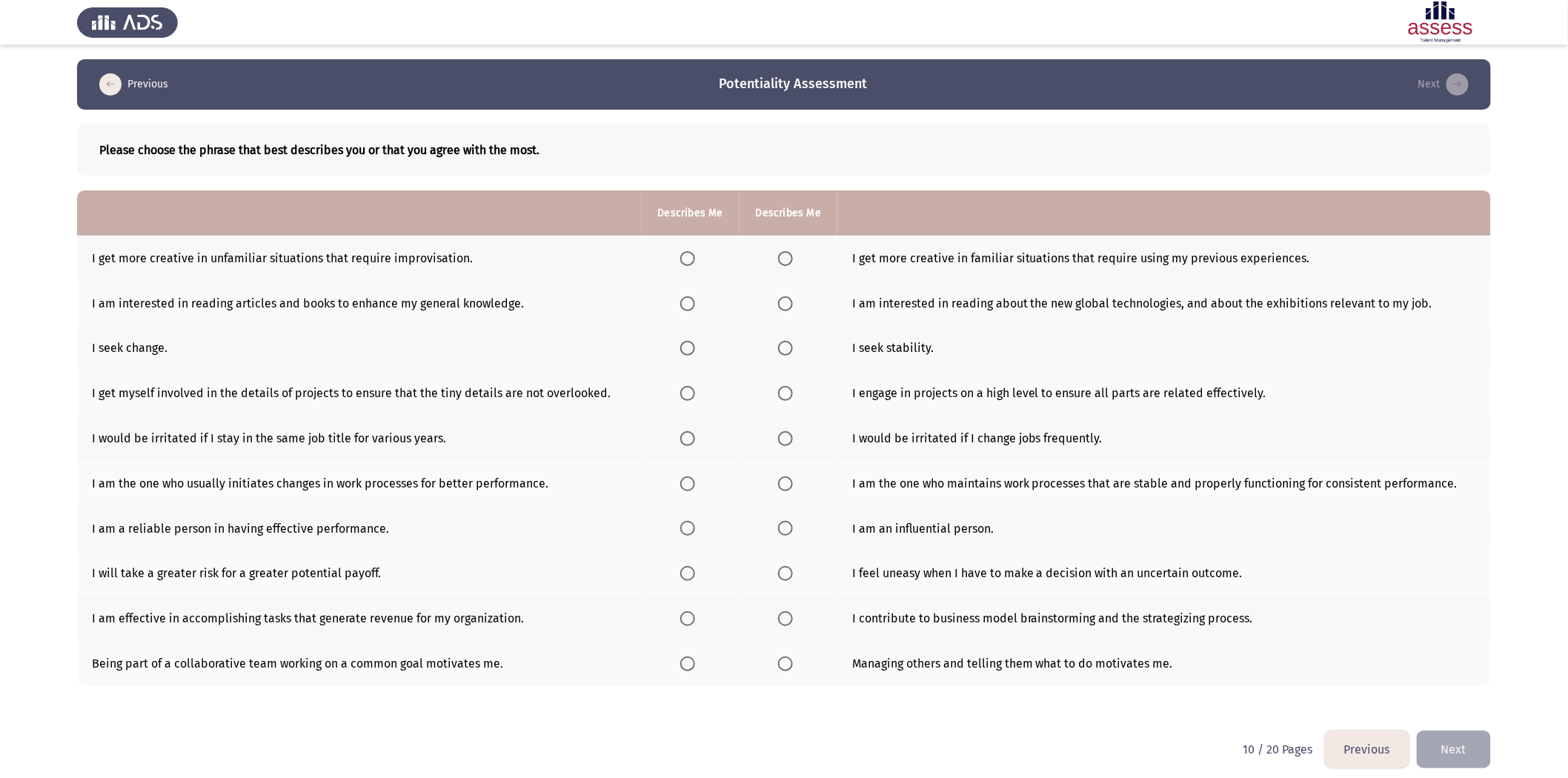
click at [689, 266] on th at bounding box center [690, 258] width 98 height 45
click at [686, 260] on span "Select an option" at bounding box center [687, 259] width 15 height 15
click at [686, 260] on input "Select an option" at bounding box center [687, 259] width 15 height 15
click at [794, 306] on label "Select an option" at bounding box center [788, 304] width 21 height 15
click at [793, 306] on input "Select an option" at bounding box center [785, 304] width 15 height 15
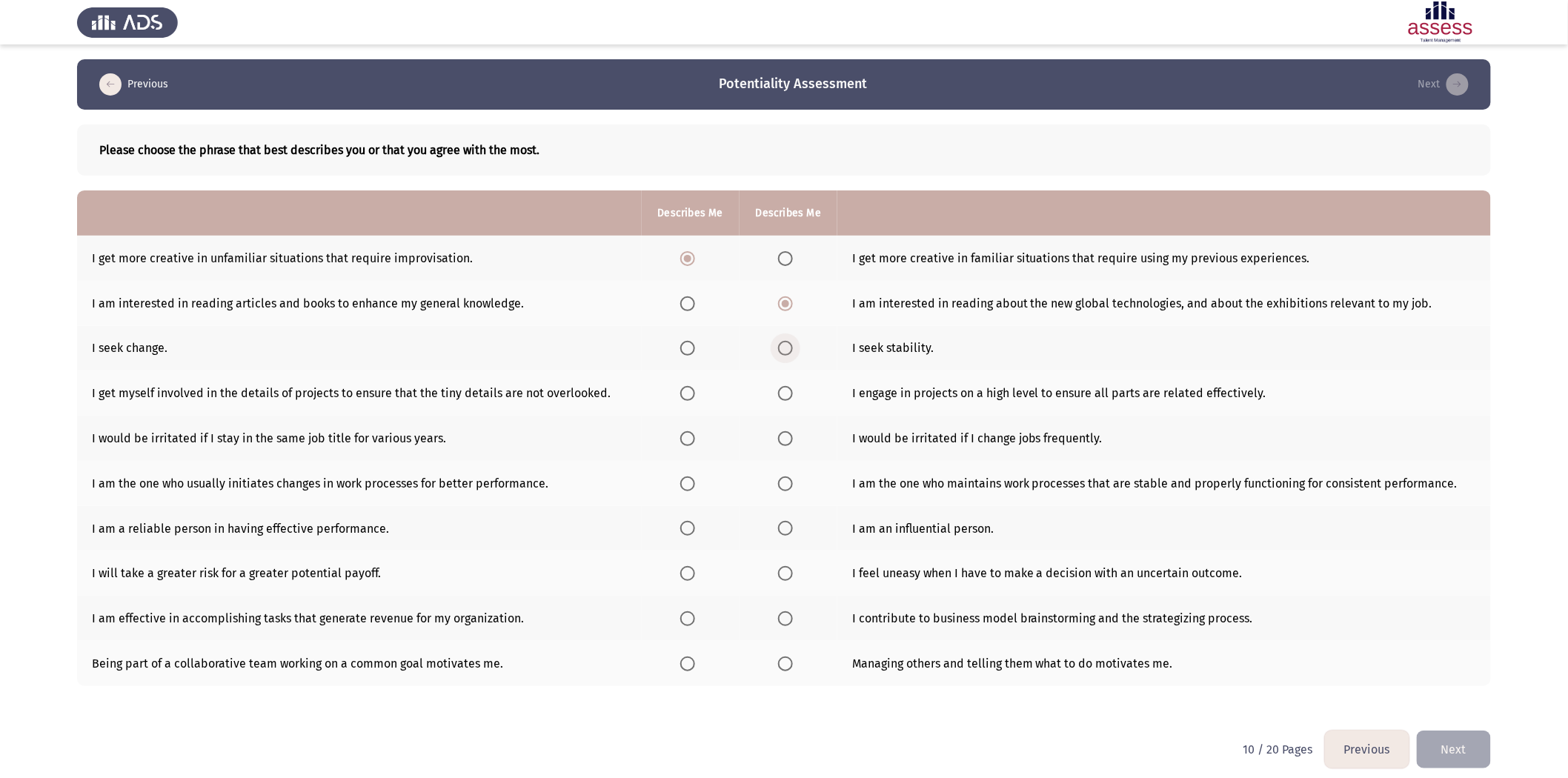
click at [786, 346] on span "Select an option" at bounding box center [785, 348] width 15 height 15
click at [786, 346] on input "Select an option" at bounding box center [785, 348] width 15 height 15
click at [788, 398] on span "Select an option" at bounding box center [785, 393] width 15 height 15
click at [788, 398] on input "Select an option" at bounding box center [785, 393] width 15 height 15
click at [684, 438] on span "Select an option" at bounding box center [687, 438] width 15 height 15
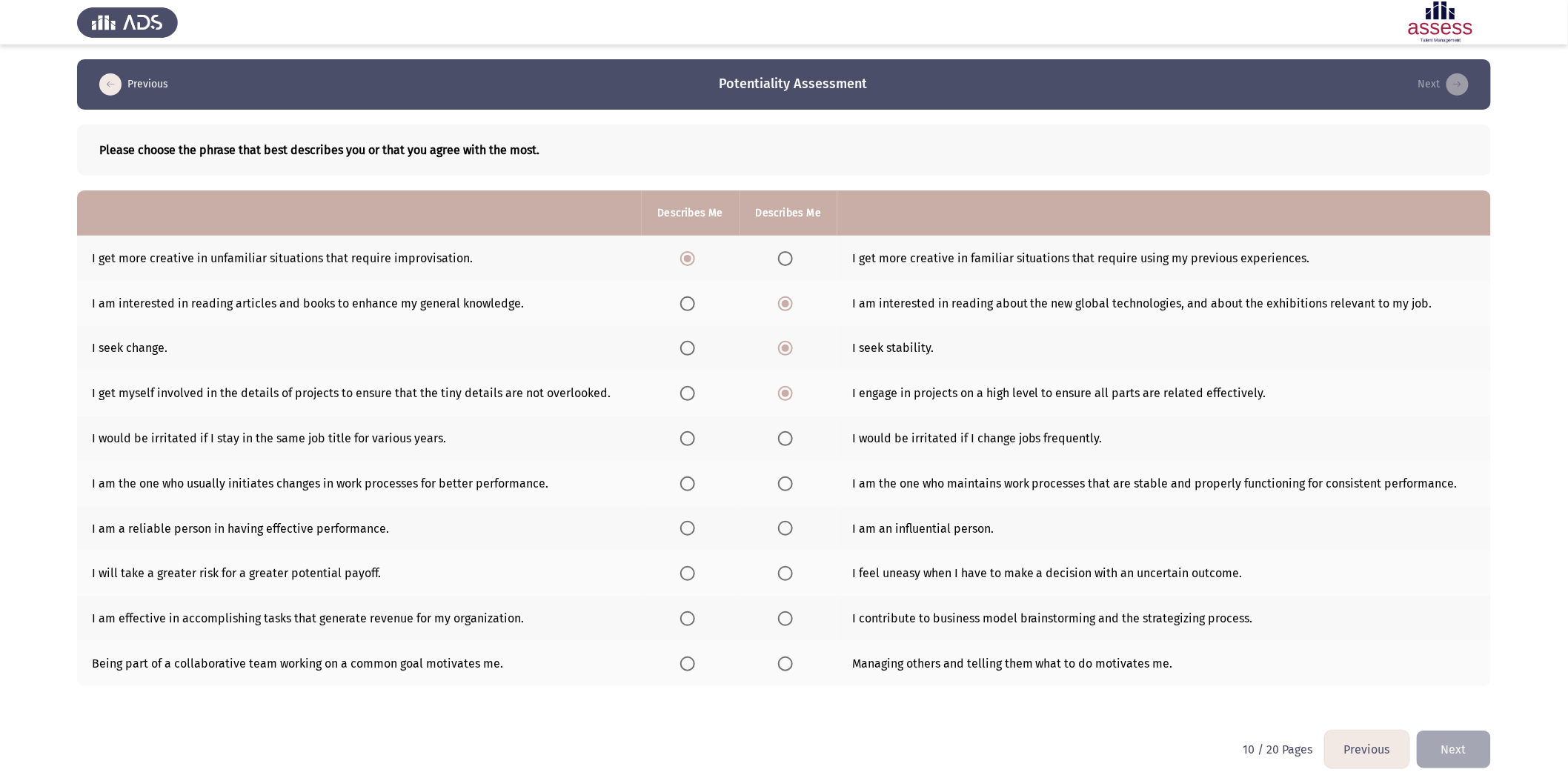
click at [684, 438] on input "Select an option" at bounding box center [687, 438] width 15 height 15
click at [788, 477] on span "Select an option" at bounding box center [785, 484] width 15 height 15
click at [788, 477] on input "Select an option" at bounding box center [785, 484] width 15 height 15
click at [688, 481] on span "Select an option" at bounding box center [687, 528] width 15 height 15
click at [688, 481] on input "Select an option" at bounding box center [687, 528] width 15 height 15
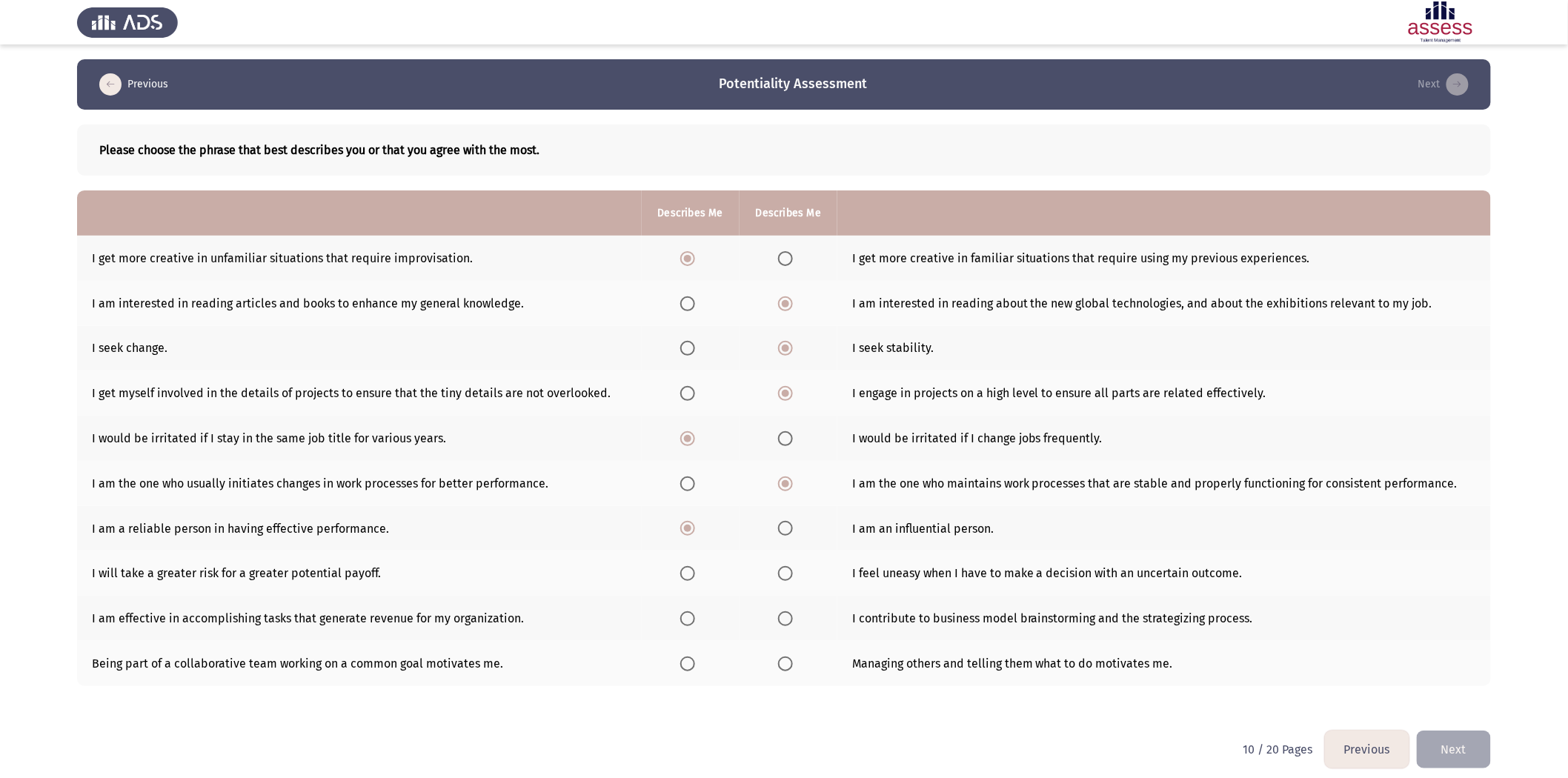
scroll to position [5, 0]
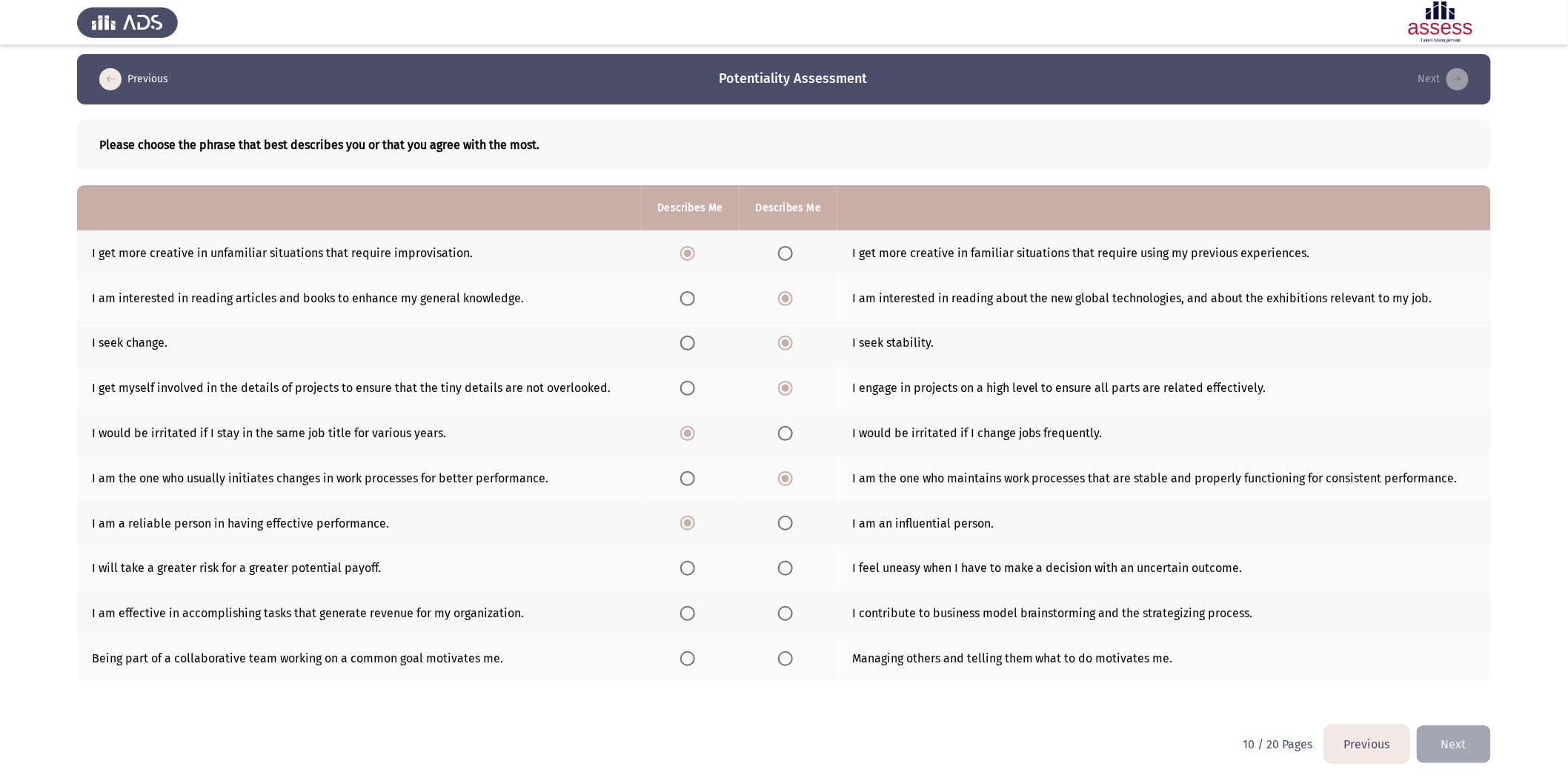
click at [693, 481] on th at bounding box center [690, 568] width 98 height 45
click at [684, 481] on span "Select an option" at bounding box center [687, 569] width 15 height 15
click at [684, 481] on input "Select an option" at bounding box center [687, 569] width 15 height 15
click at [799, 481] on th at bounding box center [788, 613] width 98 height 45
click at [781, 481] on span "Select an option" at bounding box center [785, 613] width 15 height 15
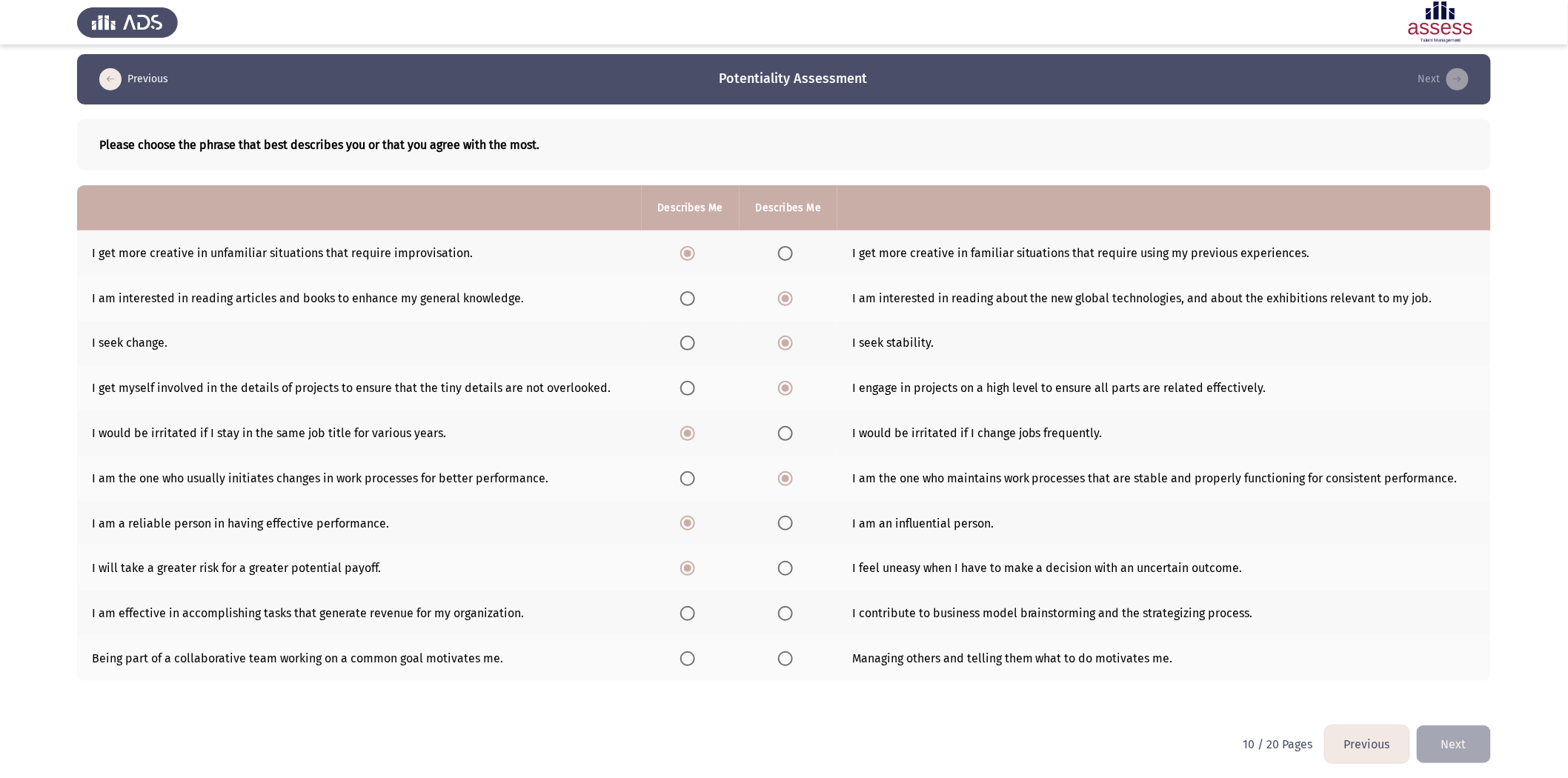
click at [781, 481] on input "Select an option" at bounding box center [785, 613] width 15 height 15
click at [692, 481] on span "Select an option" at bounding box center [687, 658] width 15 height 15
click at [692, 481] on input "Select an option" at bounding box center [687, 658] width 15 height 15
click at [1053, 481] on button "Next" at bounding box center [1454, 745] width 74 height 38
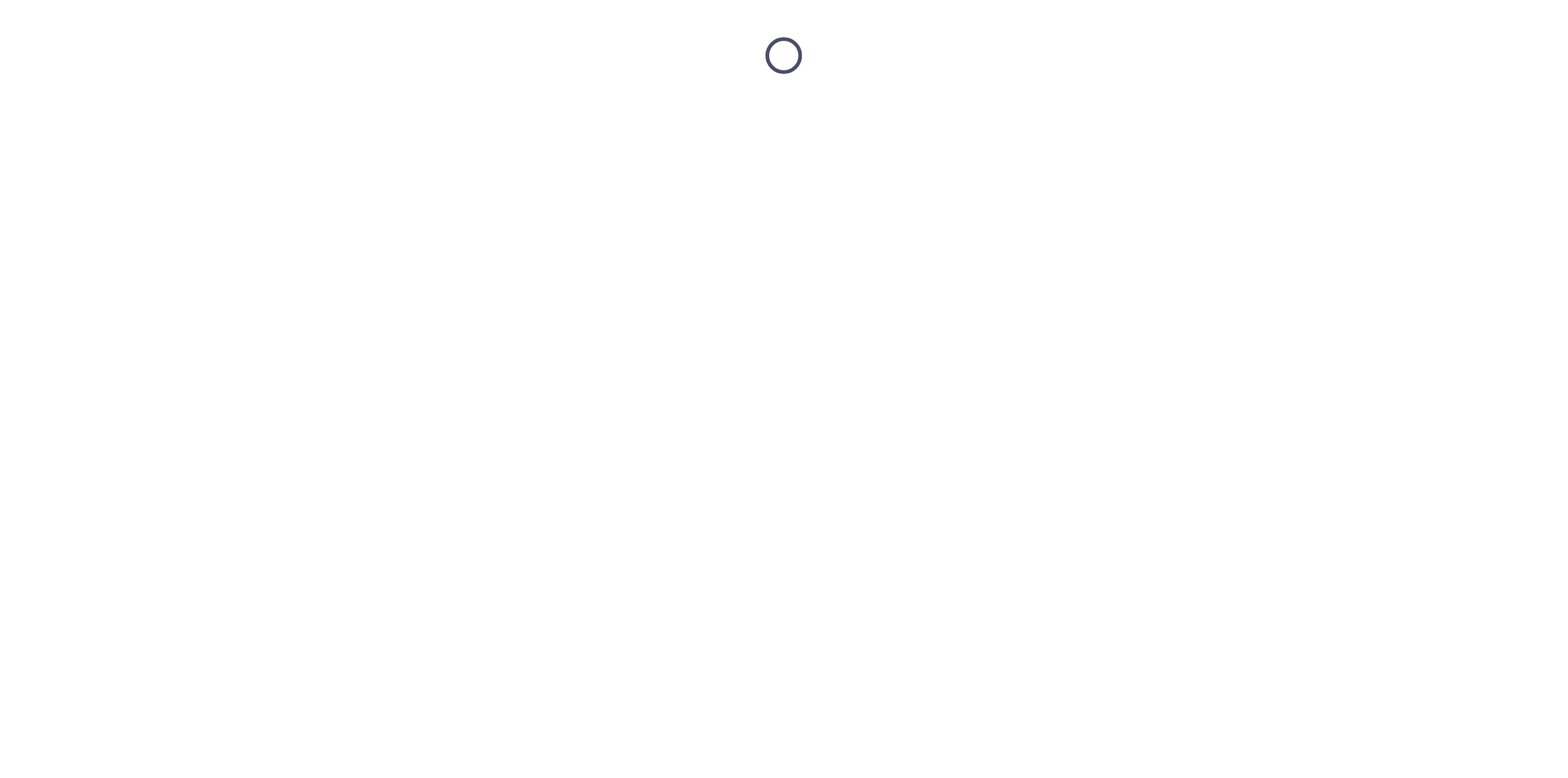
scroll to position [0, 0]
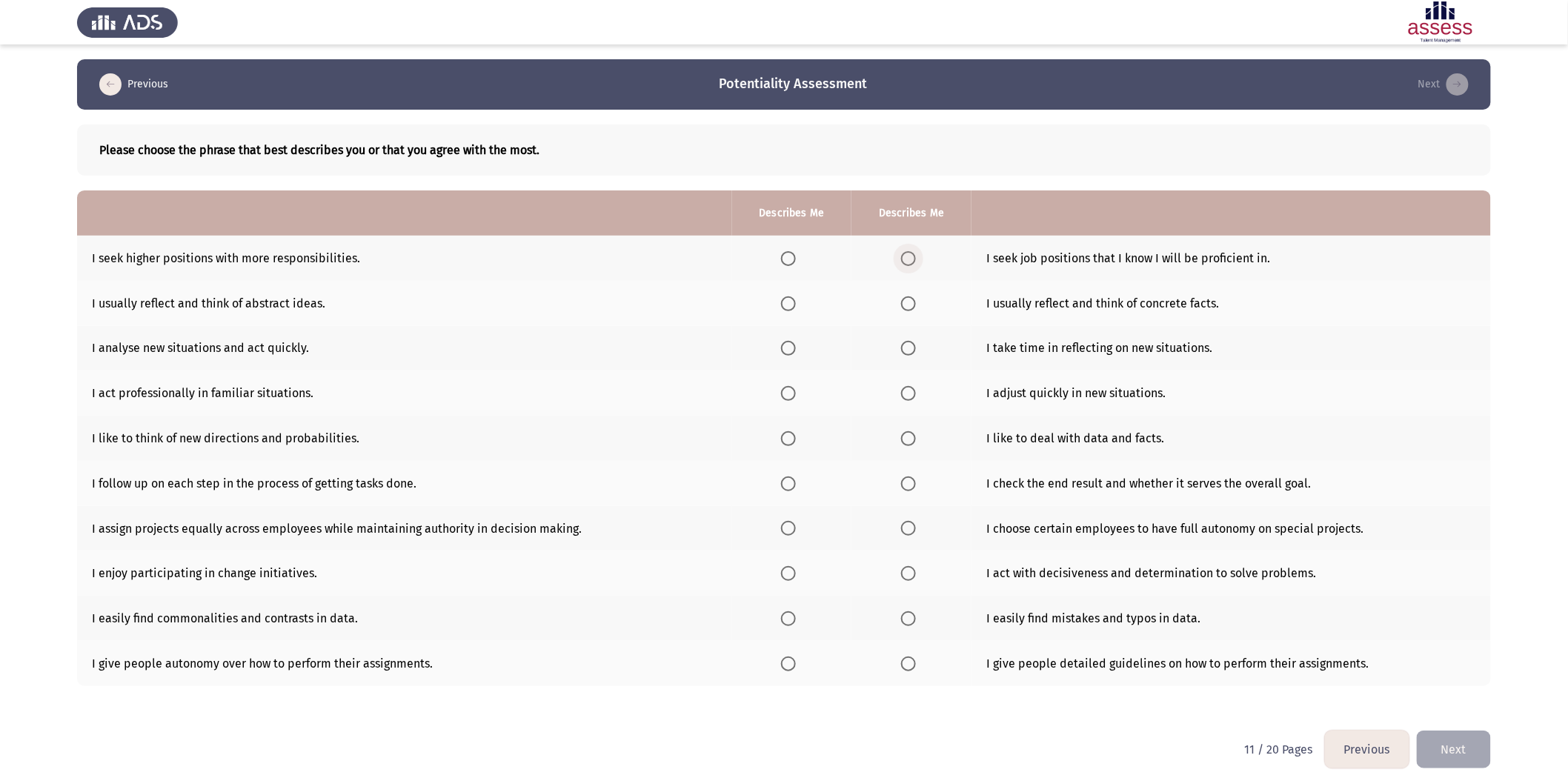
click at [910, 265] on span "Select an option" at bounding box center [908, 259] width 15 height 15
click at [910, 265] on input "Select an option" at bounding box center [908, 259] width 15 height 15
click at [907, 305] on span "Select an option" at bounding box center [908, 304] width 15 height 15
click at [907, 305] on input "Select an option" at bounding box center [908, 304] width 15 height 15
click at [900, 350] on th at bounding box center [912, 349] width 120 height 45
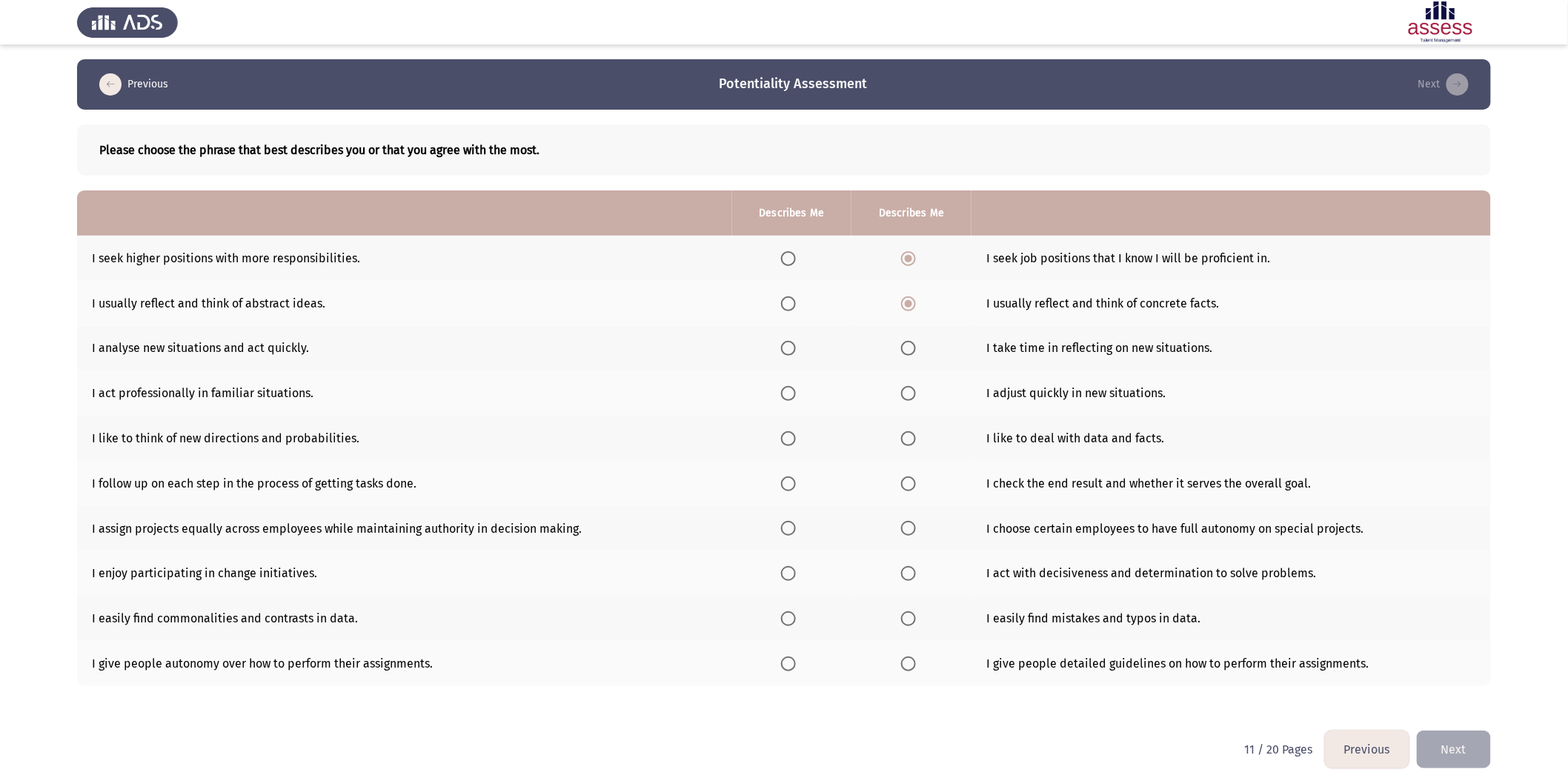
click at [910, 355] on th at bounding box center [912, 349] width 120 height 45
click at [906, 345] on span "Select an option" at bounding box center [908, 348] width 15 height 15
click at [906, 345] on input "Select an option" at bounding box center [908, 348] width 15 height 15
click at [796, 389] on label "Select an option" at bounding box center [792, 393] width 21 height 15
click at [796, 389] on input "Select an option" at bounding box center [788, 393] width 15 height 15
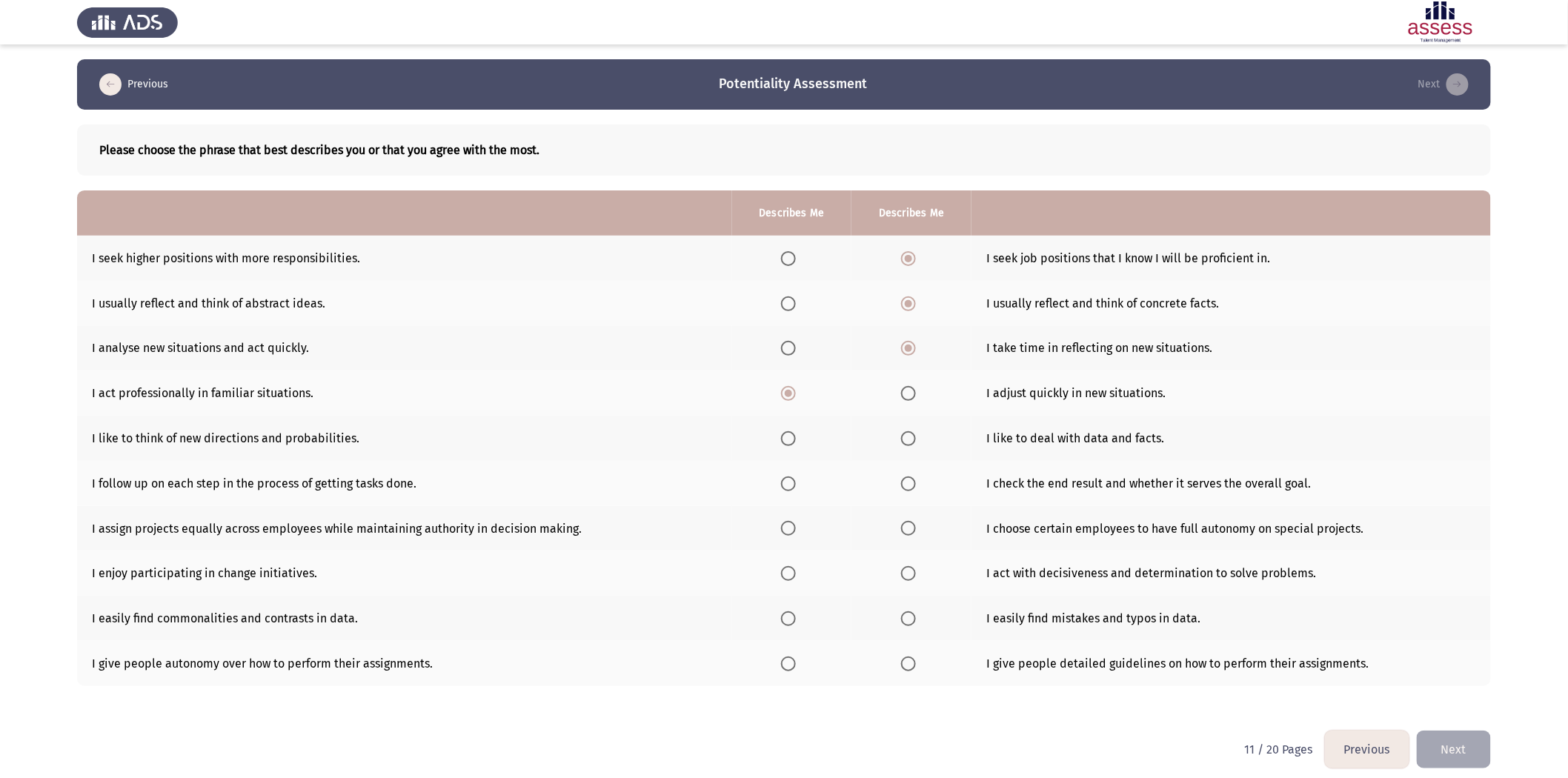
scroll to position [7, 0]
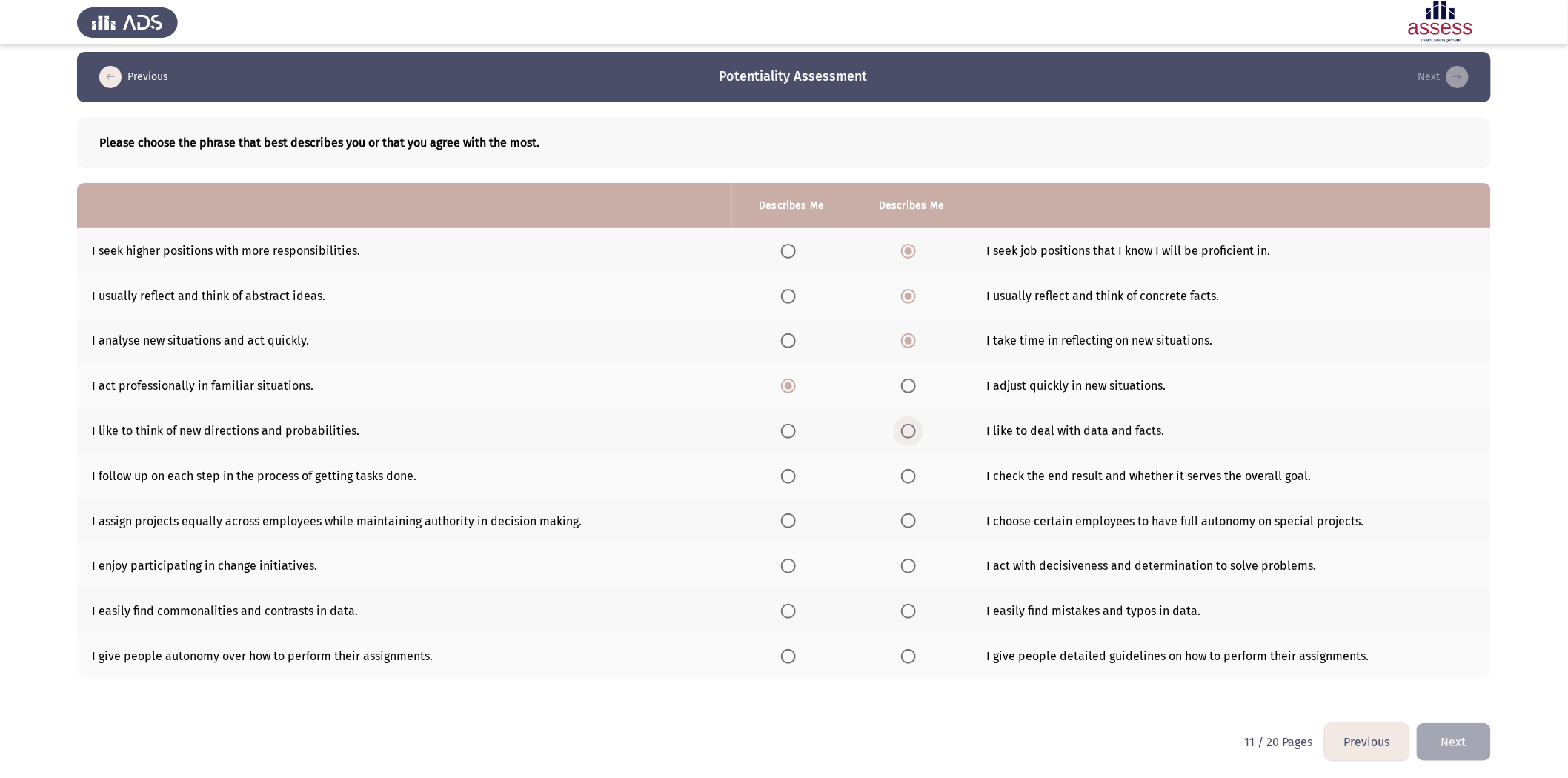
click at [917, 428] on label "Select an option" at bounding box center [912, 431] width 21 height 15
click at [916, 428] on input "Select an option" at bounding box center [908, 431] width 15 height 15
click at [910, 475] on span "Select an option" at bounding box center [908, 476] width 15 height 15
click at [910, 475] on input "Select an option" at bounding box center [908, 476] width 15 height 15
click at [907, 481] on span "Select an option" at bounding box center [908, 521] width 15 height 15
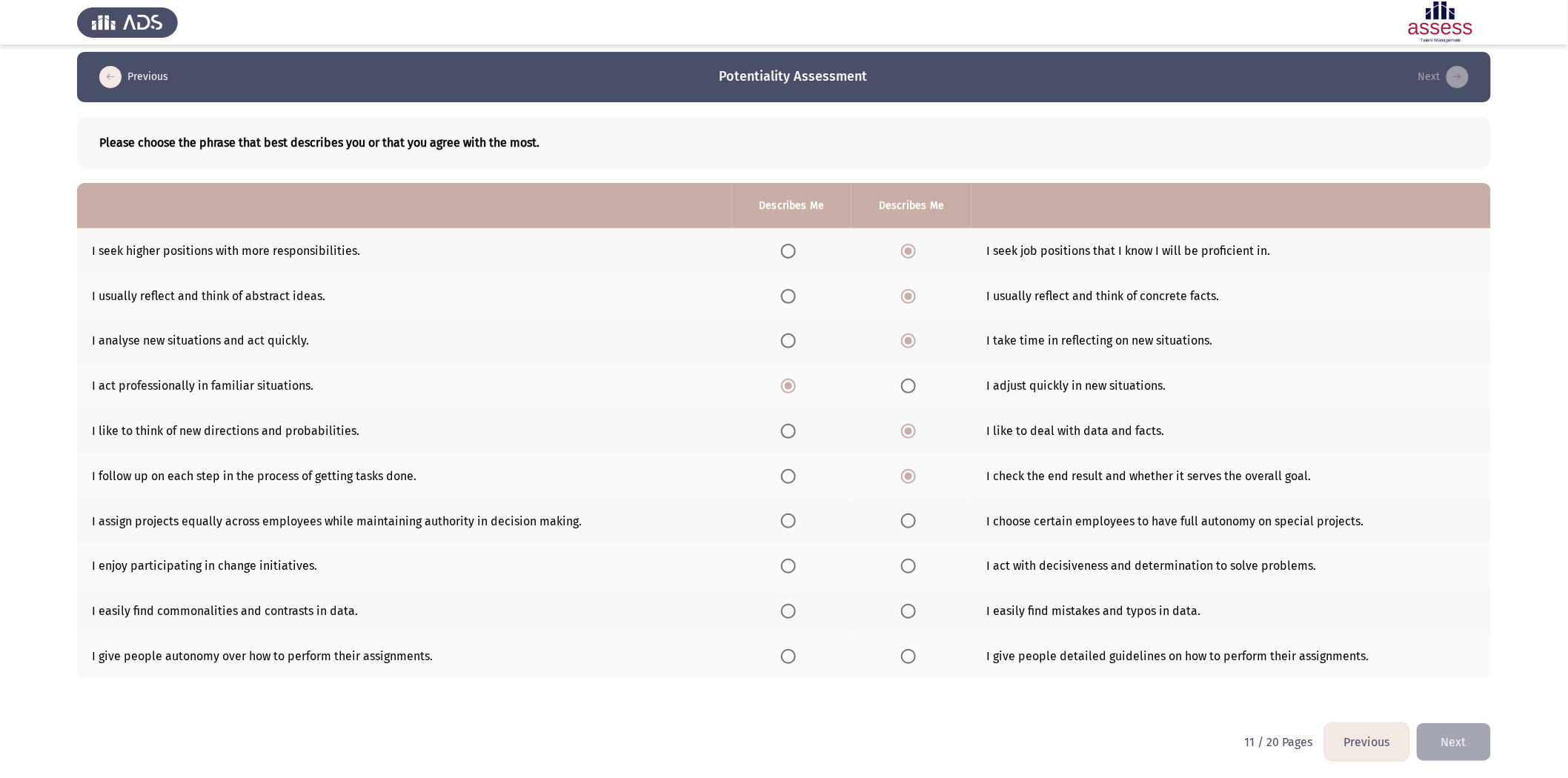
click at [907, 481] on input "Select an option" at bounding box center [908, 521] width 15 height 15
click at [786, 481] on span "Select an option" at bounding box center [788, 566] width 15 height 15
click at [786, 481] on input "Select an option" at bounding box center [788, 566] width 15 height 15
click at [794, 481] on span "Select an option" at bounding box center [788, 611] width 15 height 15
click at [794, 481] on input "Select an option" at bounding box center [788, 611] width 15 height 15
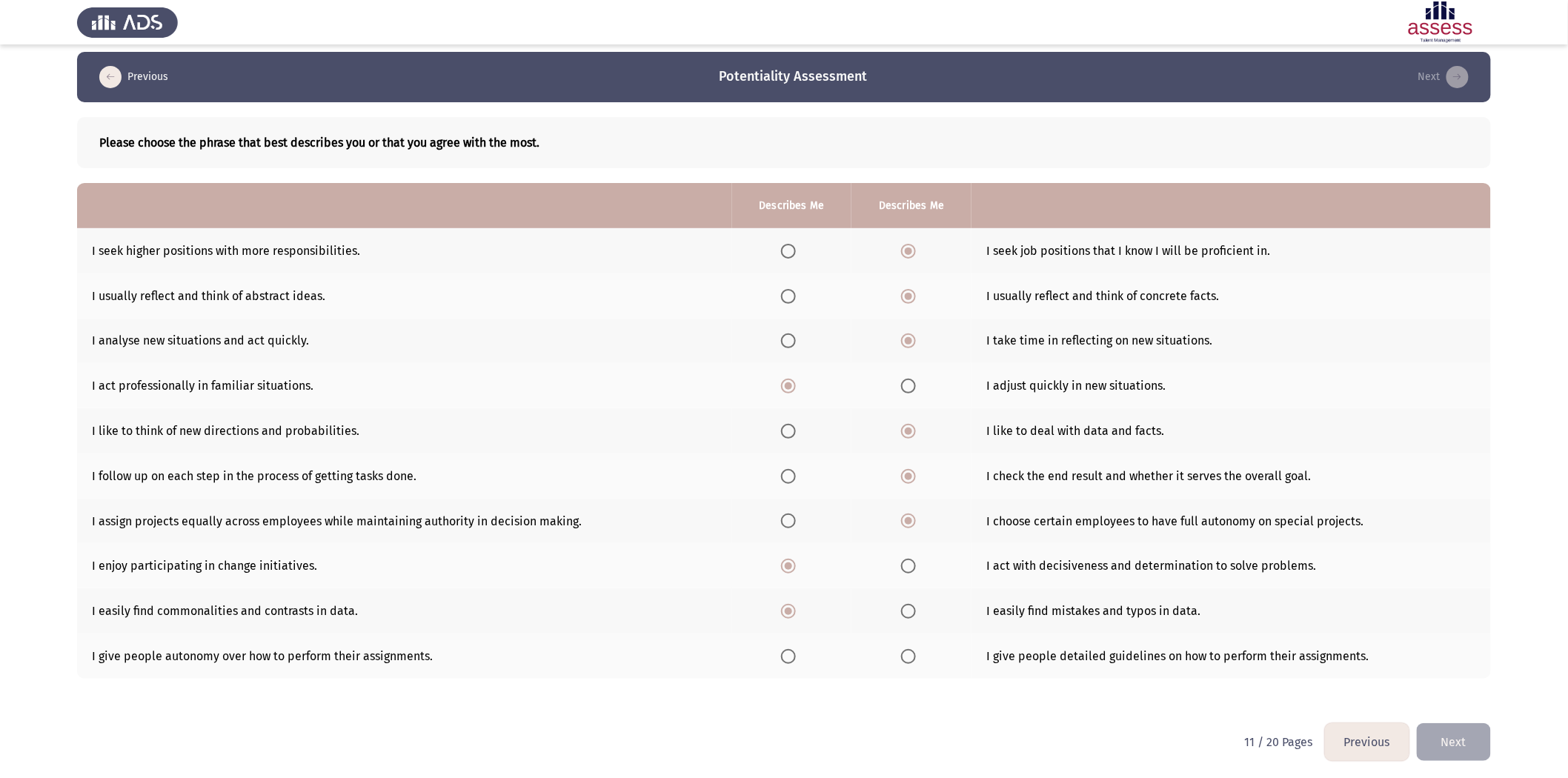
click at [790, 481] on span "Select an option" at bounding box center [788, 657] width 15 height 15
click at [790, 481] on input "Select an option" at bounding box center [788, 657] width 15 height 15
click at [1053, 481] on button "Next" at bounding box center [1454, 742] width 74 height 38
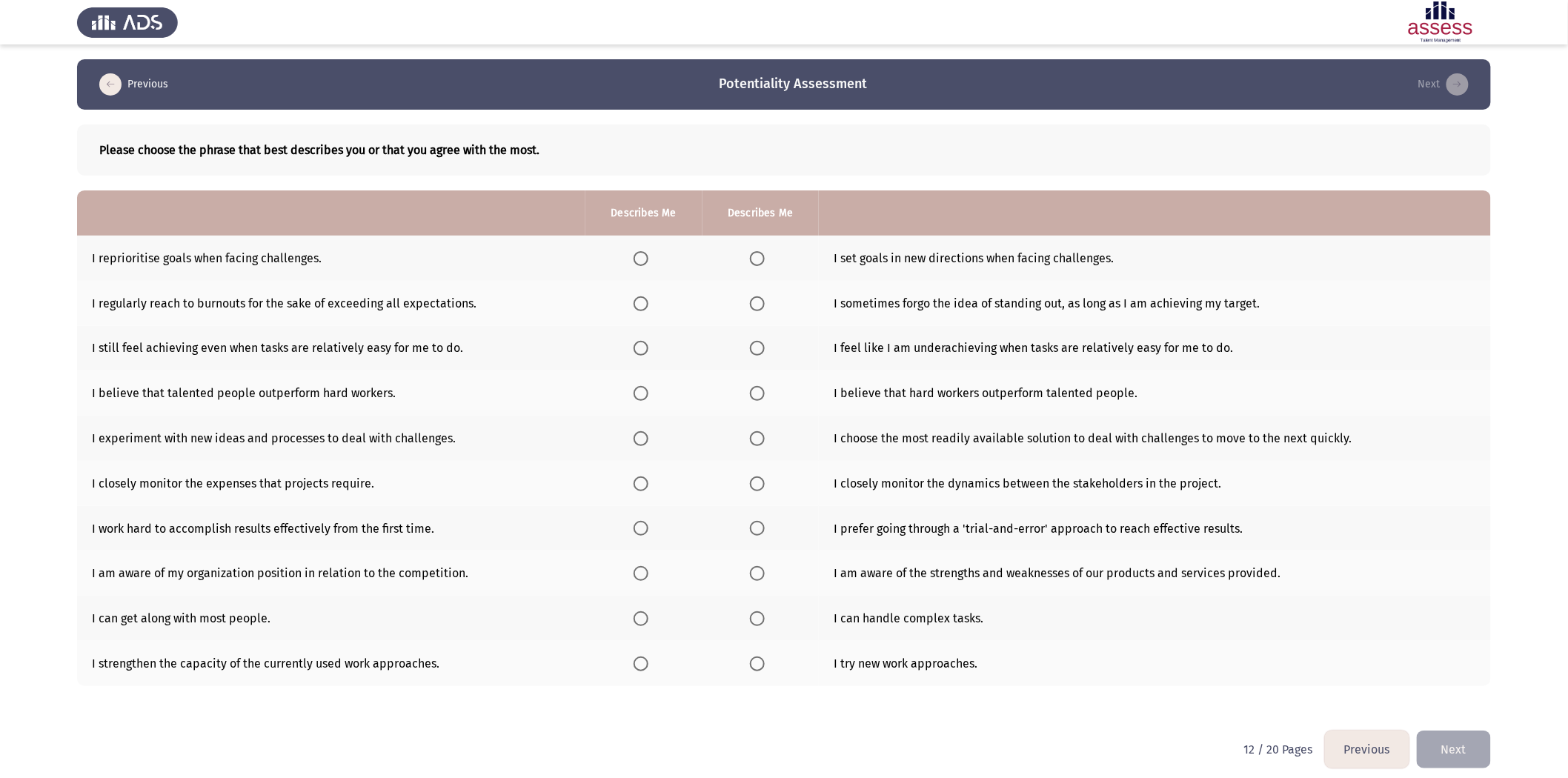
click at [635, 257] on span "Select an option" at bounding box center [641, 259] width 15 height 15
click at [635, 257] on input "Select an option" at bounding box center [641, 259] width 15 height 15
click at [760, 305] on span "Select an option" at bounding box center [757, 304] width 15 height 15
click at [760, 305] on input "Select an option" at bounding box center [757, 304] width 15 height 15
click at [752, 350] on span "Select an option" at bounding box center [757, 348] width 15 height 15
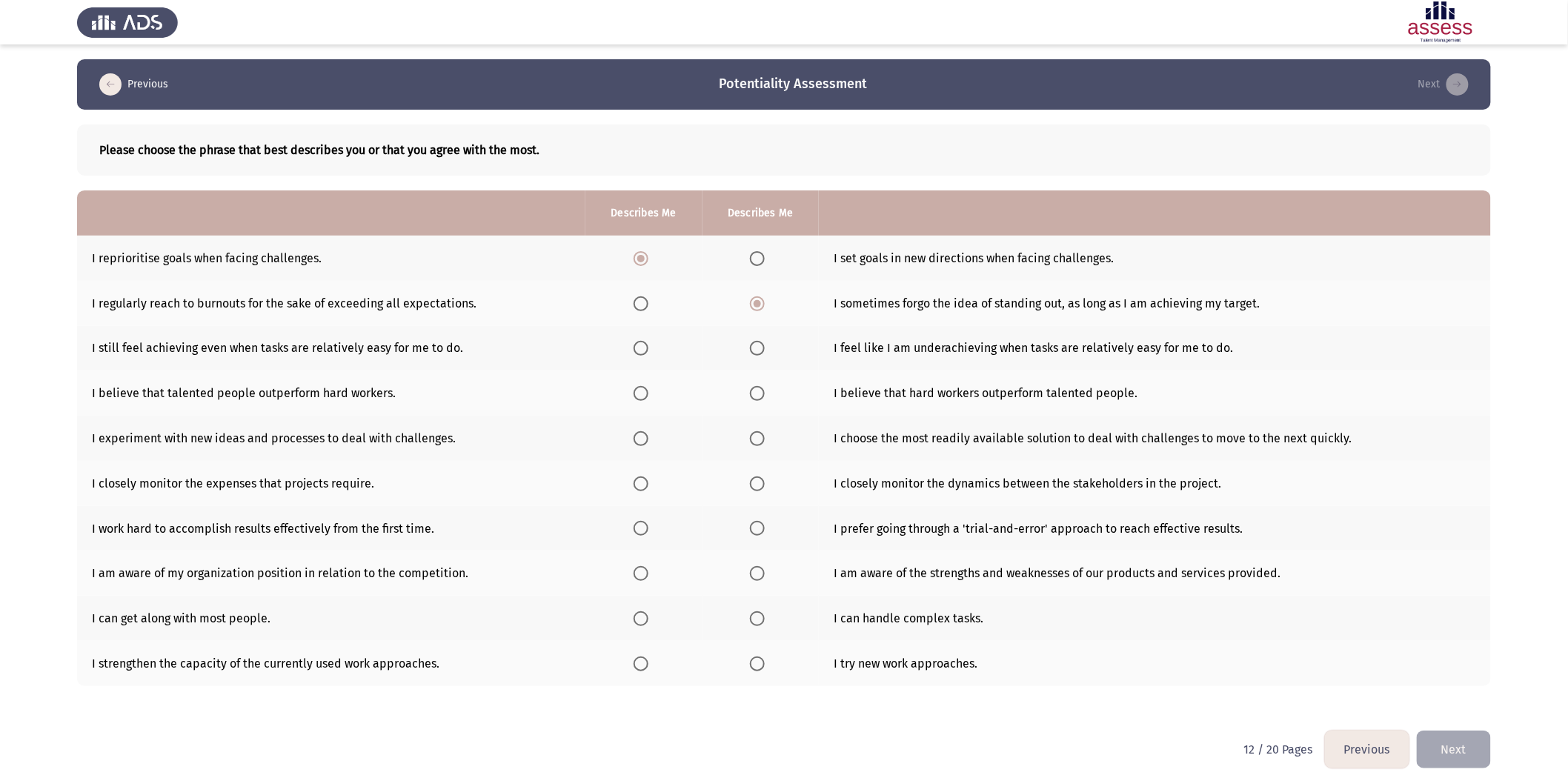
click at [752, 350] on input "Select an option" at bounding box center [757, 348] width 15 height 15
click at [758, 390] on span "Select an option" at bounding box center [757, 393] width 15 height 15
click at [758, 390] on input "Select an option" at bounding box center [757, 393] width 15 height 15
click at [641, 440] on span "Select an option" at bounding box center [641, 438] width 15 height 15
click at [641, 440] on input "Select an option" at bounding box center [641, 438] width 15 height 15
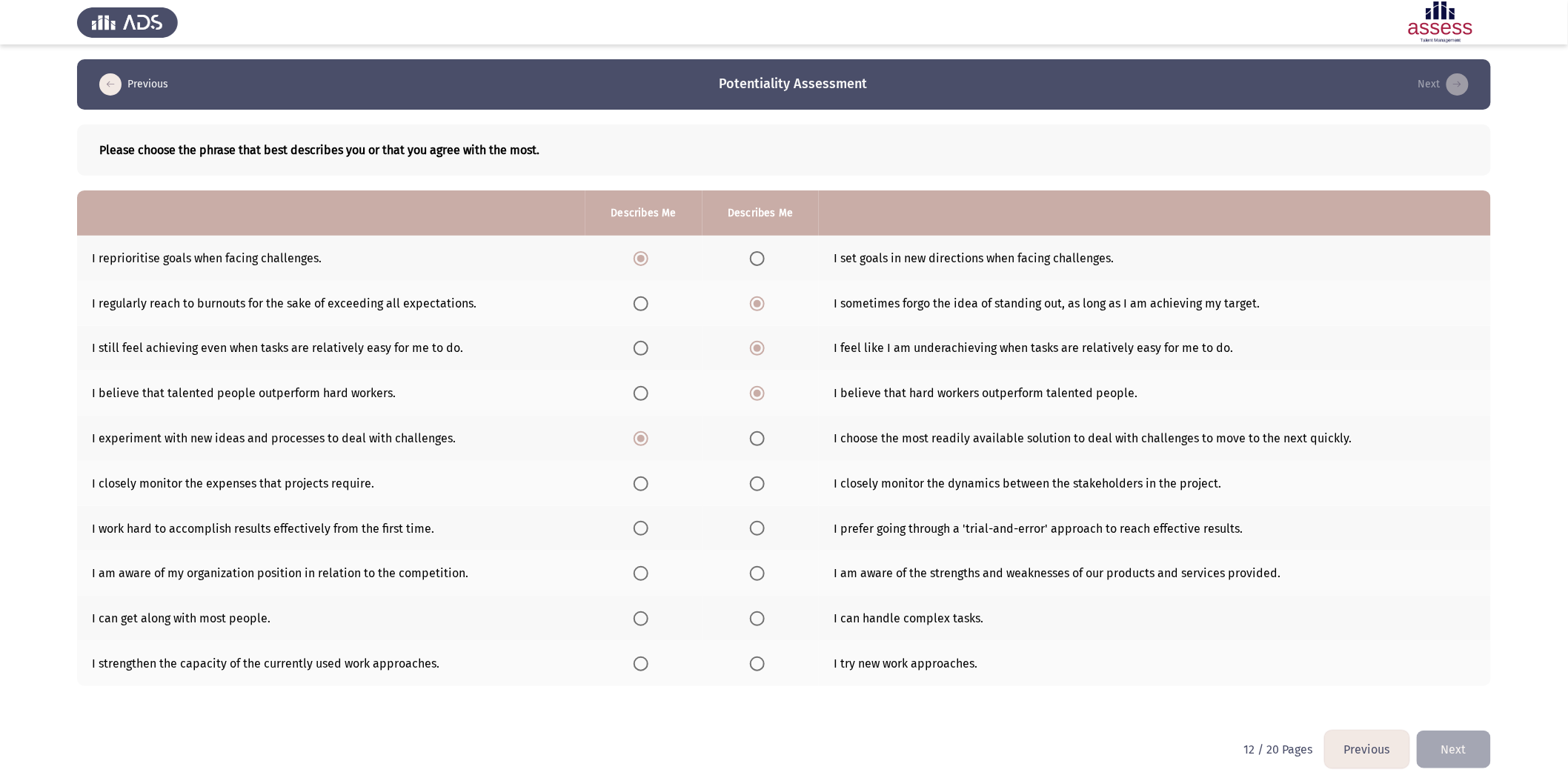
click at [759, 481] on span "Select an option" at bounding box center [757, 484] width 15 height 15
click at [759, 481] on input "Select an option" at bounding box center [757, 484] width 15 height 15
click at [654, 481] on label "Select an option" at bounding box center [644, 528] width 21 height 15
click at [648, 481] on input "Select an option" at bounding box center [641, 528] width 15 height 15
click at [647, 481] on th at bounding box center [643, 573] width 117 height 45
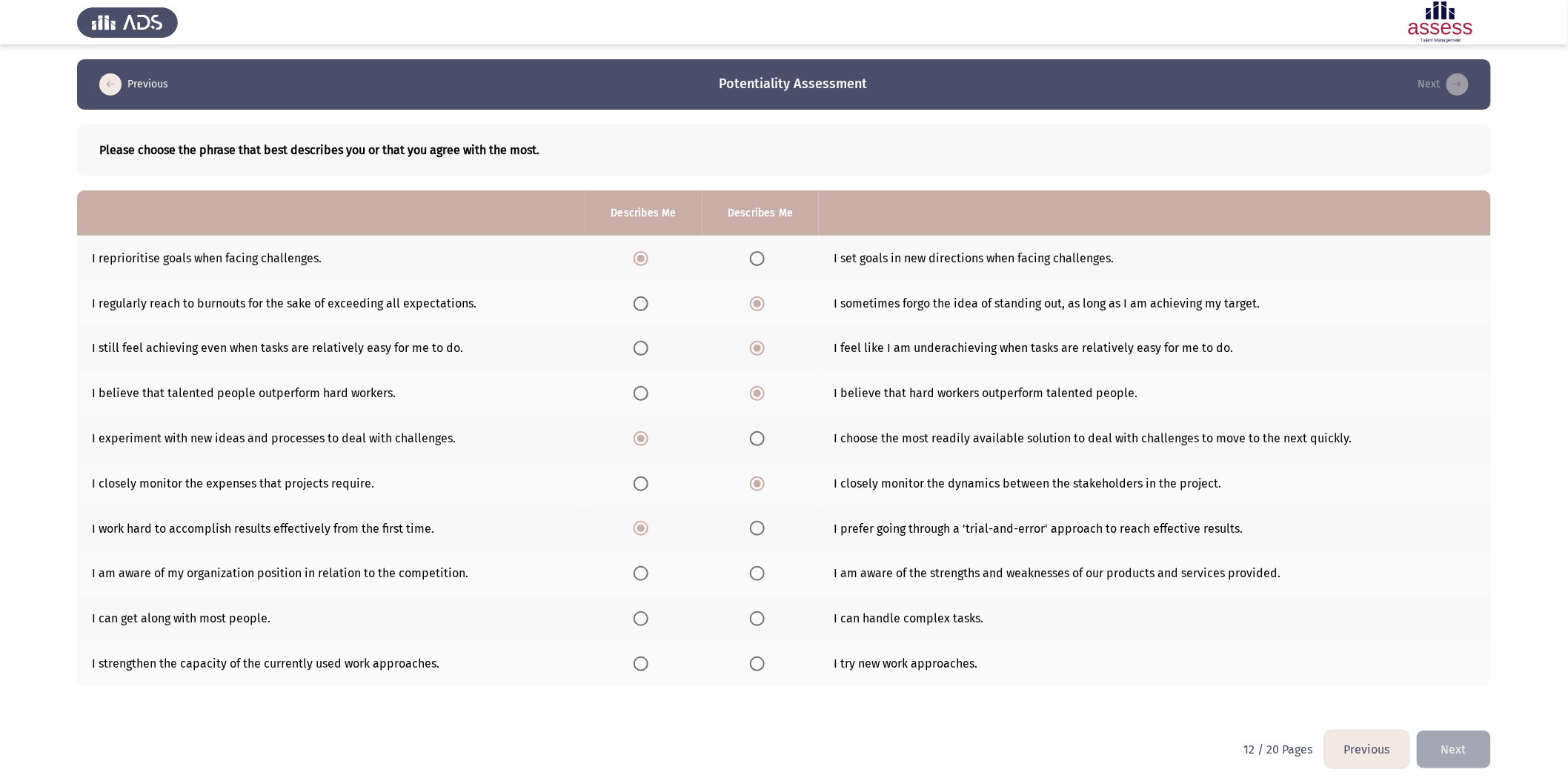
click at [759, 481] on span "Select an option" at bounding box center [757, 619] width 15 height 15
click at [759, 481] on input "Select an option" at bounding box center [757, 619] width 15 height 15
click at [767, 481] on label "Select an option" at bounding box center [760, 664] width 21 height 15
click at [765, 481] on input "Select an option" at bounding box center [757, 664] width 15 height 15
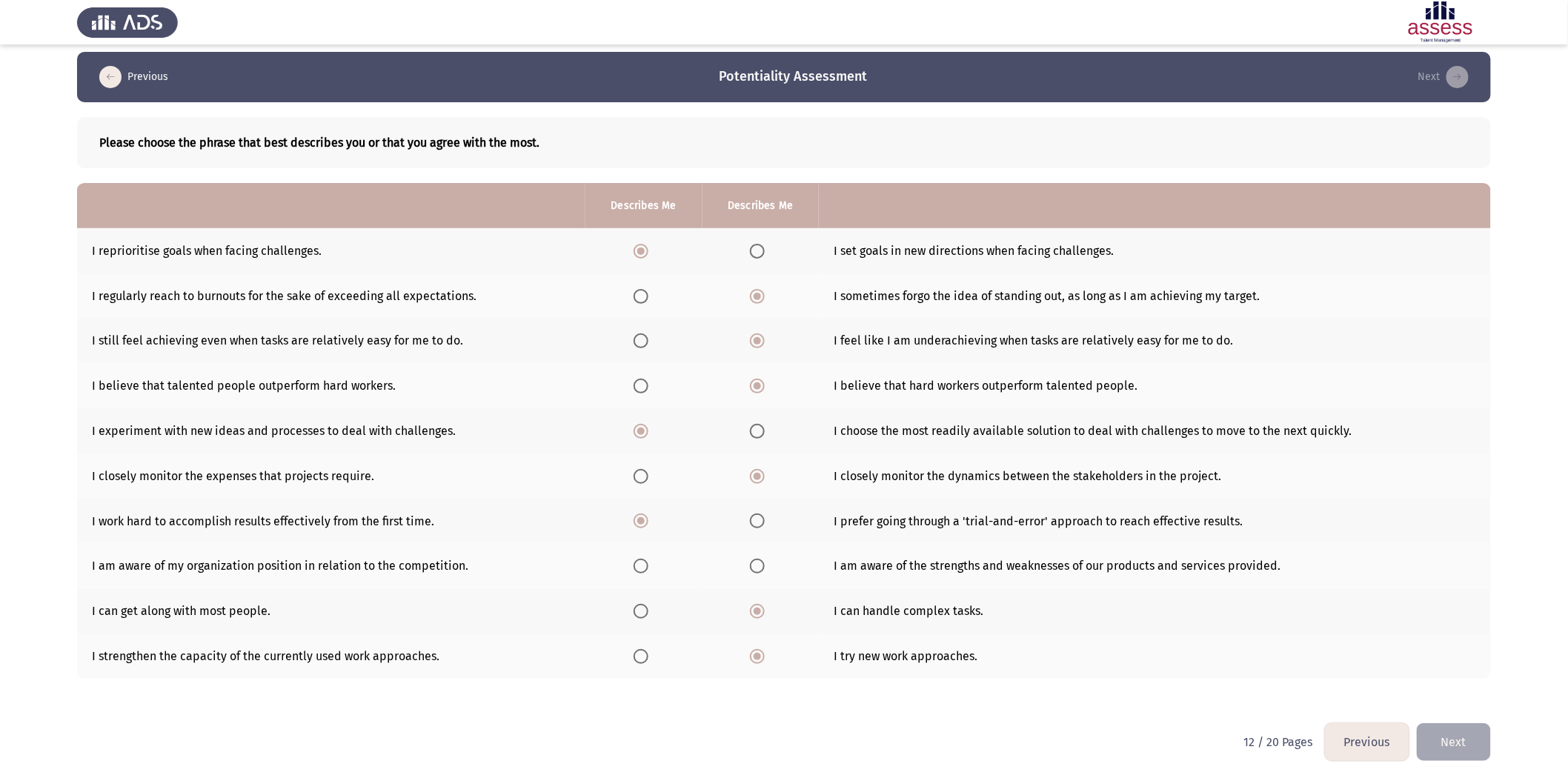
click at [649, 481] on label "Select an option" at bounding box center [644, 566] width 21 height 15
click at [648, 481] on input "Select an option" at bounding box center [641, 566] width 15 height 15
click at [1053, 481] on button "Next" at bounding box center [1454, 742] width 74 height 38
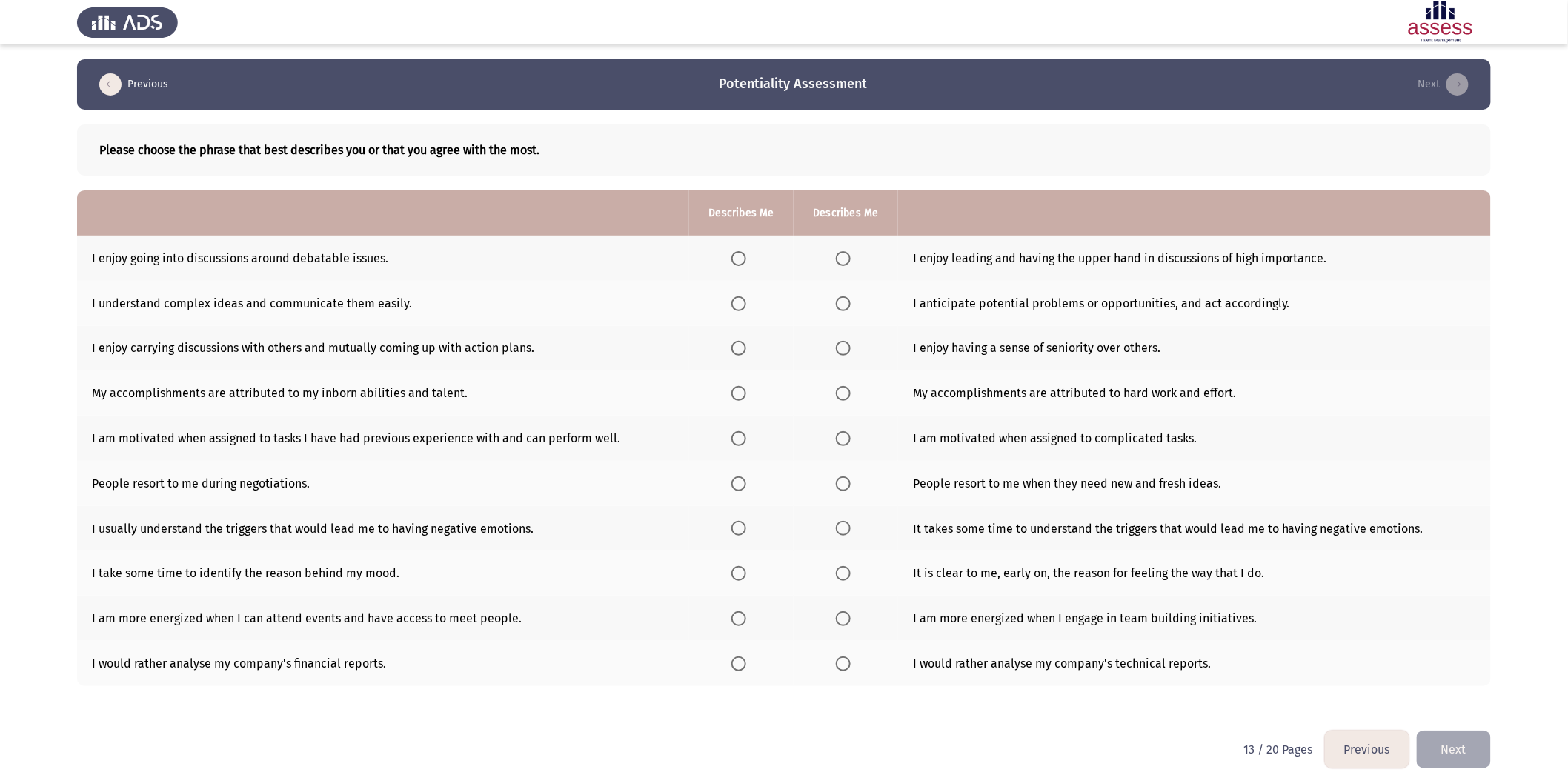
click at [725, 262] on th at bounding box center [741, 258] width 105 height 45
click at [739, 258] on span "Select an option" at bounding box center [738, 259] width 15 height 15
click at [739, 258] on input "Select an option" at bounding box center [738, 259] width 15 height 15
click at [746, 299] on label "Select an option" at bounding box center [742, 304] width 21 height 15
click at [746, 299] on input "Select an option" at bounding box center [738, 304] width 15 height 15
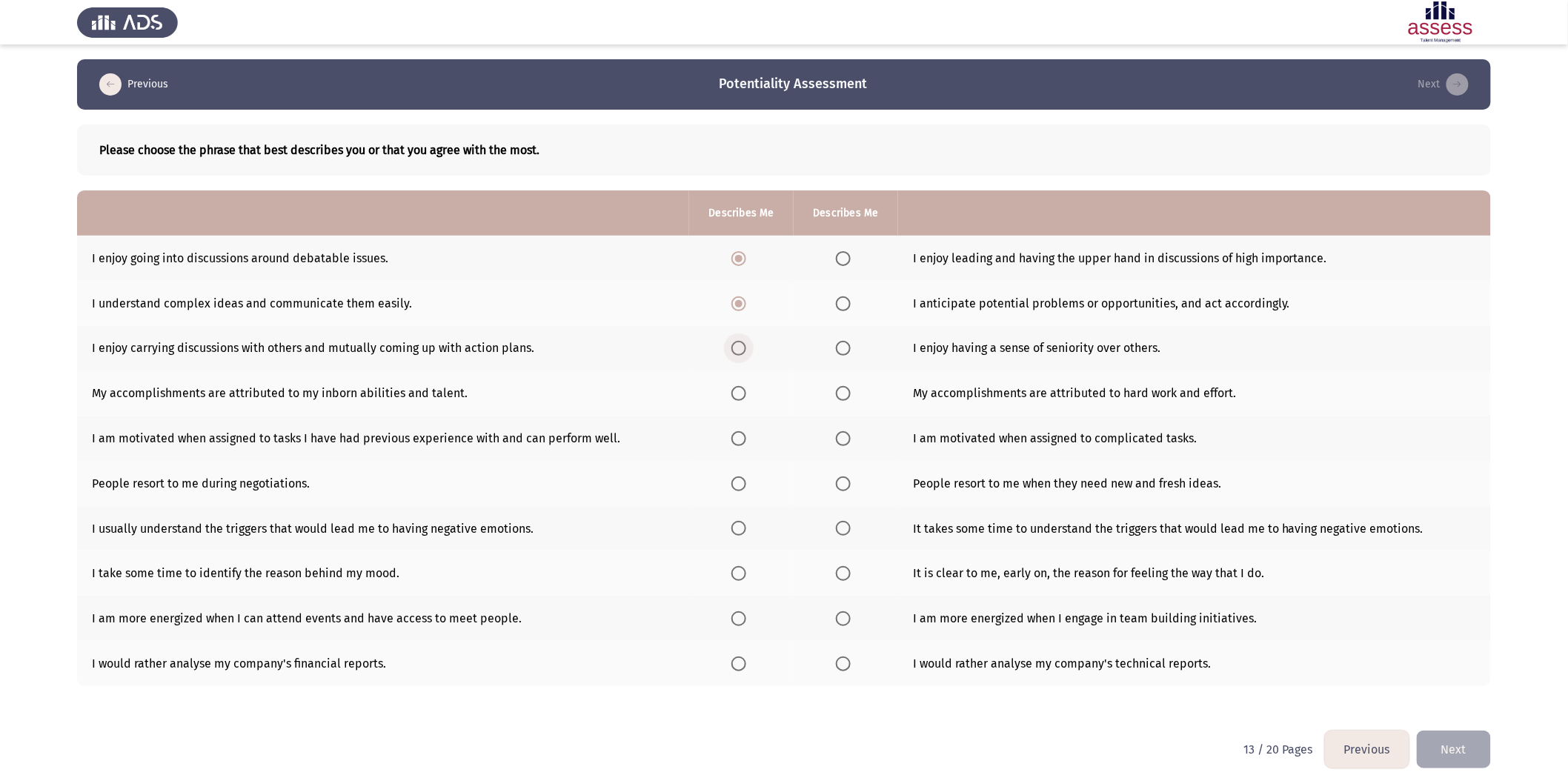
click at [736, 343] on span "Select an option" at bounding box center [738, 348] width 15 height 15
click at [736, 343] on input "Select an option" at bounding box center [738, 348] width 15 height 15
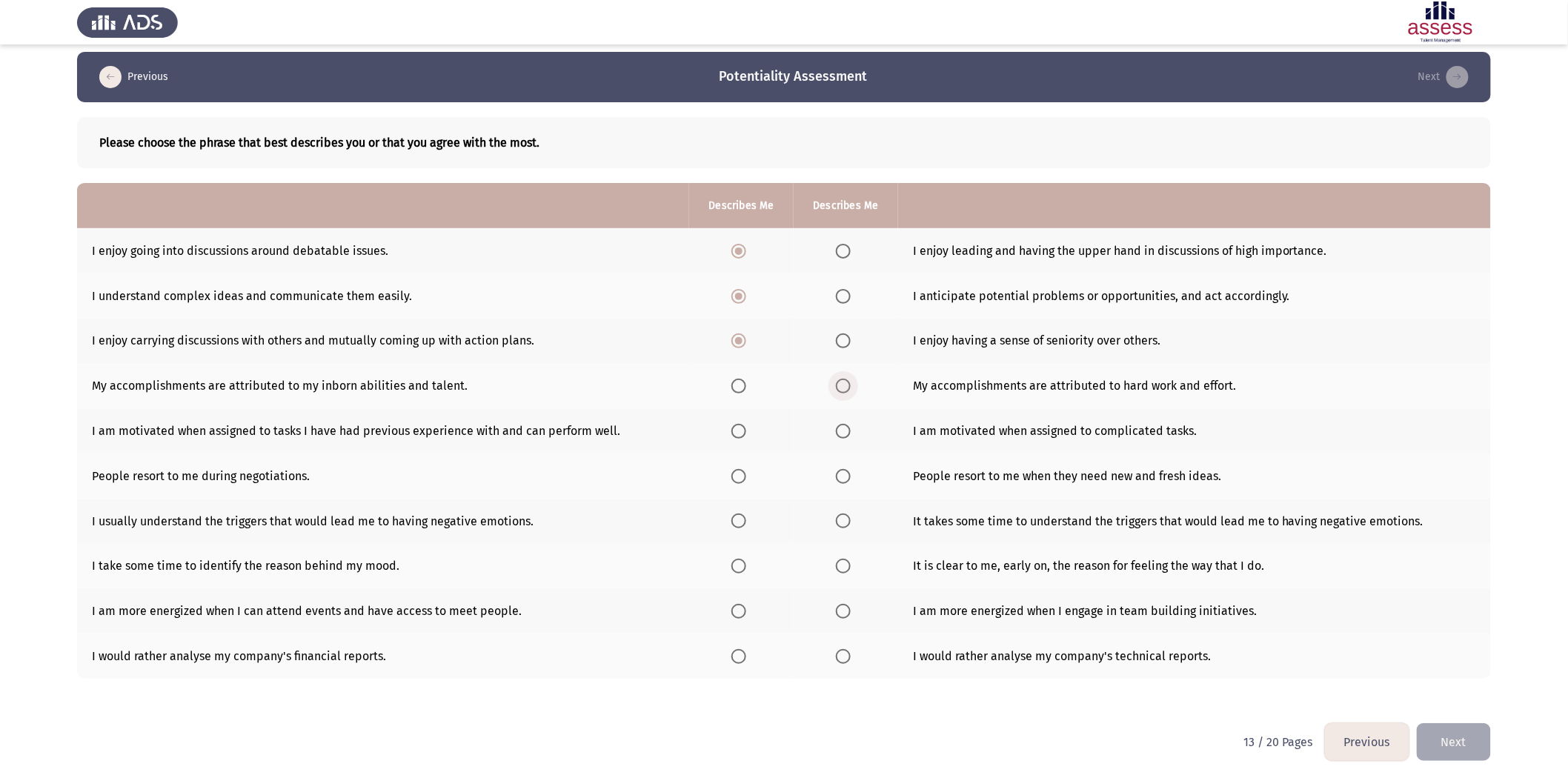
click at [839, 385] on span "Select an option" at bounding box center [843, 385] width 15 height 15
click at [839, 385] on input "Select an option" at bounding box center [843, 385] width 15 height 15
click at [839, 428] on span "Select an option" at bounding box center [843, 431] width 15 height 15
click at [839, 428] on input "Select an option" at bounding box center [843, 431] width 15 height 15
click at [840, 473] on span "Select an option" at bounding box center [843, 476] width 15 height 15
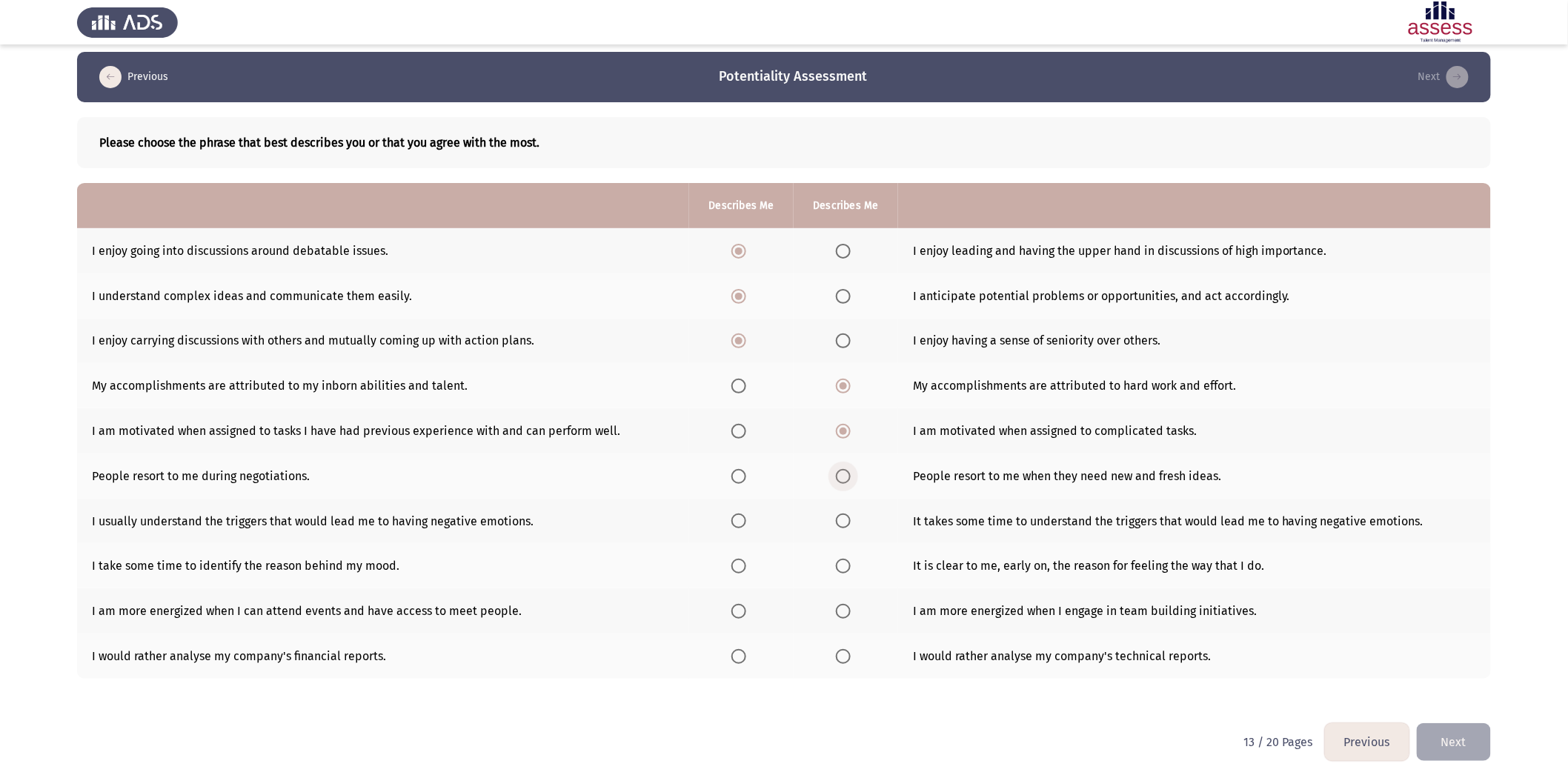
click at [840, 473] on input "Select an option" at bounding box center [843, 476] width 15 height 15
click at [734, 481] on span "Select an option" at bounding box center [738, 476] width 15 height 15
click at [734, 481] on input "Select an option" at bounding box center [738, 476] width 15 height 15
click at [729, 481] on th at bounding box center [741, 521] width 105 height 45
click at [742, 481] on span "Select an option" at bounding box center [738, 521] width 15 height 15
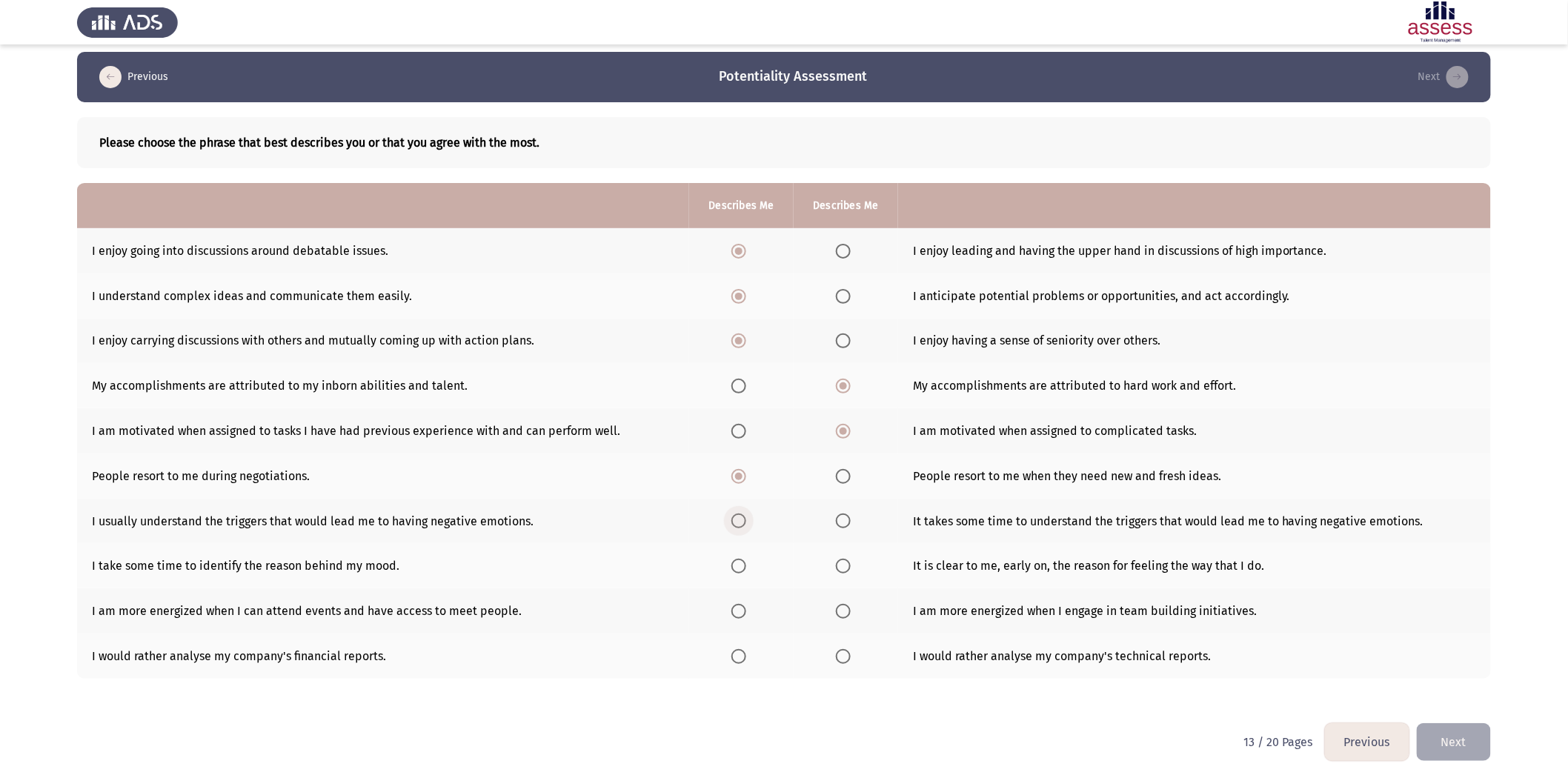
click at [742, 481] on input "Select an option" at bounding box center [738, 521] width 15 height 15
click at [853, 481] on label "Select an option" at bounding box center [846, 566] width 21 height 15
click at [851, 481] on input "Select an option" at bounding box center [843, 566] width 15 height 15
click at [741, 481] on span "Select an option" at bounding box center [738, 566] width 15 height 15
click at [741, 481] on input "Select an option" at bounding box center [738, 566] width 15 height 15
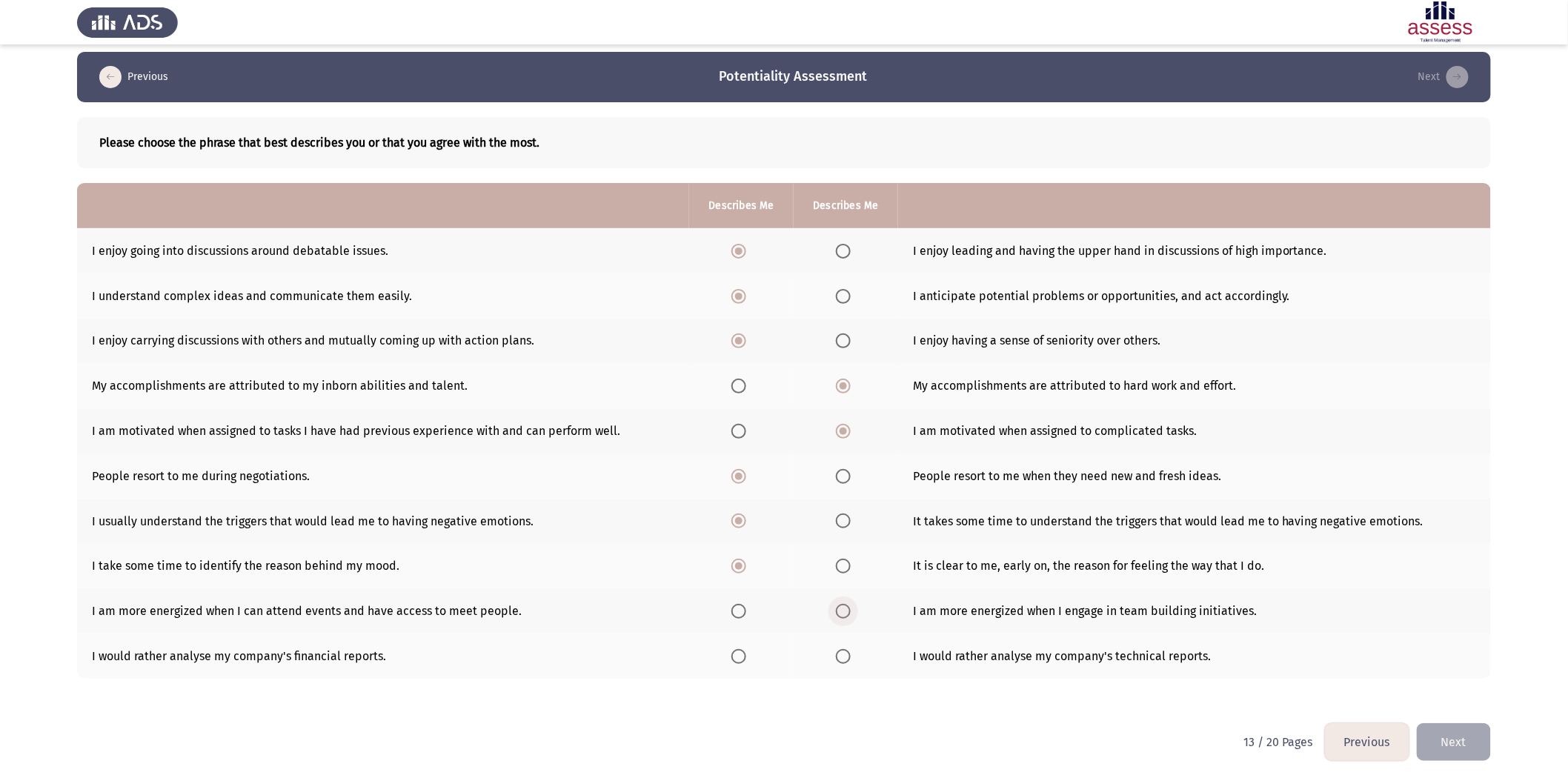
click at [843, 481] on span "Select an option" at bounding box center [843, 611] width 15 height 15
click at [843, 481] on input "Select an option" at bounding box center [843, 611] width 15 height 15
click at [853, 481] on label "Select an option" at bounding box center [846, 657] width 21 height 15
click at [851, 481] on input "Select an option" at bounding box center [843, 657] width 15 height 15
click at [1053, 481] on div "Please choose the phrase that best describes you or that you agree with the mos…" at bounding box center [784, 413] width 1414 height 621
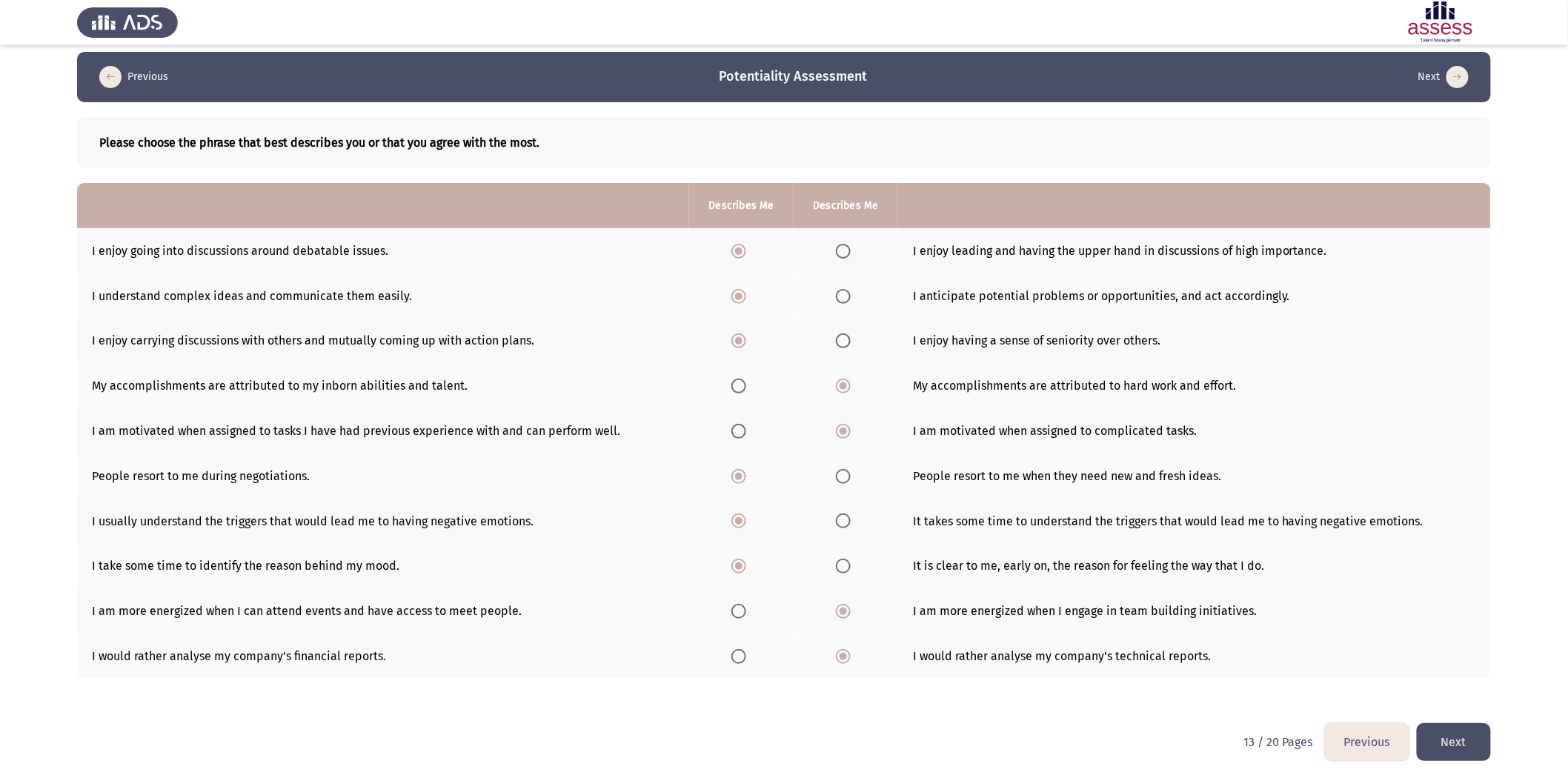
click at [1053, 481] on button "Next" at bounding box center [1454, 742] width 74 height 38
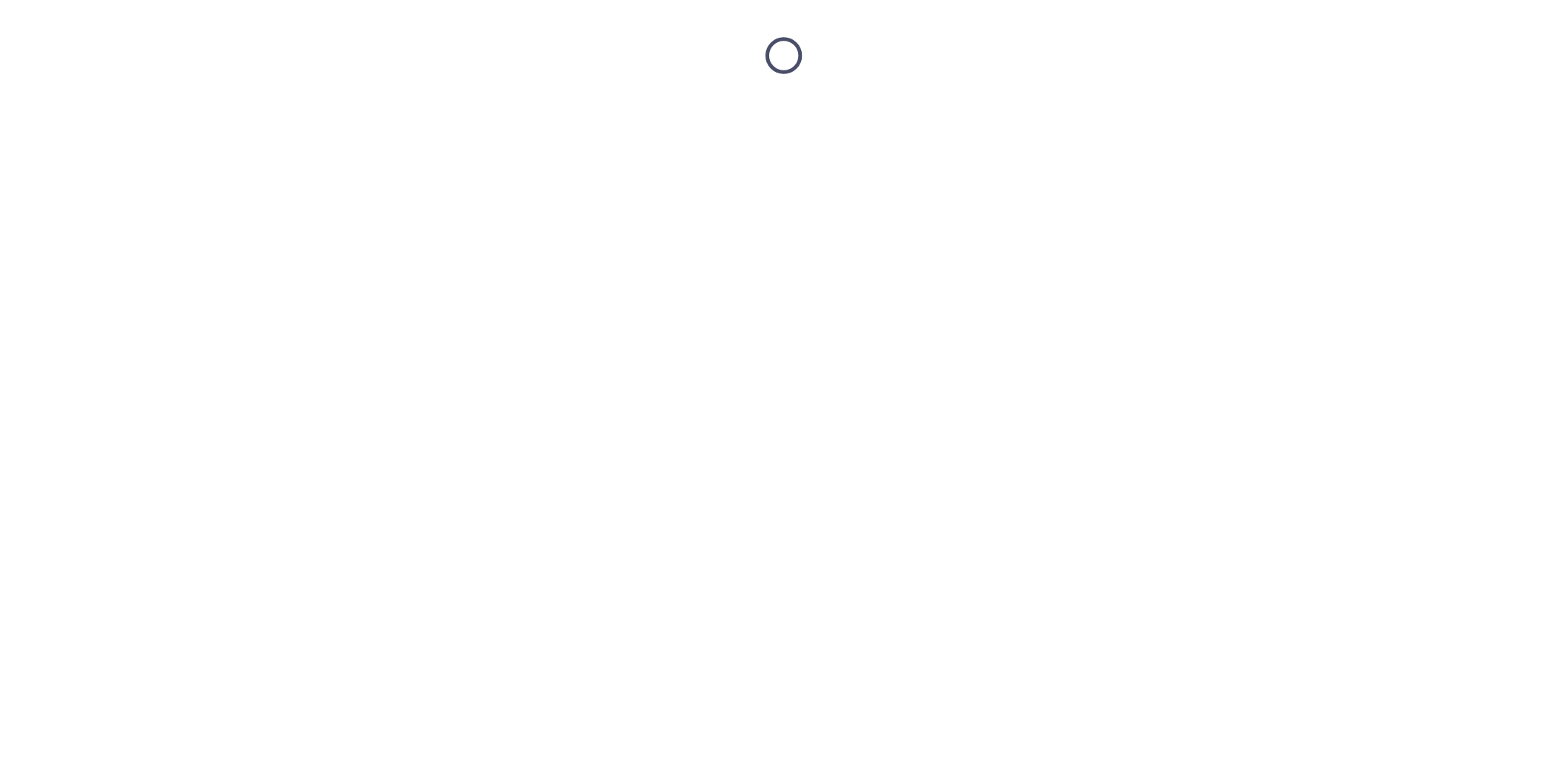
scroll to position [0, 0]
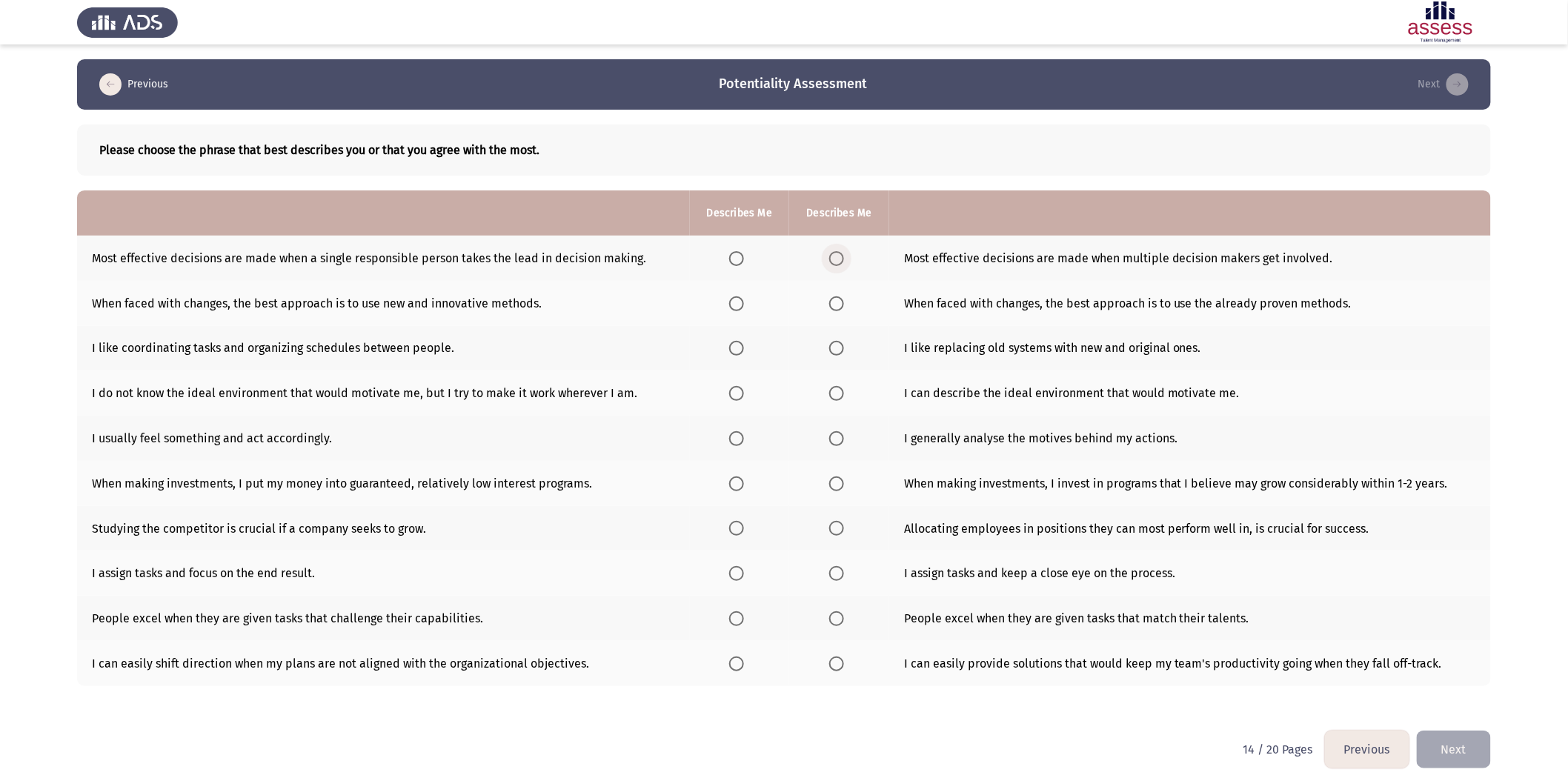
click at [831, 260] on span "Select an option" at bounding box center [837, 259] width 15 height 15
click at [831, 260] on input "Select an option" at bounding box center [837, 259] width 15 height 15
click at [731, 298] on span "Select an option" at bounding box center [736, 304] width 15 height 15
click at [731, 298] on input "Select an option" at bounding box center [736, 304] width 15 height 15
click at [837, 349] on span "Select an option" at bounding box center [837, 349] width 0 height 0
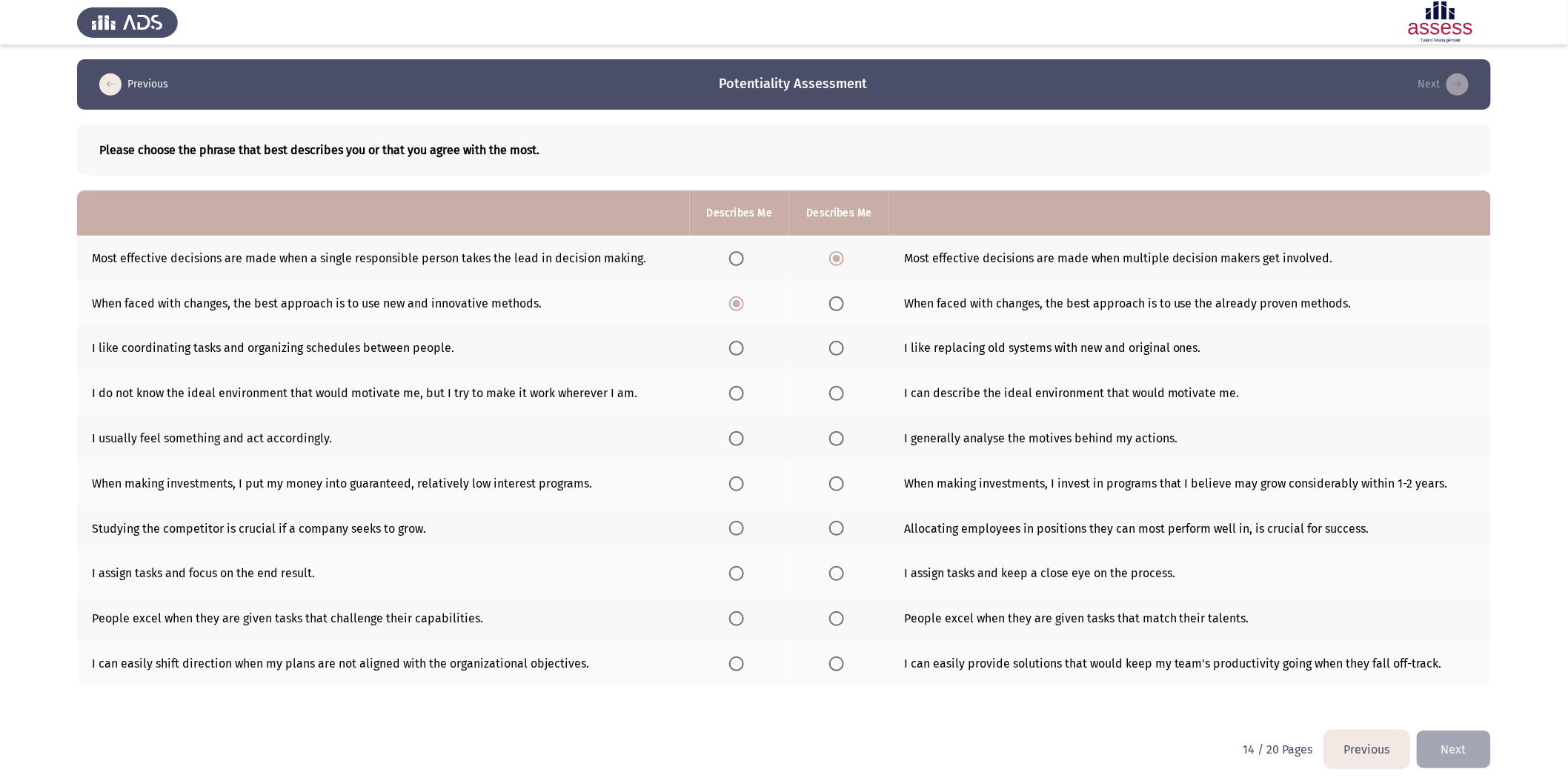
click at [834, 346] on input "Select an option" at bounding box center [837, 348] width 15 height 15
click at [833, 394] on span "Select an option" at bounding box center [837, 393] width 15 height 15
click at [833, 394] on input "Select an option" at bounding box center [837, 393] width 15 height 15
click at [831, 437] on span "Select an option" at bounding box center [837, 438] width 15 height 15
click at [831, 437] on input "Select an option" at bounding box center [837, 438] width 15 height 15
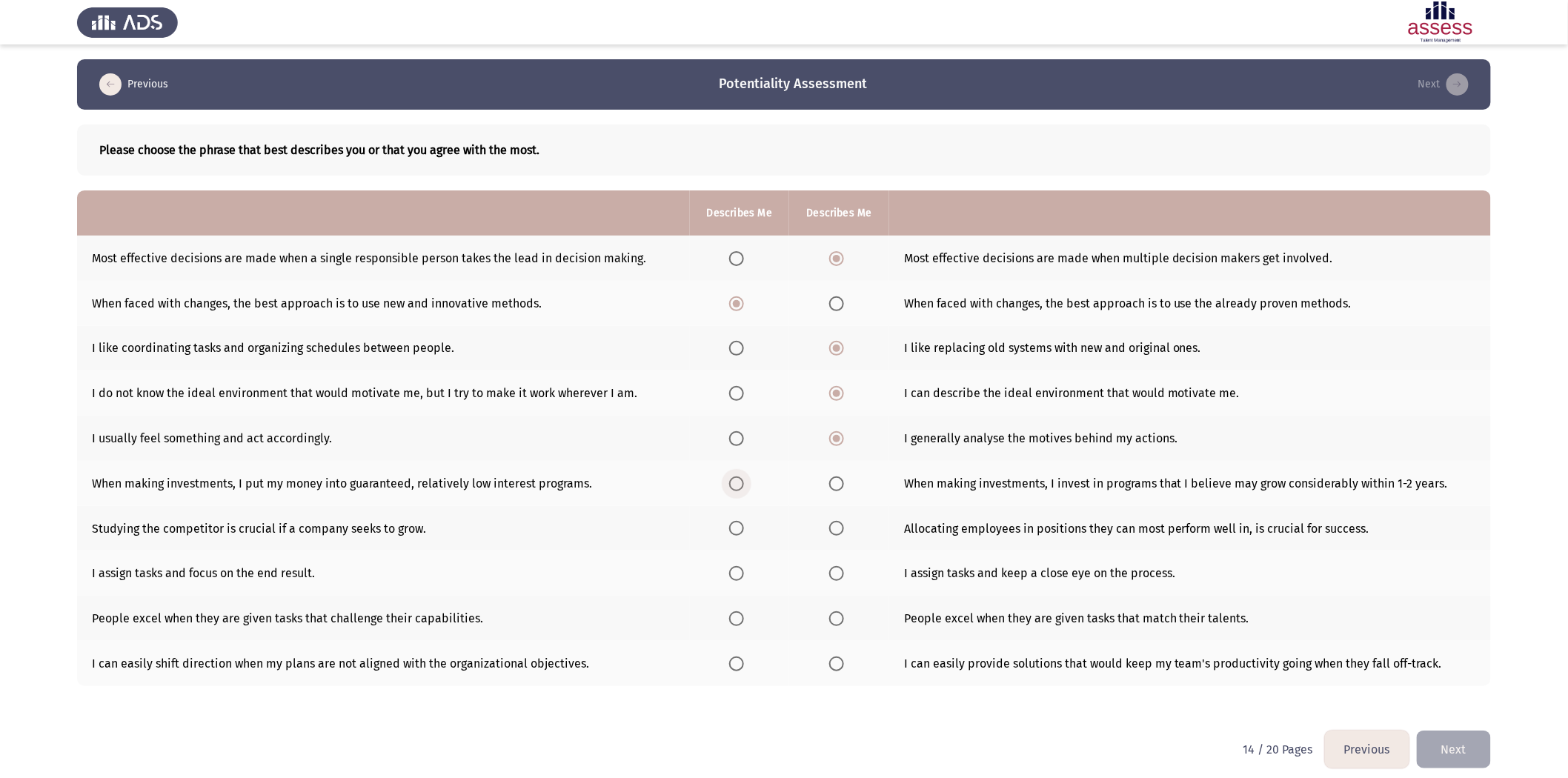
click at [731, 481] on span "Select an option" at bounding box center [736, 484] width 15 height 15
click at [731, 481] on input "Select an option" at bounding box center [736, 484] width 15 height 15
click at [836, 481] on span "Select an option" at bounding box center [837, 528] width 15 height 15
click at [836, 481] on input "Select an option" at bounding box center [837, 528] width 15 height 15
click at [839, 481] on span "Select an option" at bounding box center [837, 574] width 15 height 15
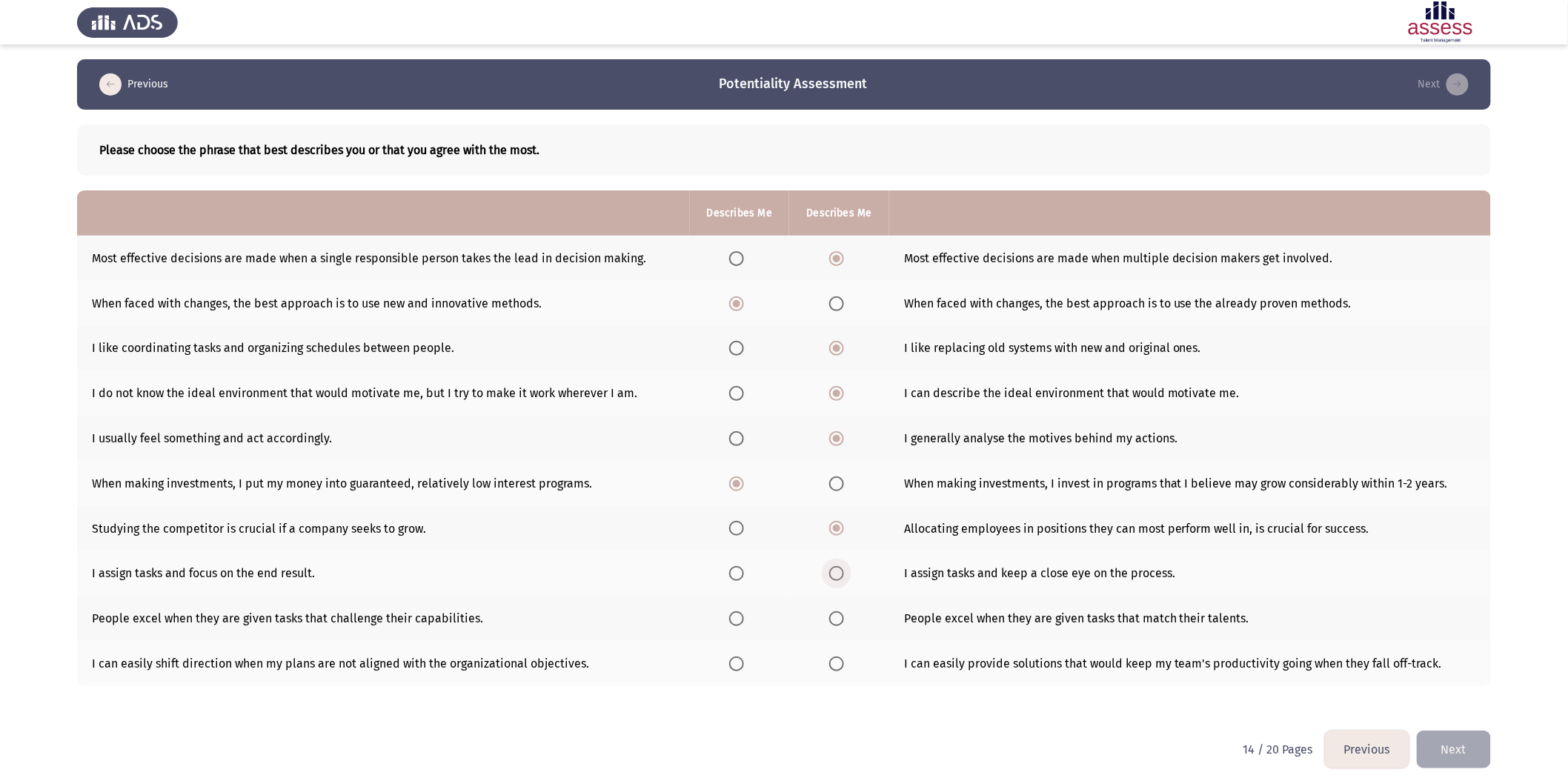
click at [839, 481] on input "Select an option" at bounding box center [837, 574] width 15 height 15
click at [742, 481] on span "Select an option" at bounding box center [736, 619] width 15 height 15
click at [742, 481] on input "Select an option" at bounding box center [736, 619] width 15 height 15
click at [739, 481] on span "Select an option" at bounding box center [736, 664] width 15 height 15
click at [739, 481] on input "Select an option" at bounding box center [736, 664] width 15 height 15
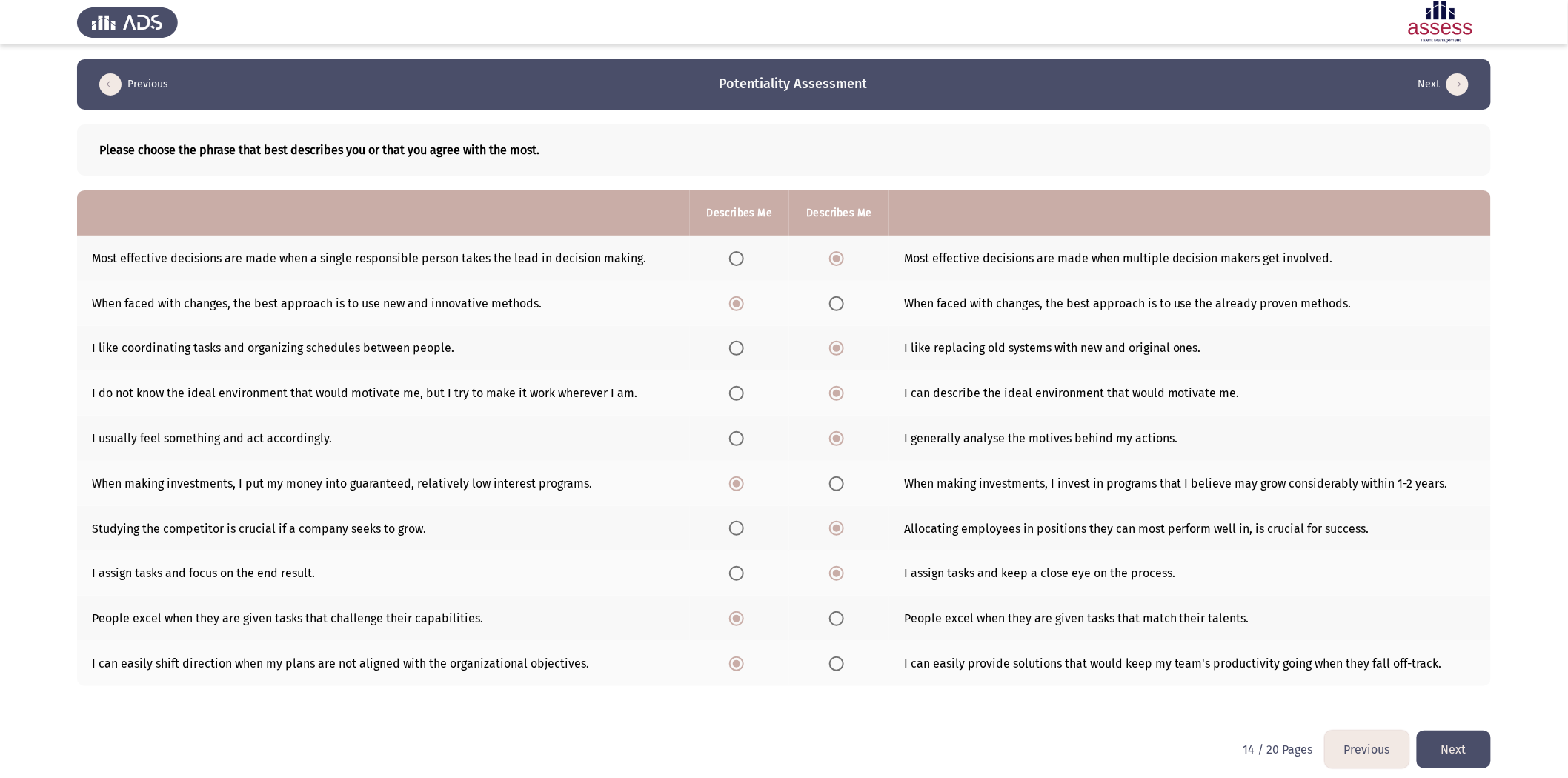
click at [1053, 481] on button "Next" at bounding box center [1454, 750] width 74 height 38
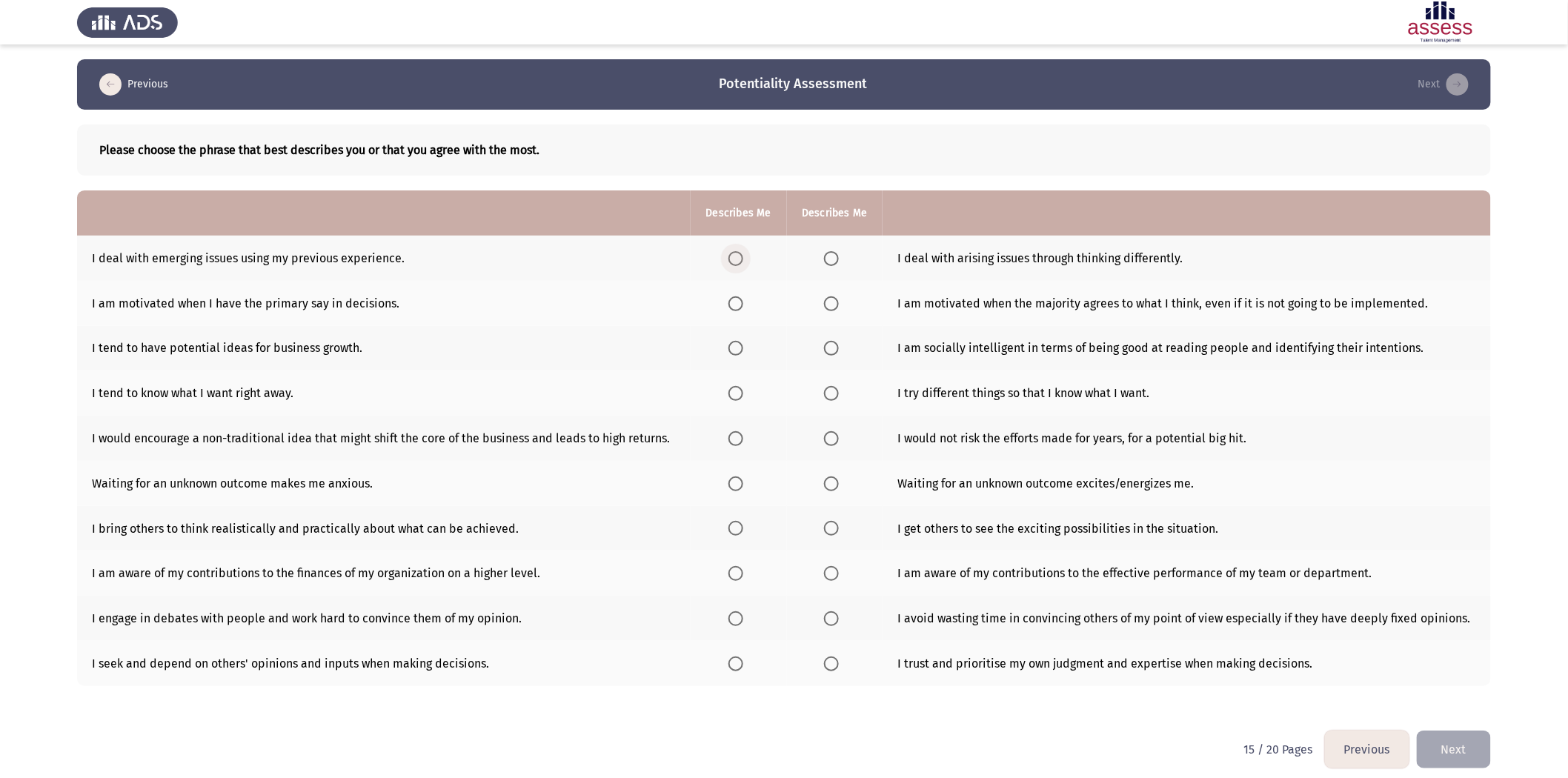
click at [750, 264] on label "Select an option" at bounding box center [739, 259] width 21 height 15
click at [744, 264] on input "Select an option" at bounding box center [736, 259] width 15 height 15
click at [831, 305] on span "Select an option" at bounding box center [832, 304] width 15 height 15
click at [831, 305] on input "Select an option" at bounding box center [832, 304] width 15 height 15
click at [834, 343] on span "Select an option" at bounding box center [832, 348] width 15 height 15
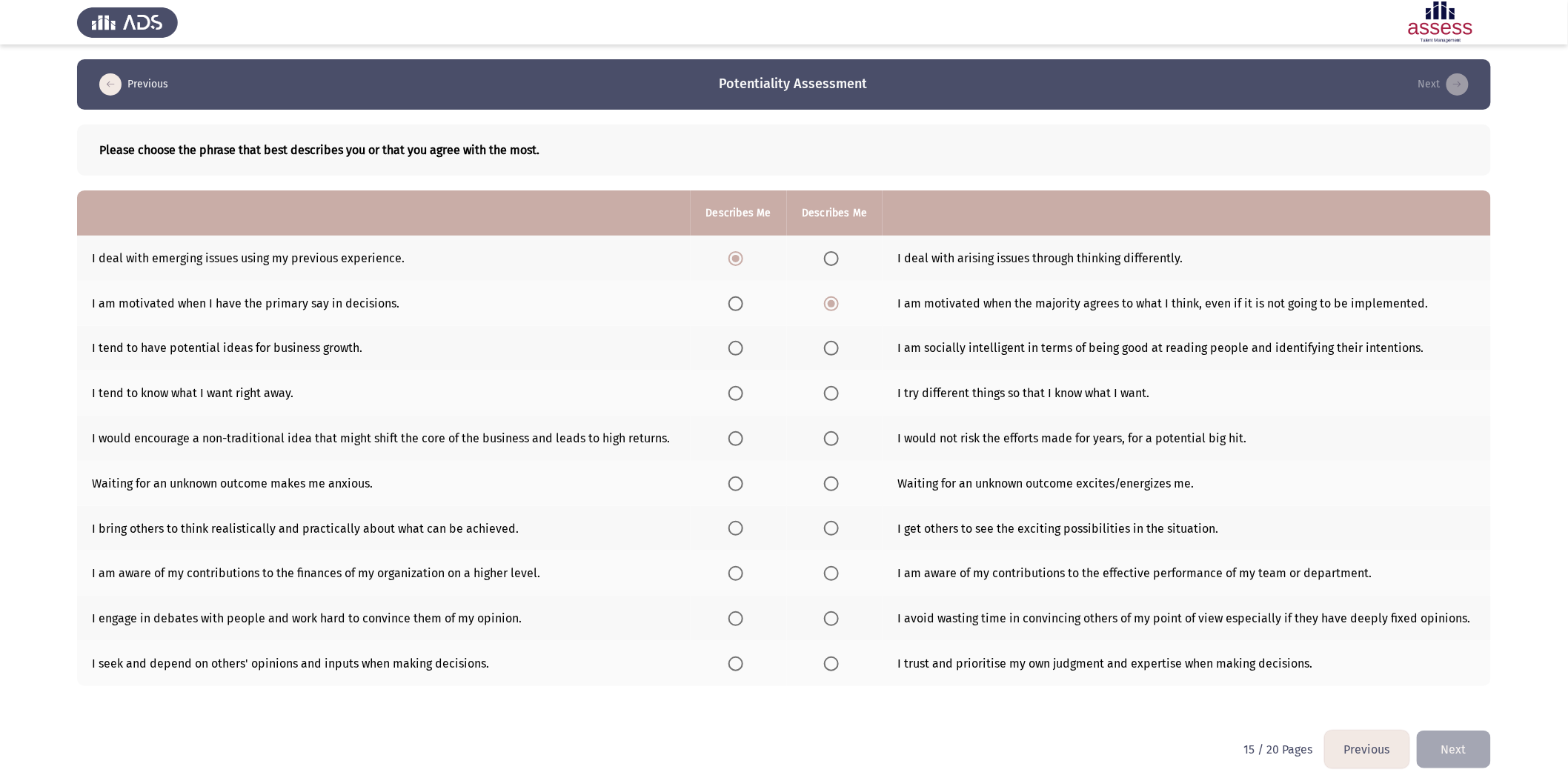
click at [834, 343] on input "Select an option" at bounding box center [832, 348] width 15 height 15
click at [839, 389] on span "Select an option" at bounding box center [832, 393] width 15 height 15
click at [839, 389] on input "Select an option" at bounding box center [832, 393] width 15 height 15
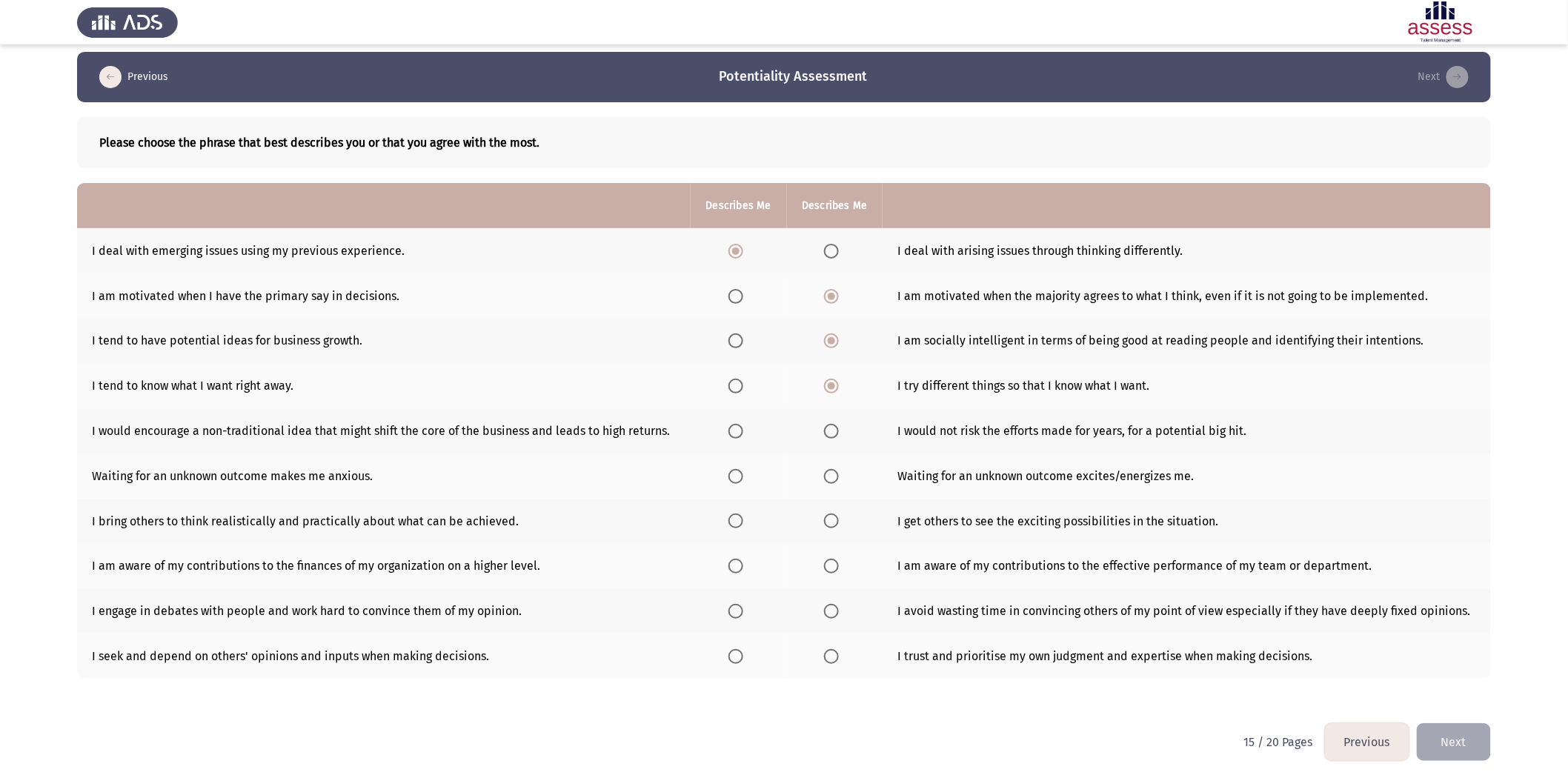
click at [835, 432] on span "Select an option" at bounding box center [832, 431] width 15 height 15
click at [835, 432] on input "Select an option" at bounding box center [832, 431] width 15 height 15
click at [839, 471] on span "Select an option" at bounding box center [832, 476] width 15 height 15
click at [839, 471] on input "Select an option" at bounding box center [832, 476] width 15 height 15
click at [832, 481] on span "Select an option" at bounding box center [832, 657] width 15 height 15
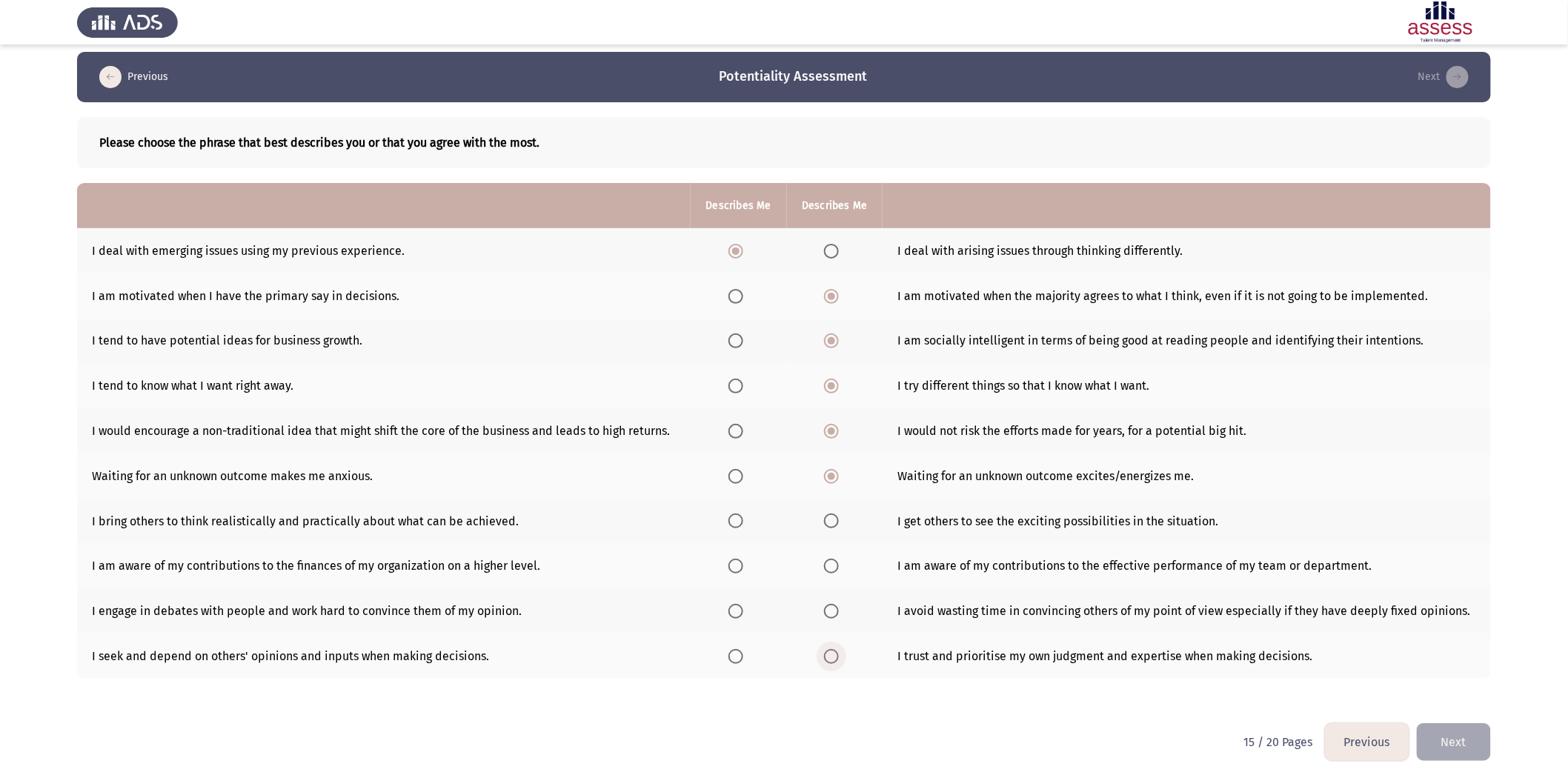
click at [832, 481] on input "Select an option" at bounding box center [832, 657] width 15 height 15
click at [832, 481] on span "Select an option" at bounding box center [832, 611] width 15 height 15
click at [832, 481] on input "Select an option" at bounding box center [832, 611] width 15 height 15
click at [836, 481] on span "Select an option" at bounding box center [832, 566] width 15 height 15
click at [836, 481] on input "Select an option" at bounding box center [832, 566] width 15 height 15
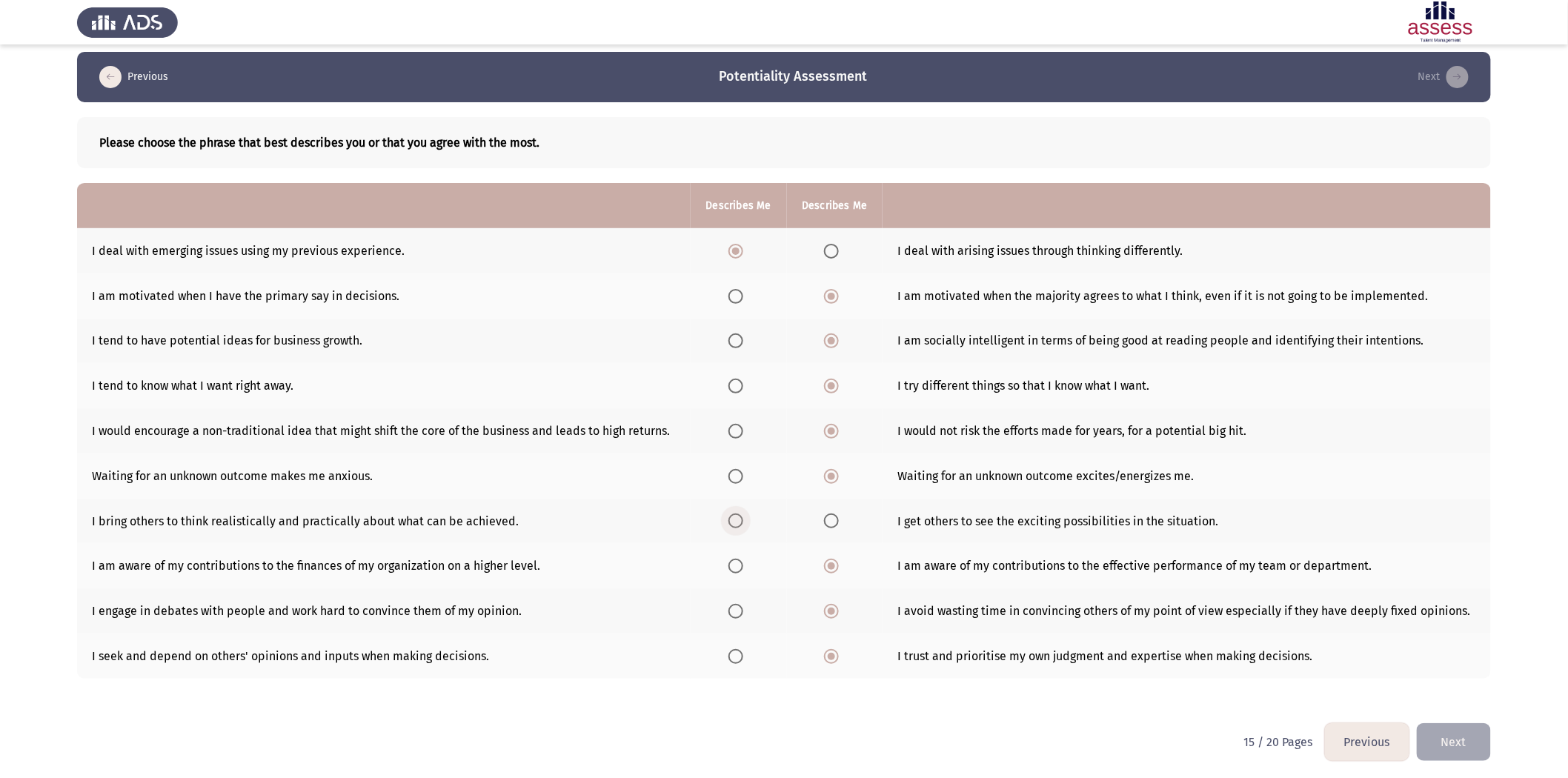
click at [736, 481] on span "Select an option" at bounding box center [736, 521] width 15 height 15
click at [736, 481] on input "Select an option" at bounding box center [736, 521] width 15 height 15
click at [1053, 481] on button "Next" at bounding box center [1454, 742] width 74 height 38
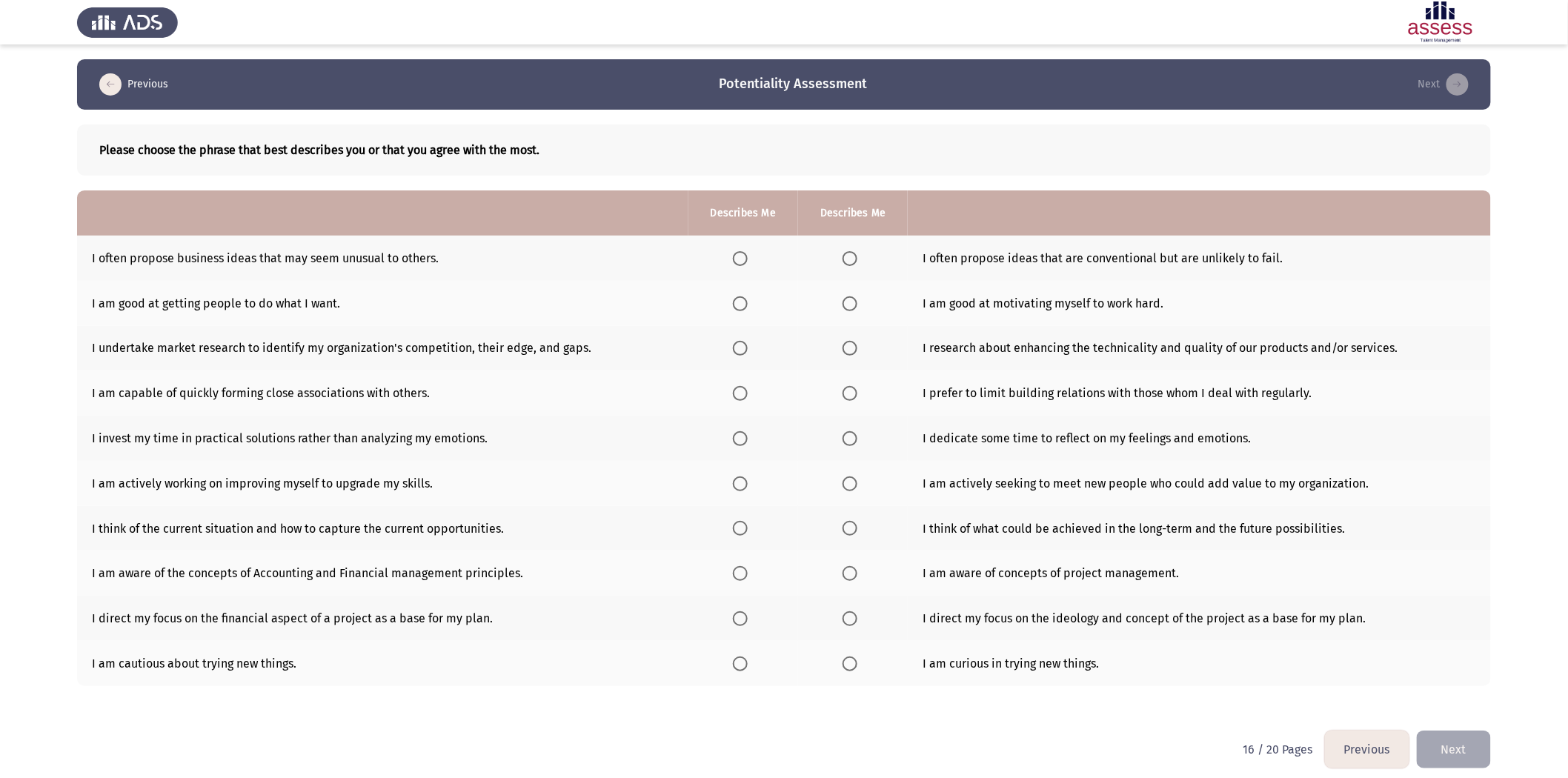
click at [856, 266] on th at bounding box center [853, 258] width 110 height 45
click at [849, 252] on span "Select an option" at bounding box center [850, 259] width 15 height 15
click at [849, 252] on input "Select an option" at bounding box center [850, 259] width 15 height 15
click at [848, 305] on span "Select an option" at bounding box center [850, 304] width 15 height 15
click at [848, 305] on input "Select an option" at bounding box center [850, 304] width 15 height 15
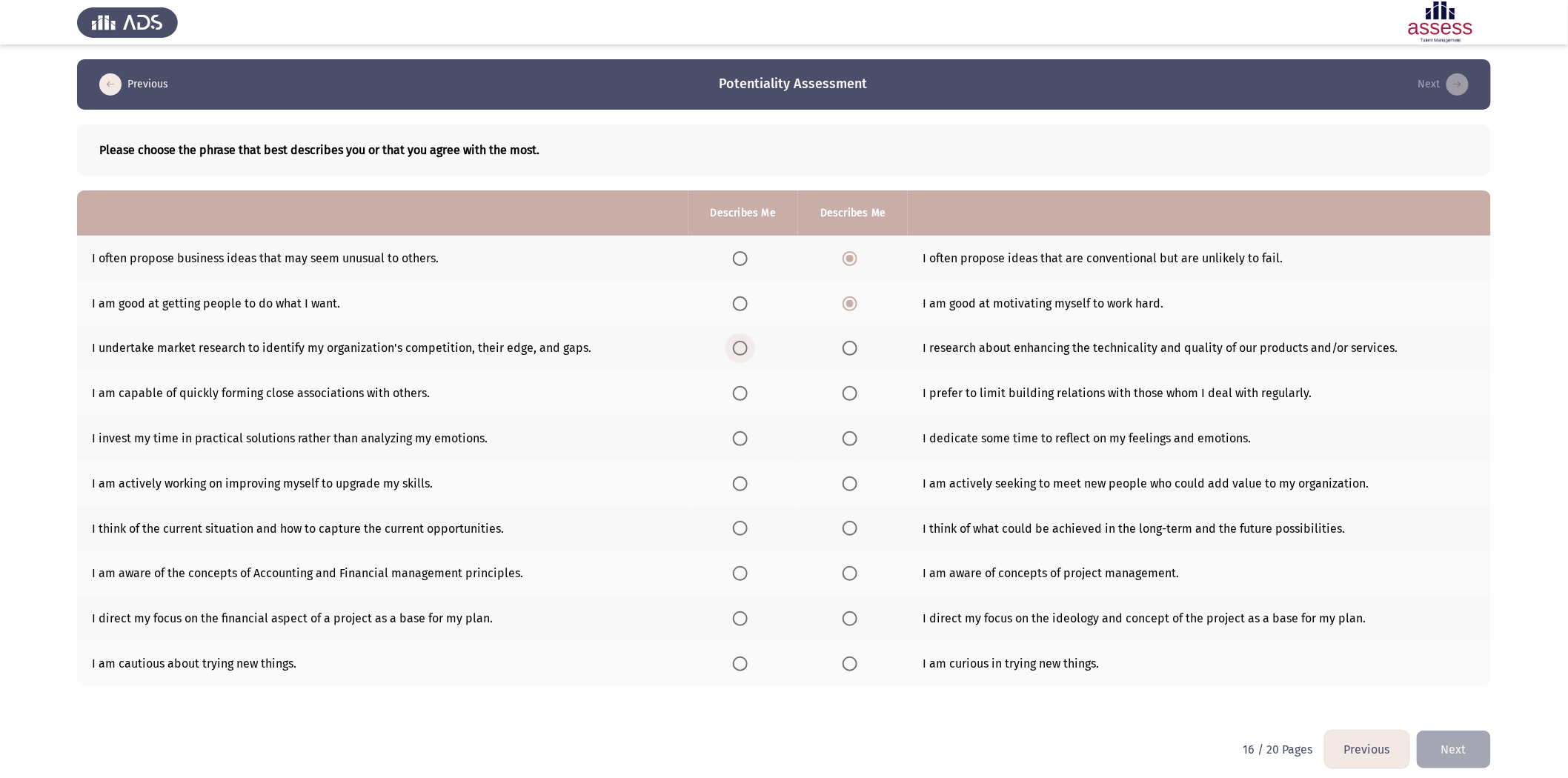
click at [736, 347] on span "Select an option" at bounding box center [740, 348] width 15 height 15
click at [736, 347] on input "Select an option" at bounding box center [740, 348] width 15 height 15
click at [735, 392] on span "Select an option" at bounding box center [740, 393] width 15 height 15
click at [735, 392] on input "Select an option" at bounding box center [740, 393] width 15 height 15
click at [843, 438] on span "Select an option" at bounding box center [850, 438] width 15 height 15
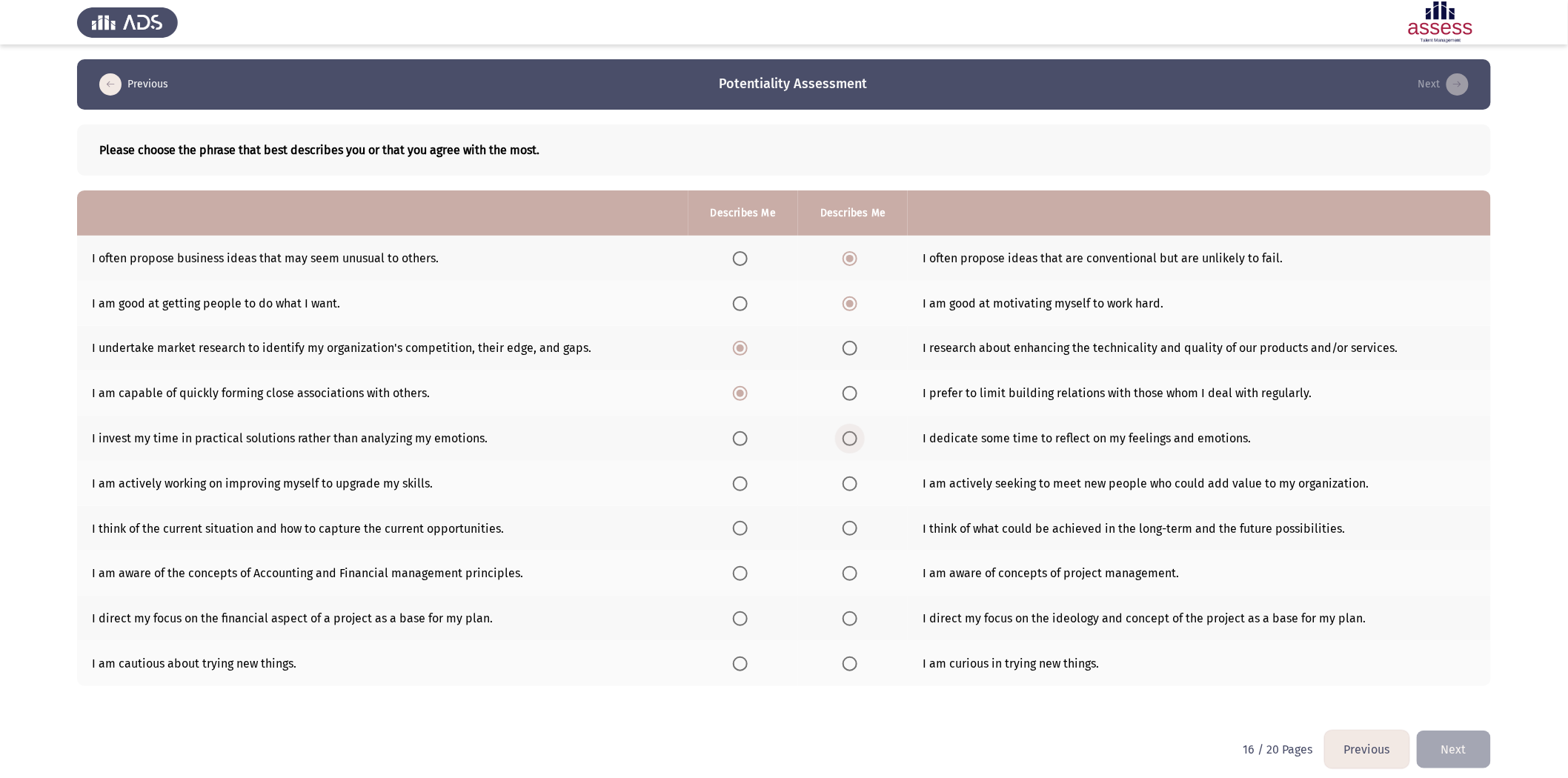
click at [843, 438] on input "Select an option" at bounding box center [850, 438] width 15 height 15
click at [733, 481] on span "Select an option" at bounding box center [740, 484] width 15 height 15
click at [733, 481] on input "Select an option" at bounding box center [740, 484] width 15 height 15
click at [854, 481] on span "Select an option" at bounding box center [850, 528] width 15 height 15
click at [854, 481] on input "Select an option" at bounding box center [850, 528] width 15 height 15
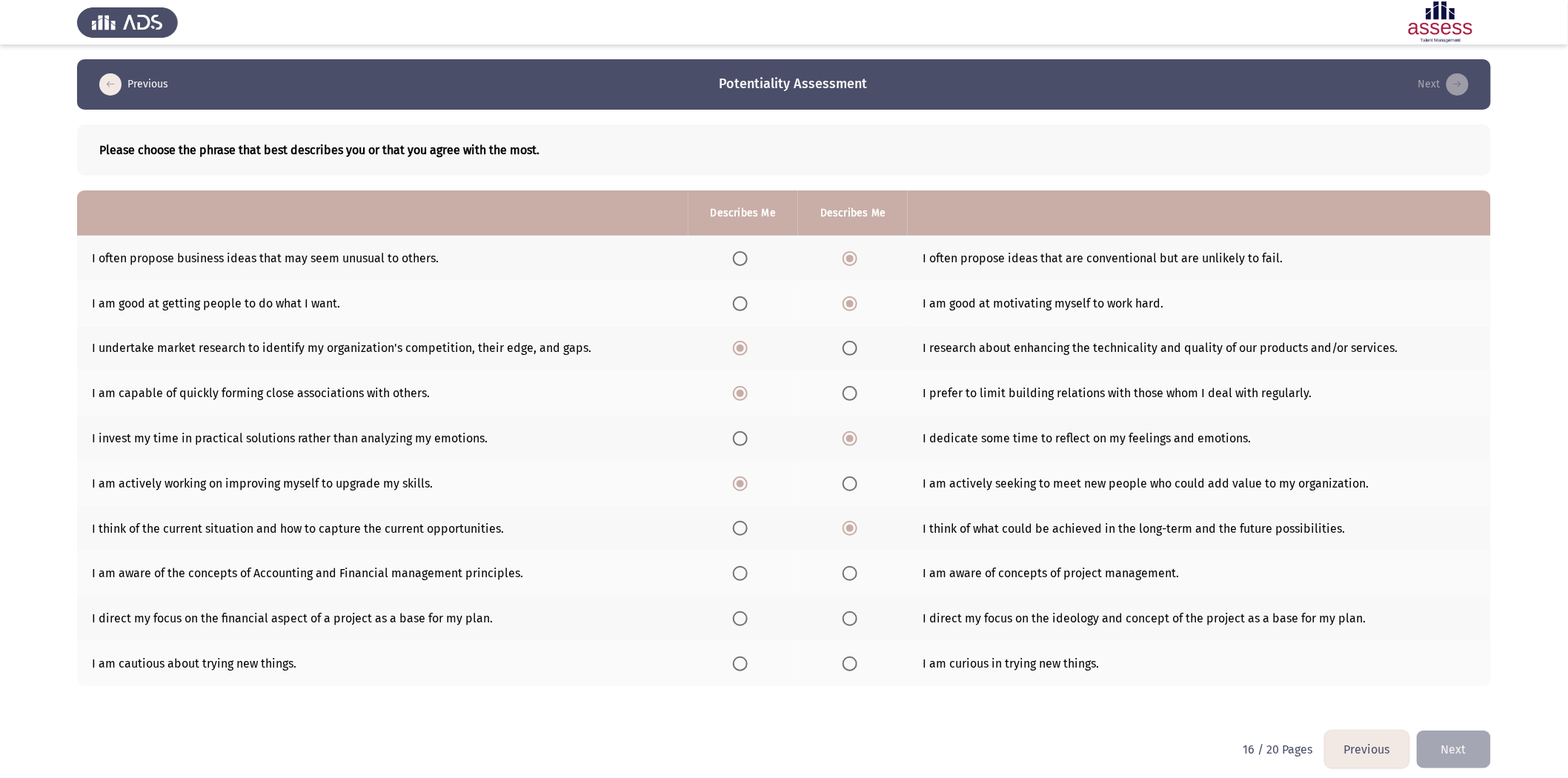
scroll to position [7, 0]
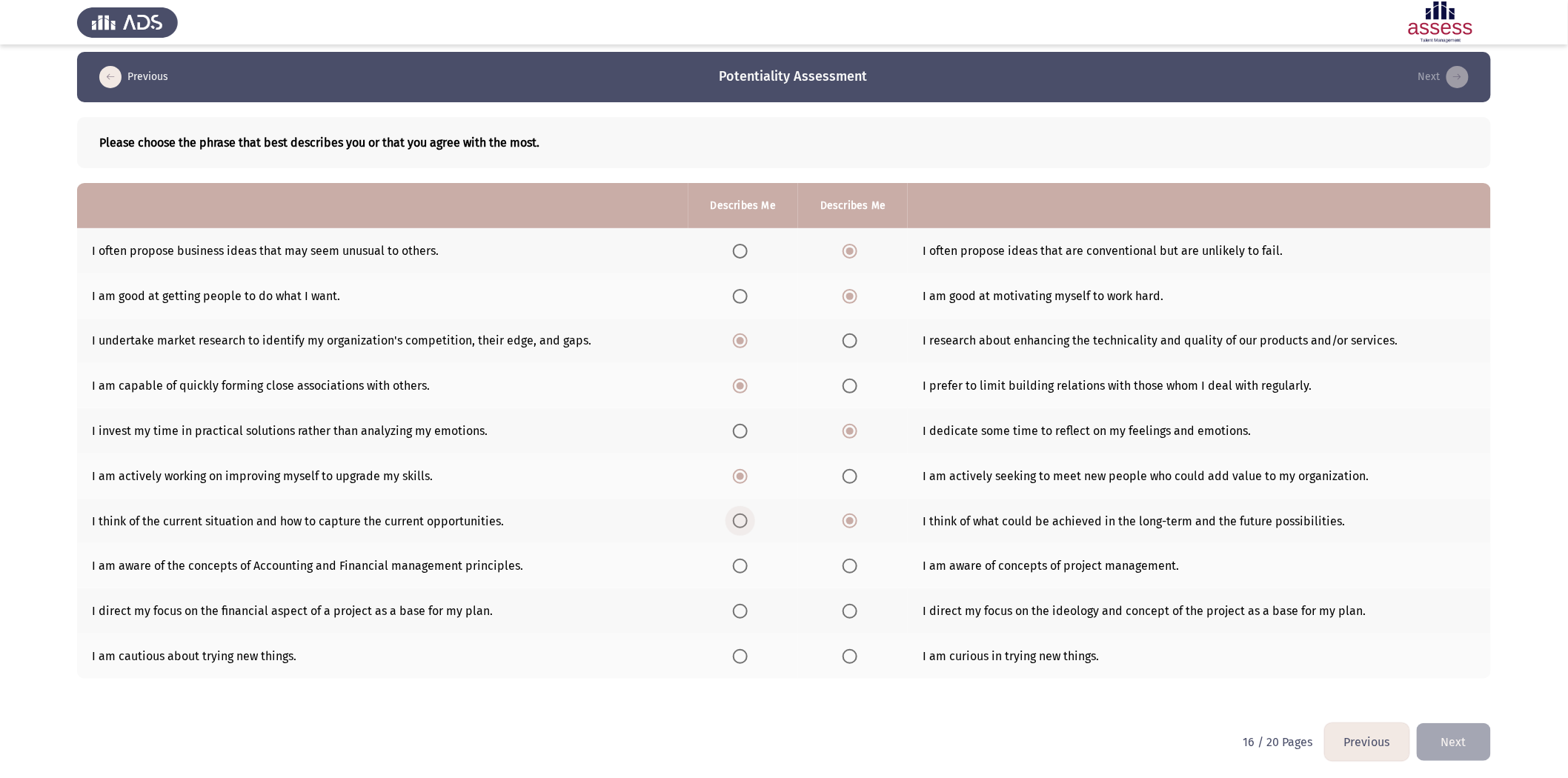
click at [733, 481] on span "Select an option" at bounding box center [740, 521] width 15 height 15
click at [733, 481] on input "Select an option" at bounding box center [740, 521] width 15 height 15
click at [845, 481] on span "Select an option" at bounding box center [850, 566] width 15 height 15
click at [845, 481] on input "Select an option" at bounding box center [850, 566] width 15 height 15
click at [856, 481] on label "Select an option" at bounding box center [854, 611] width 21 height 15
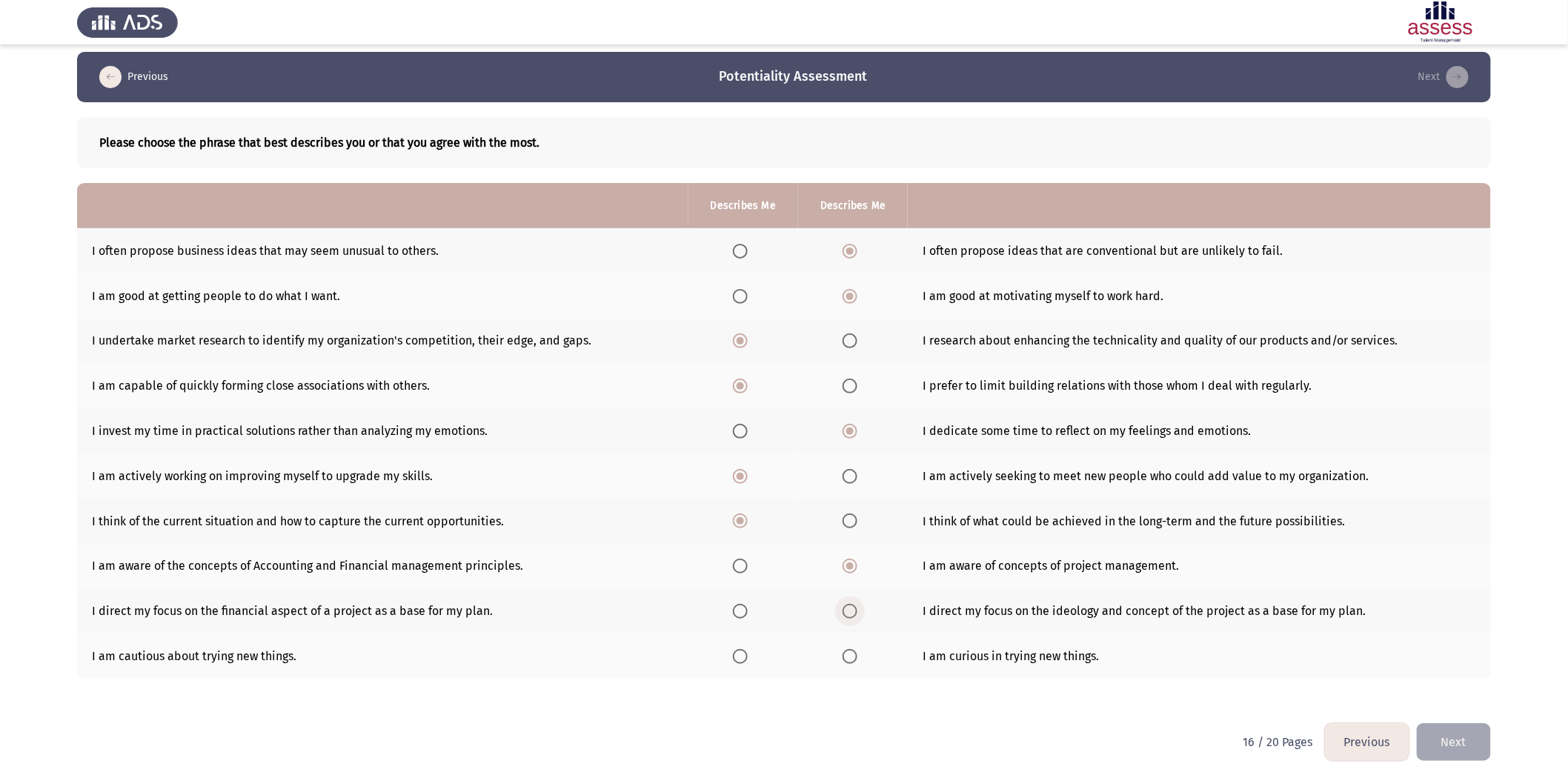
click at [856, 481] on input "Select an option" at bounding box center [850, 611] width 15 height 15
click at [847, 481] on span "Select an option" at bounding box center [850, 657] width 15 height 15
click at [847, 481] on input "Select an option" at bounding box center [850, 657] width 15 height 15
click at [1053, 481] on button "Next" at bounding box center [1454, 742] width 74 height 38
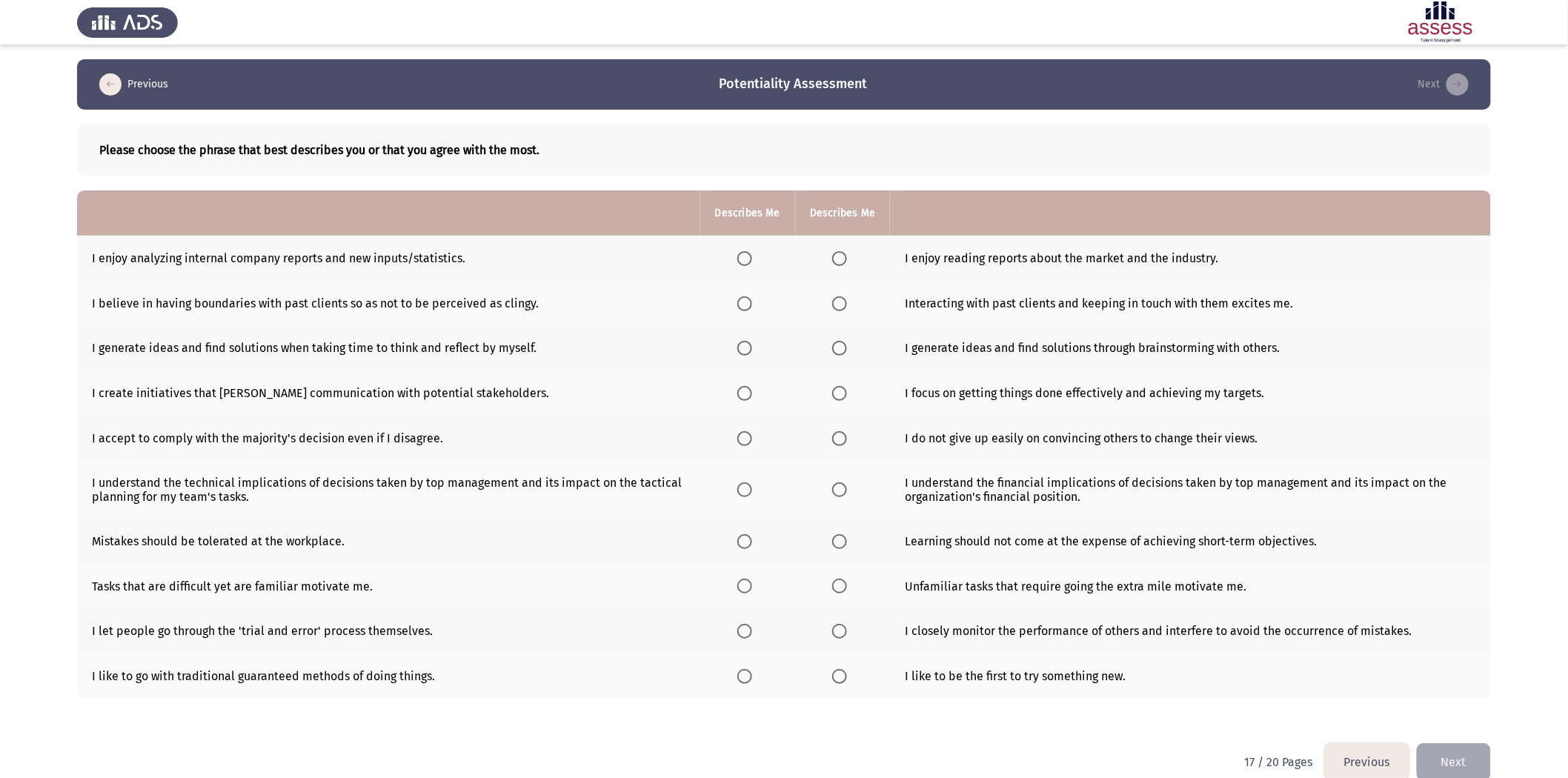
scroll to position [20, 0]
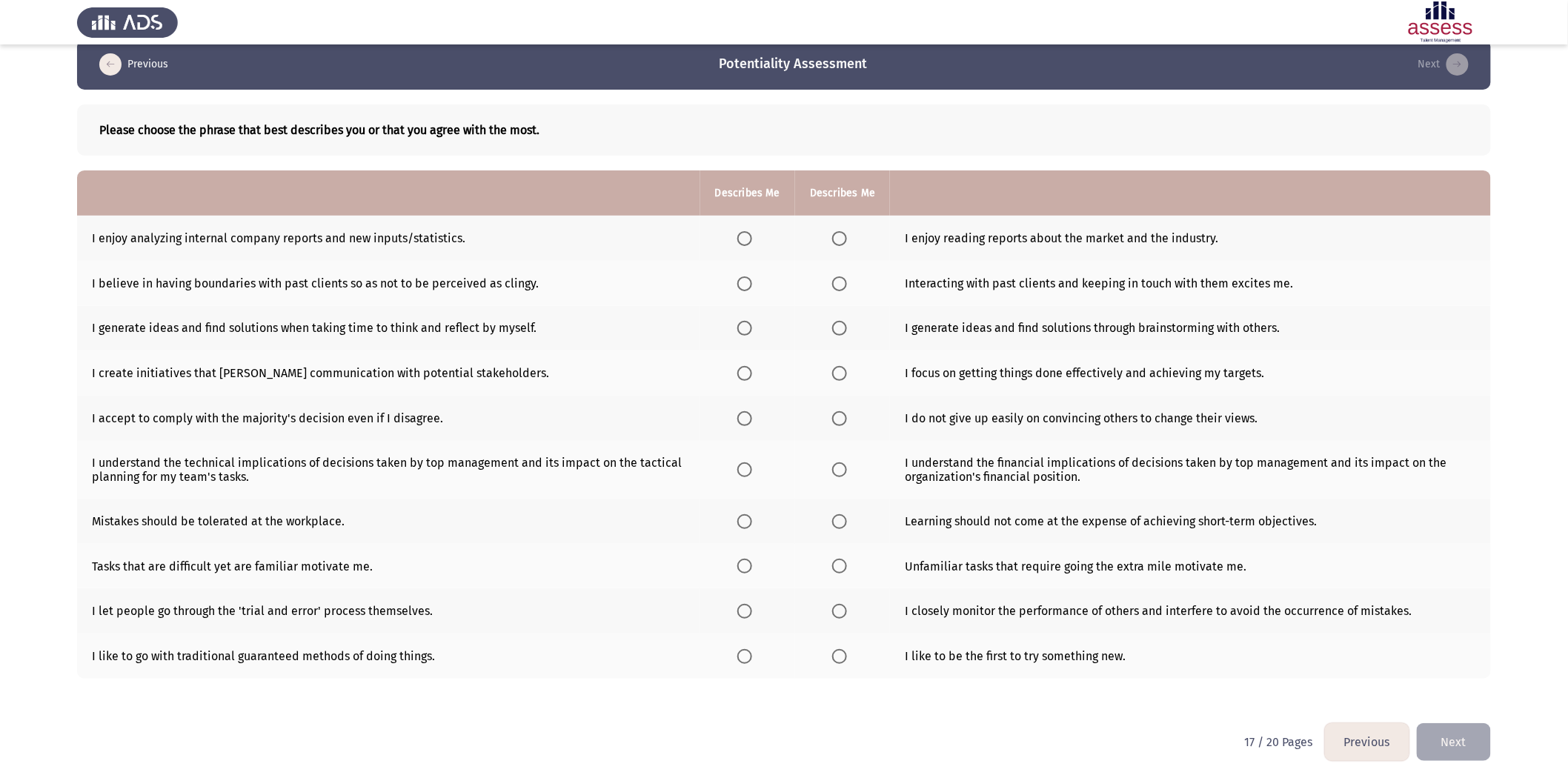
click at [839, 232] on span "Select an option" at bounding box center [839, 239] width 15 height 15
click at [839, 232] on input "Select an option" at bounding box center [839, 239] width 15 height 15
click at [743, 288] on span "Select an option" at bounding box center [744, 283] width 15 height 15
click at [743, 288] on input "Select an option" at bounding box center [744, 283] width 15 height 15
click at [836, 331] on span "Select an option" at bounding box center [839, 328] width 15 height 15
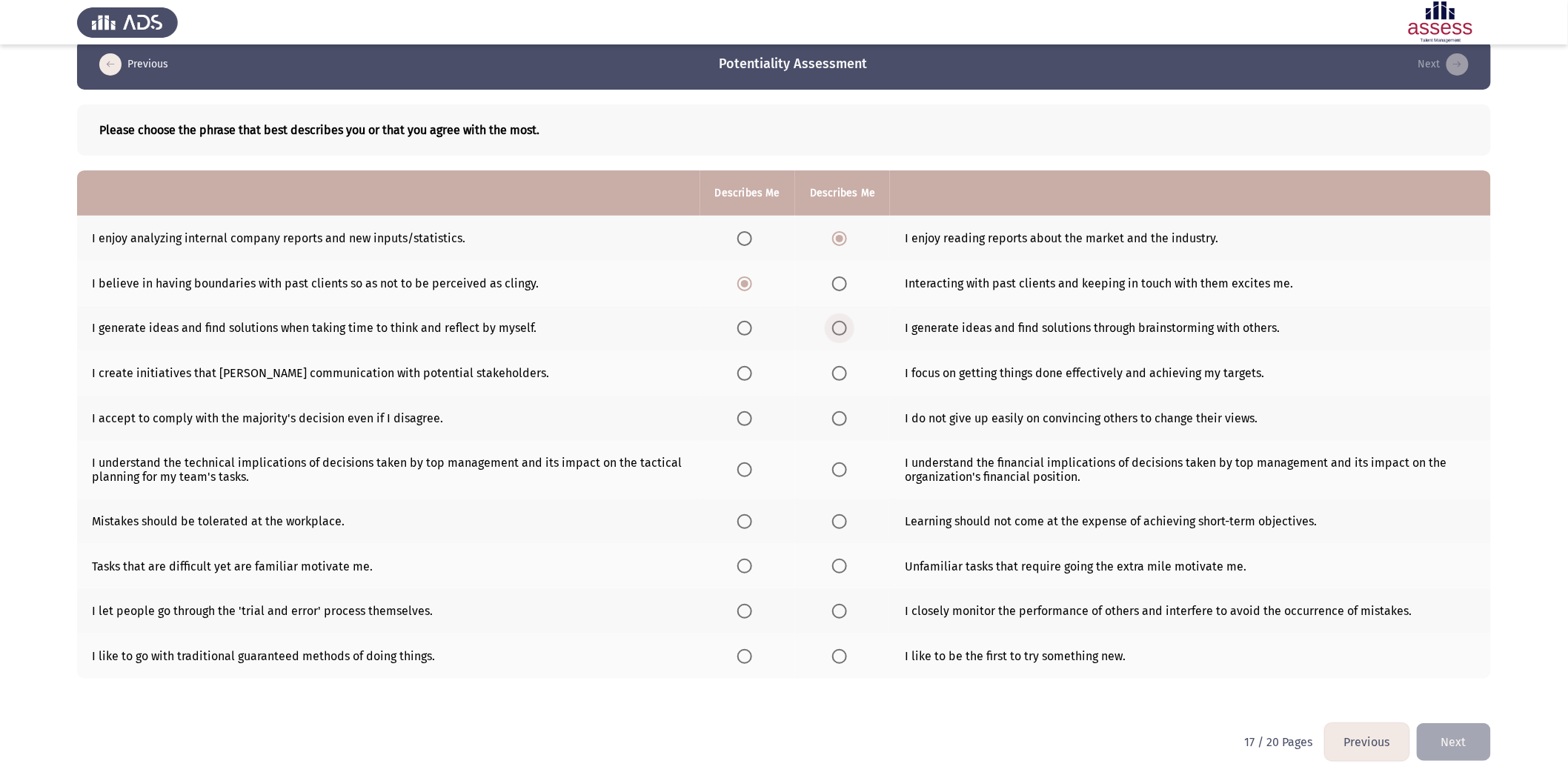
click at [836, 331] on input "Select an option" at bounding box center [839, 328] width 15 height 15
click at [839, 374] on span "Select an option" at bounding box center [839, 373] width 15 height 15
click at [839, 374] on input "Select an option" at bounding box center [839, 373] width 15 height 15
click at [836, 423] on span "Select an option" at bounding box center [839, 418] width 15 height 15
click at [836, 423] on input "Select an option" at bounding box center [839, 418] width 15 height 15
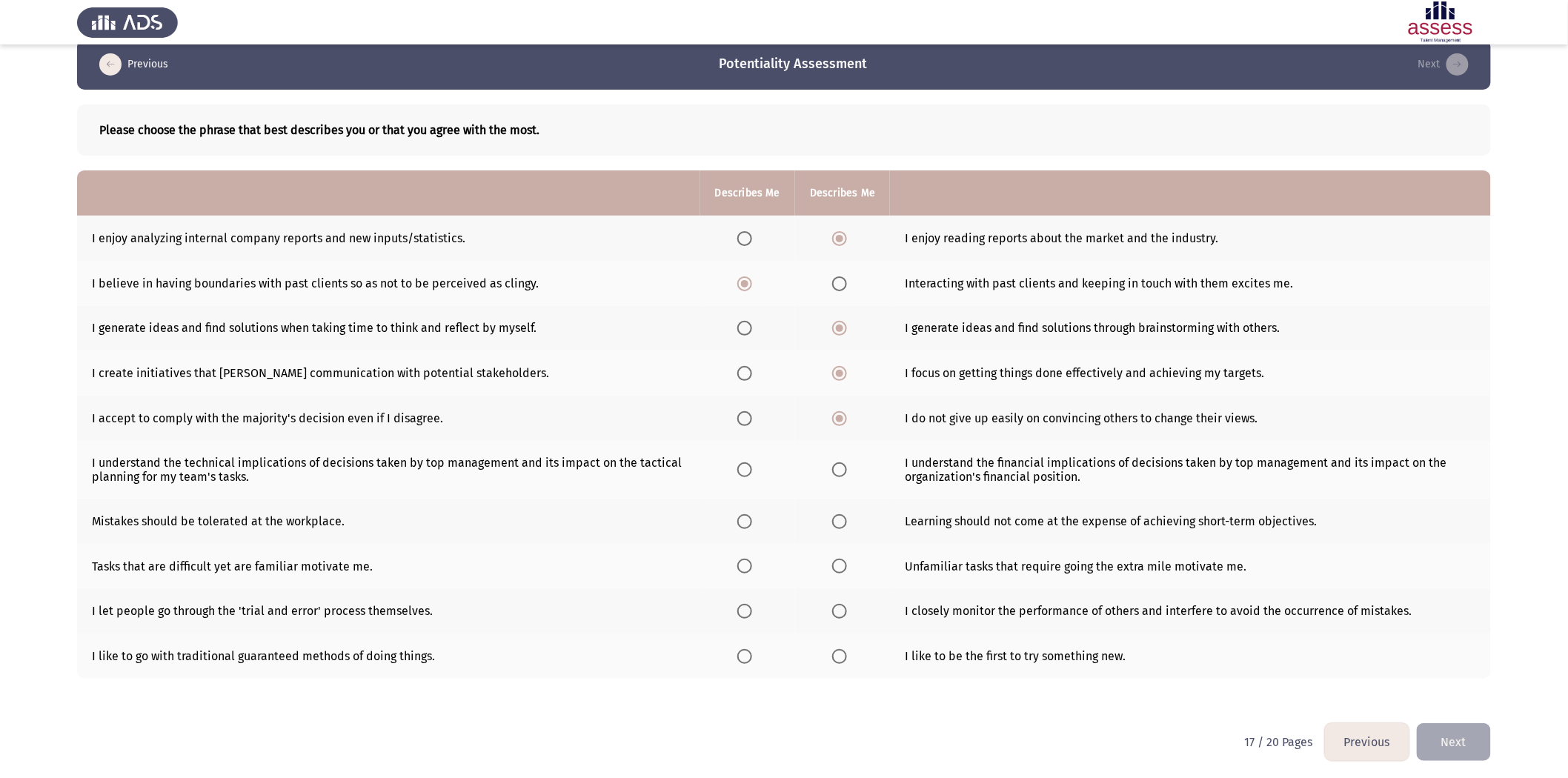
click at [743, 470] on span "Select an option" at bounding box center [744, 470] width 15 height 15
click at [743, 470] on input "Select an option" at bounding box center [744, 470] width 15 height 15
click at [747, 481] on span "Select an option" at bounding box center [744, 522] width 15 height 15
click at [747, 481] on input "Select an option" at bounding box center [744, 522] width 15 height 15
click at [839, 481] on span "Select an option" at bounding box center [839, 566] width 15 height 15
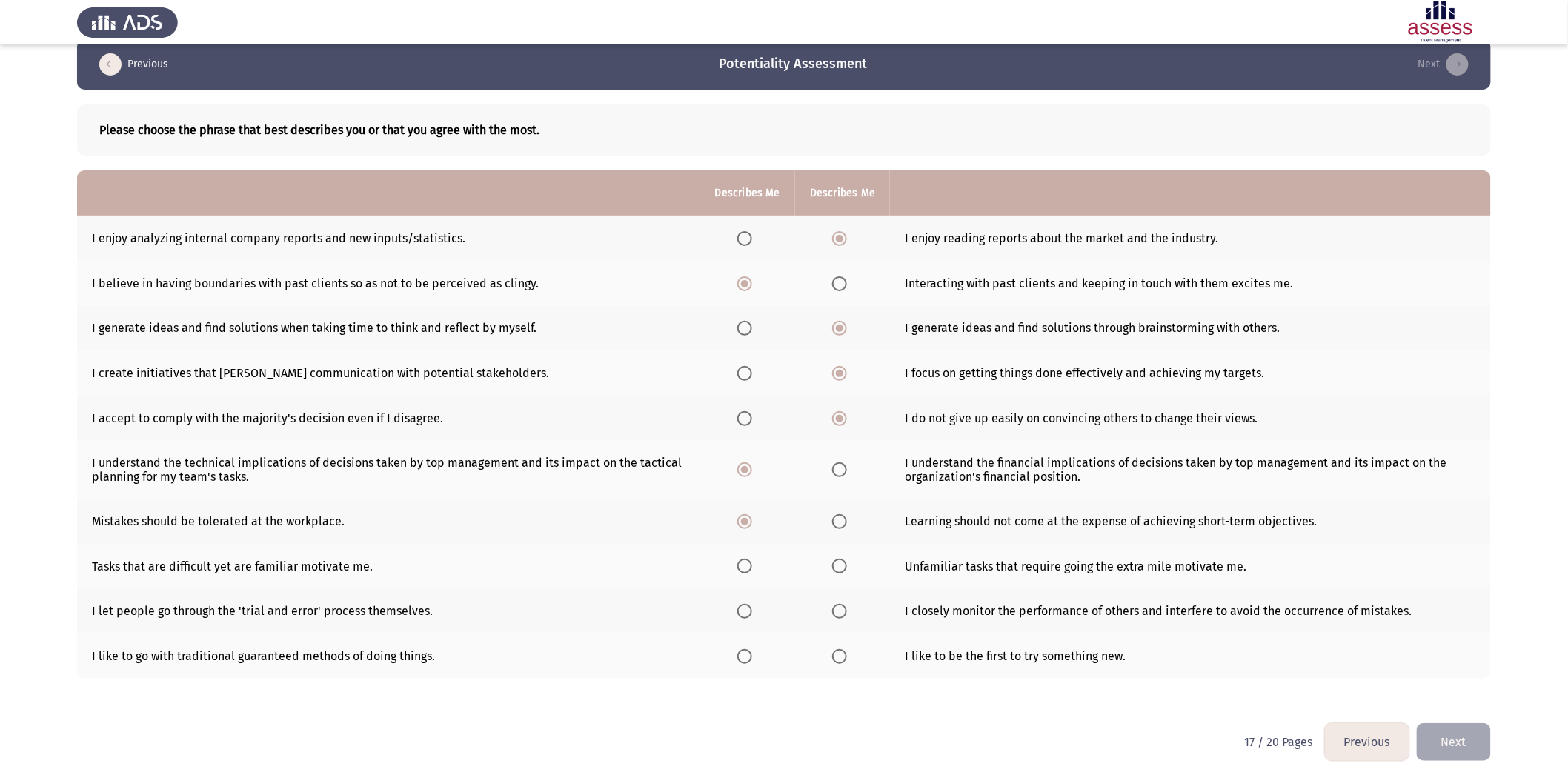
click at [839, 481] on input "Select an option" at bounding box center [839, 566] width 15 height 15
click at [749, 481] on span "Select an option" at bounding box center [744, 611] width 15 height 15
click at [749, 481] on input "Select an option" at bounding box center [744, 611] width 15 height 15
click at [840, 481] on span "Select an option" at bounding box center [839, 657] width 15 height 15
click at [840, 481] on input "Select an option" at bounding box center [839, 657] width 15 height 15
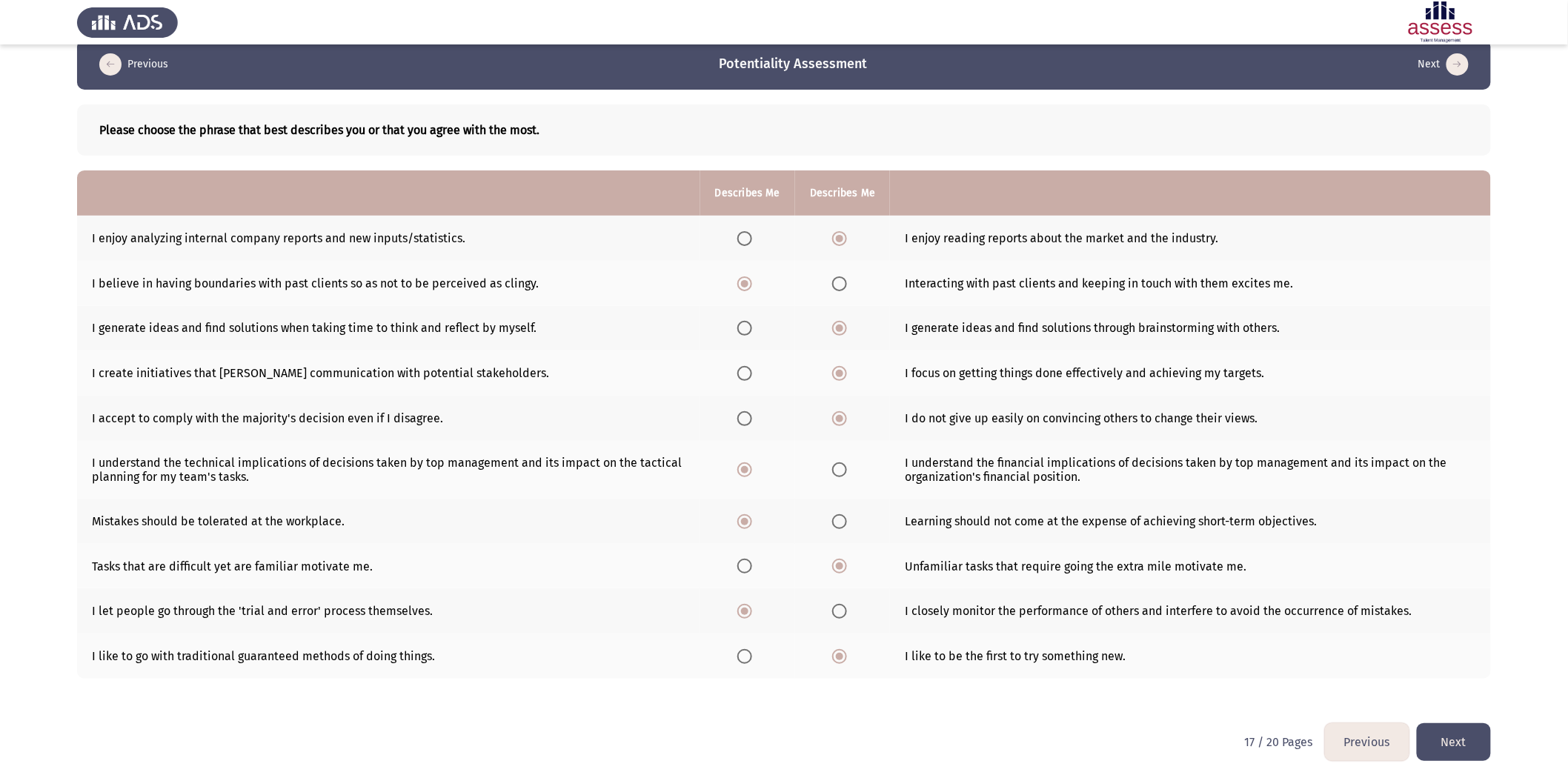
click at [1053, 481] on button "Next" at bounding box center [1454, 742] width 74 height 38
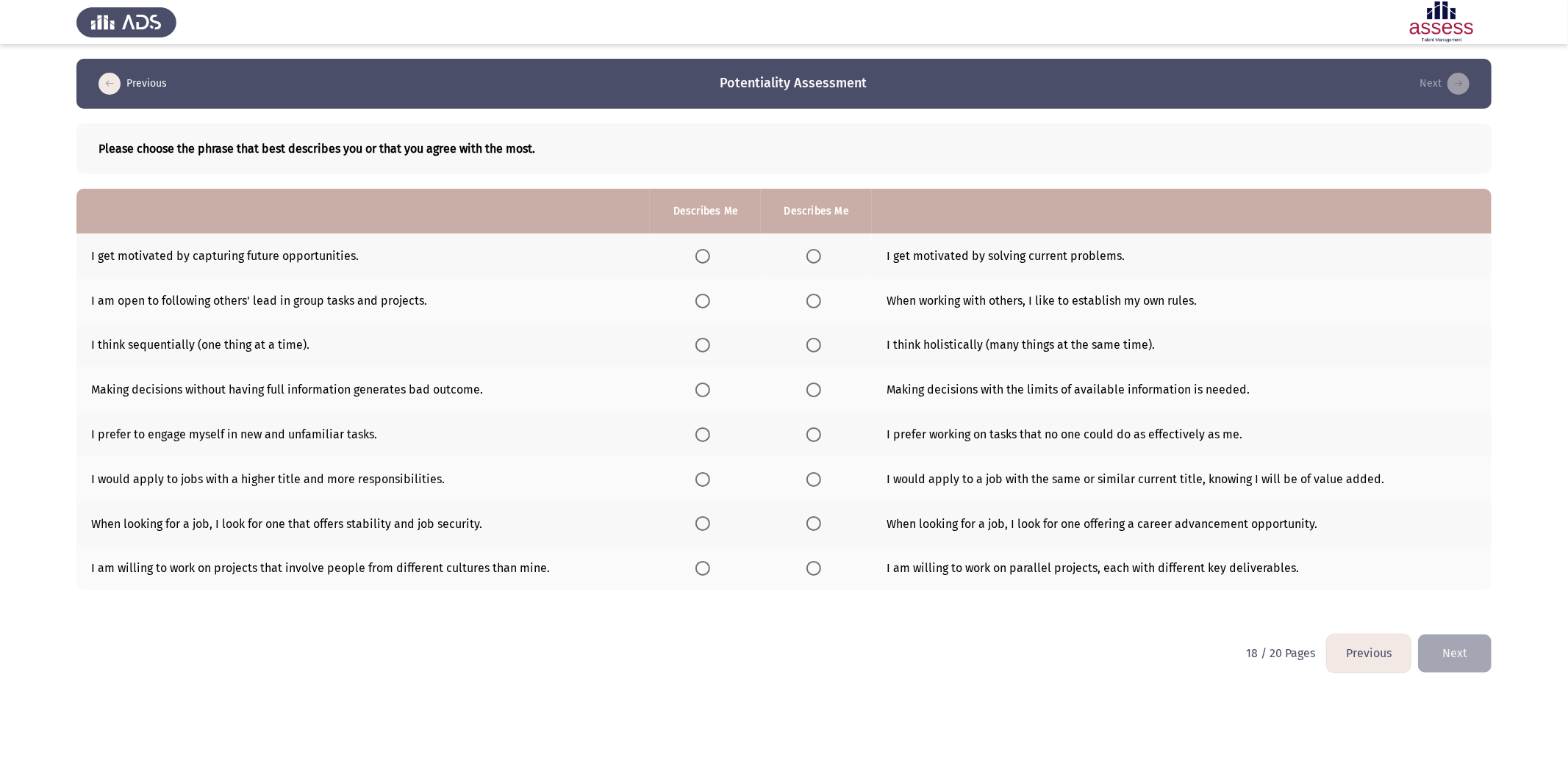
click at [817, 257] on span "Select an option" at bounding box center [813, 256] width 15 height 15
click at [817, 257] on input "Select an option" at bounding box center [813, 256] width 15 height 15
click at [699, 299] on span "Select an option" at bounding box center [702, 301] width 15 height 15
click at [699, 299] on input "Select an option" at bounding box center [702, 301] width 15 height 15
click at [702, 347] on span "Select an option" at bounding box center [702, 345] width 15 height 15
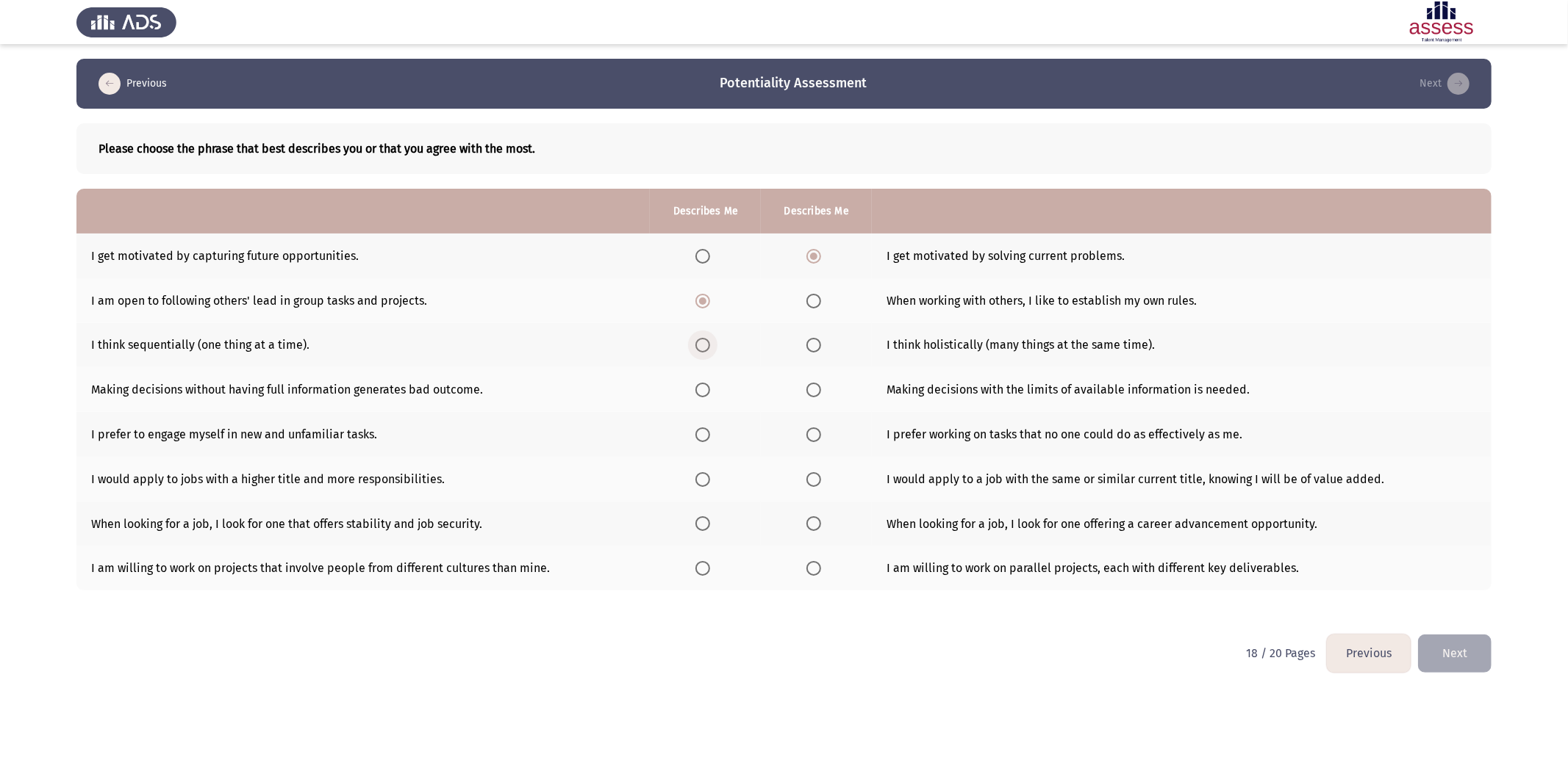
click at [702, 347] on input "Select an option" at bounding box center [702, 345] width 15 height 15
click at [809, 385] on span "Select an option" at bounding box center [813, 390] width 15 height 15
click at [809, 385] on input "Select an option" at bounding box center [813, 390] width 15 height 15
click at [813, 433] on span "Select an option" at bounding box center [813, 434] width 15 height 15
click at [813, 433] on input "Select an option" at bounding box center [813, 434] width 15 height 15
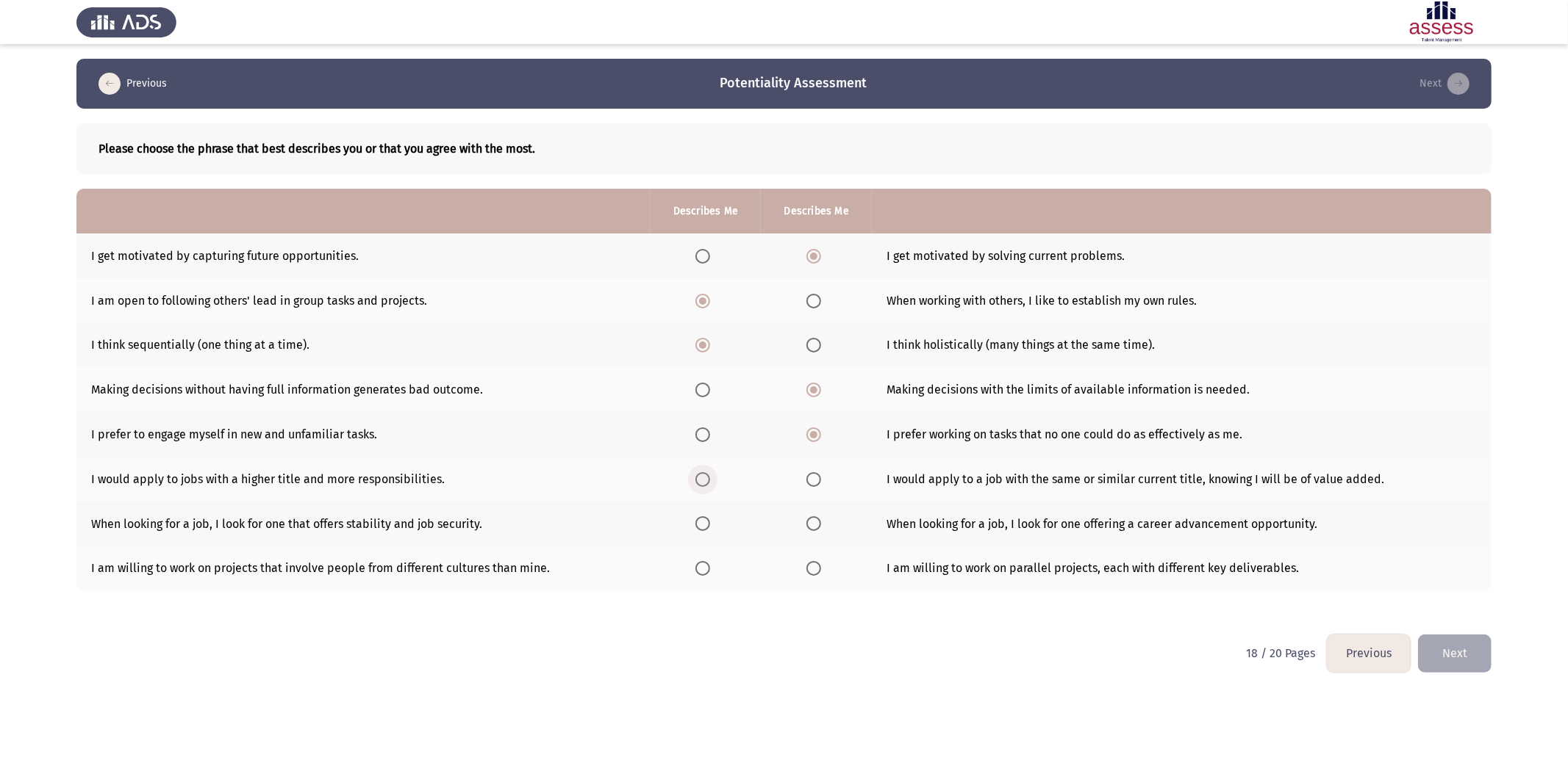
click at [706, 477] on span "Select an option" at bounding box center [702, 480] width 15 height 15
click at [706, 477] on input "Select an option" at bounding box center [702, 480] width 15 height 15
click at [816, 477] on span "Select an option" at bounding box center [813, 523] width 15 height 15
click at [816, 477] on input "Select an option" at bounding box center [813, 523] width 15 height 15
click at [701, 477] on span "Select an option" at bounding box center [702, 569] width 15 height 15
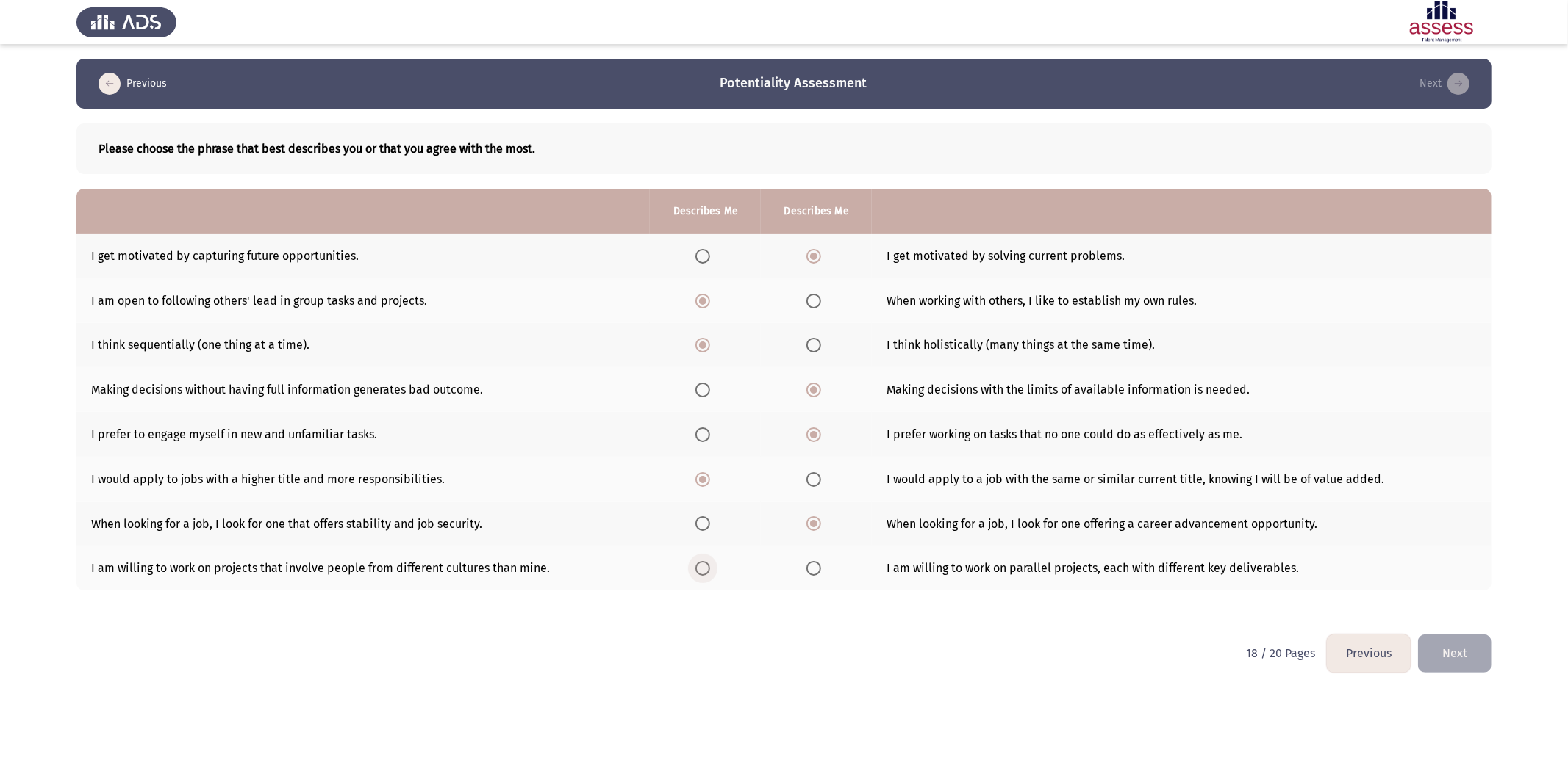
click at [701, 477] on input "Select an option" at bounding box center [702, 569] width 15 height 15
click at [1044, 477] on button "Next" at bounding box center [1455, 653] width 73 height 38
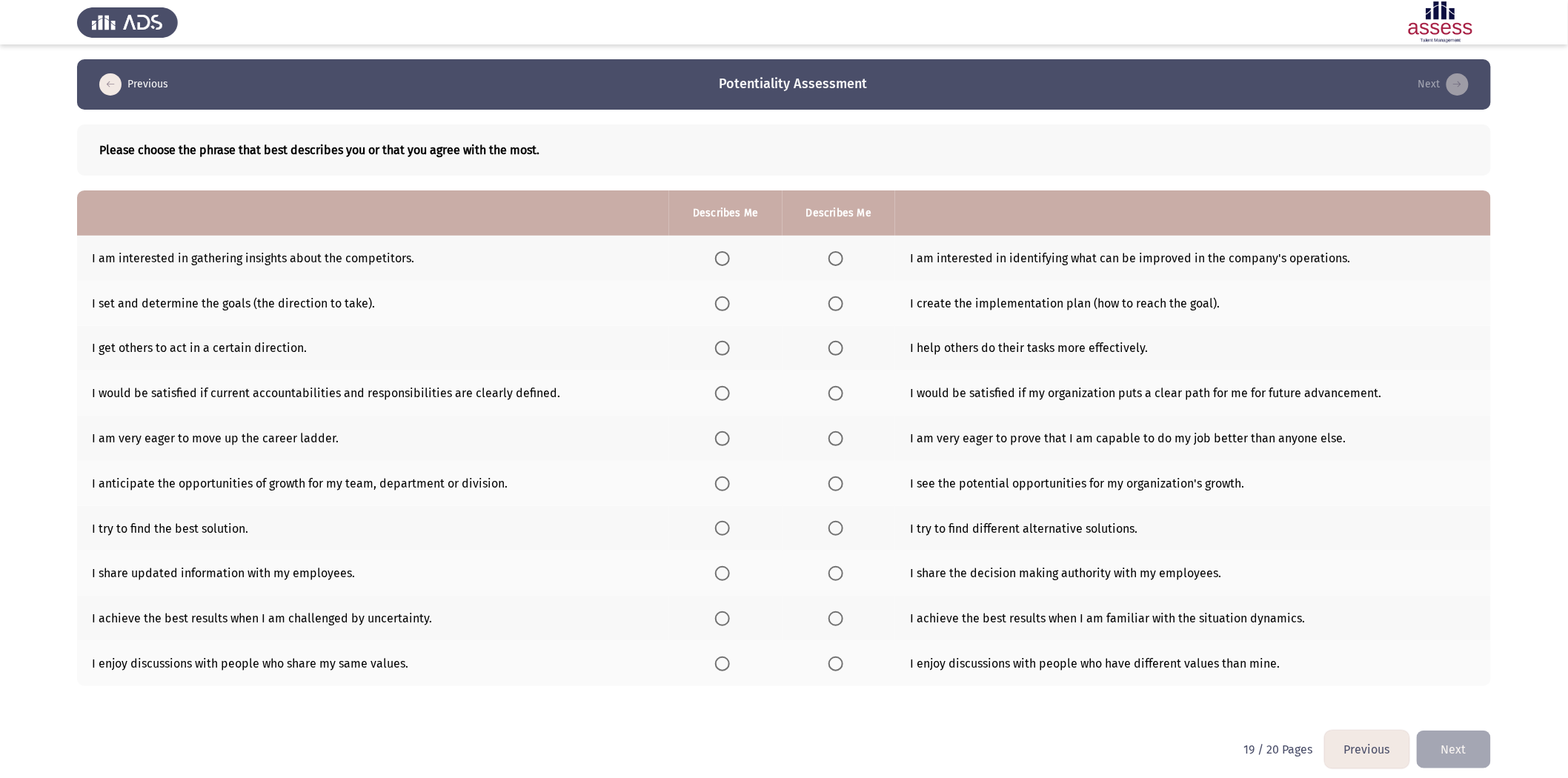
click at [836, 255] on span "Select an option" at bounding box center [836, 259] width 15 height 15
click at [836, 255] on input "Select an option" at bounding box center [836, 259] width 15 height 15
click at [829, 298] on span "Select an option" at bounding box center [836, 304] width 15 height 15
click at [829, 298] on input "Select an option" at bounding box center [836, 304] width 15 height 15
click at [838, 350] on span "Select an option" at bounding box center [836, 348] width 15 height 15
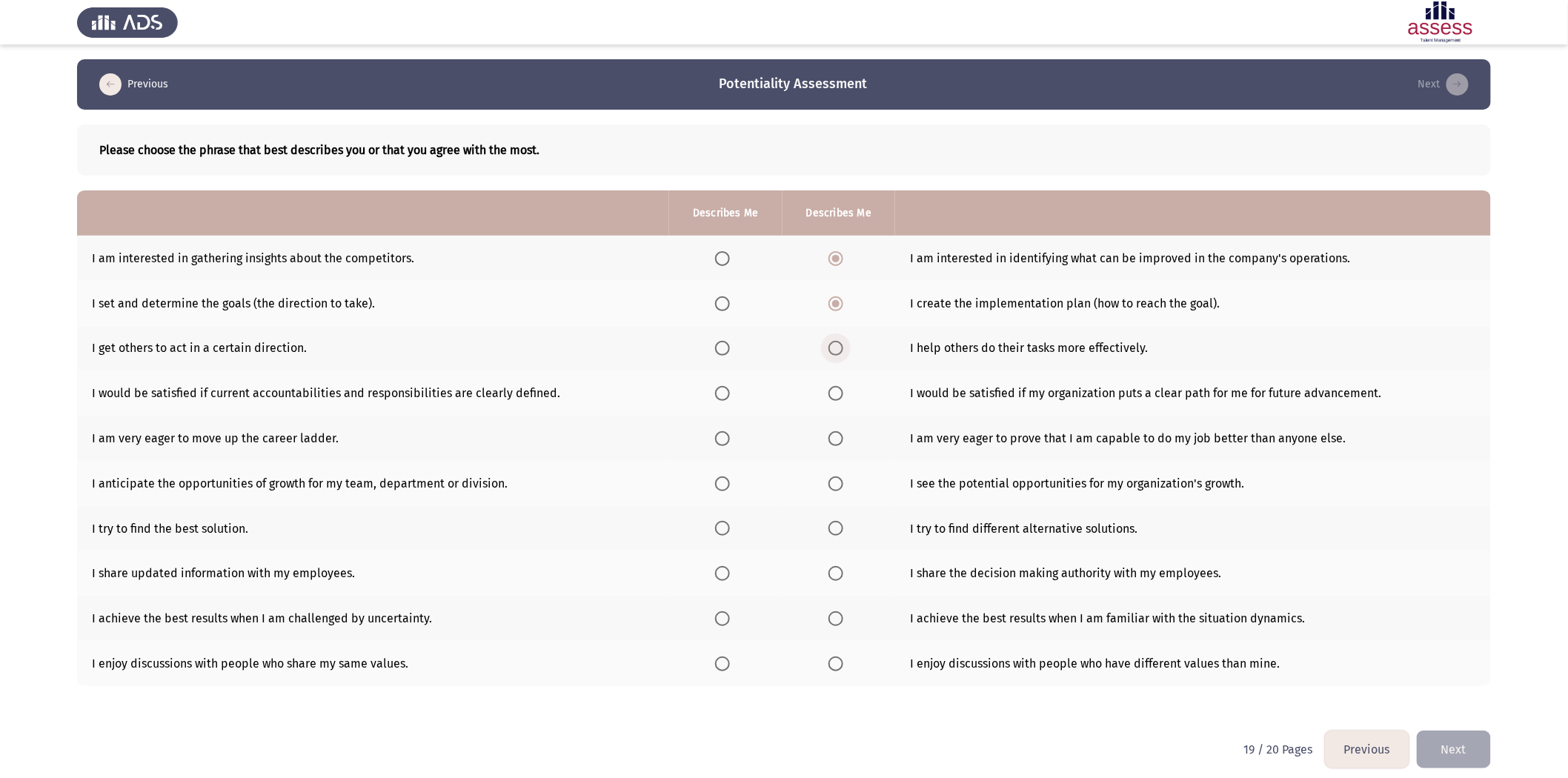
click at [838, 350] on input "Select an option" at bounding box center [836, 348] width 15 height 15
click at [839, 393] on span "Select an option" at bounding box center [836, 393] width 15 height 15
click at [839, 393] on input "Select an option" at bounding box center [836, 393] width 15 height 15
click at [835, 443] on span "Select an option" at bounding box center [836, 438] width 15 height 15
click at [835, 443] on input "Select an option" at bounding box center [836, 438] width 15 height 15
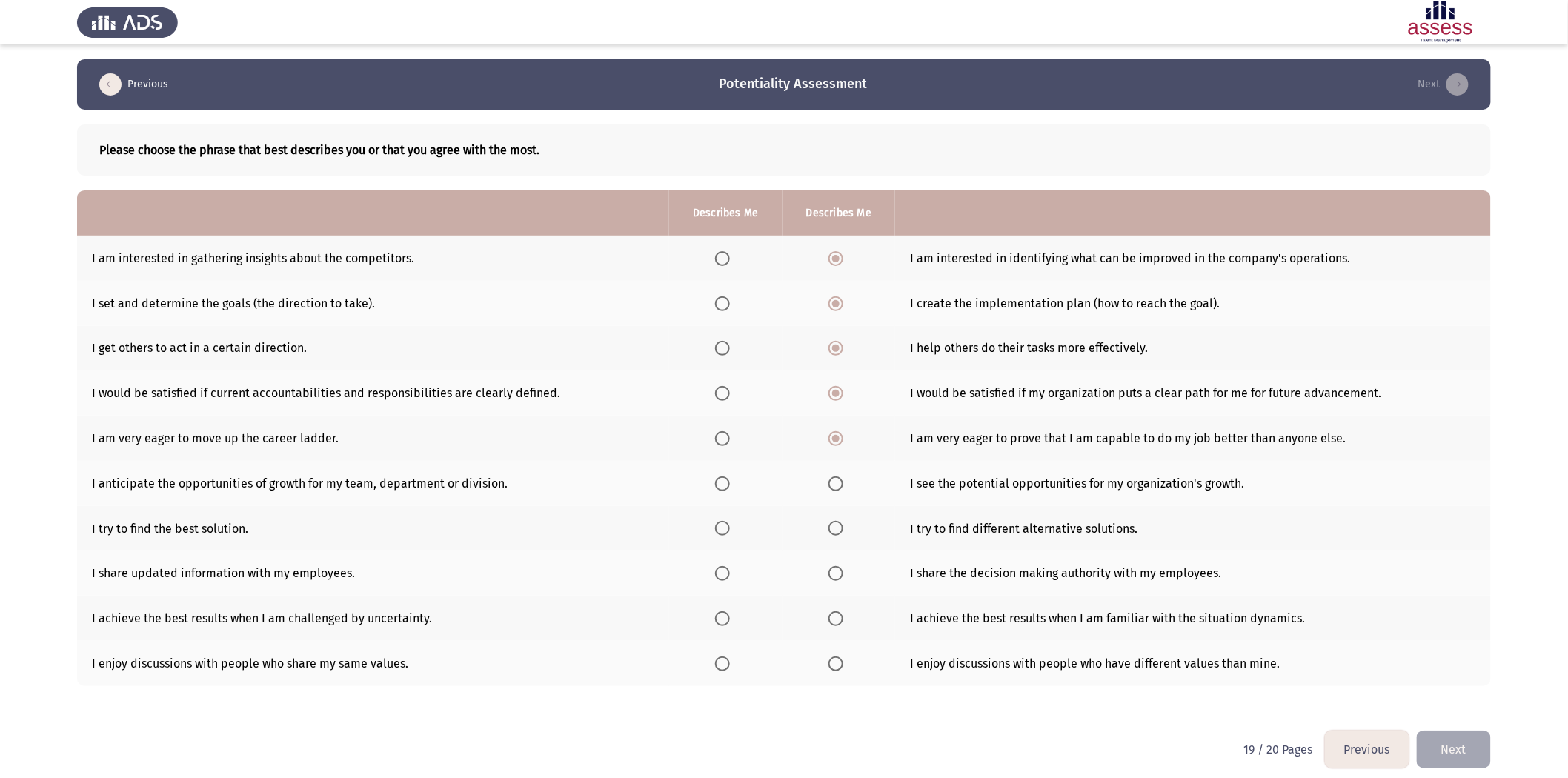
scroll to position [7, 0]
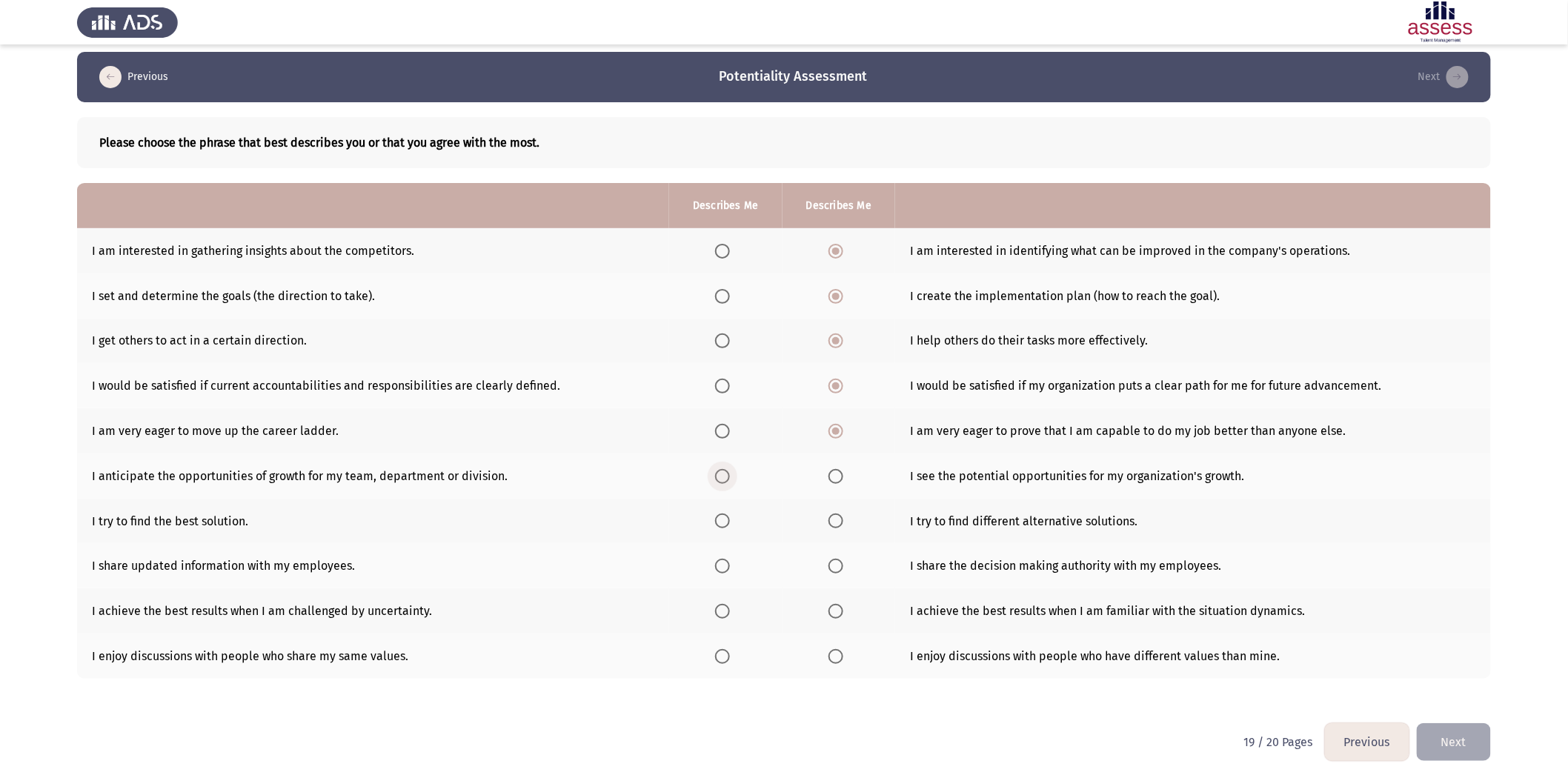
click at [717, 475] on span "Select an option" at bounding box center [722, 476] width 15 height 15
click at [717, 475] on input "Select an option" at bounding box center [722, 476] width 15 height 15
click at [722, 481] on span "Select an option" at bounding box center [722, 521] width 15 height 15
click at [722, 481] on input "Select an option" at bounding box center [722, 521] width 15 height 15
click at [719, 481] on span "Select an option" at bounding box center [722, 566] width 15 height 15
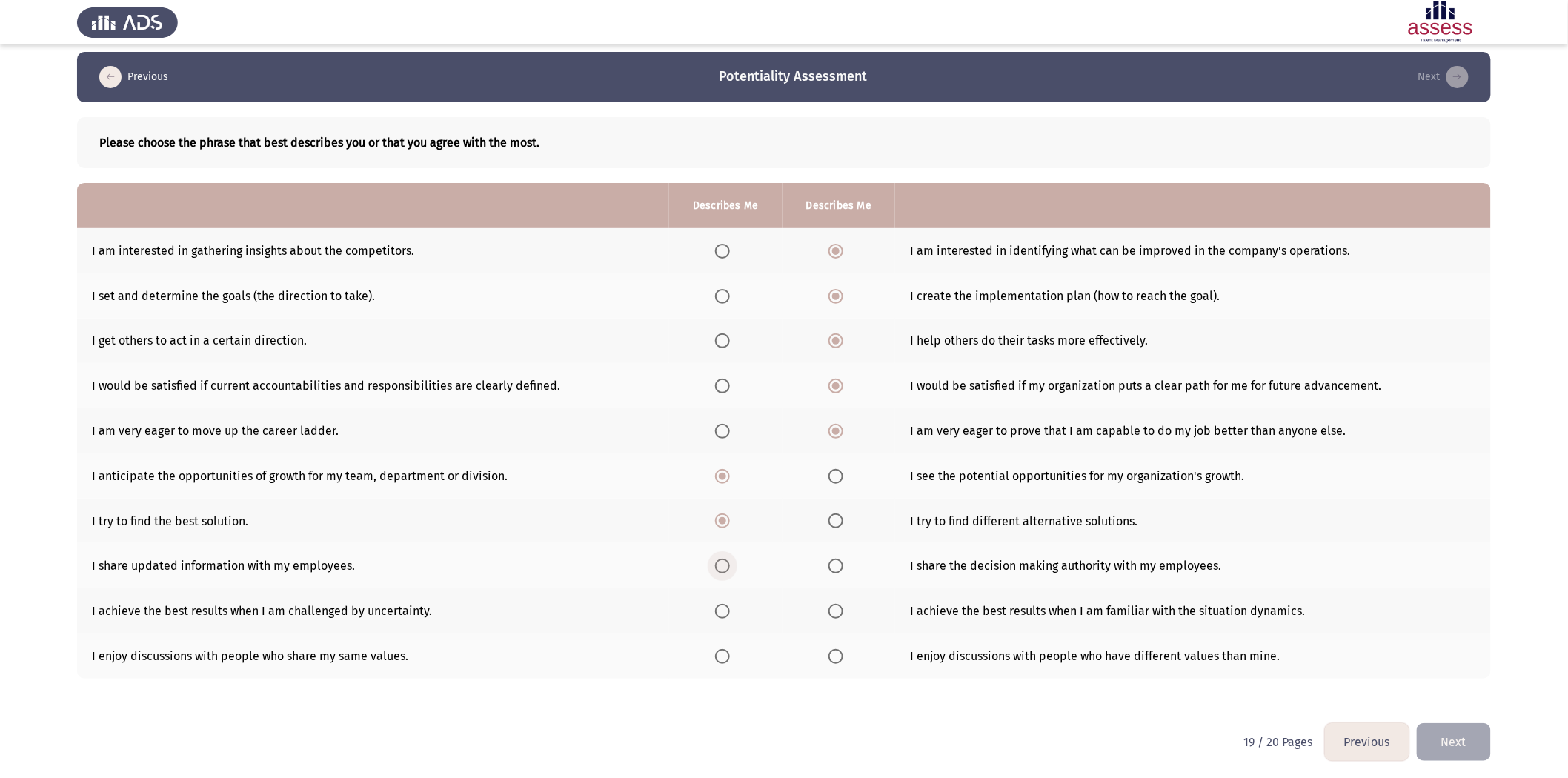
click at [719, 481] on input "Select an option" at bounding box center [722, 566] width 15 height 15
click at [833, 481] on span "Select an option" at bounding box center [836, 611] width 15 height 15
click at [833, 481] on input "Select an option" at bounding box center [836, 611] width 15 height 15
click at [832, 481] on span "Select an option" at bounding box center [836, 657] width 15 height 15
click at [832, 481] on input "Select an option" at bounding box center [836, 657] width 15 height 15
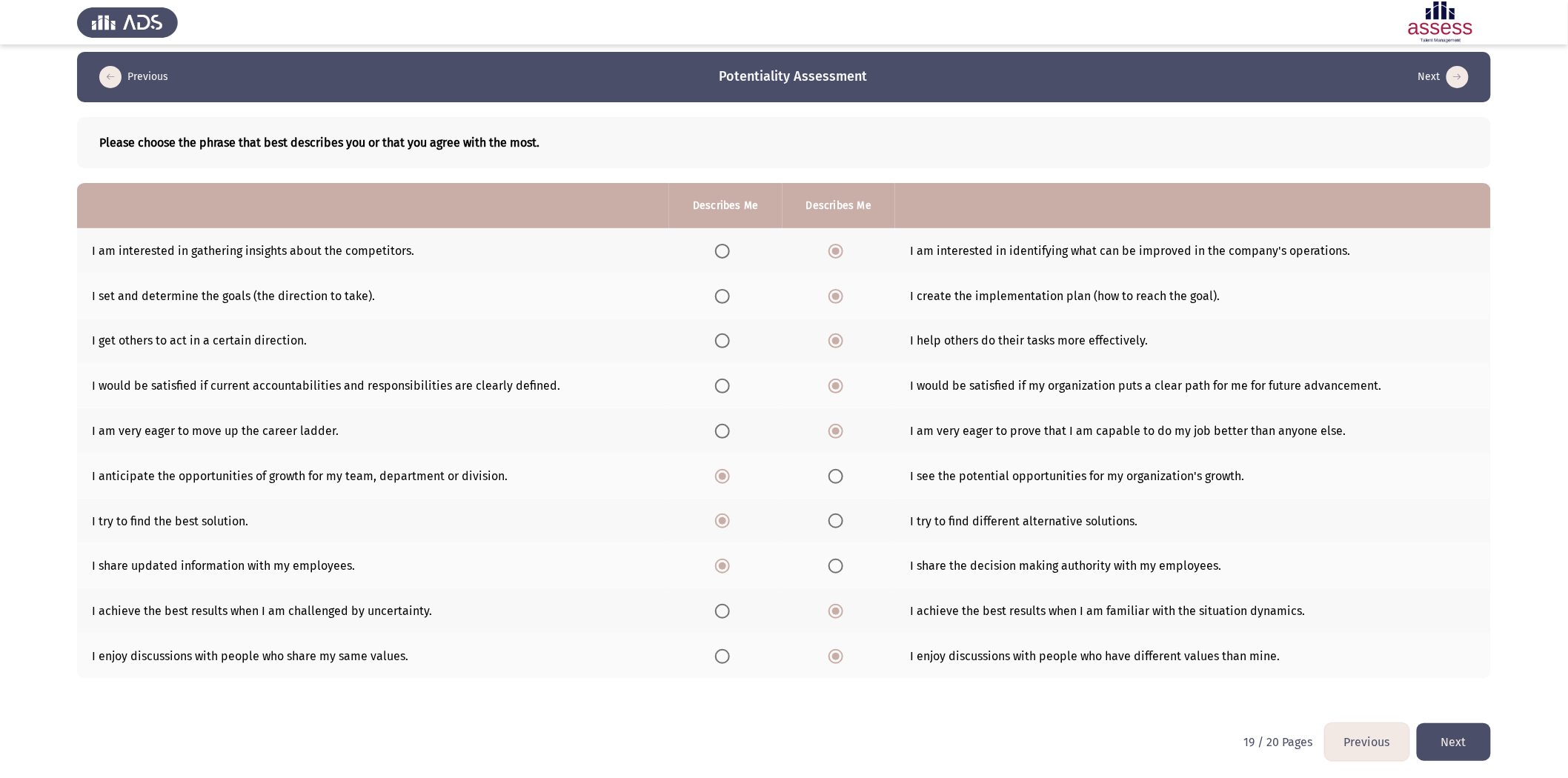
click at [1053, 481] on button "Next" at bounding box center [1454, 742] width 74 height 38
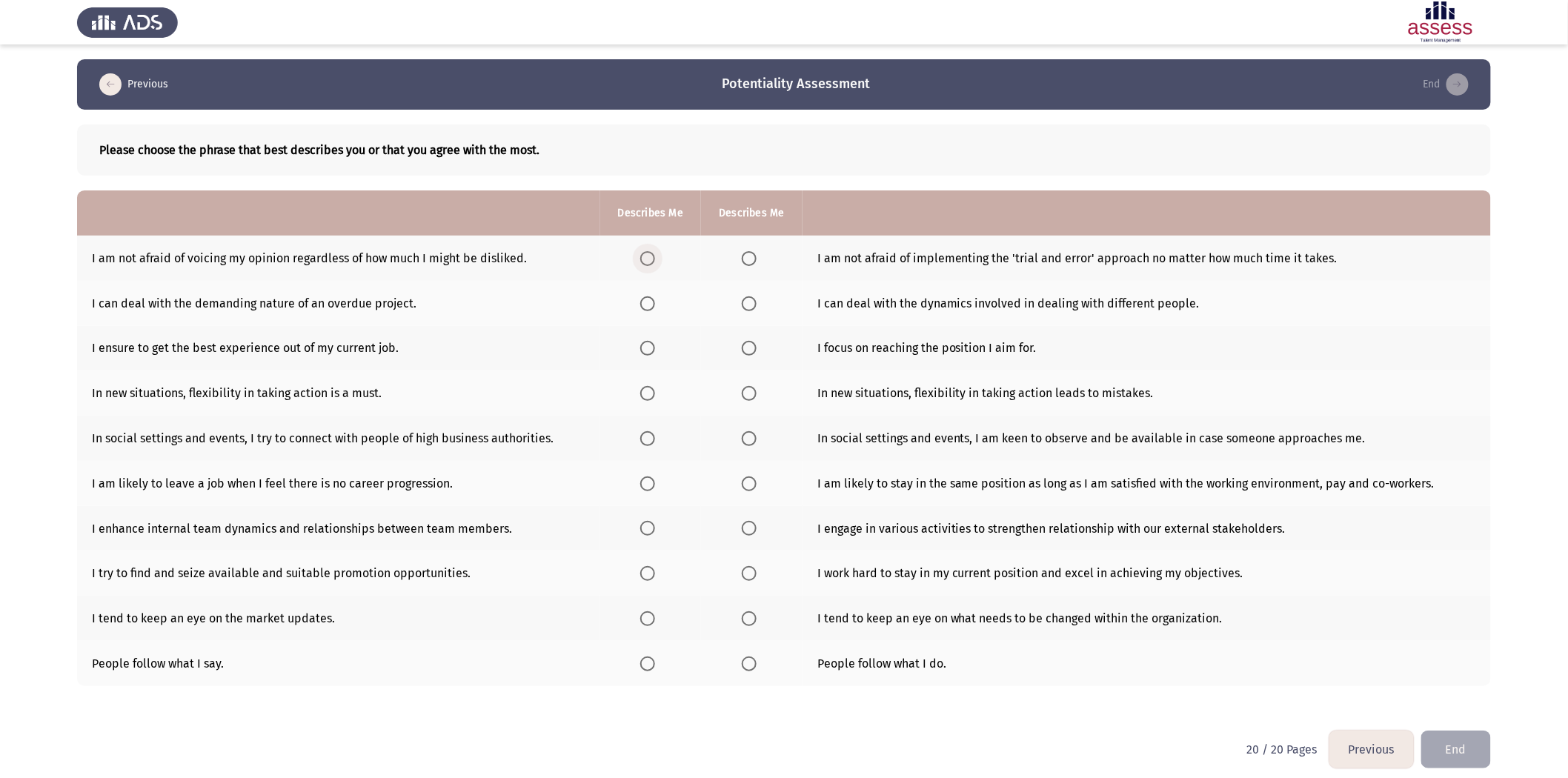
click at [660, 257] on label "Select an option" at bounding box center [651, 259] width 21 height 15
click at [656, 257] on input "Select an option" at bounding box center [648, 259] width 15 height 15
click at [650, 304] on span "Select an option" at bounding box center [648, 304] width 15 height 15
click at [650, 304] on input "Select an option" at bounding box center [648, 304] width 15 height 15
click at [750, 347] on span "Select an option" at bounding box center [749, 348] width 15 height 15
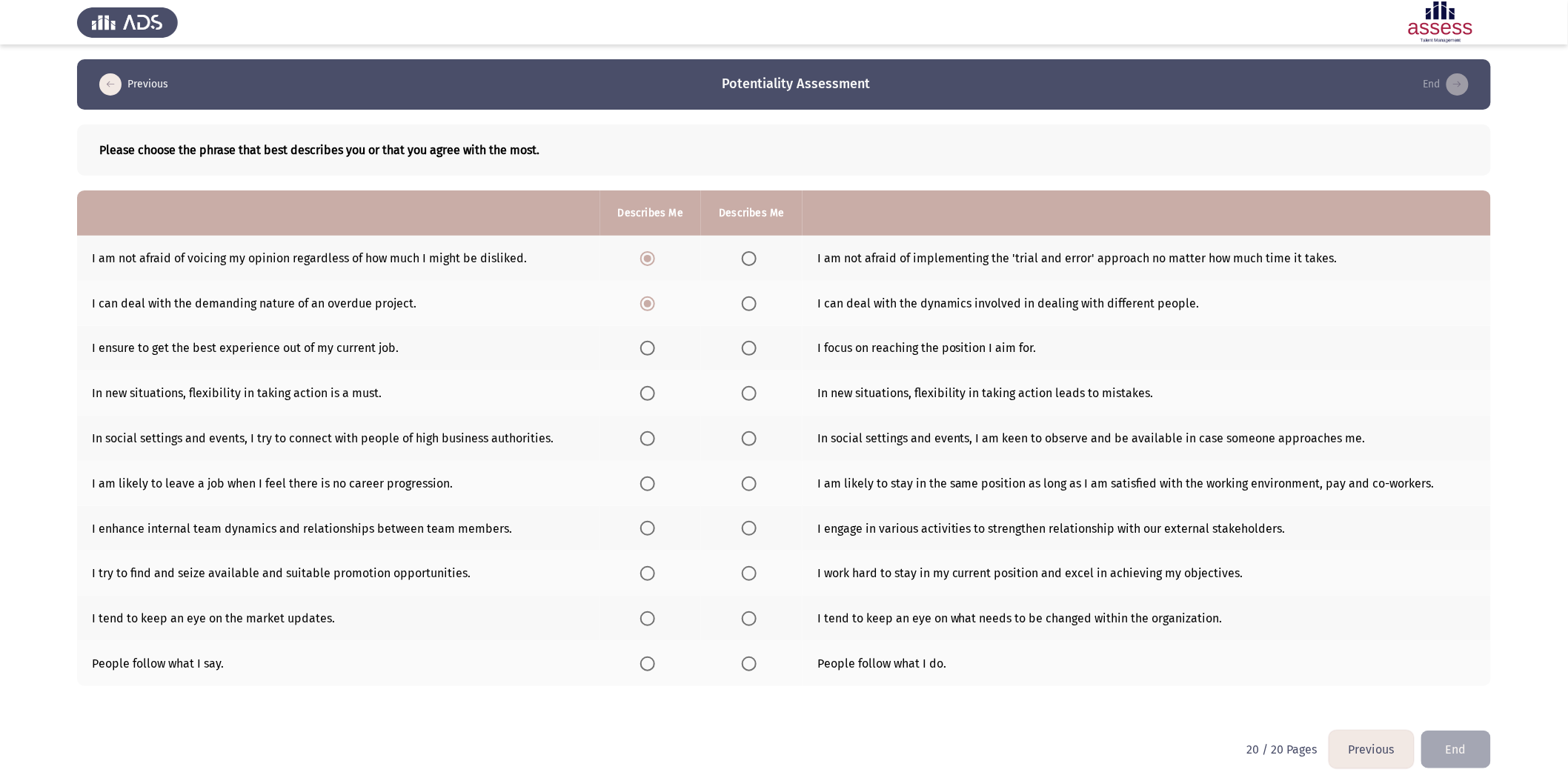
click at [750, 347] on input "Select an option" at bounding box center [749, 348] width 15 height 15
click at [646, 397] on span "Select an option" at bounding box center [648, 393] width 15 height 15
click at [646, 397] on input "Select an option" at bounding box center [648, 393] width 15 height 15
click at [647, 438] on span "Select an option" at bounding box center [648, 438] width 15 height 15
click at [647, 438] on input "Select an option" at bounding box center [648, 438] width 15 height 15
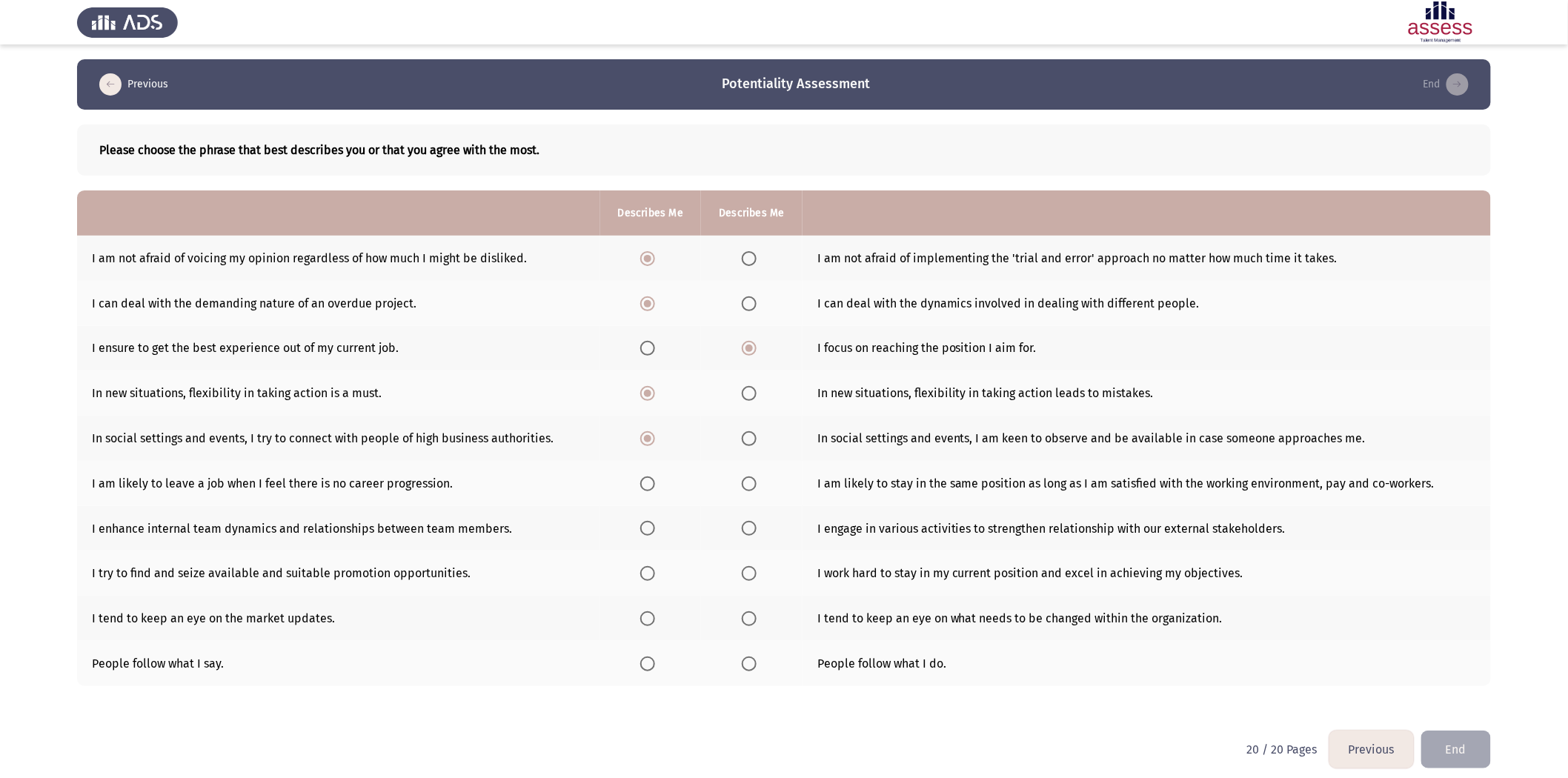
click at [650, 481] on th at bounding box center [650, 483] width 101 height 45
click at [646, 481] on span "Select an option" at bounding box center [648, 484] width 15 height 15
click at [646, 481] on input "Select an option" at bounding box center [648, 484] width 15 height 15
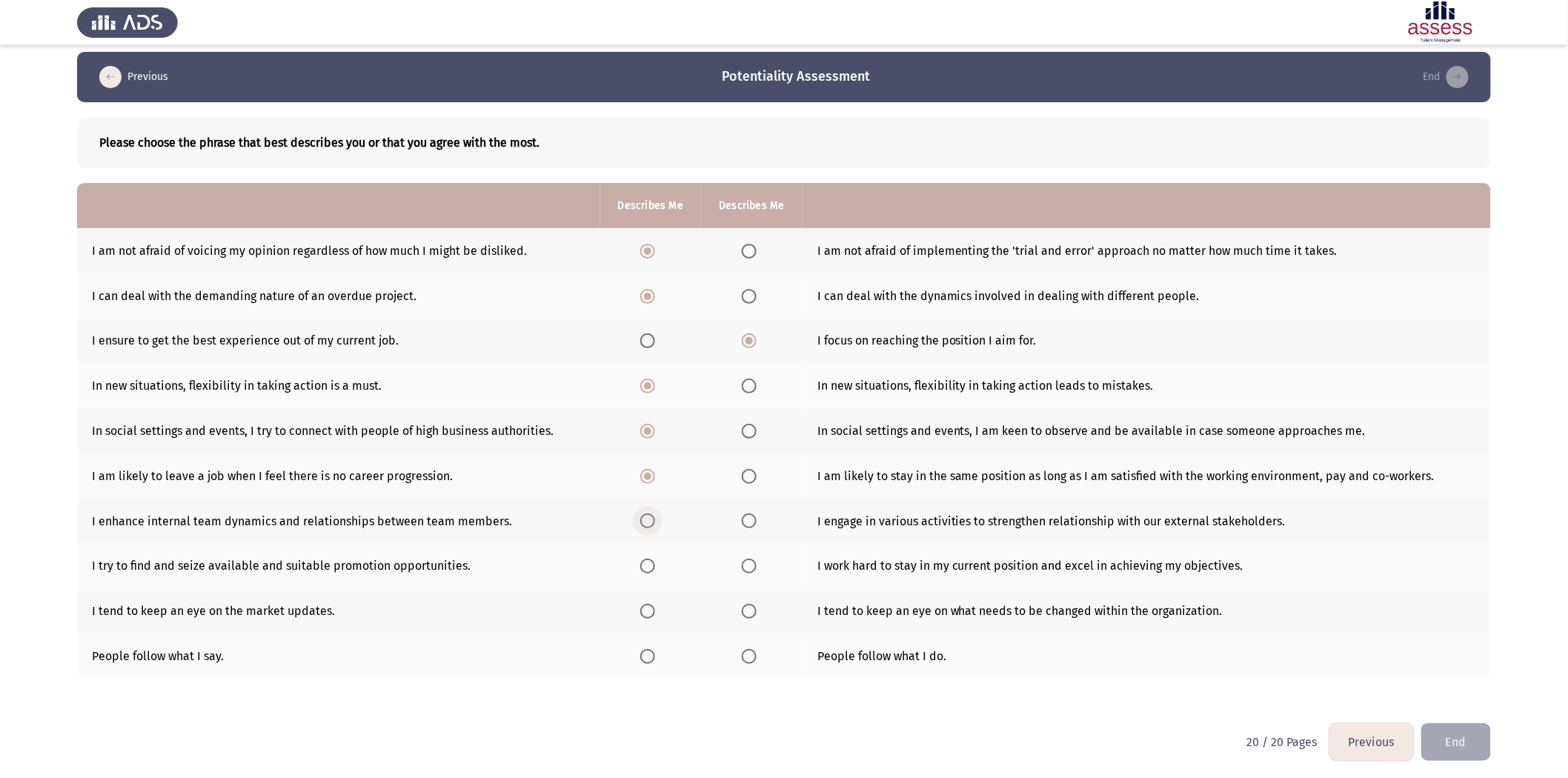
click at [655, 481] on span "Select an option" at bounding box center [648, 521] width 15 height 15
click at [655, 481] on input "Select an option" at bounding box center [648, 521] width 15 height 15
click at [656, 481] on label "Select an option" at bounding box center [651, 566] width 21 height 15
click at [656, 481] on input "Select an option" at bounding box center [648, 566] width 15 height 15
click at [641, 481] on th at bounding box center [650, 611] width 101 height 45
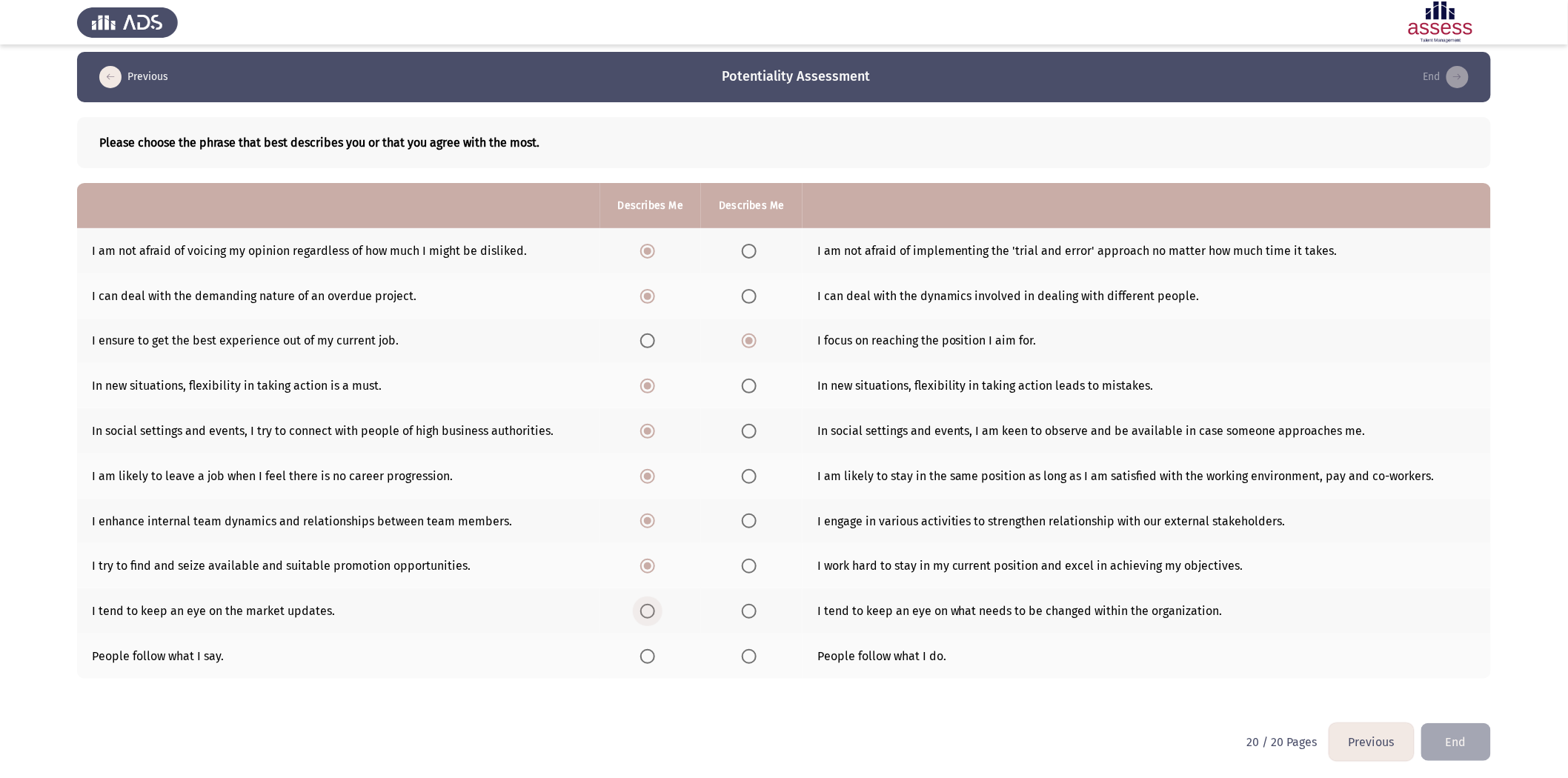
click at [650, 481] on span "Select an option" at bounding box center [648, 611] width 15 height 15
click at [650, 481] on input "Select an option" at bounding box center [648, 611] width 15 height 15
click at [750, 481] on span "Select an option" at bounding box center [749, 657] width 15 height 15
click at [750, 481] on input "Select an option" at bounding box center [749, 657] width 15 height 15
click at [1053, 481] on button "End" at bounding box center [1456, 742] width 70 height 38
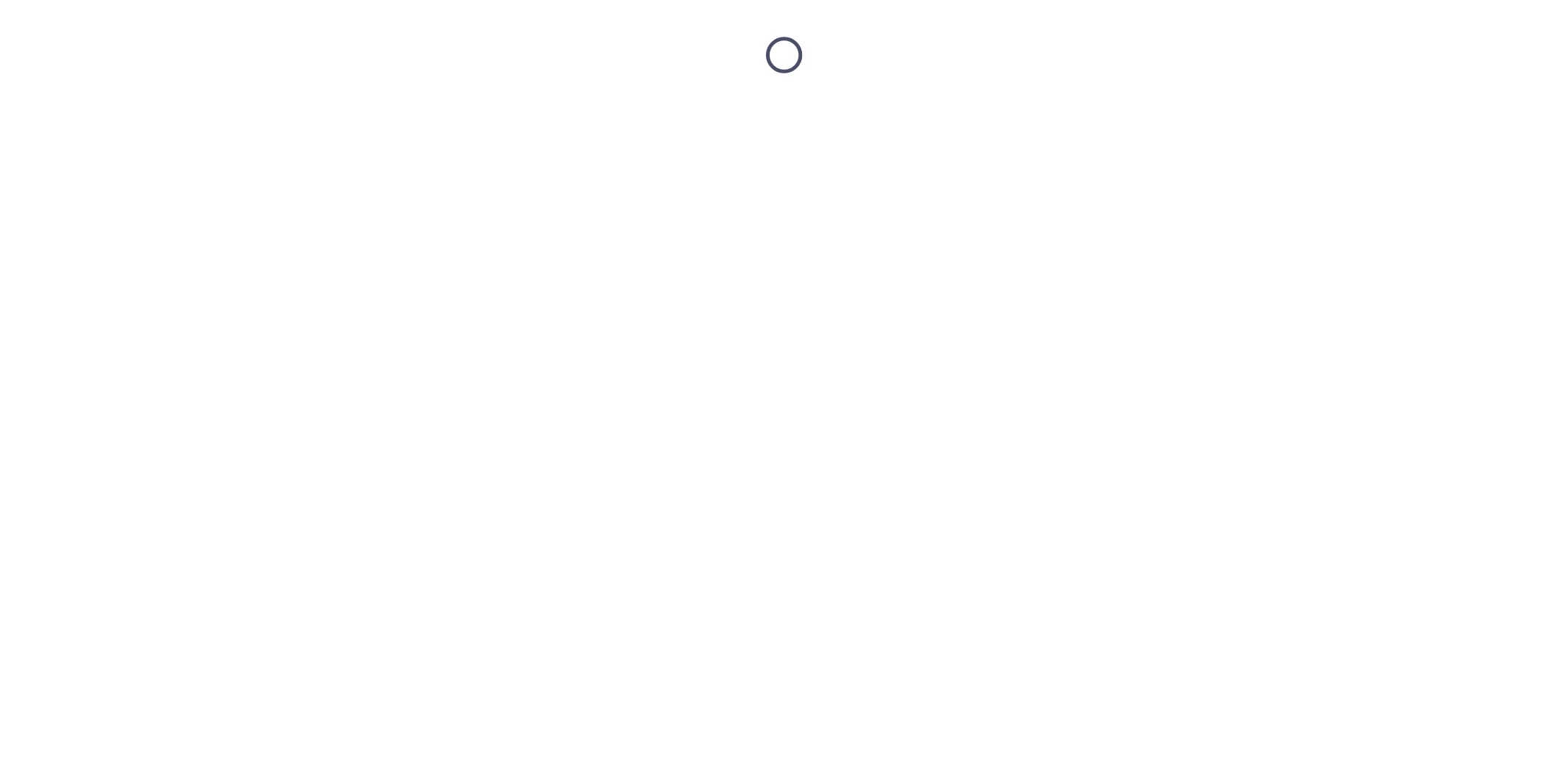
scroll to position [0, 0]
